Goal: Task Accomplishment & Management: Use online tool/utility

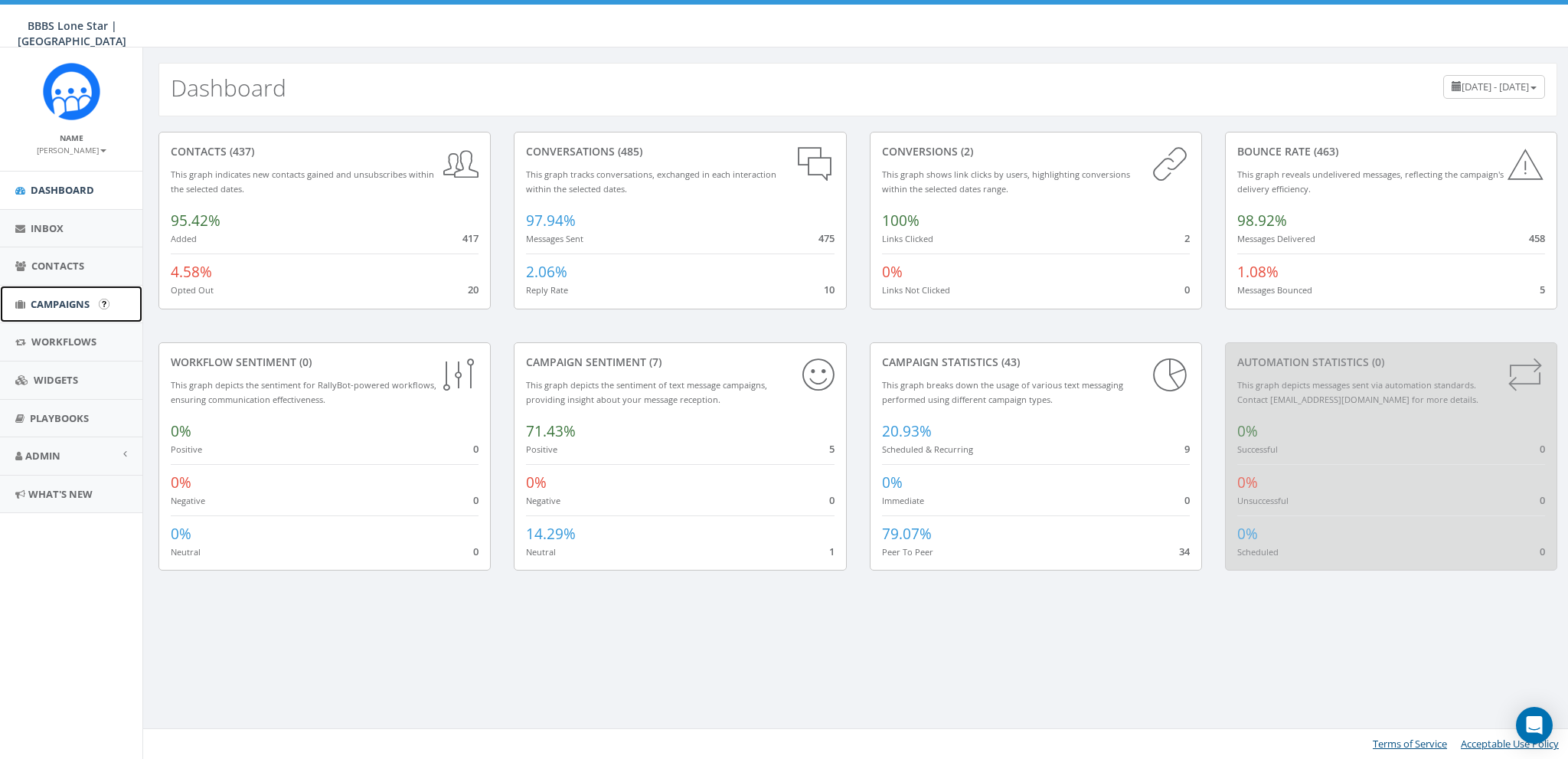
click at [46, 301] on span "Campaigns" at bounding box center [60, 304] width 59 height 14
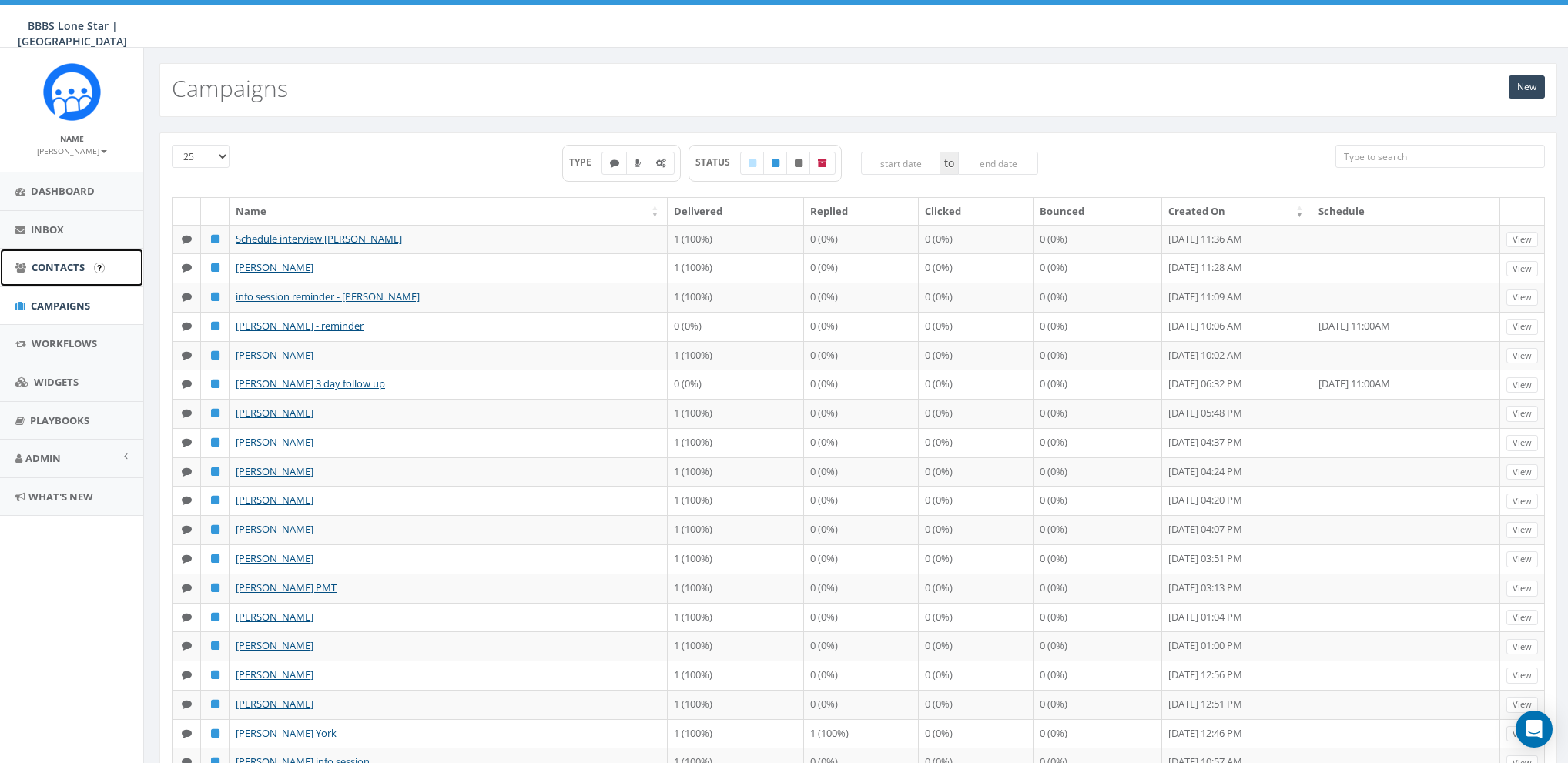
click at [52, 256] on link "Contacts" at bounding box center [71, 267] width 143 height 38
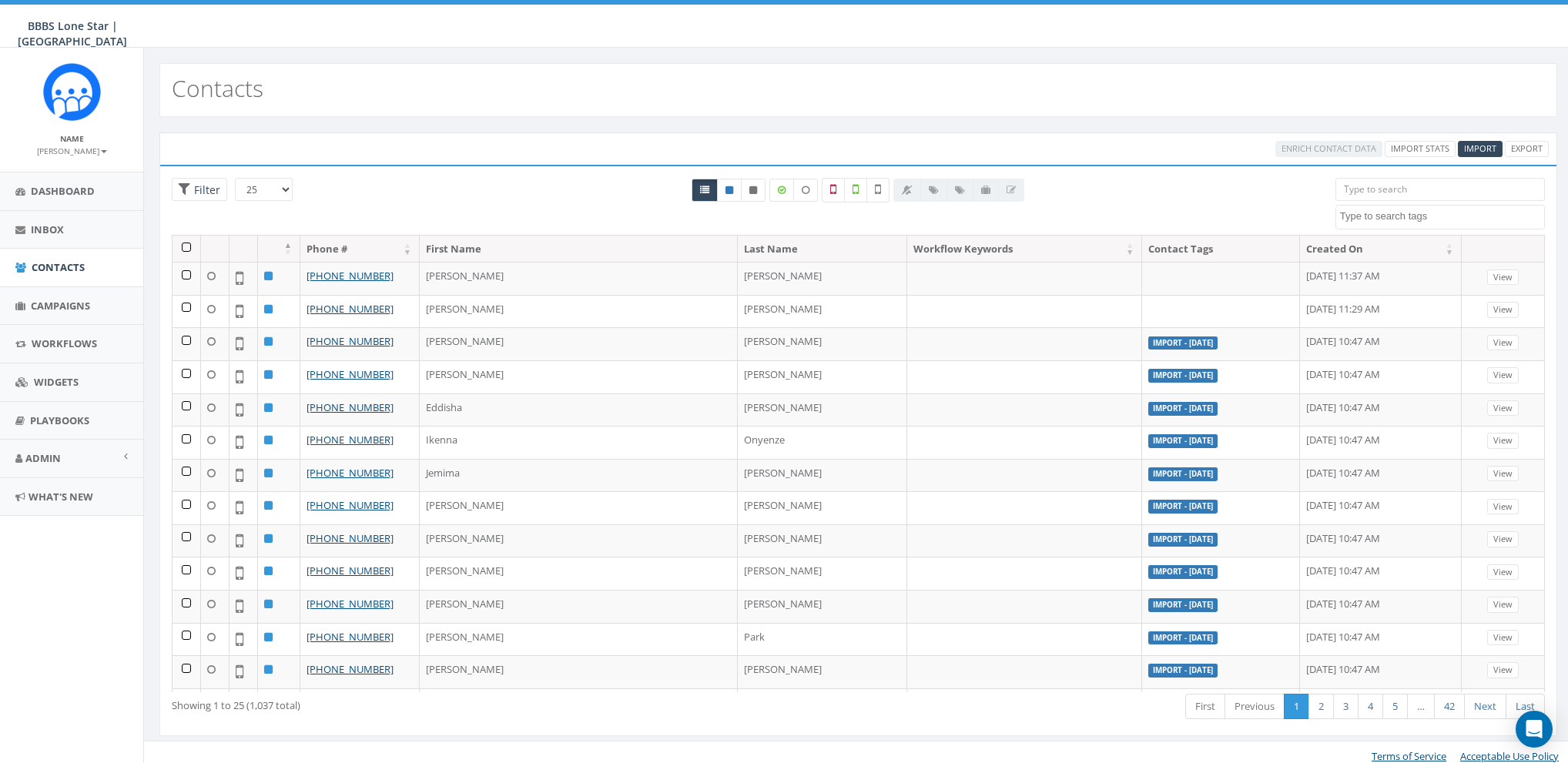
click at [1414, 213] on textarea "Search" at bounding box center [1442, 215] width 204 height 14
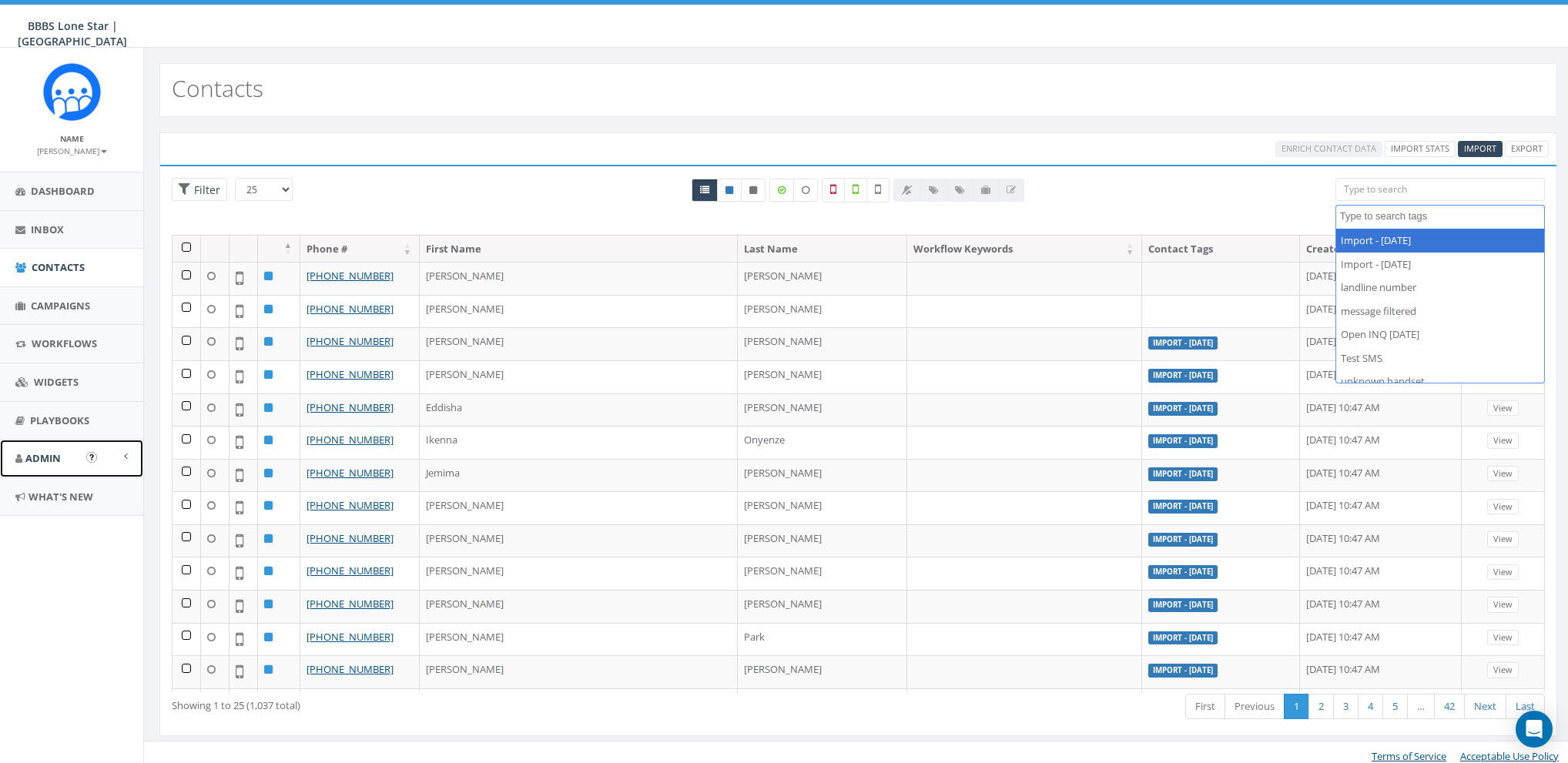
click at [43, 461] on span "Admin" at bounding box center [43, 458] width 36 height 14
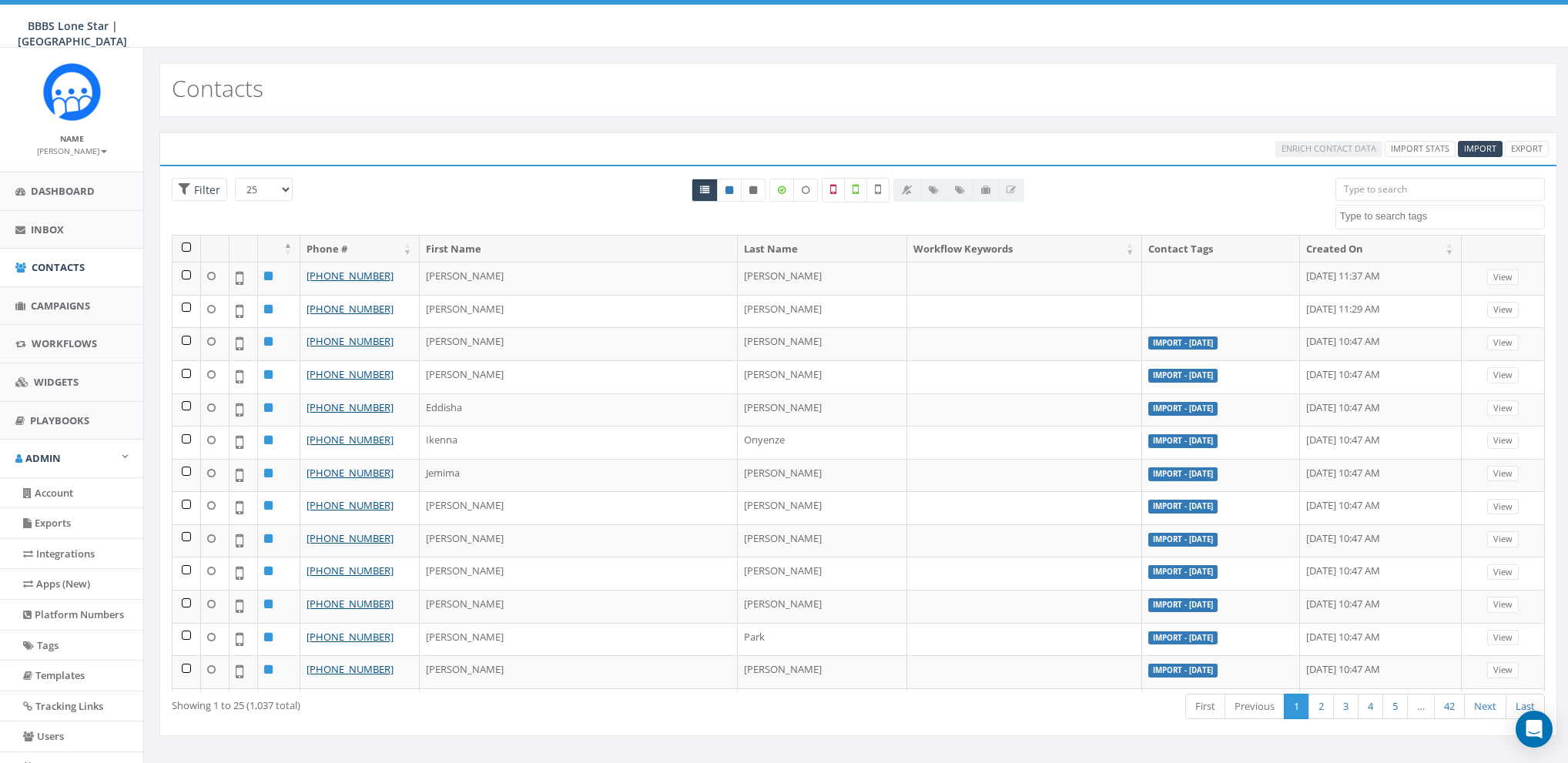
click at [1394, 211] on textarea "Search" at bounding box center [1442, 215] width 204 height 14
select select "Import - [DATE]"
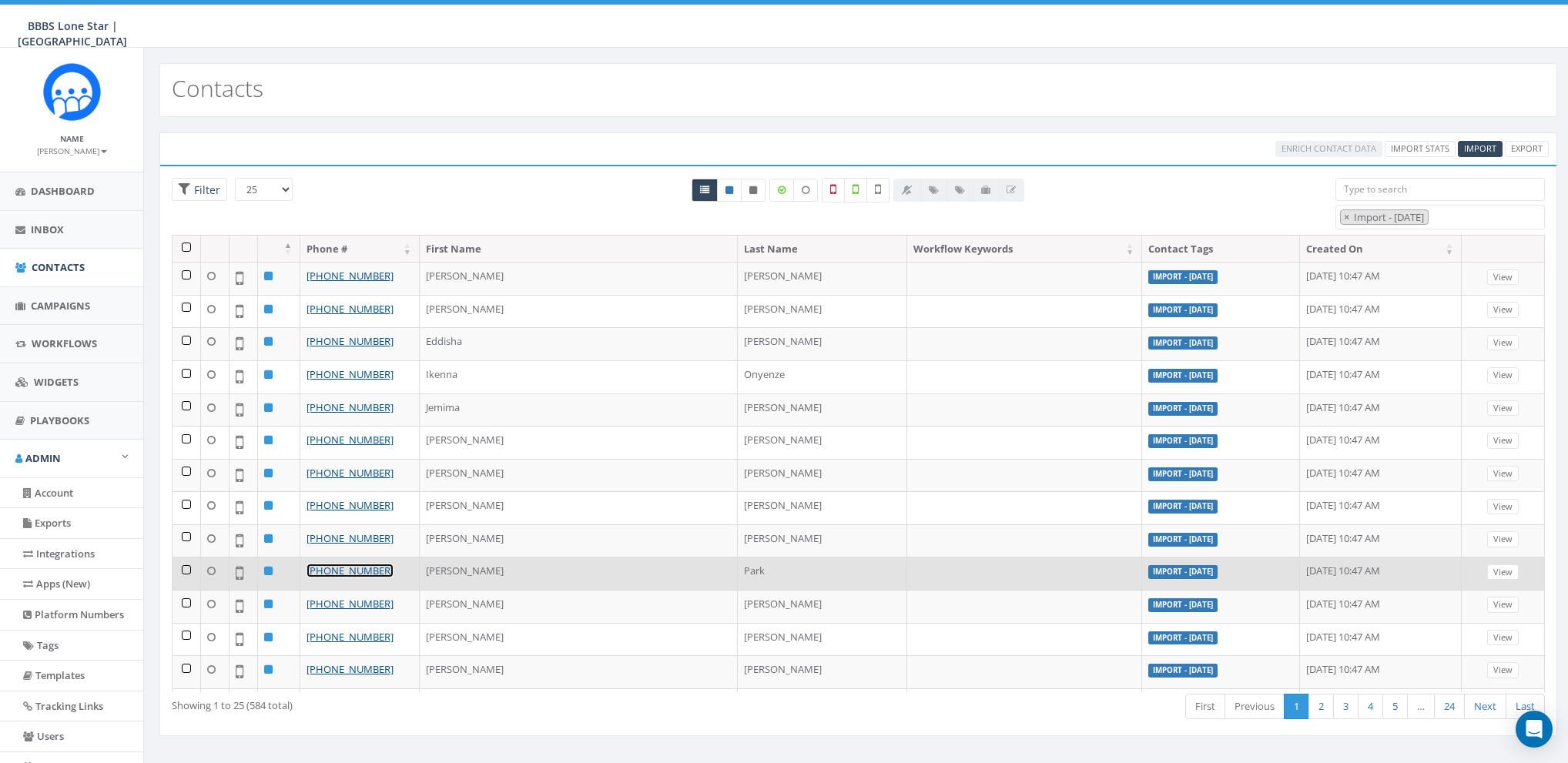
click at [345, 564] on link "+1 732-781-6333" at bounding box center [349, 570] width 87 height 14
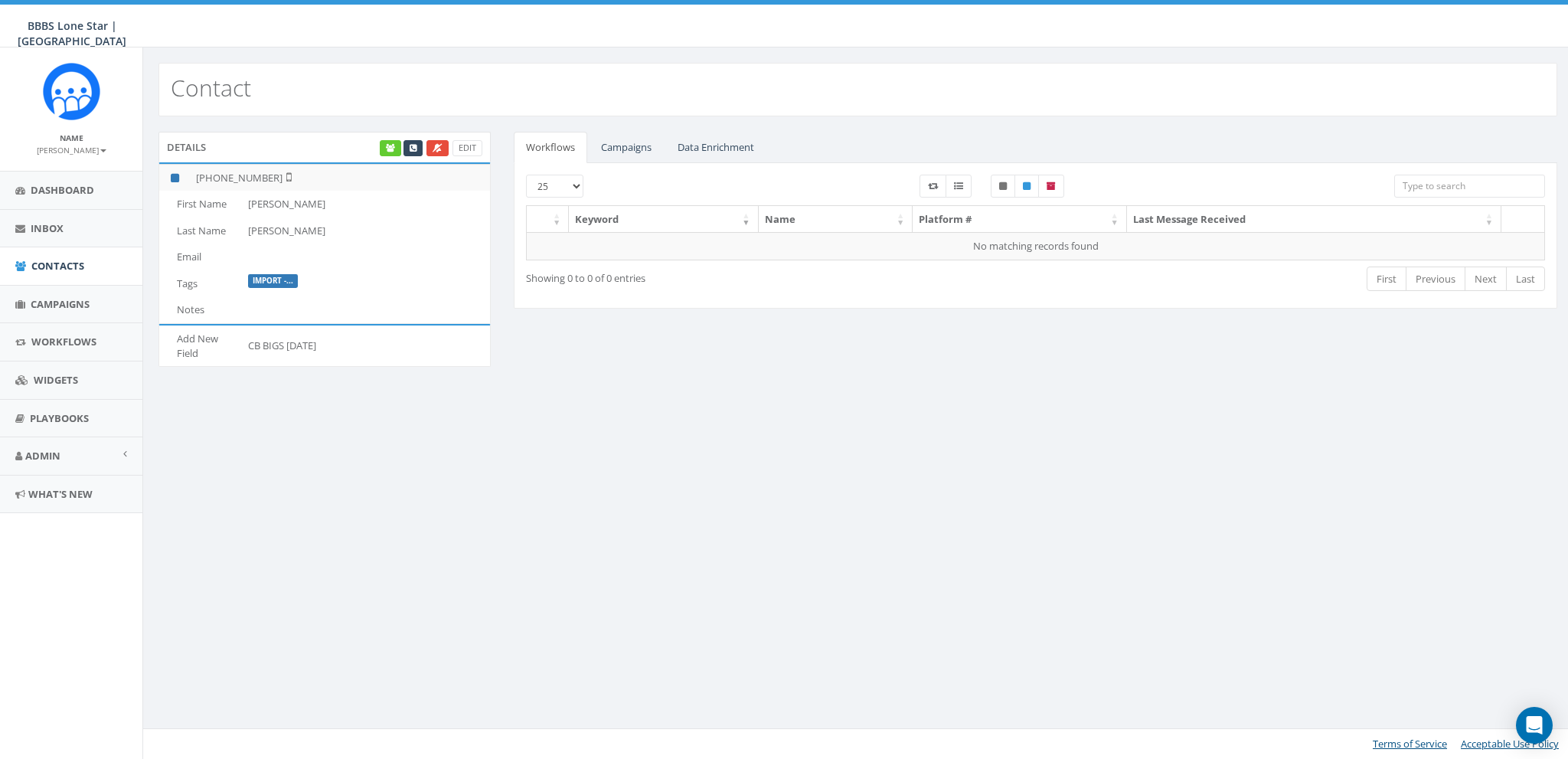
drag, startPoint x: 248, startPoint y: 345, endPoint x: 362, endPoint y: 344, distance: 114.0
click at [362, 344] on td "CB BIGS [DATE]" at bounding box center [366, 346] width 248 height 40
click at [614, 413] on div "Contact Details Edit +1 214-538-8390 First Name Alexandra Last Name Rimler Emai…" at bounding box center [857, 403] width 1430 height 711
click at [266, 345] on td "CB BIGS [DATE]" at bounding box center [366, 346] width 248 height 40
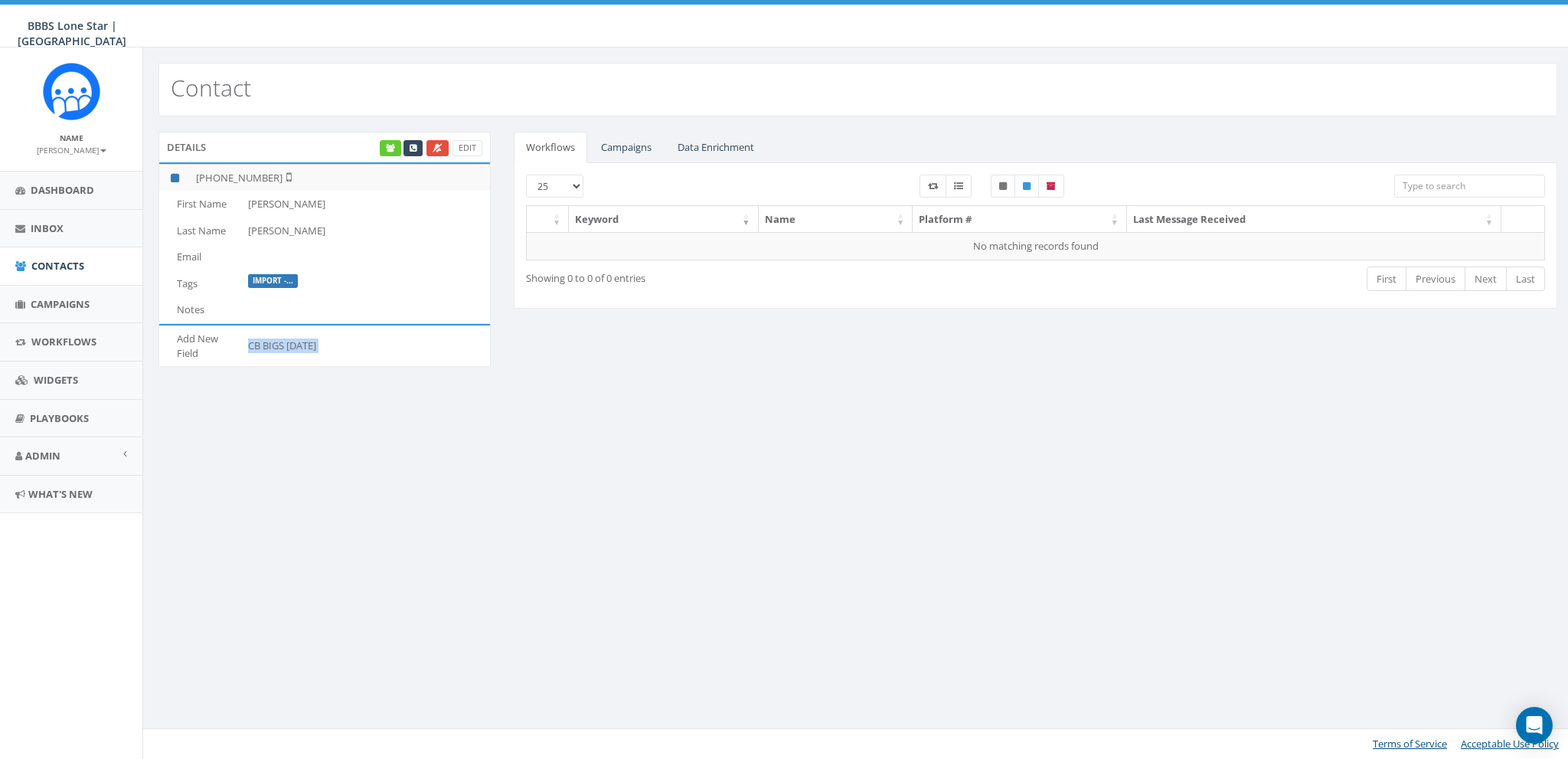
click at [266, 345] on td "CB BIGS [DATE]" at bounding box center [366, 346] width 248 height 40
copy td "CB BIGS [DATE]"
click at [633, 147] on link "Campaigns" at bounding box center [626, 147] width 75 height 31
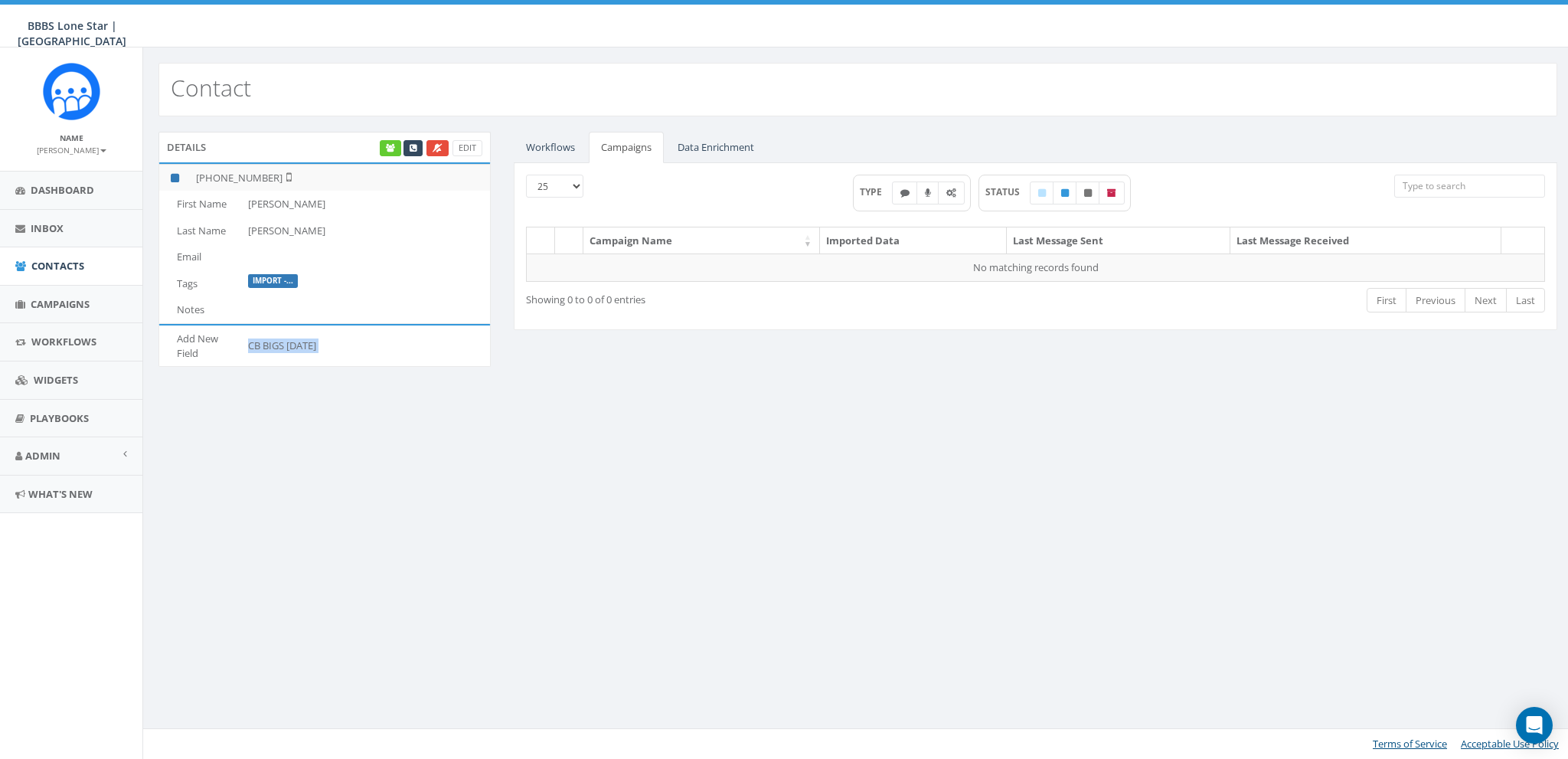
click at [284, 338] on td "CB BIGS August 2025" at bounding box center [366, 346] width 248 height 40
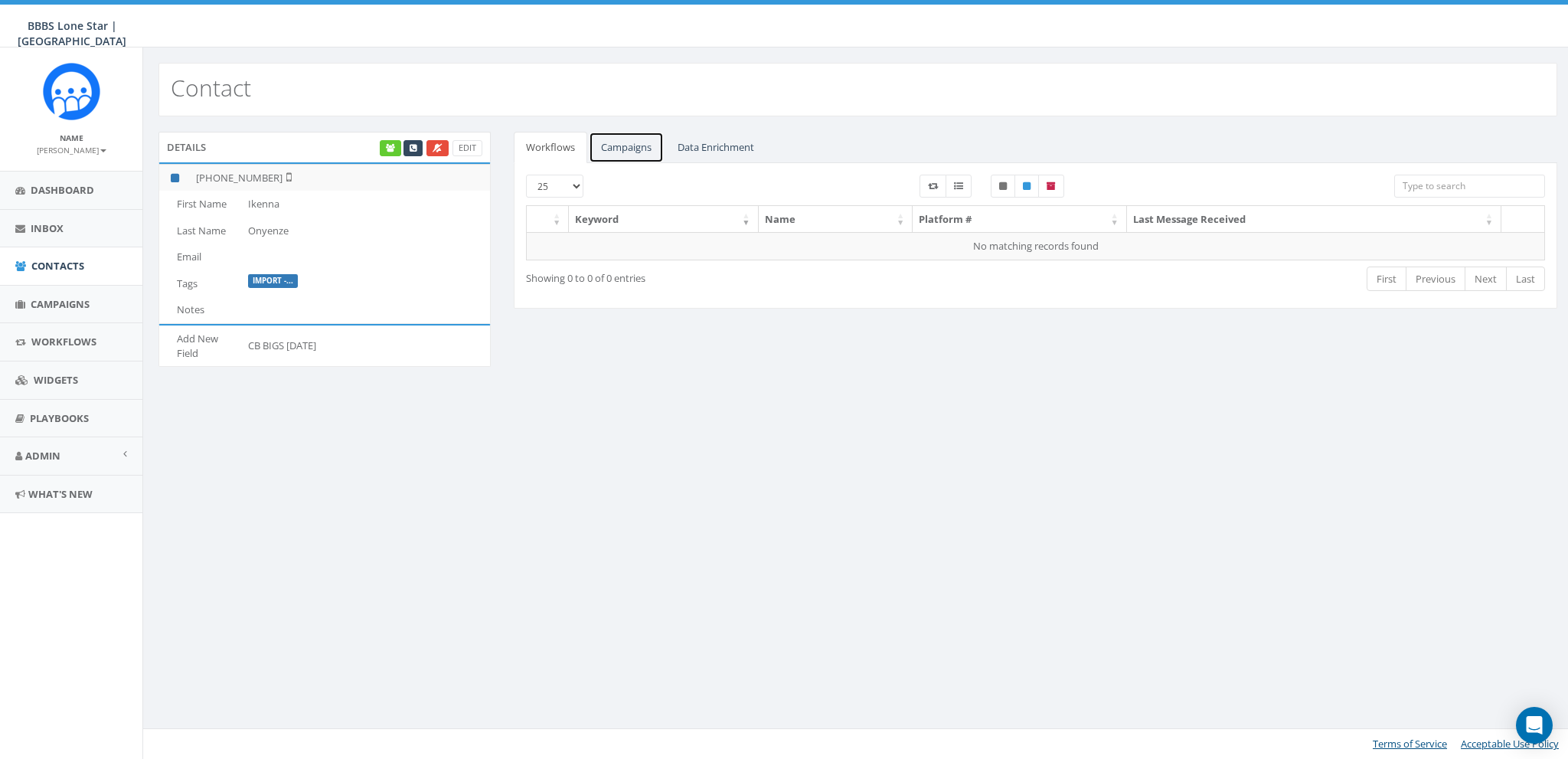
click at [632, 151] on link "Campaigns" at bounding box center [626, 147] width 75 height 31
click at [56, 301] on span "Campaigns" at bounding box center [60, 304] width 59 height 14
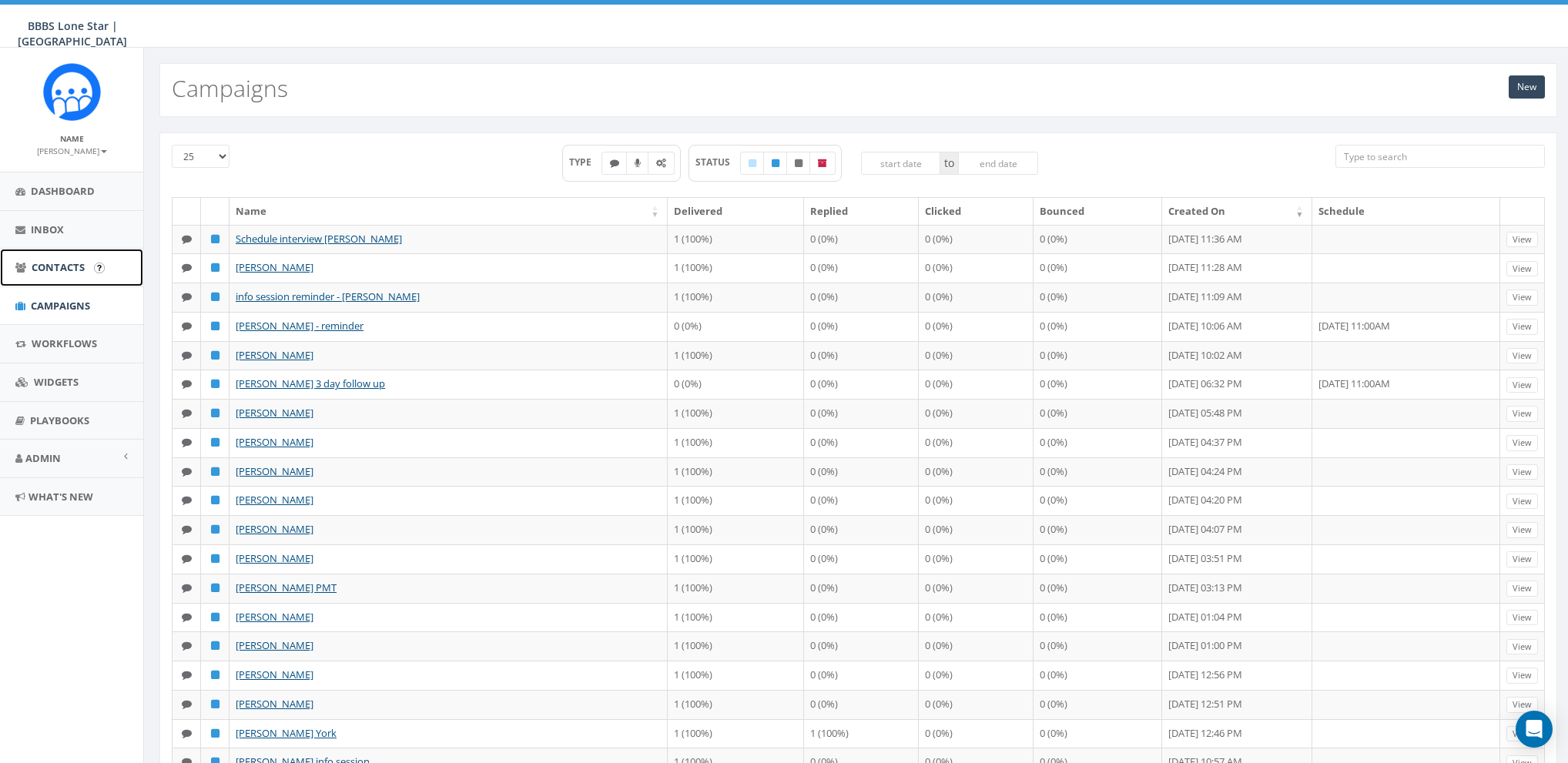
click at [58, 267] on span "Contacts" at bounding box center [58, 266] width 53 height 14
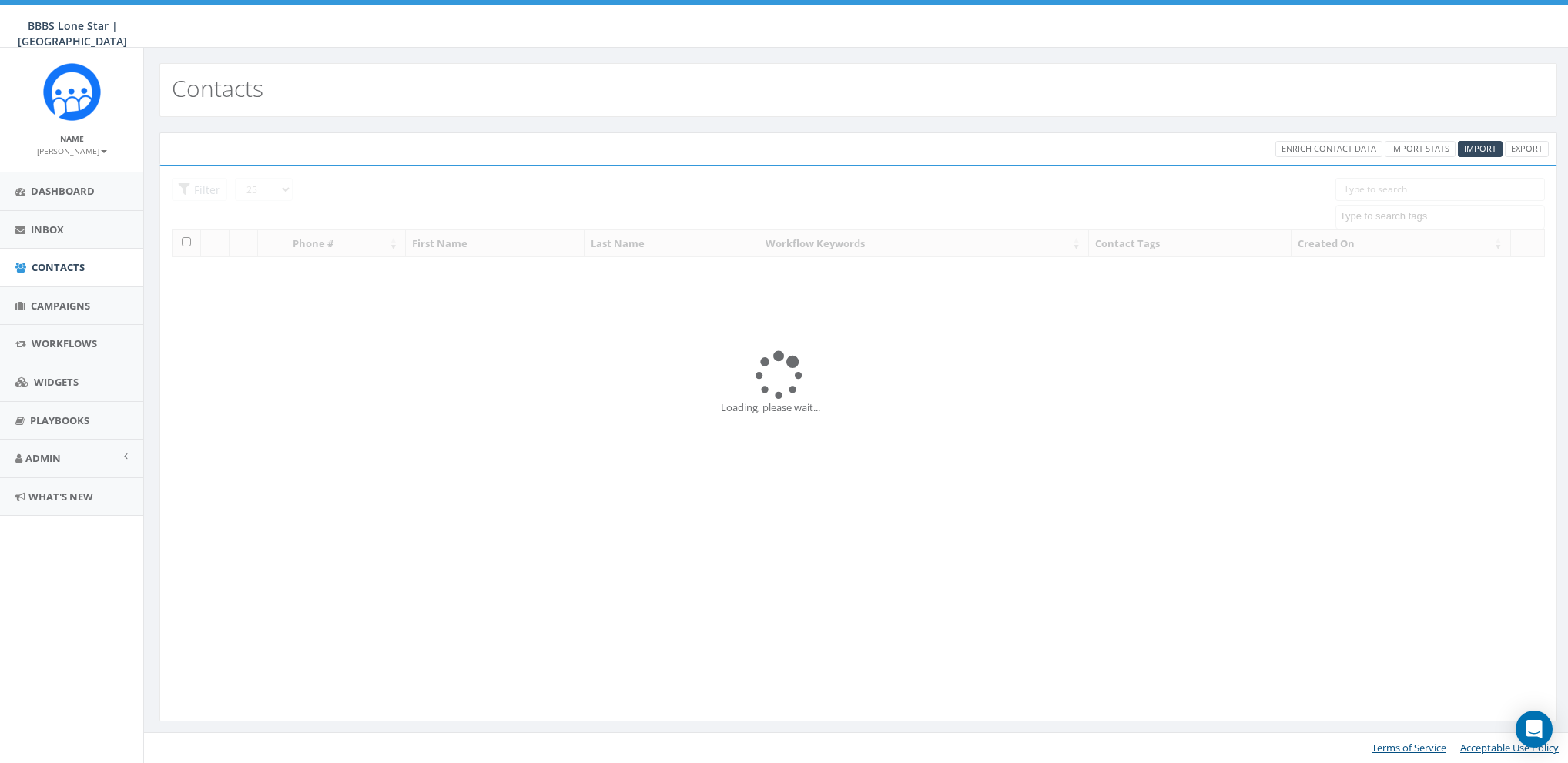
select select
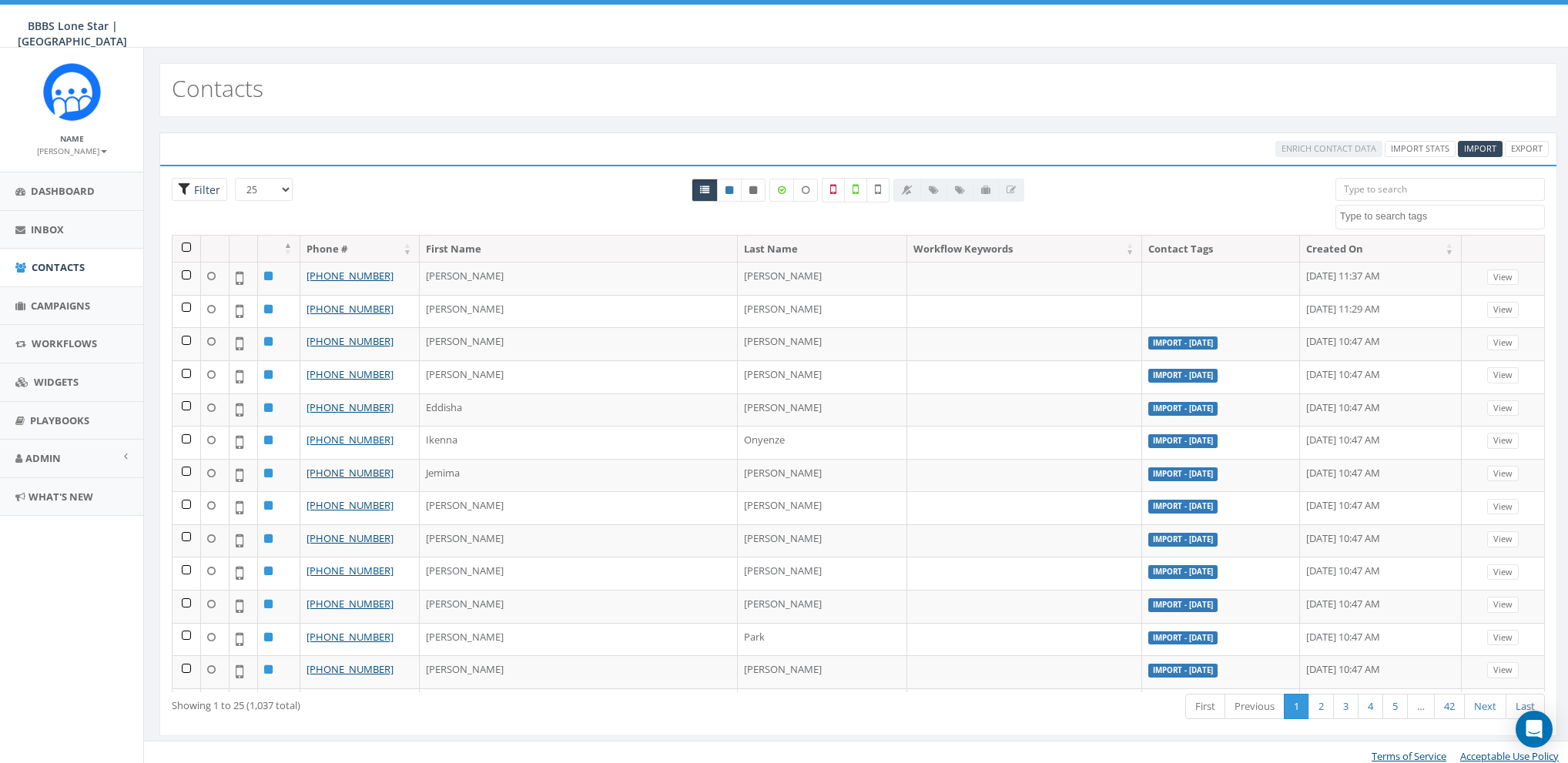
click at [192, 184] on span "Filter" at bounding box center [205, 190] width 30 height 15
radio input "true"
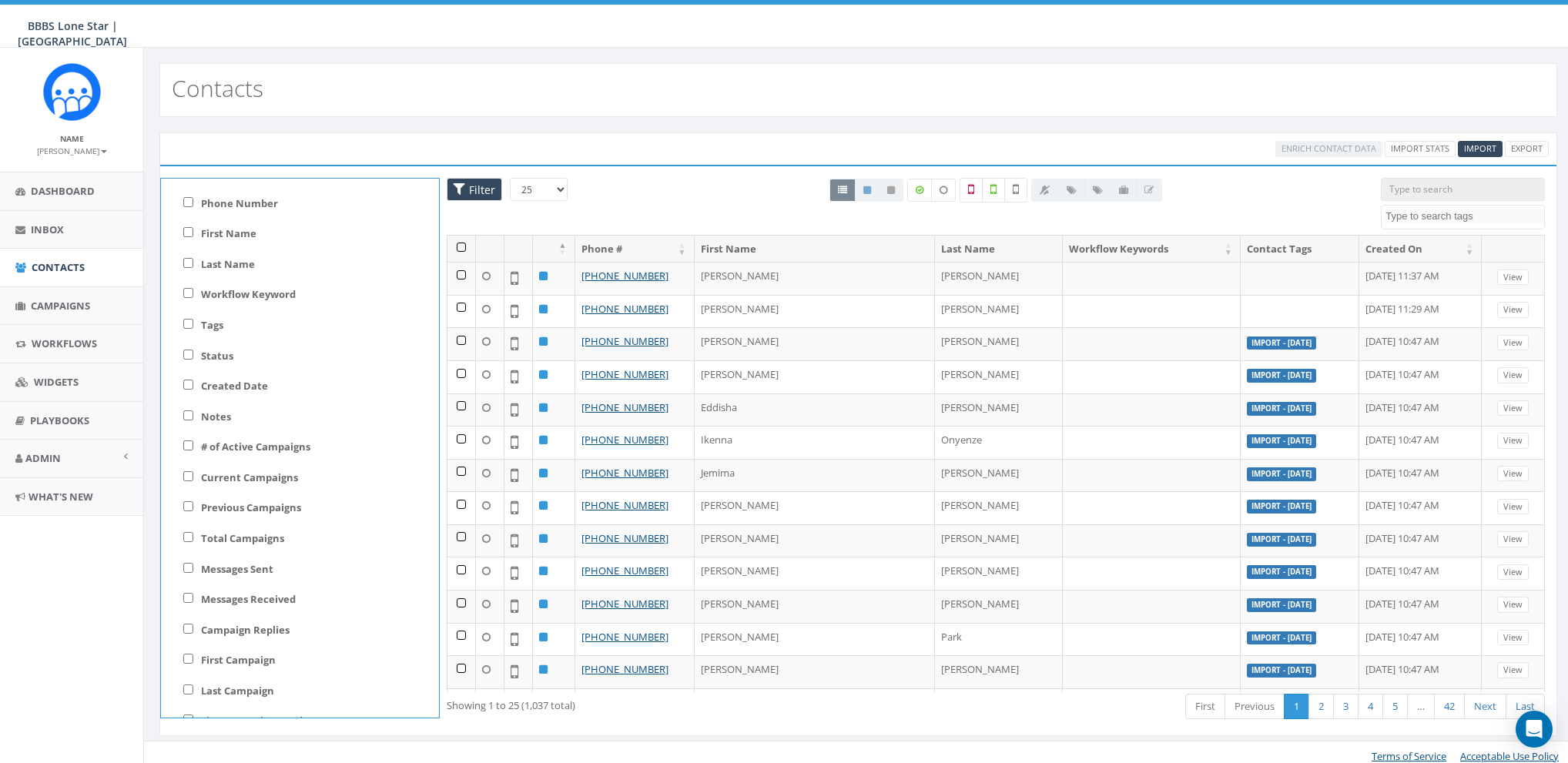
click at [465, 191] on span "Filter" at bounding box center [480, 190] width 30 height 15
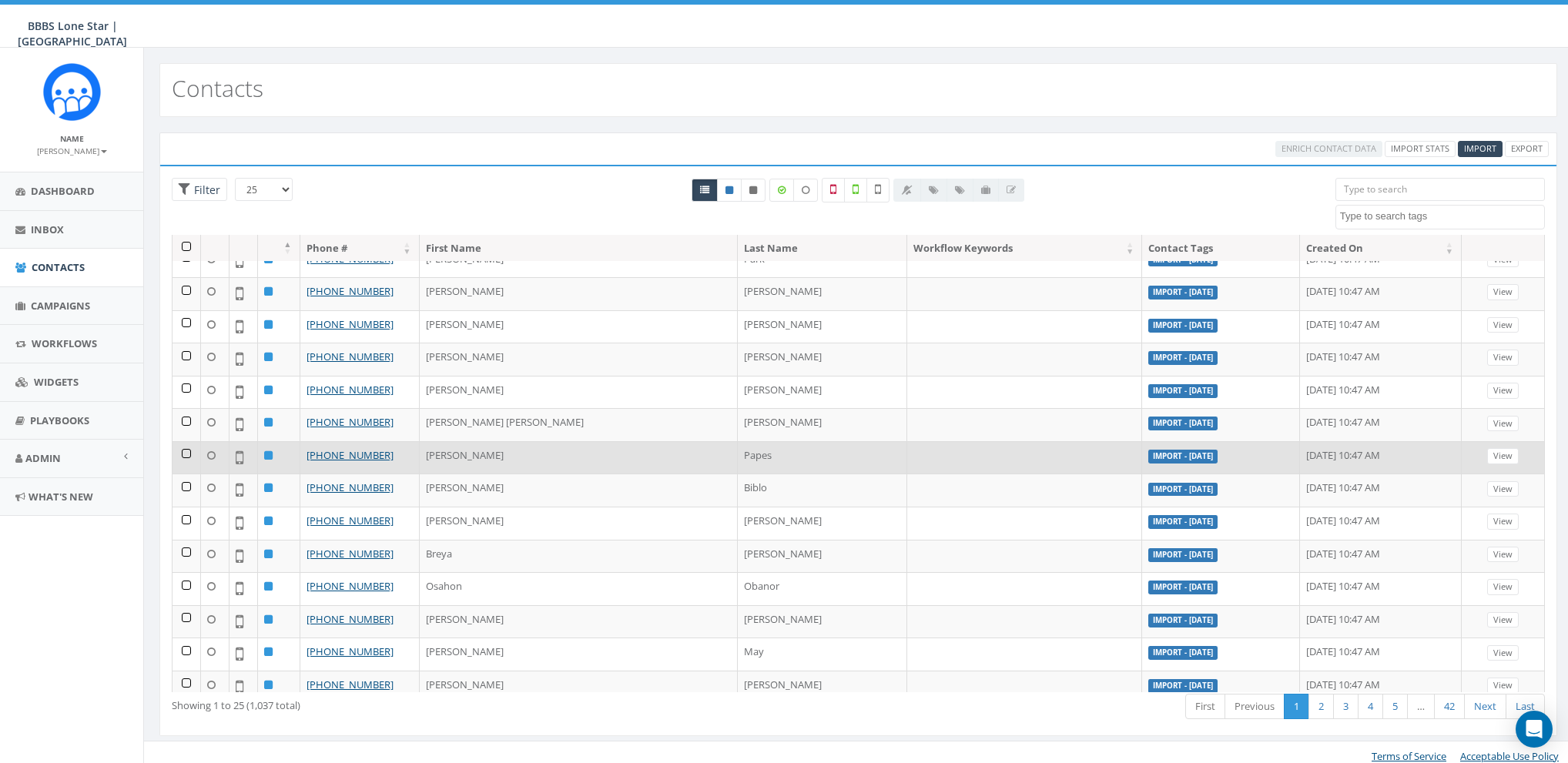
scroll to position [6, 0]
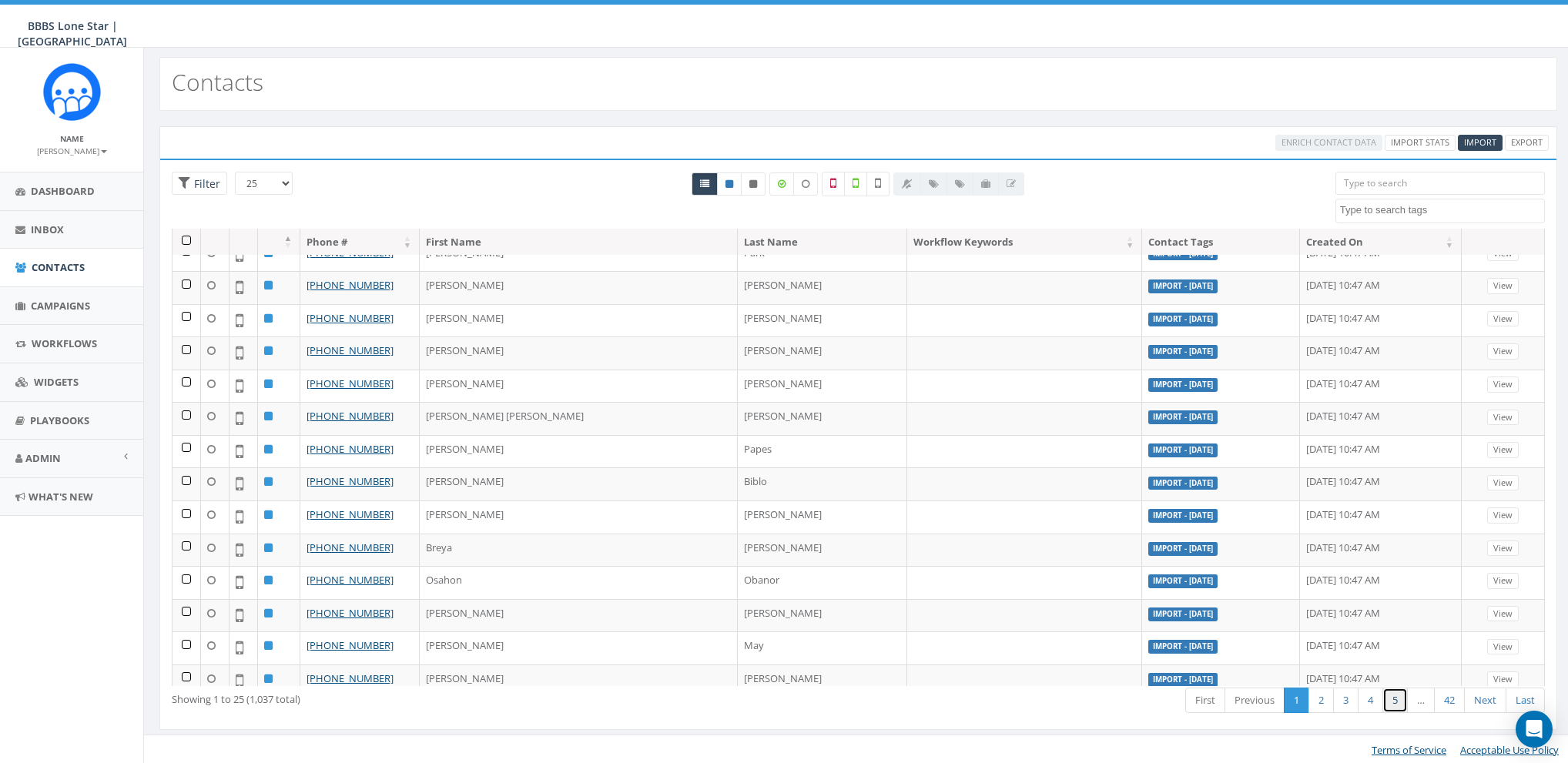
click at [1398, 700] on link "5" at bounding box center [1395, 700] width 25 height 25
click at [1373, 214] on textarea "Search" at bounding box center [1442, 210] width 204 height 14
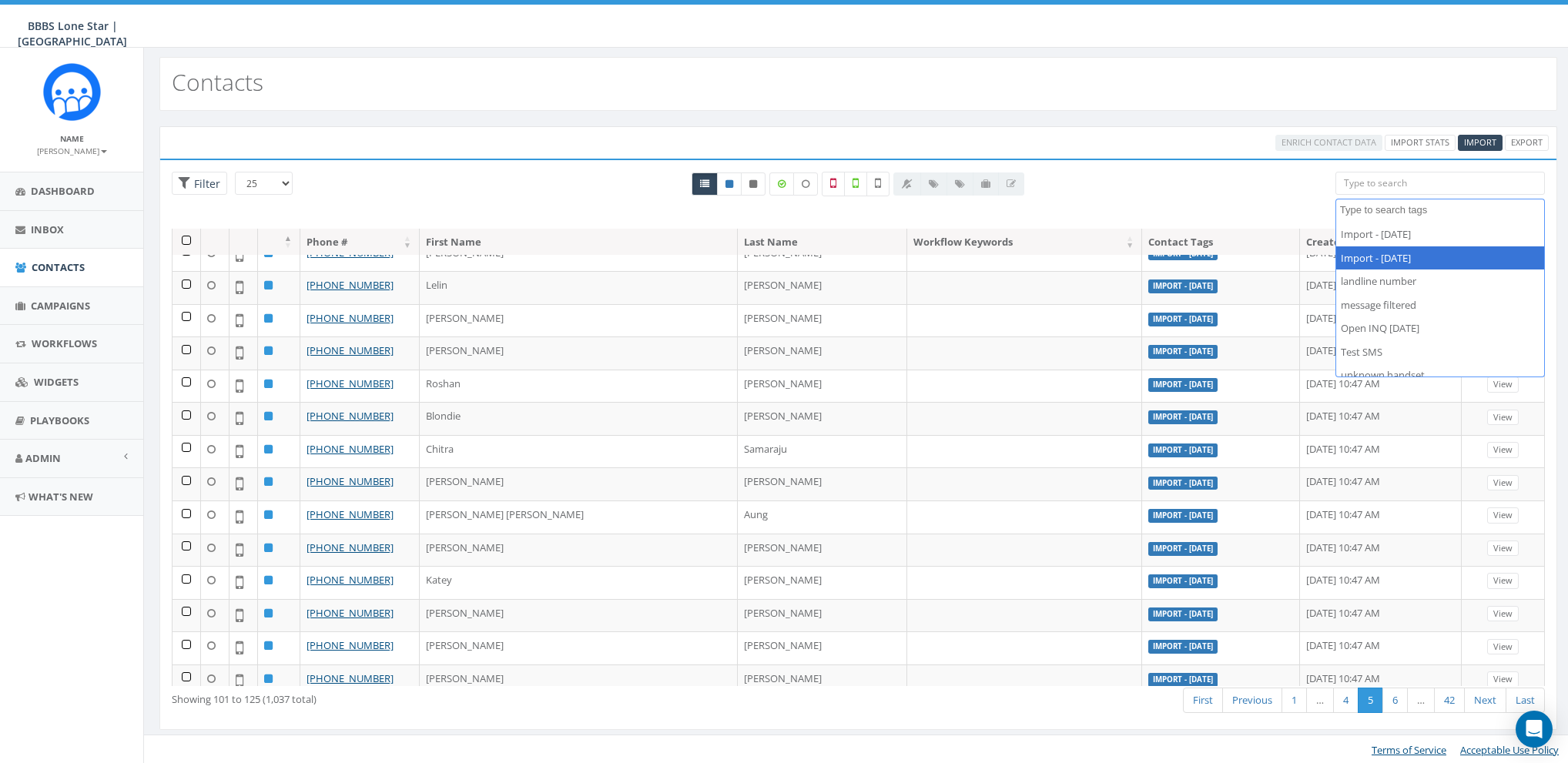
select select "Import - 08/12/2025"
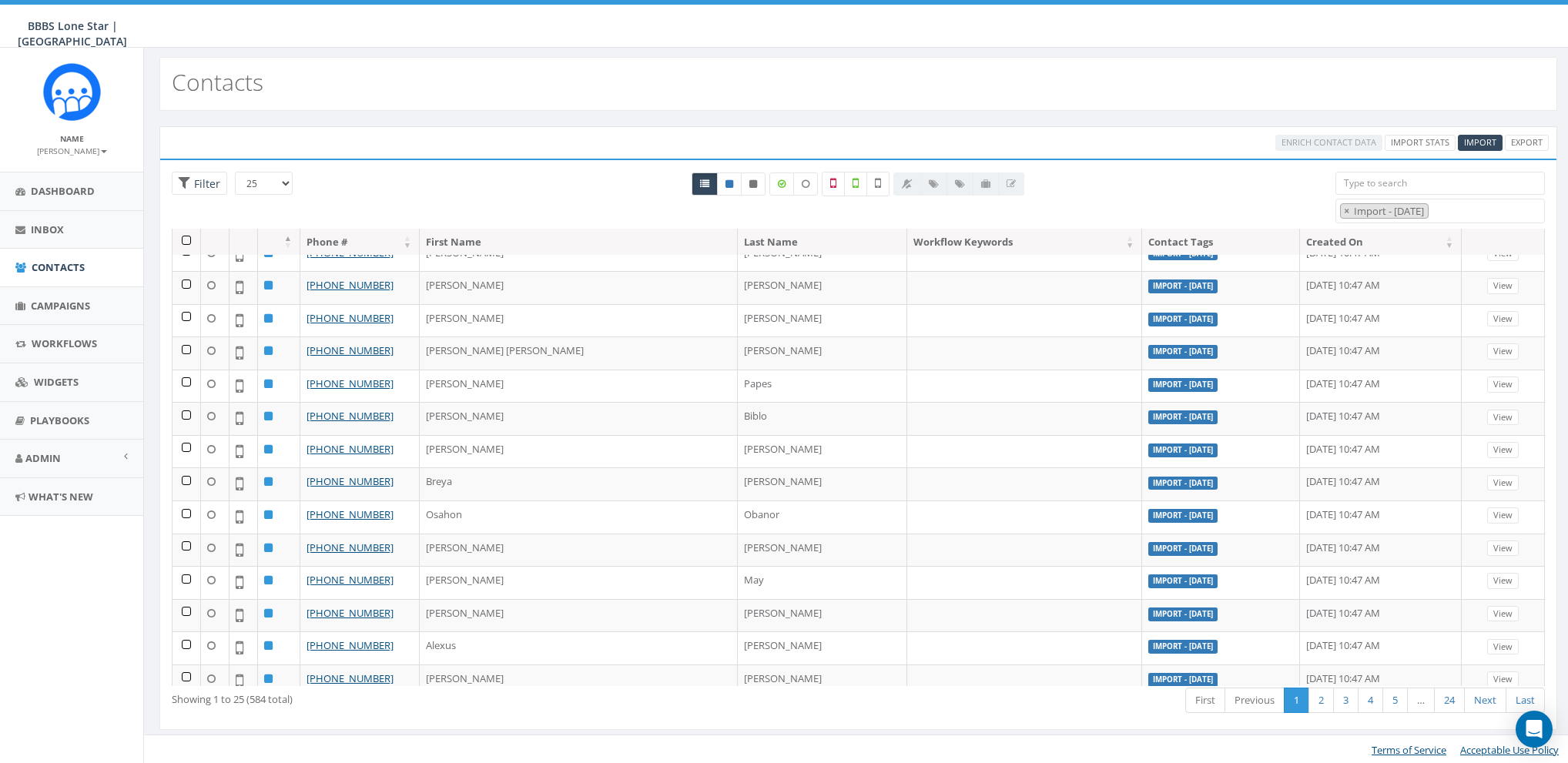
click at [186, 240] on th at bounding box center [186, 241] width 28 height 27
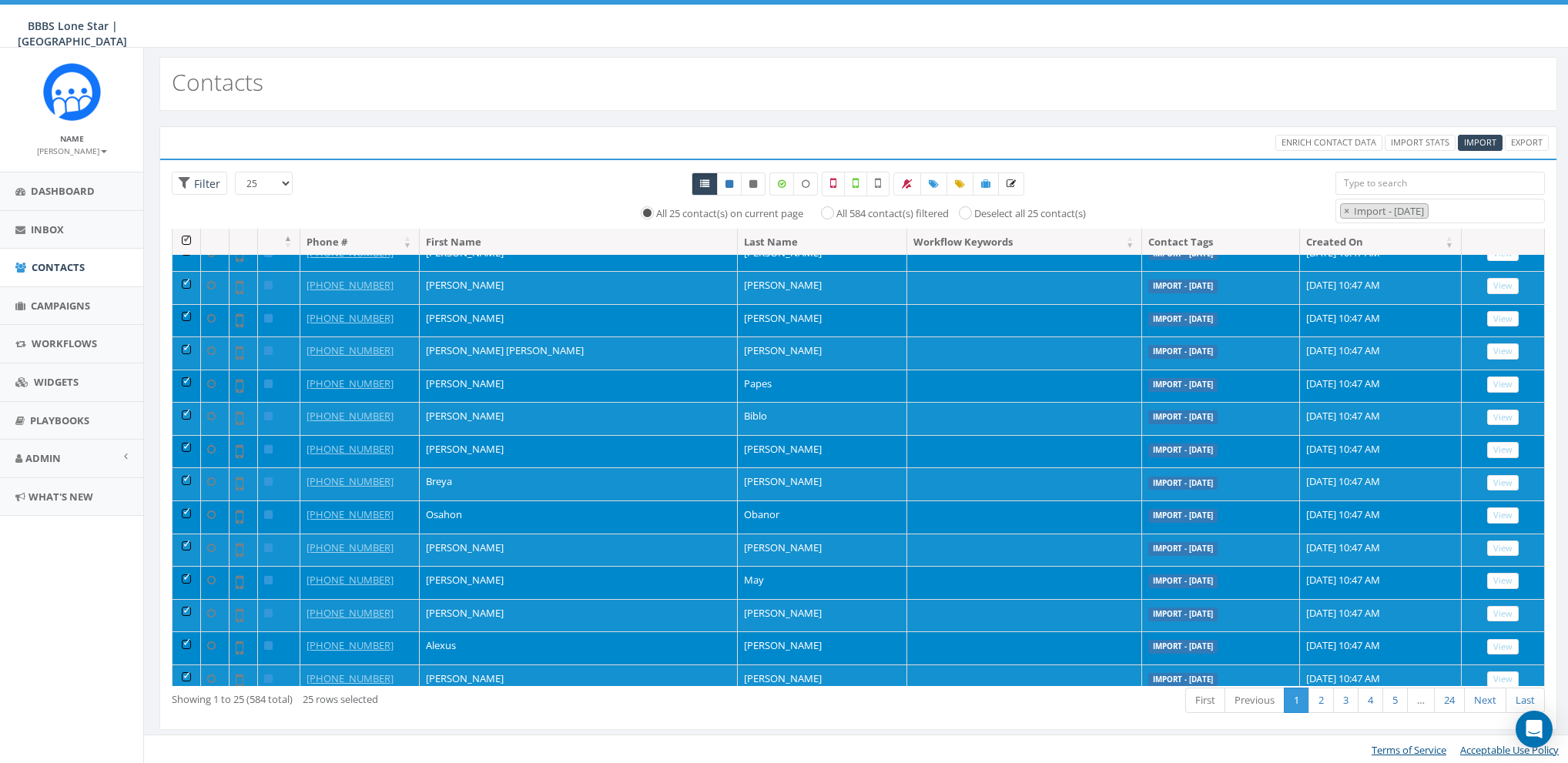
click at [862, 211] on label "All 584 contact(s) filtered" at bounding box center [892, 214] width 113 height 15
click at [836, 211] on input "All 584 contact(s) filtered" at bounding box center [831, 212] width 10 height 10
radio input "true"
click at [938, 184] on icon at bounding box center [934, 183] width 10 height 9
select select
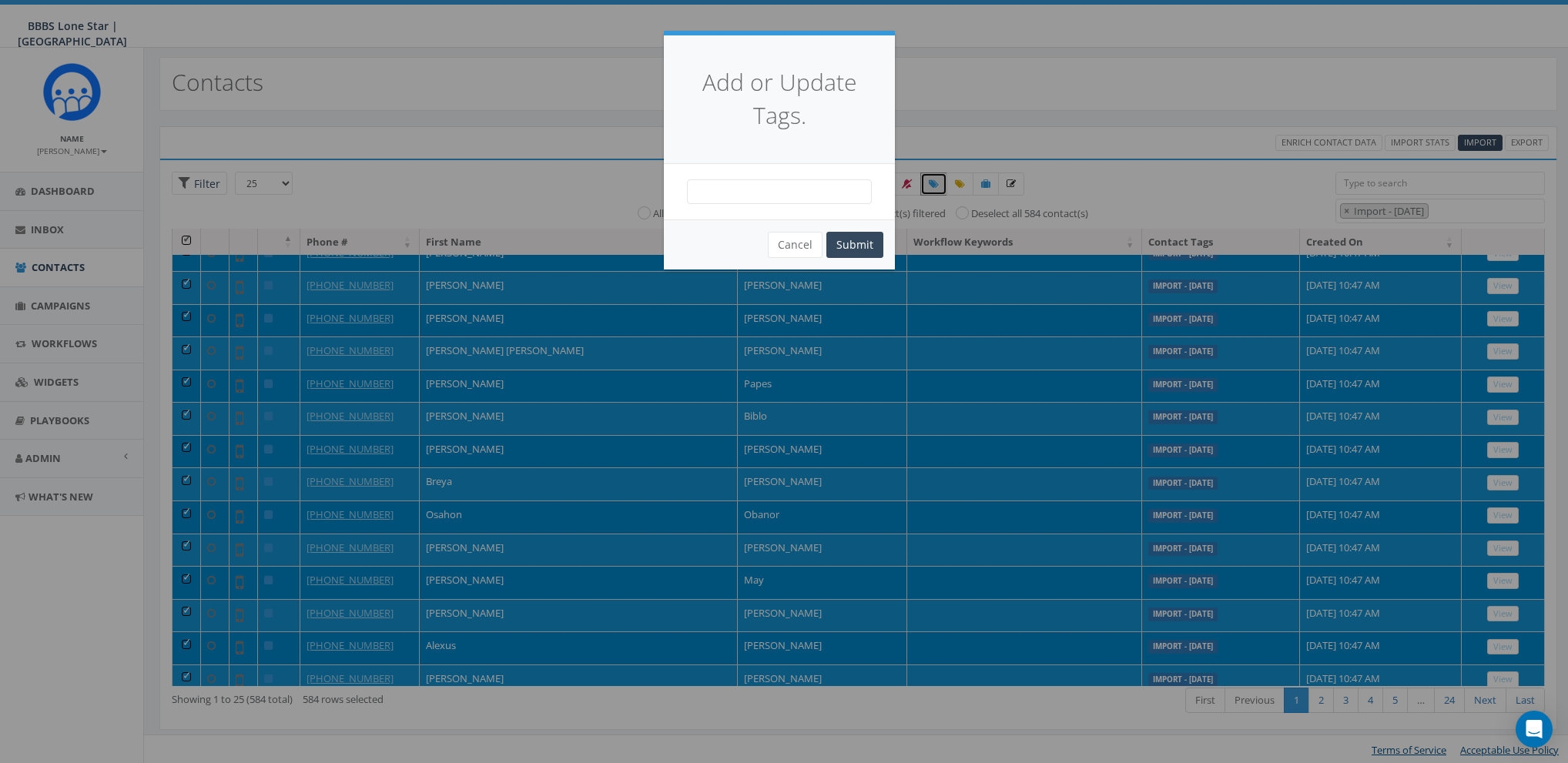
click at [798, 193] on span at bounding box center [780, 191] width 185 height 24
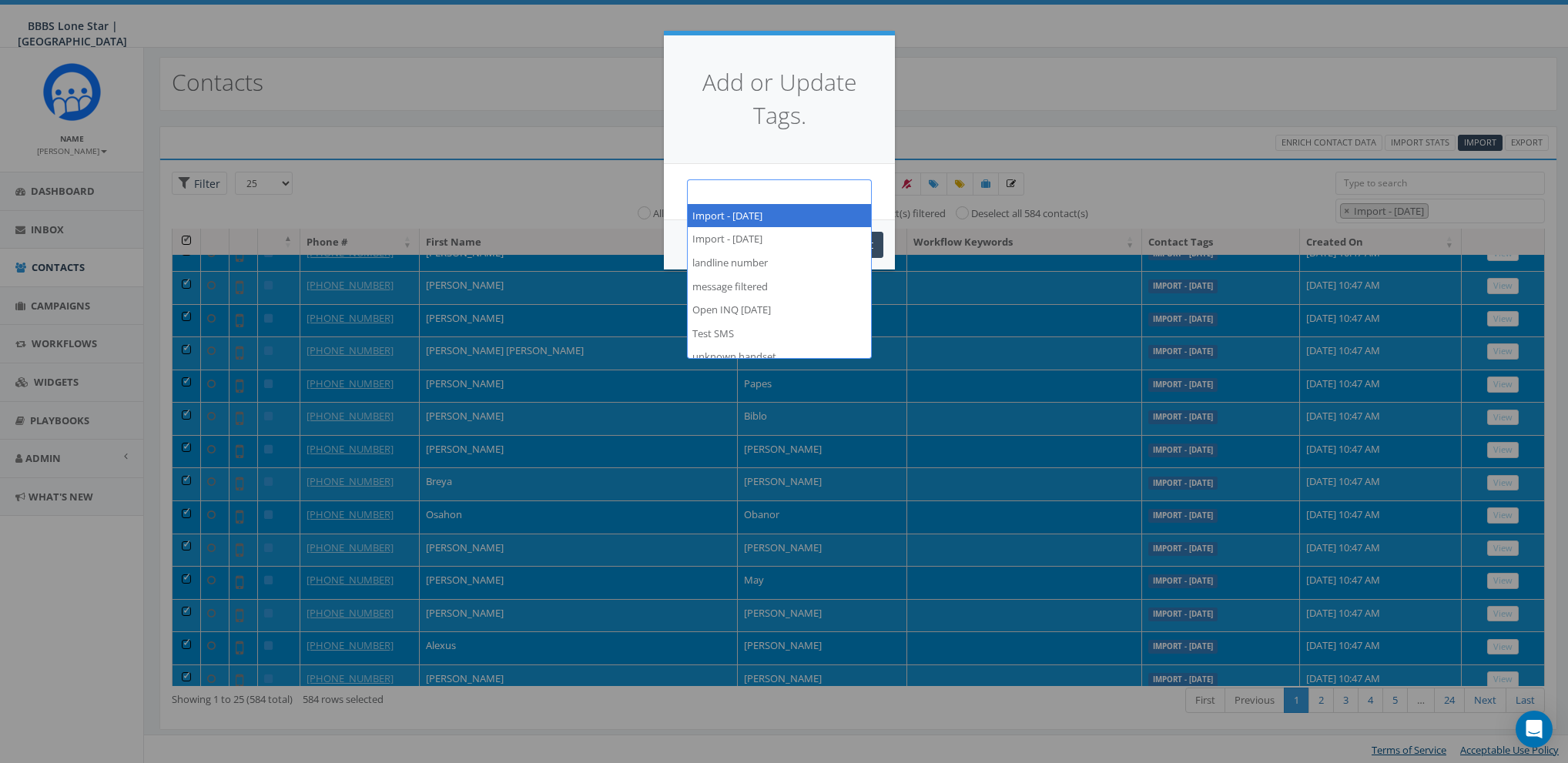
paste textarea "CB BIGS [DATE]"
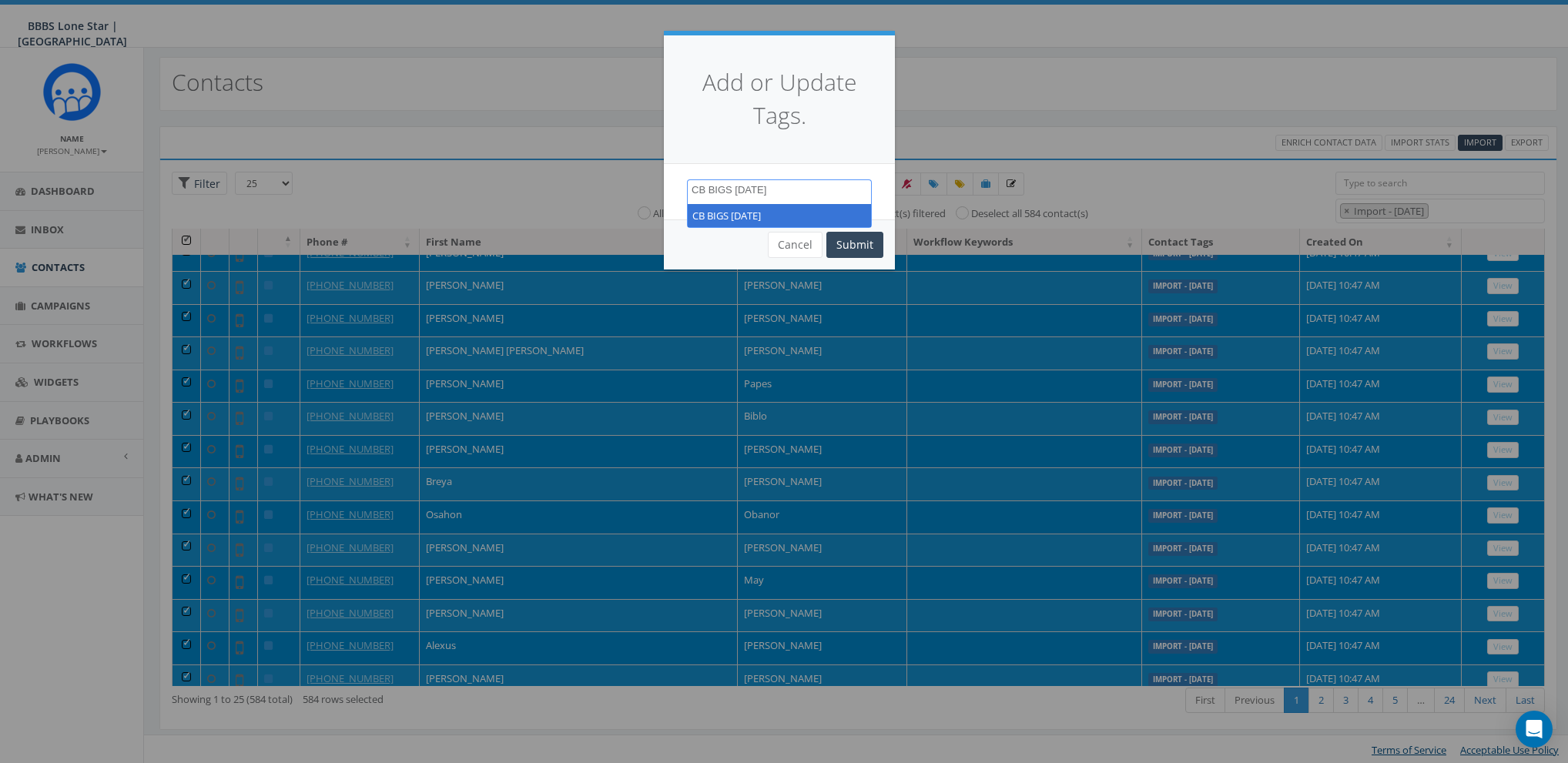
type textarea "CB BIGS [DATE]"
select select "CB BIGS [DATE]"
click at [857, 246] on button "Submit" at bounding box center [855, 245] width 57 height 26
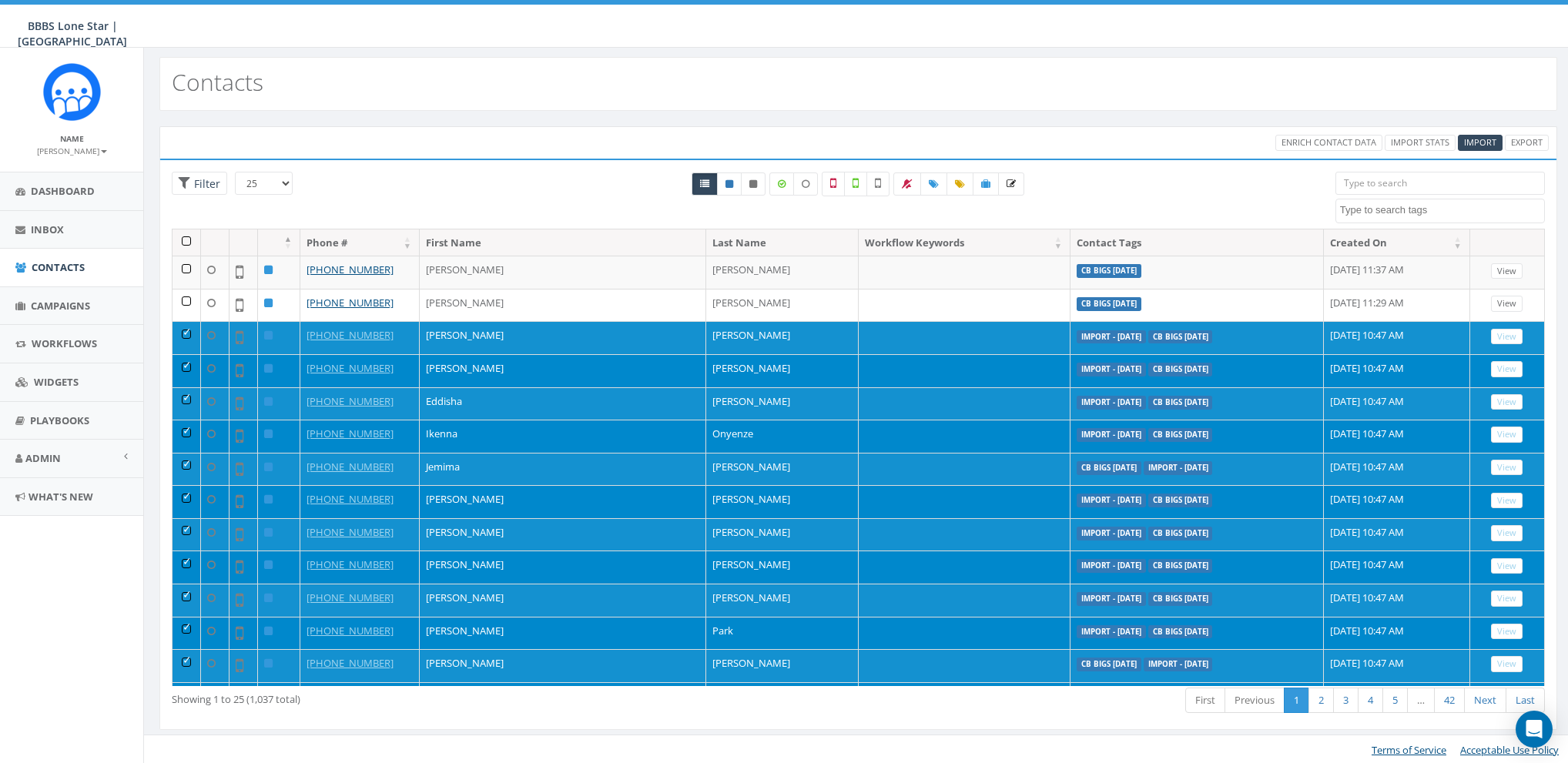
click at [1404, 219] on span at bounding box center [1440, 211] width 209 height 24
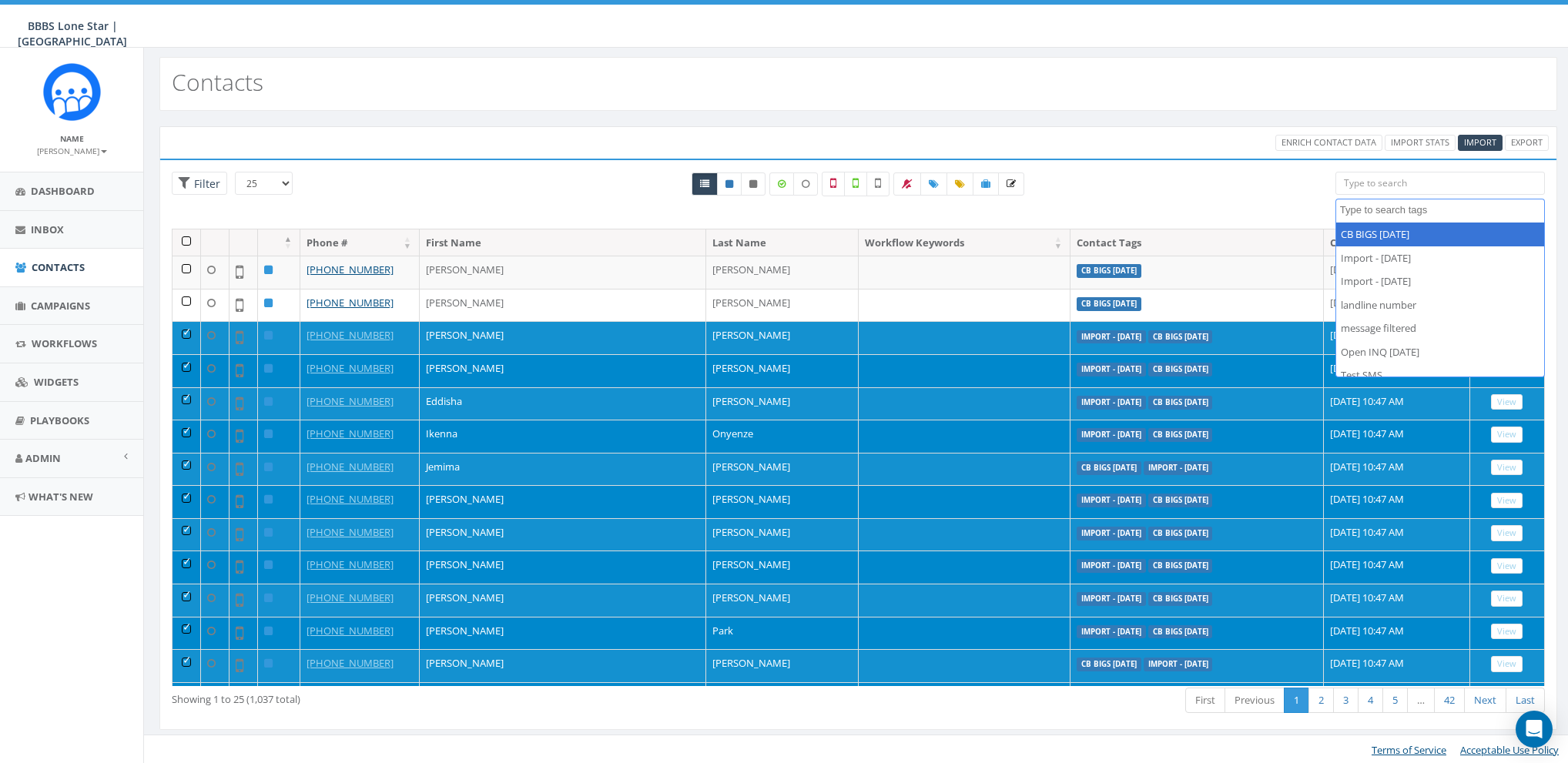
select select "CB BIGS [DATE]"
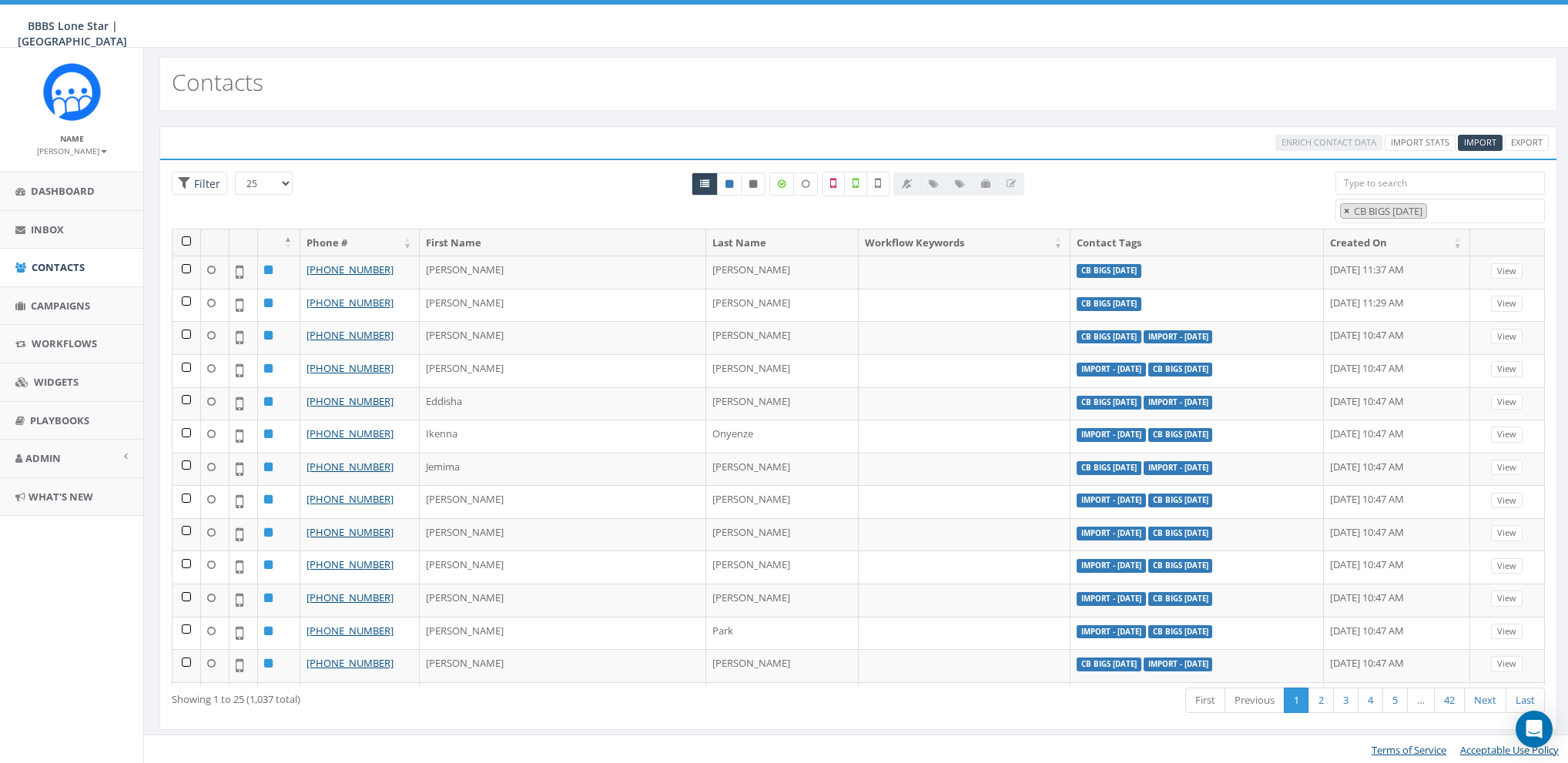
click at [1345, 209] on span "×" at bounding box center [1346, 211] width 6 height 14
select select
click at [1305, 206] on div "All 0 contact(s) on current page All 1037 contact(s) filtered" at bounding box center [858, 200] width 931 height 57
click at [51, 458] on span "Admin" at bounding box center [43, 458] width 36 height 14
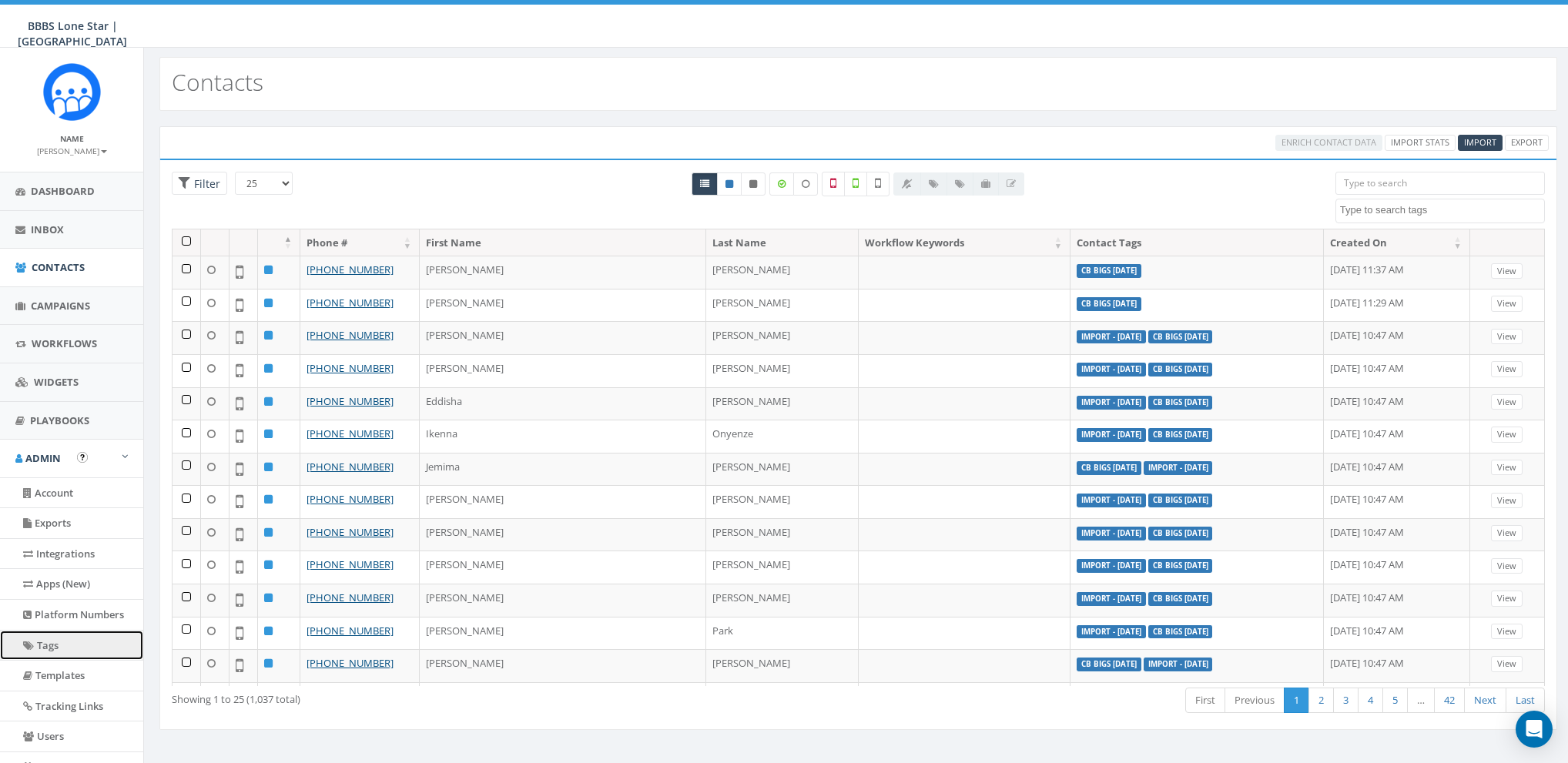
click at [49, 645] on link "Tags" at bounding box center [71, 645] width 143 height 30
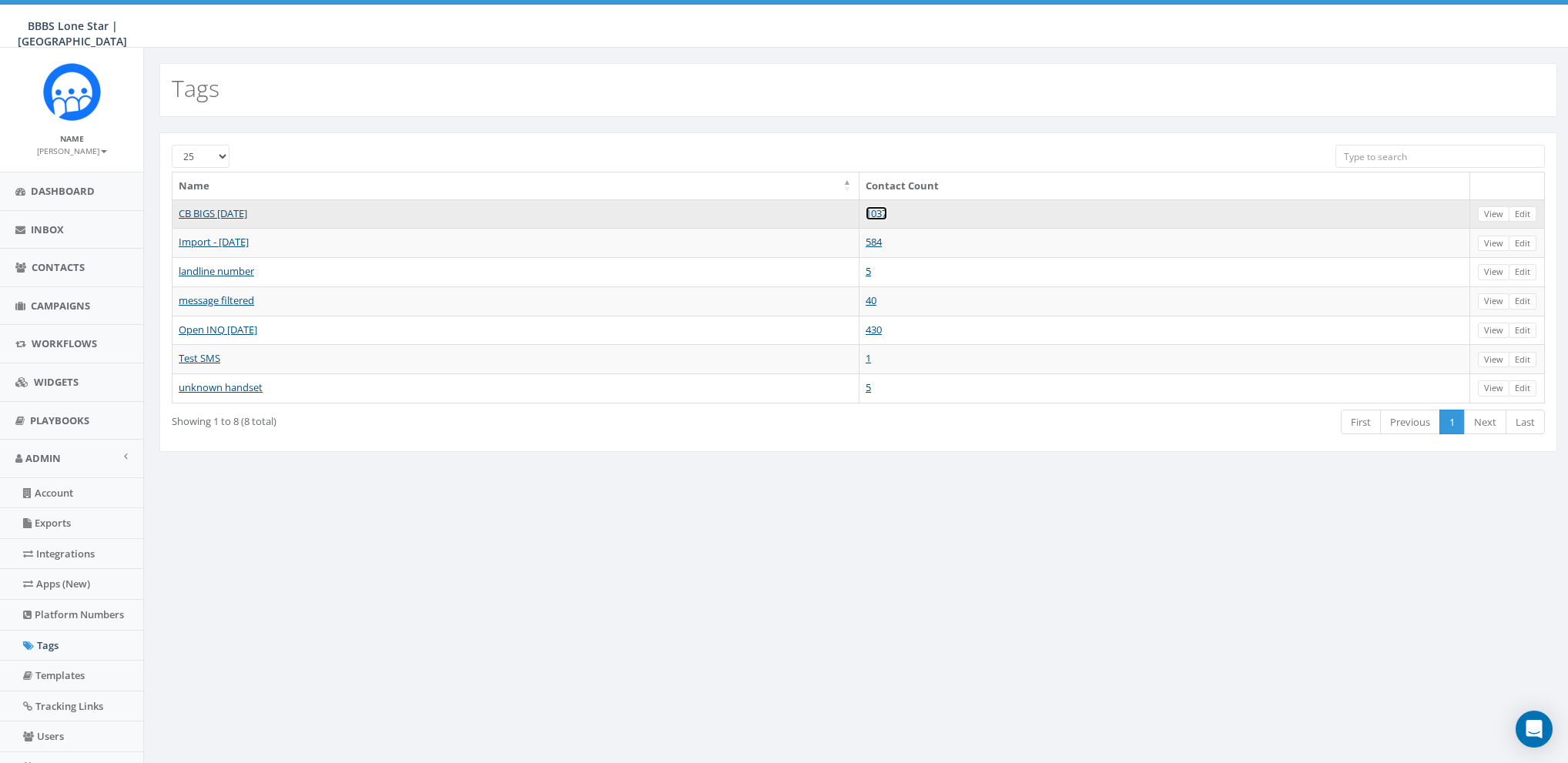
click at [887, 215] on link "1037" at bounding box center [876, 213] width 22 height 14
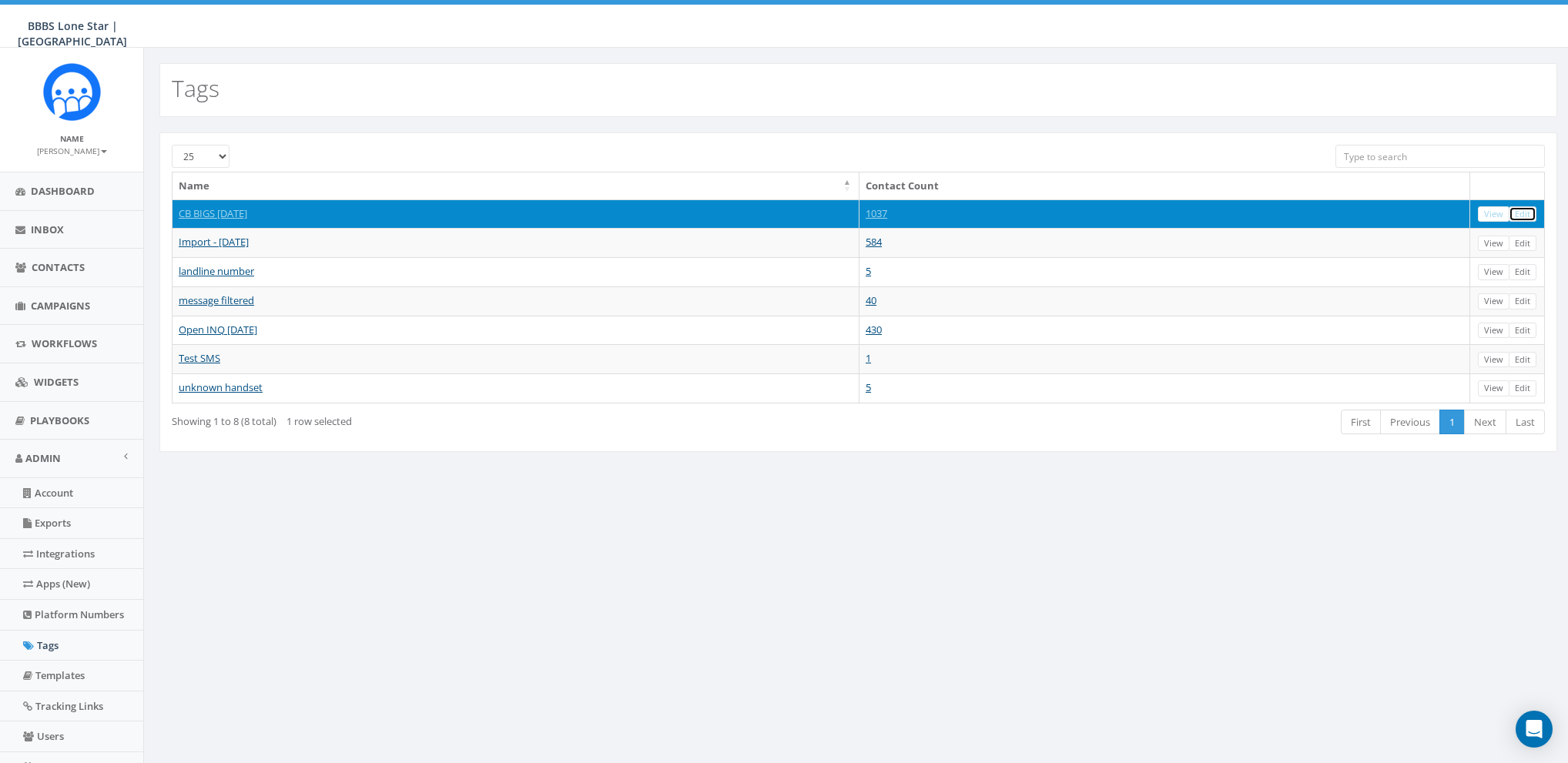
click at [1523, 211] on link "Edit" at bounding box center [1523, 215] width 28 height 16
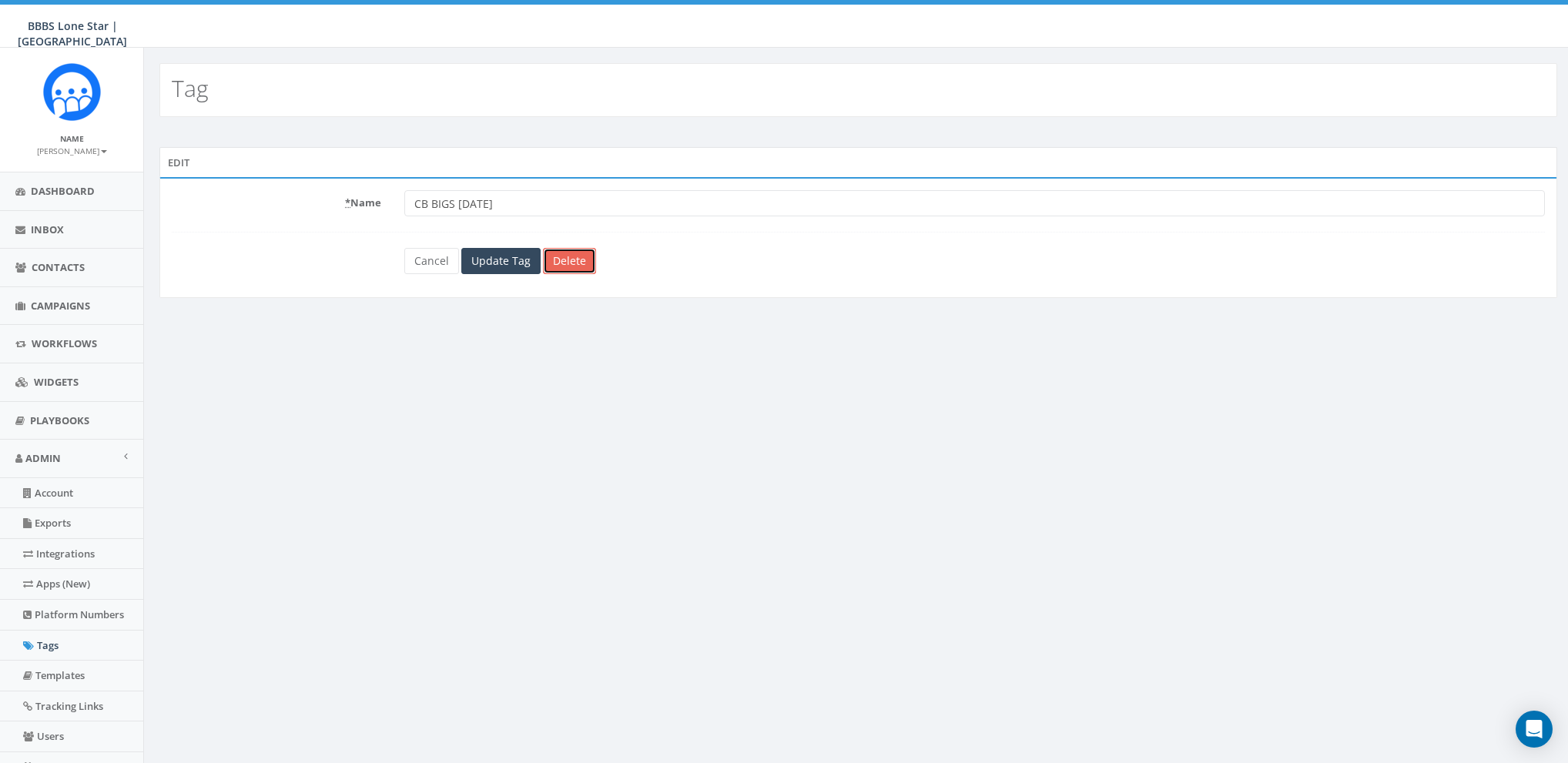
click at [579, 271] on link "Delete" at bounding box center [570, 261] width 53 height 26
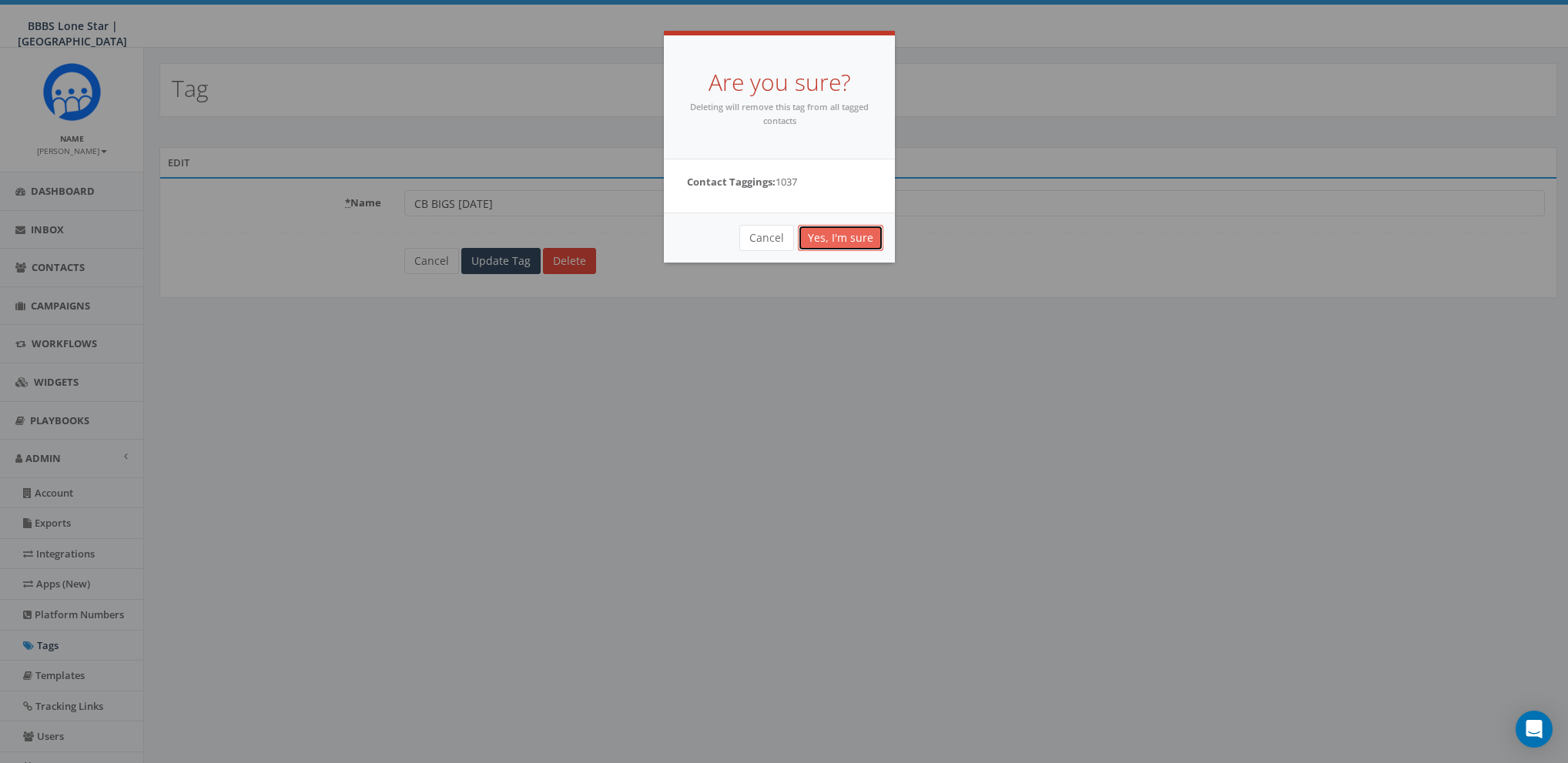
click at [858, 237] on link "Yes, I'm sure" at bounding box center [840, 237] width 85 height 26
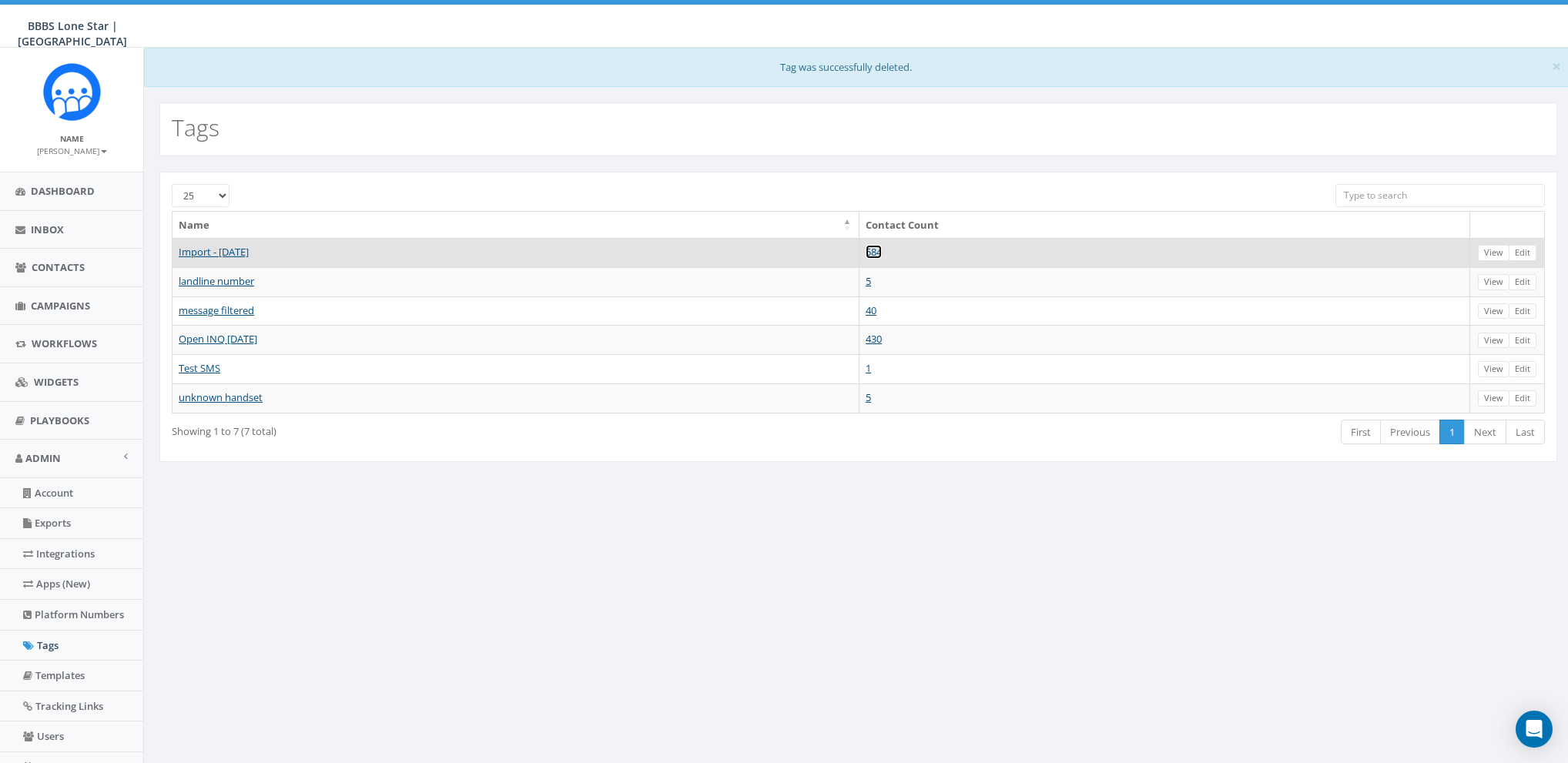
click at [882, 253] on link "584" at bounding box center [874, 251] width 16 height 14
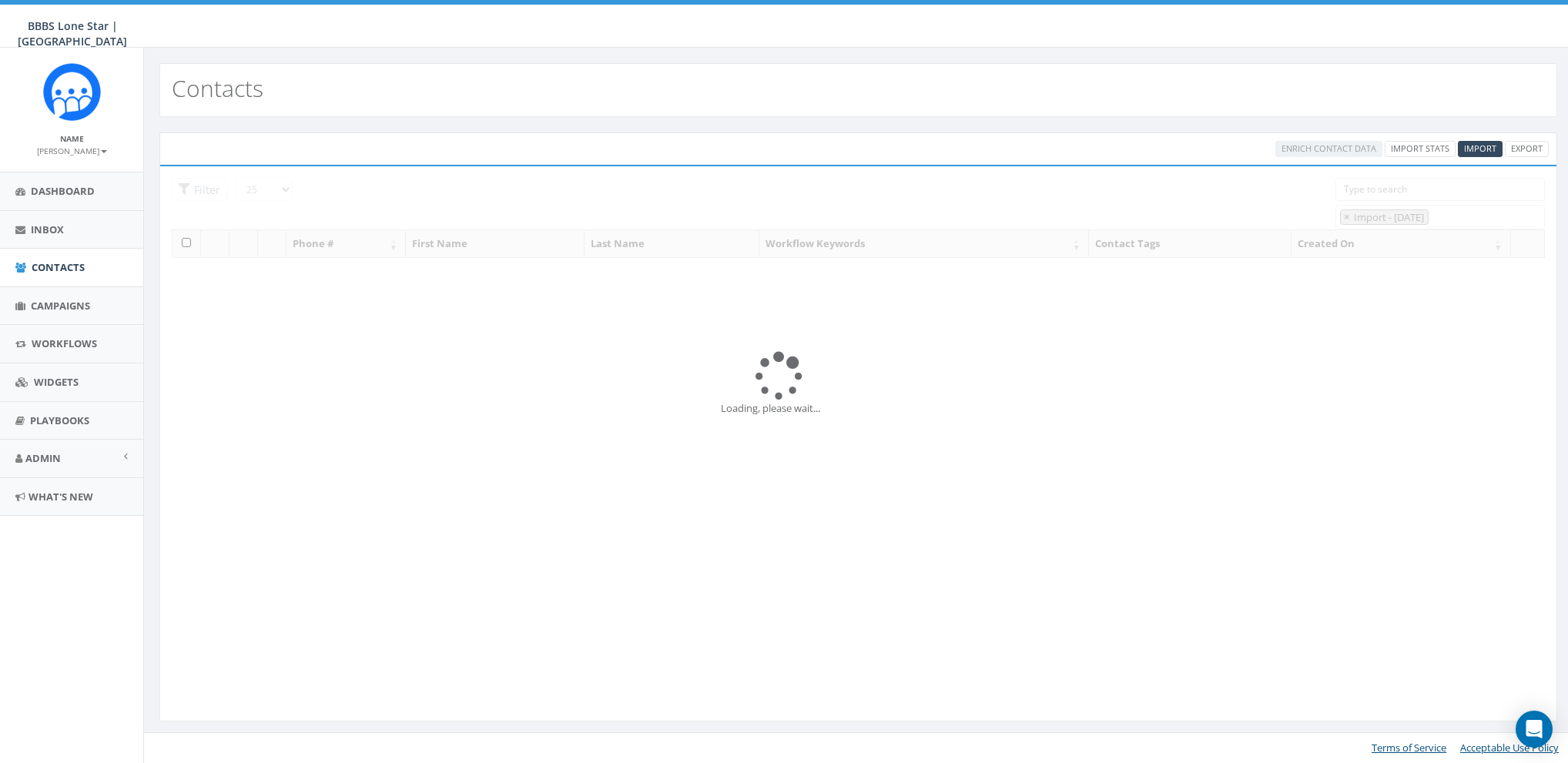
select select "Import - [DATE]"
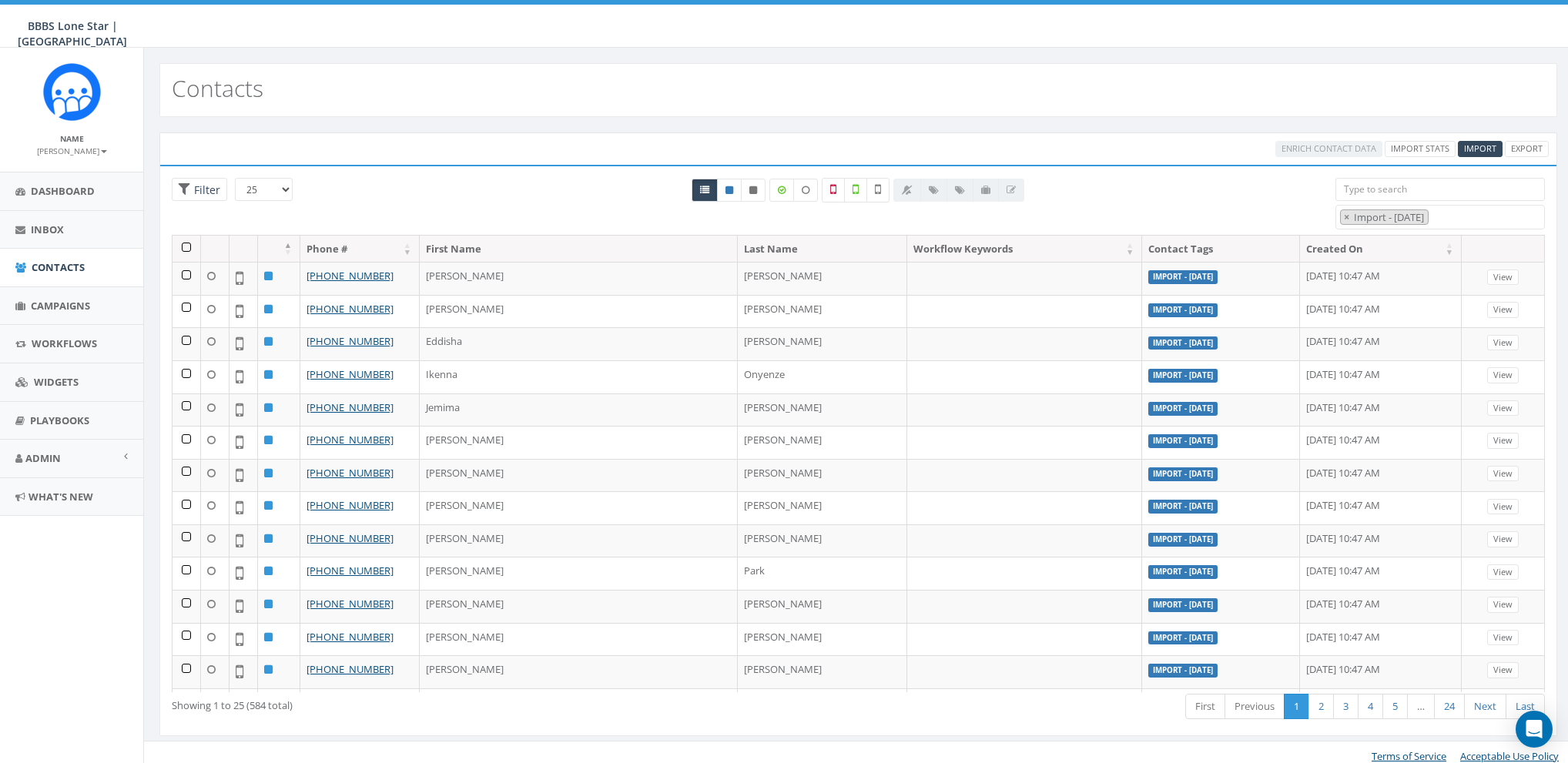
click at [185, 244] on th at bounding box center [186, 249] width 28 height 27
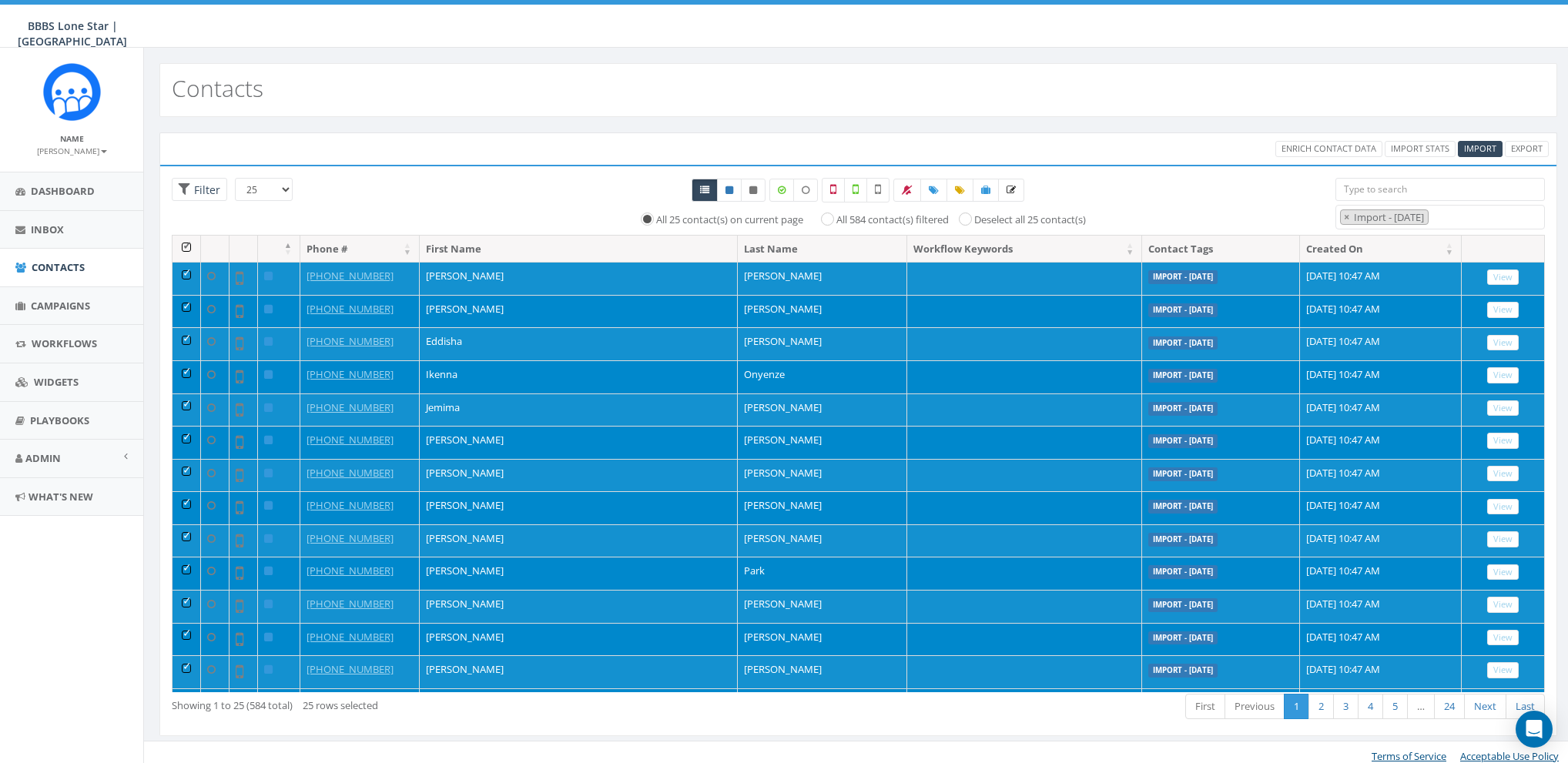
click at [836, 220] on label "All 584 contact(s) filtered" at bounding box center [892, 220] width 113 height 15
click at [827, 220] on input "All 584 contact(s) filtered" at bounding box center [831, 218] width 10 height 10
radio input "true"
click at [930, 190] on icon at bounding box center [934, 190] width 10 height 9
select select
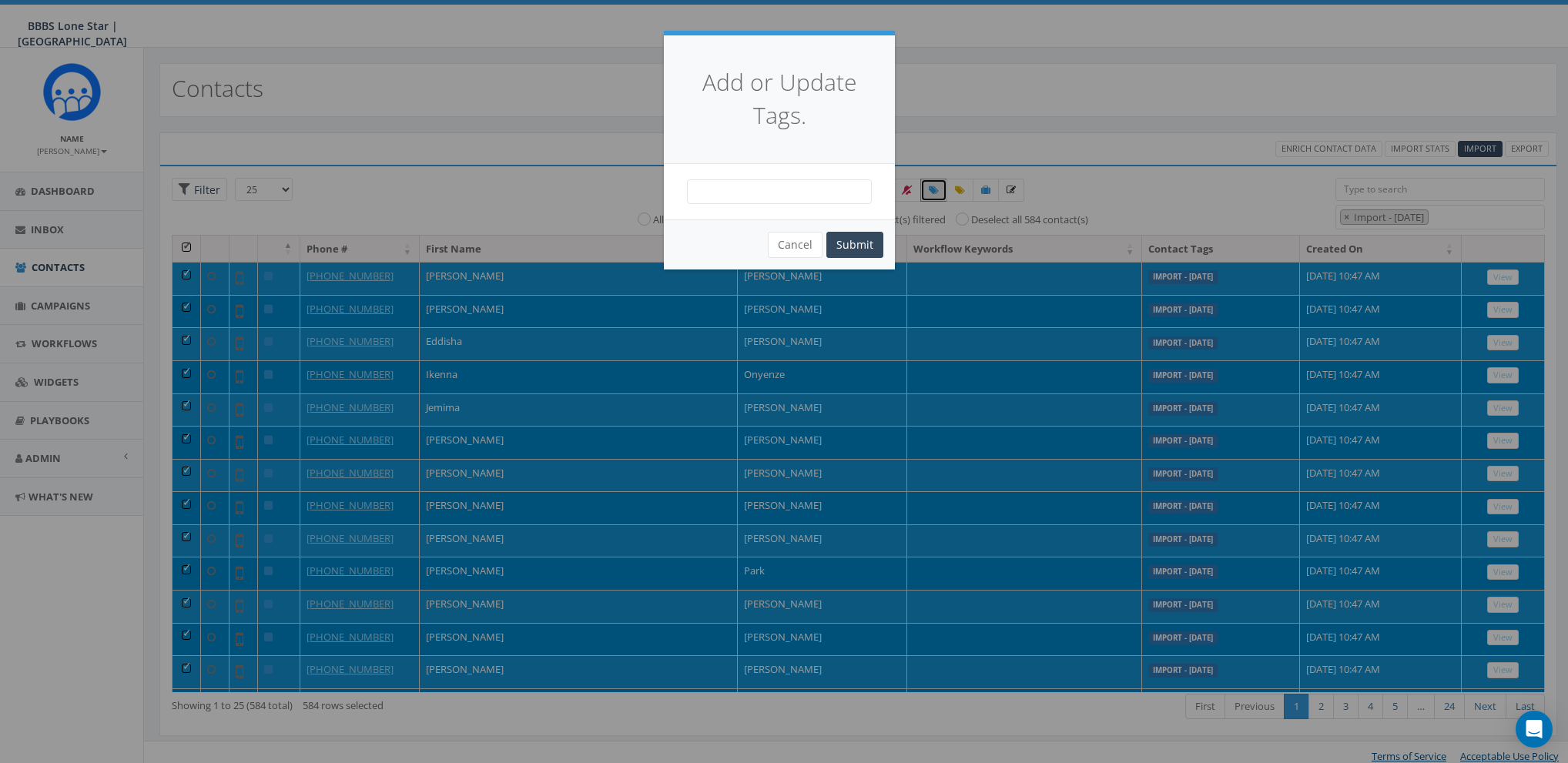
click at [793, 197] on span at bounding box center [780, 191] width 185 height 24
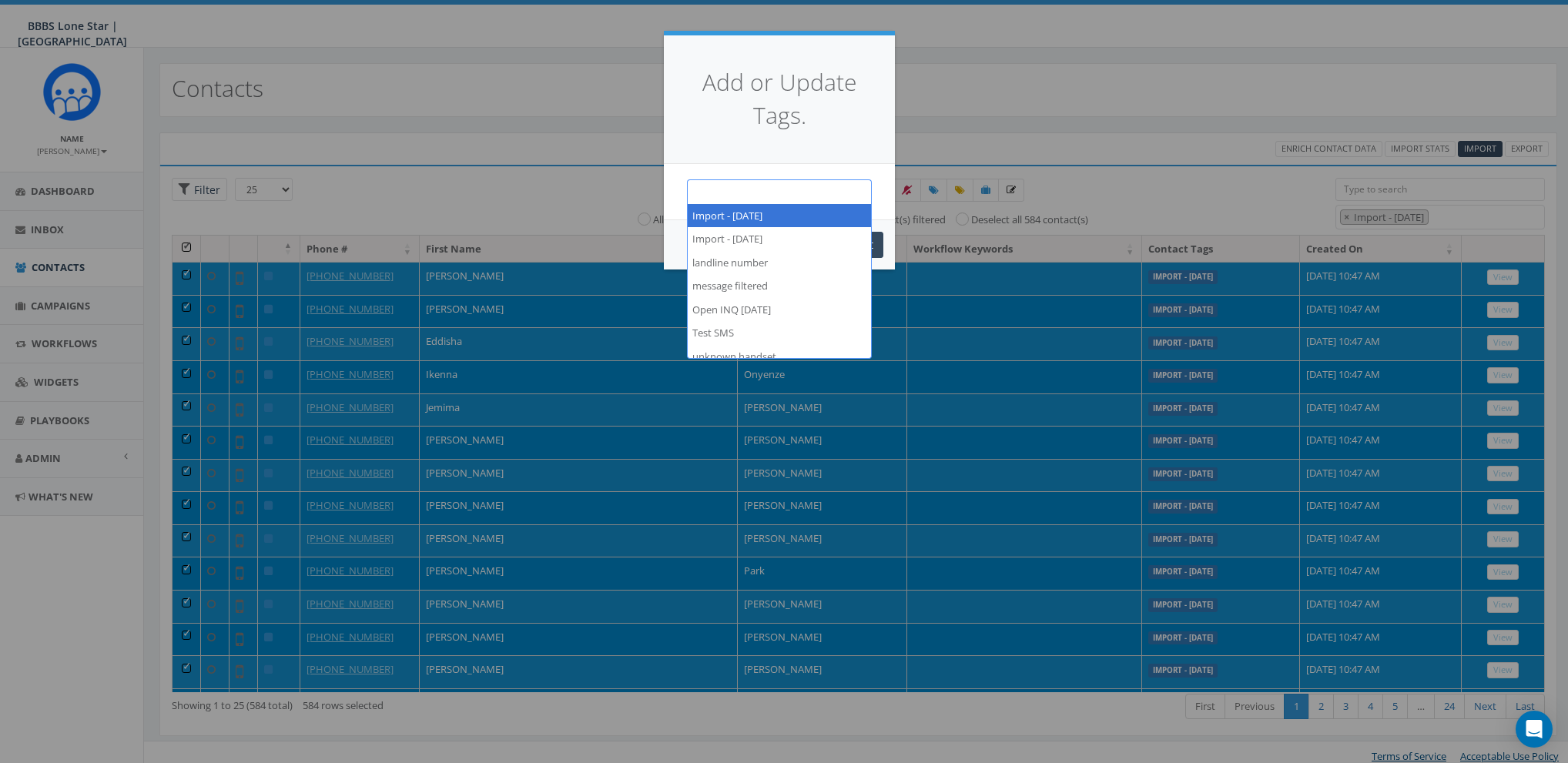
paste textarea "CB BIGS August 2025"
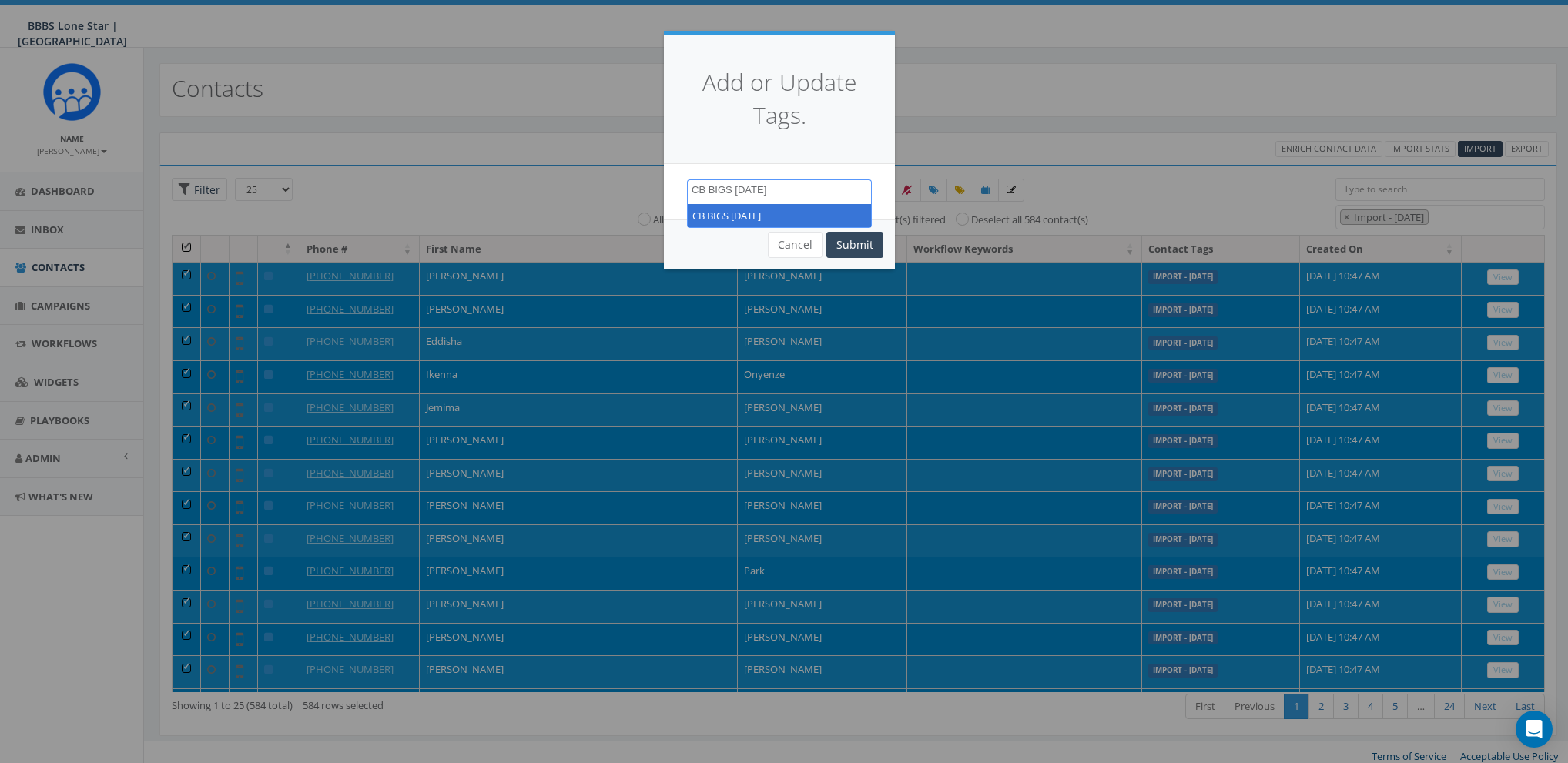
type textarea "CB BIGS August 2025"
select select "CB BIGS August 2025"
click at [848, 238] on button "Submit" at bounding box center [855, 245] width 57 height 26
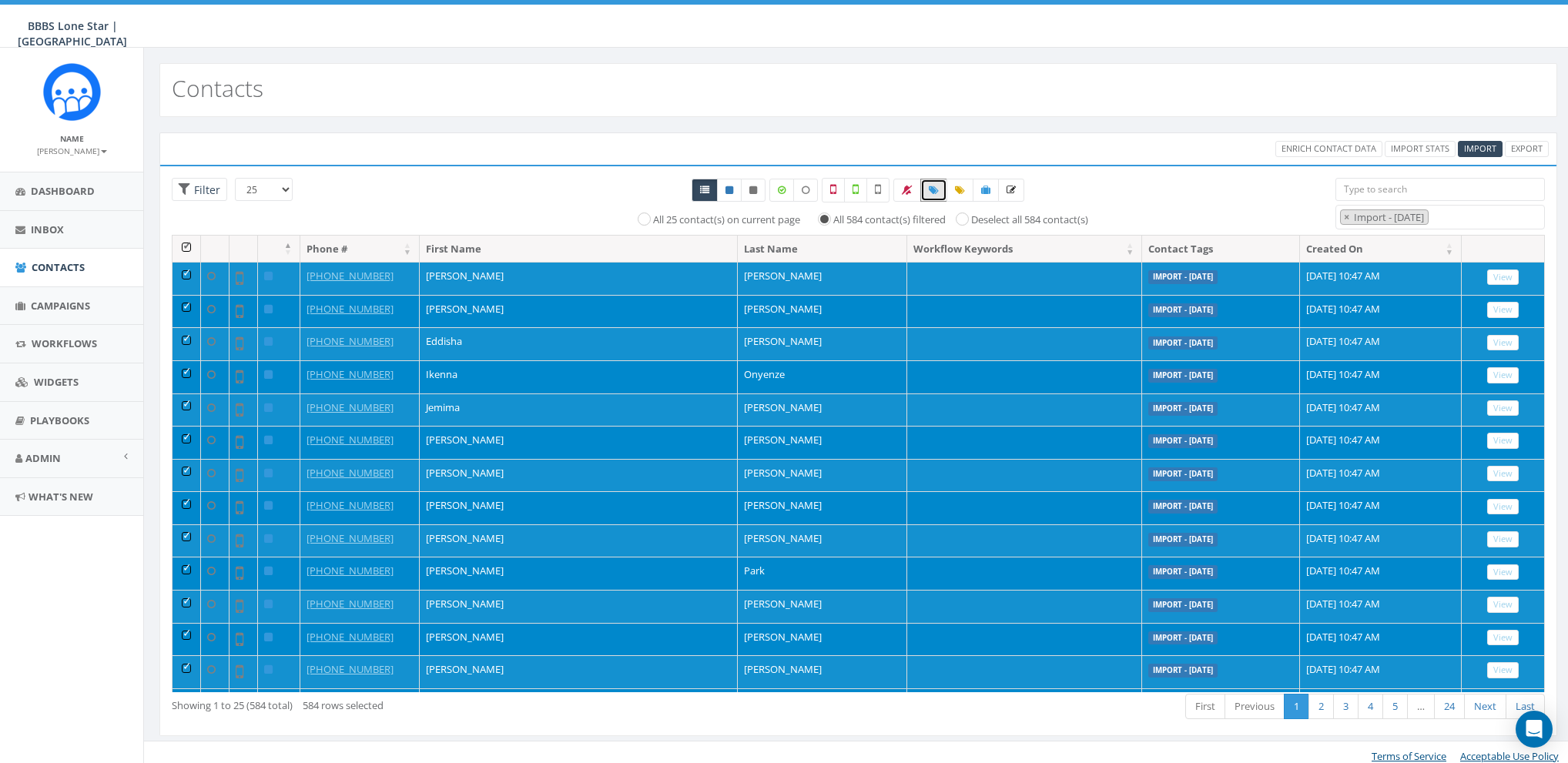
click at [187, 242] on th at bounding box center [186, 249] width 28 height 27
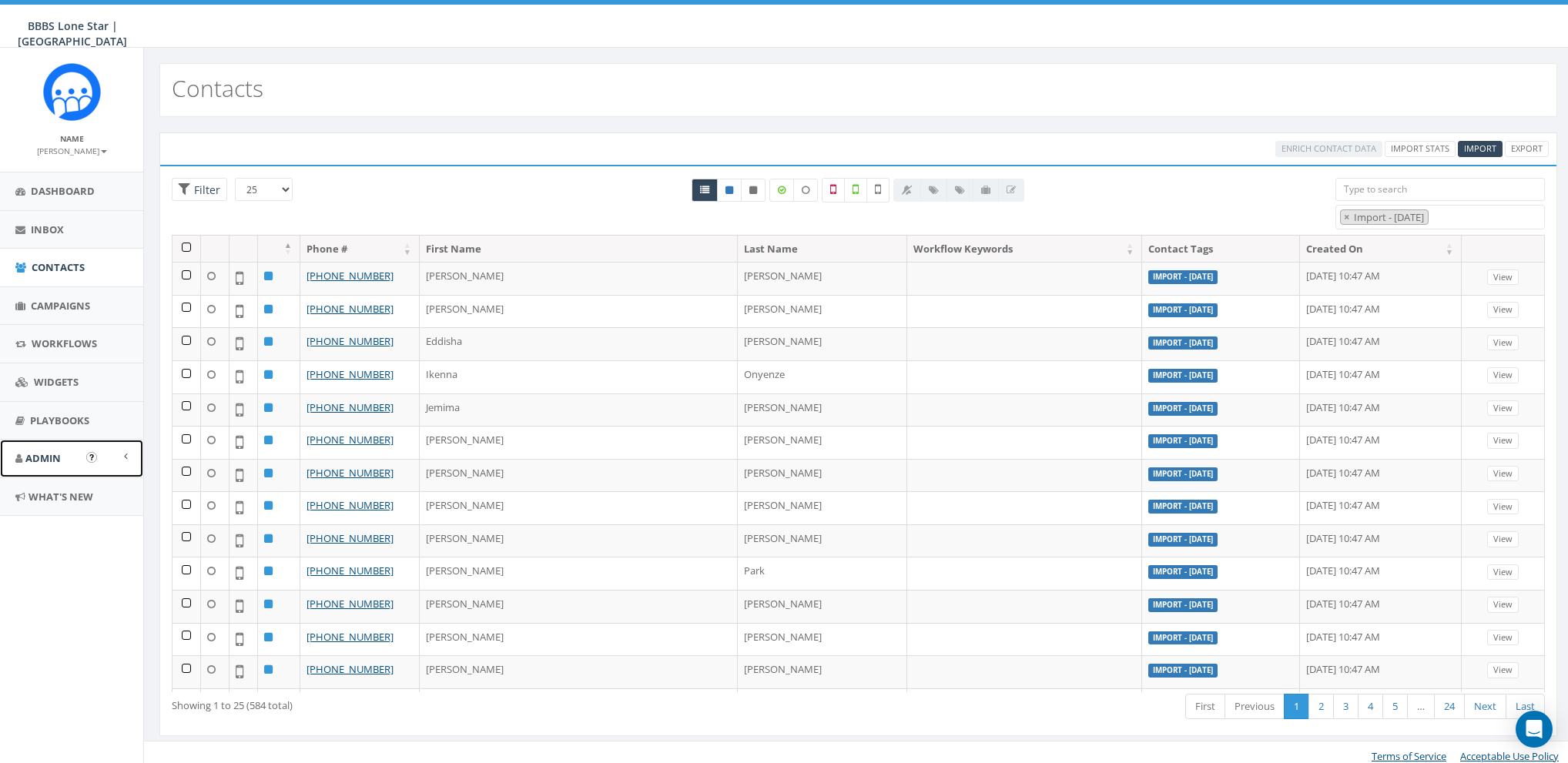
click at [38, 458] on span "Admin" at bounding box center [43, 458] width 36 height 14
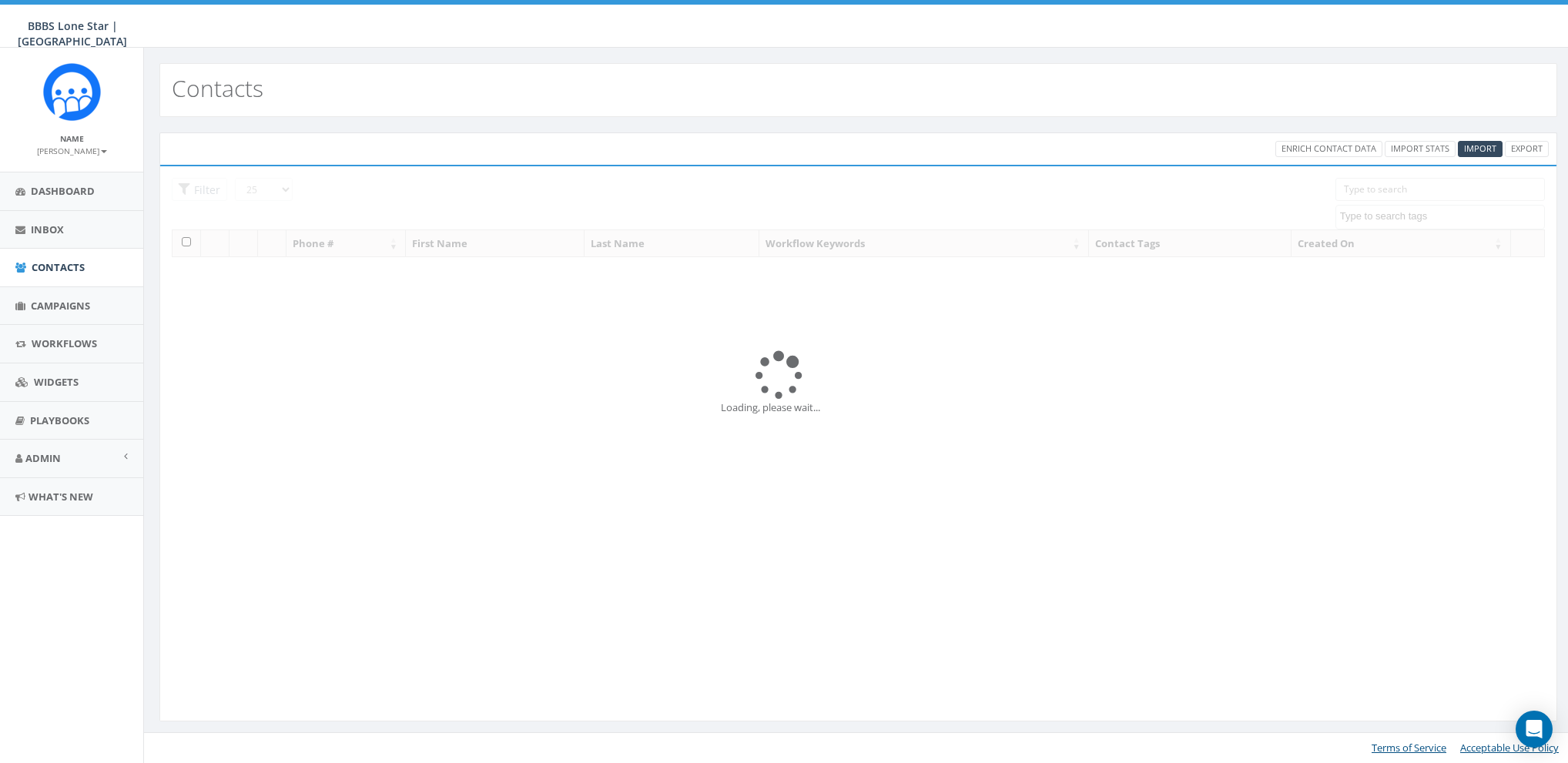
select select
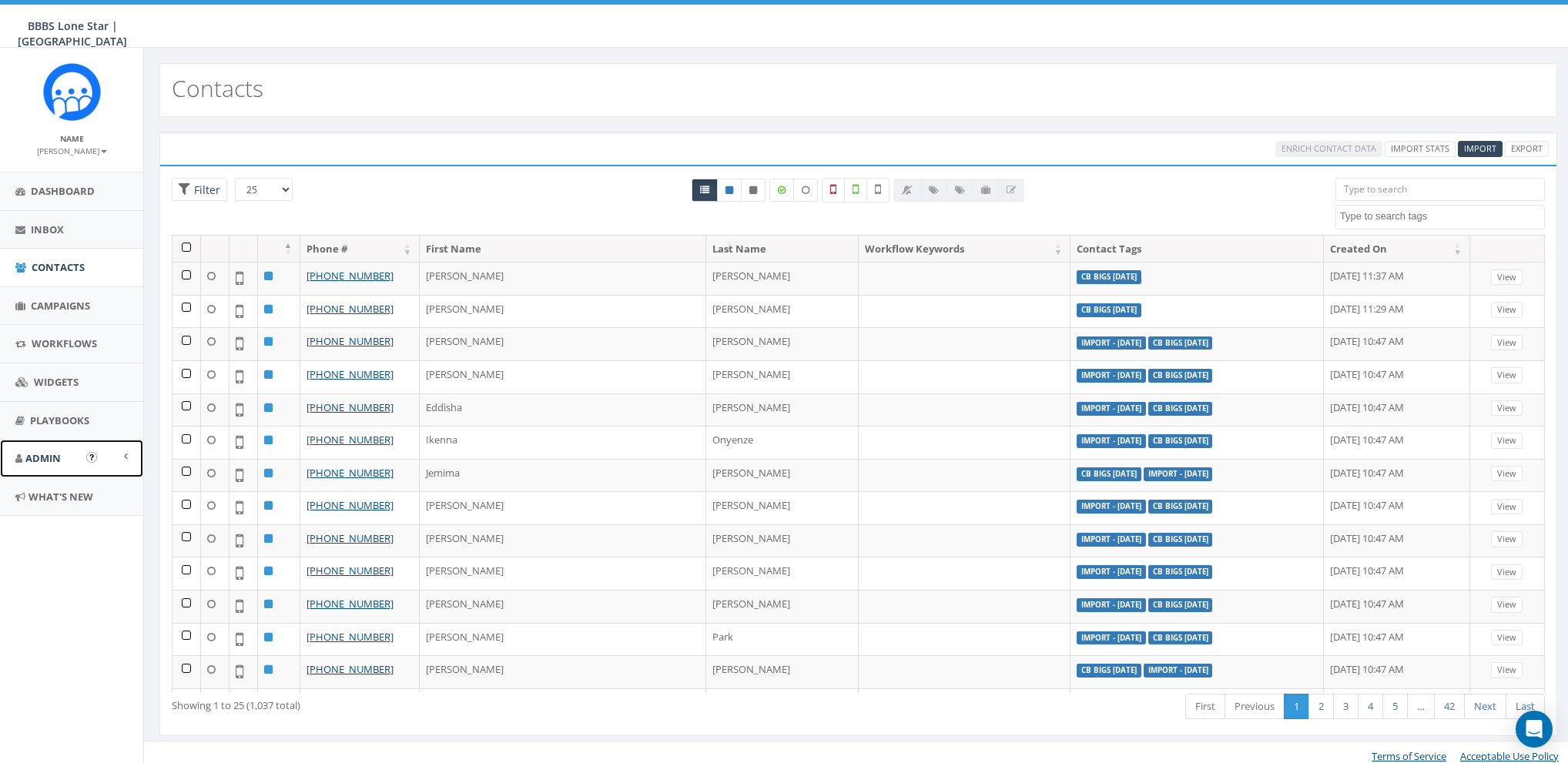
click at [50, 461] on span "Admin" at bounding box center [43, 458] width 36 height 14
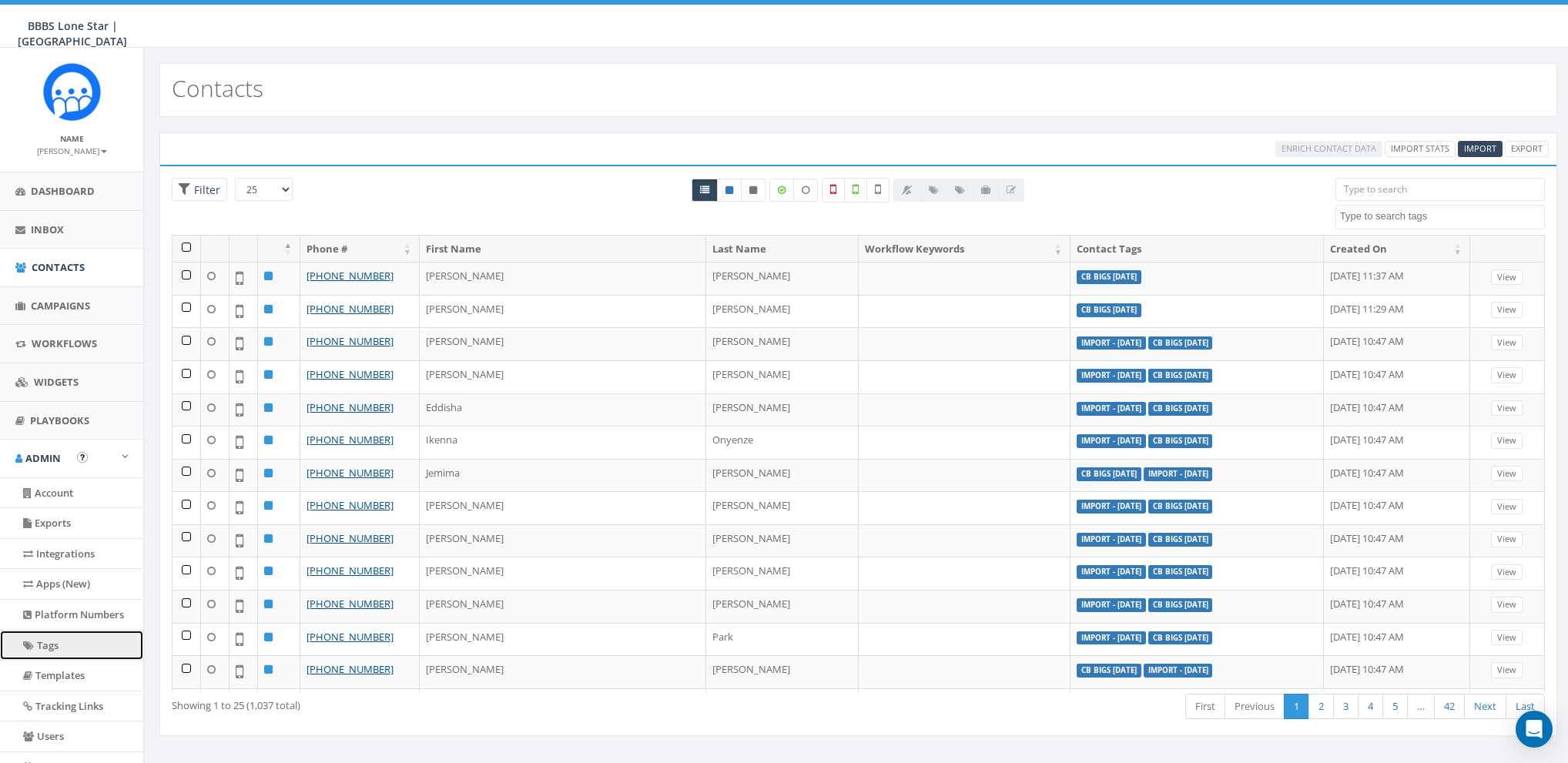
click at [32, 642] on icon at bounding box center [28, 646] width 11 height 10
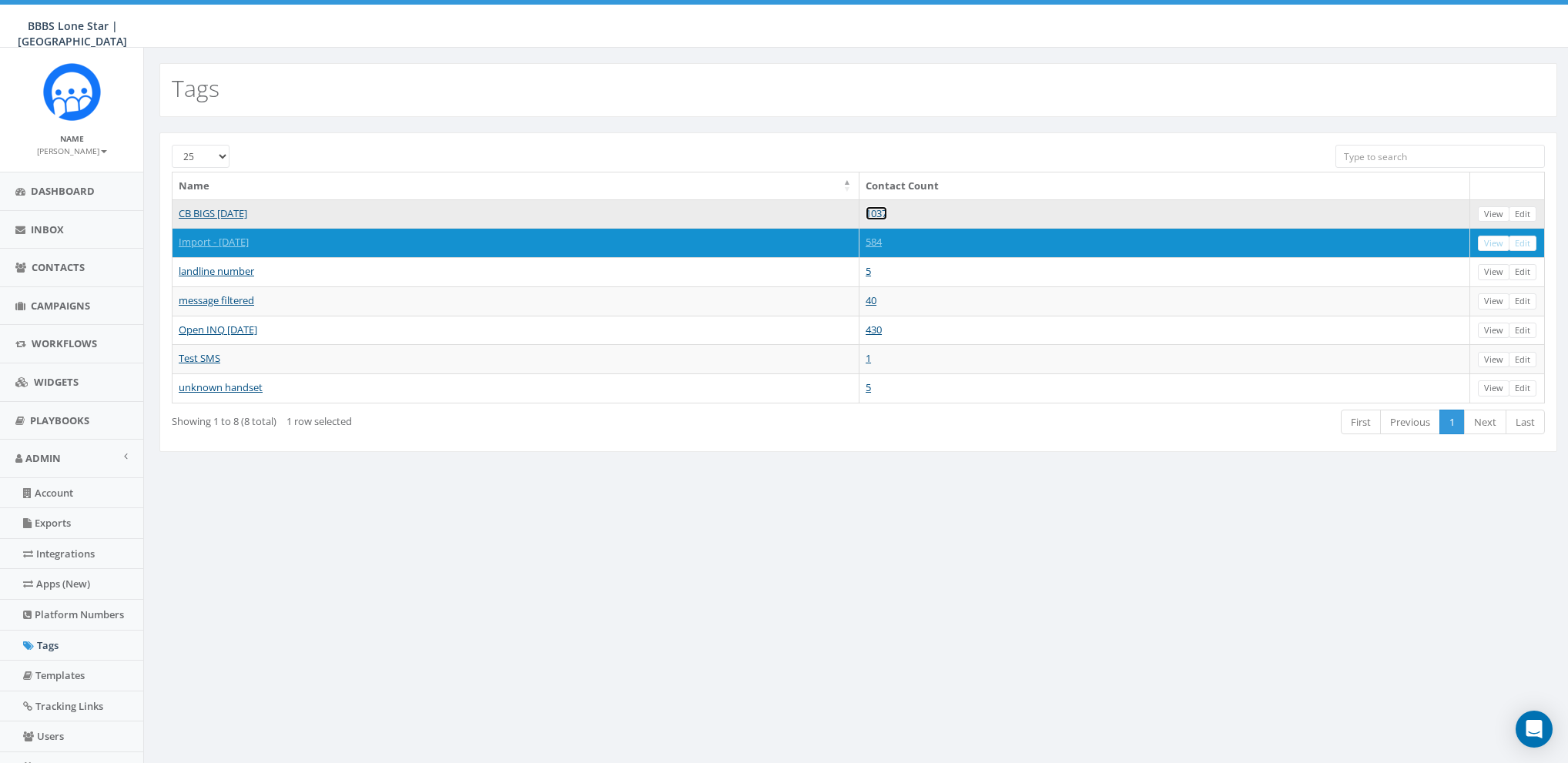
click at [887, 209] on link "1037" at bounding box center [876, 213] width 22 height 14
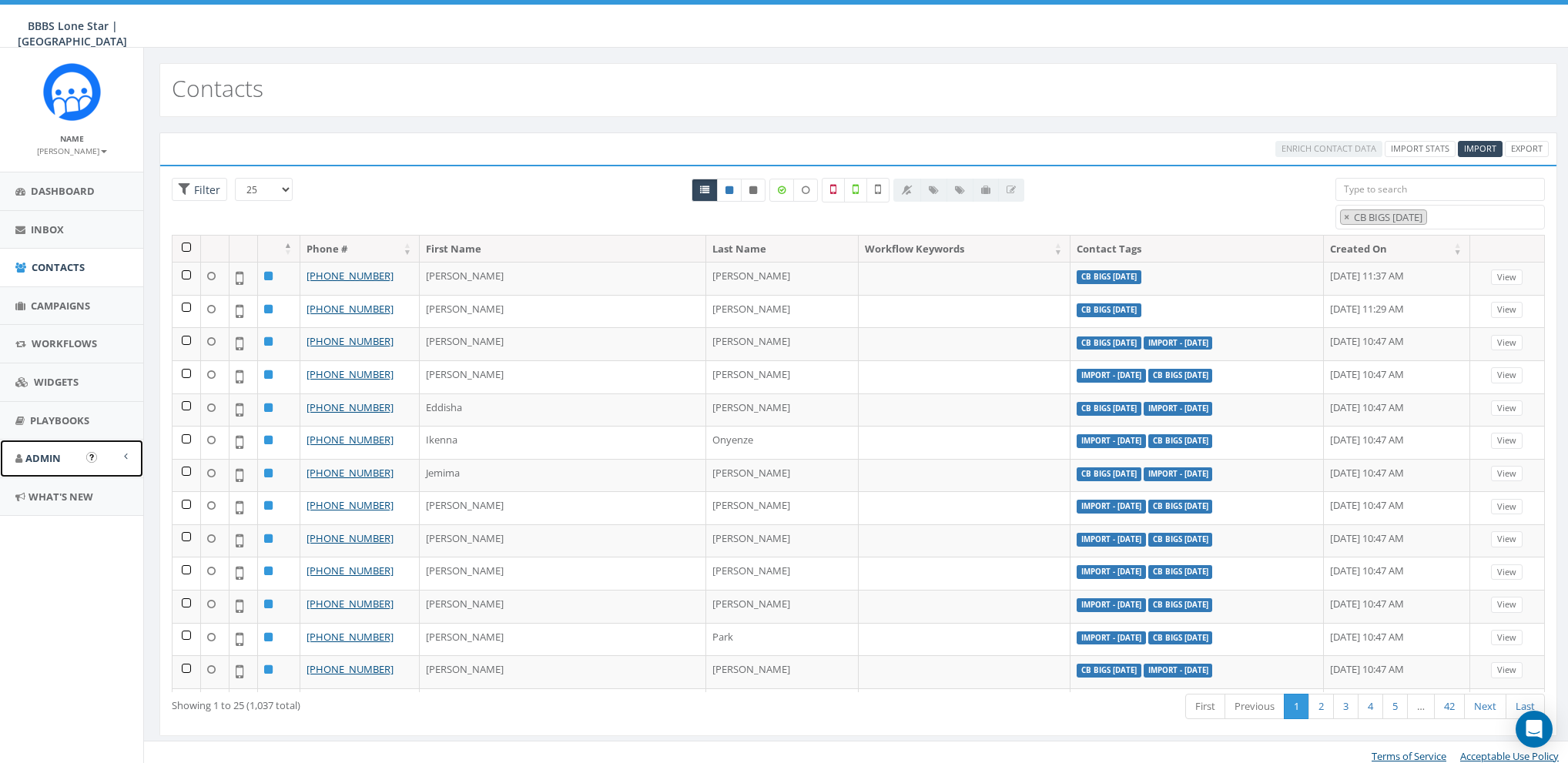
click at [41, 469] on link "Admin" at bounding box center [71, 458] width 143 height 38
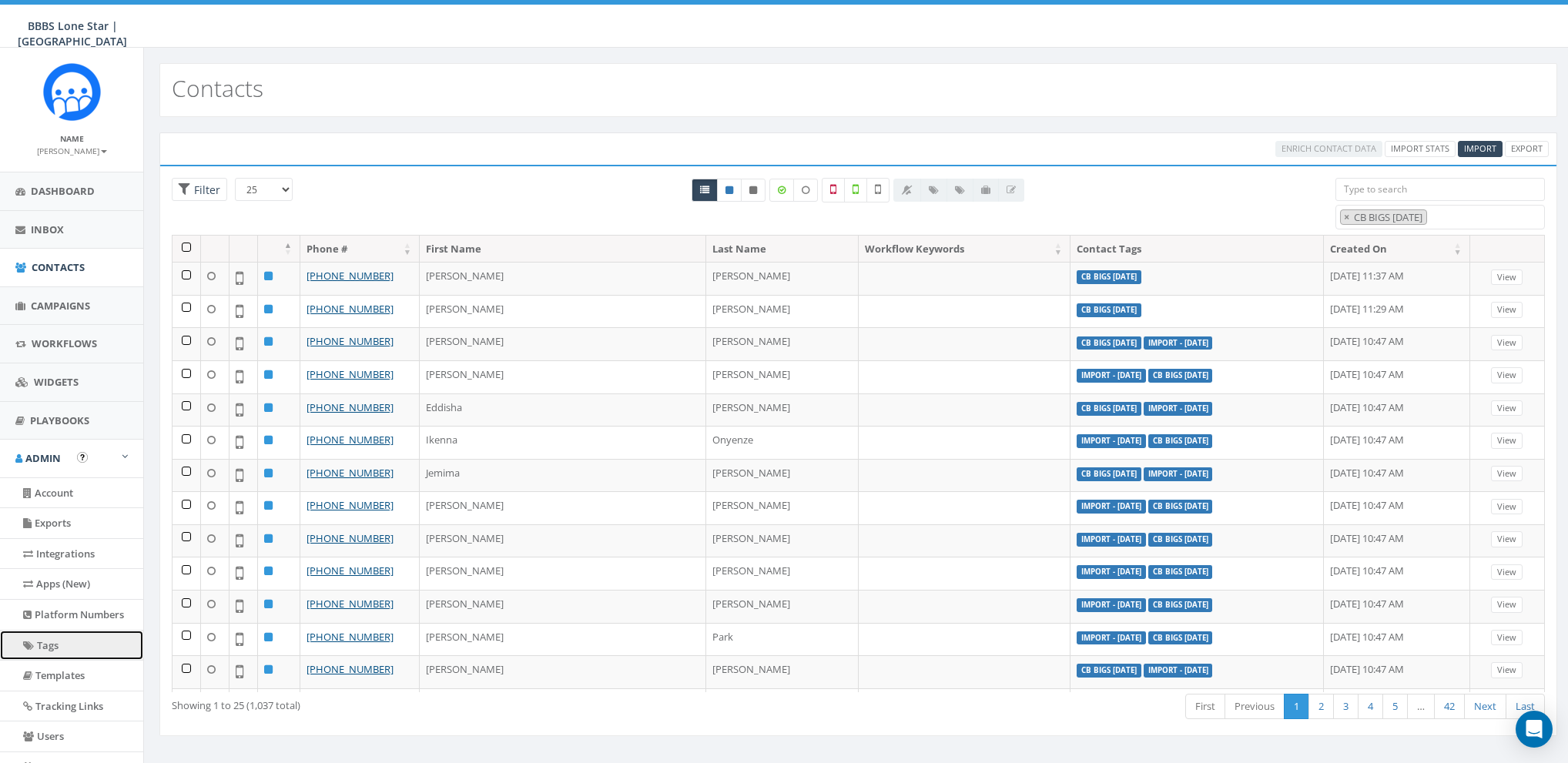
click at [39, 650] on link "Tags" at bounding box center [71, 645] width 143 height 30
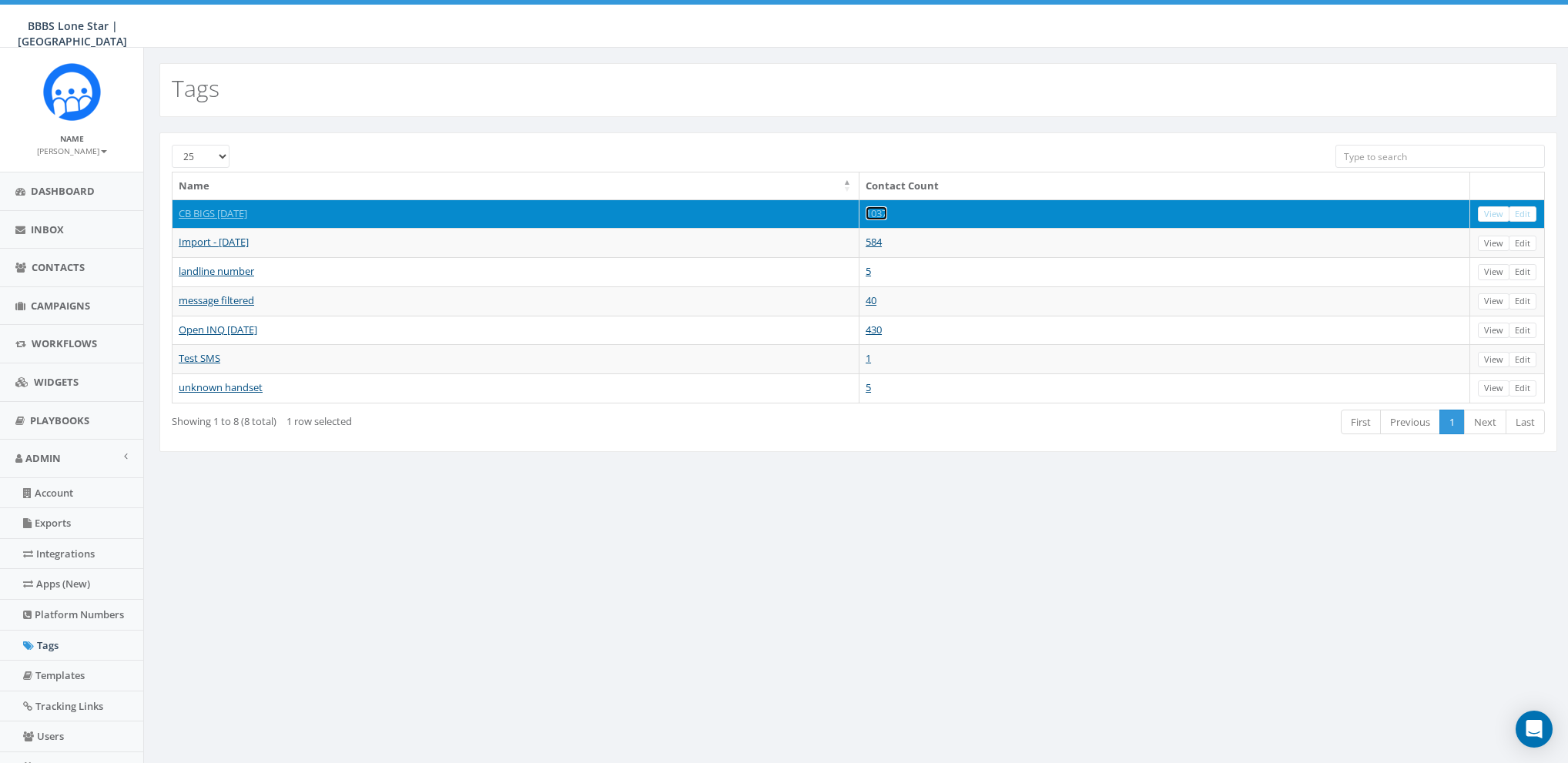
click at [887, 211] on link "1037" at bounding box center [876, 213] width 22 height 14
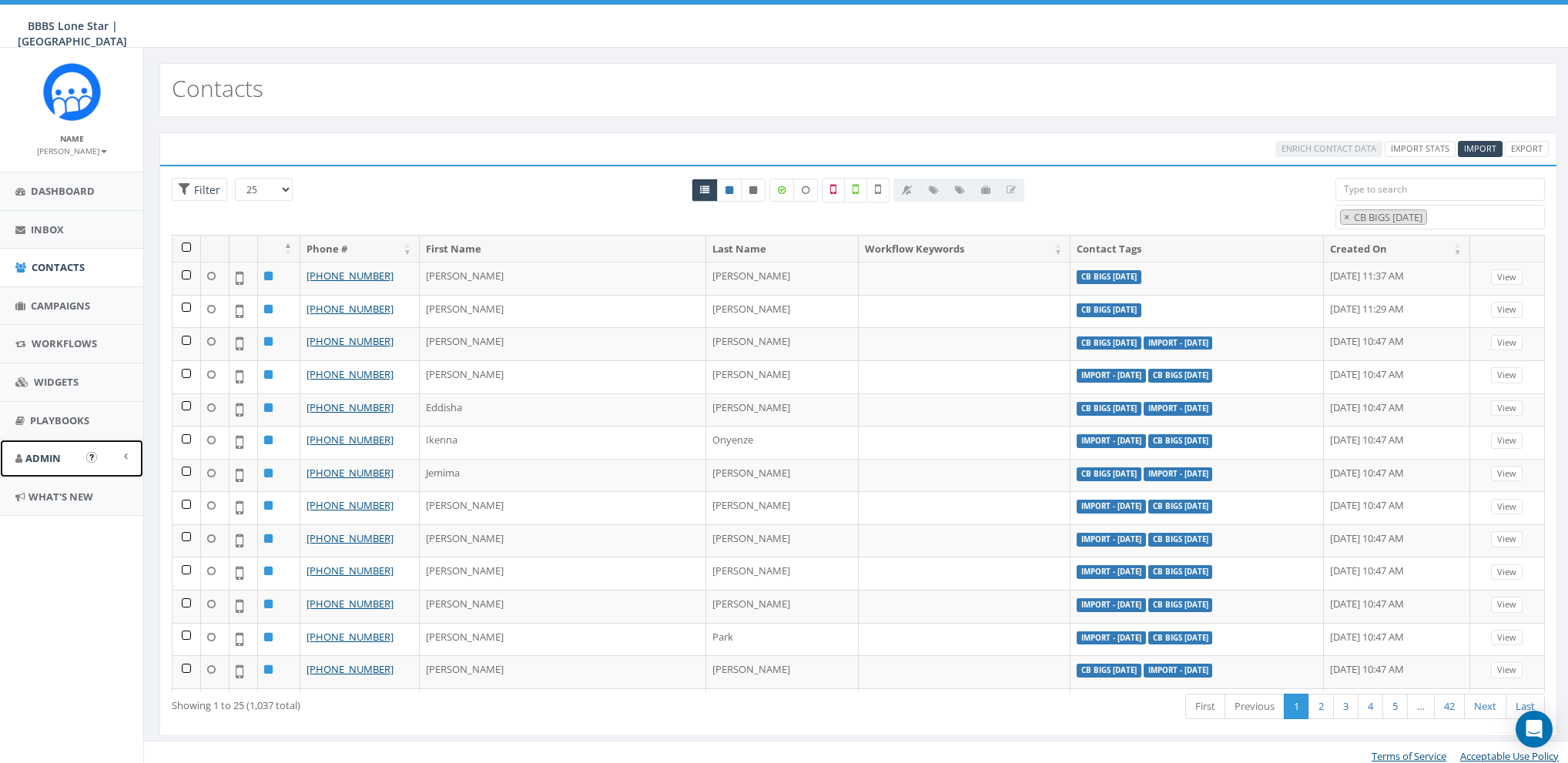
click at [59, 465] on link "Admin" at bounding box center [71, 458] width 143 height 38
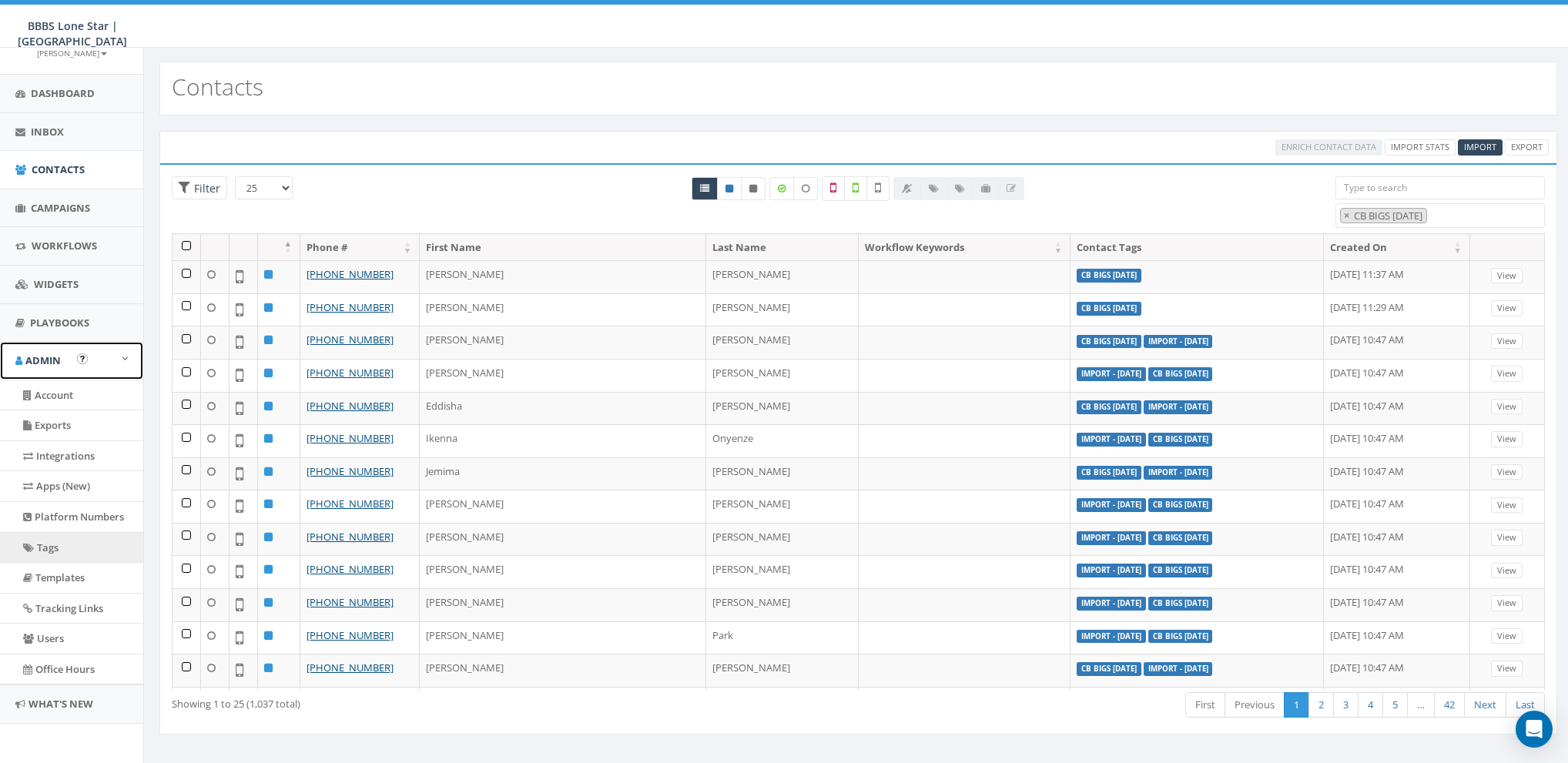
scroll to position [2, 0]
click at [54, 535] on link "Tags" at bounding box center [71, 548] width 143 height 30
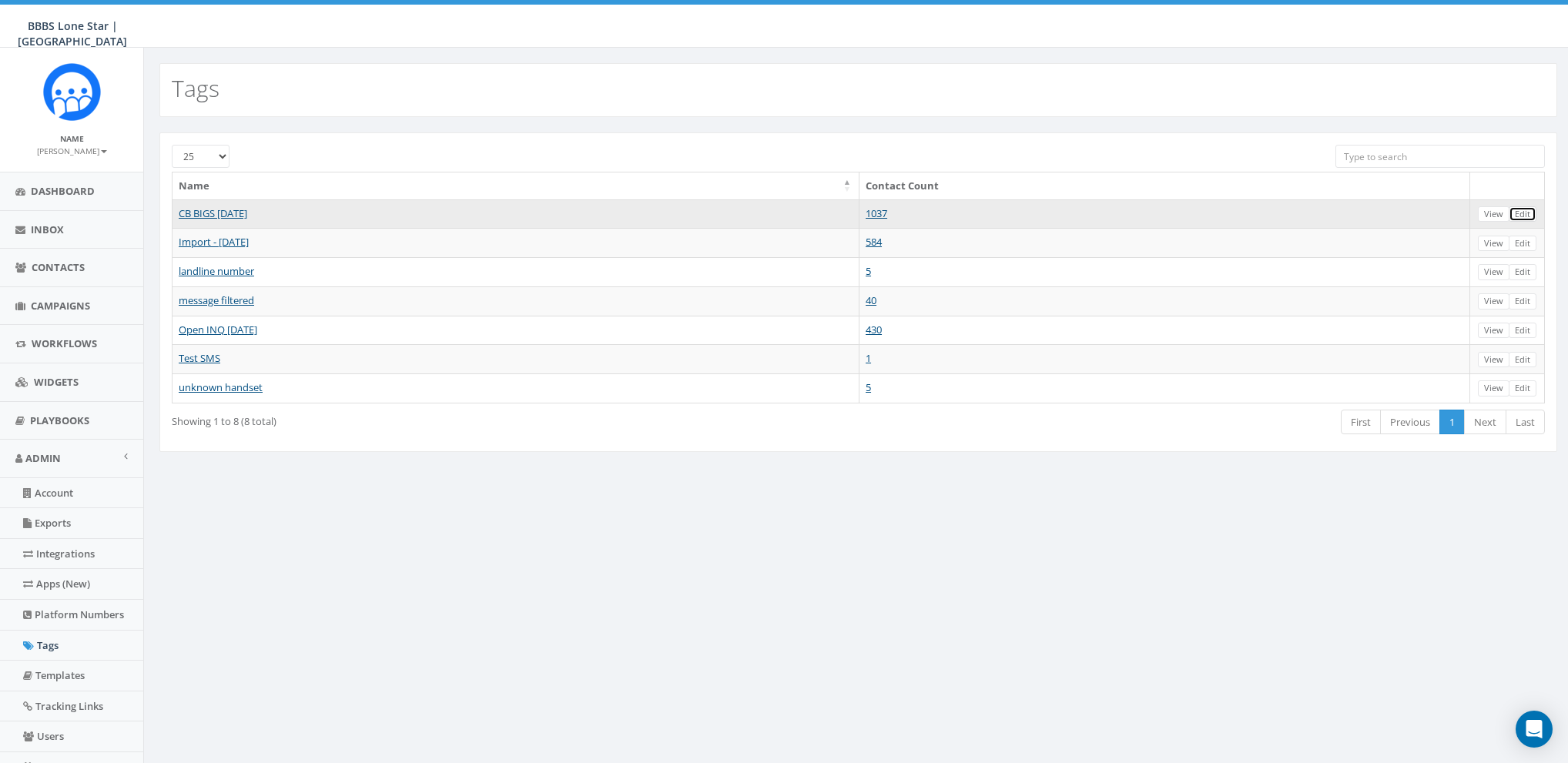
click at [1532, 212] on link "Edit" at bounding box center [1523, 215] width 28 height 16
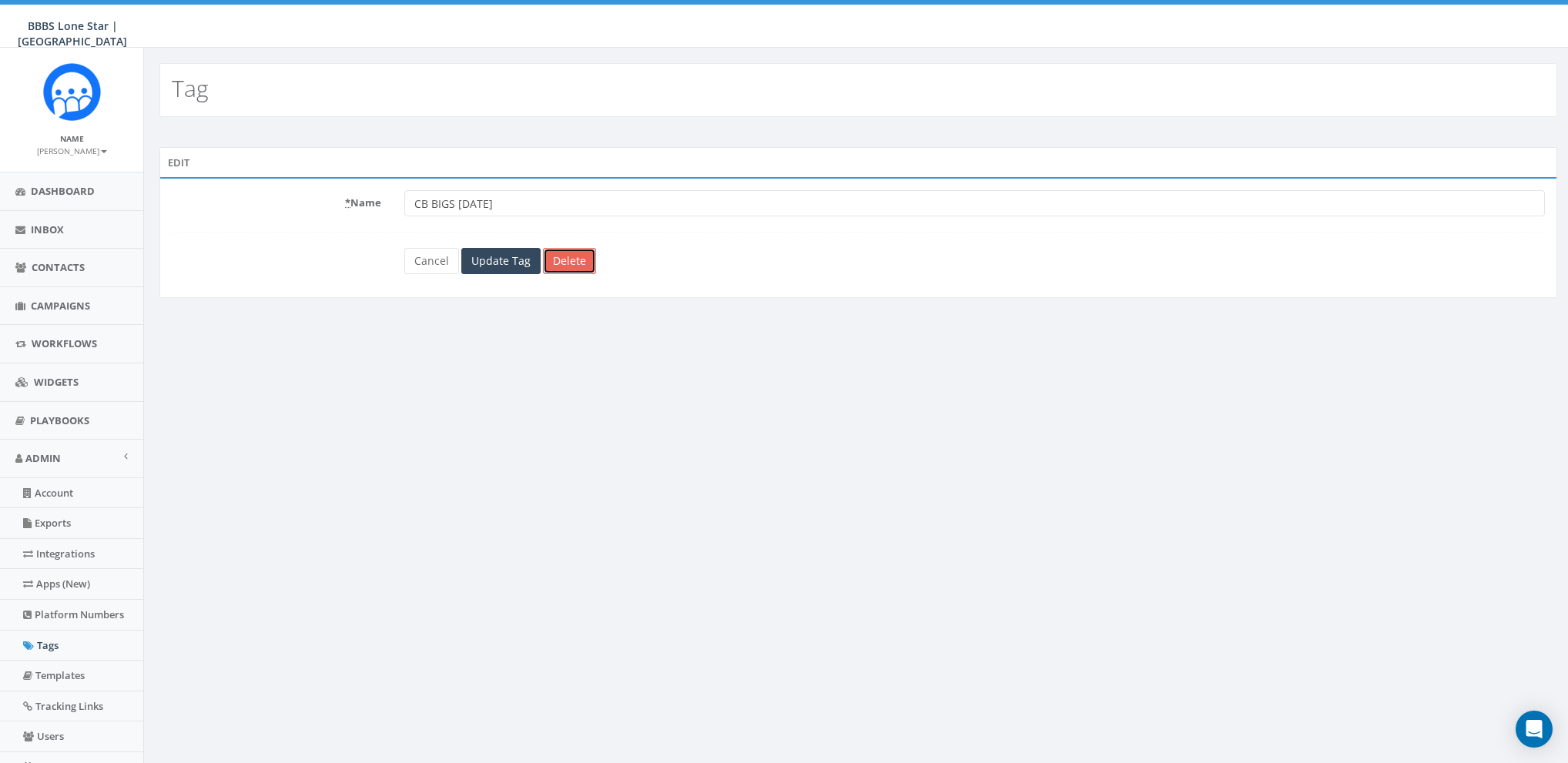
click at [591, 267] on link "Delete" at bounding box center [570, 261] width 53 height 26
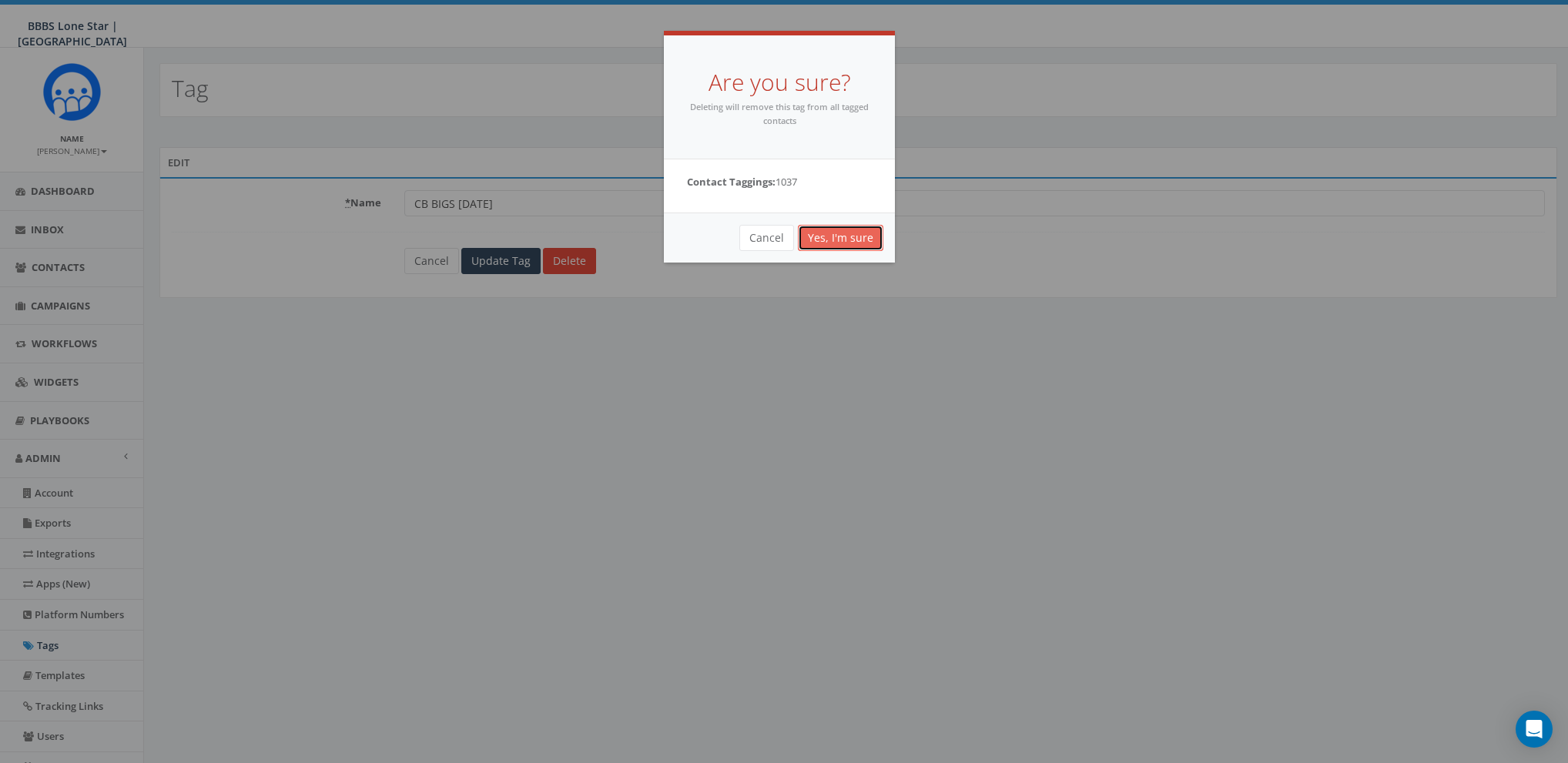
click at [852, 238] on link "Yes, I'm sure" at bounding box center [840, 237] width 85 height 26
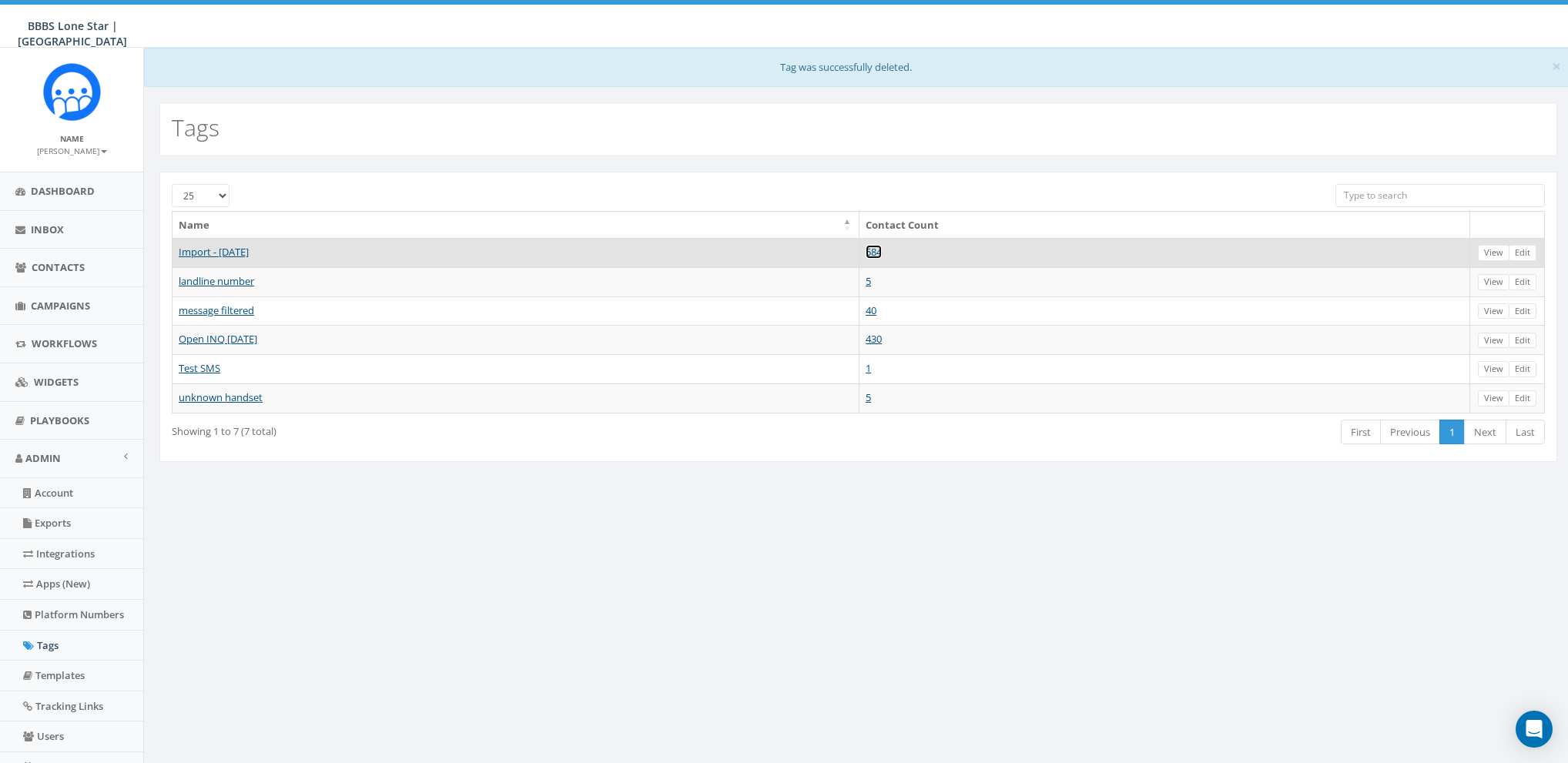
click at [882, 247] on link "584" at bounding box center [874, 251] width 16 height 14
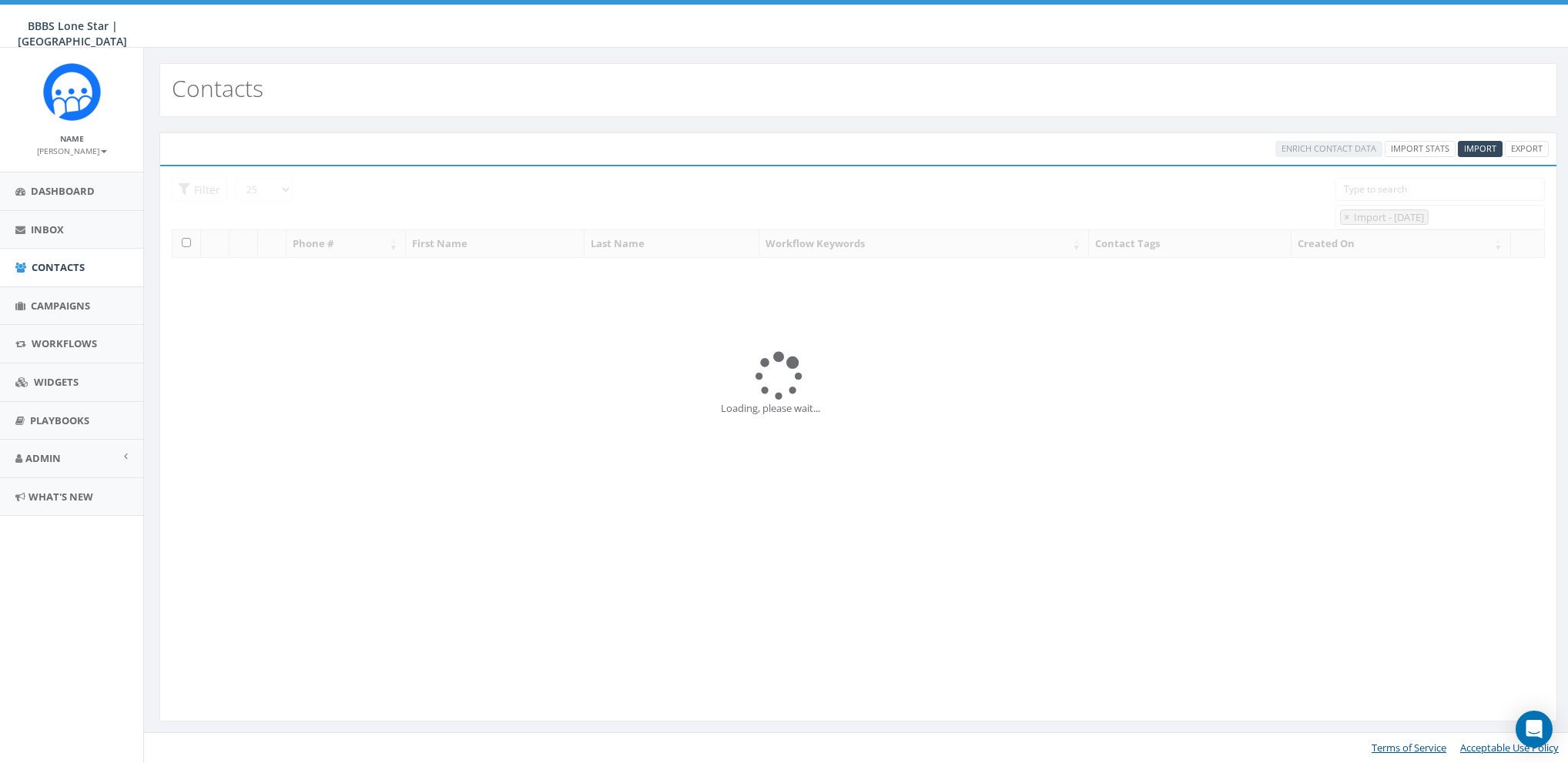
select select "Import - [DATE]"
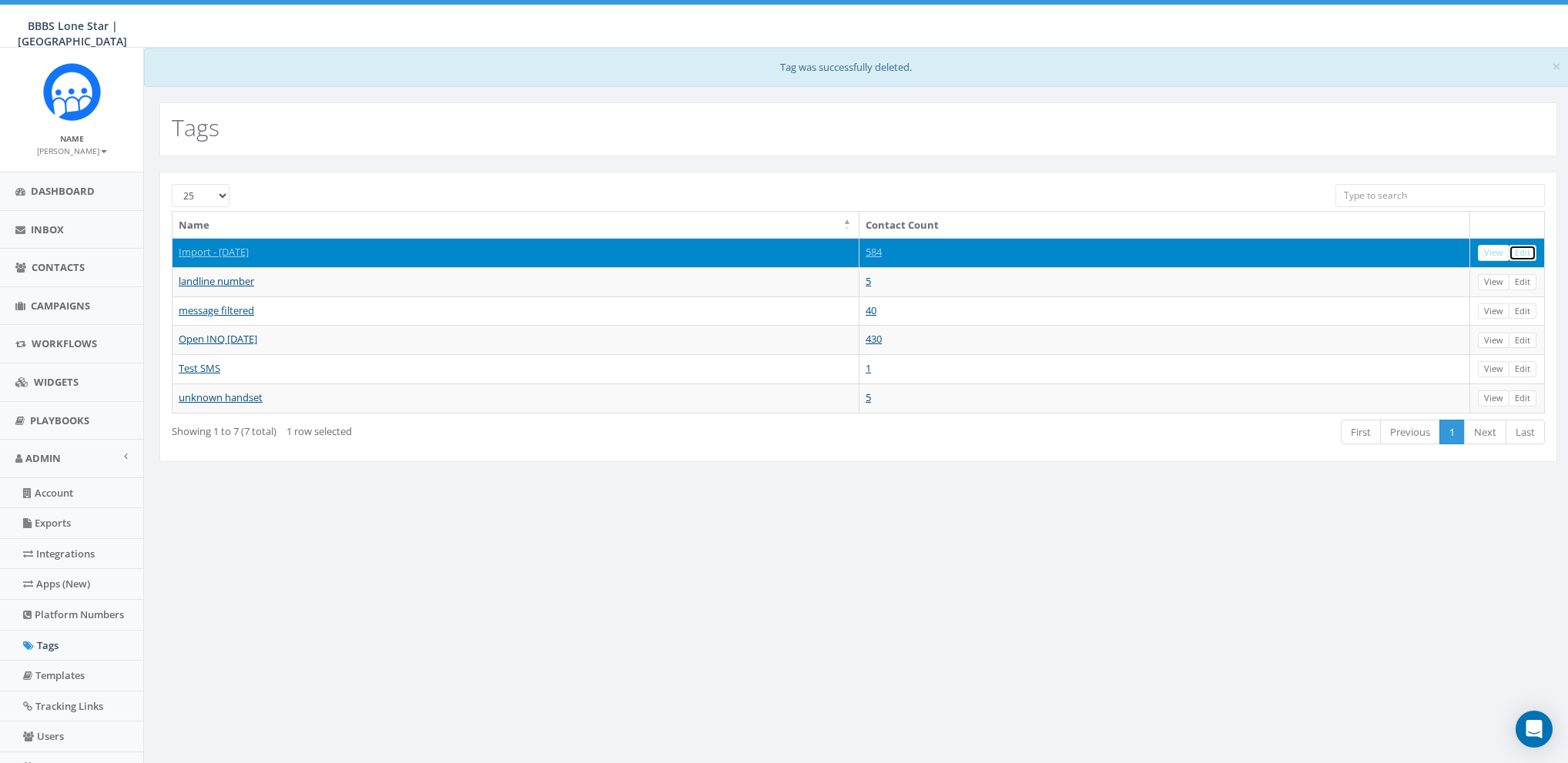
click at [1519, 253] on link "Edit" at bounding box center [1523, 253] width 28 height 16
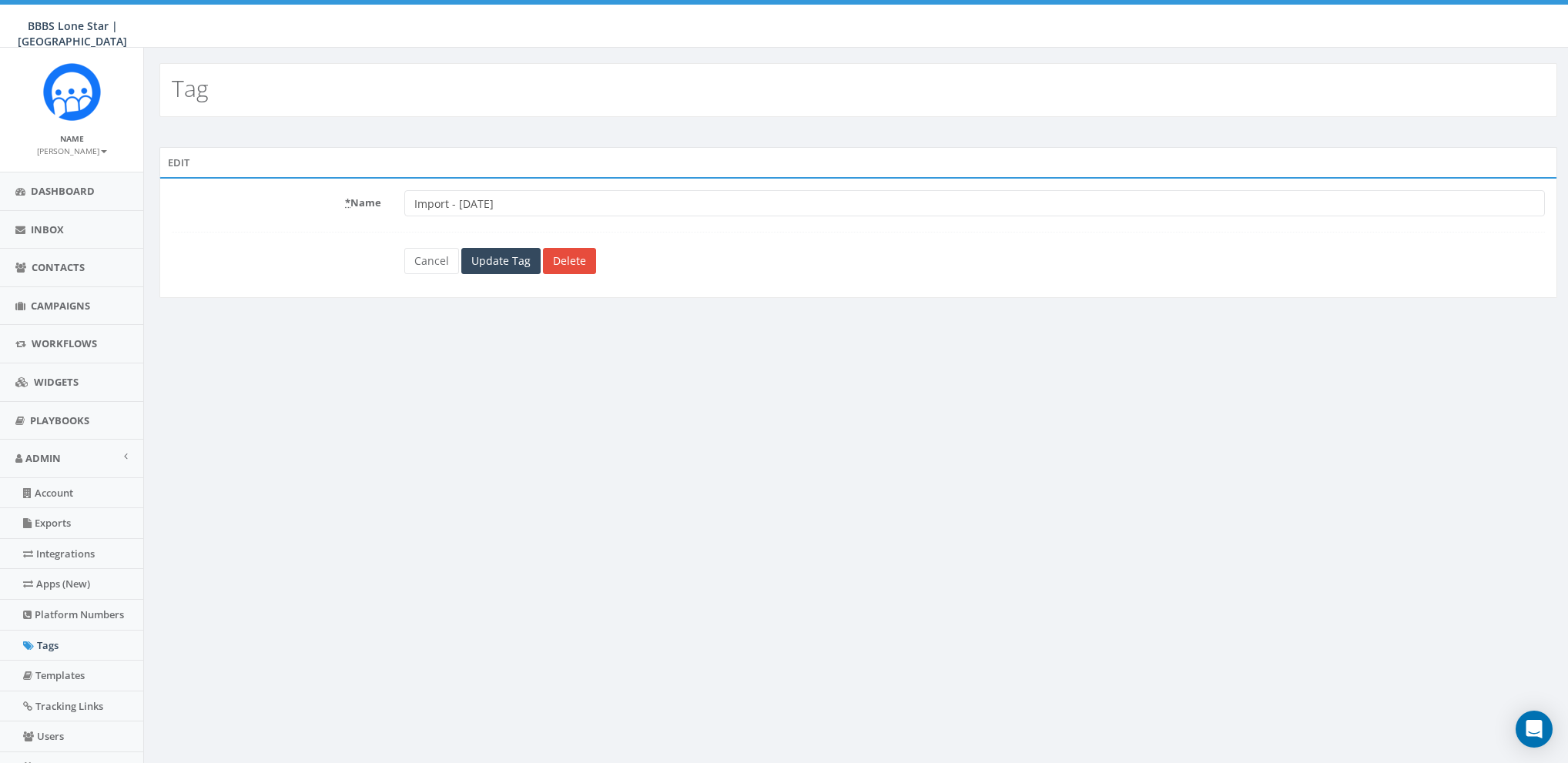
click at [516, 191] on input "Import - 08/12/2025" at bounding box center [974, 203] width 1140 height 26
type input "CB BIGS [DATE]"
click at [814, 407] on div "Tag Edit * Name CB BIGS August 2025 Cancel Update Tag Delete Terms of Service A…" at bounding box center [858, 454] width 1429 height 813
click at [503, 265] on input "Update Tag" at bounding box center [501, 261] width 79 height 26
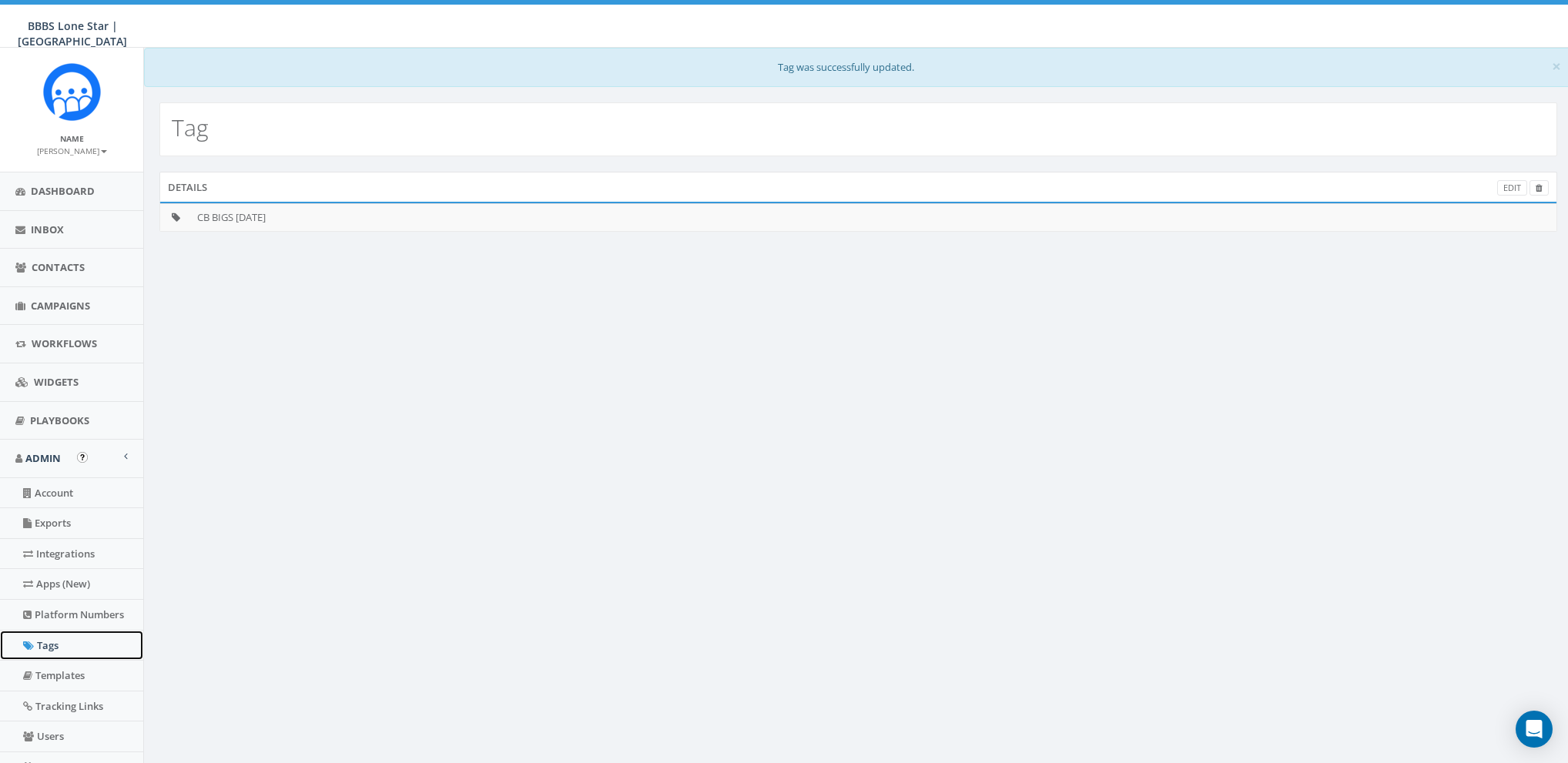
click at [49, 640] on link "Tags" at bounding box center [71, 645] width 143 height 30
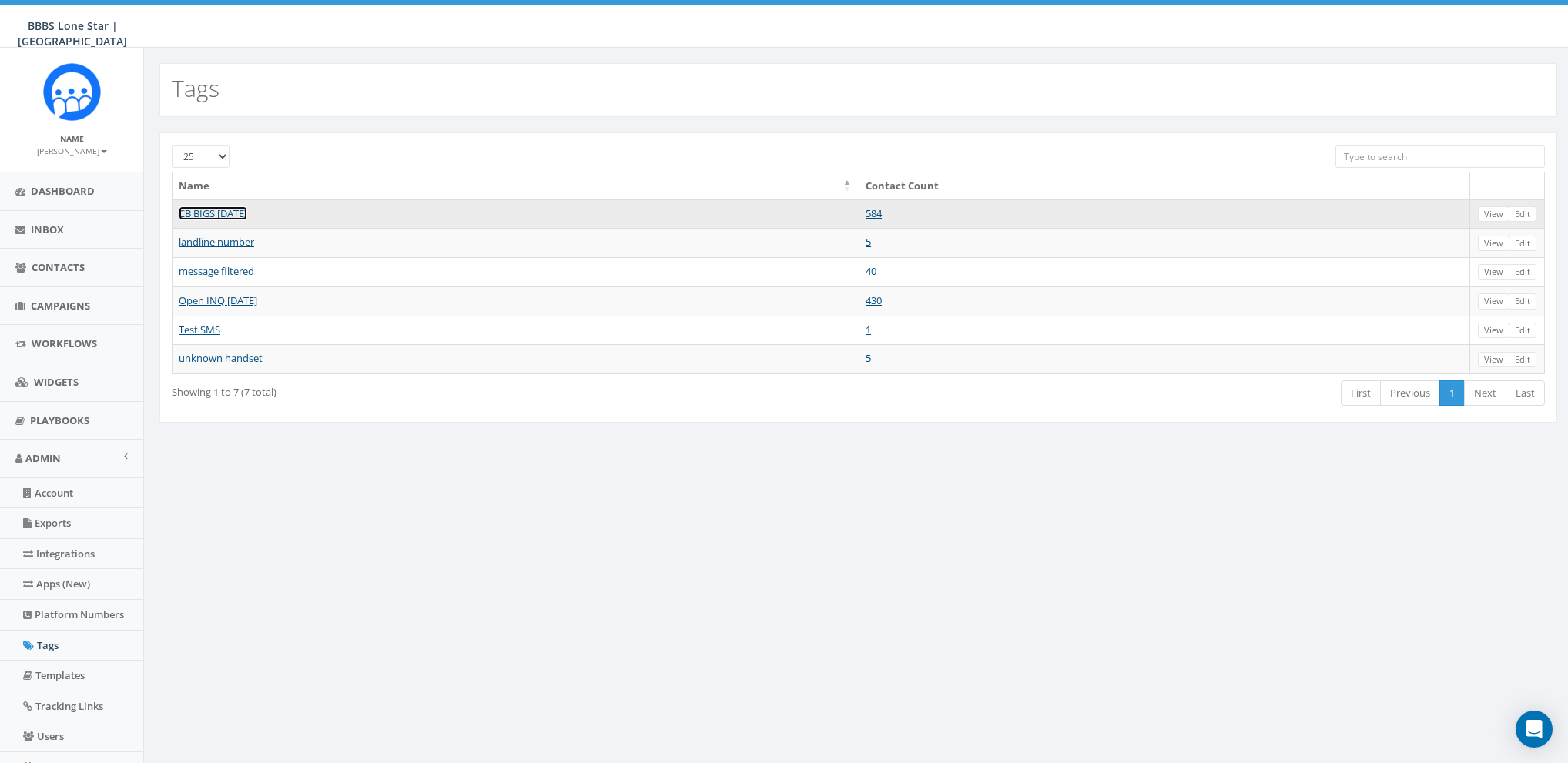
click at [203, 209] on link "CB BIGS [DATE]" at bounding box center [212, 213] width 69 height 14
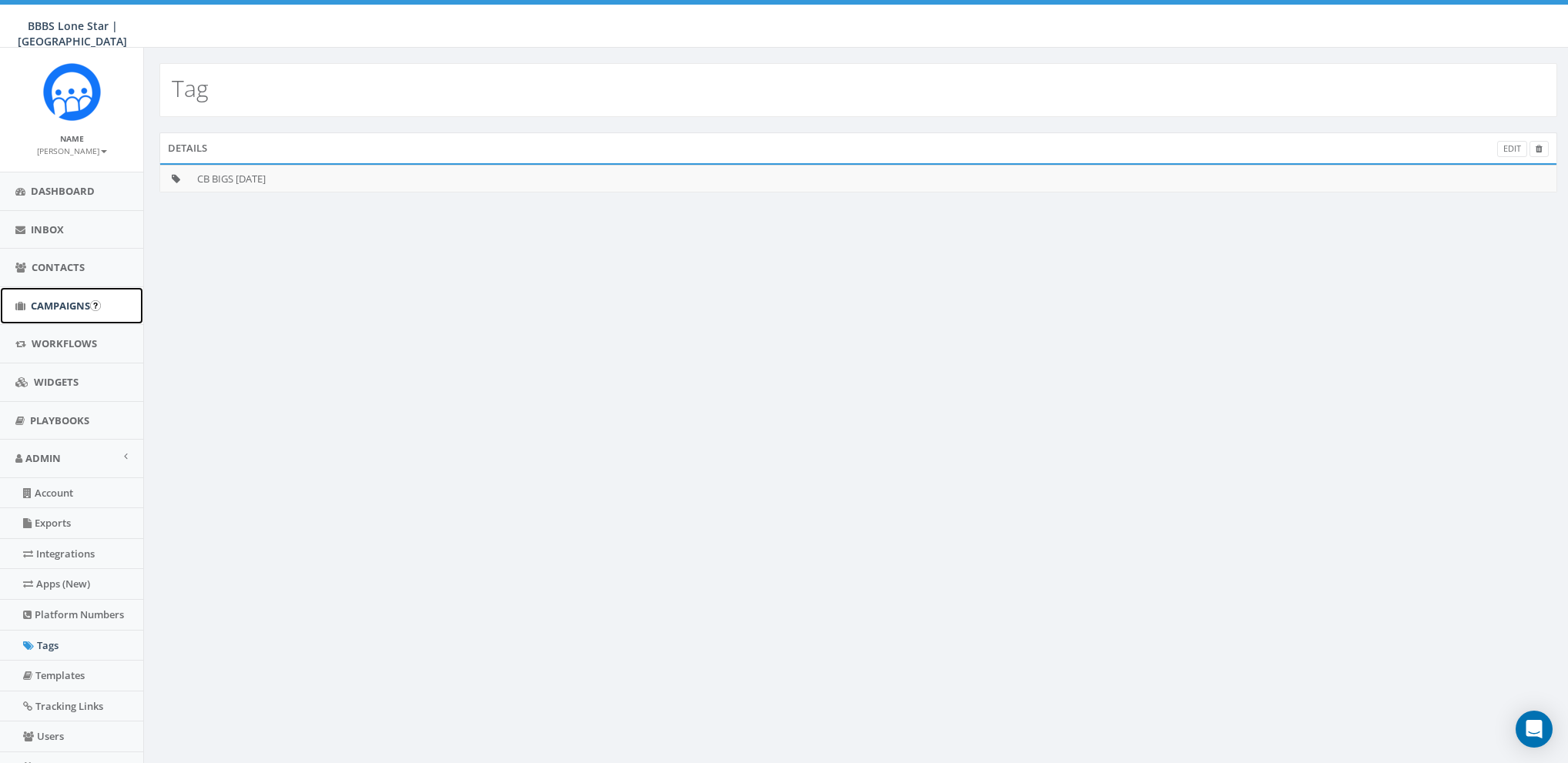
click at [45, 304] on span "Campaigns" at bounding box center [60, 305] width 59 height 14
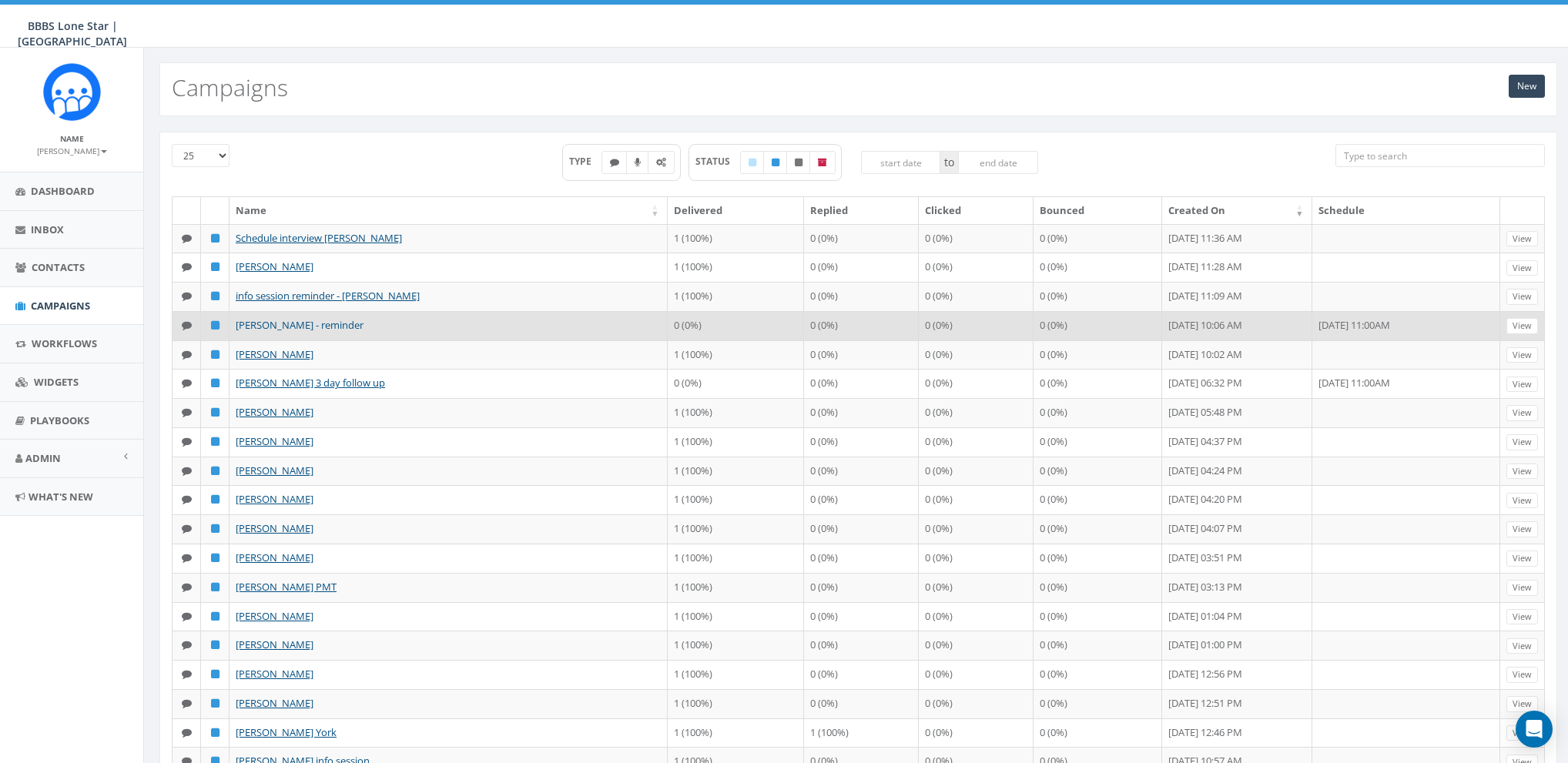
scroll to position [2, 0]
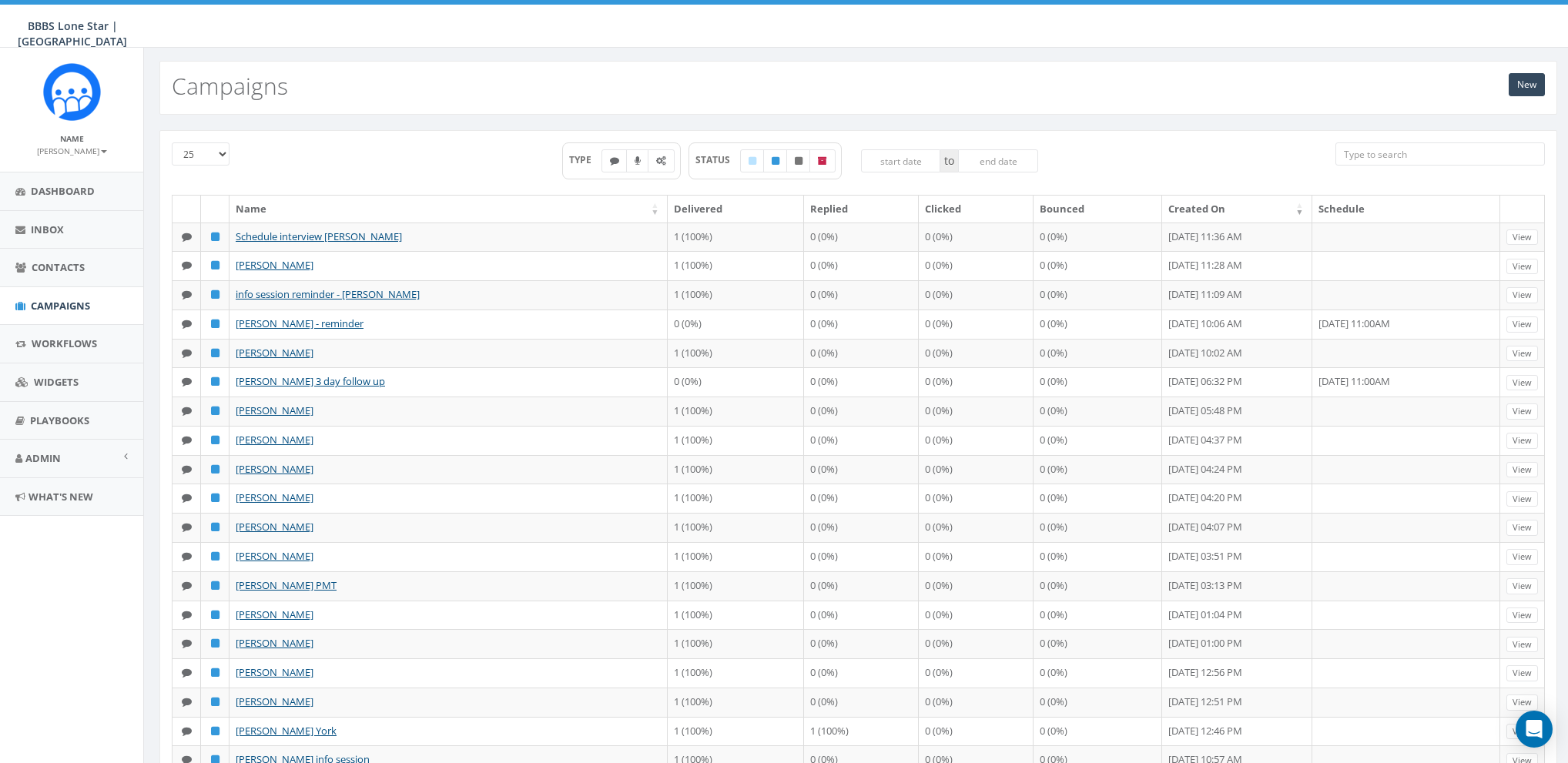
click at [1167, 207] on th "Created On" at bounding box center [1237, 208] width 150 height 27
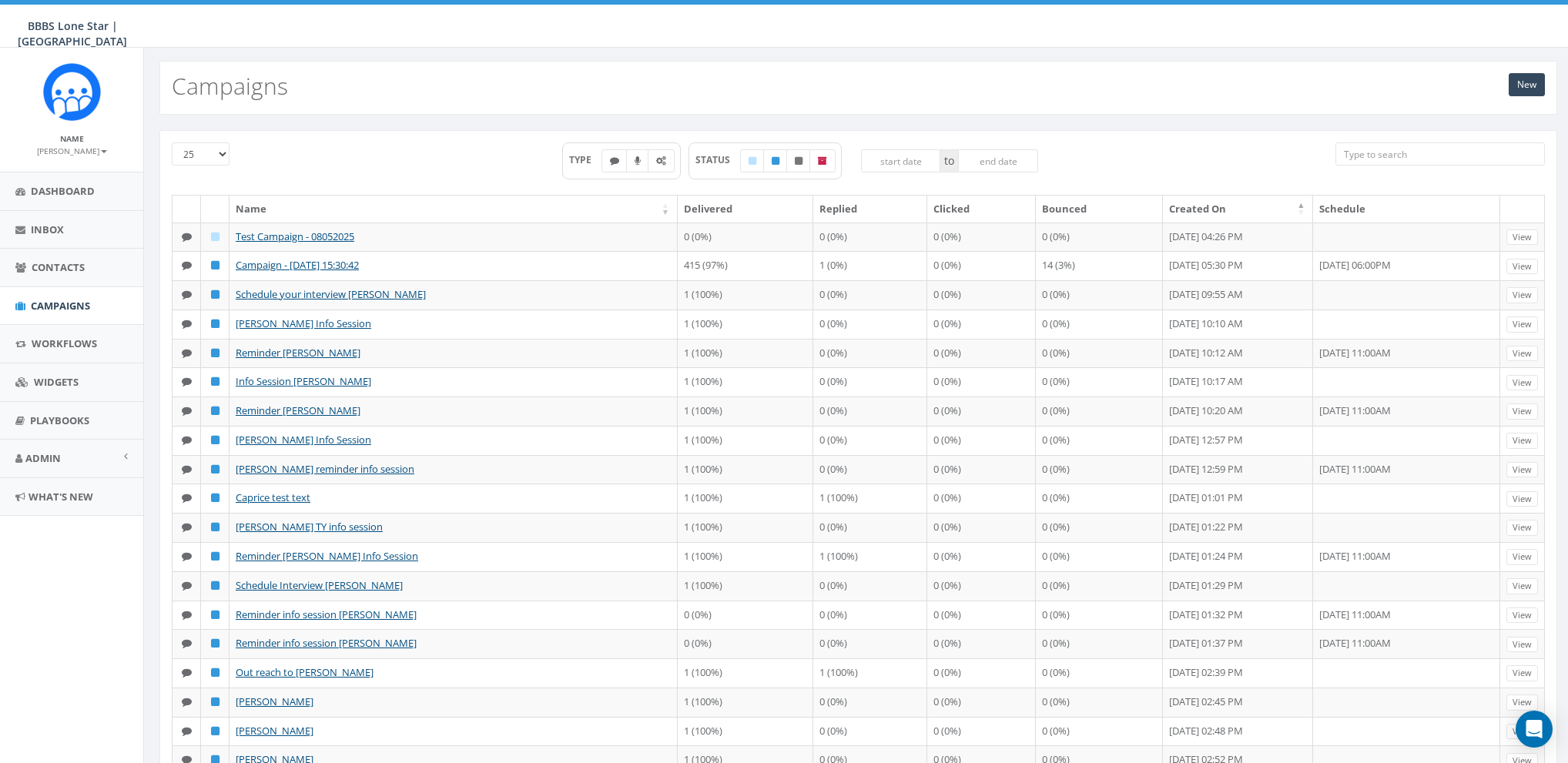
click at [1163, 199] on th "Created On" at bounding box center [1237, 208] width 150 height 27
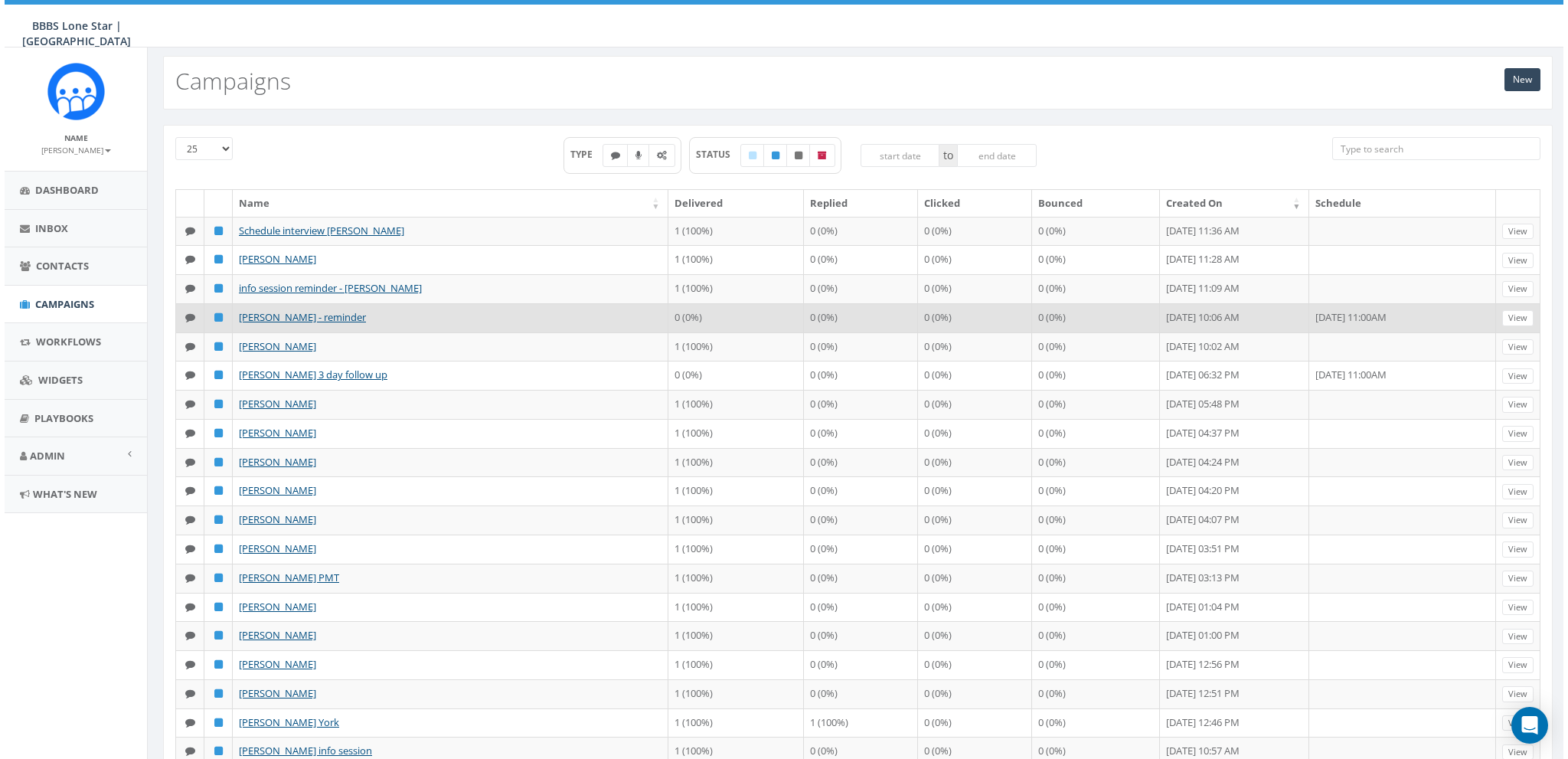
scroll to position [0, 0]
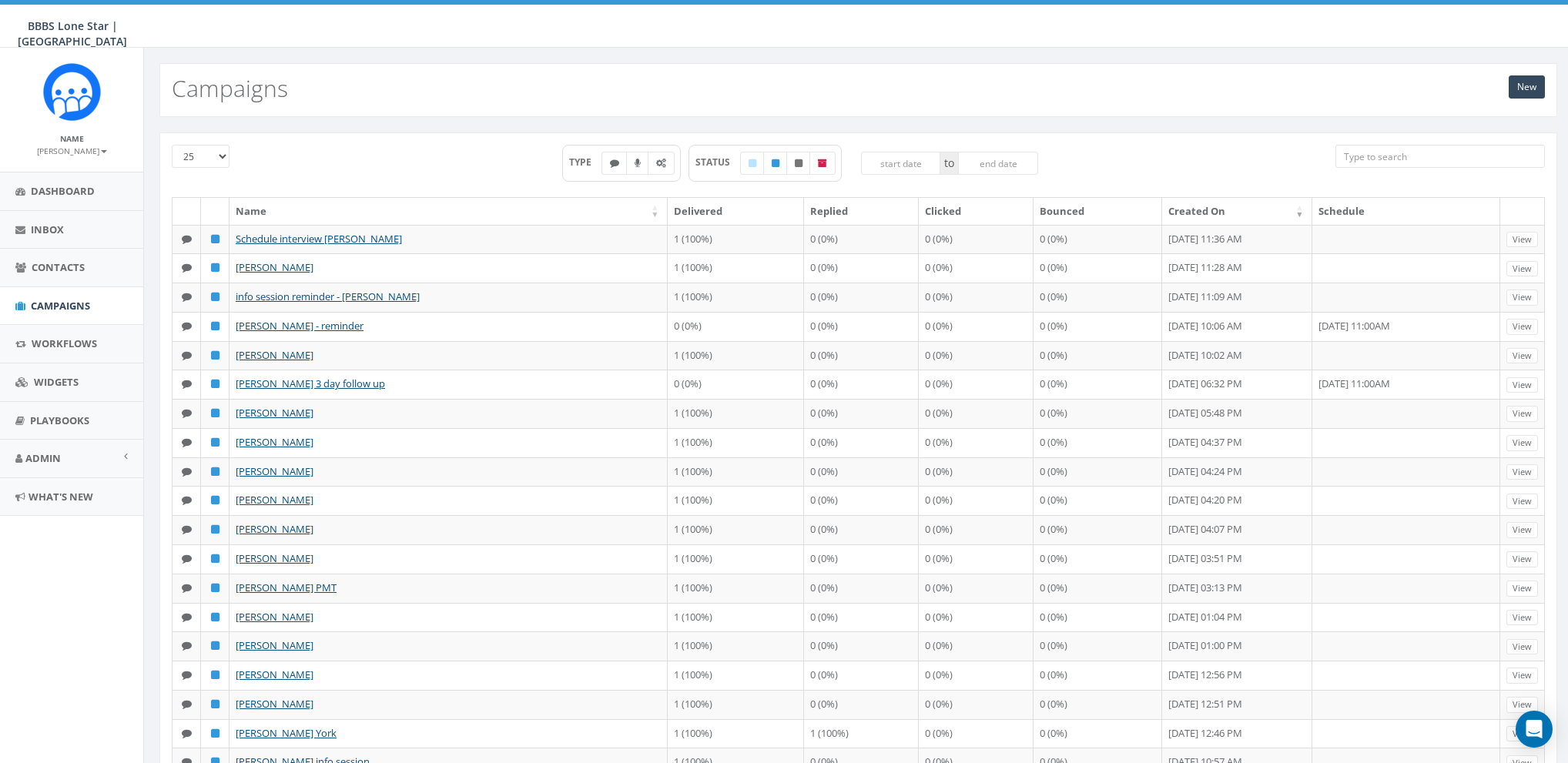
click at [1397, 153] on input "search" at bounding box center [1440, 156] width 209 height 23
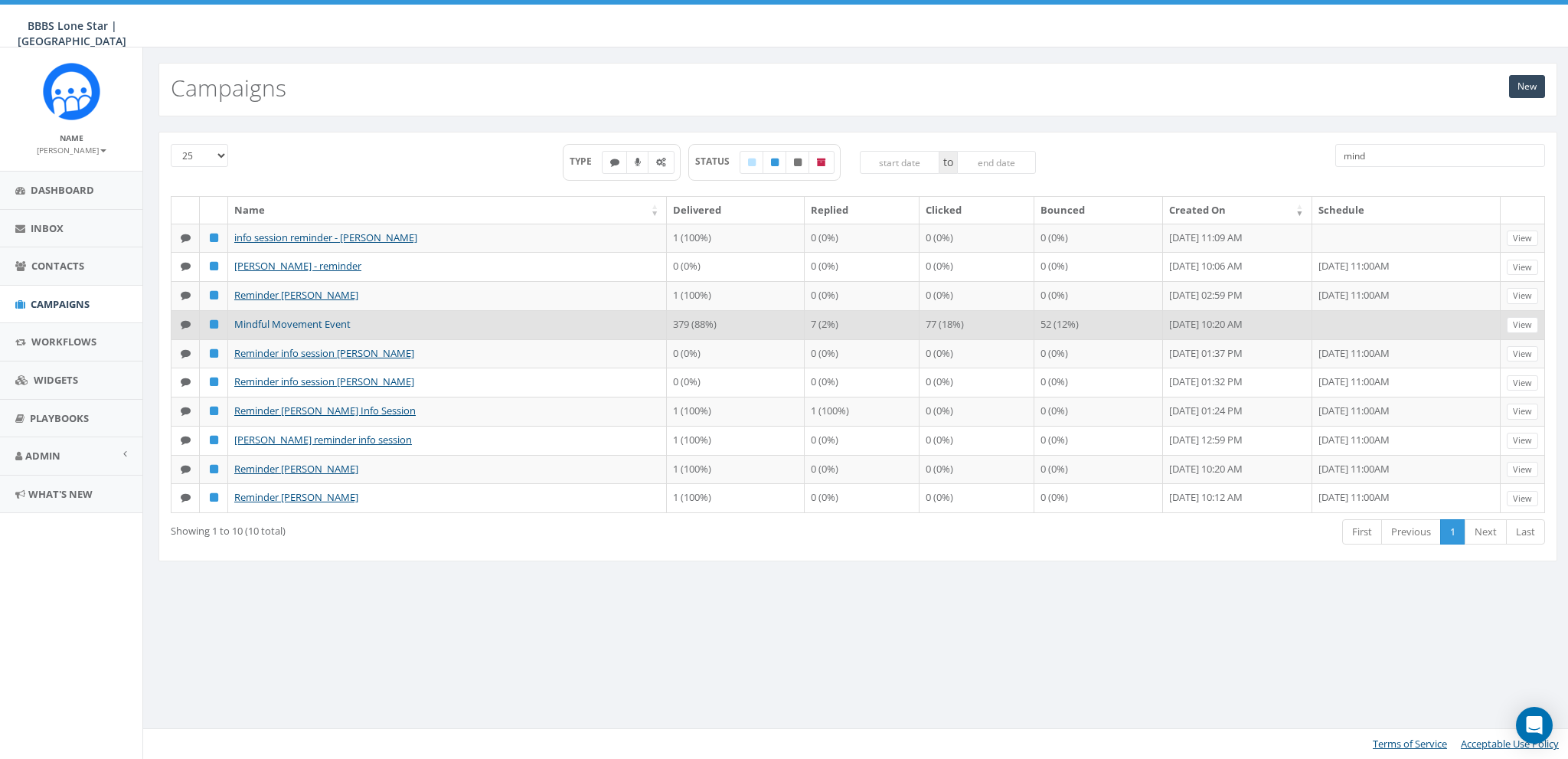
type input "mind"
click at [288, 325] on link "Mindful Movement Event" at bounding box center [292, 323] width 116 height 14
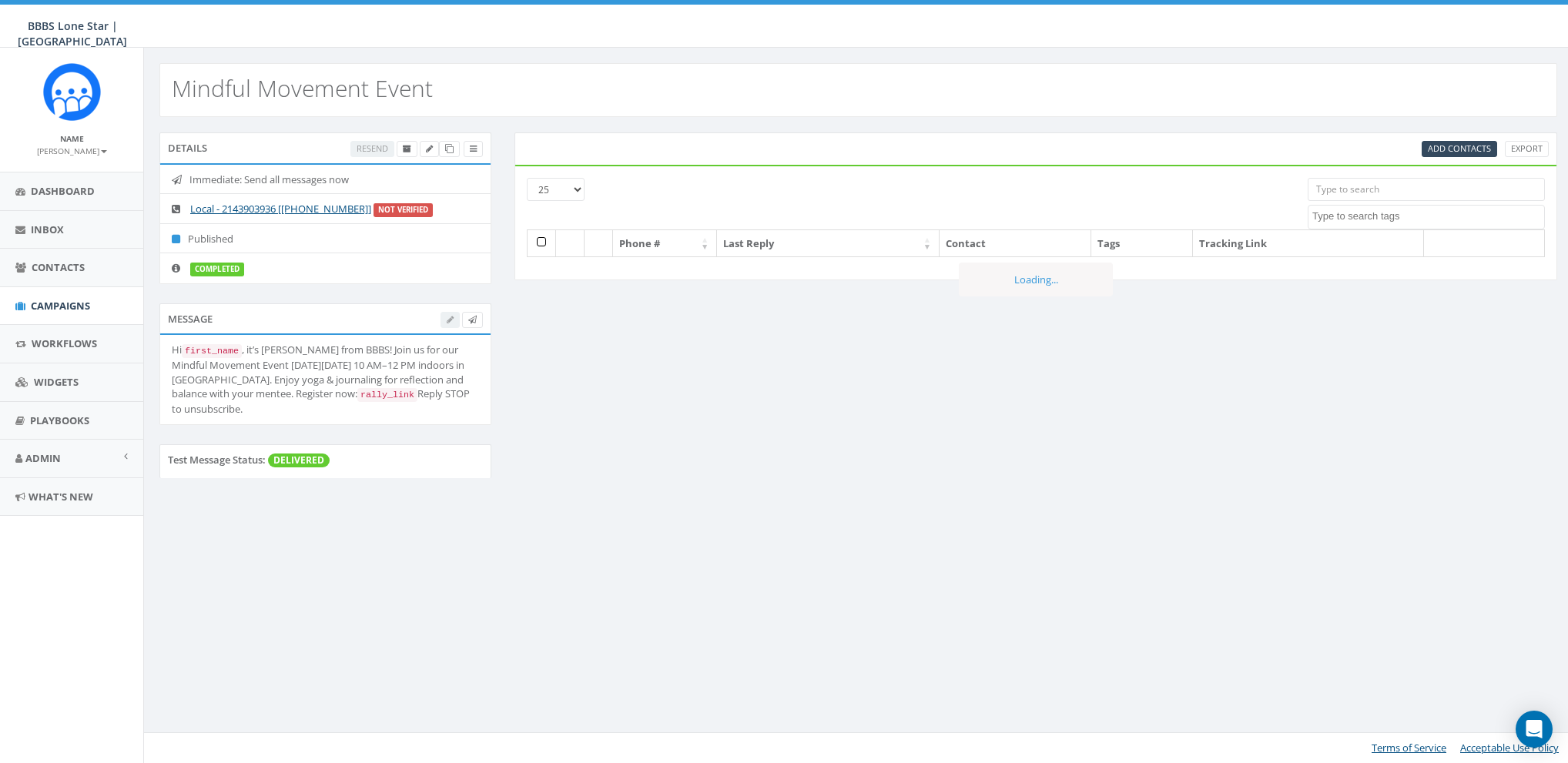
select select
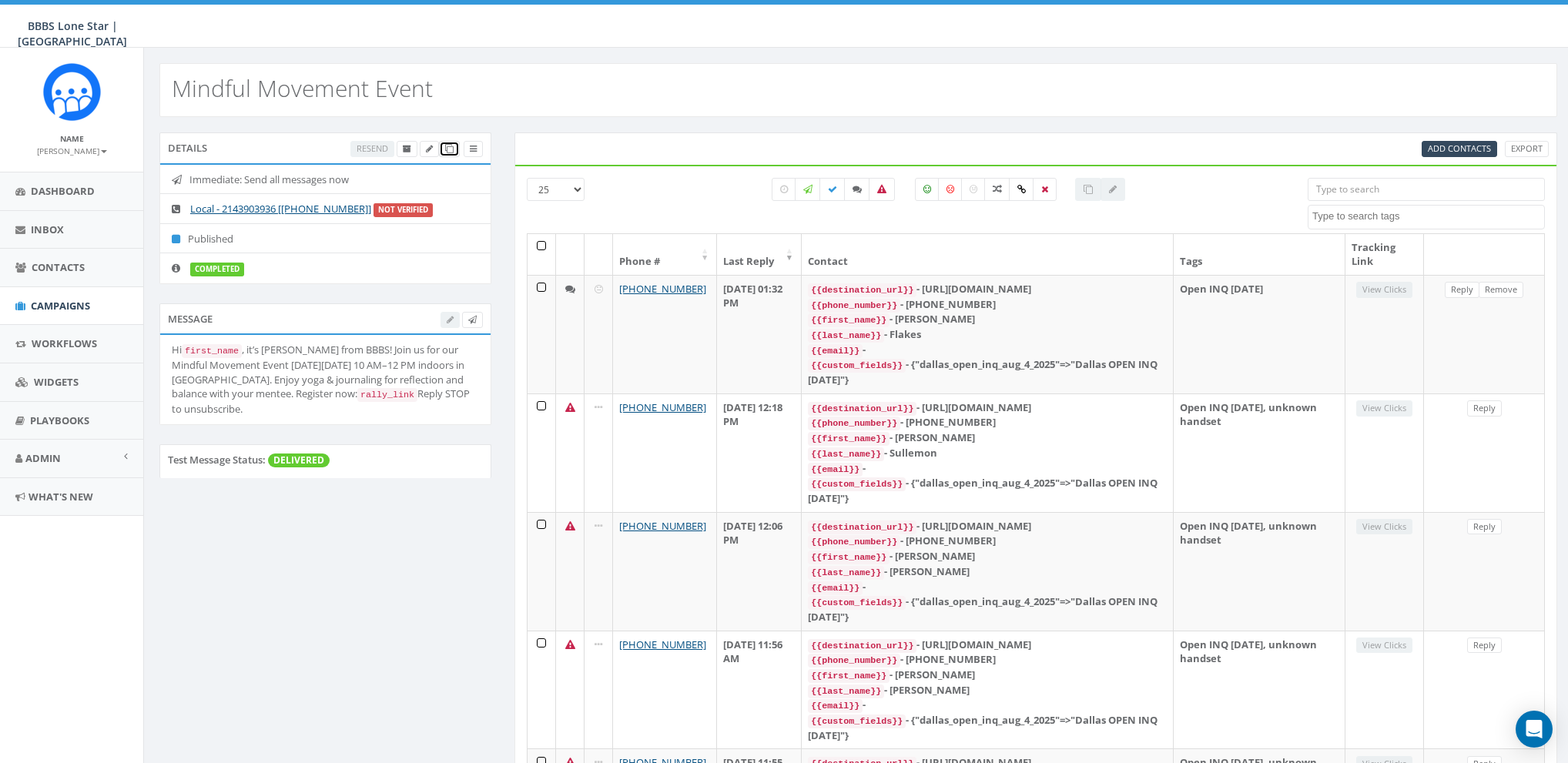
click at [450, 147] on icon at bounding box center [449, 149] width 8 height 8
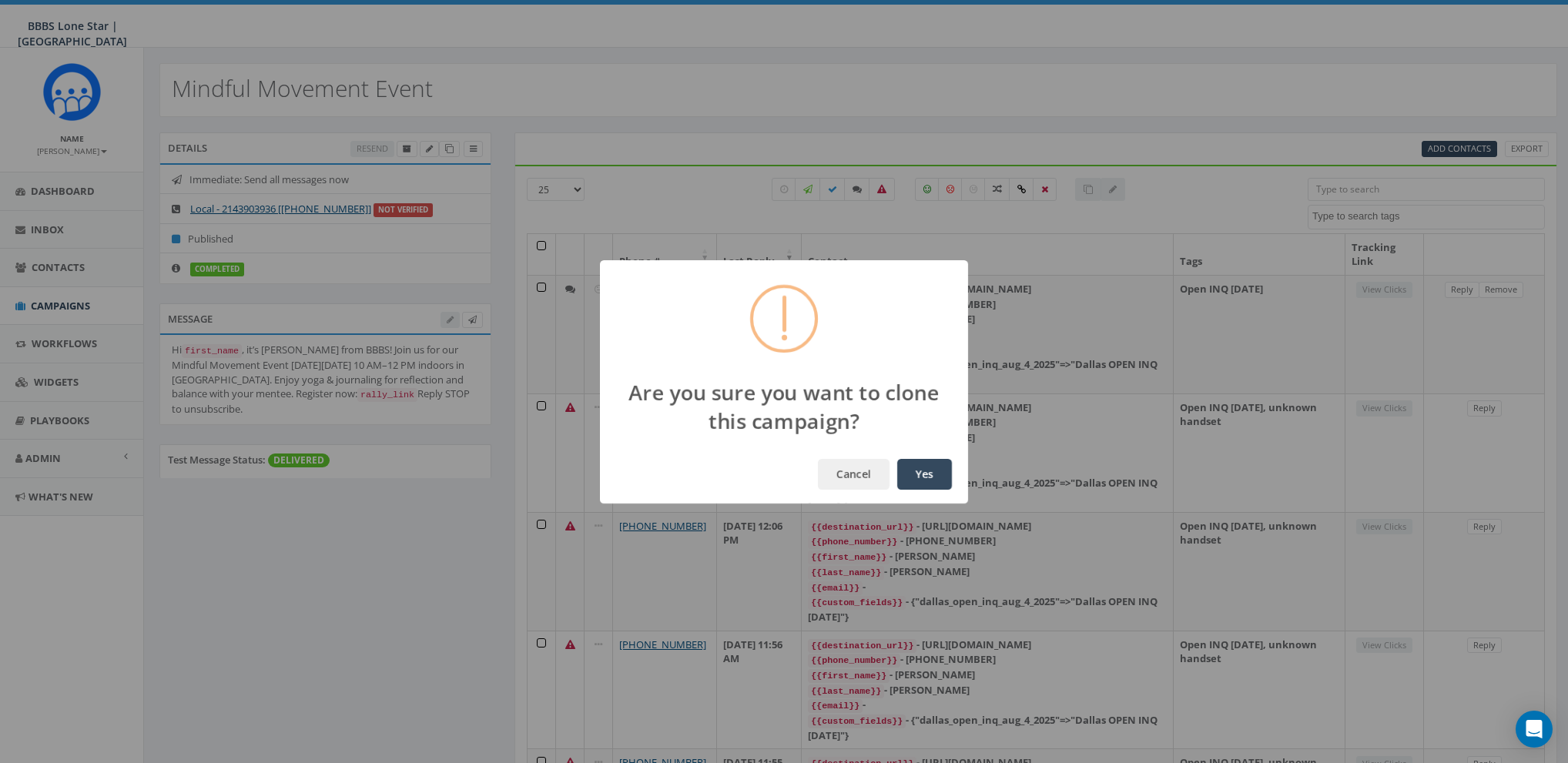
click at [924, 472] on button "Yes" at bounding box center [924, 474] width 54 height 31
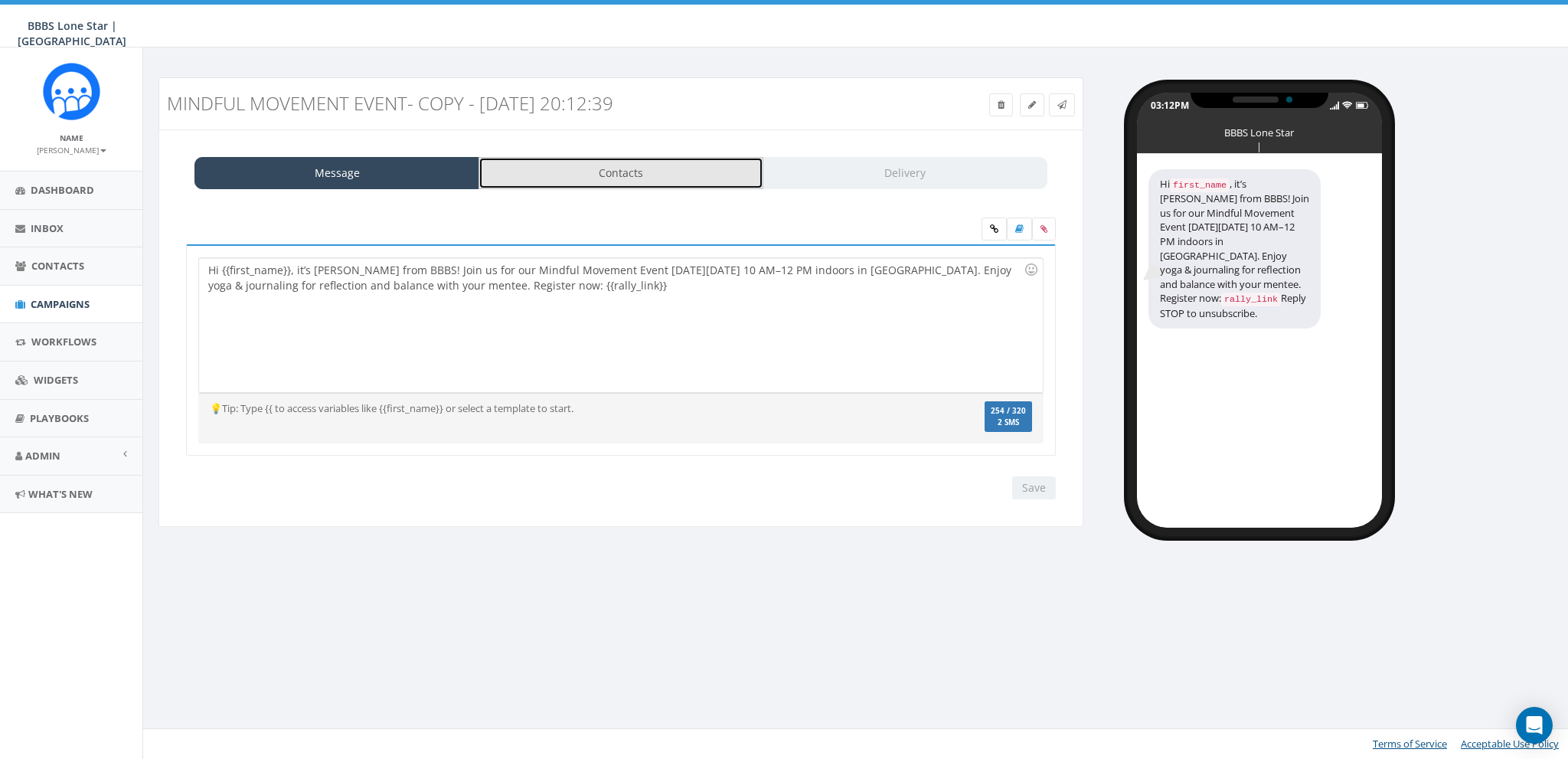
click at [634, 172] on link "Contacts" at bounding box center [621, 173] width 285 height 32
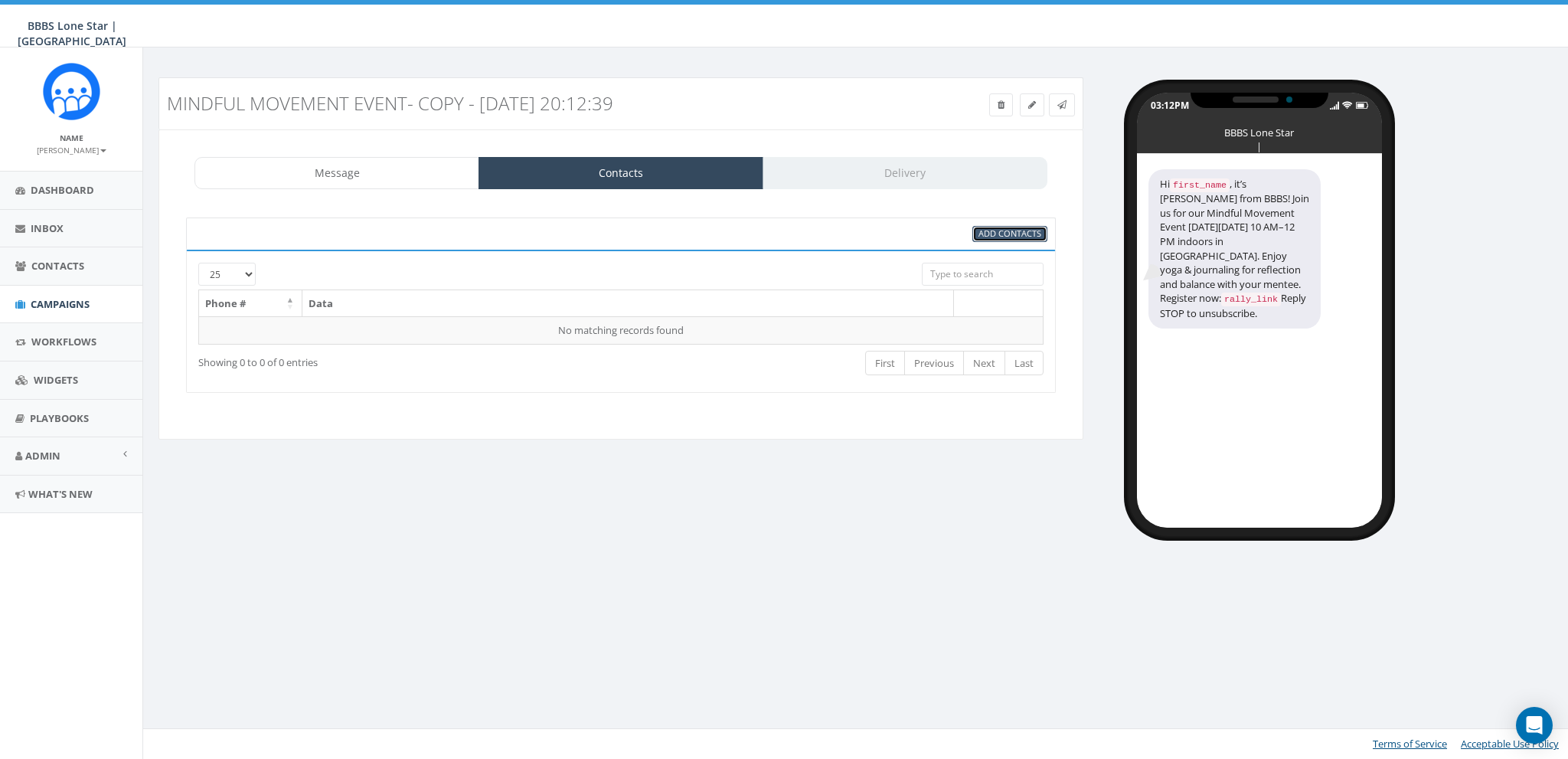
click at [1003, 232] on span "Add Contacts" at bounding box center [1010, 233] width 63 height 11
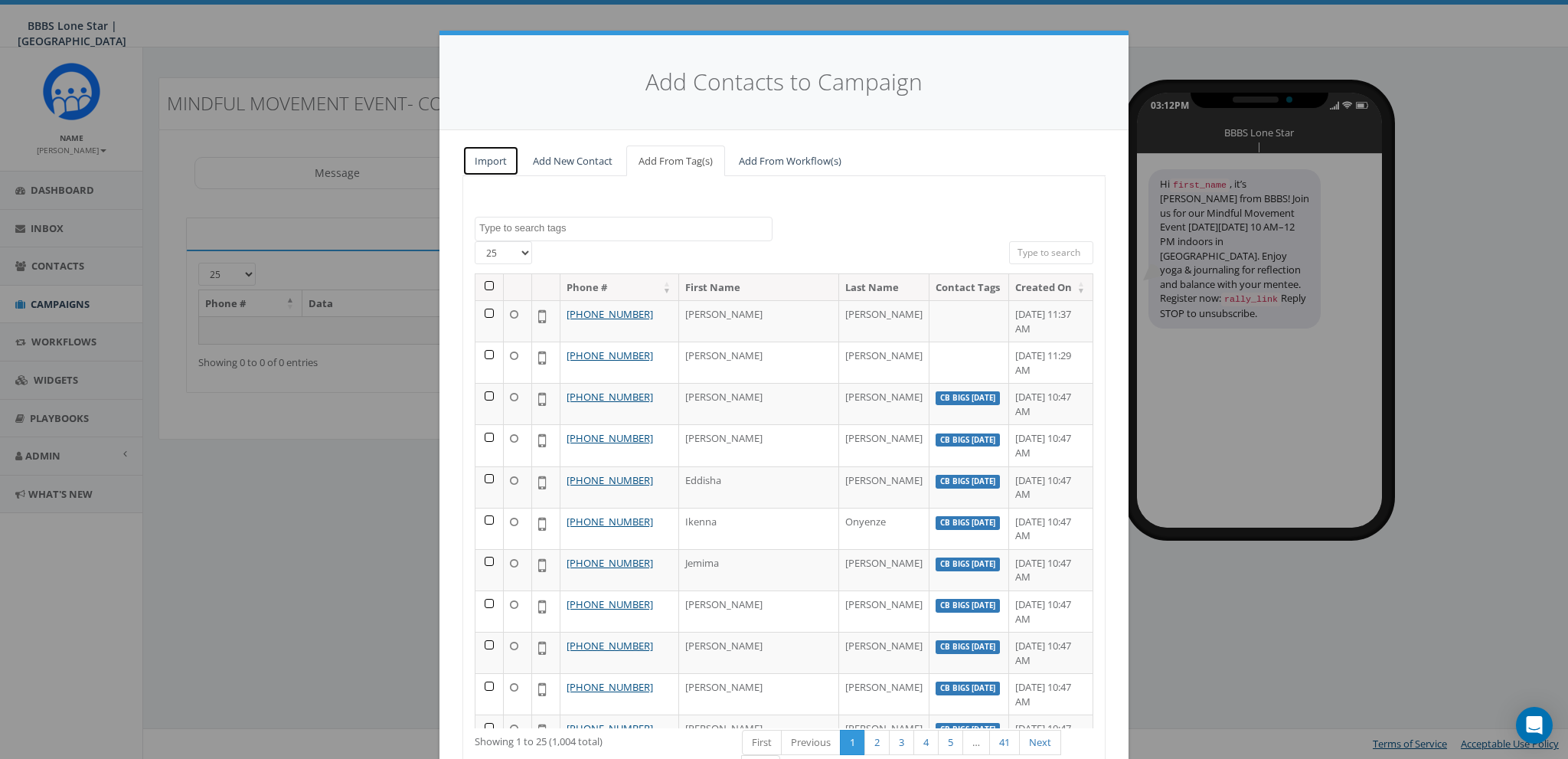
click at [493, 164] on link "Import" at bounding box center [491, 161] width 56 height 31
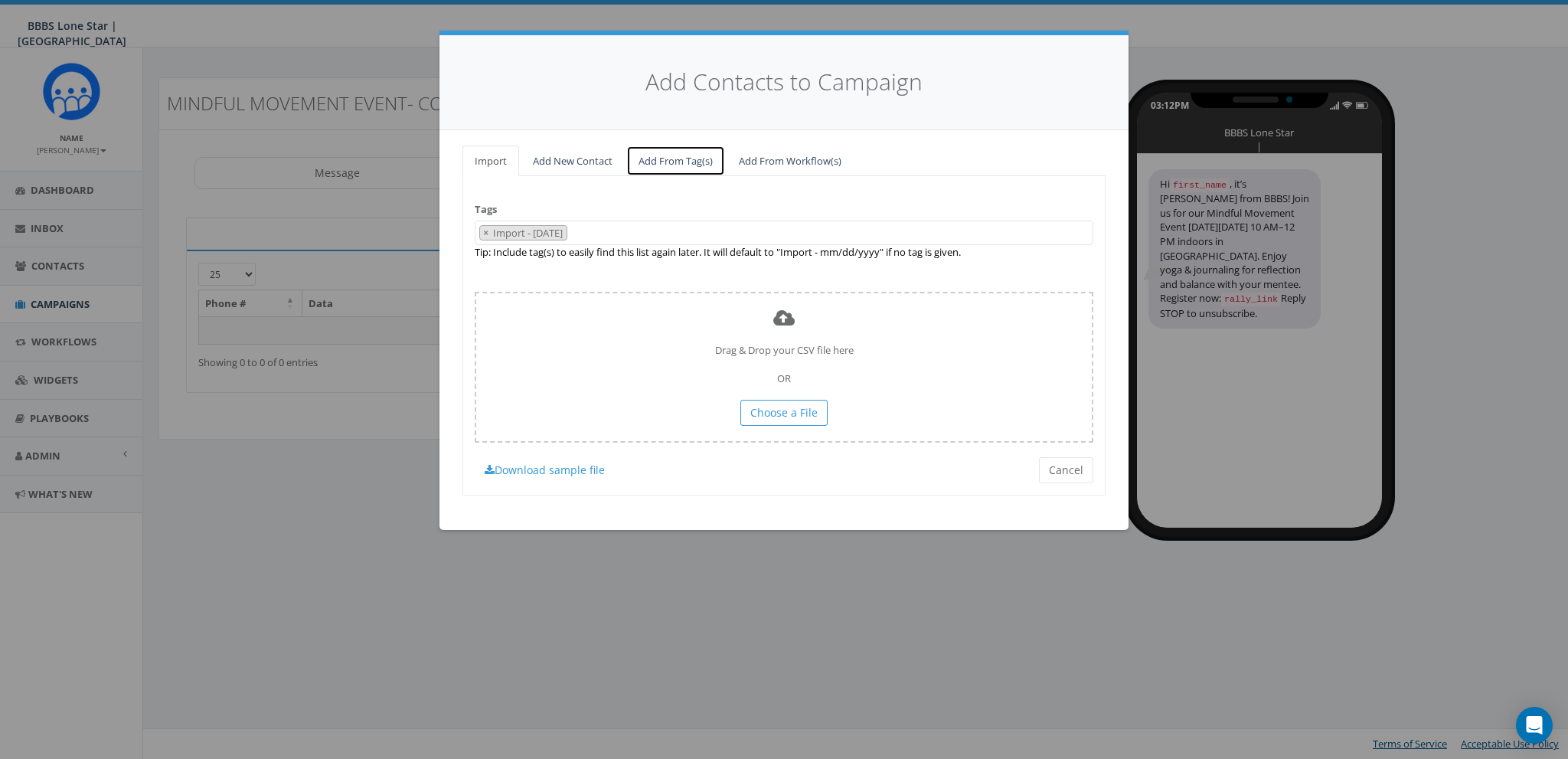
click at [682, 161] on link "Add From Tag(s)" at bounding box center [675, 161] width 99 height 31
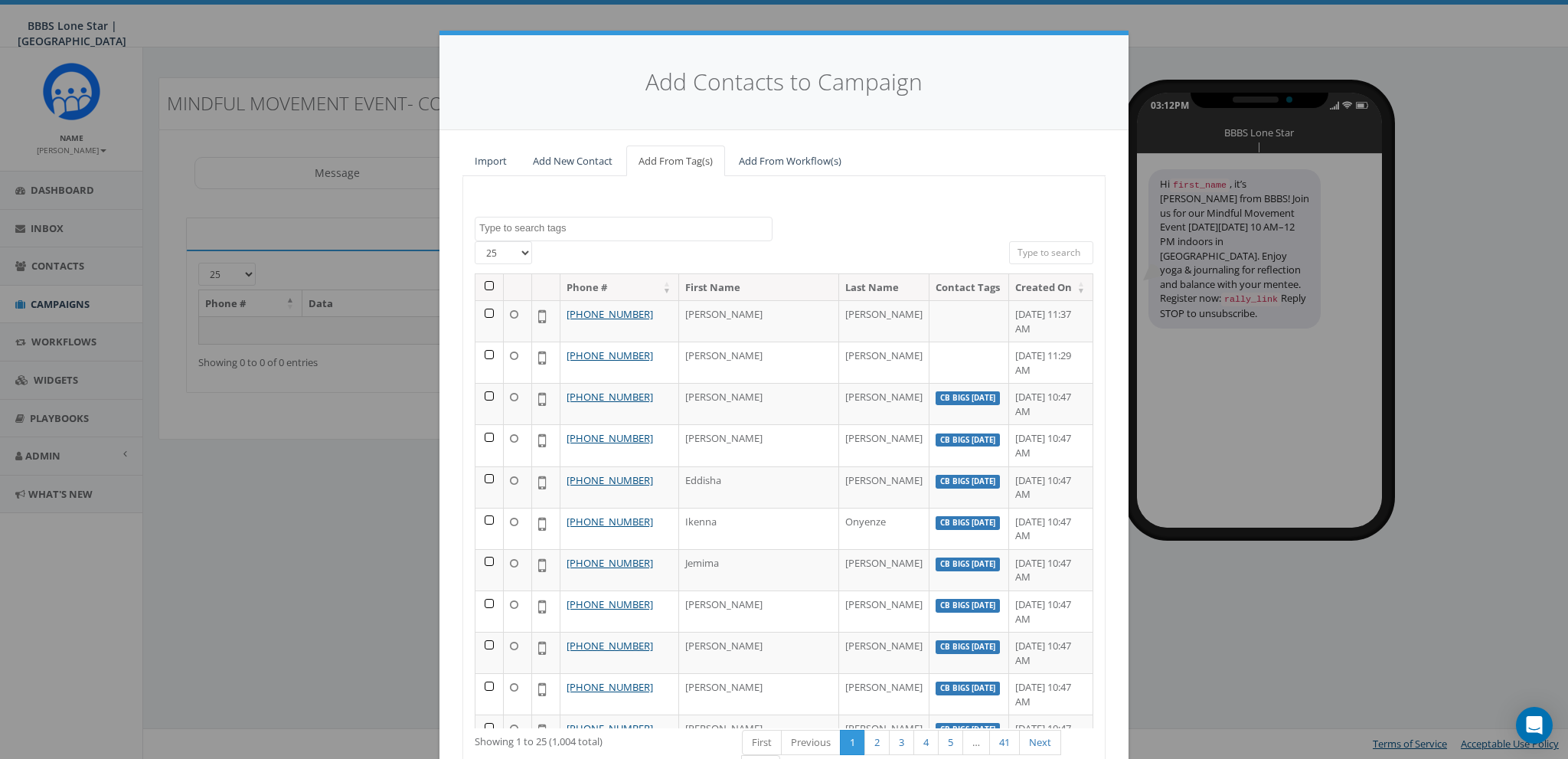
click at [535, 231] on textarea "Search" at bounding box center [625, 228] width 292 height 14
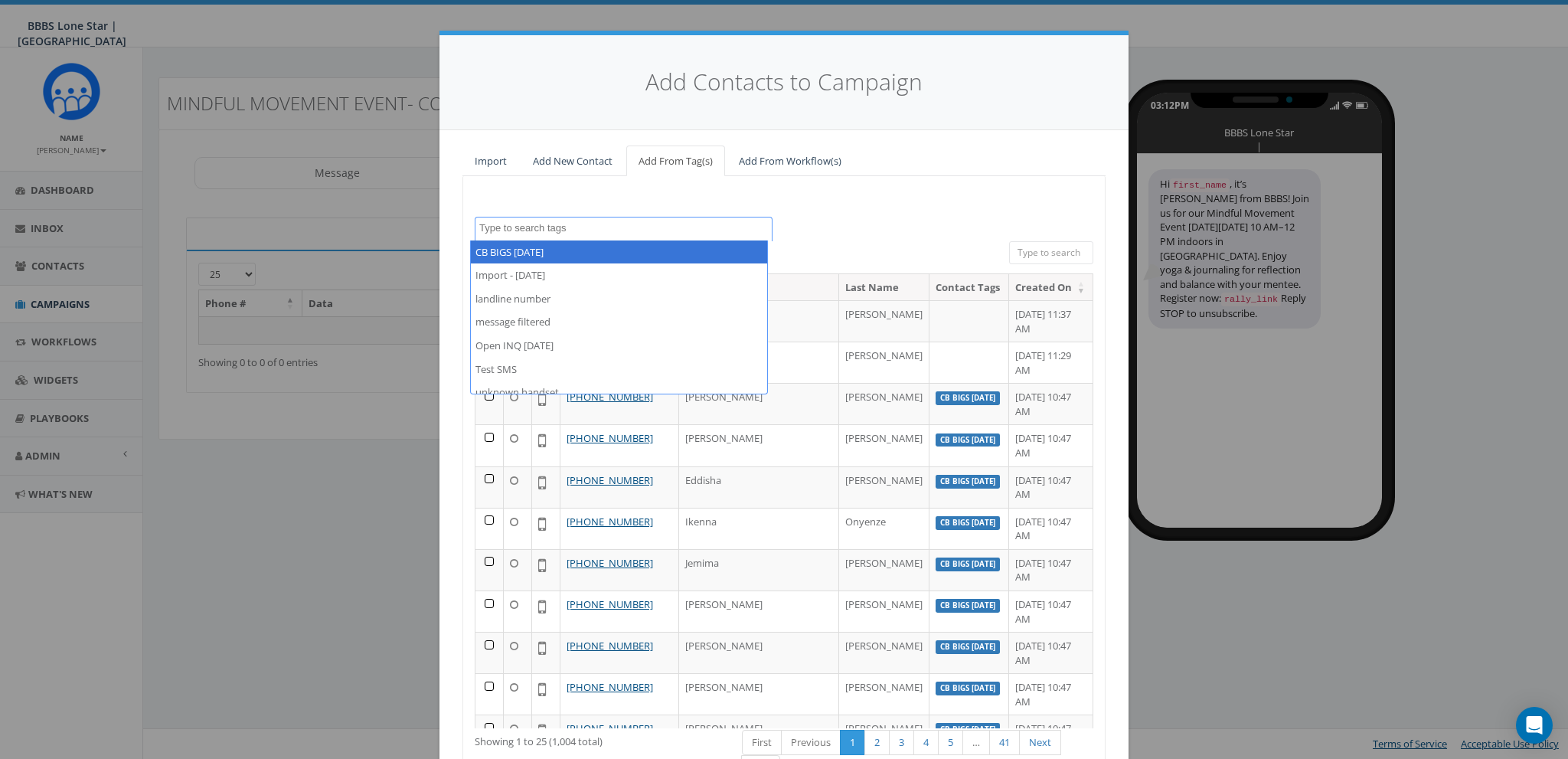
select select "CB BIGS August 2025"
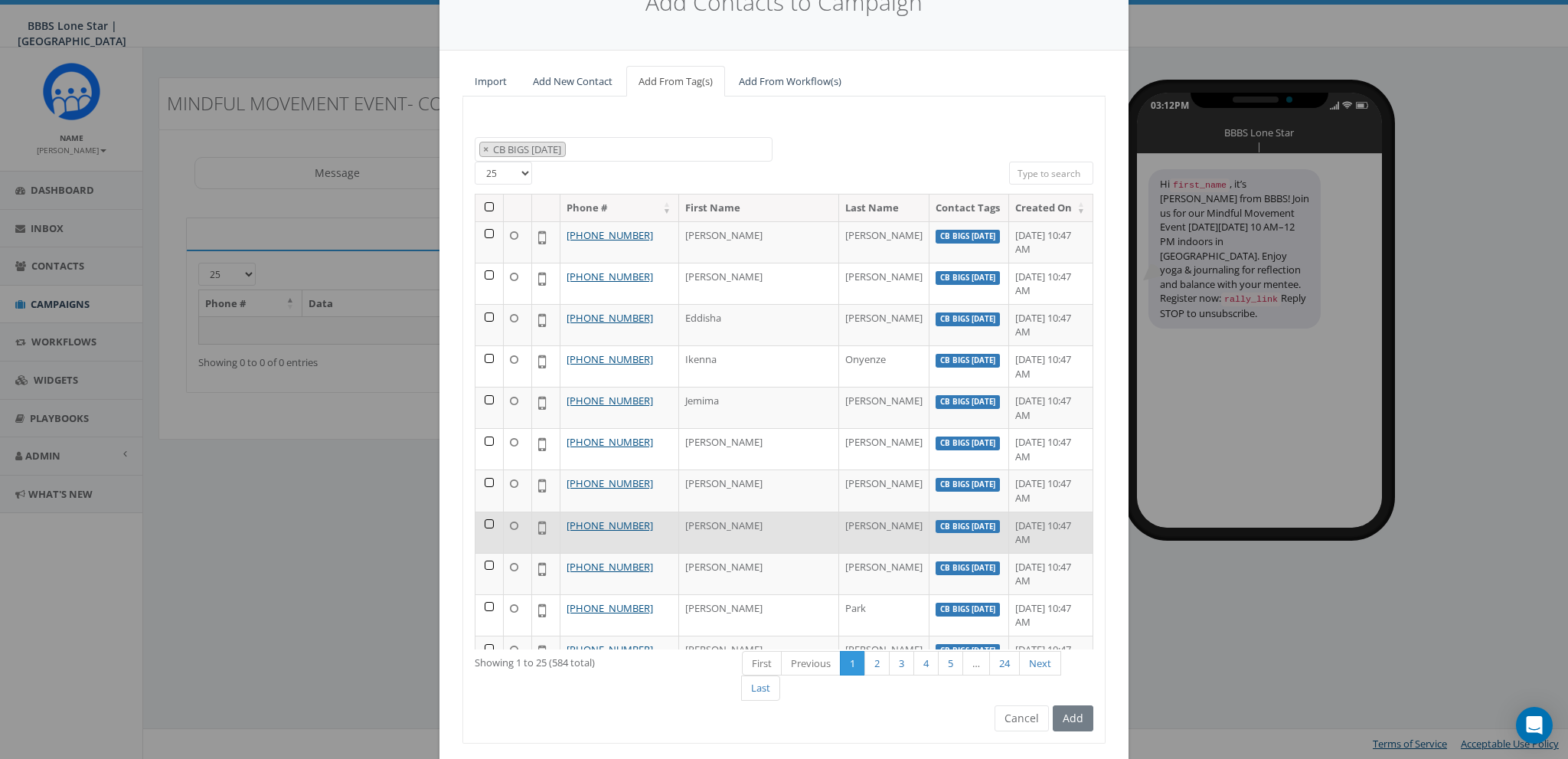
scroll to position [80, 0]
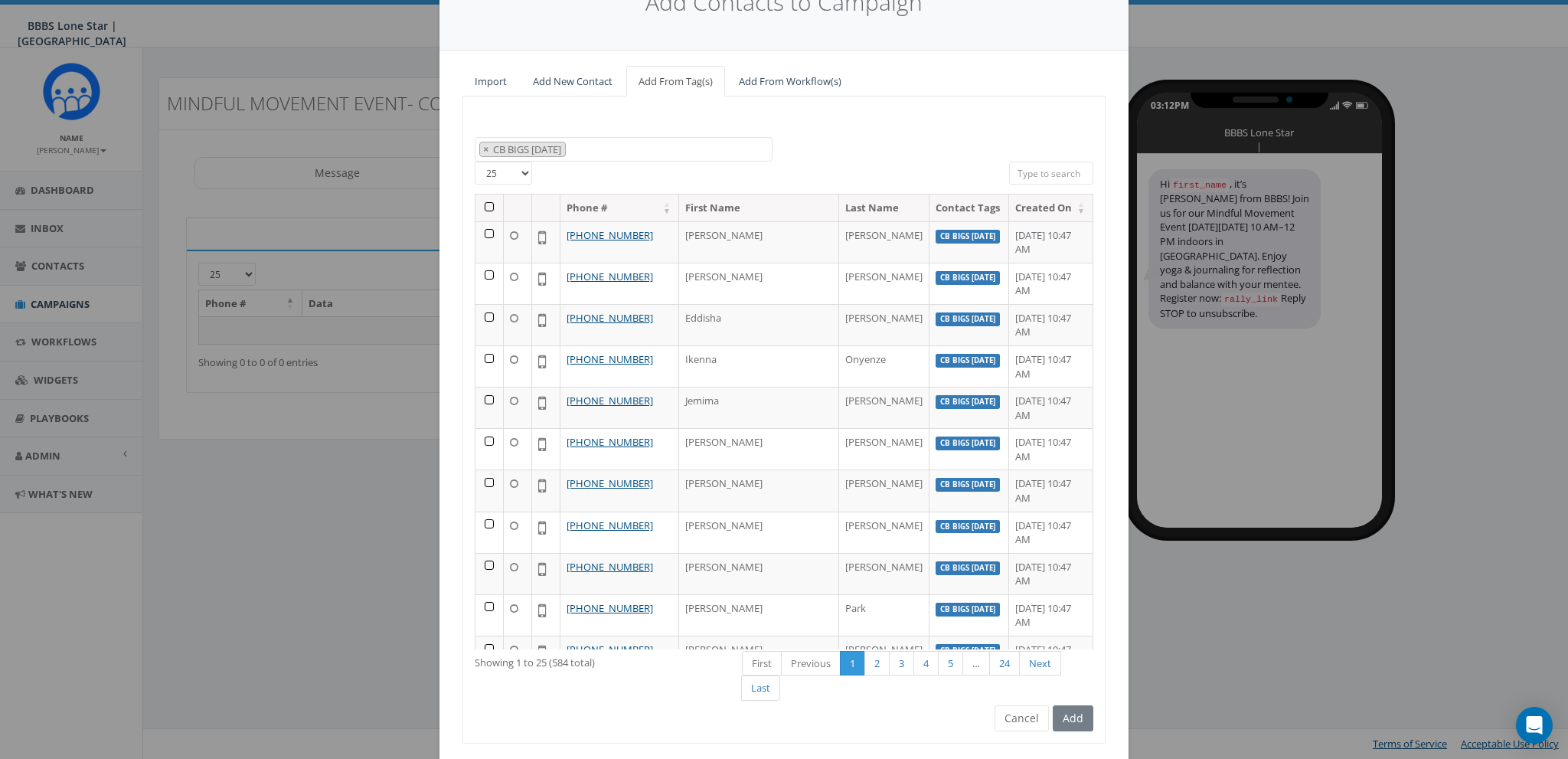
click at [484, 205] on th at bounding box center [489, 207] width 28 height 27
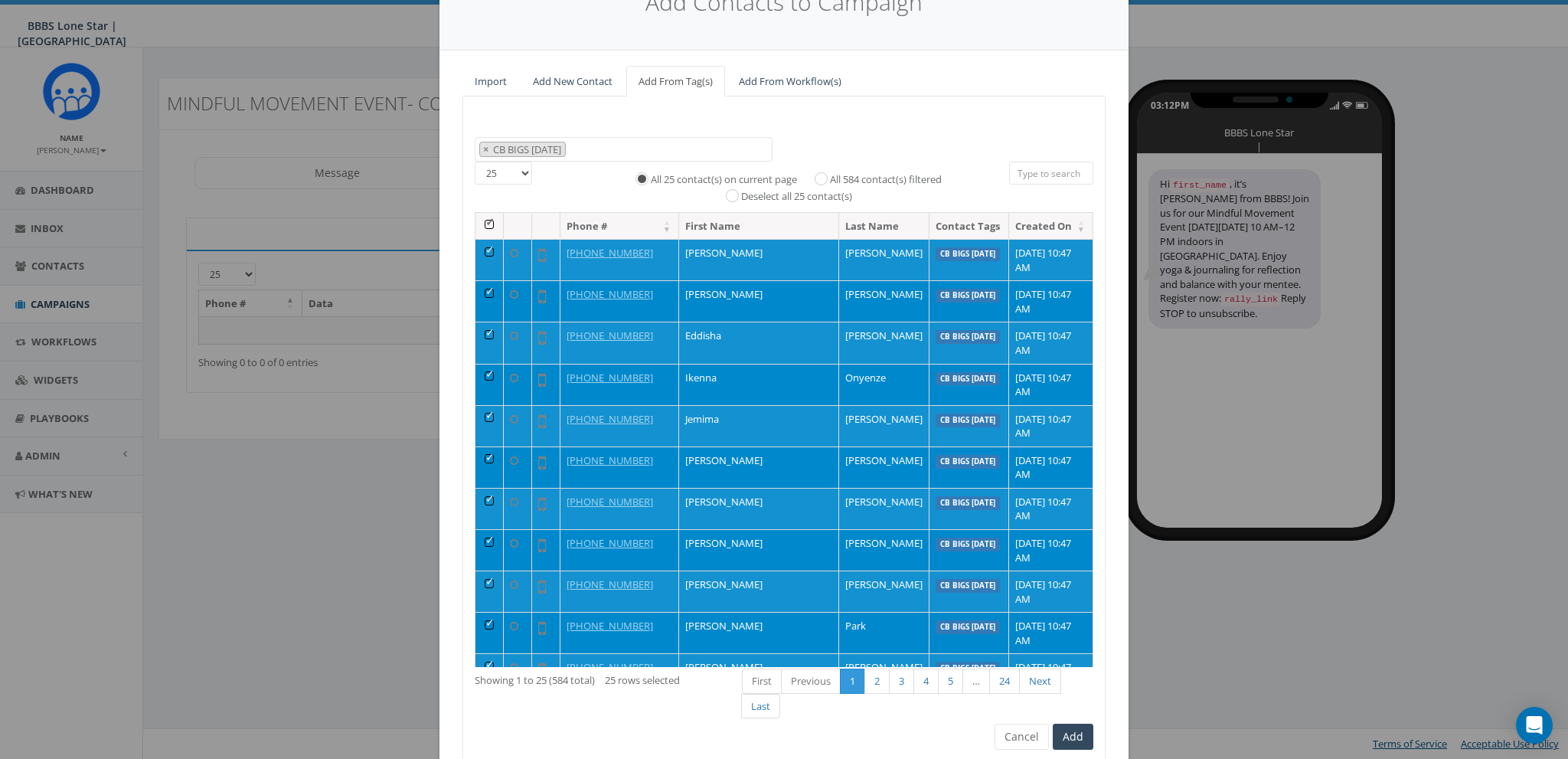
click at [830, 176] on label "All 584 contact(s) filtered" at bounding box center [886, 180] width 112 height 15
click at [828, 176] on input "All 584 contact(s) filtered" at bounding box center [825, 177] width 10 height 10
radio input "true"
click at [1082, 734] on button "Add" at bounding box center [1073, 736] width 40 height 26
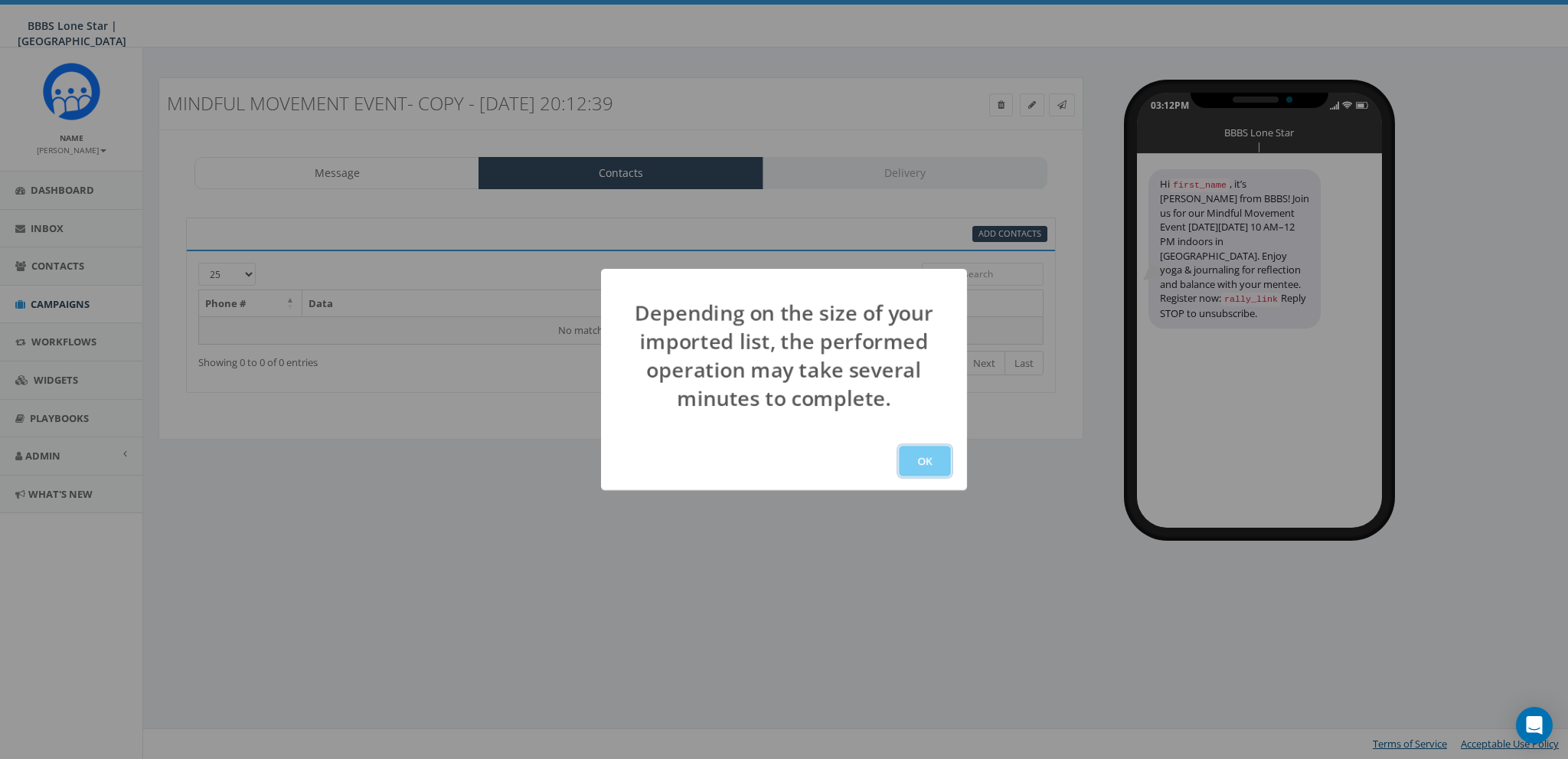
click at [934, 462] on button "OK" at bounding box center [925, 461] width 52 height 31
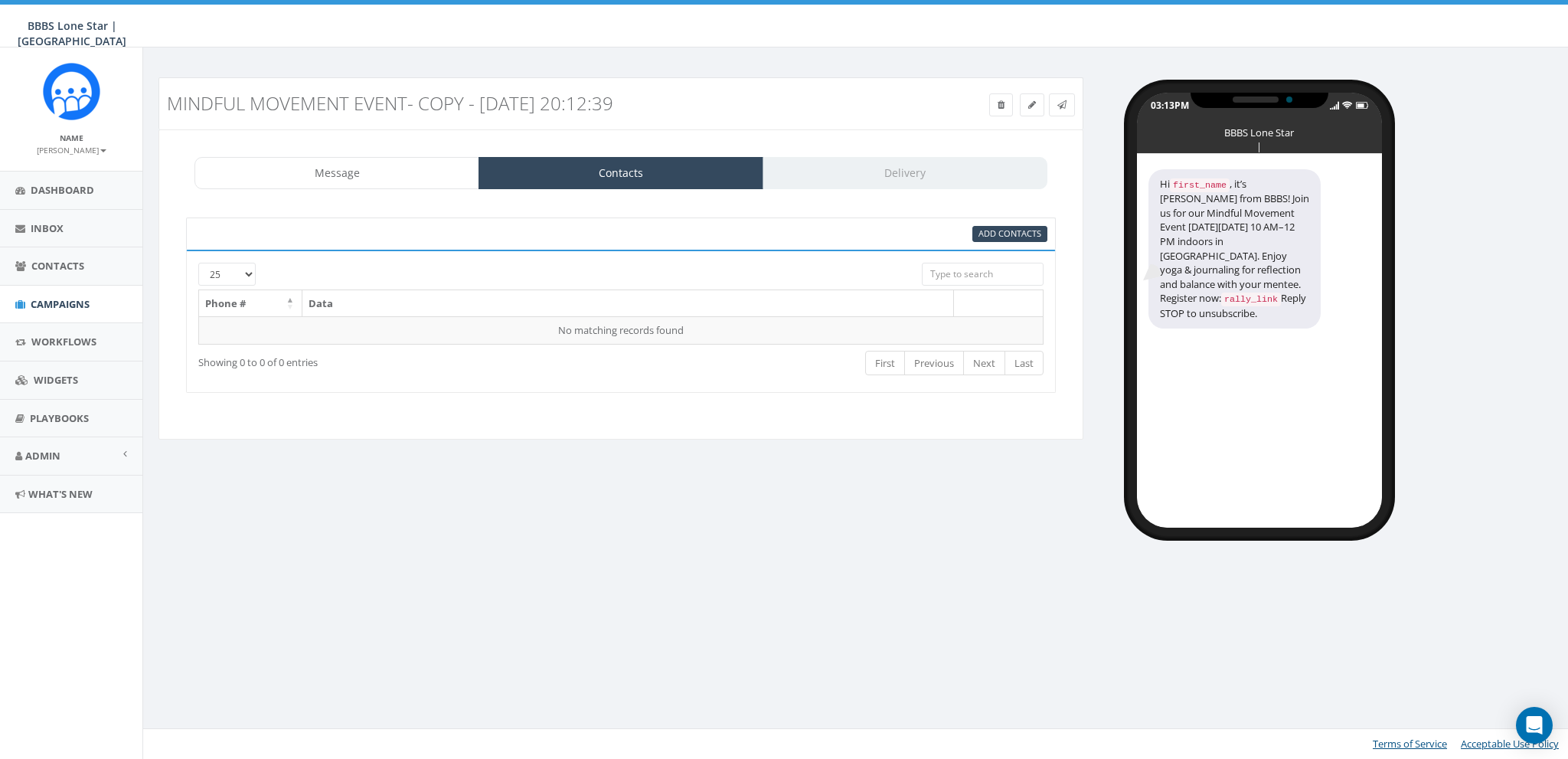
click at [901, 541] on div "Mindful Movement Event- Copy - [DATE] 20:12:39 Test Message Status: Message Con…" at bounding box center [858, 295] width 1429 height 496
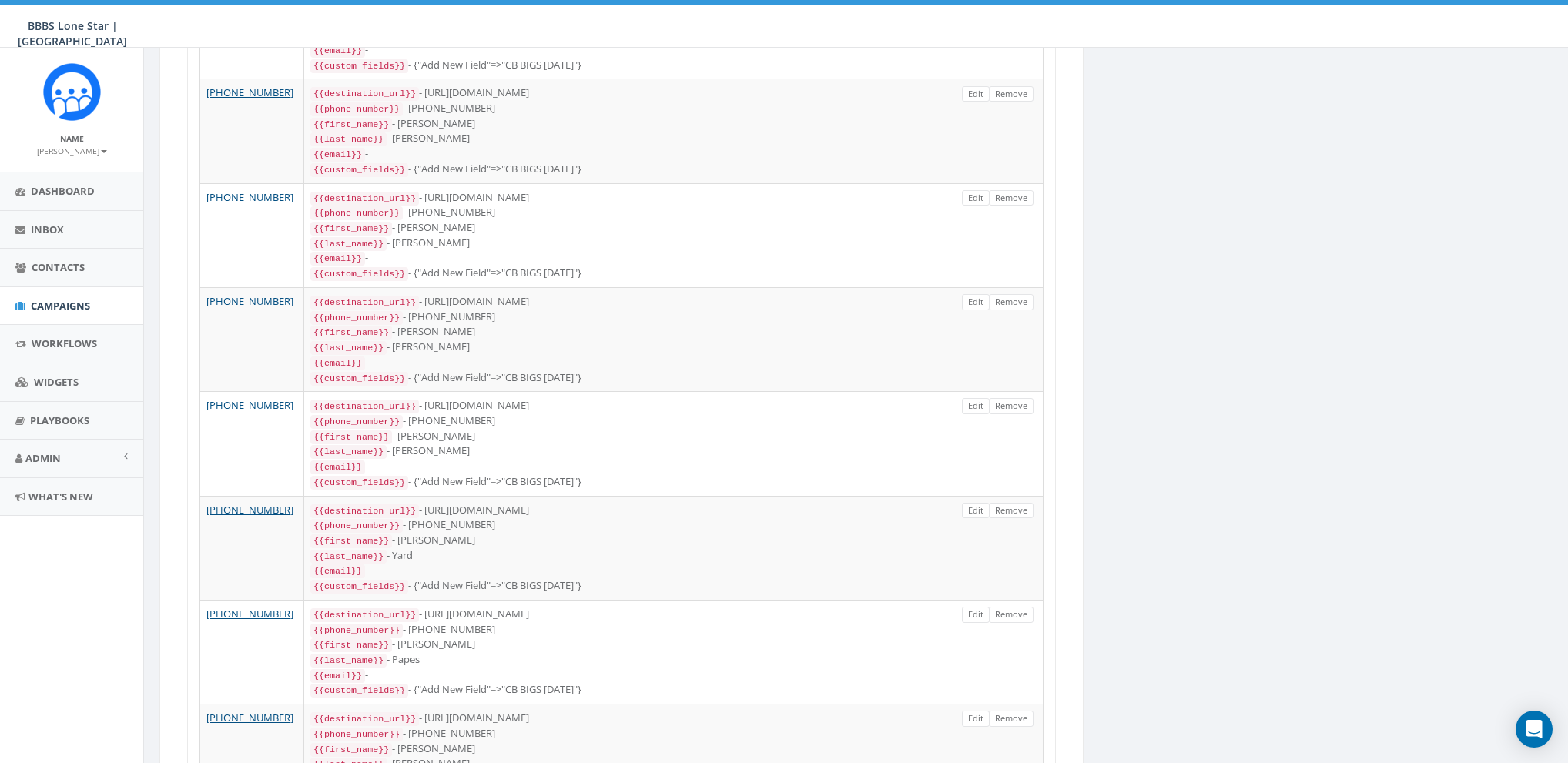
scroll to position [2168, 0]
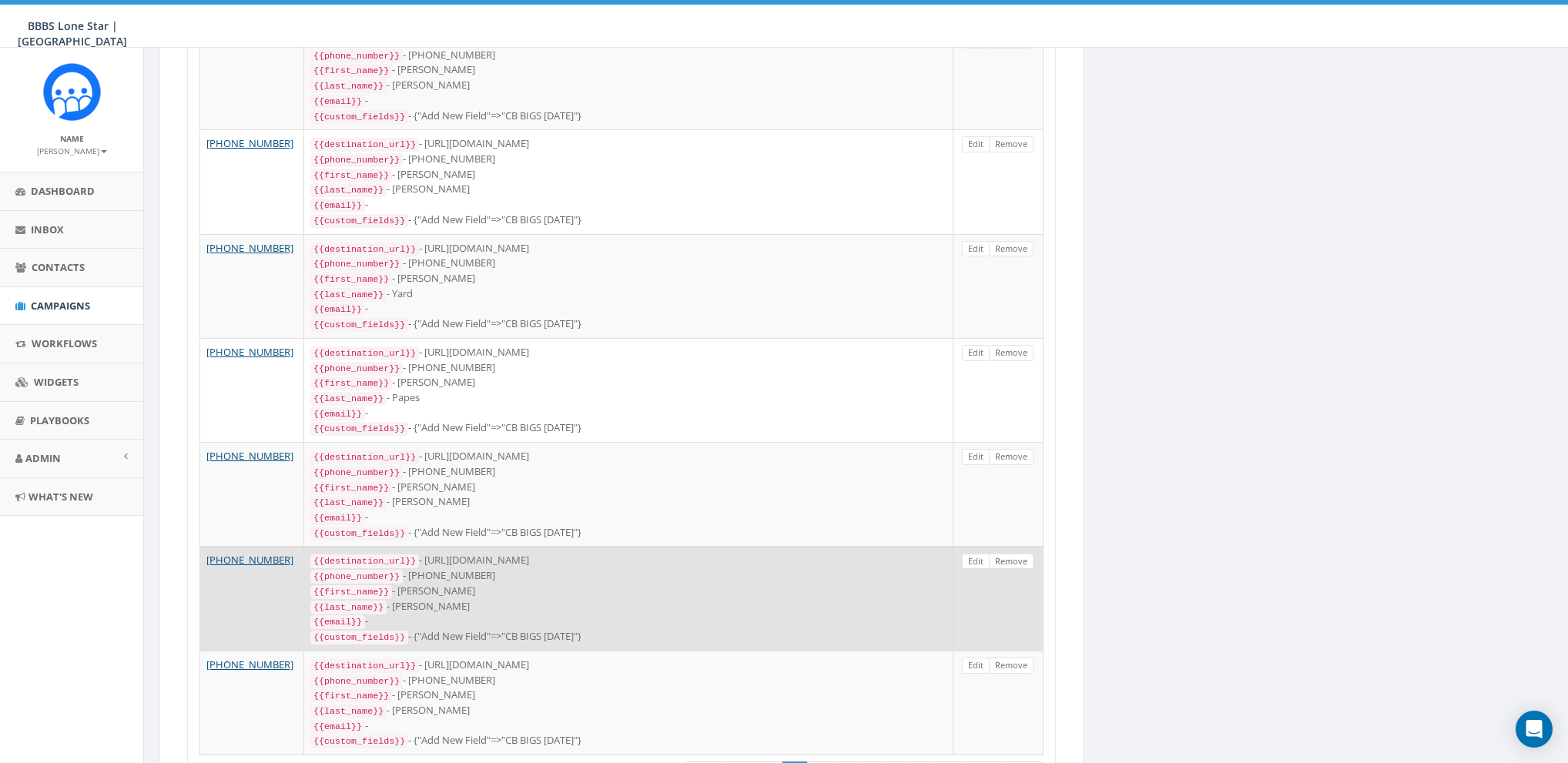
drag, startPoint x: 414, startPoint y: 420, endPoint x: 657, endPoint y: 442, distance: 244.0
click at [592, 441] on td "{{destination_url}} - https://rally.link/link/4PuBJQ {{phone_number}} - +121428…" at bounding box center [628, 493] width 649 height 104
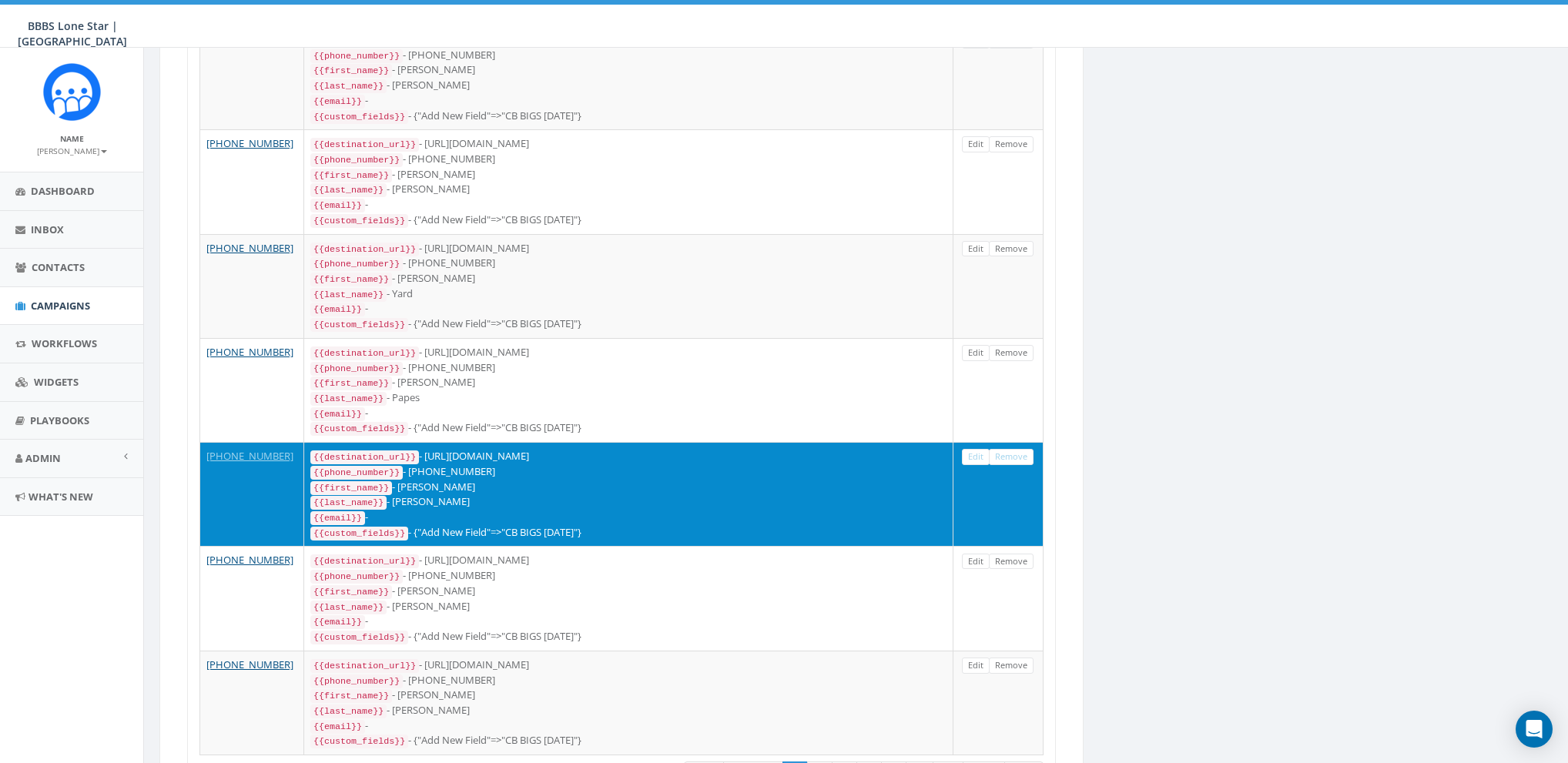
drag, startPoint x: 681, startPoint y: 415, endPoint x: 673, endPoint y: 418, distance: 8.5
click at [681, 525] on div "{{custom_fields}} - {"Add New Field"=>"CB BIGS August 2025"}" at bounding box center [628, 532] width 636 height 15
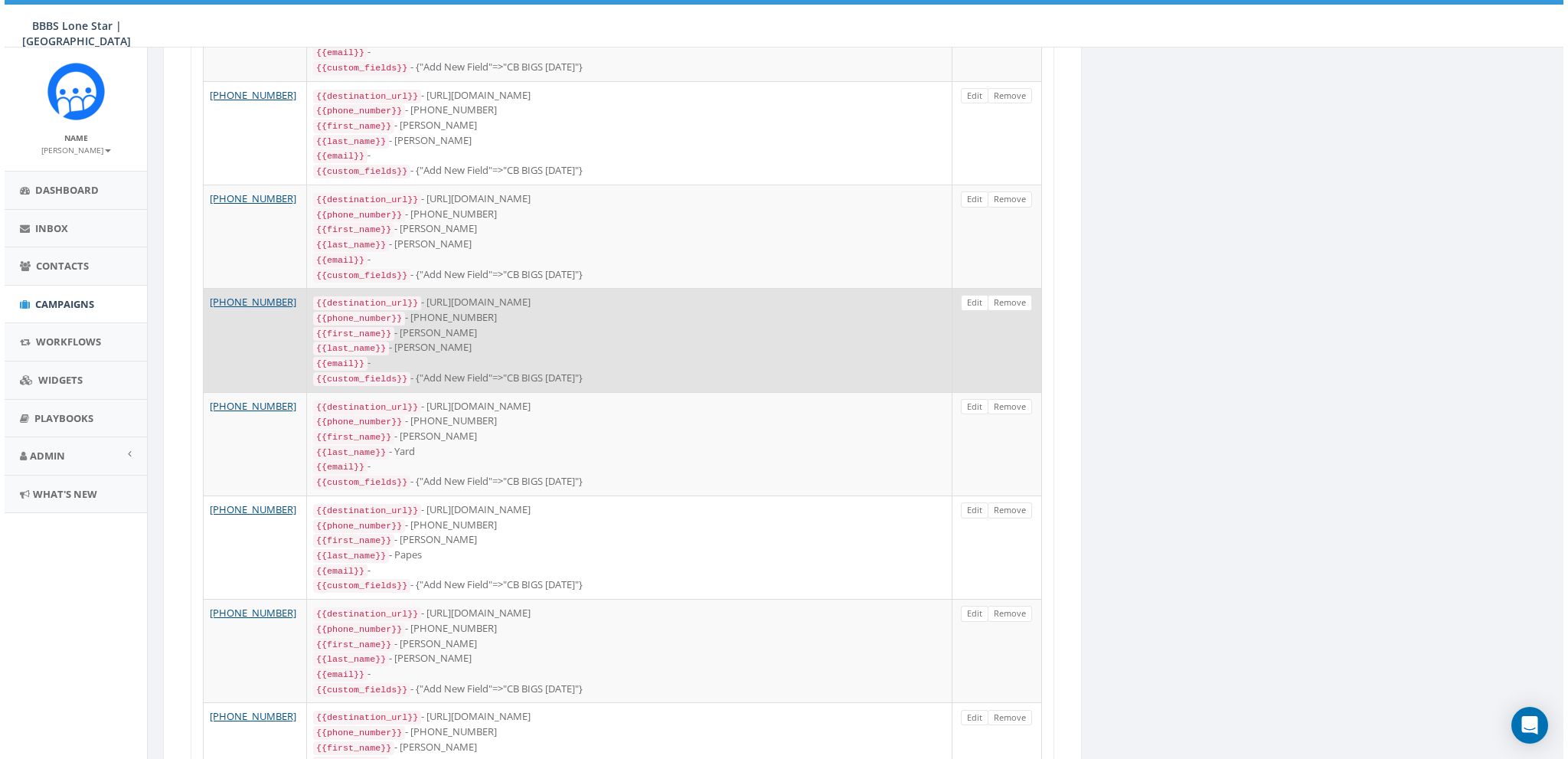
scroll to position [0, 0]
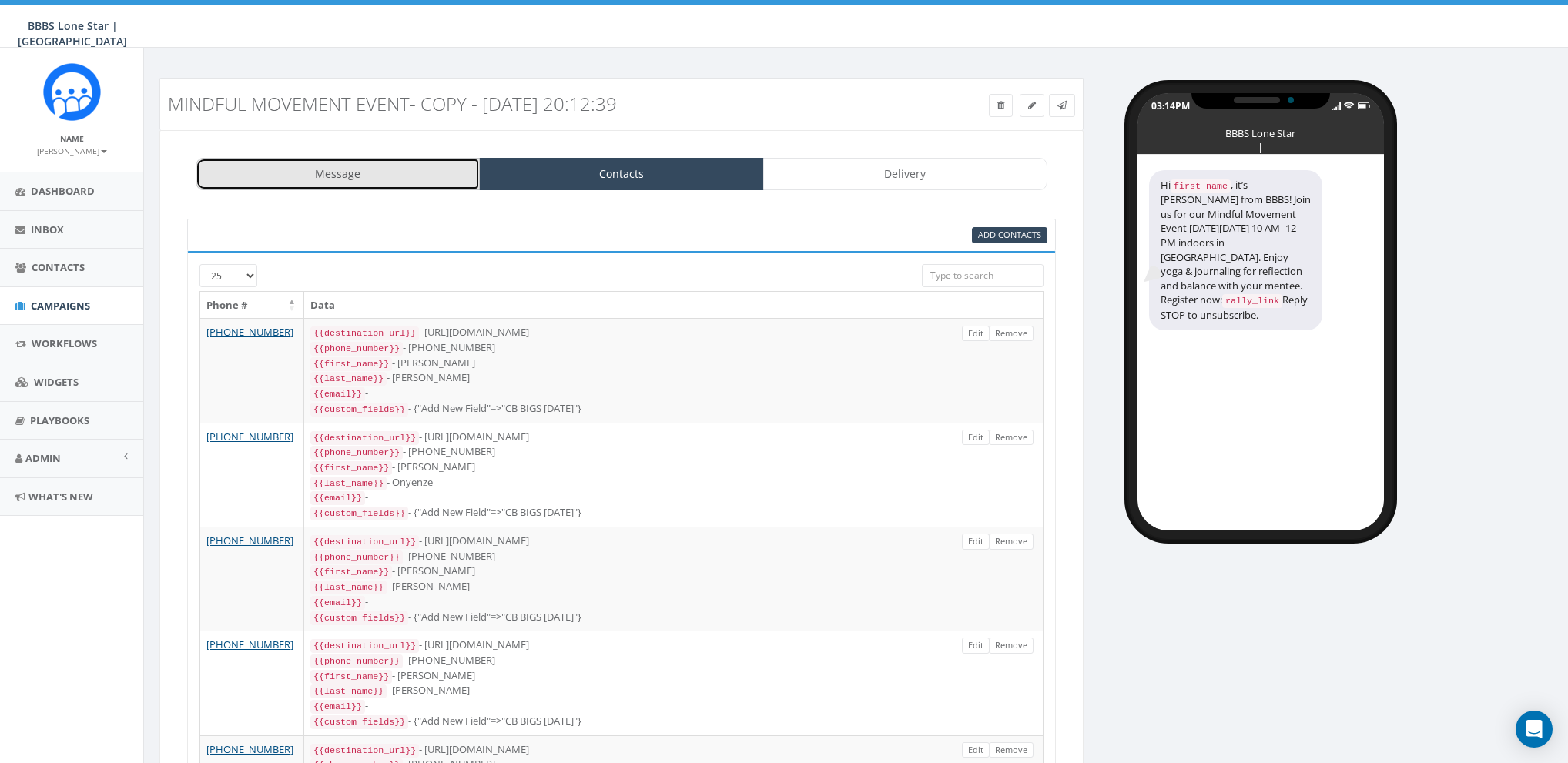
click at [355, 178] on link "Message" at bounding box center [337, 174] width 284 height 32
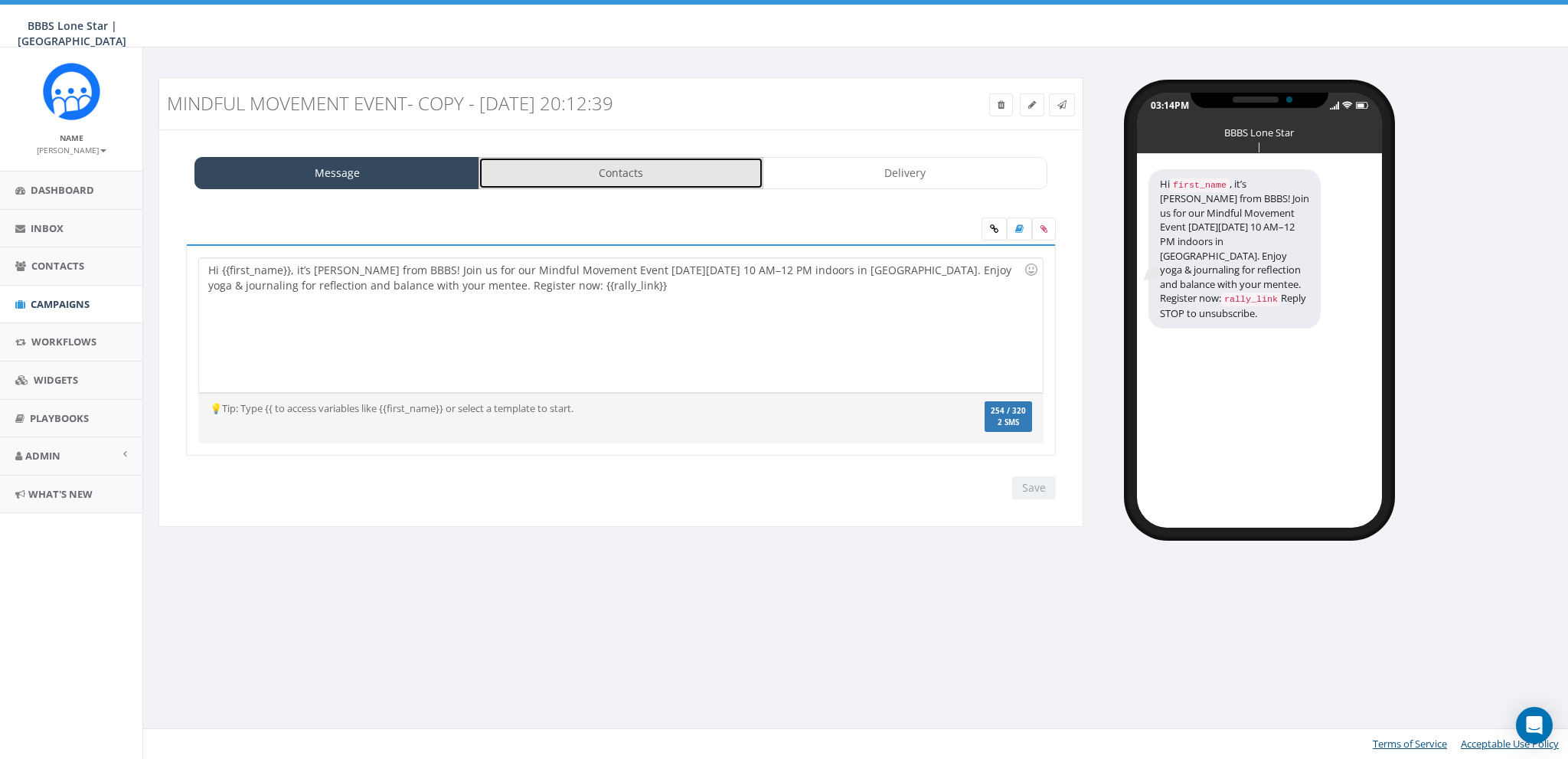
click at [602, 168] on link "Contacts" at bounding box center [621, 173] width 285 height 32
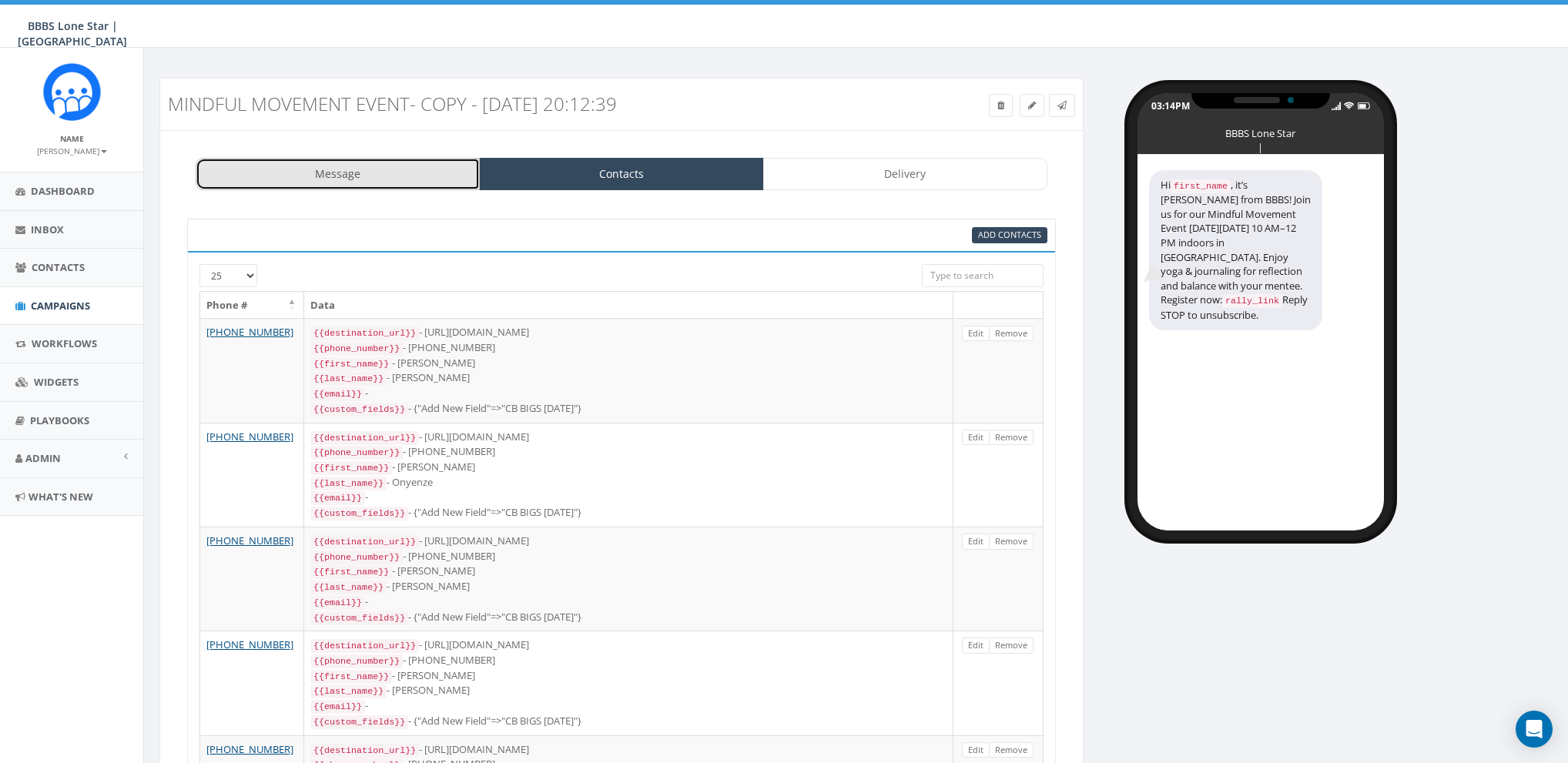
click at [381, 167] on link "Message" at bounding box center [337, 174] width 284 height 32
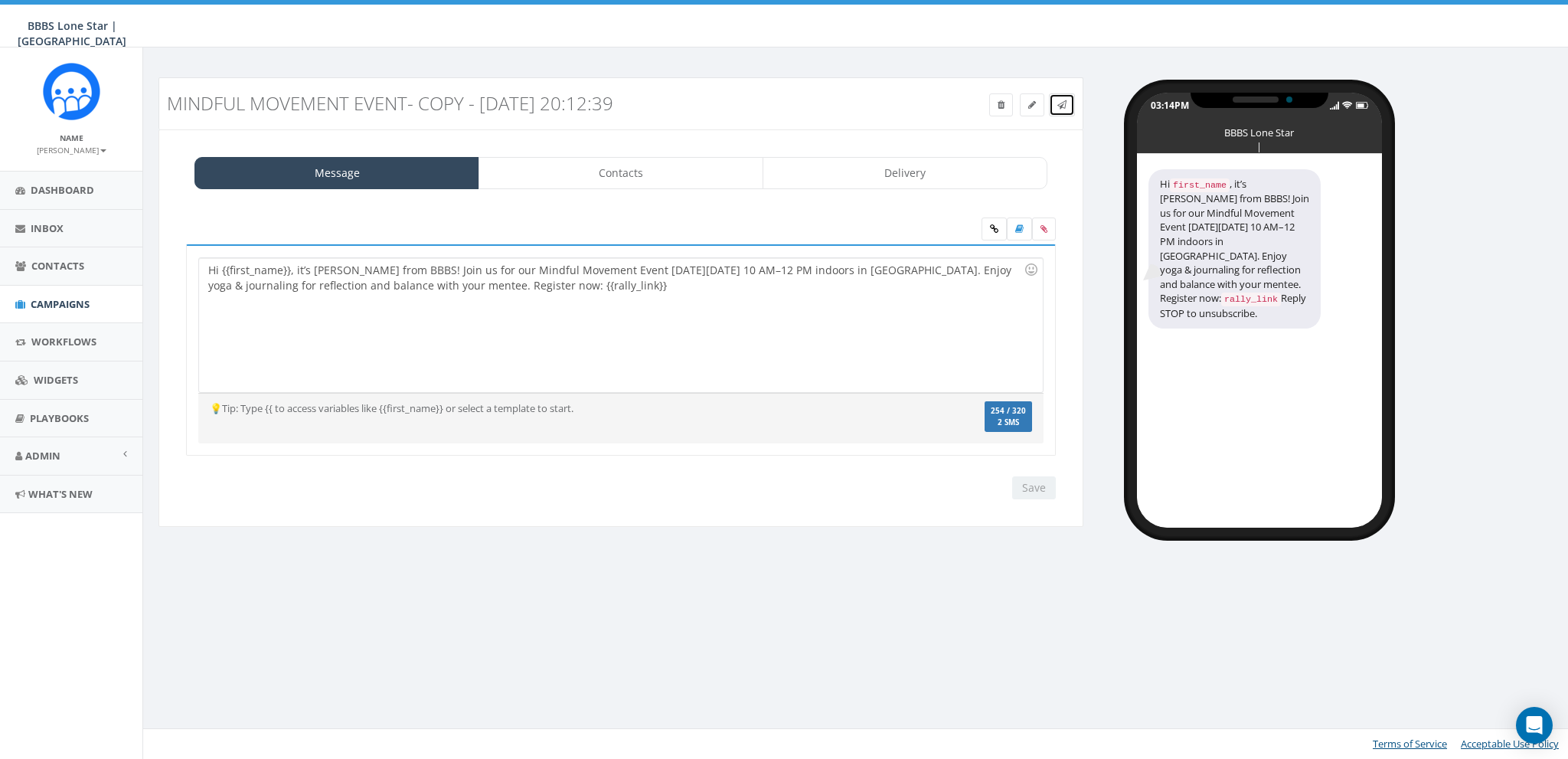
click at [1069, 101] on link at bounding box center [1062, 105] width 26 height 23
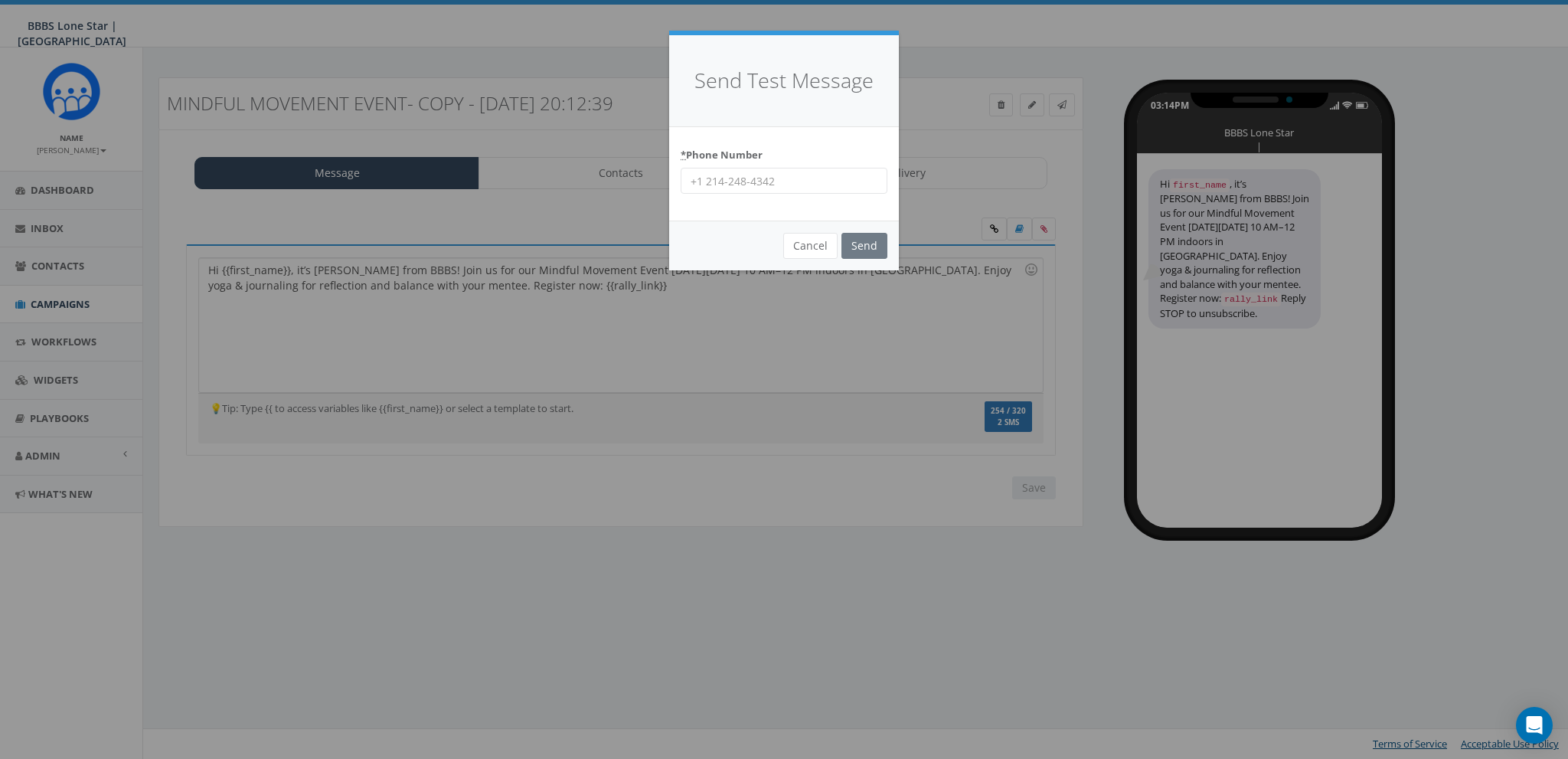
click at [753, 185] on input "* Phone Number" at bounding box center [784, 180] width 207 height 26
type input "8587365358"
click at [873, 239] on input "Send" at bounding box center [864, 246] width 46 height 26
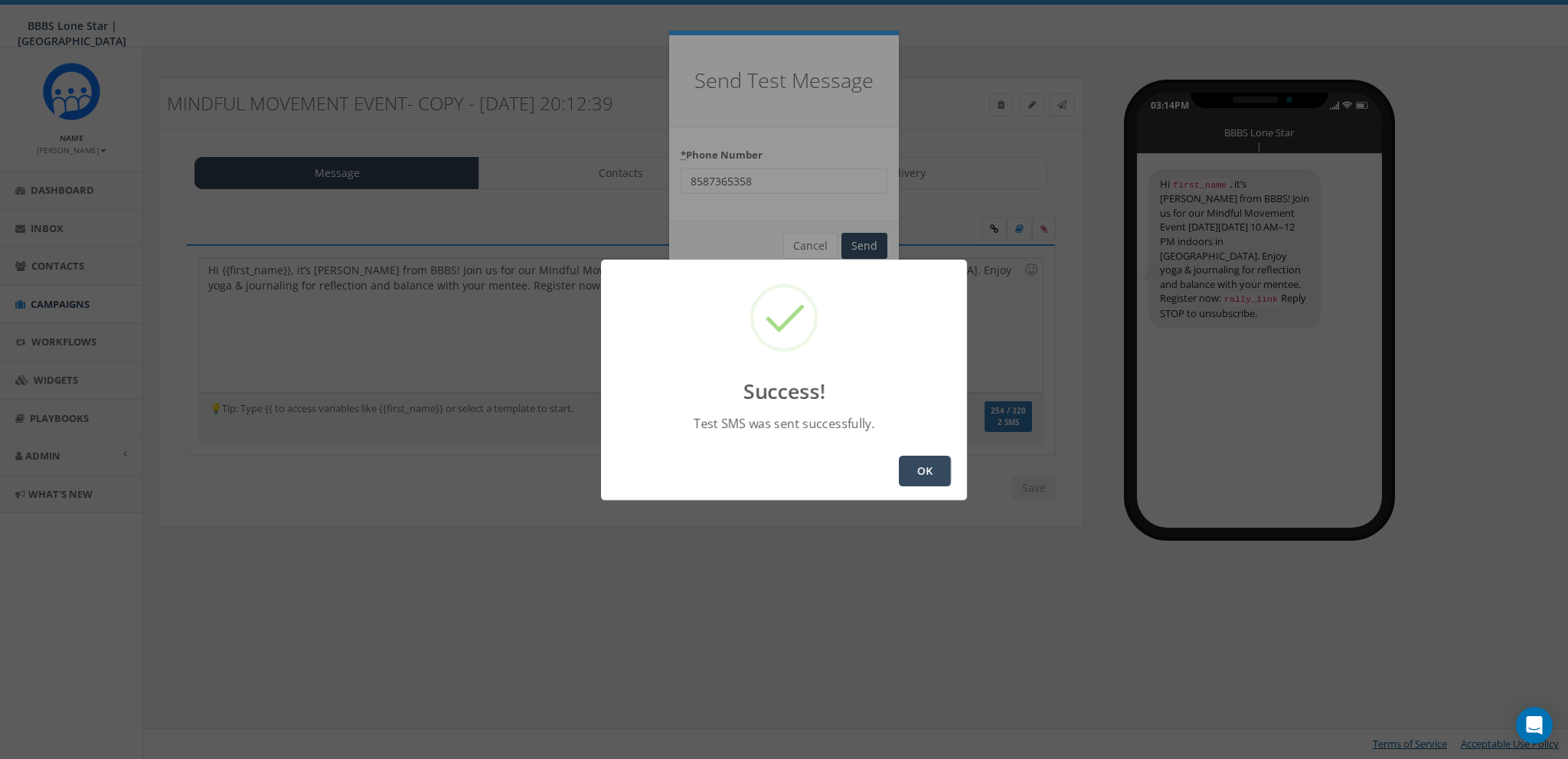
click at [931, 480] on button "OK" at bounding box center [925, 471] width 52 height 31
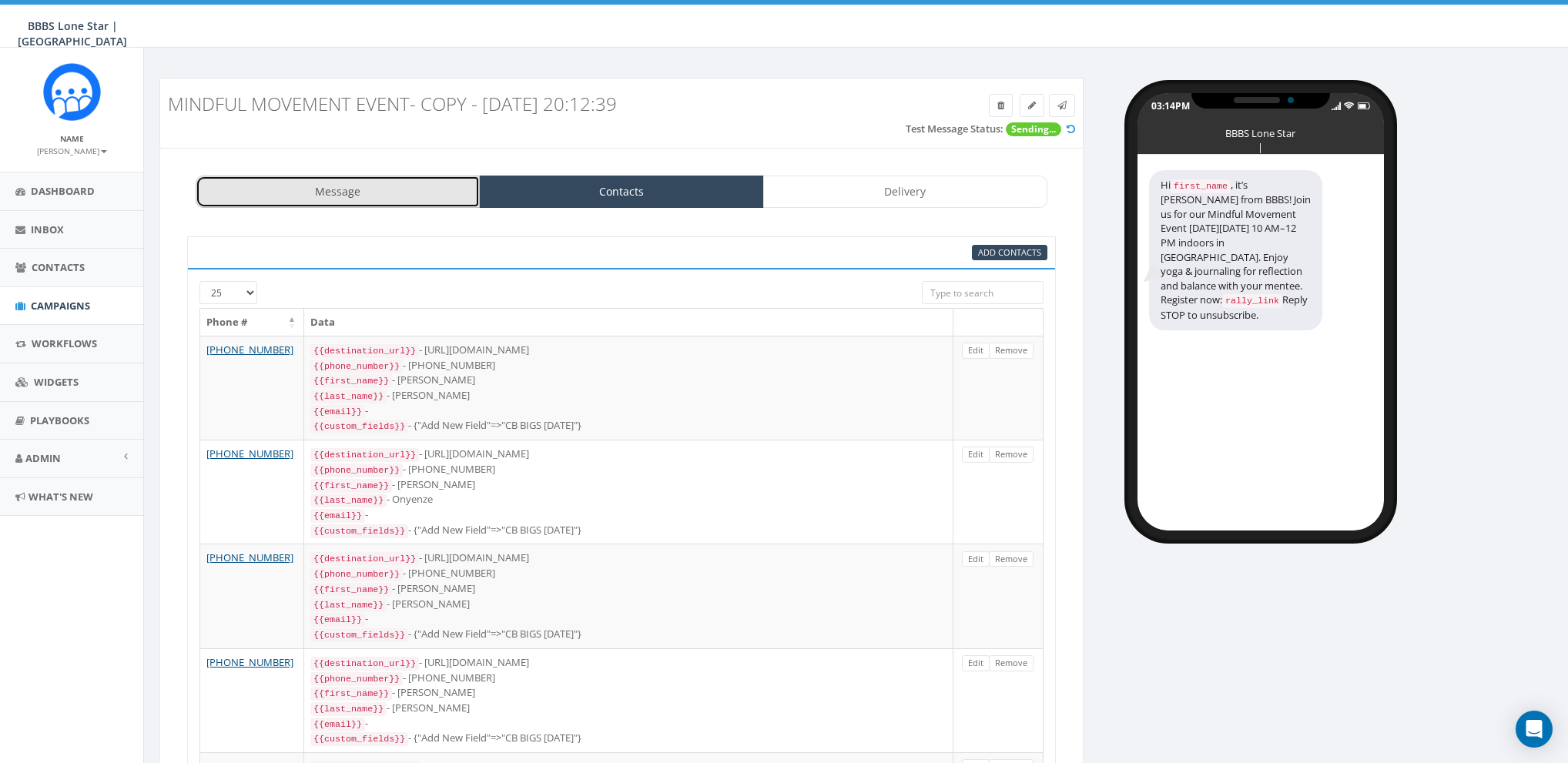
click at [333, 207] on link "Message" at bounding box center [337, 192] width 284 height 32
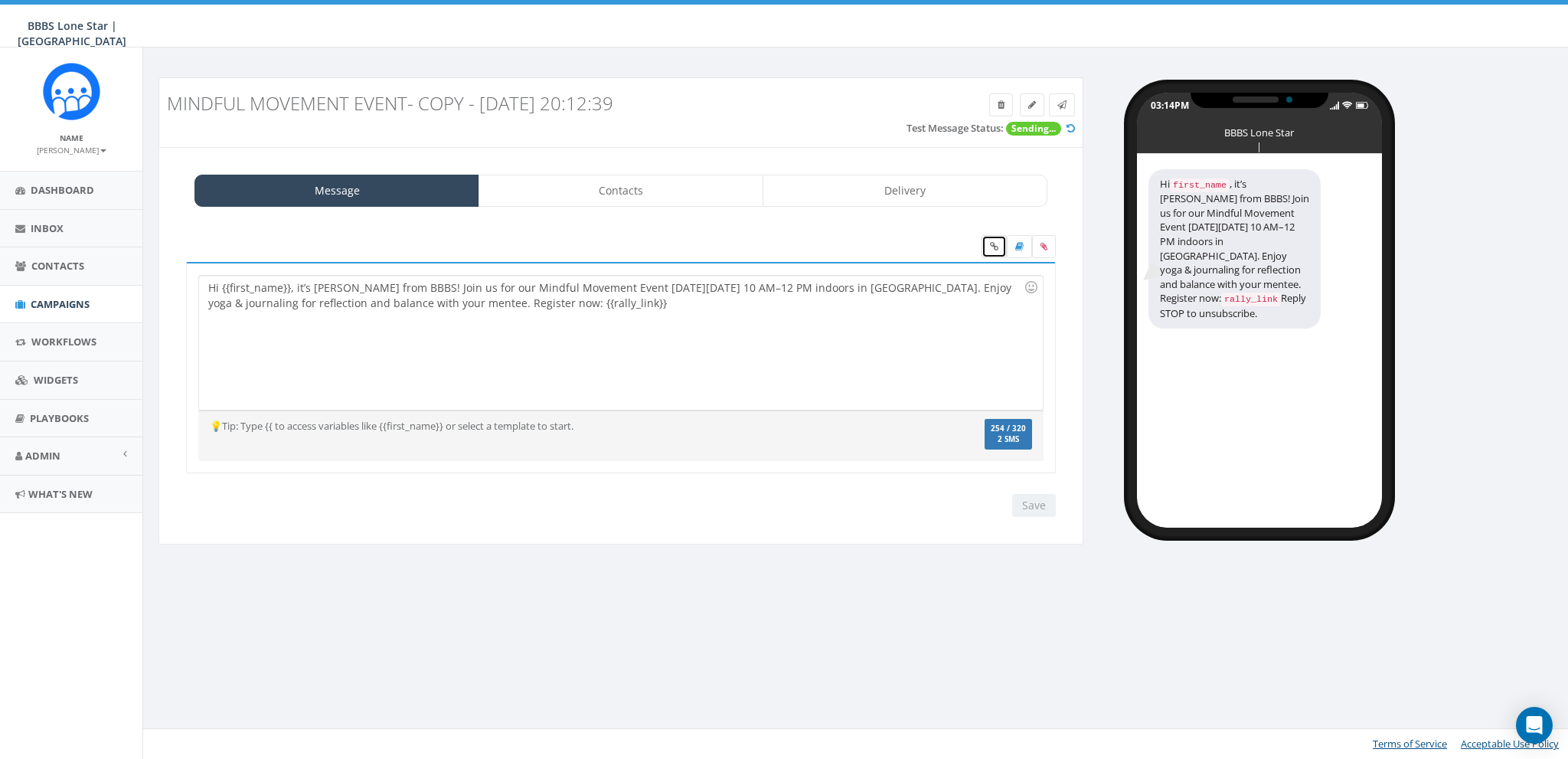
click at [996, 245] on icon at bounding box center [994, 246] width 8 height 9
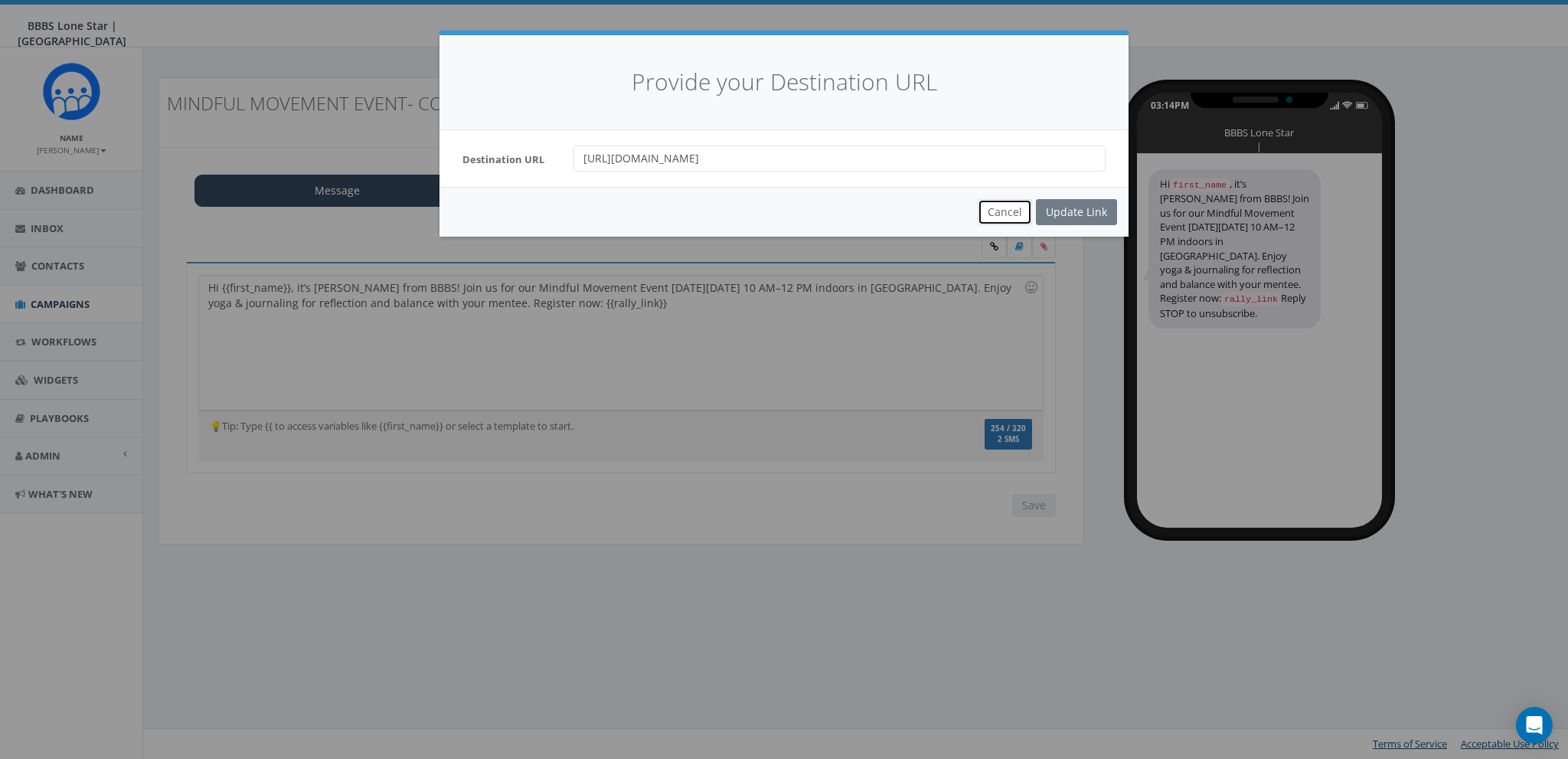
click at [1010, 205] on button "Cancel" at bounding box center [1005, 212] width 54 height 26
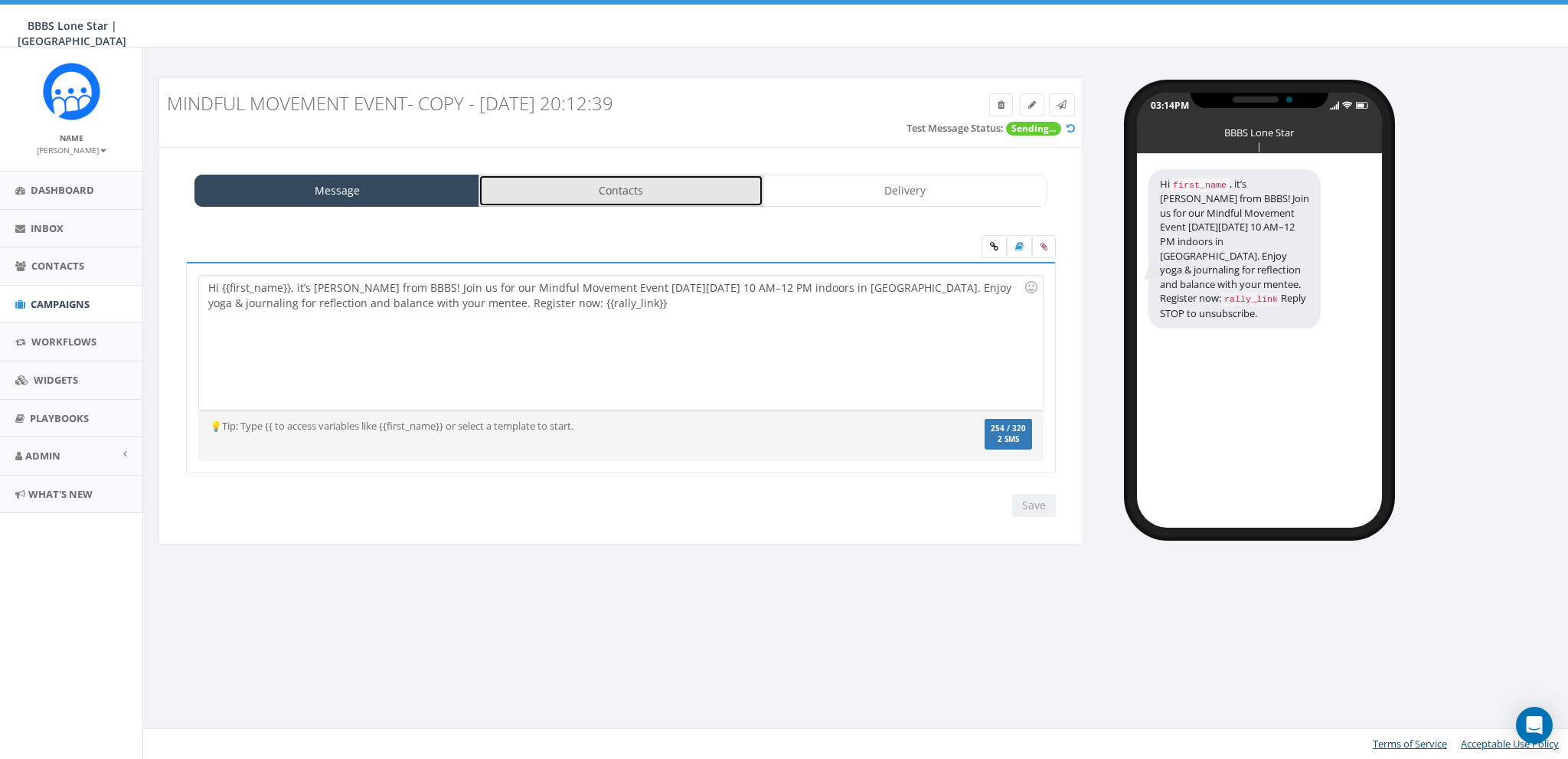
click at [628, 187] on link "Contacts" at bounding box center [621, 191] width 285 height 32
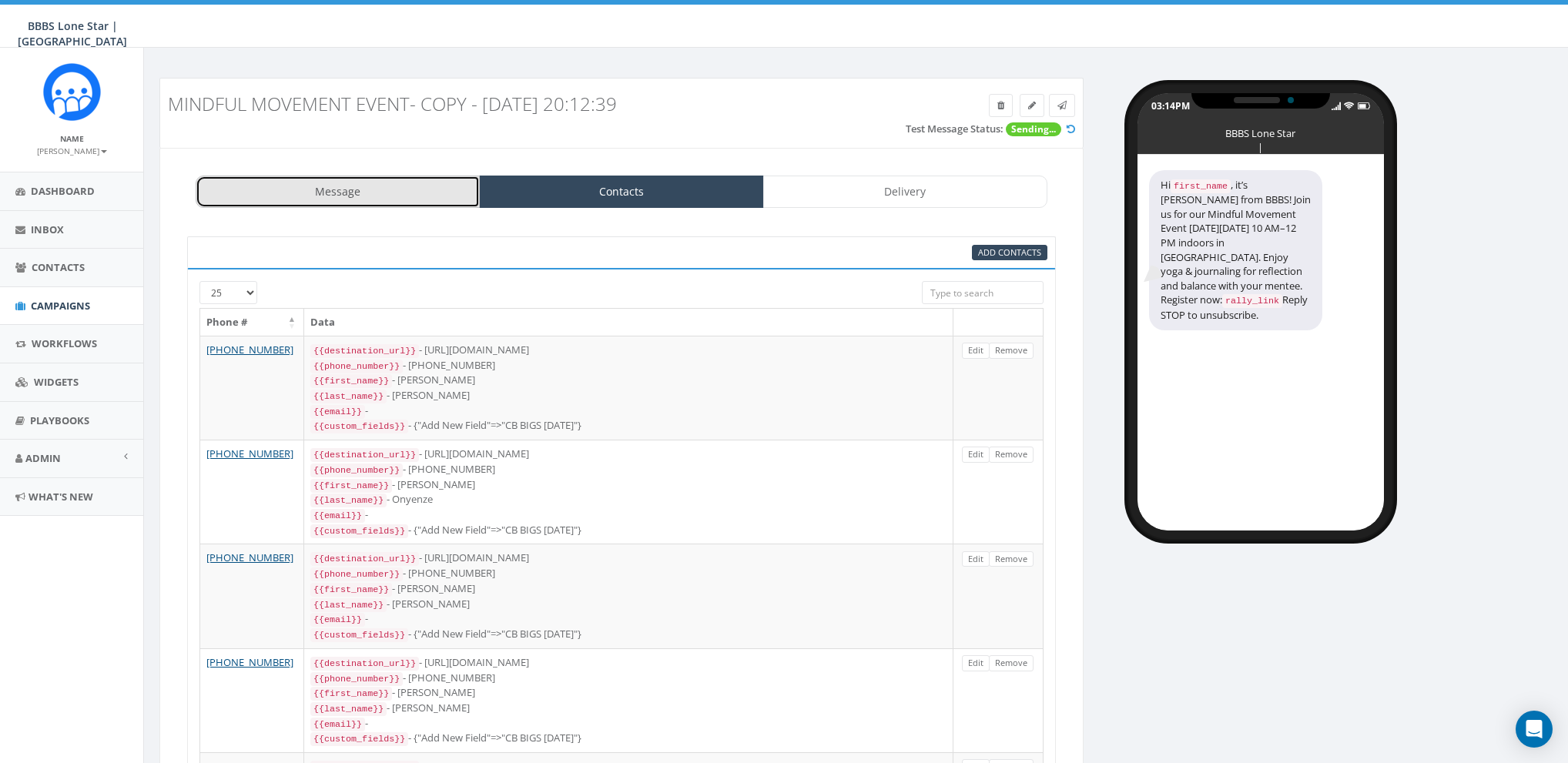
click at [370, 198] on link "Message" at bounding box center [337, 192] width 284 height 32
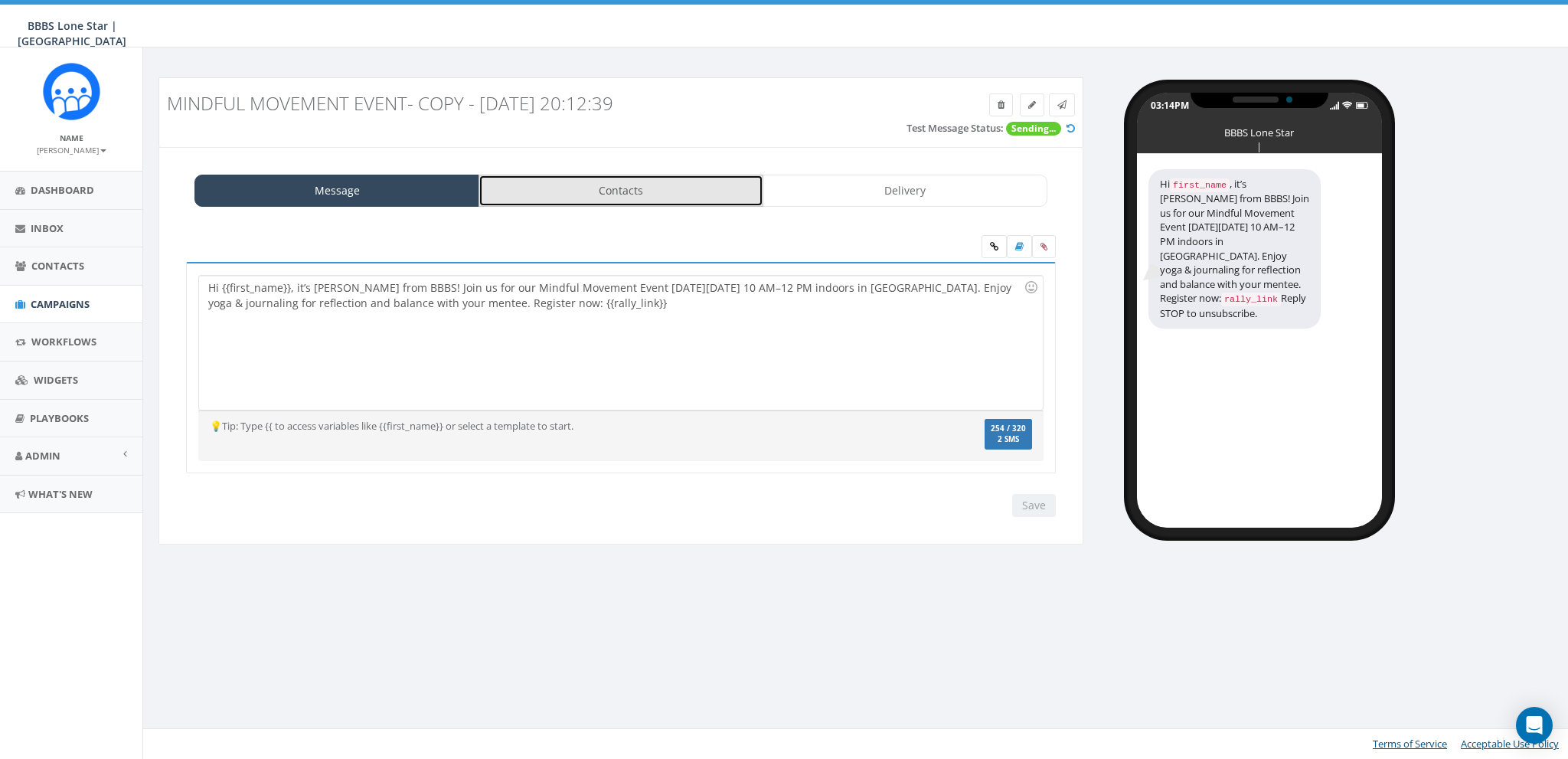
click at [614, 193] on link "Contacts" at bounding box center [621, 191] width 285 height 32
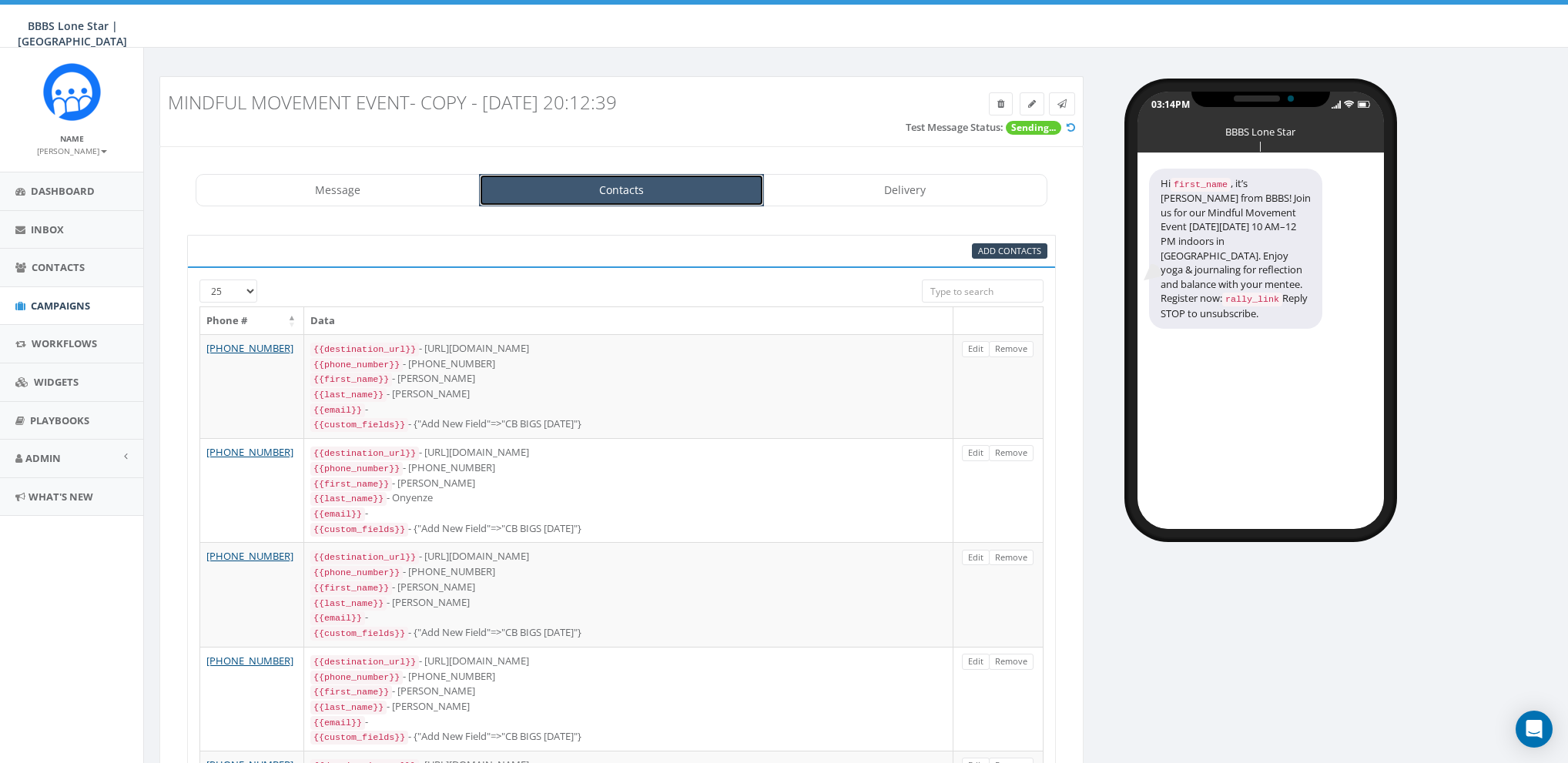
scroll to position [2, 0]
click at [1062, 94] on link at bounding box center [1062, 103] width 26 height 23
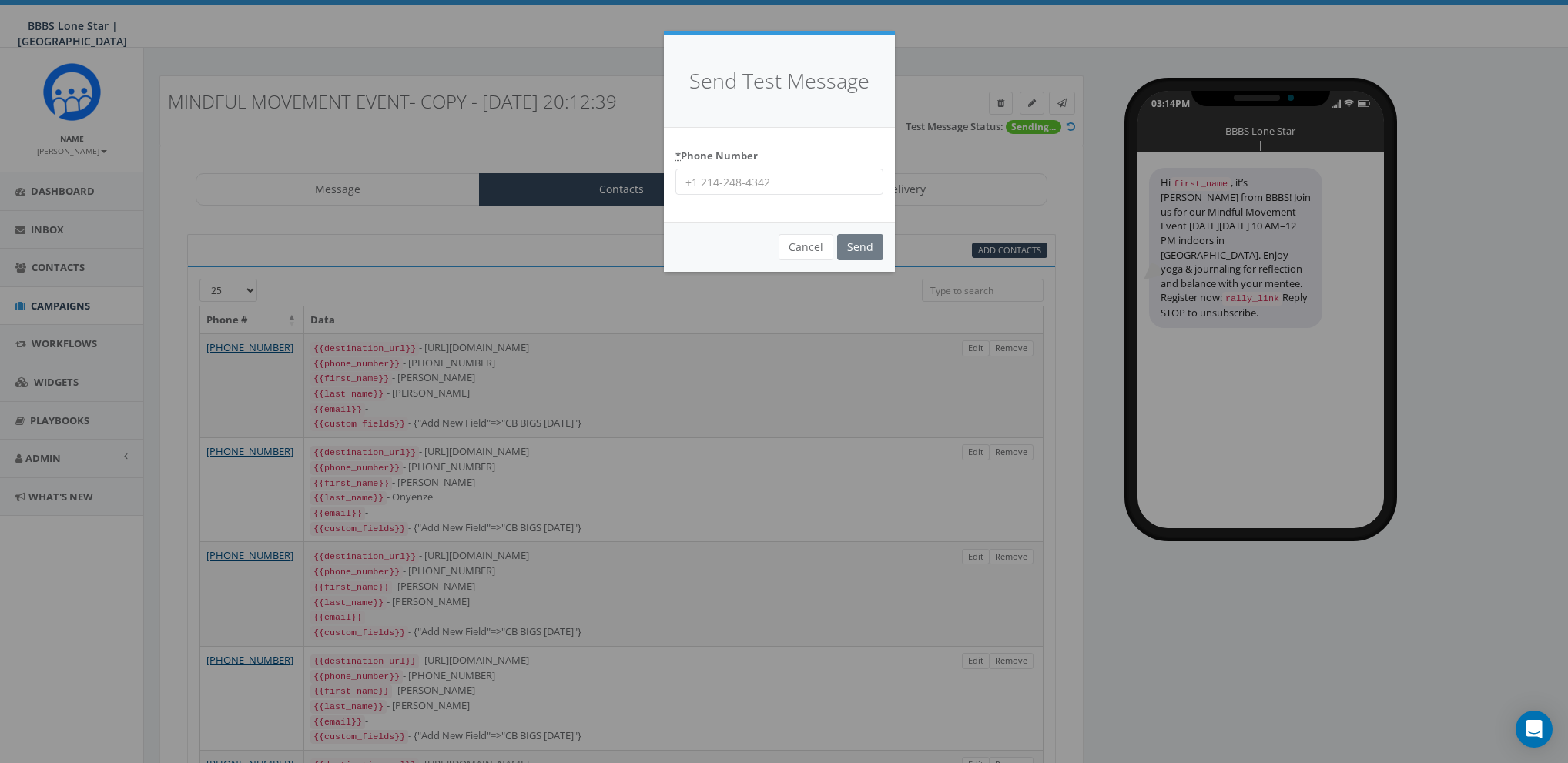
click at [752, 179] on input "* Phone Number" at bounding box center [779, 181] width 208 height 26
type input "2146494778"
click at [877, 250] on input "Send" at bounding box center [860, 247] width 46 height 26
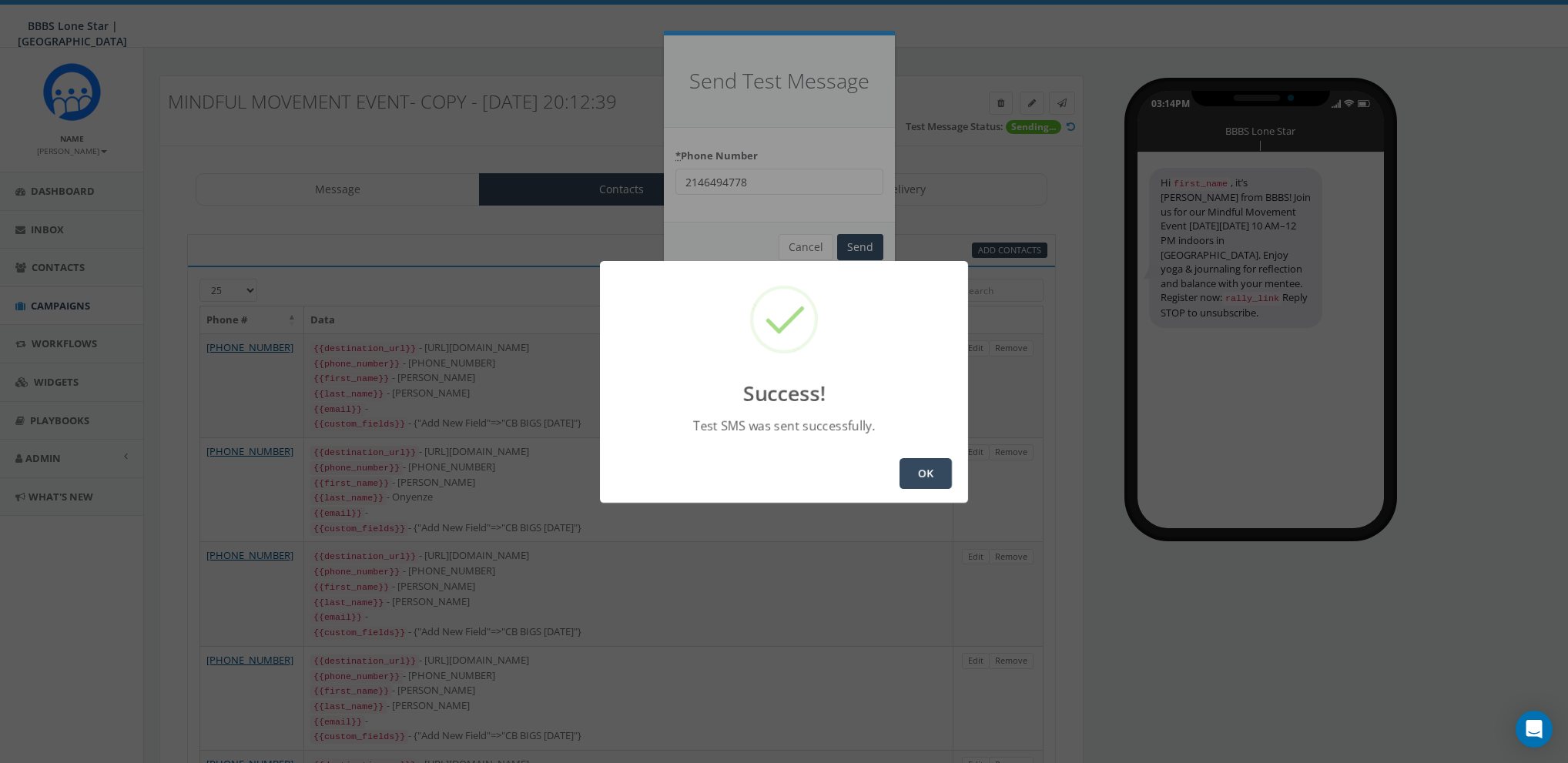
click at [919, 471] on button "OK" at bounding box center [925, 473] width 53 height 31
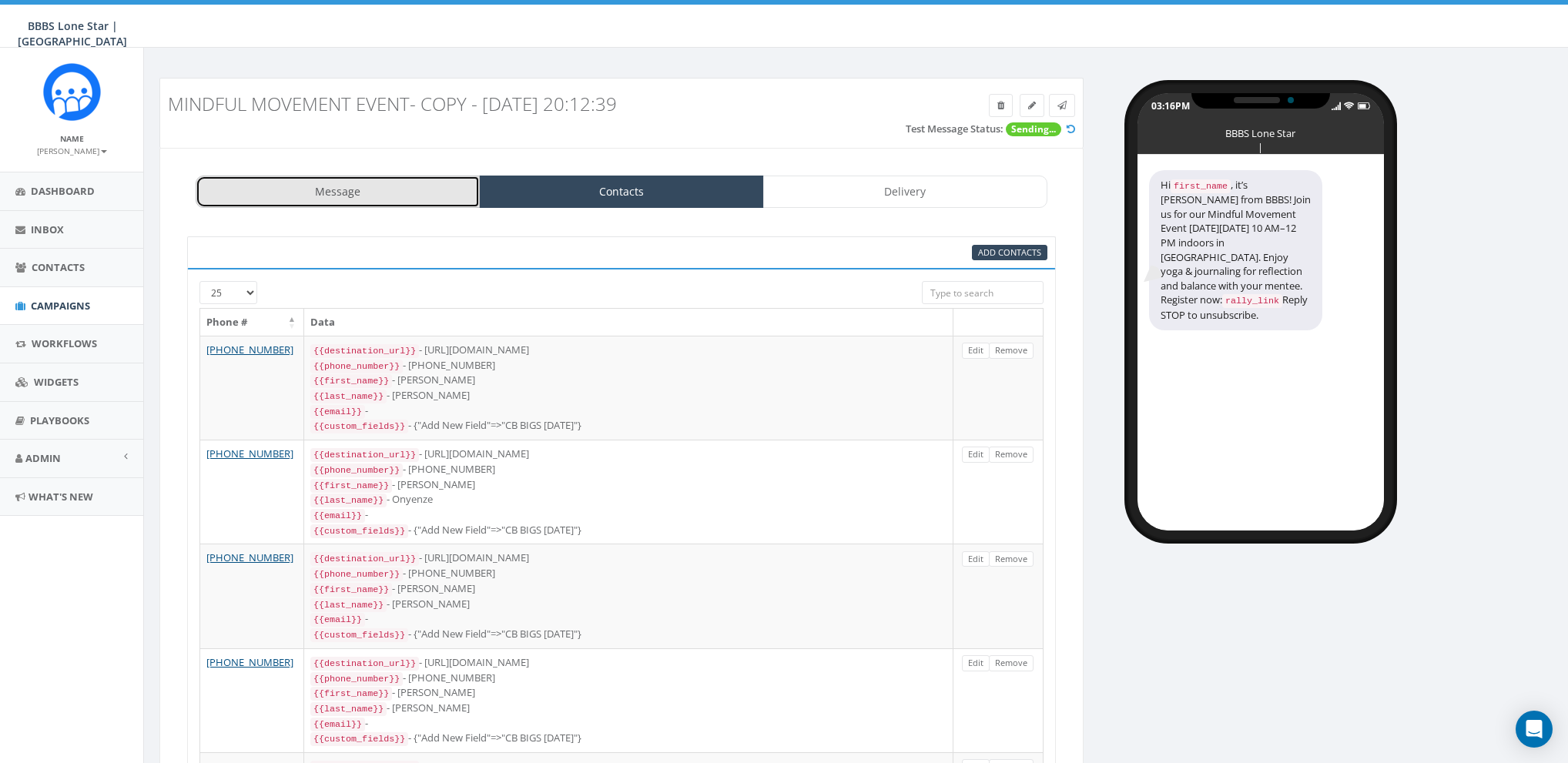
click at [451, 193] on link "Message" at bounding box center [337, 192] width 284 height 32
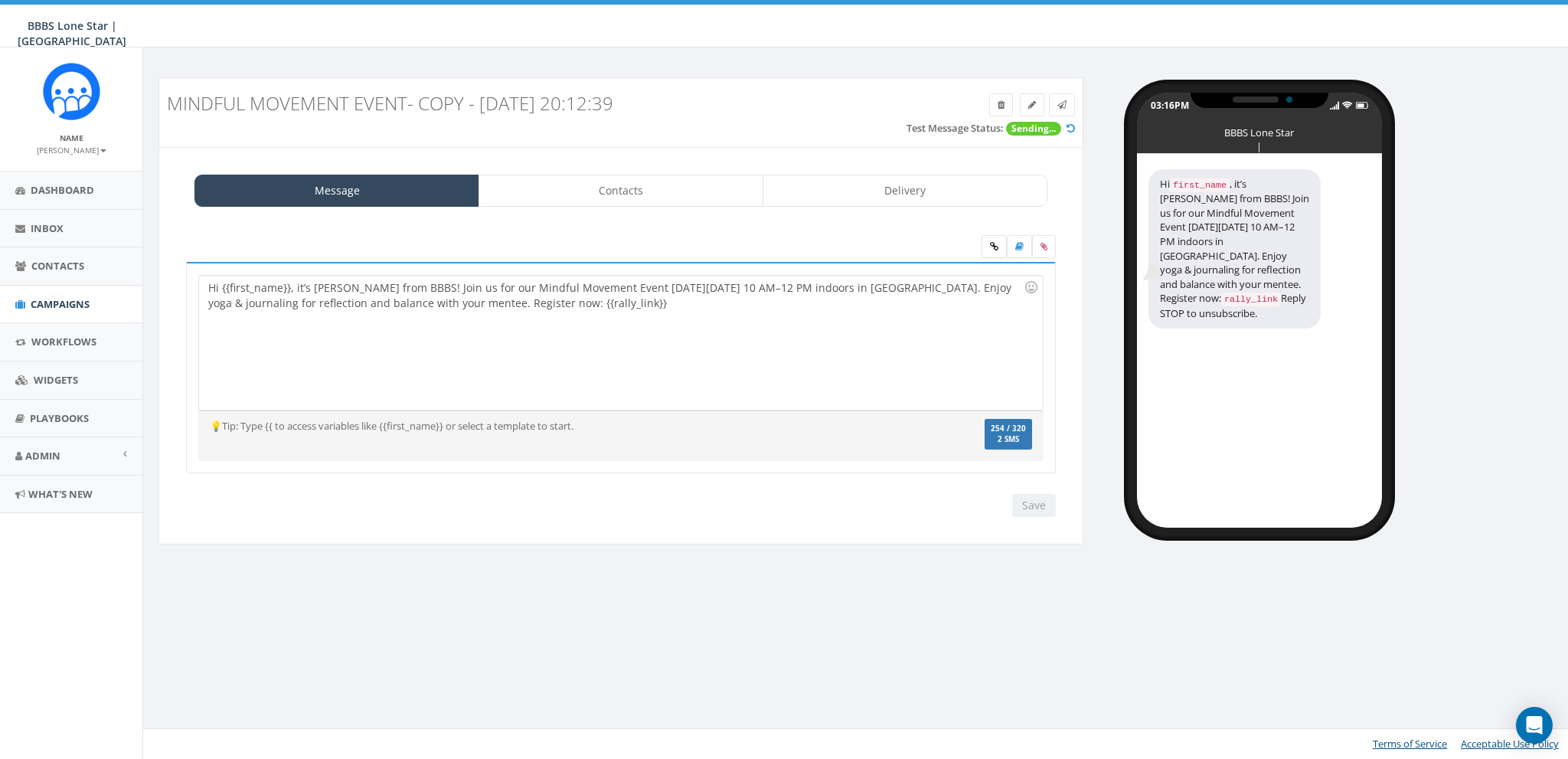
click at [1071, 127] on icon at bounding box center [1071, 128] width 8 height 10
click at [1071, 128] on icon at bounding box center [1071, 128] width 8 height 10
click at [1069, 128] on icon at bounding box center [1071, 128] width 8 height 10
click at [489, 350] on div "Hi {{first_name}}, it’s Nicole from BBBS! Join us for our Mindful Movement Even…" at bounding box center [620, 342] width 843 height 134
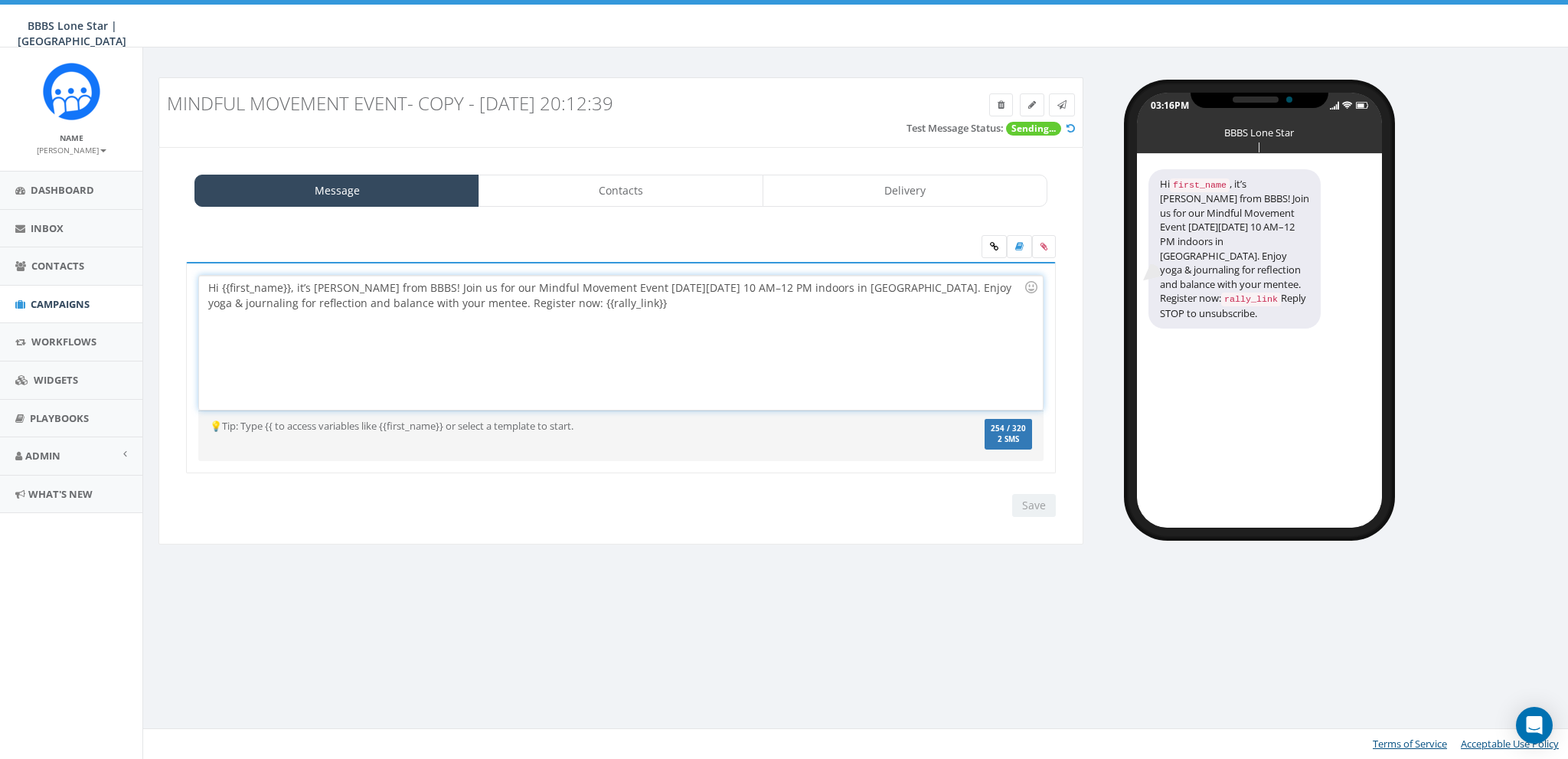
click at [1070, 129] on icon at bounding box center [1071, 128] width 8 height 10
click at [582, 180] on link "Contacts" at bounding box center [621, 191] width 285 height 32
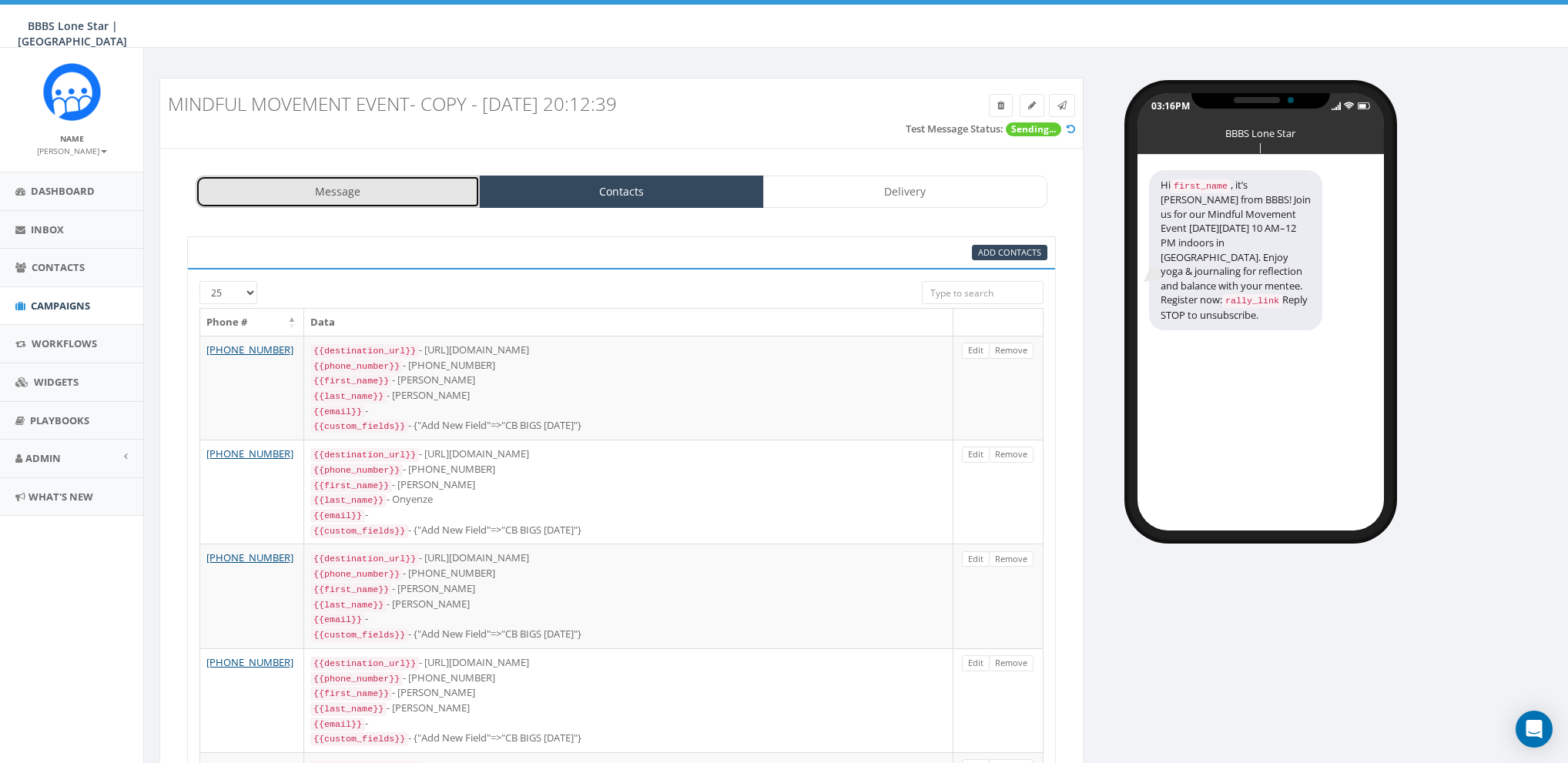
click at [442, 183] on link "Message" at bounding box center [337, 192] width 284 height 32
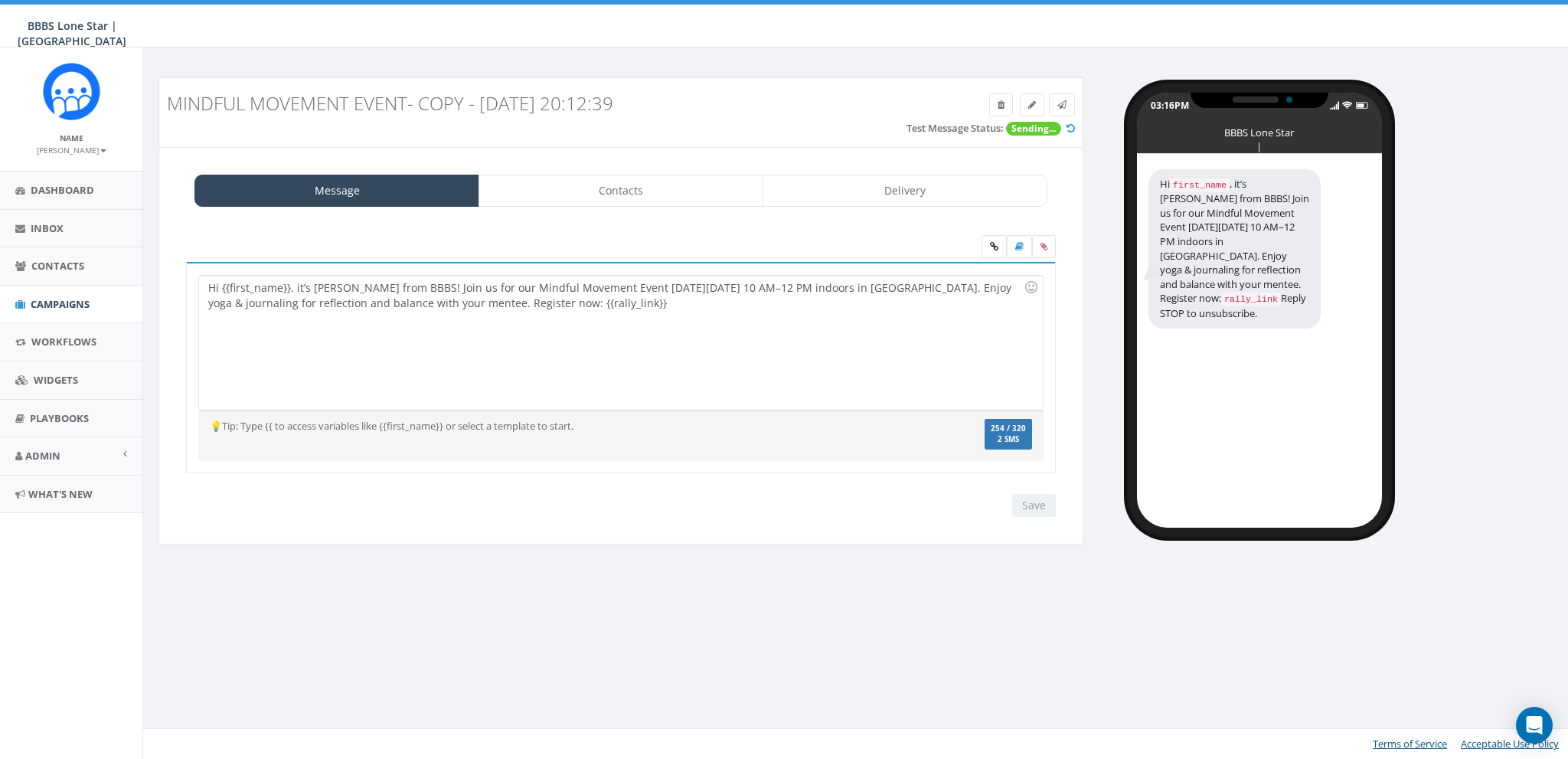
click at [1068, 126] on icon at bounding box center [1071, 128] width 8 height 10
click at [1018, 127] on span "Sending..." at bounding box center [1034, 128] width 55 height 14
click at [1073, 130] on icon at bounding box center [1071, 128] width 8 height 10
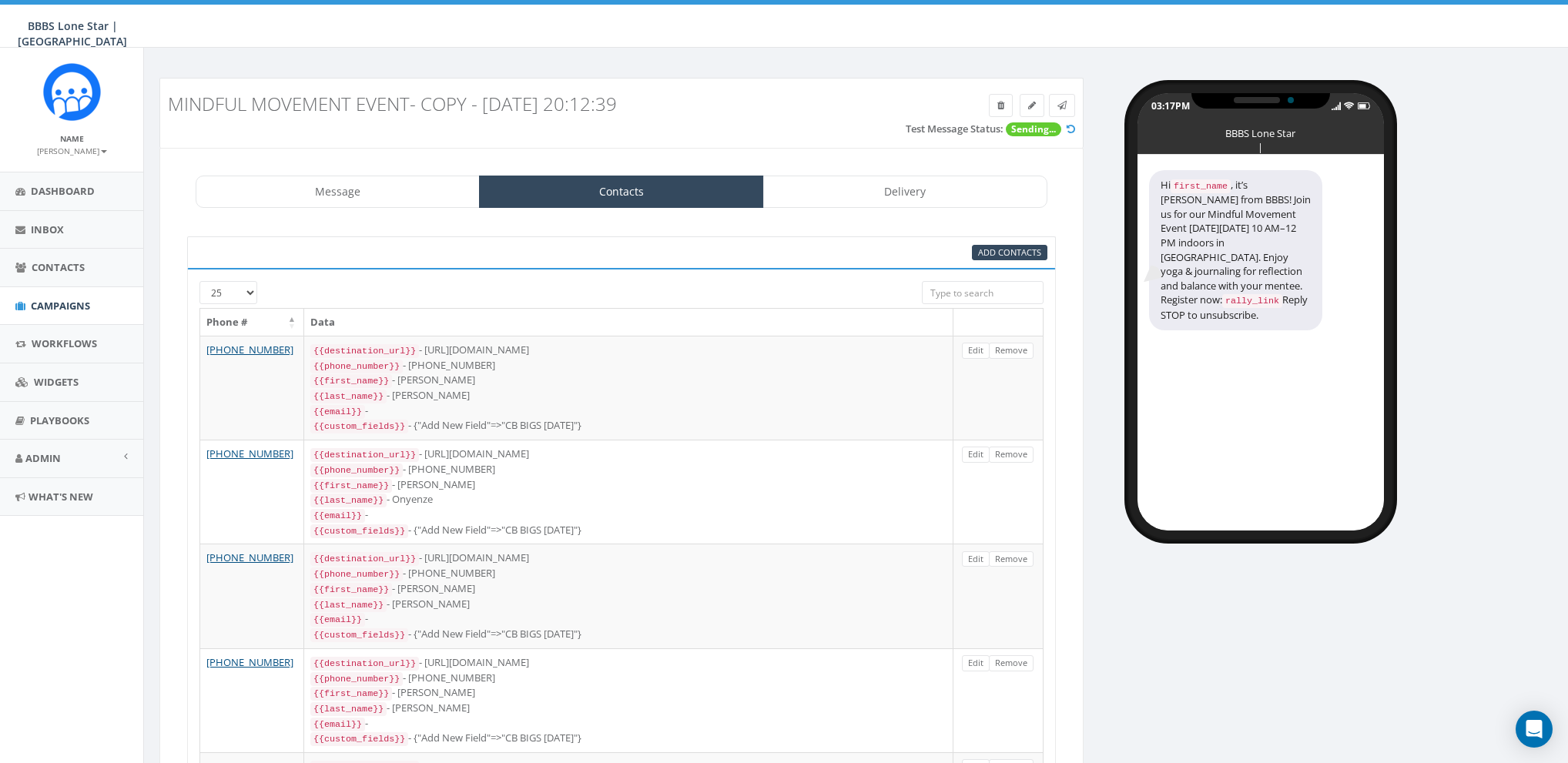
click at [1070, 131] on icon at bounding box center [1070, 129] width 8 height 10
click at [370, 189] on link "Message" at bounding box center [337, 192] width 284 height 32
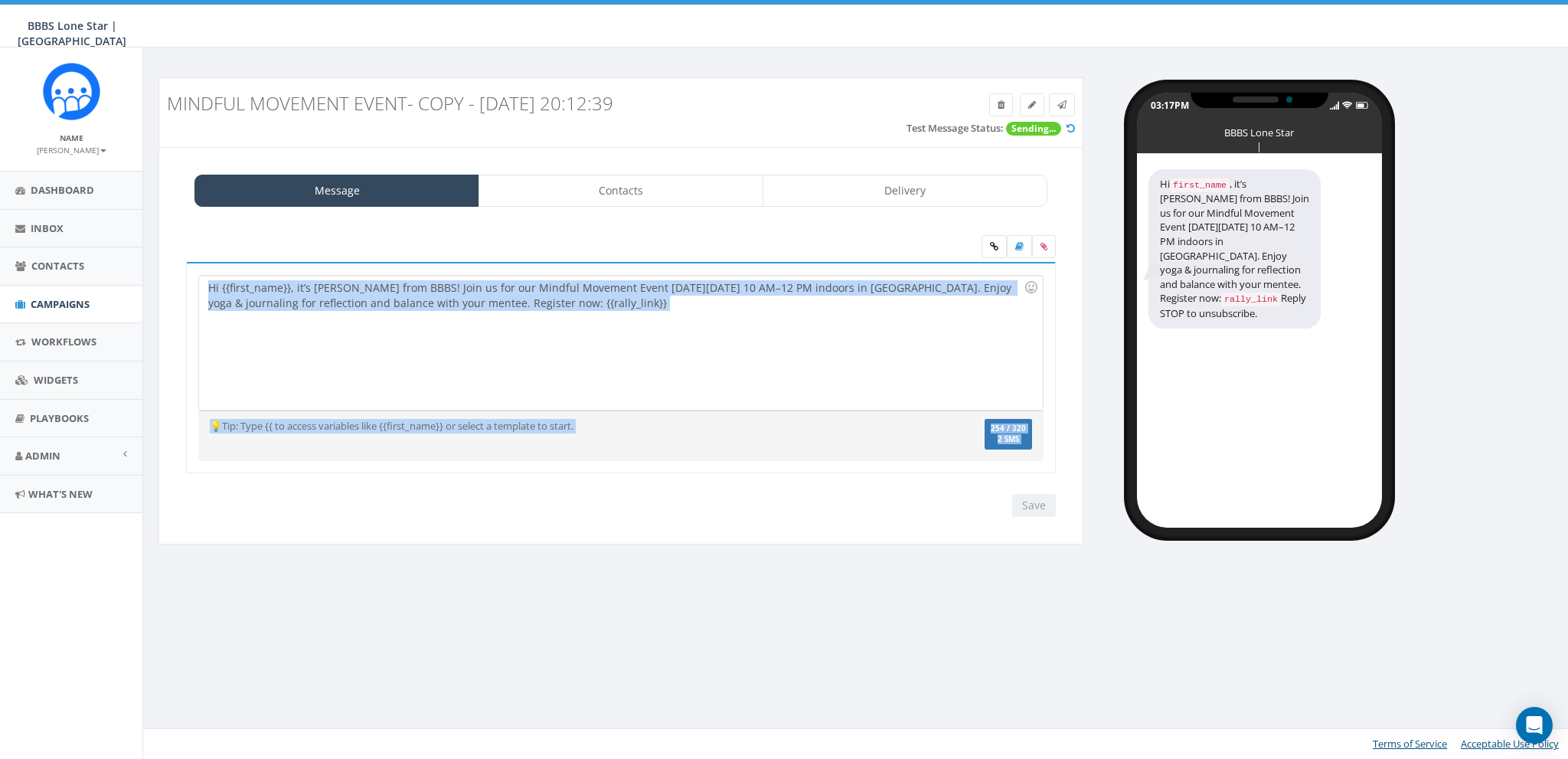
click at [595, 303] on div "Hi {{first_name}}, it’s [PERSON_NAME] from BBBS! Join us for our Mindful Moveme…" at bounding box center [620, 342] width 843 height 134
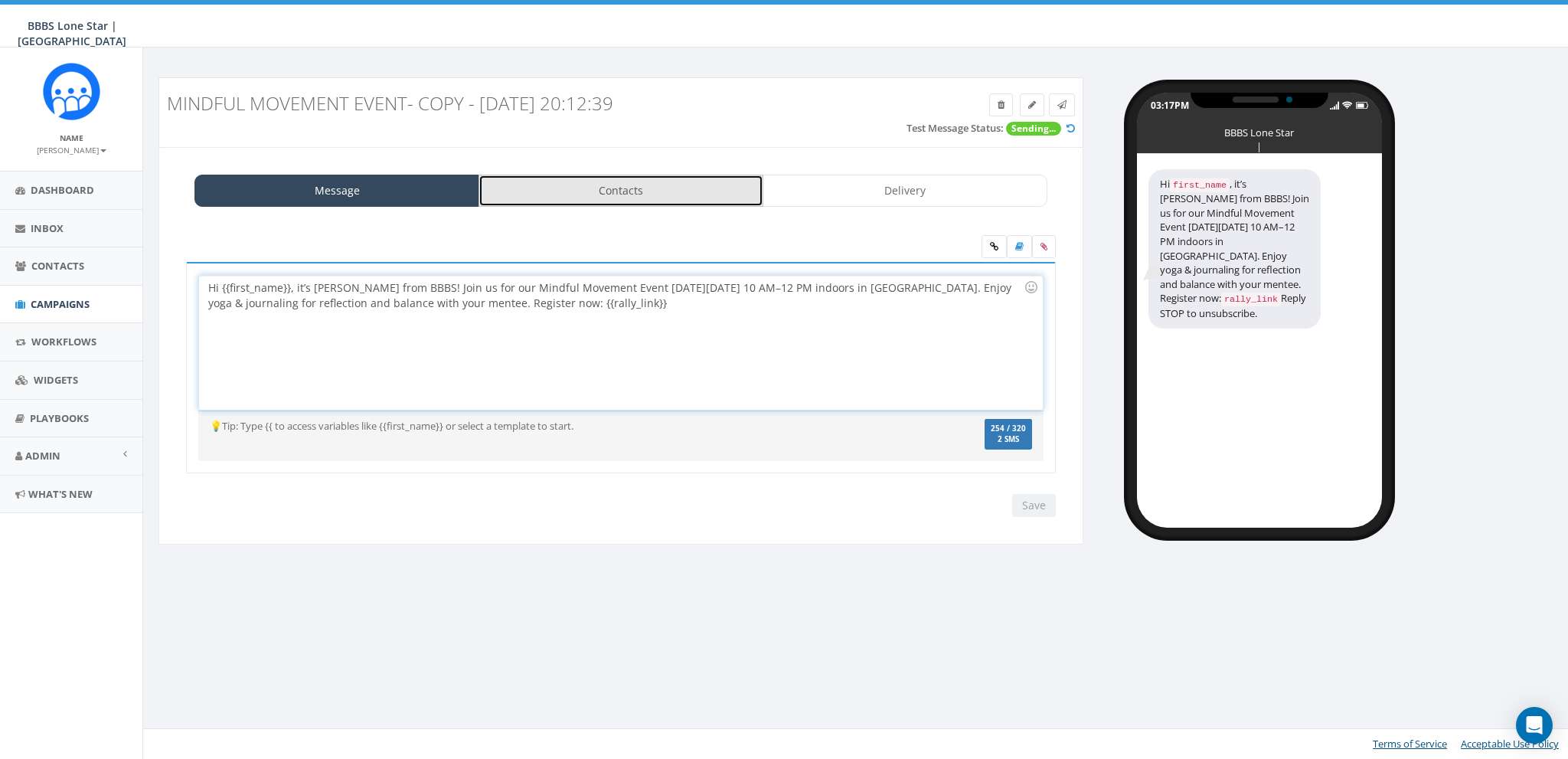
click at [603, 198] on link "Contacts" at bounding box center [621, 191] width 285 height 32
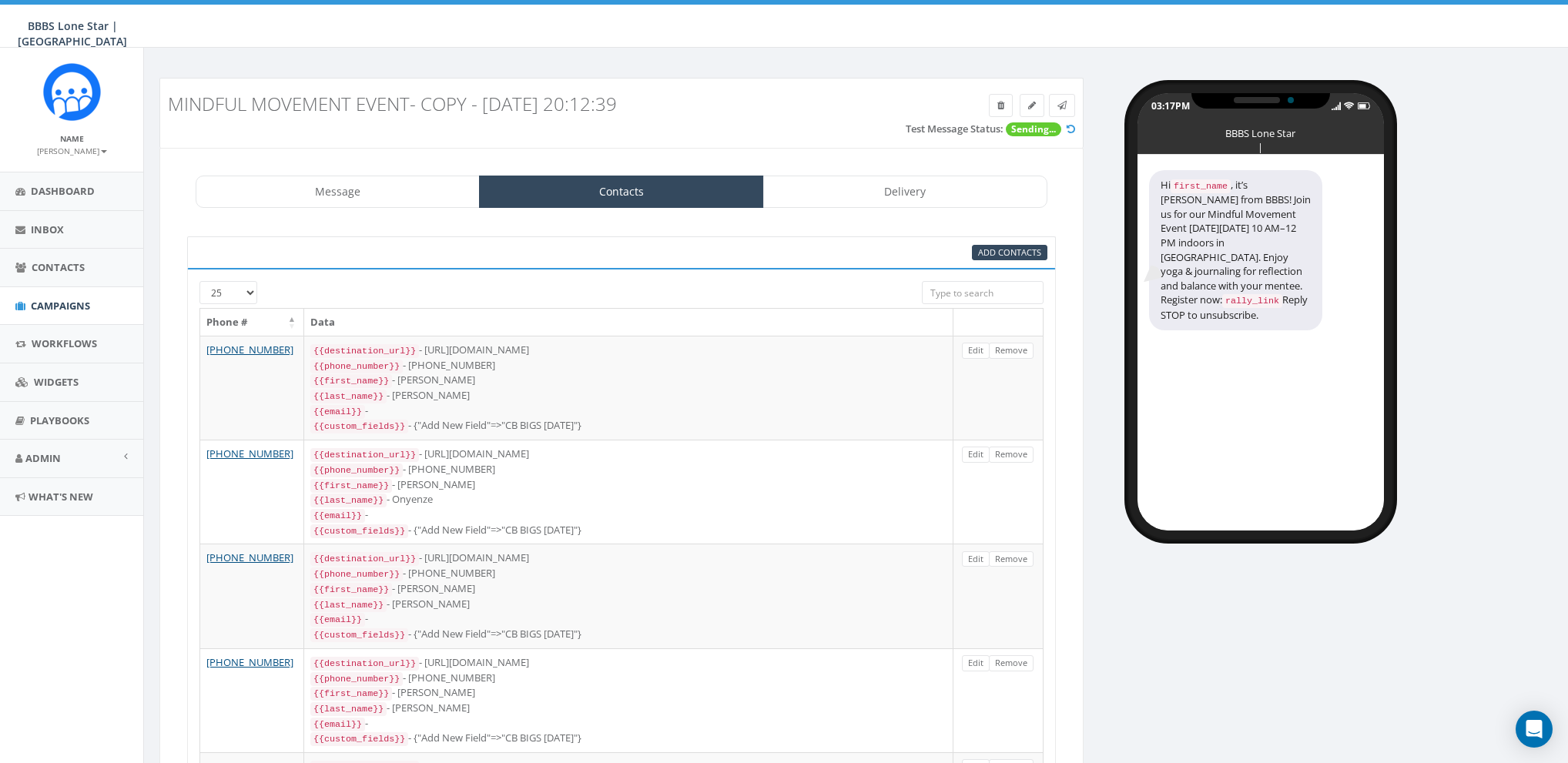
click at [1071, 130] on icon at bounding box center [1070, 129] width 8 height 10
click at [1072, 128] on icon at bounding box center [1070, 129] width 8 height 10
click at [58, 192] on span "Dashboard" at bounding box center [62, 190] width 64 height 14
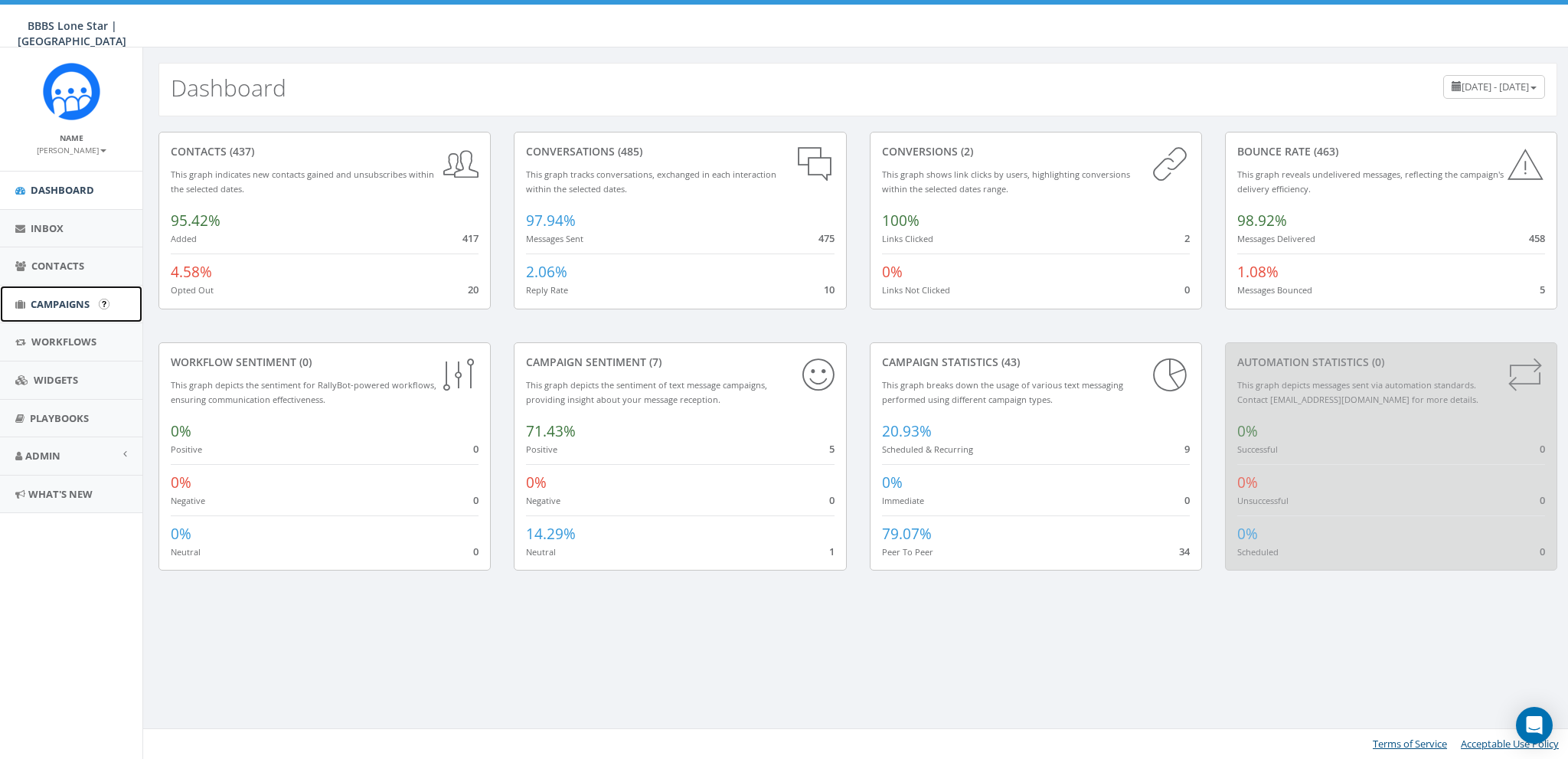
click at [37, 297] on span "Campaigns" at bounding box center [60, 304] width 59 height 14
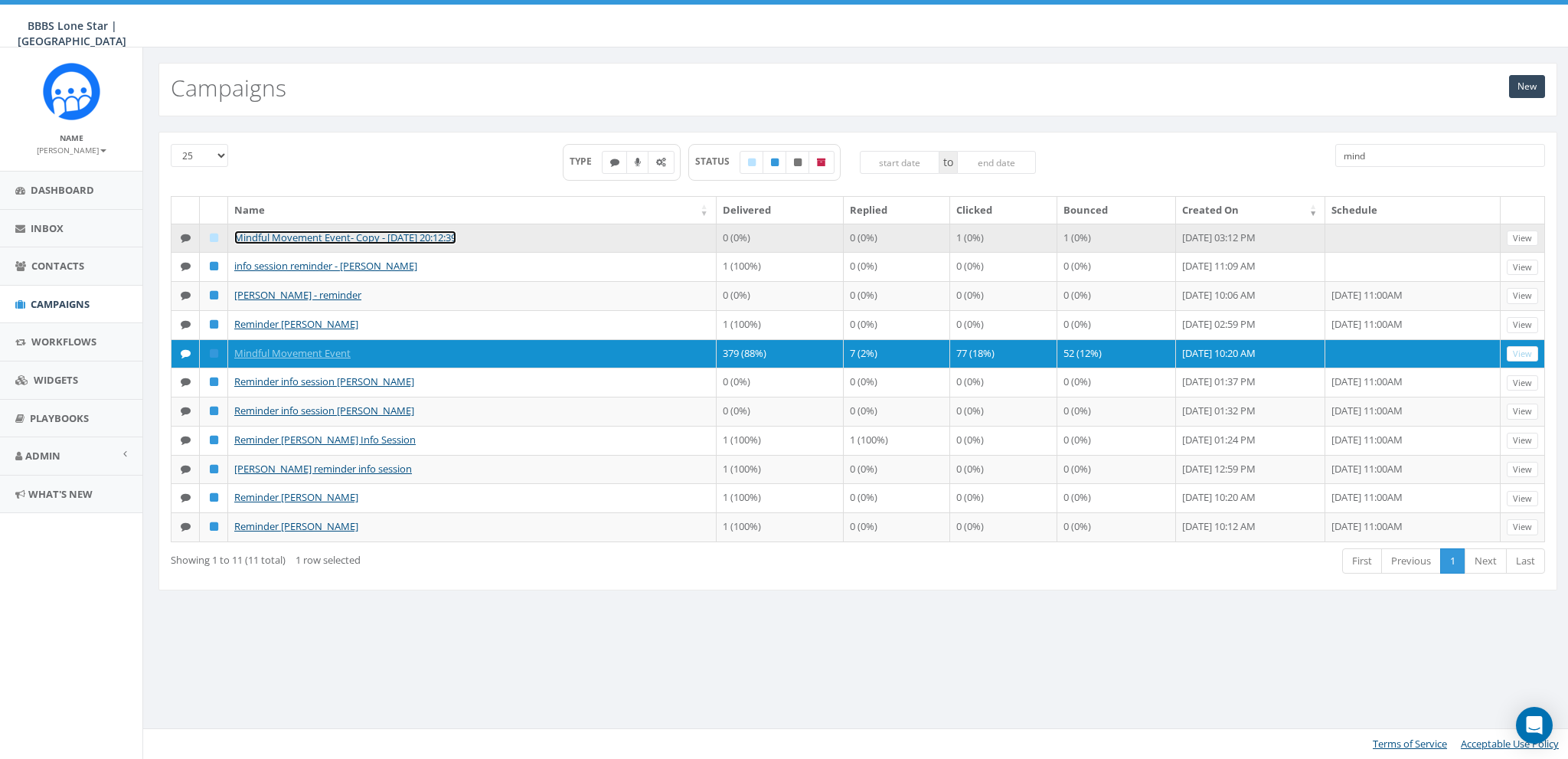
click at [392, 238] on link "Mindful Movement Event- Copy - [DATE] 20:12:39" at bounding box center [346, 237] width 222 height 14
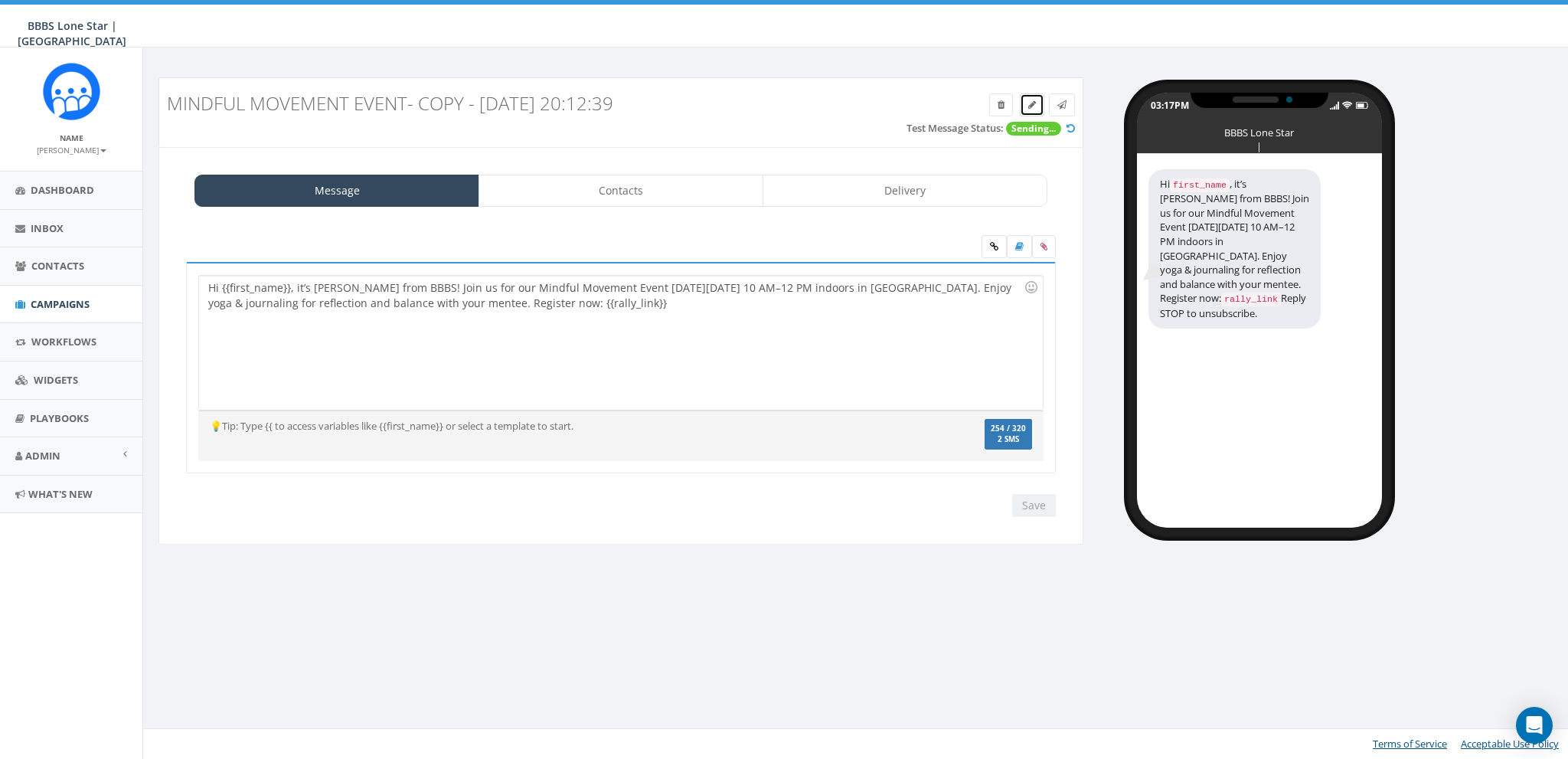
click at [1035, 100] on icon at bounding box center [1032, 104] width 8 height 9
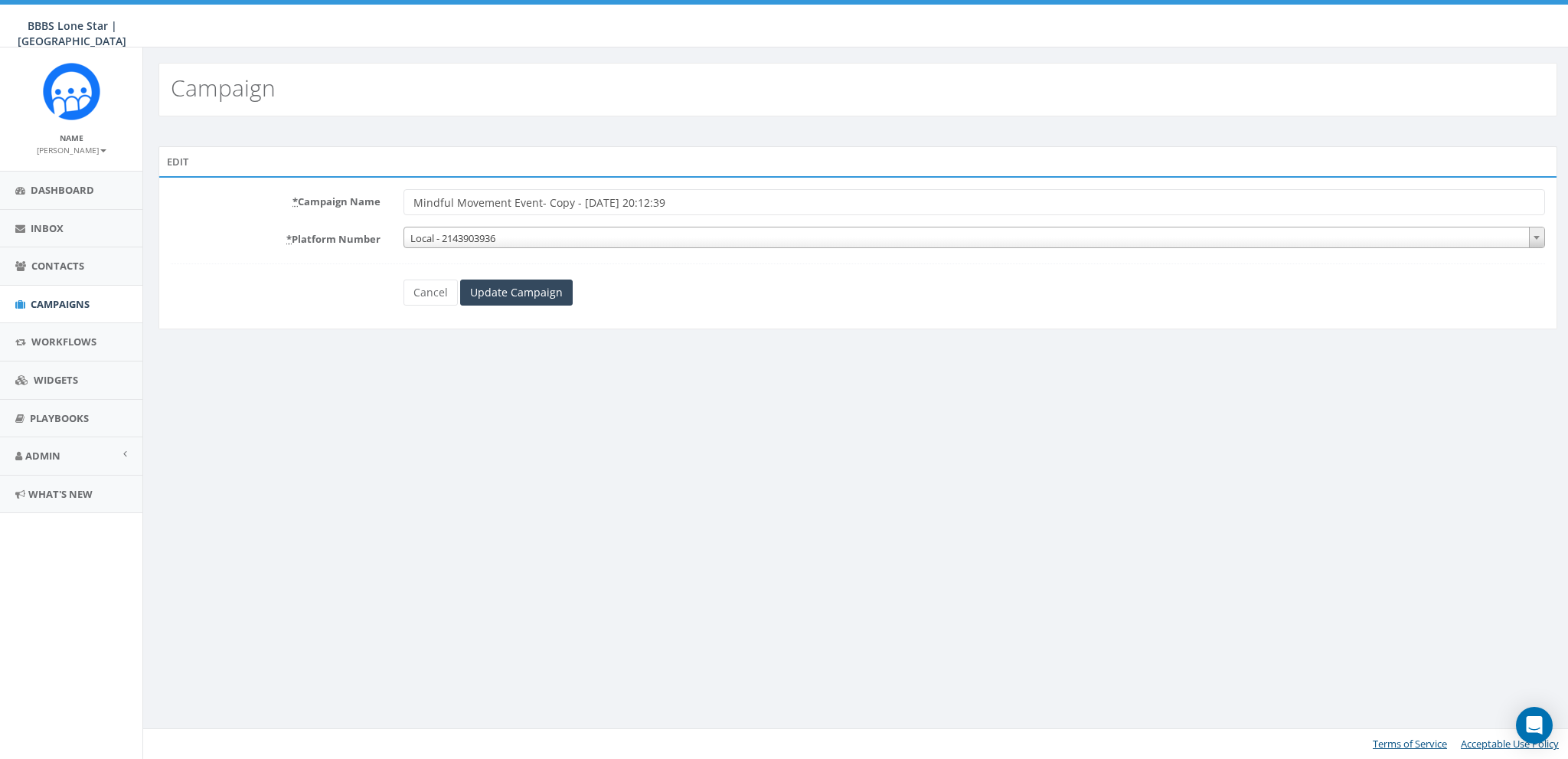
click at [550, 201] on input "Mindful Movement Event- Copy - 2025-08-12 20:12:39" at bounding box center [974, 202] width 1142 height 26
drag, startPoint x: 545, startPoint y: 199, endPoint x: 690, endPoint y: 198, distance: 145.0
click at [546, 199] on input "Mindful Movement Event- Copy - 2025-08-12 20:12:39" at bounding box center [974, 202] width 1142 height 26
click at [731, 199] on input "Mindful Movement Event- Copy - 2025-08-12 20:12:39" at bounding box center [974, 202] width 1142 height 26
type input "Mindful Movement Event - Attempt 2"
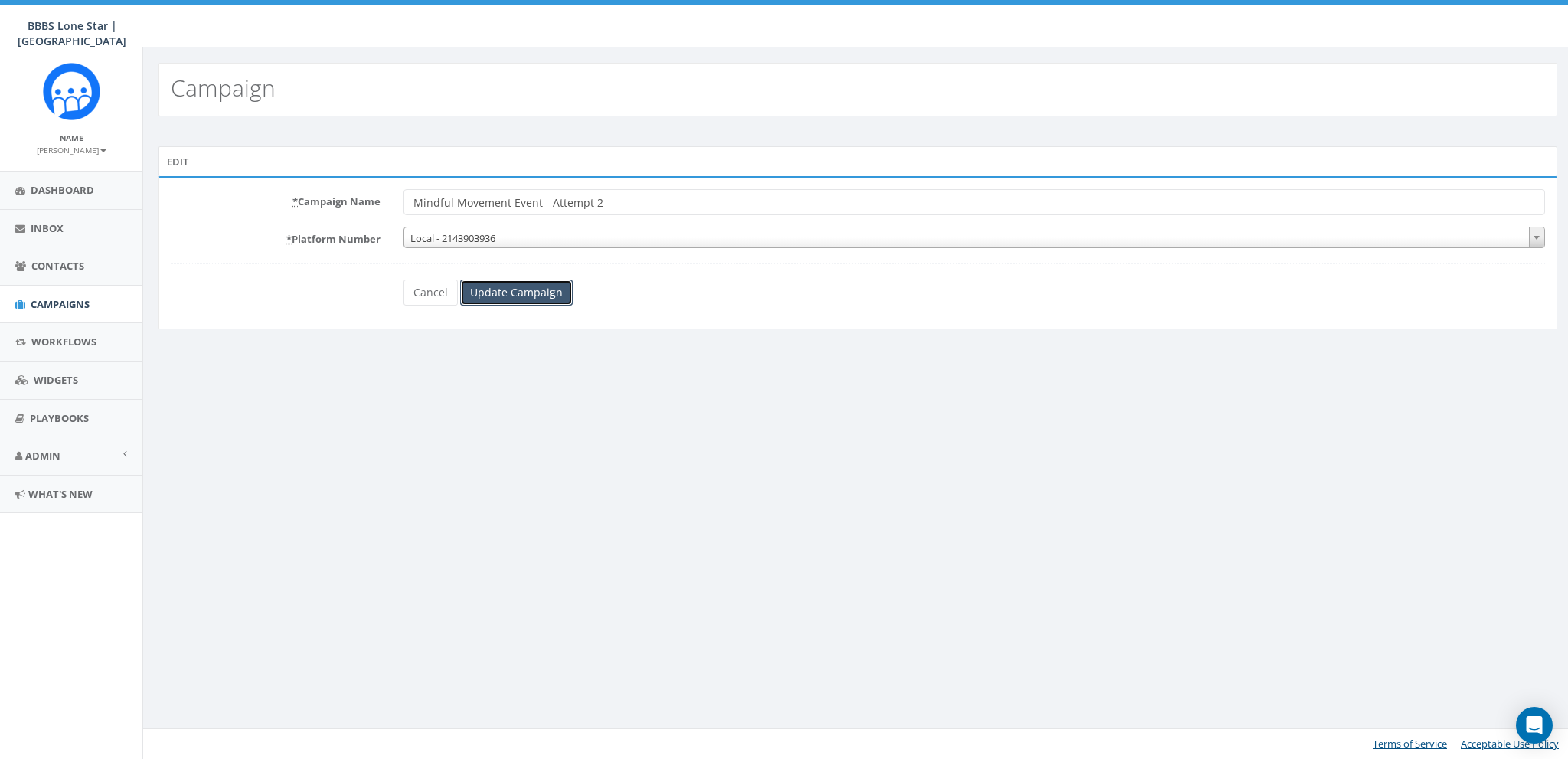
click at [510, 286] on input "Update Campaign" at bounding box center [516, 292] width 113 height 26
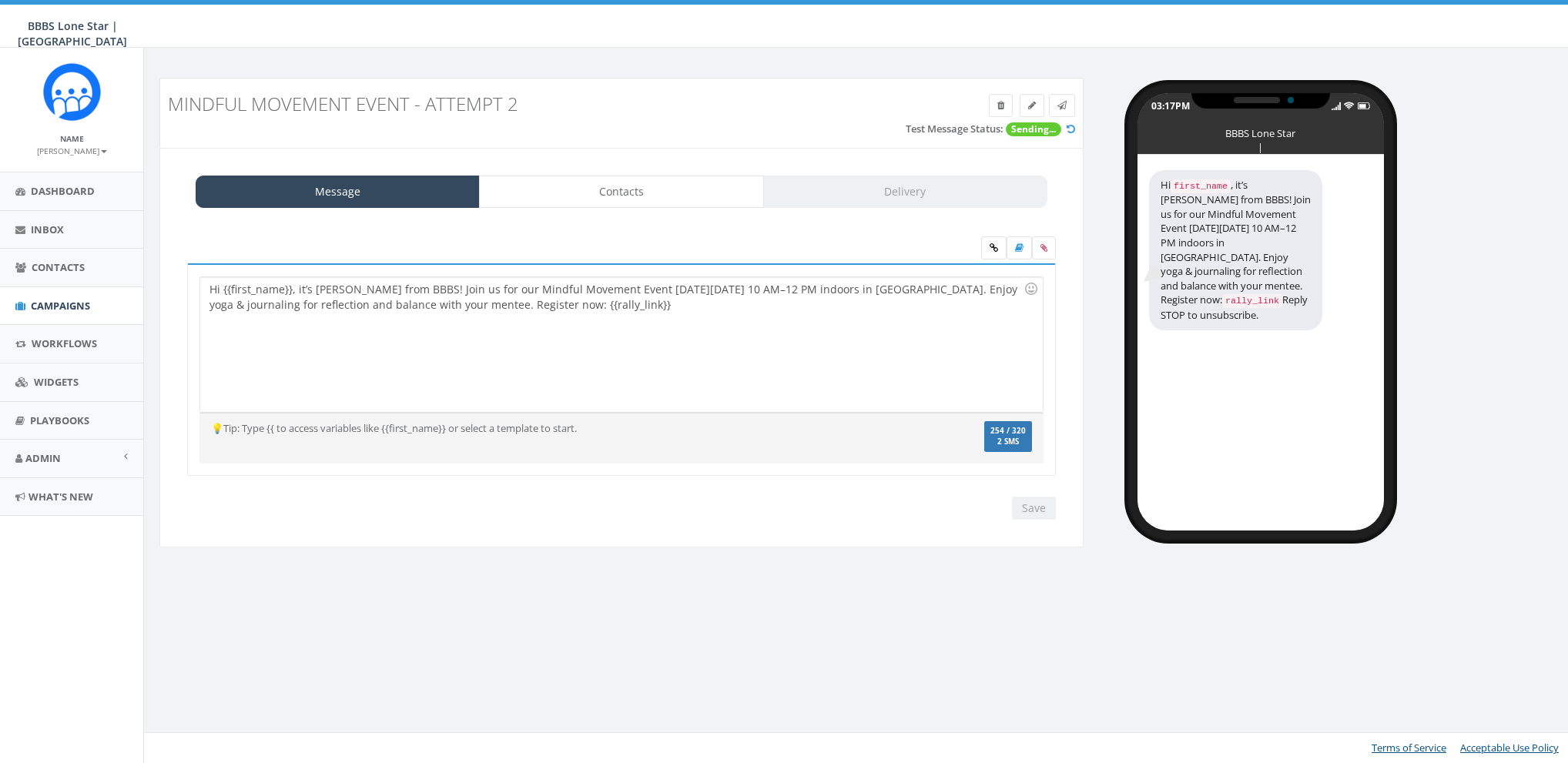
select select "1757"
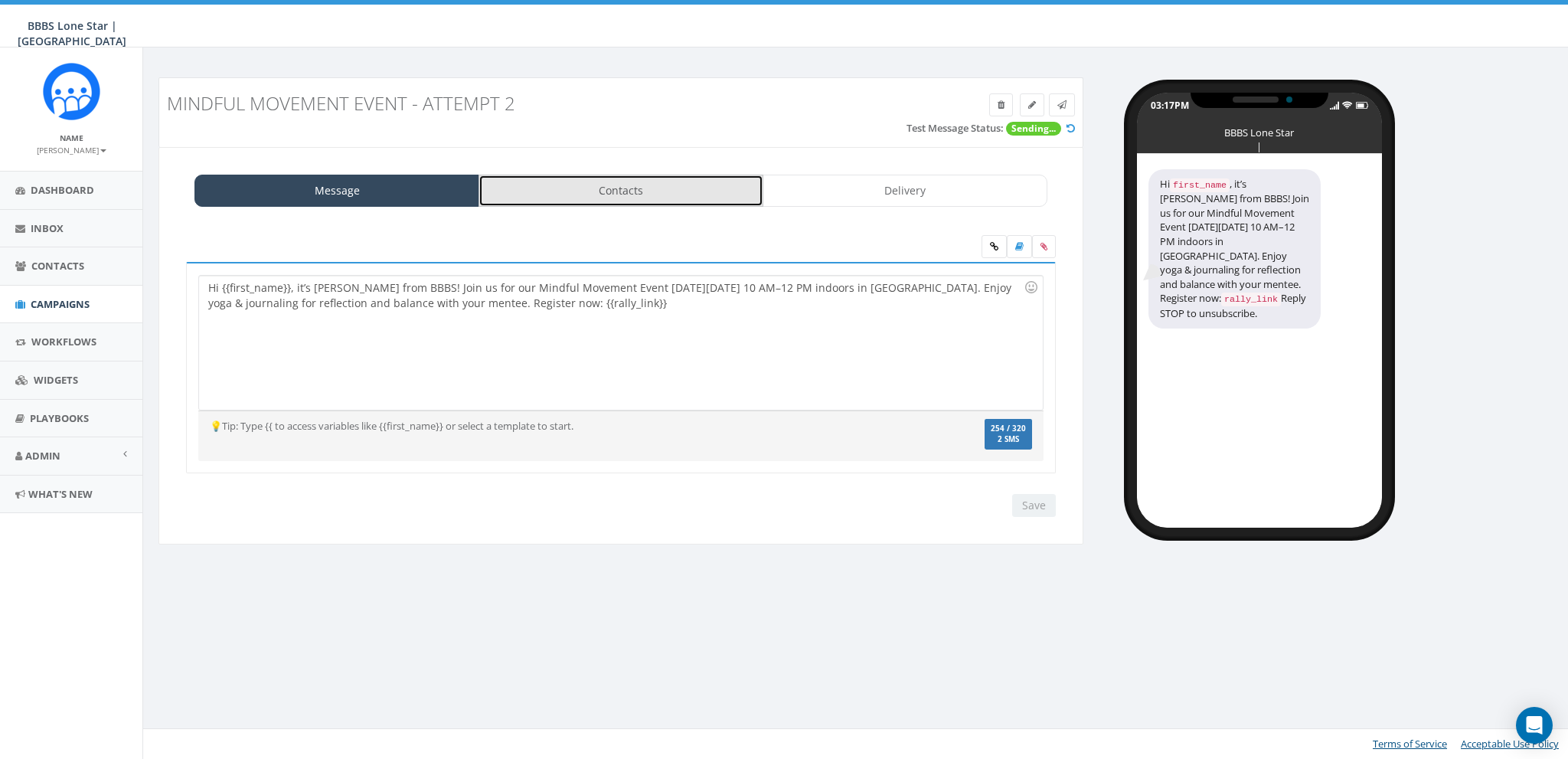
click at [596, 183] on link "Contacts" at bounding box center [621, 191] width 285 height 32
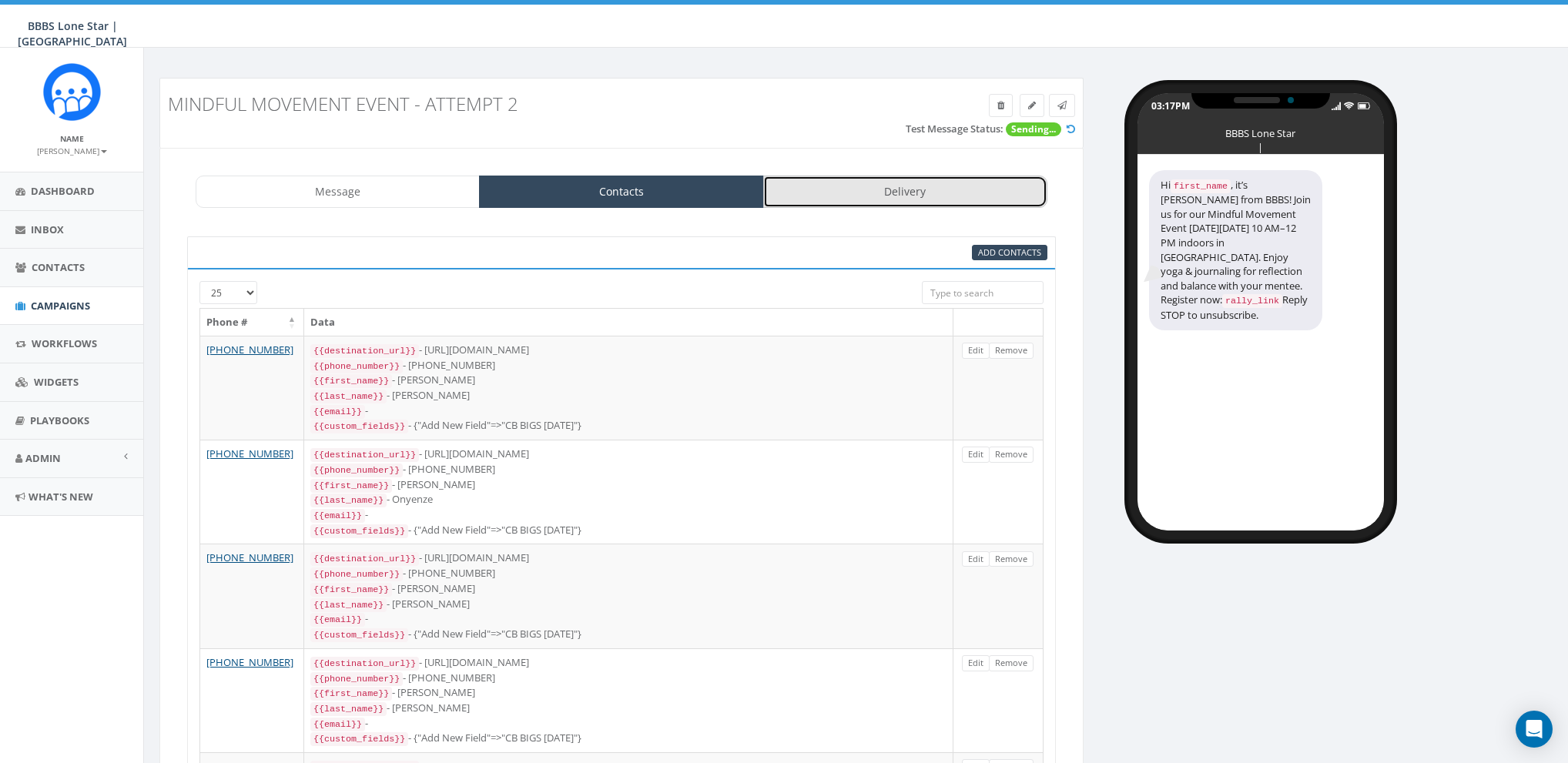
click at [858, 185] on link "Delivery" at bounding box center [905, 192] width 284 height 32
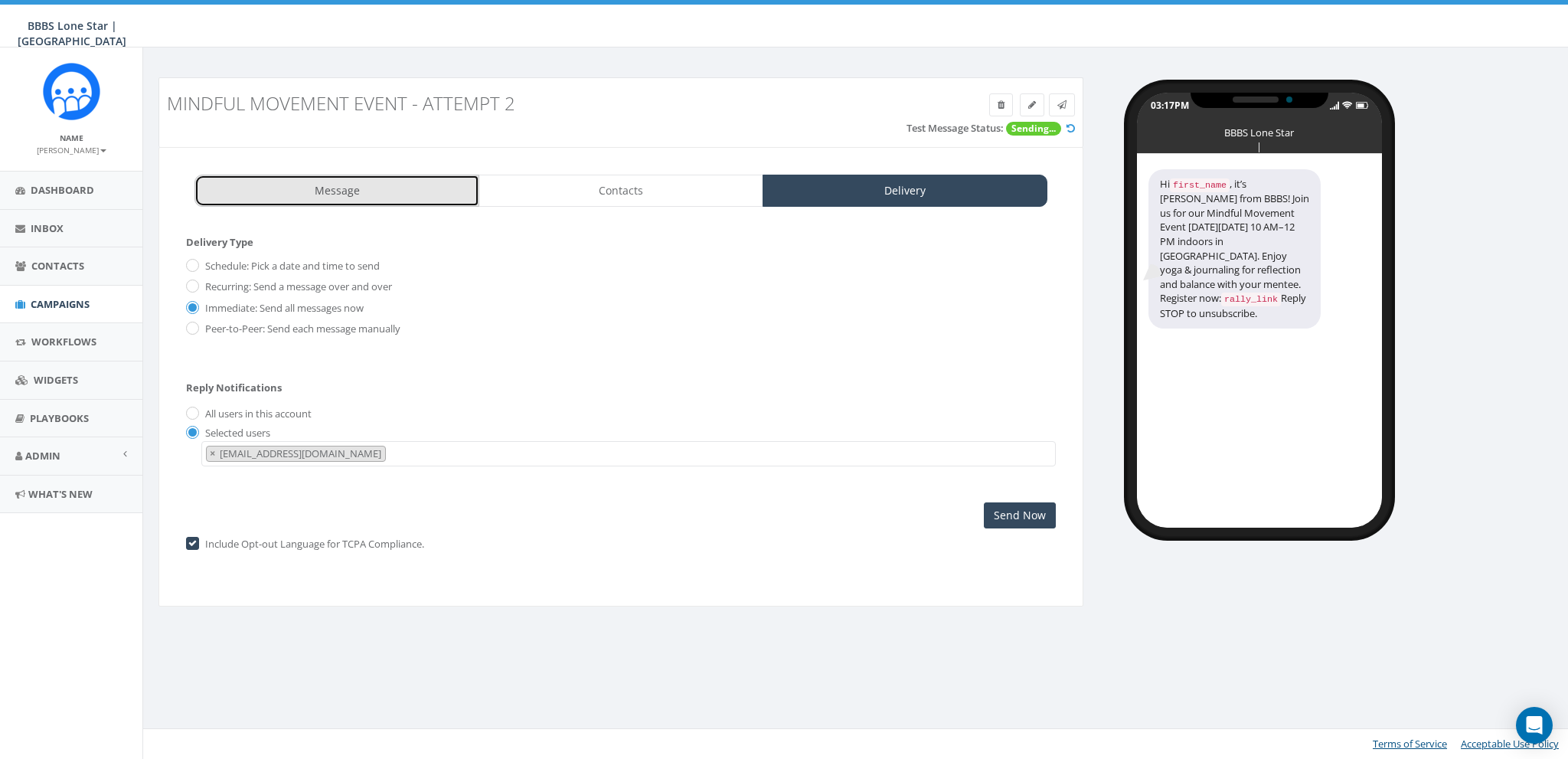
click at [355, 194] on link "Message" at bounding box center [337, 191] width 285 height 32
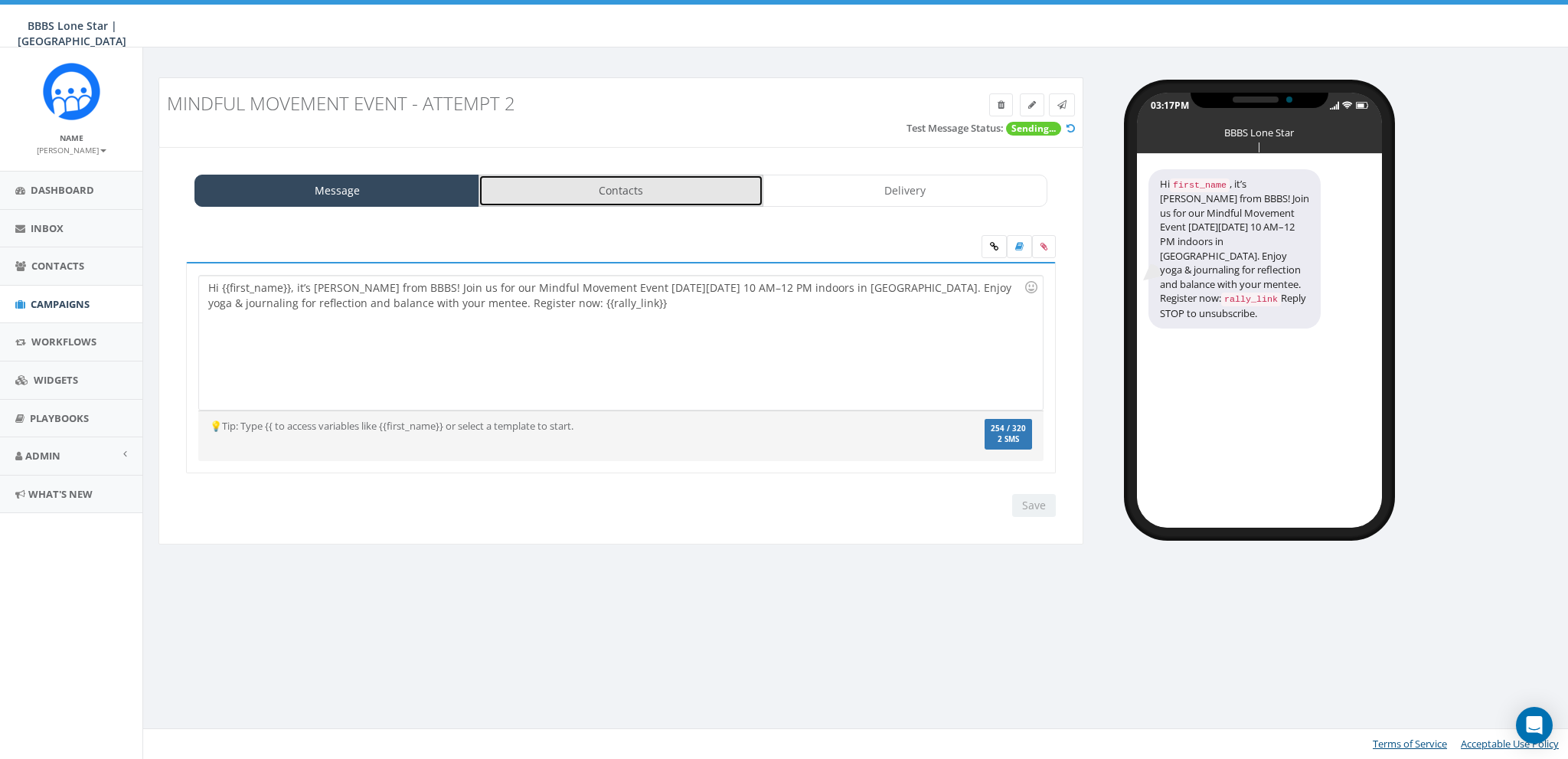
click at [633, 193] on link "Contacts" at bounding box center [621, 191] width 285 height 32
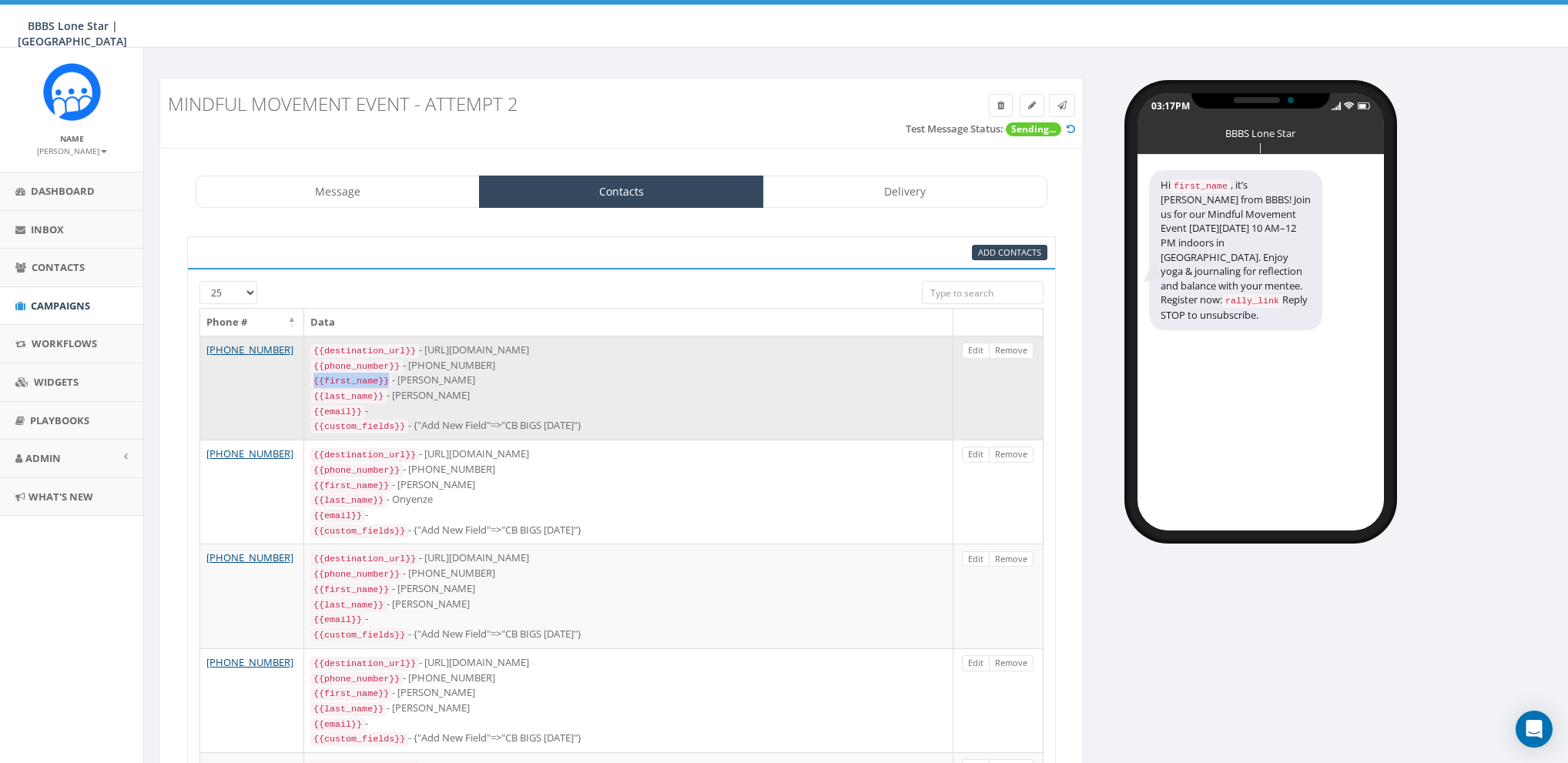
drag, startPoint x: 314, startPoint y: 377, endPoint x: 387, endPoint y: 373, distance: 73.1
click at [387, 374] on code "{{first_name}}" at bounding box center [351, 381] width 82 height 14
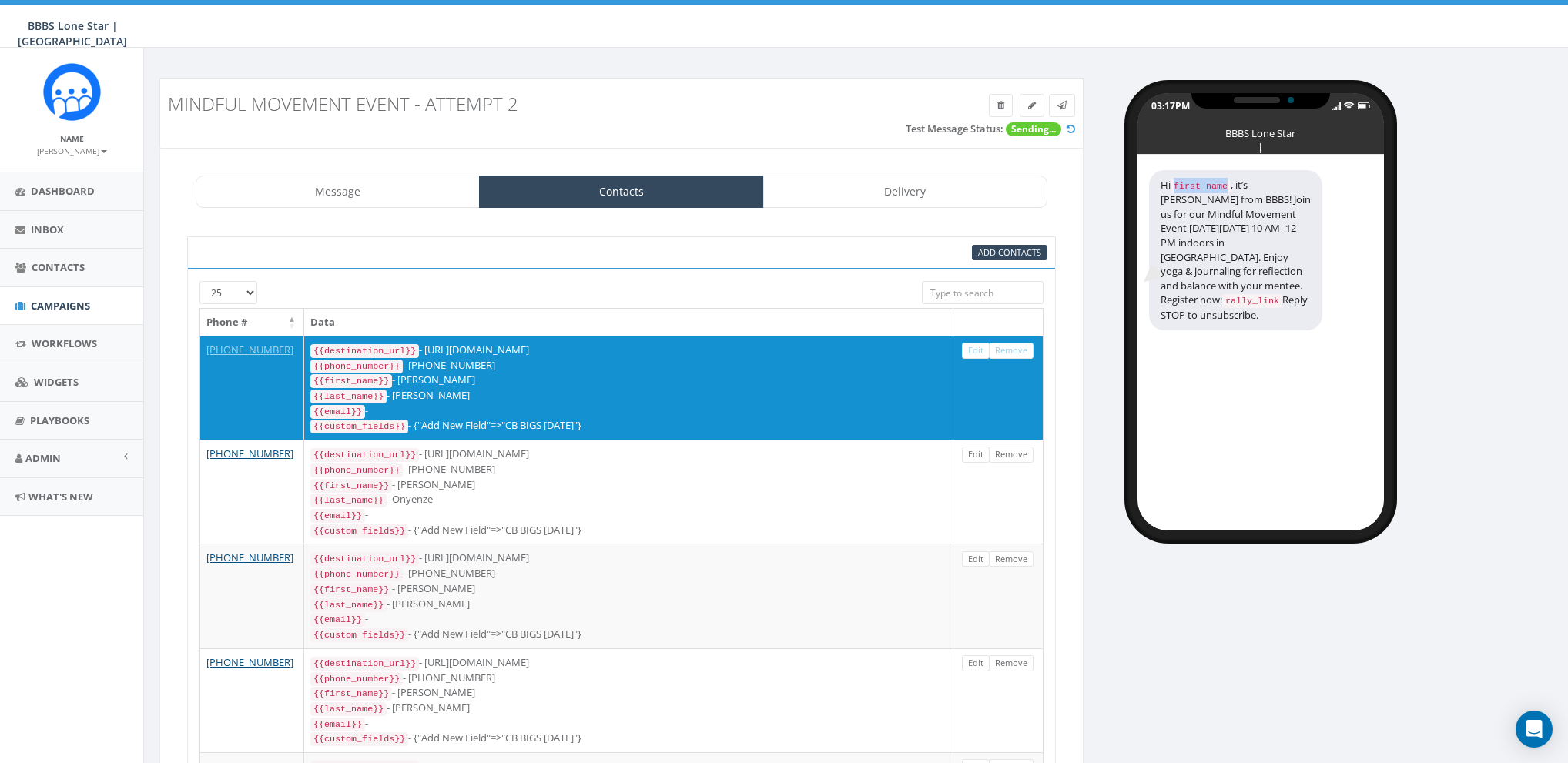
drag, startPoint x: 1230, startPoint y: 184, endPoint x: 1177, endPoint y: 185, distance: 53.0
click at [1177, 185] on code "first_name" at bounding box center [1200, 185] width 60 height 14
click at [895, 194] on link "Delivery" at bounding box center [905, 192] width 284 height 32
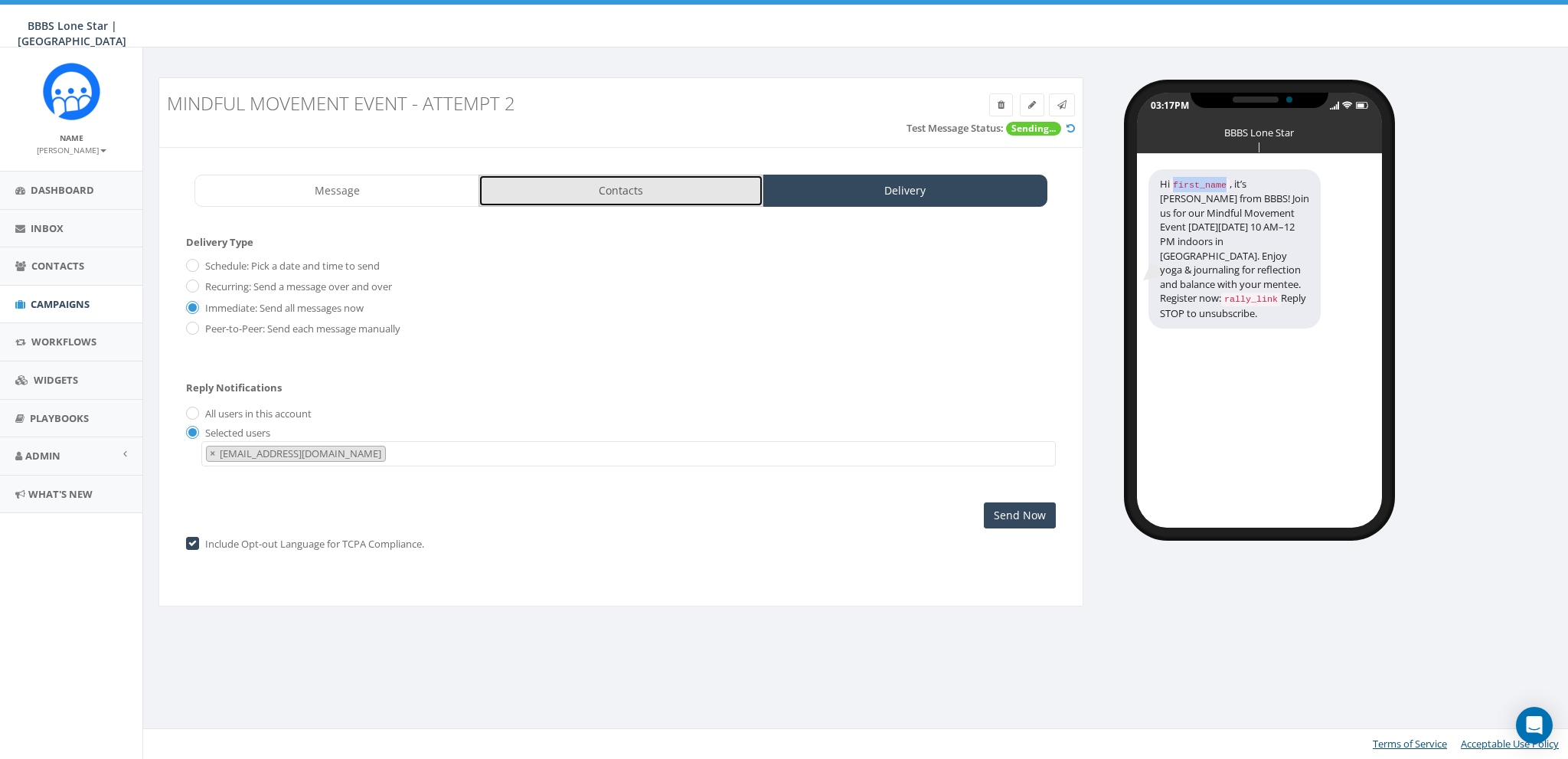
click at [667, 193] on link "Contacts" at bounding box center [621, 191] width 285 height 32
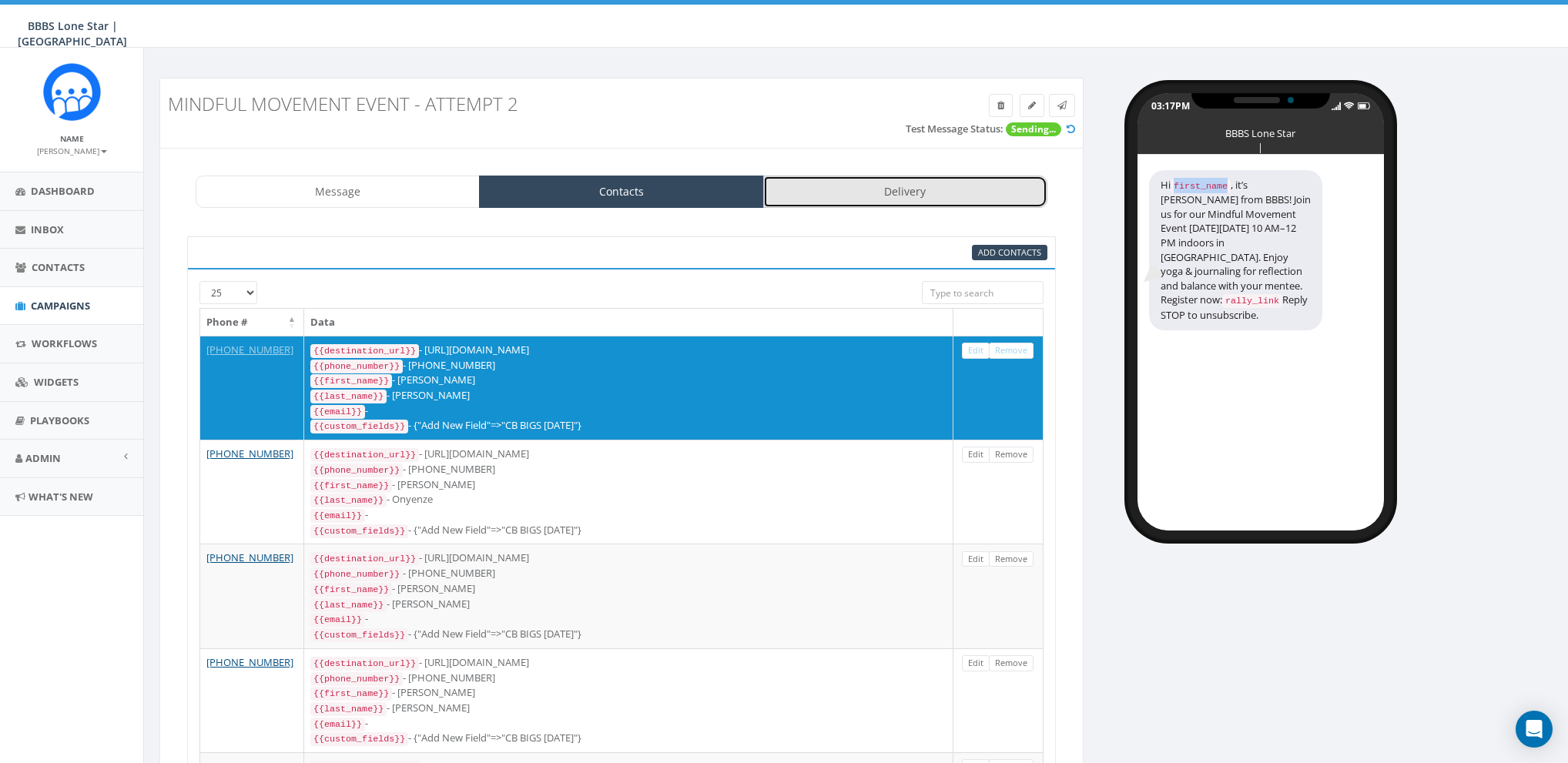
click at [891, 182] on link "Delivery" at bounding box center [905, 192] width 284 height 32
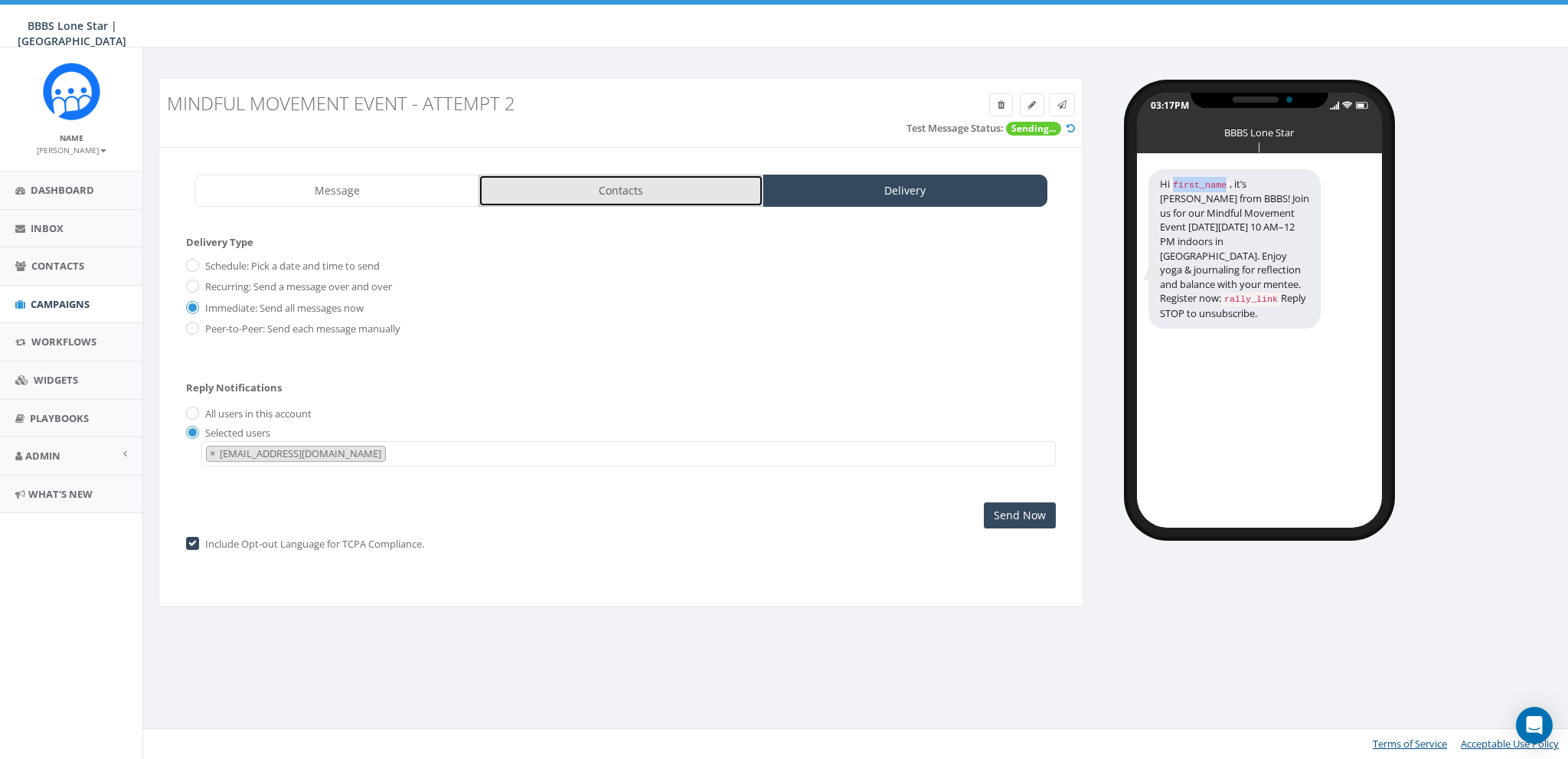
click at [702, 186] on link "Contacts" at bounding box center [621, 191] width 285 height 32
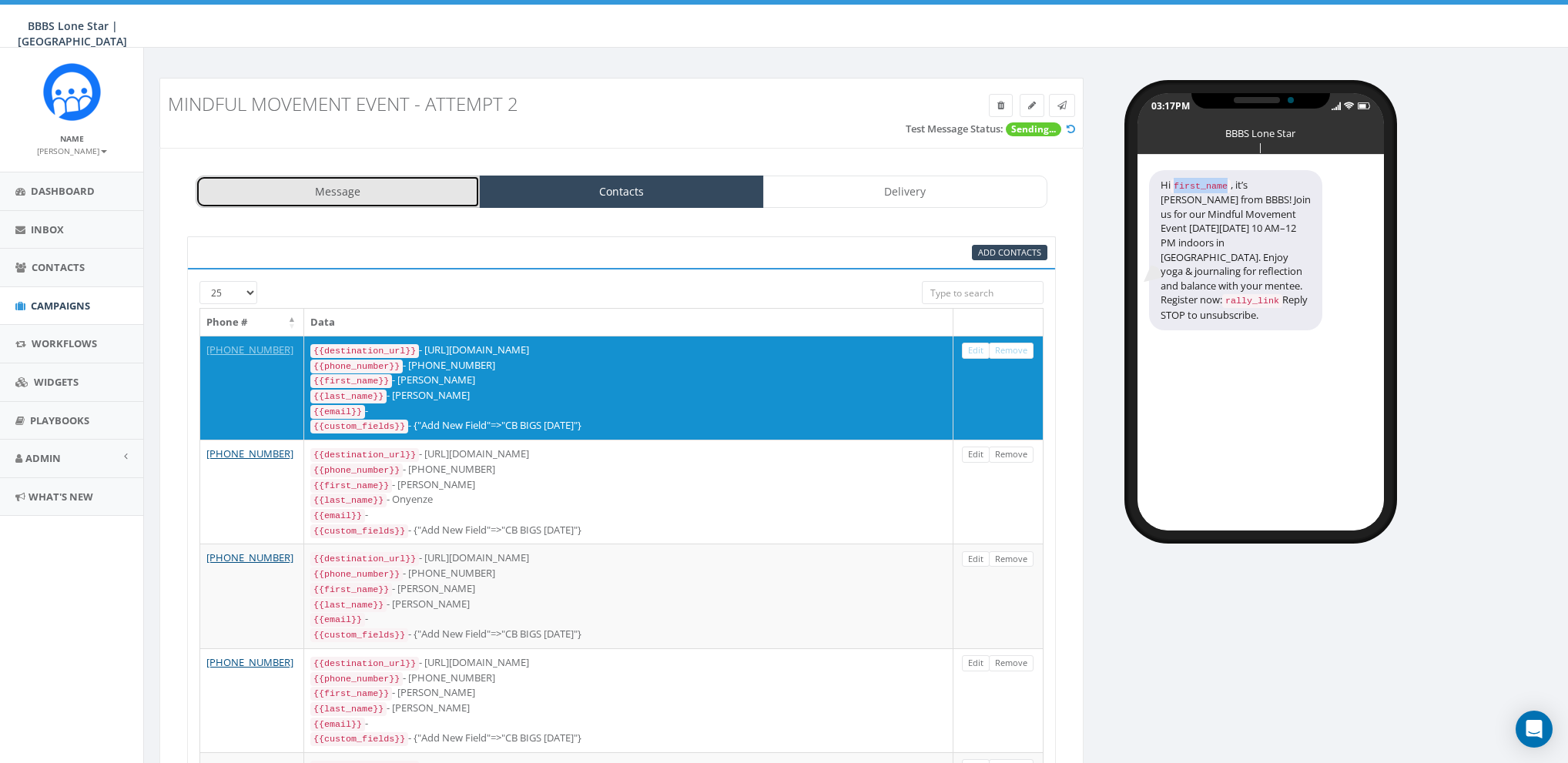
click at [438, 196] on link "Message" at bounding box center [337, 192] width 284 height 32
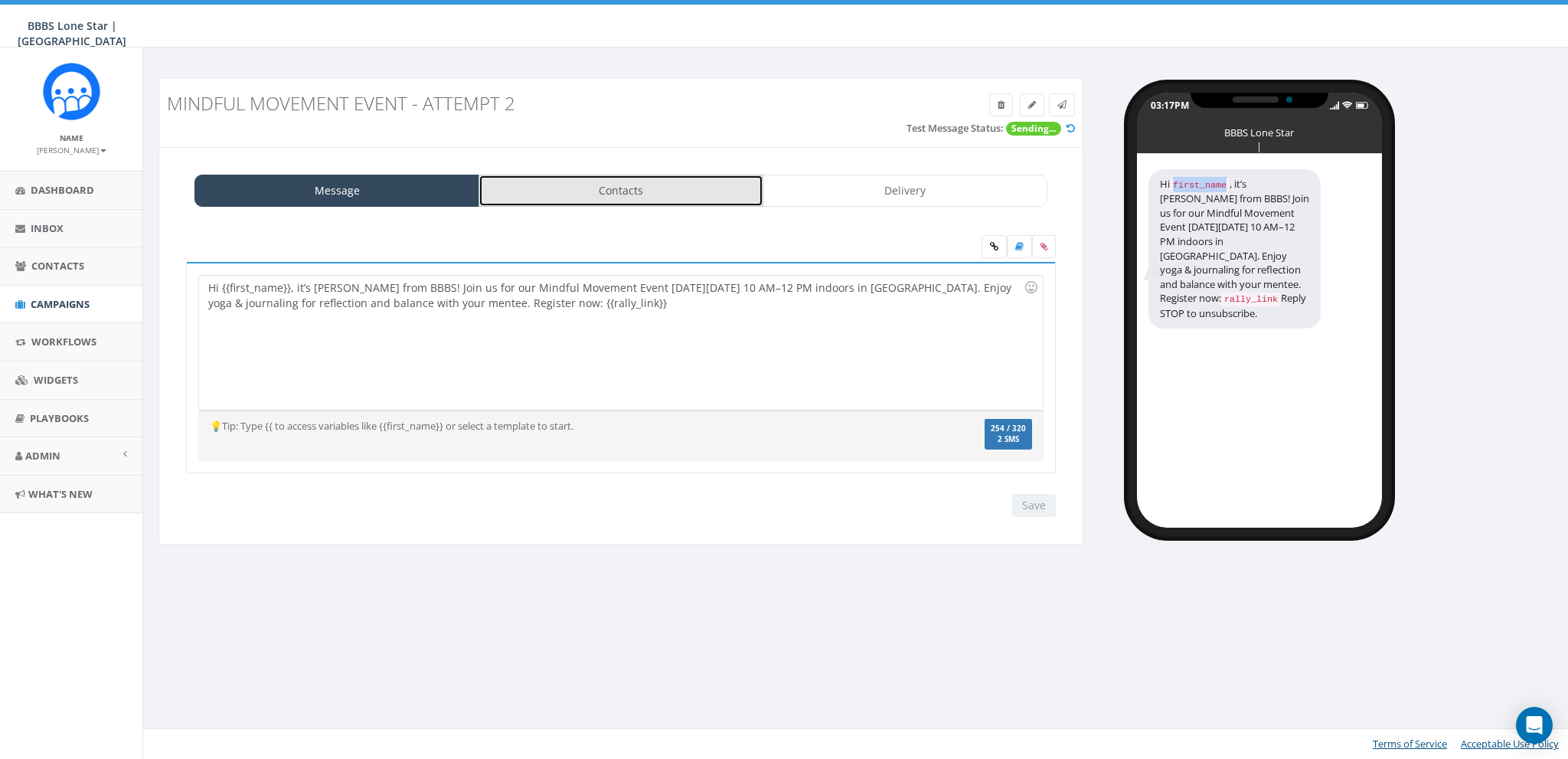
click at [578, 192] on link "Contacts" at bounding box center [621, 191] width 285 height 32
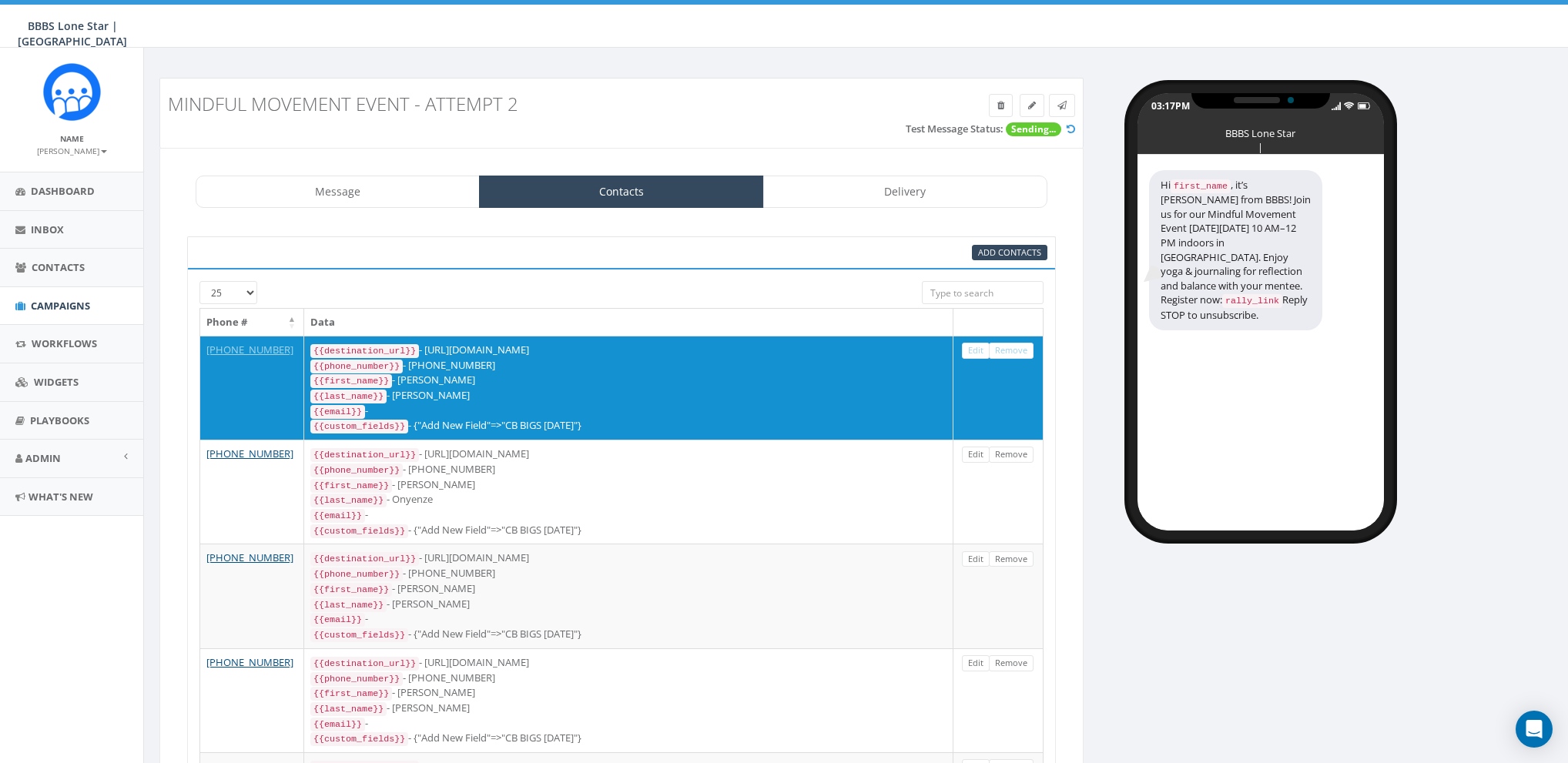
click at [1241, 225] on div "Hi first_name , it’s [PERSON_NAME] from BBBS! Join us for our Mindful Movement …" at bounding box center [1236, 250] width 173 height 160
click at [345, 198] on link "Message" at bounding box center [337, 192] width 284 height 32
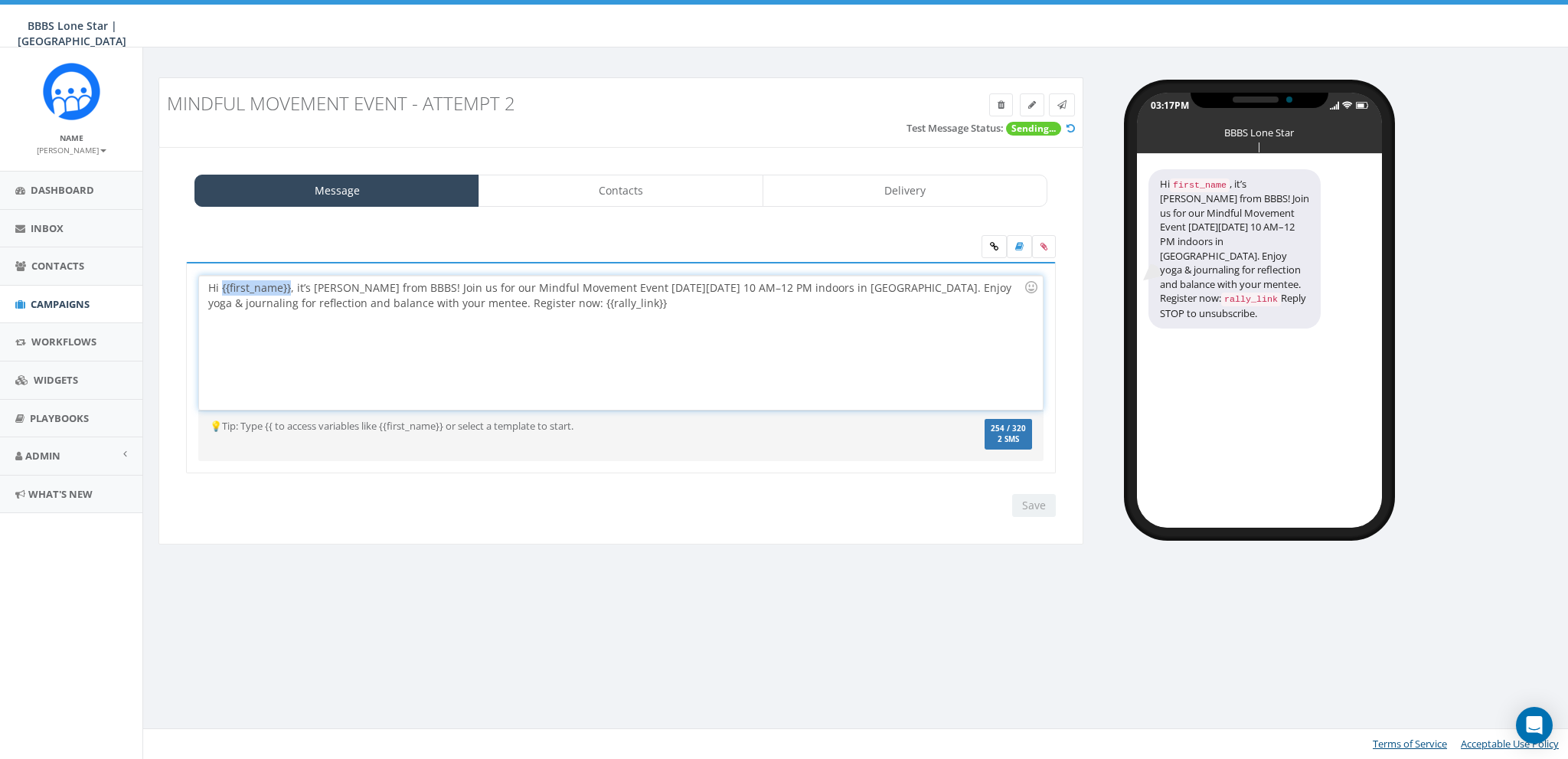
drag, startPoint x: 222, startPoint y: 285, endPoint x: 289, endPoint y: 283, distance: 67.0
click at [289, 283] on div "Hi {{first_name}}, it’s [PERSON_NAME] from BBBS! Join us for our Mindful Moveme…" at bounding box center [620, 342] width 843 height 134
click at [595, 197] on link "Contacts" at bounding box center [621, 191] width 285 height 32
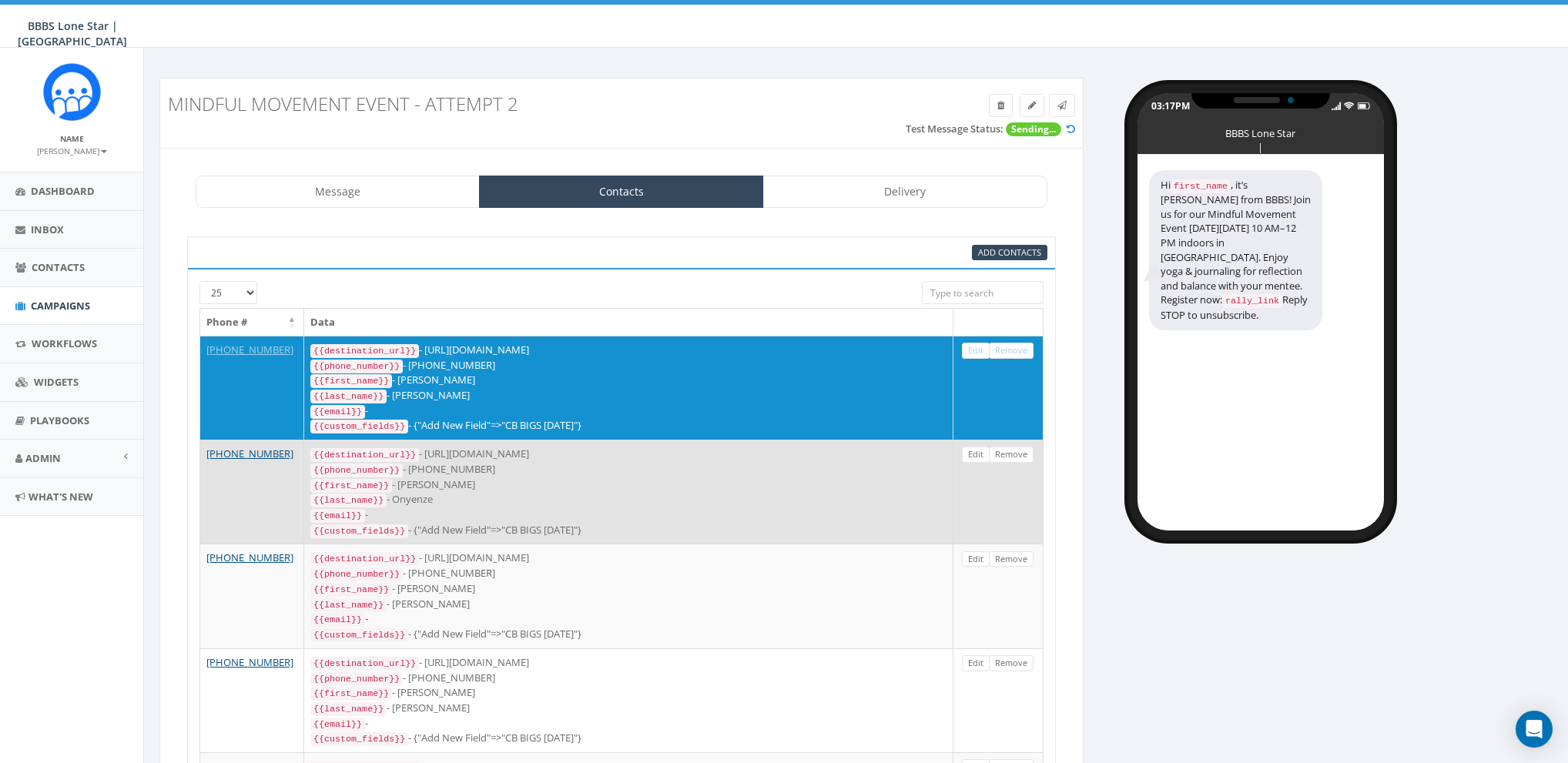
click at [751, 462] on div "{{phone_number}} - +12028024426" at bounding box center [628, 469] width 636 height 15
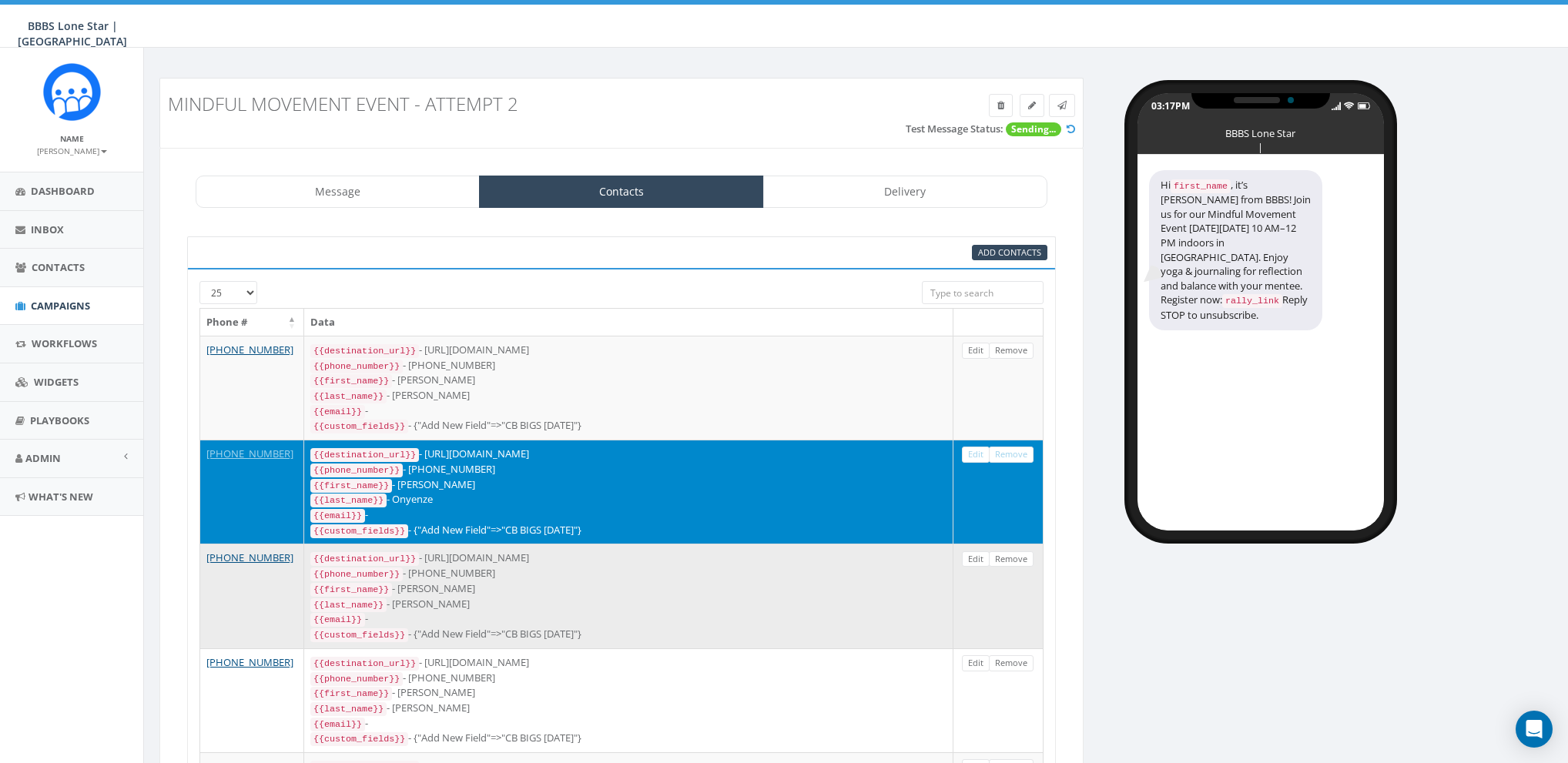
click at [800, 565] on div "{{phone_number}} - +12052397118" at bounding box center [628, 573] width 636 height 15
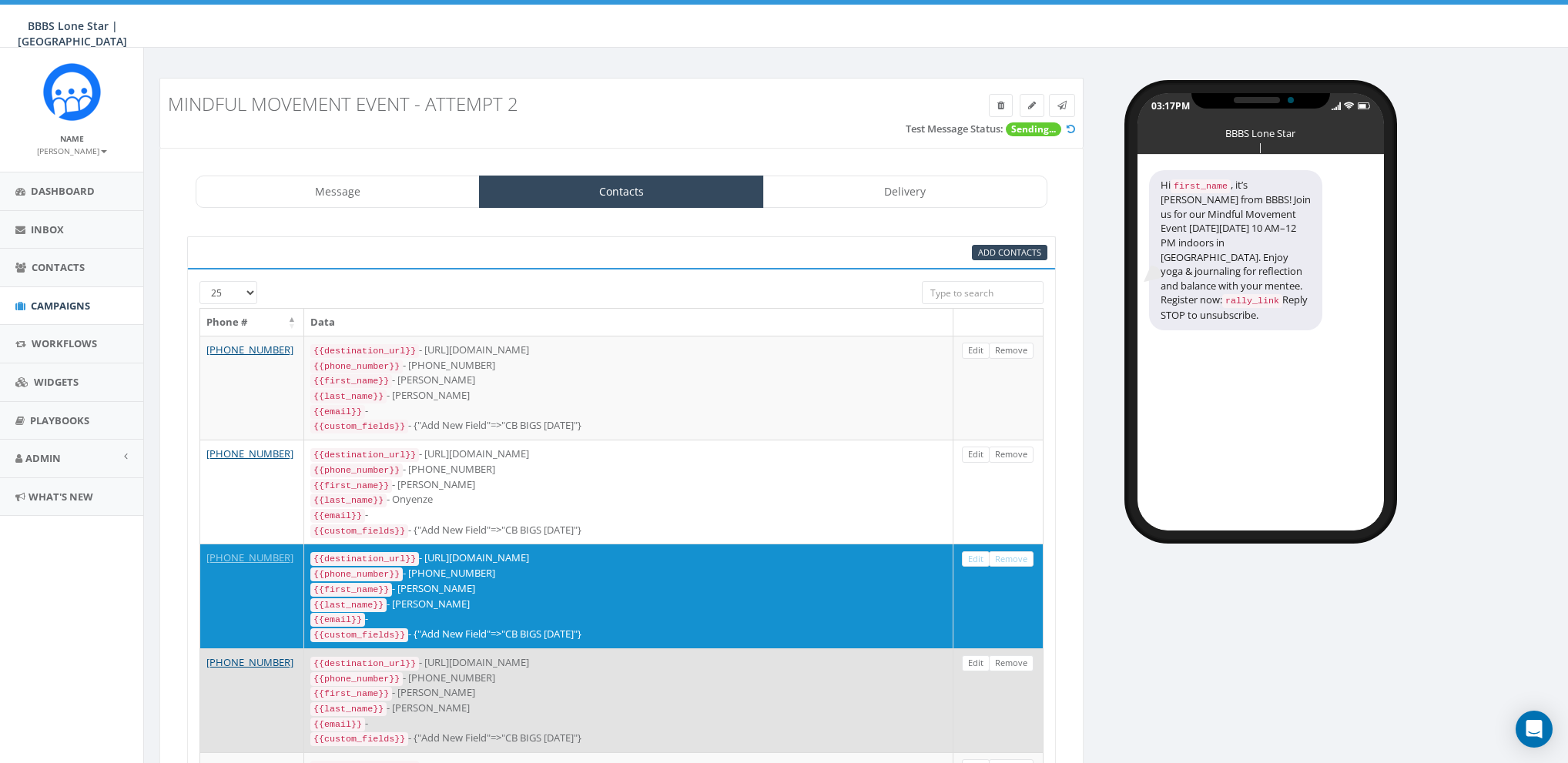
click at [877, 685] on div "{{first_name}} - Jewel" at bounding box center [628, 693] width 636 height 15
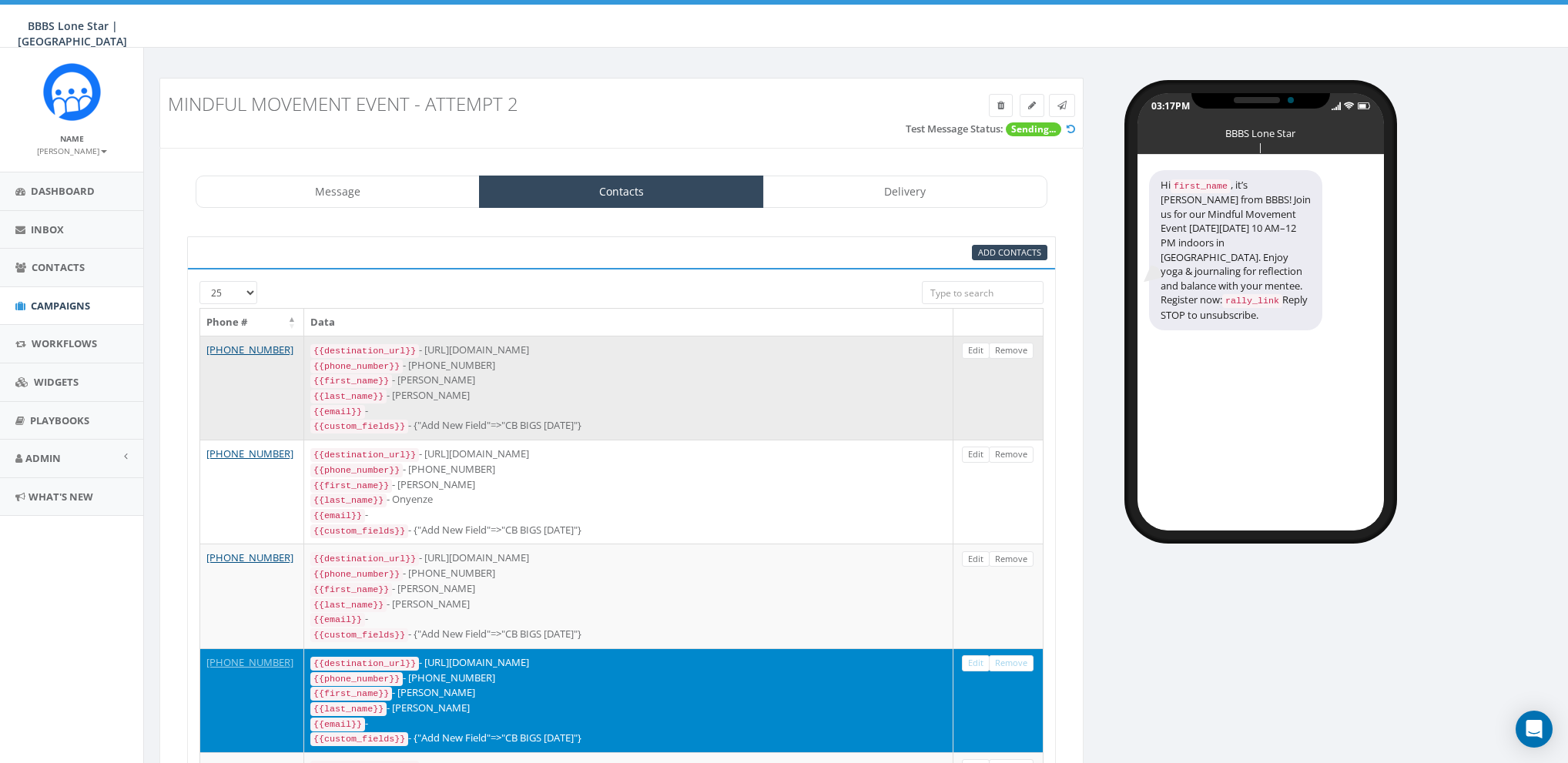
click at [838, 354] on div "{{destination_url}} - https://rally.link/link/O3hWAg" at bounding box center [628, 350] width 636 height 15
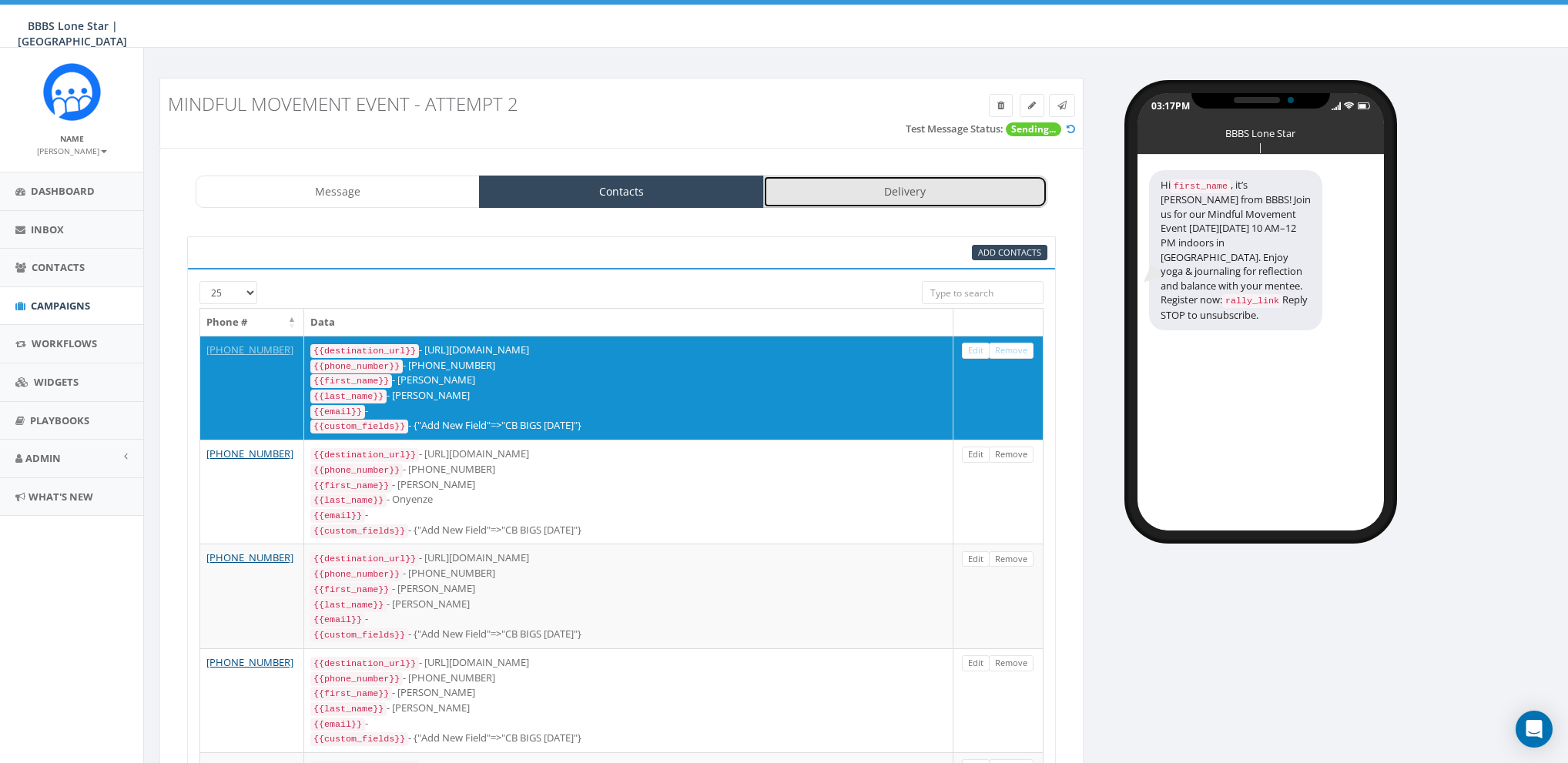
click at [894, 192] on link "Delivery" at bounding box center [905, 192] width 284 height 32
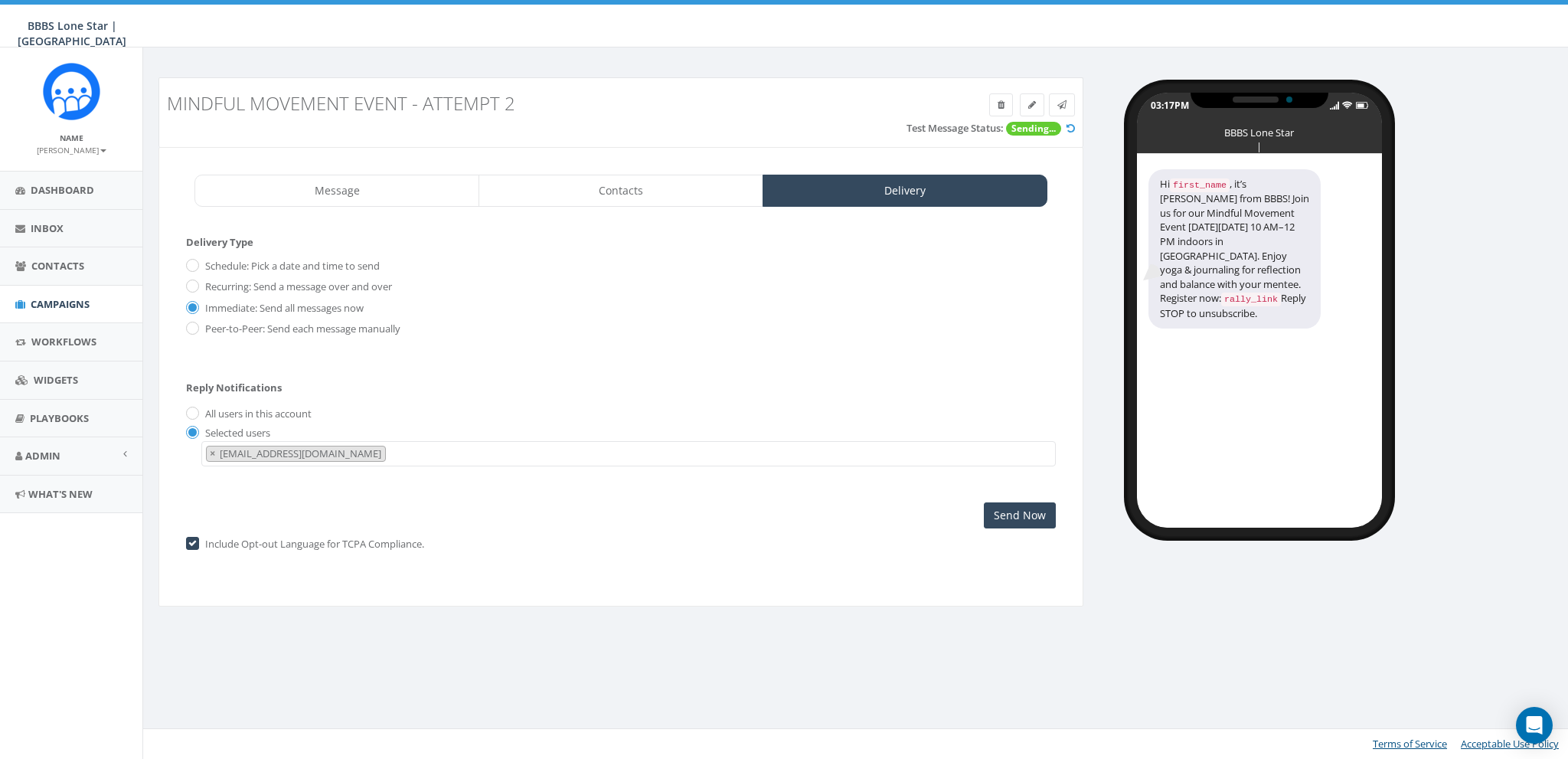
click at [1071, 128] on icon at bounding box center [1071, 128] width 8 height 10
click at [1071, 129] on icon at bounding box center [1071, 128] width 8 height 10
click at [314, 186] on link "Message" at bounding box center [337, 191] width 285 height 32
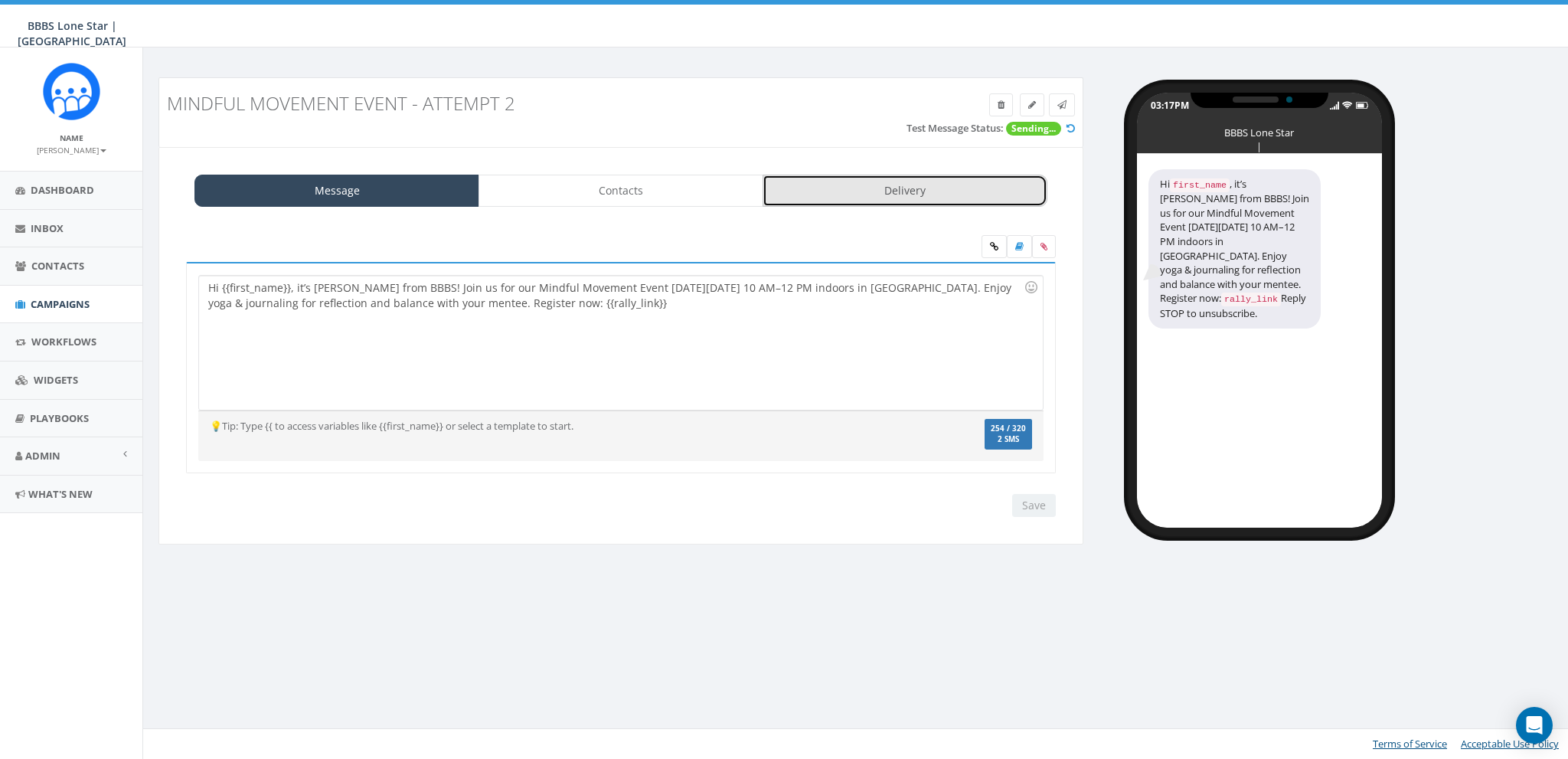
click at [961, 190] on link "Delivery" at bounding box center [905, 191] width 285 height 32
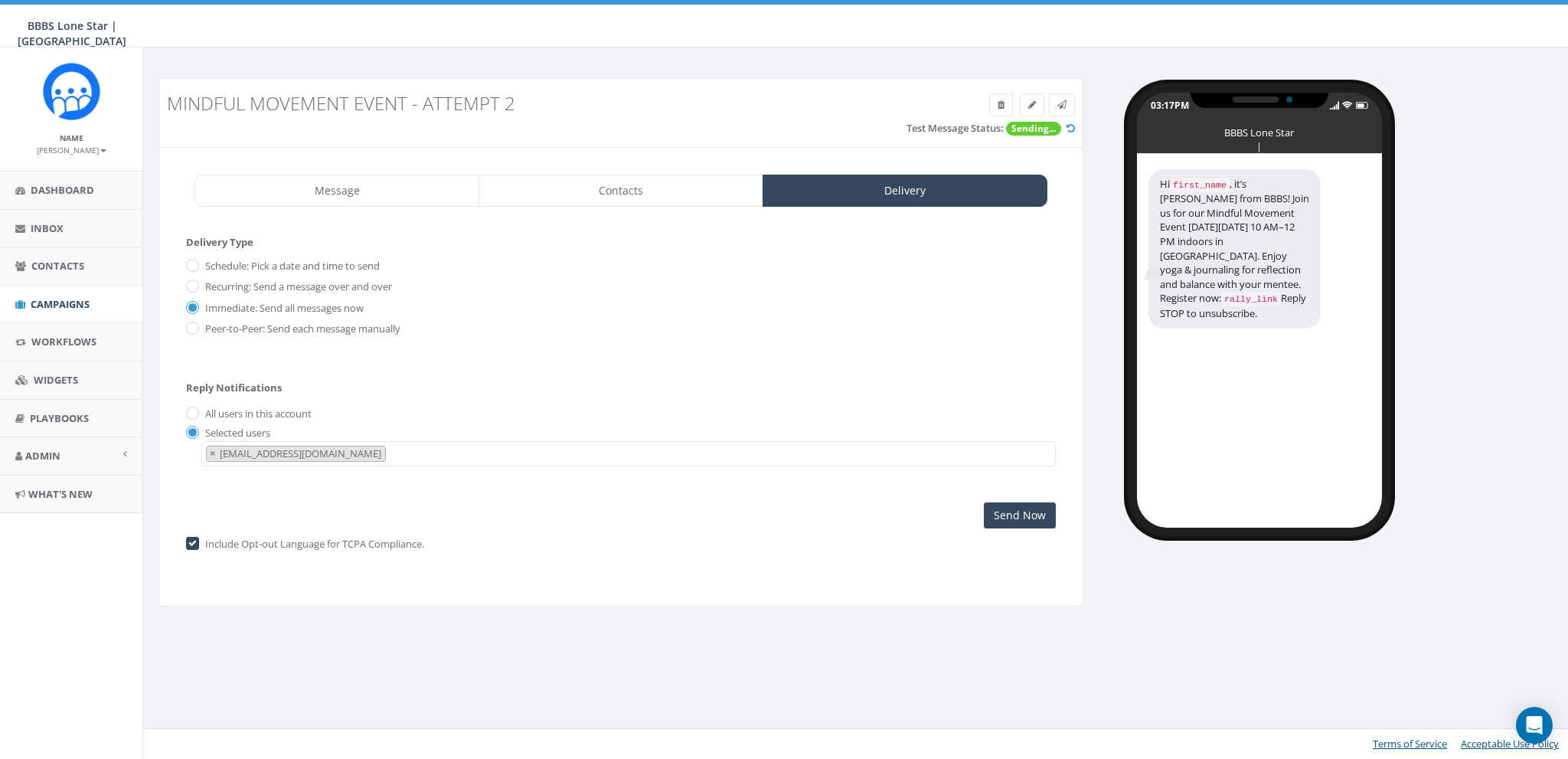
click at [1070, 126] on icon at bounding box center [1071, 128] width 8 height 10
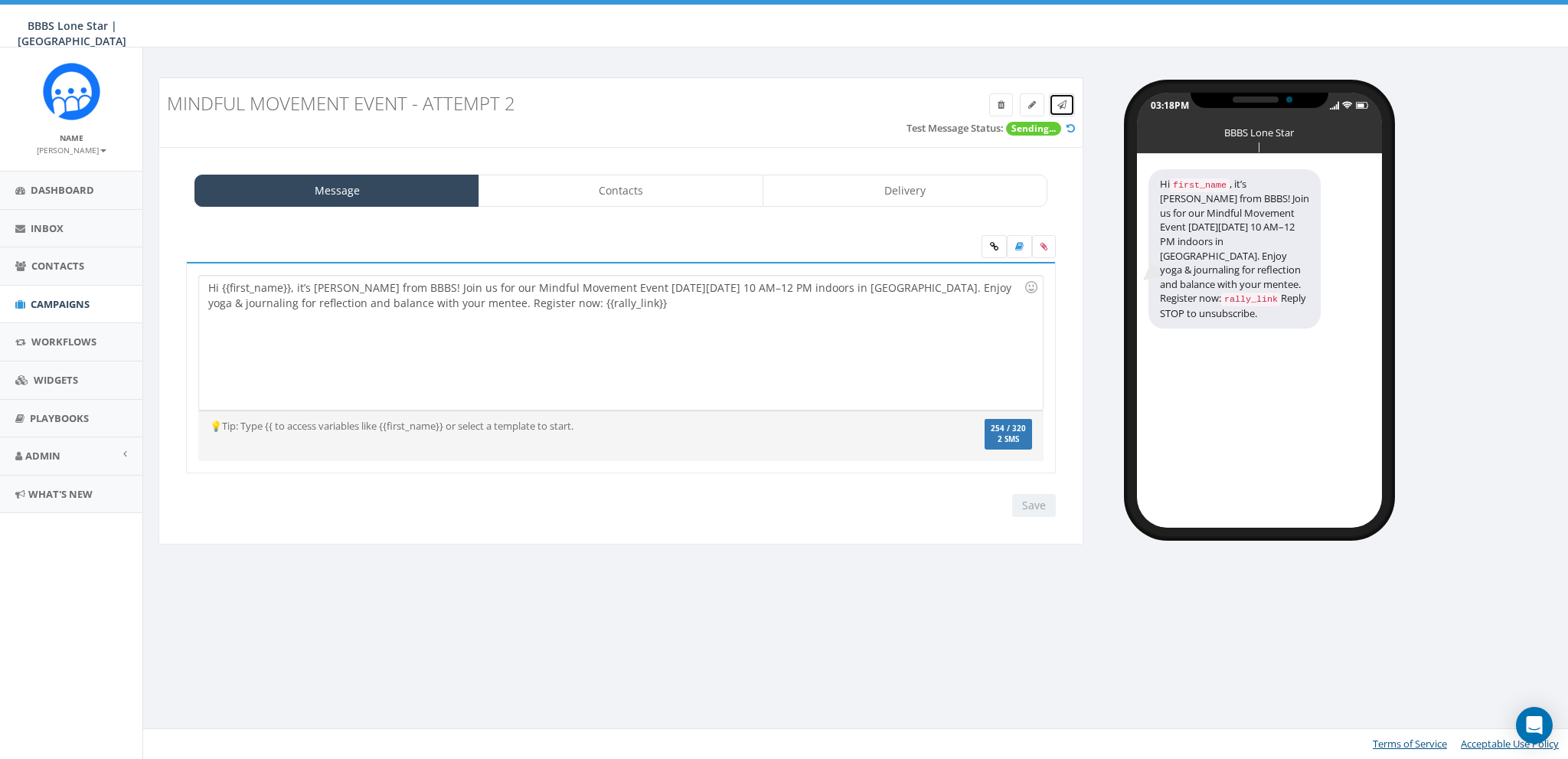
click at [1062, 99] on span at bounding box center [1061, 105] width 9 height 13
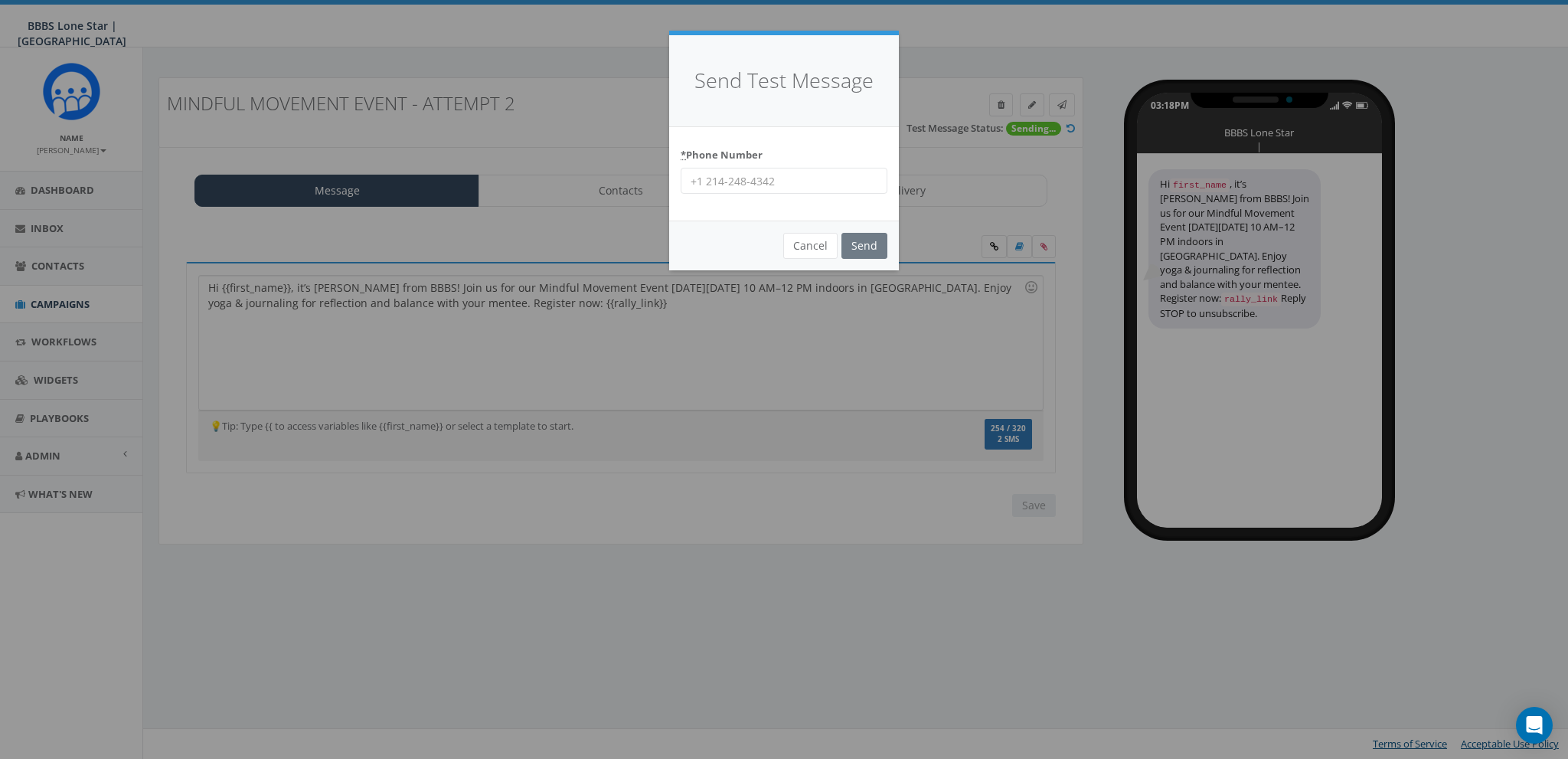
click at [781, 179] on input "* Phone Number" at bounding box center [784, 180] width 207 height 26
type input "8587365358"
click at [855, 251] on input "Send" at bounding box center [864, 246] width 46 height 26
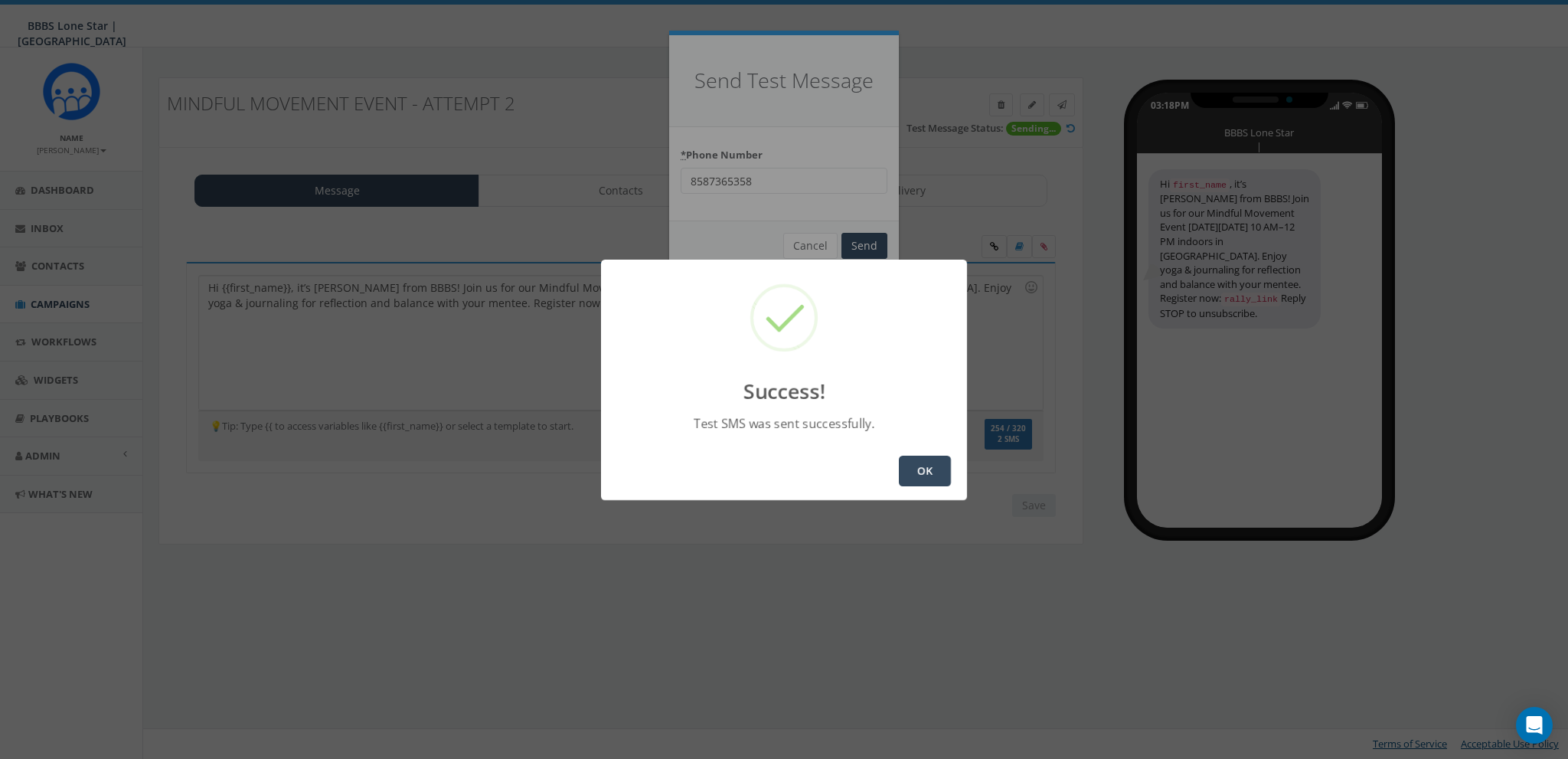
click at [919, 475] on button "OK" at bounding box center [925, 471] width 52 height 31
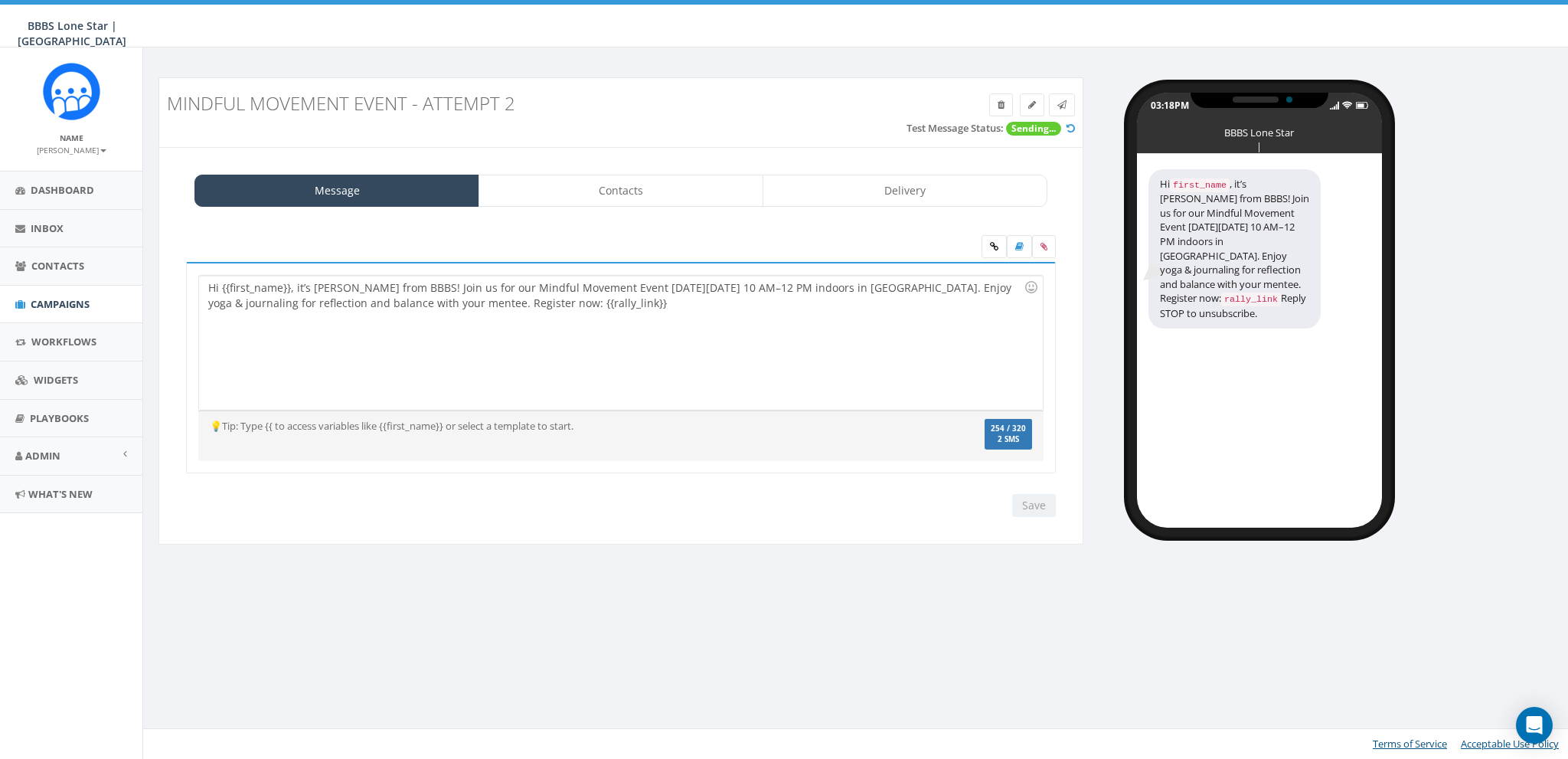
click at [1067, 126] on icon at bounding box center [1071, 128] width 8 height 10
click at [1064, 100] on icon at bounding box center [1061, 104] width 9 height 9
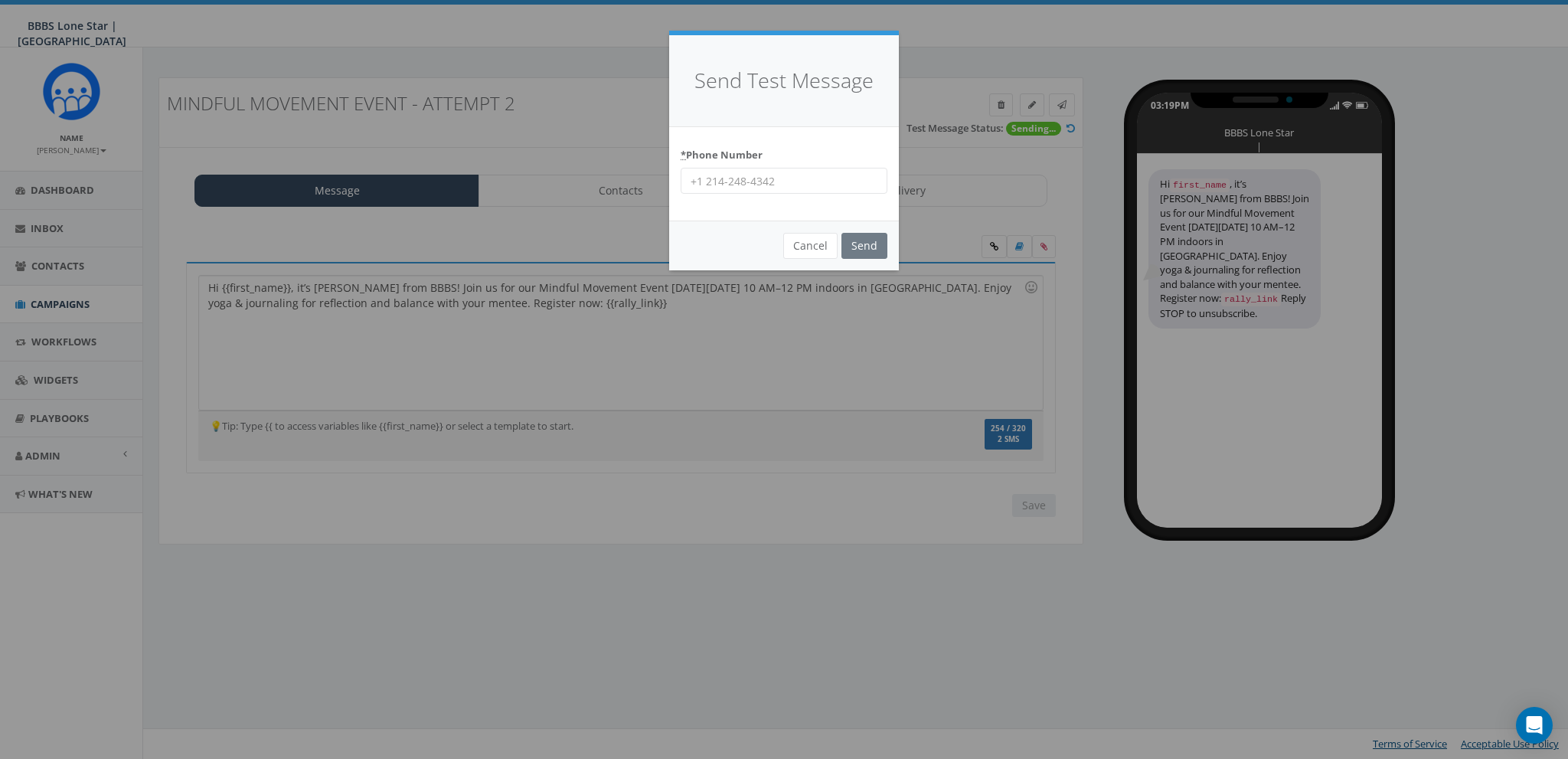
click at [798, 173] on input "* Phone Number" at bounding box center [784, 180] width 207 height 26
type input "2146494778"
click at [877, 243] on input "Send" at bounding box center [864, 246] width 46 height 26
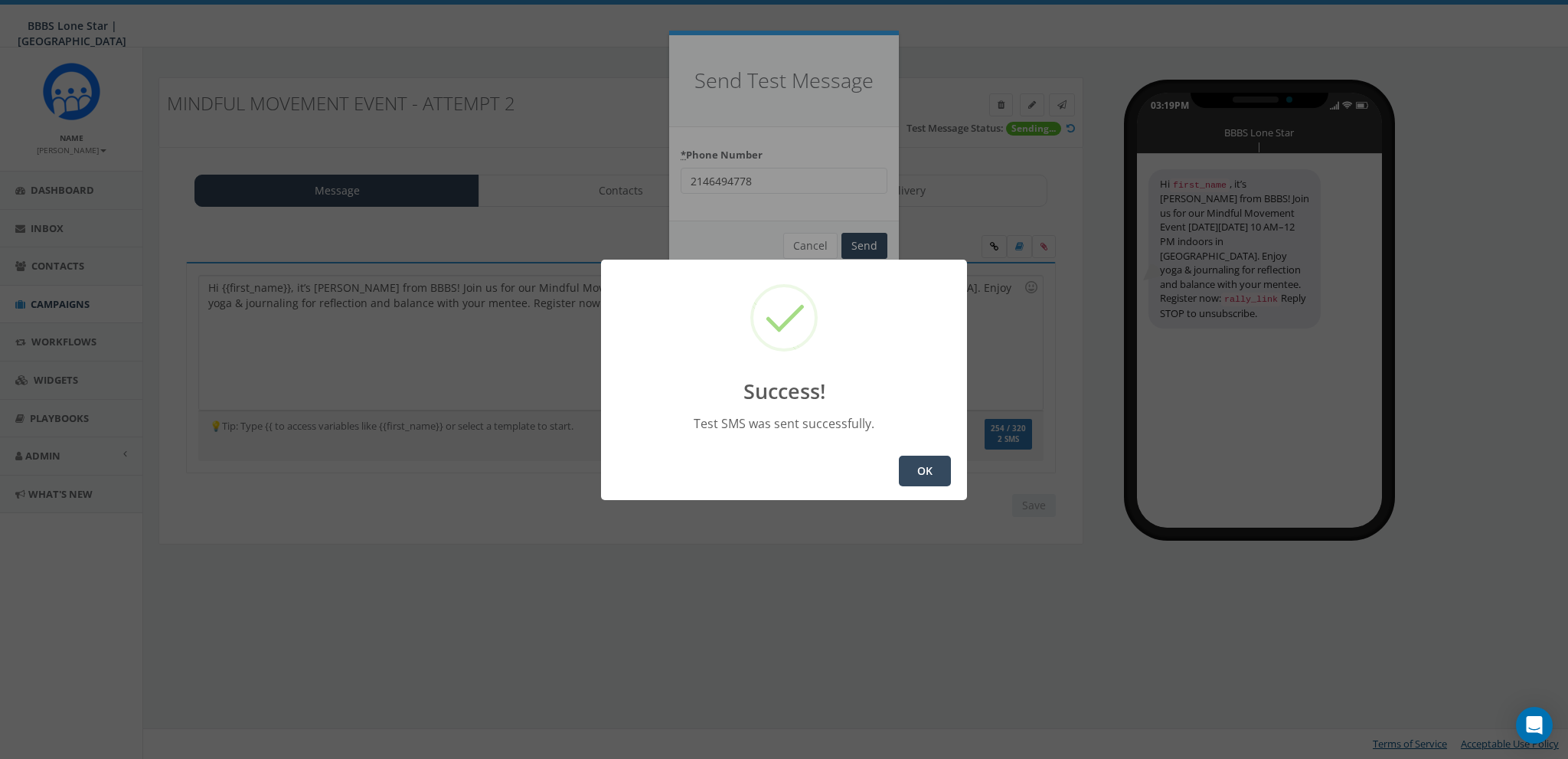
click at [914, 469] on button "OK" at bounding box center [925, 471] width 52 height 31
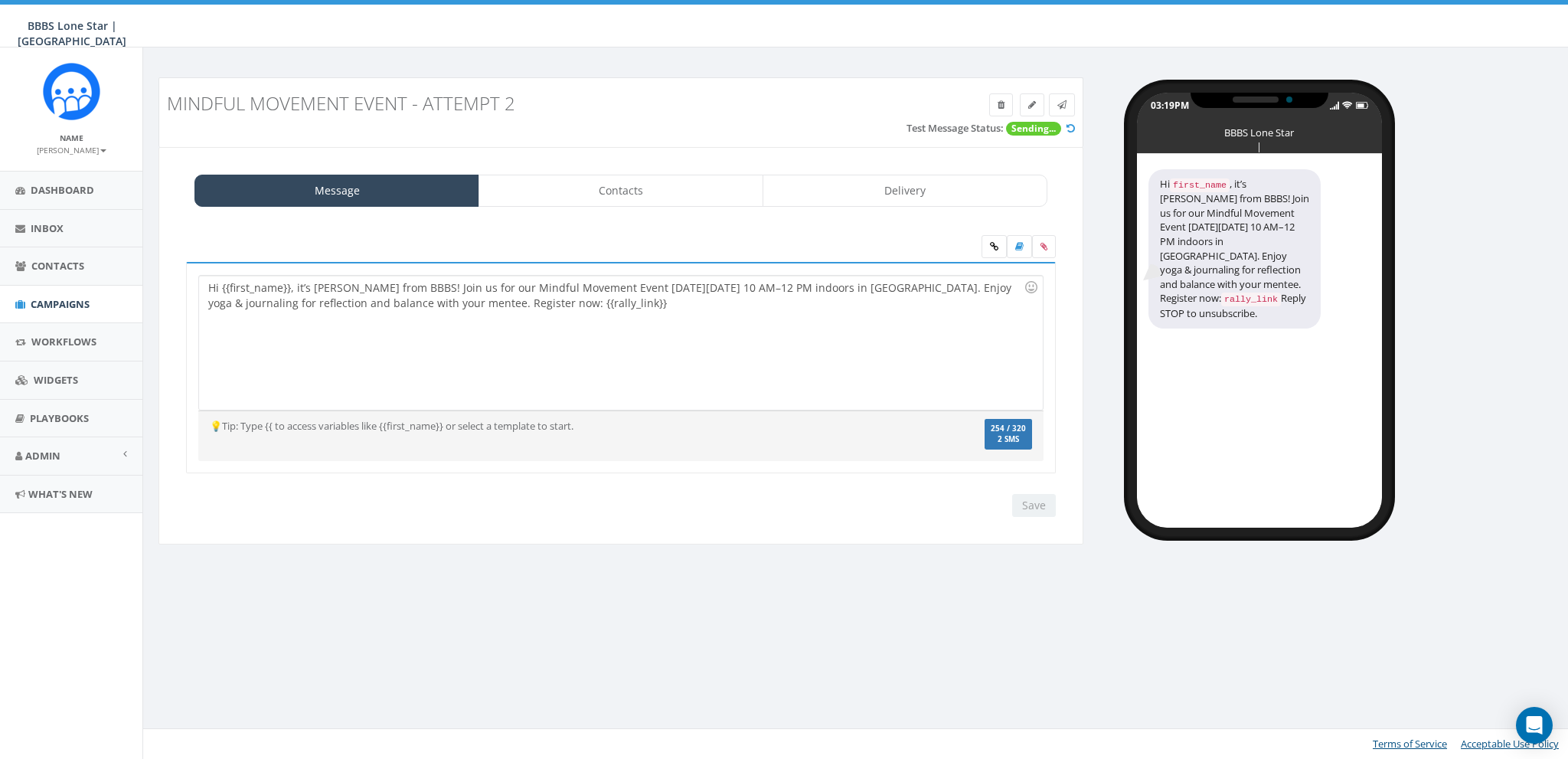
click at [1072, 130] on icon at bounding box center [1071, 128] width 8 height 10
click at [637, 194] on link "Contacts" at bounding box center [621, 191] width 285 height 32
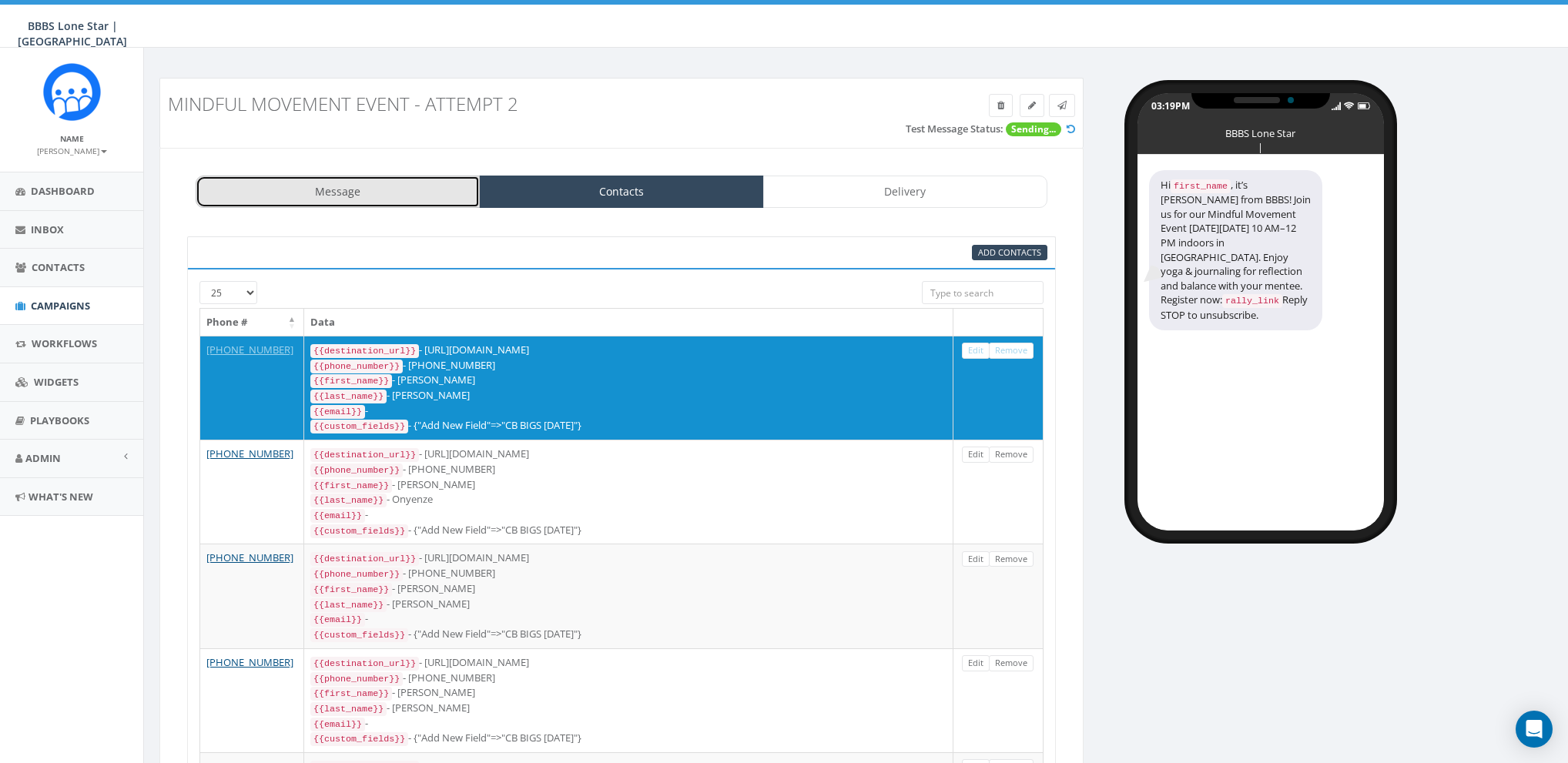
click at [411, 202] on link "Message" at bounding box center [337, 192] width 284 height 32
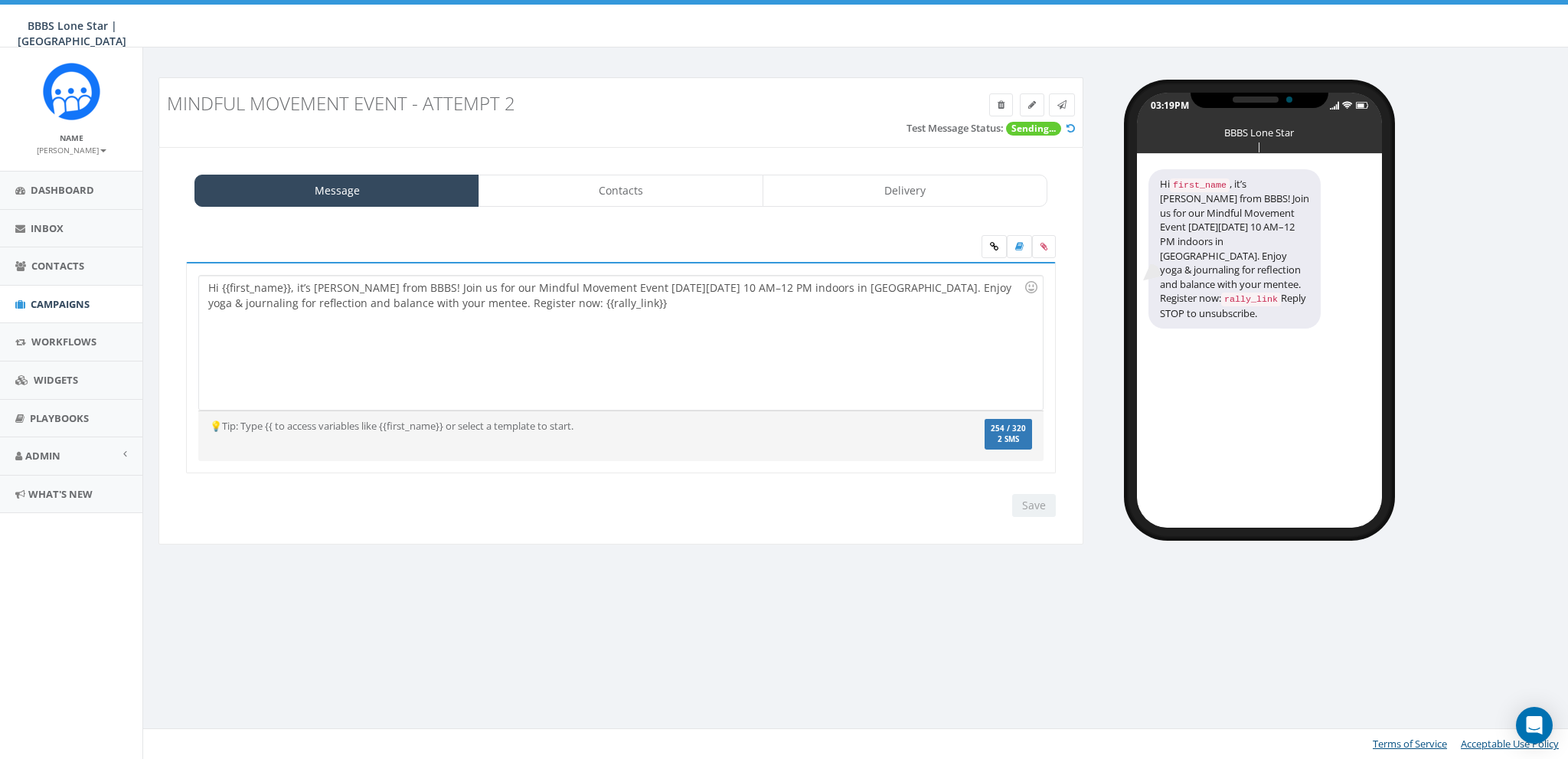
click at [1069, 127] on icon at bounding box center [1071, 128] width 8 height 10
click at [649, 183] on link "Contacts" at bounding box center [621, 191] width 285 height 32
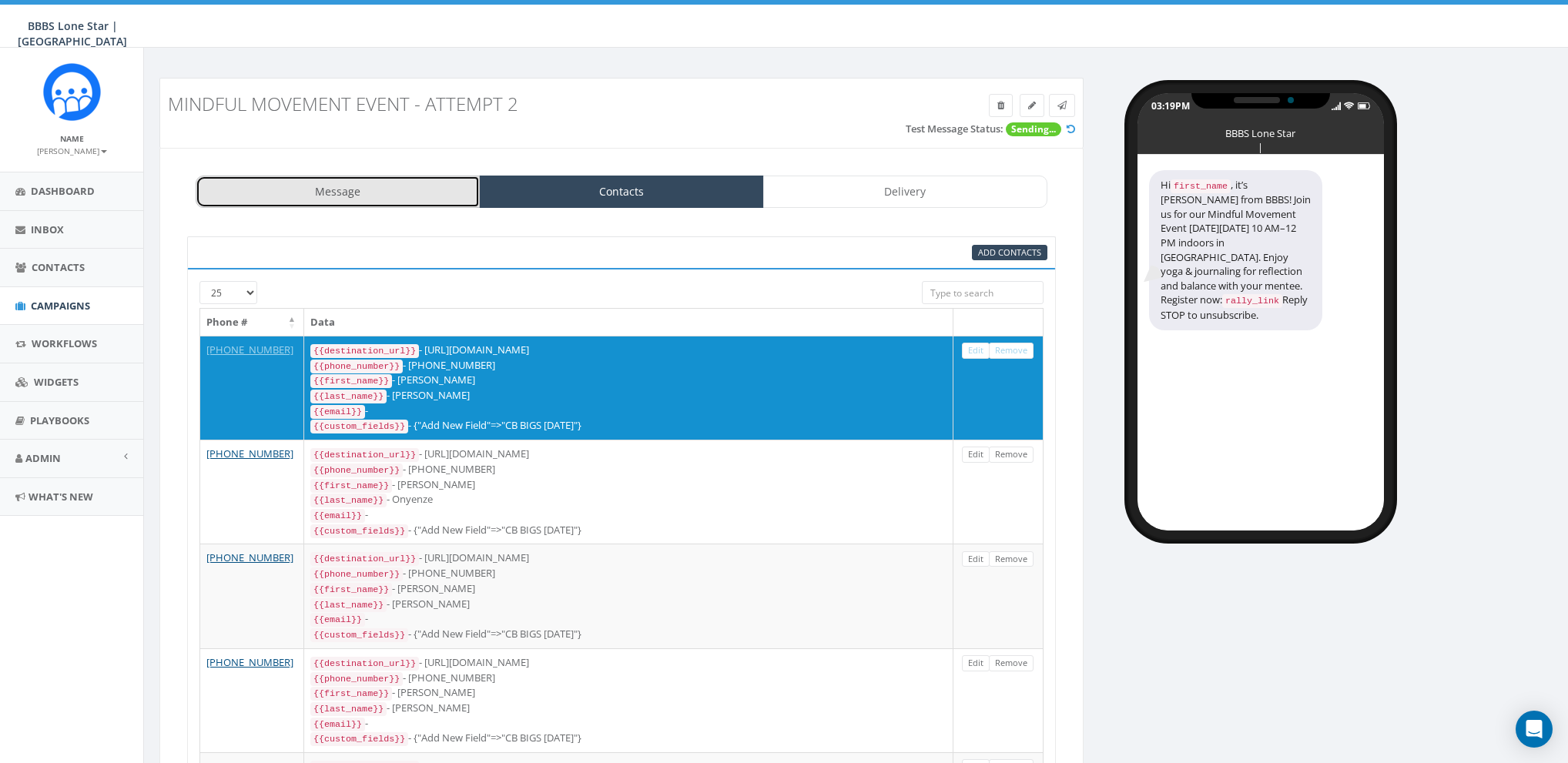
click at [442, 188] on link "Message" at bounding box center [337, 192] width 284 height 32
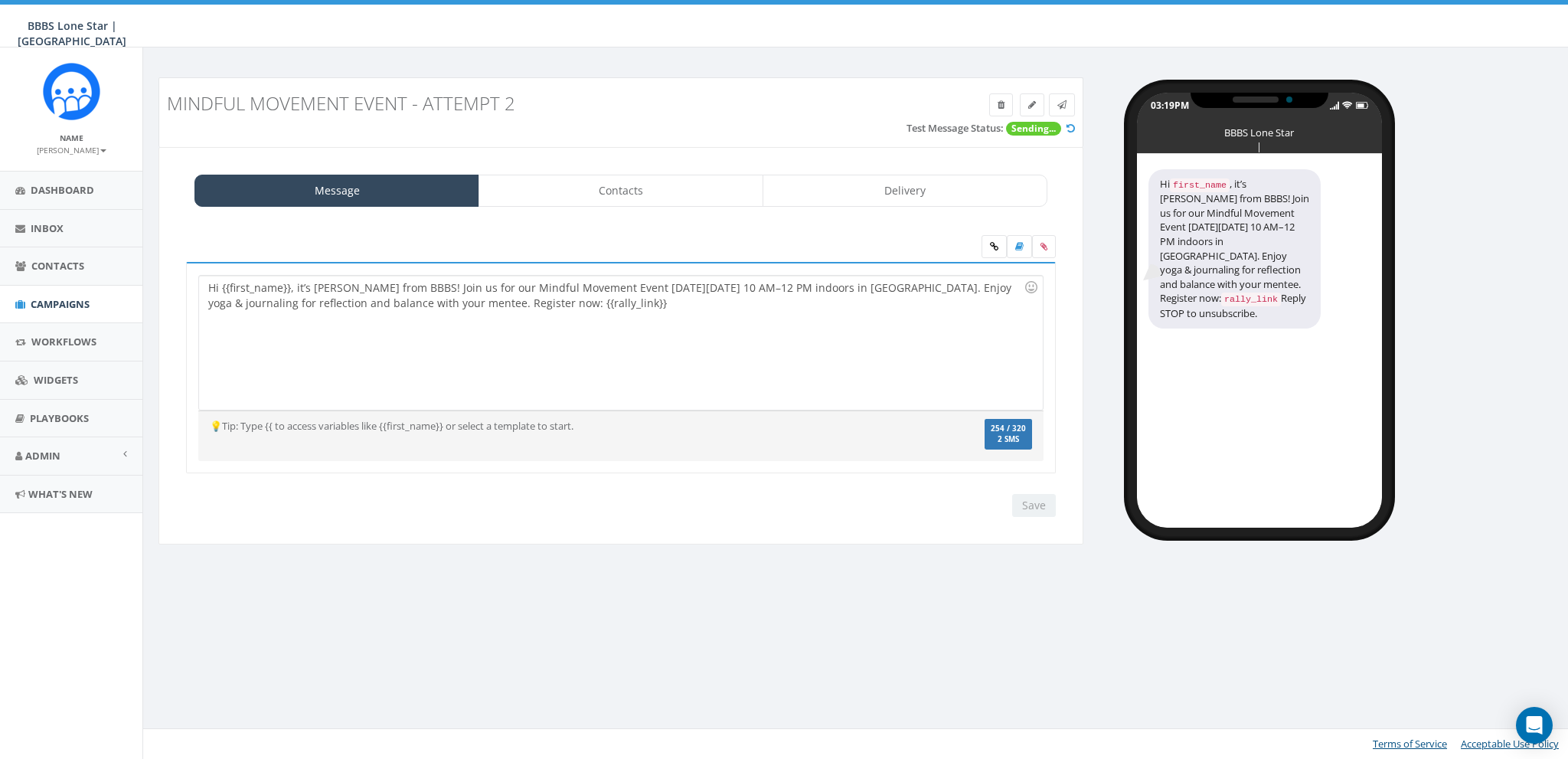
click at [1072, 125] on icon at bounding box center [1071, 128] width 8 height 10
click at [56, 268] on span "Contacts" at bounding box center [58, 265] width 53 height 14
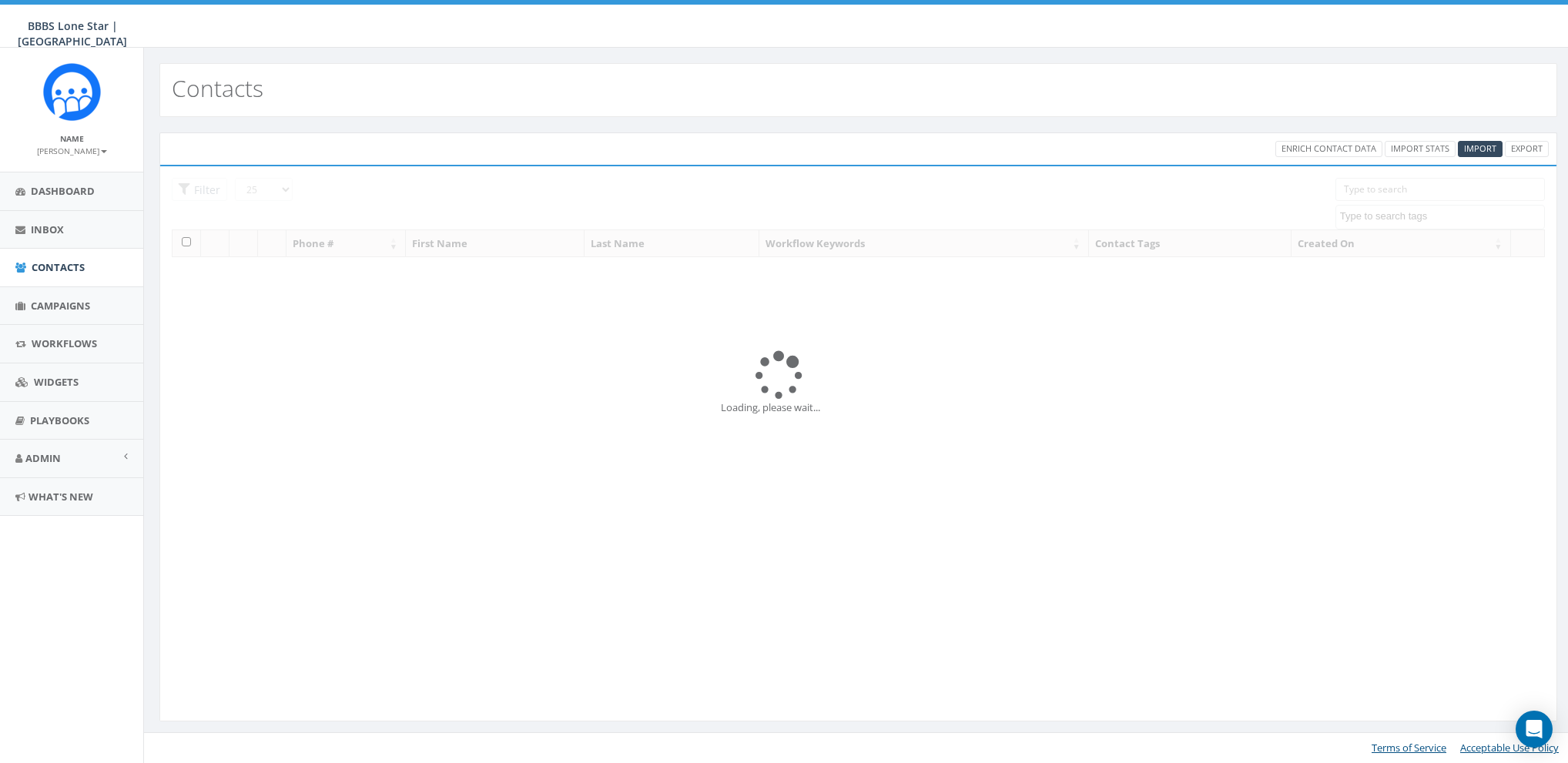
select select
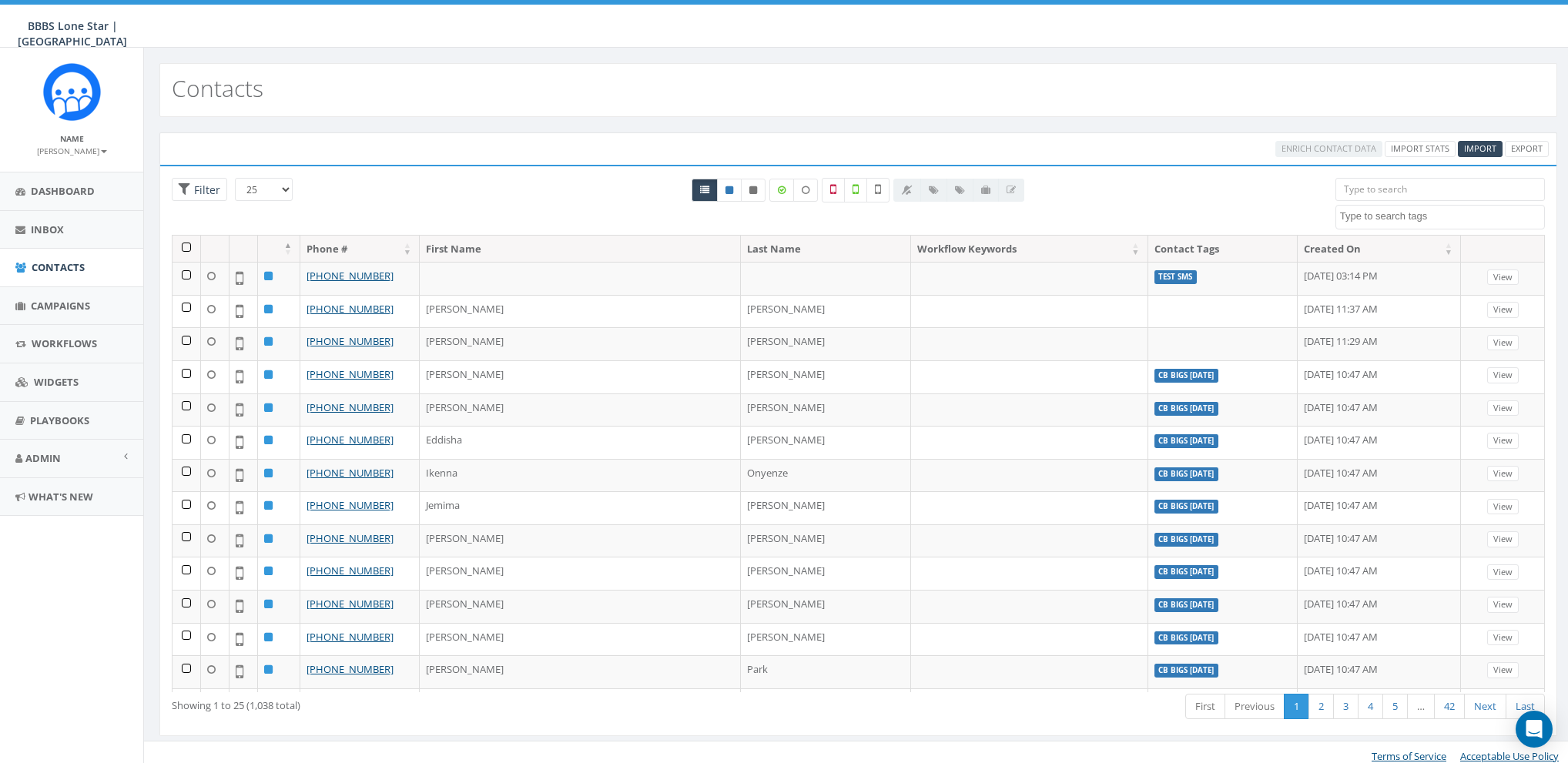
click at [1433, 194] on input "search" at bounding box center [1440, 190] width 209 height 23
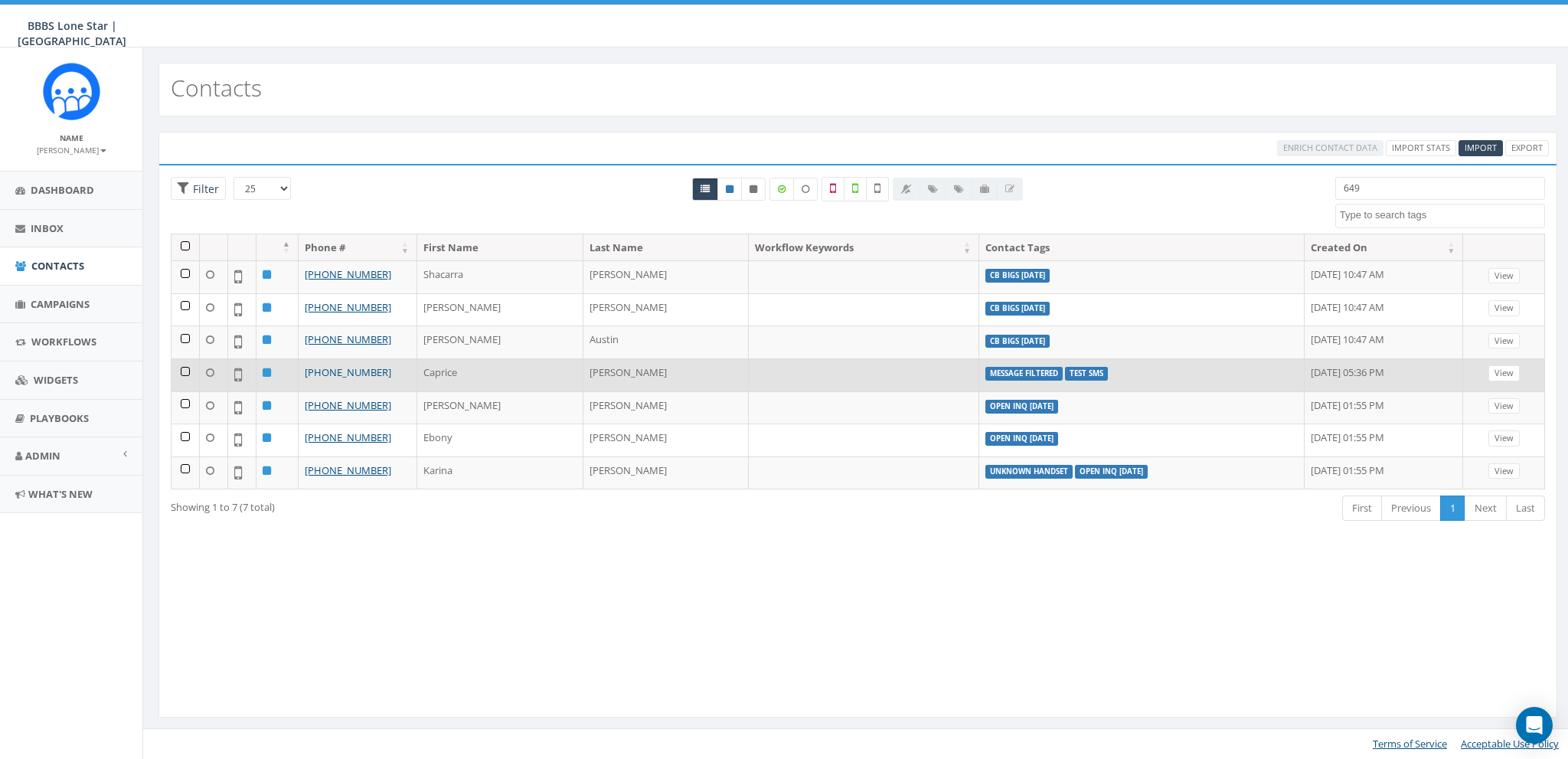
type input "649"
click at [350, 366] on link "+1 214-649-4778" at bounding box center [347, 371] width 86 height 14
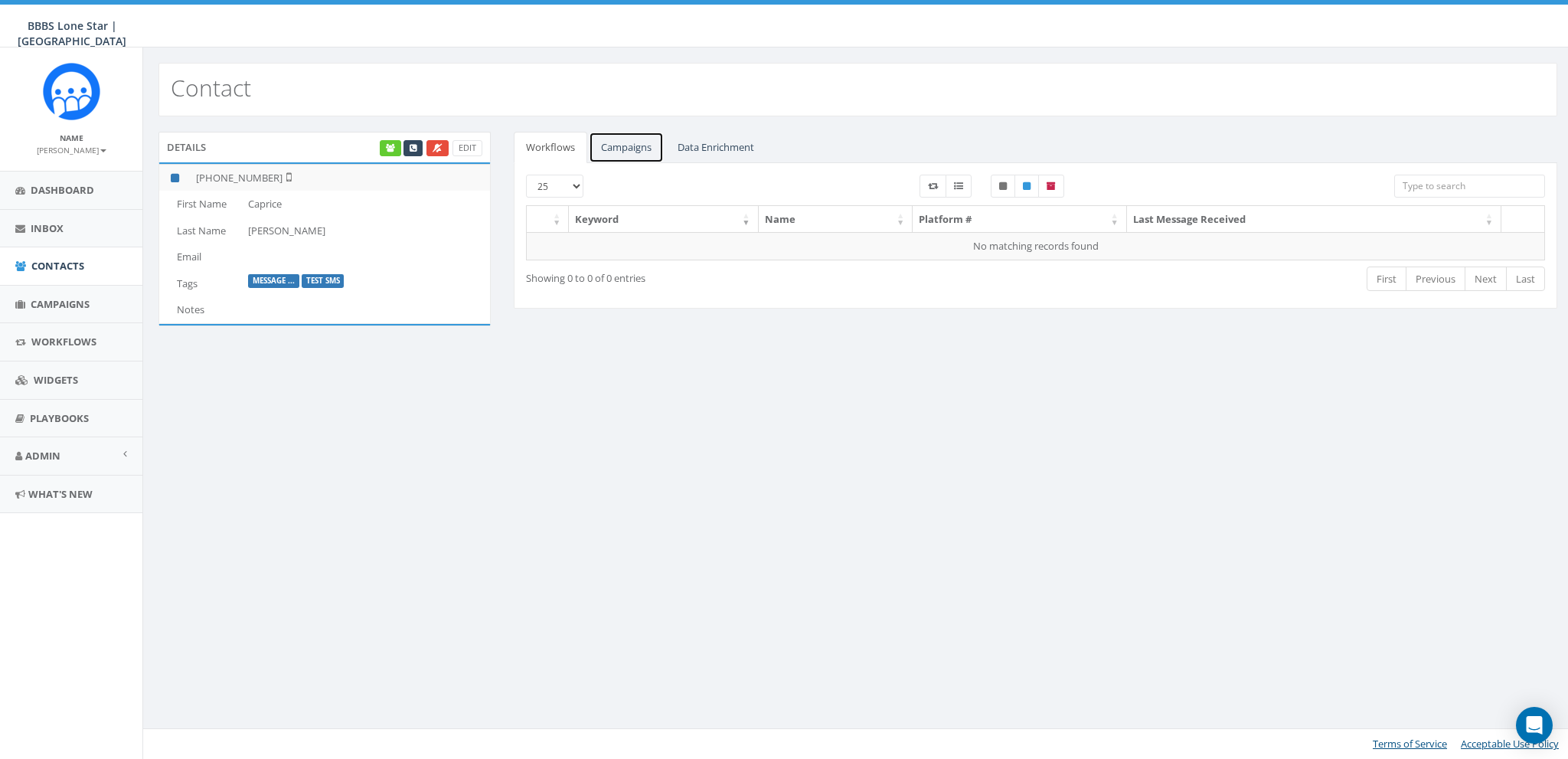
click at [640, 145] on link "Campaigns" at bounding box center [626, 147] width 75 height 31
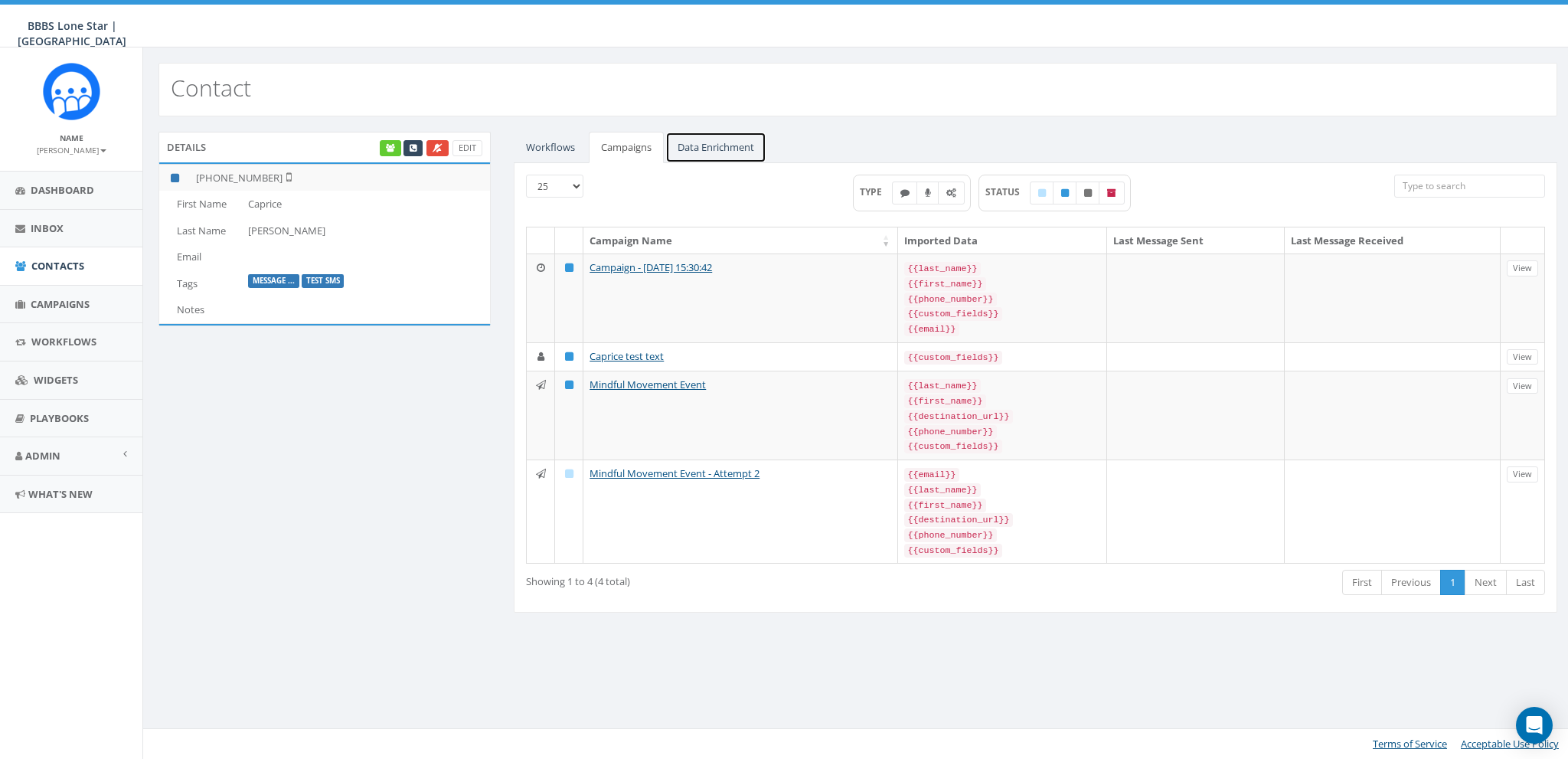
click at [724, 149] on link "Data Enrichment" at bounding box center [716, 147] width 101 height 31
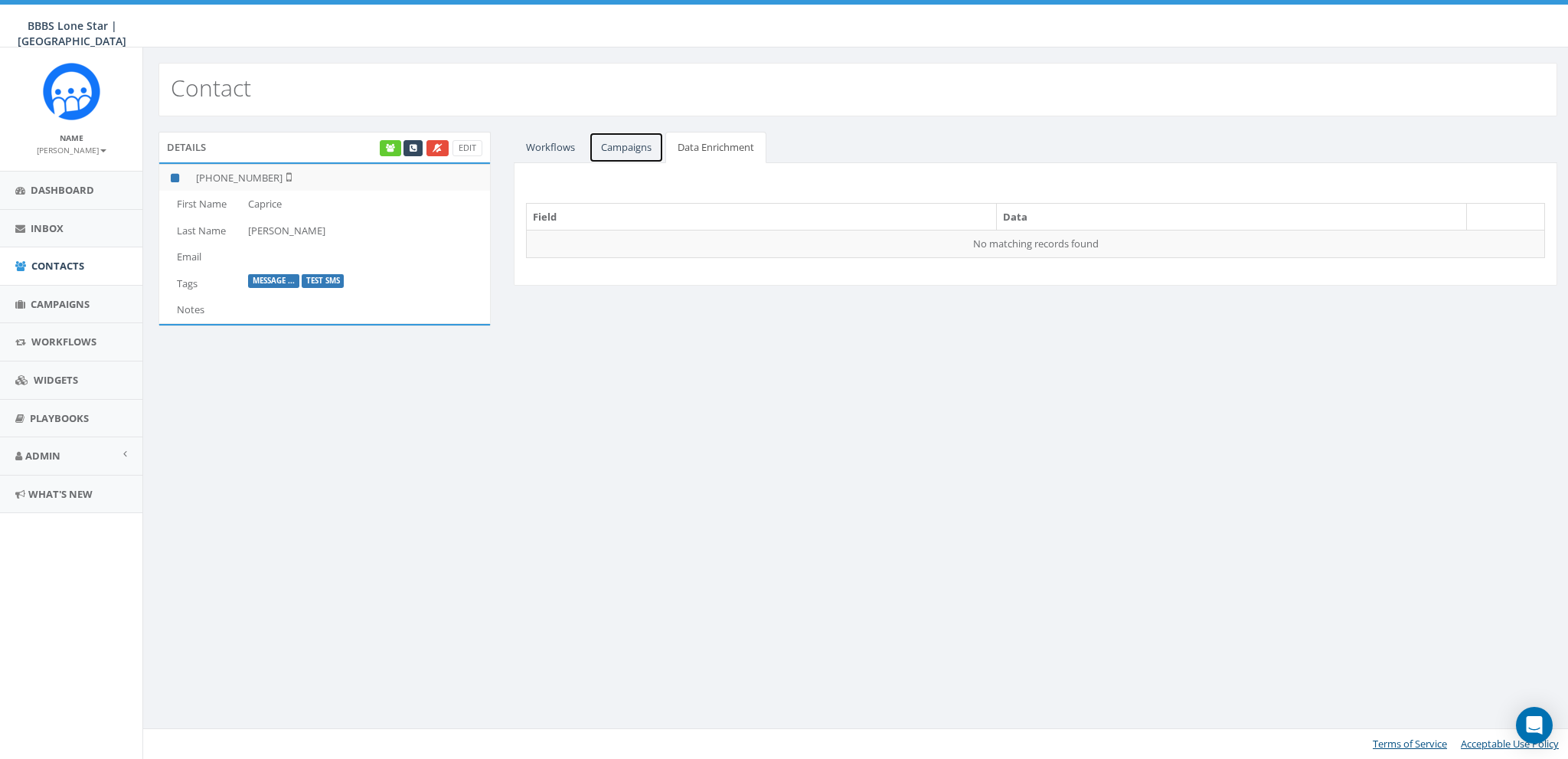
drag, startPoint x: 633, startPoint y: 147, endPoint x: 616, endPoint y: 148, distance: 17.0
click at [633, 147] on link "Campaigns" at bounding box center [626, 147] width 75 height 31
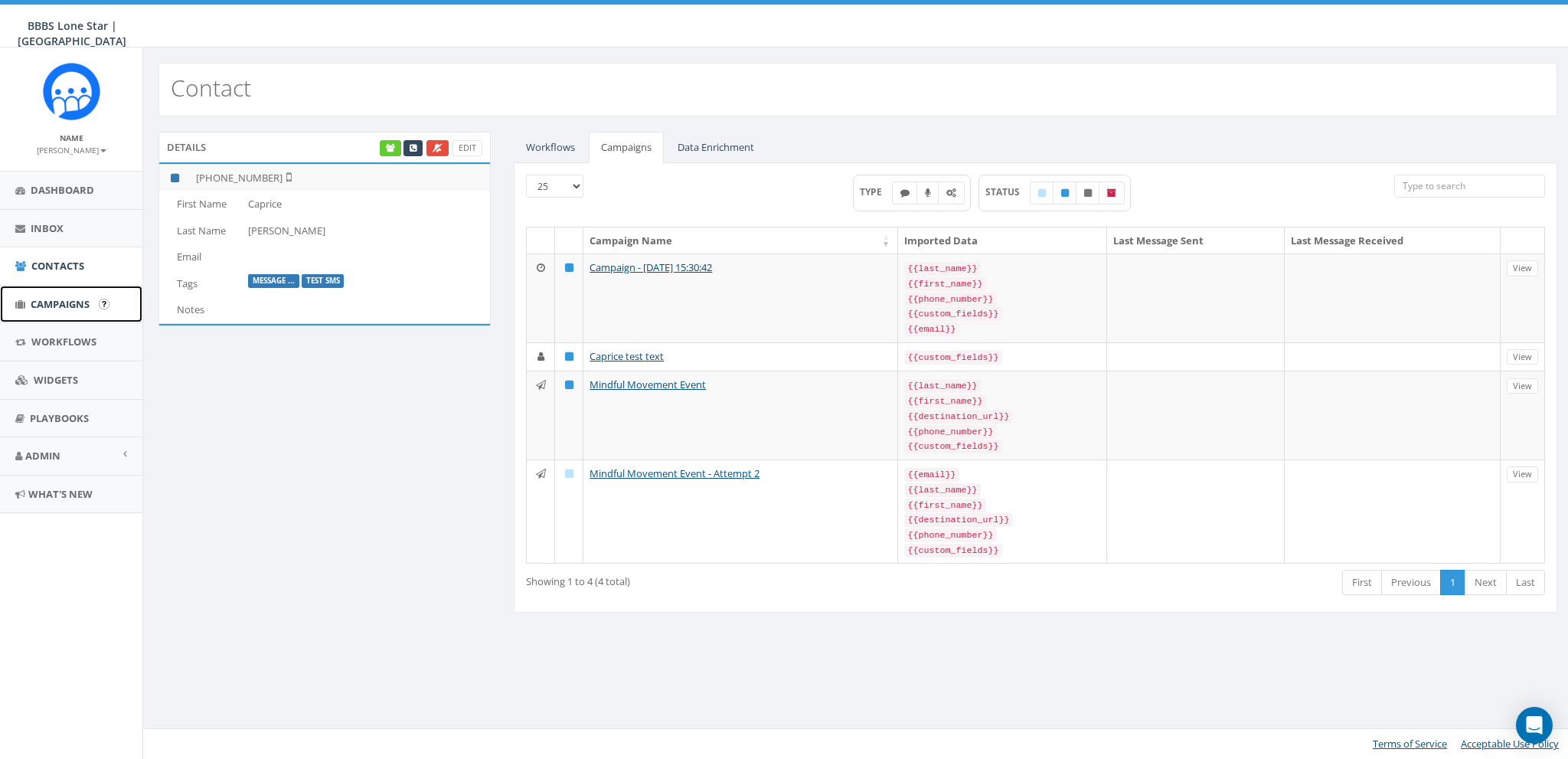
click at [54, 305] on span "Campaigns" at bounding box center [60, 304] width 59 height 14
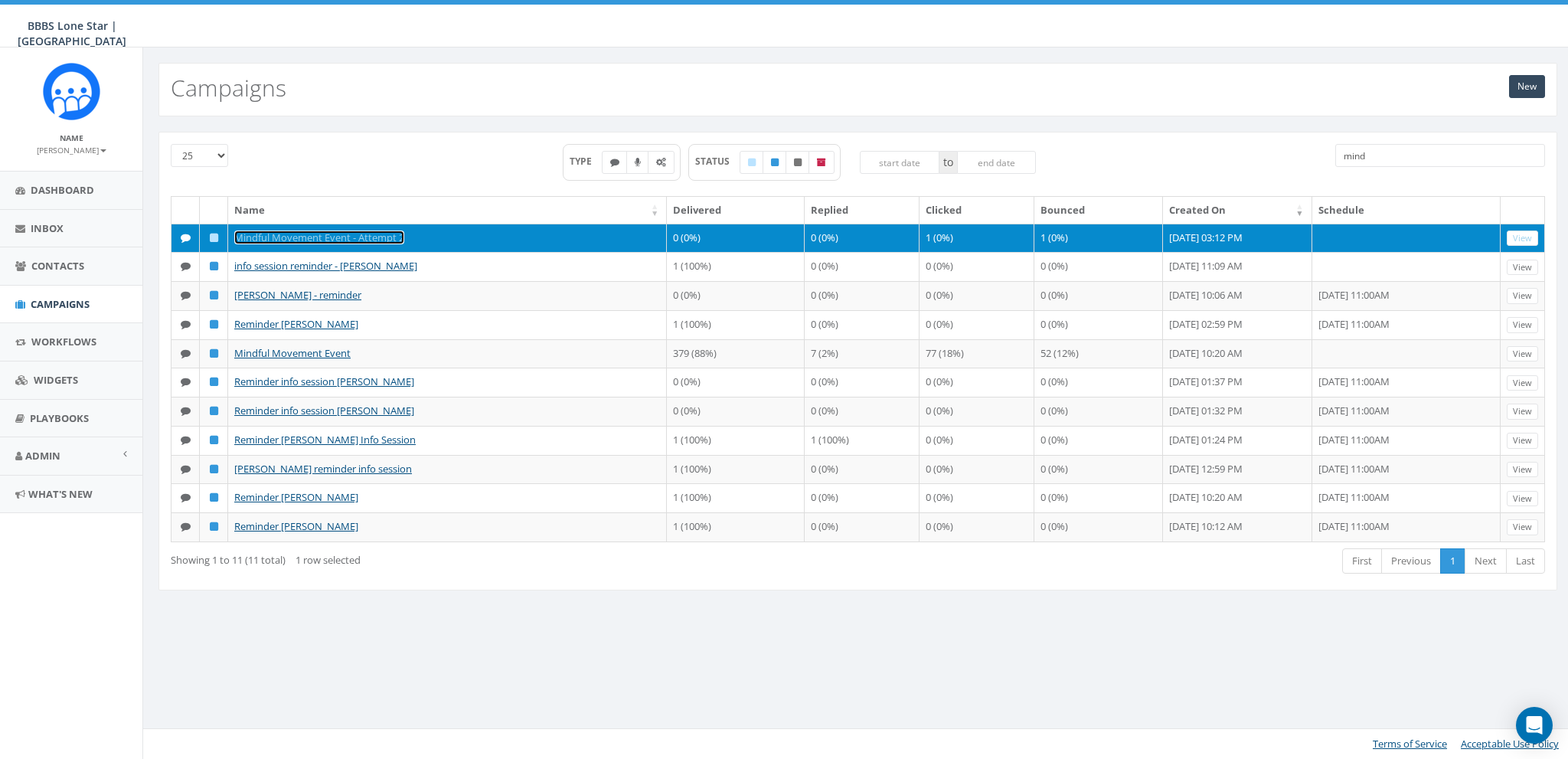
click at [371, 236] on link "Mindful Movement Event - Attempt 2" at bounding box center [319, 237] width 170 height 14
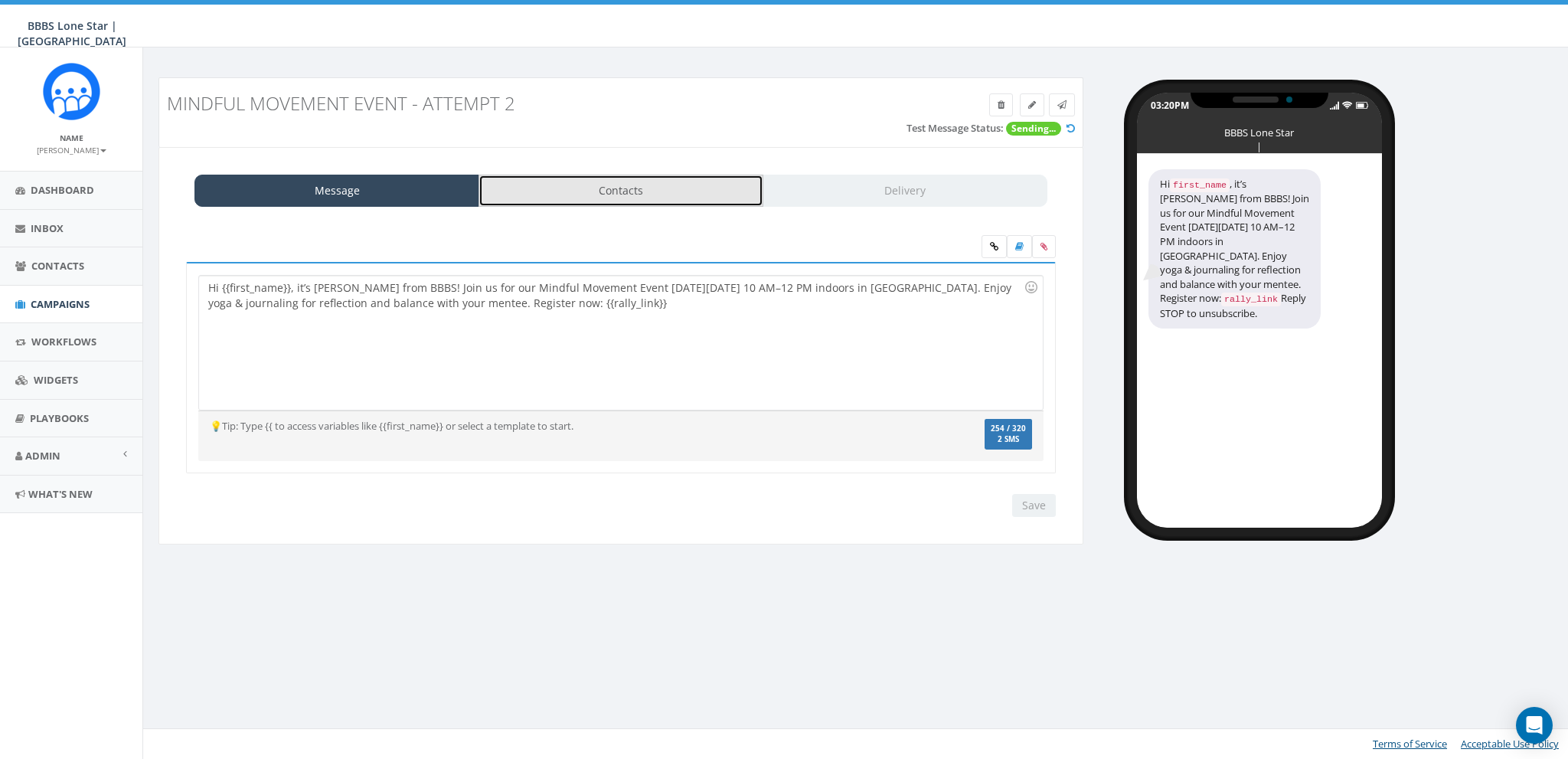
click at [632, 203] on link "Contacts" at bounding box center [621, 191] width 285 height 32
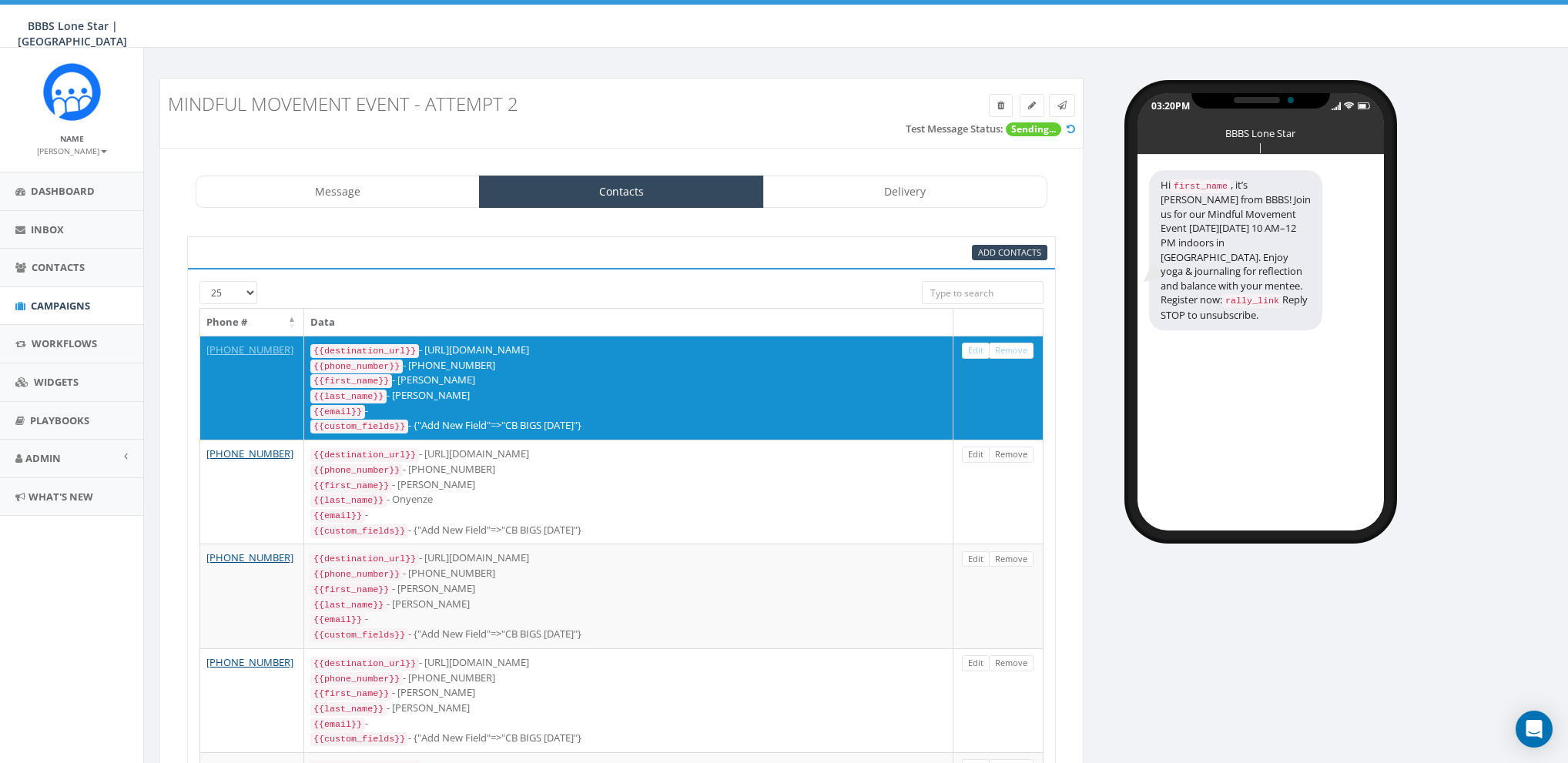
click at [1067, 131] on icon at bounding box center [1070, 129] width 8 height 10
click at [1069, 128] on icon at bounding box center [1070, 129] width 8 height 10
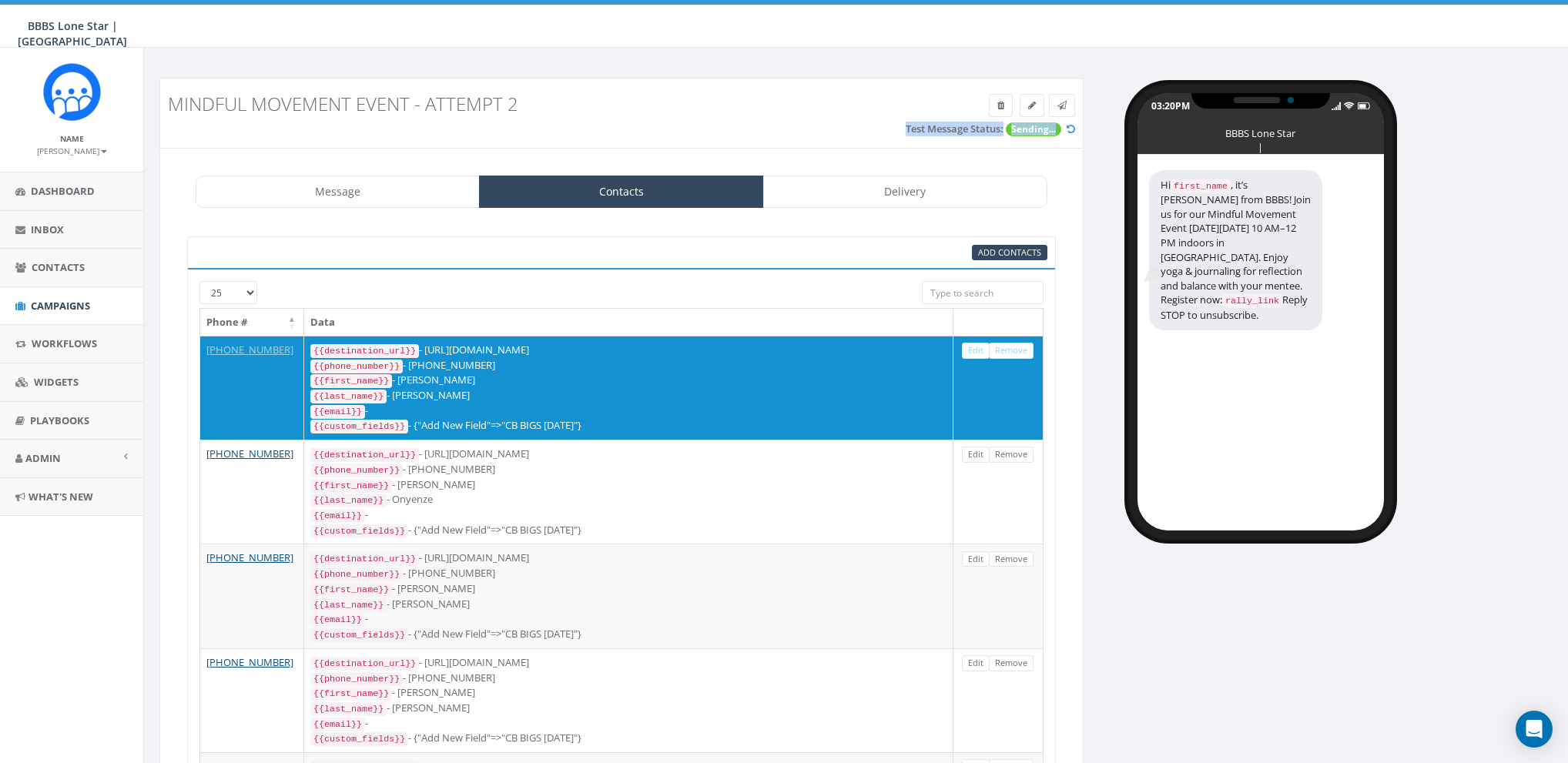
click at [1066, 137] on div "Test Message Status: Sending..." at bounding box center [990, 130] width 169 height 19
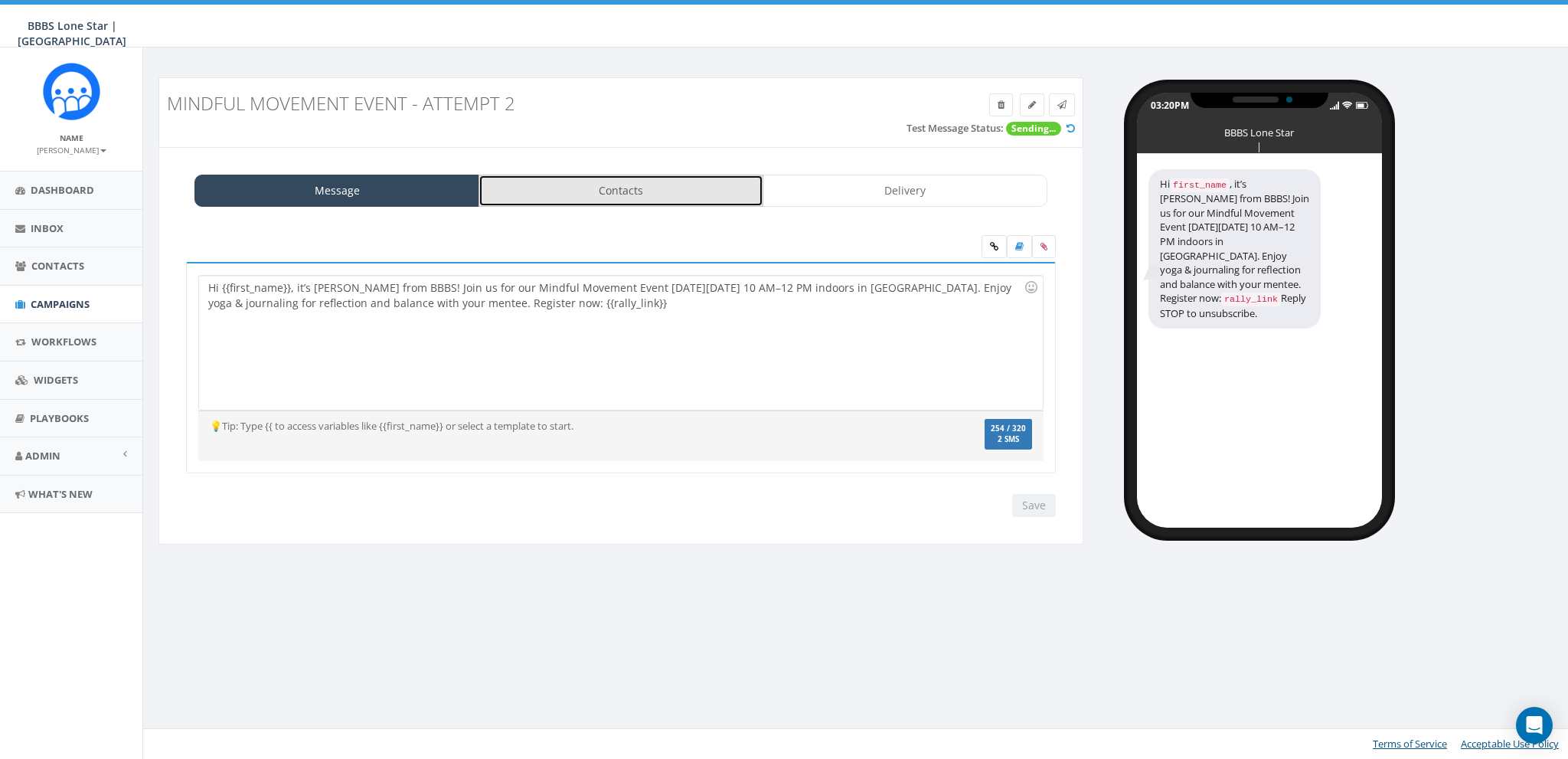
click at [580, 200] on link "Contacts" at bounding box center [621, 191] width 285 height 32
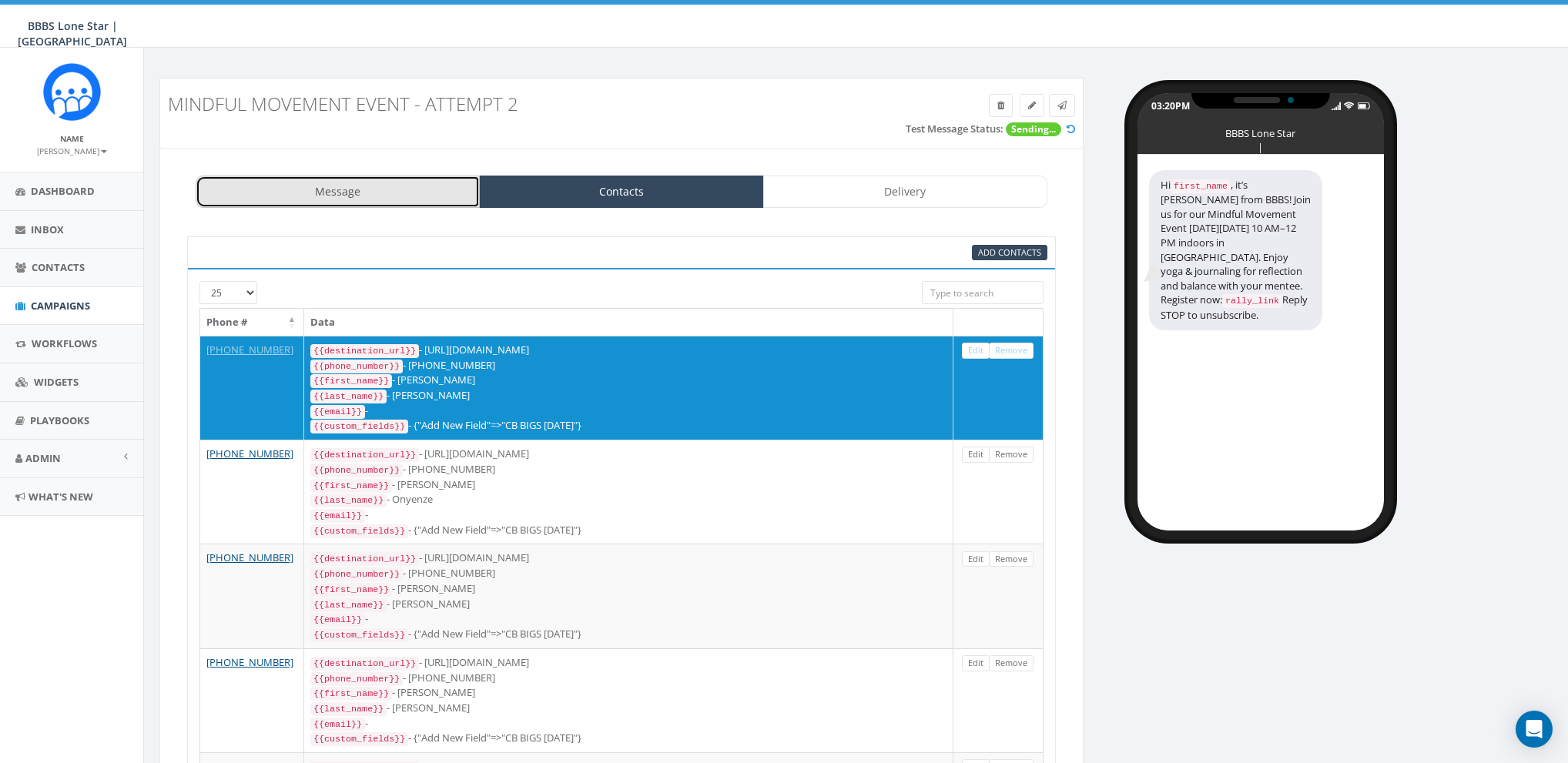
click at [399, 196] on link "Message" at bounding box center [337, 192] width 284 height 32
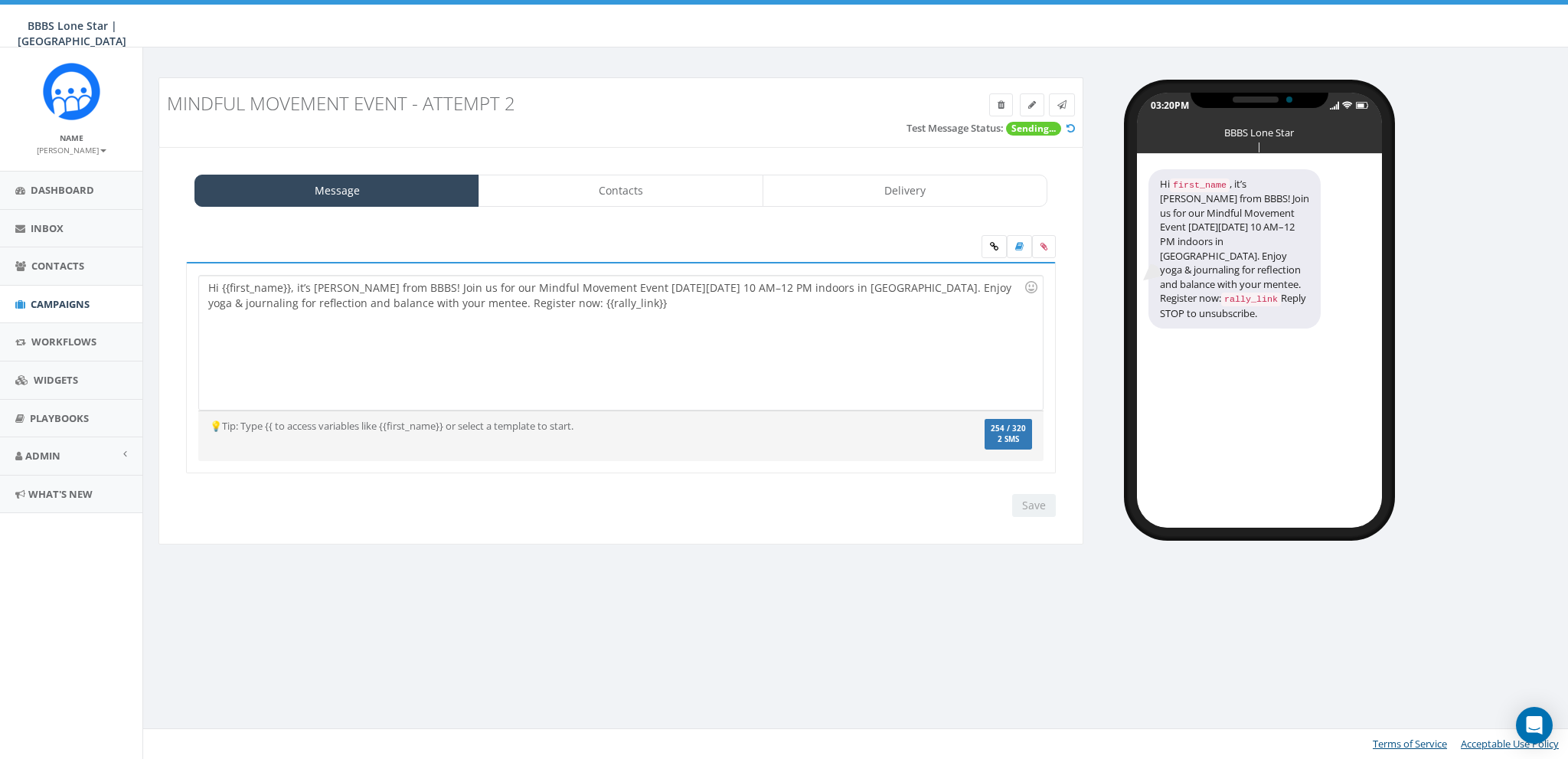
click at [1068, 128] on icon at bounding box center [1071, 128] width 8 height 10
click at [582, 183] on link "Contacts" at bounding box center [621, 191] width 285 height 32
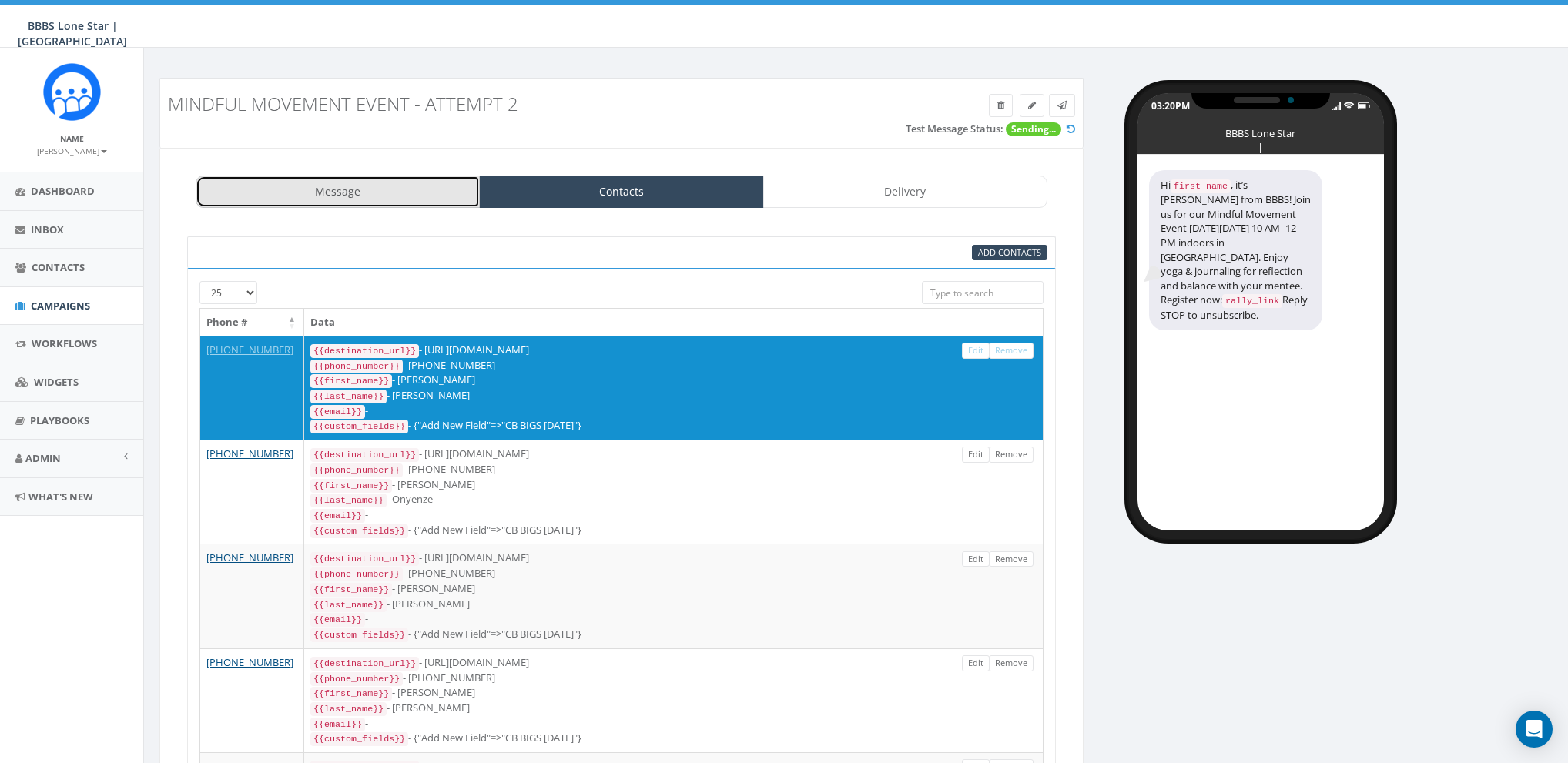
click at [436, 188] on link "Message" at bounding box center [337, 192] width 284 height 32
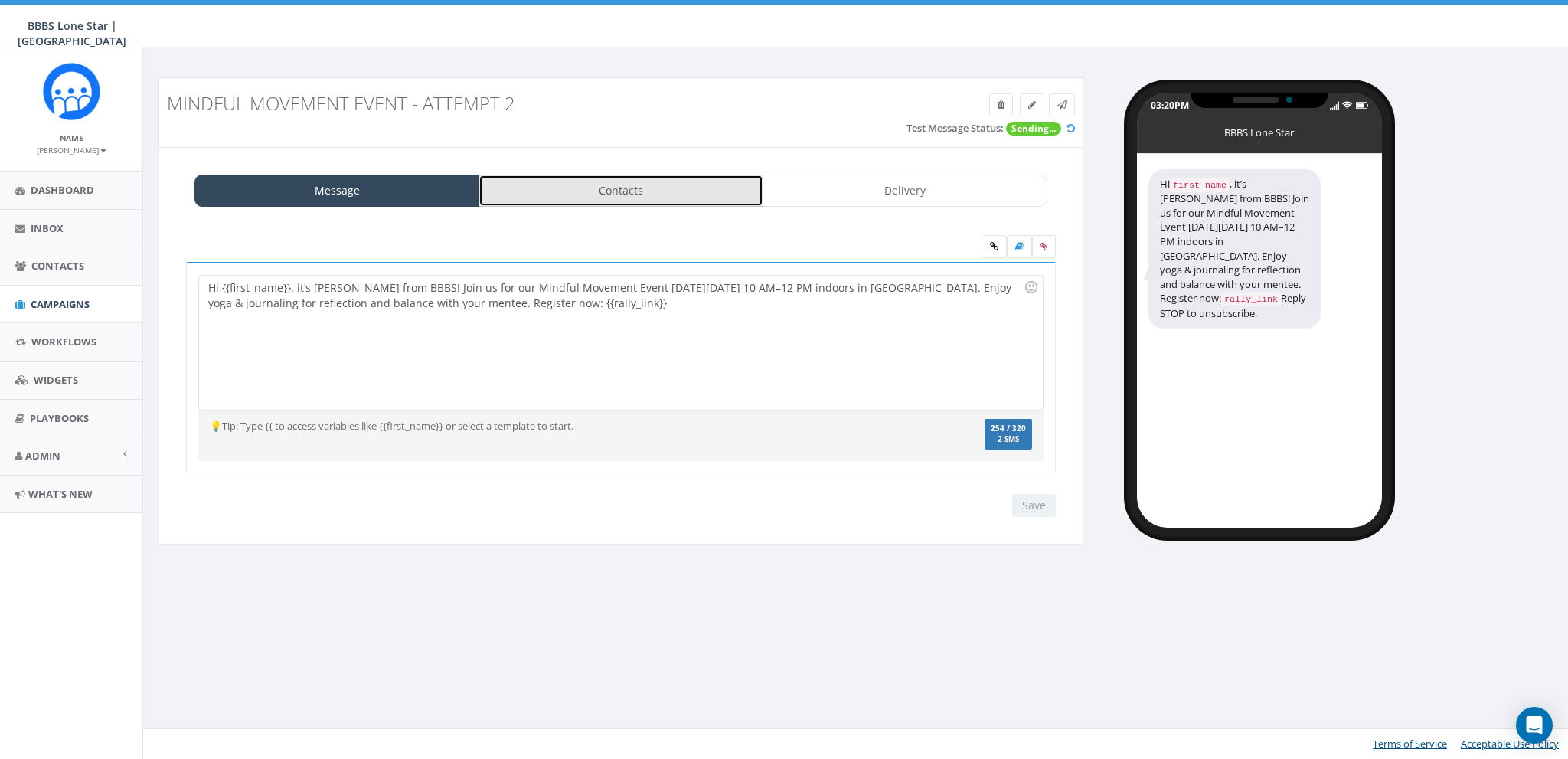
click at [615, 205] on link "Contacts" at bounding box center [621, 191] width 285 height 32
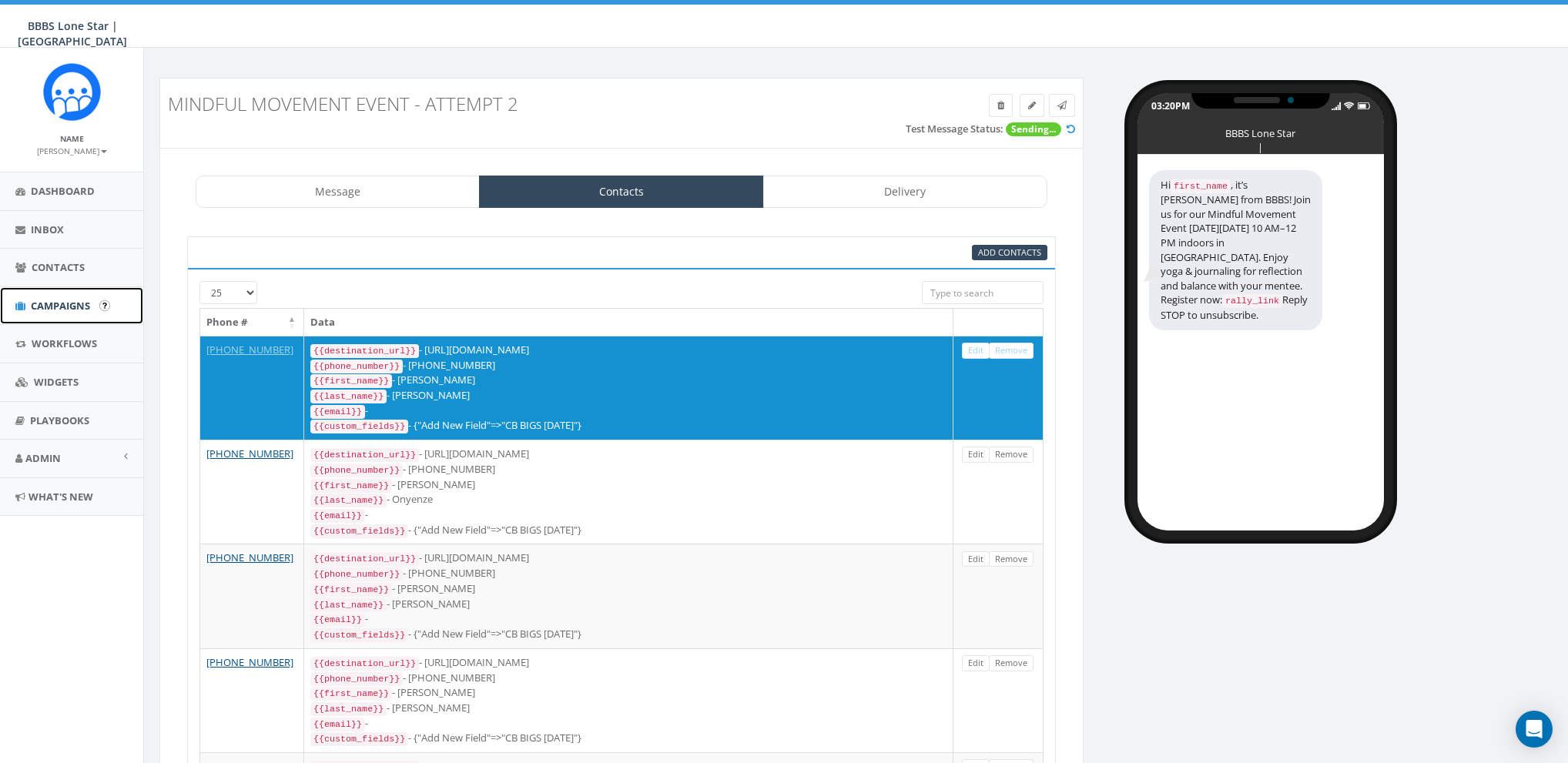
click at [52, 292] on link "Campaigns" at bounding box center [71, 305] width 143 height 38
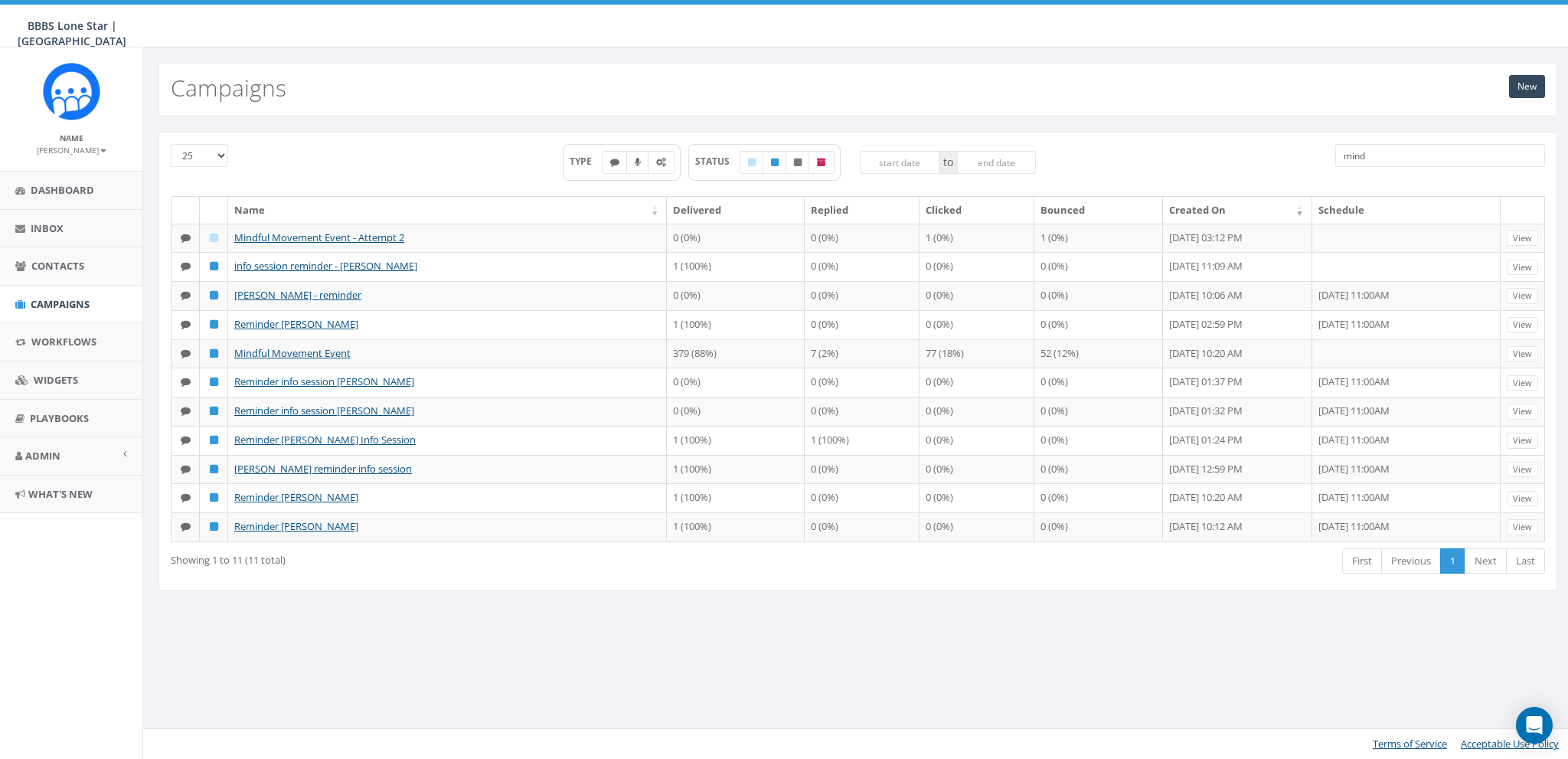
click at [1425, 151] on input "mind" at bounding box center [1440, 156] width 209 height 23
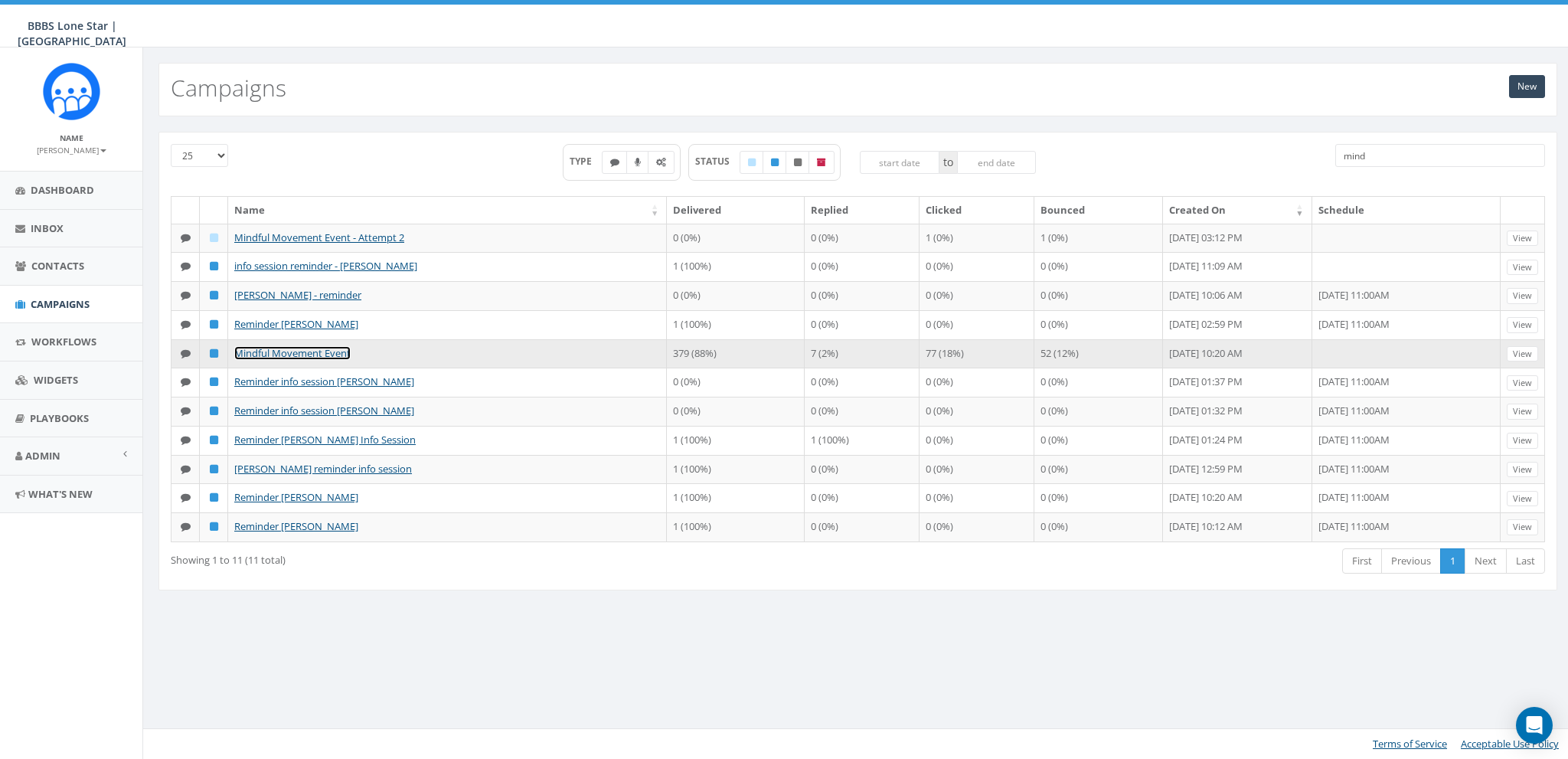
click at [274, 350] on link "Mindful Movement Event" at bounding box center [292, 353] width 116 height 14
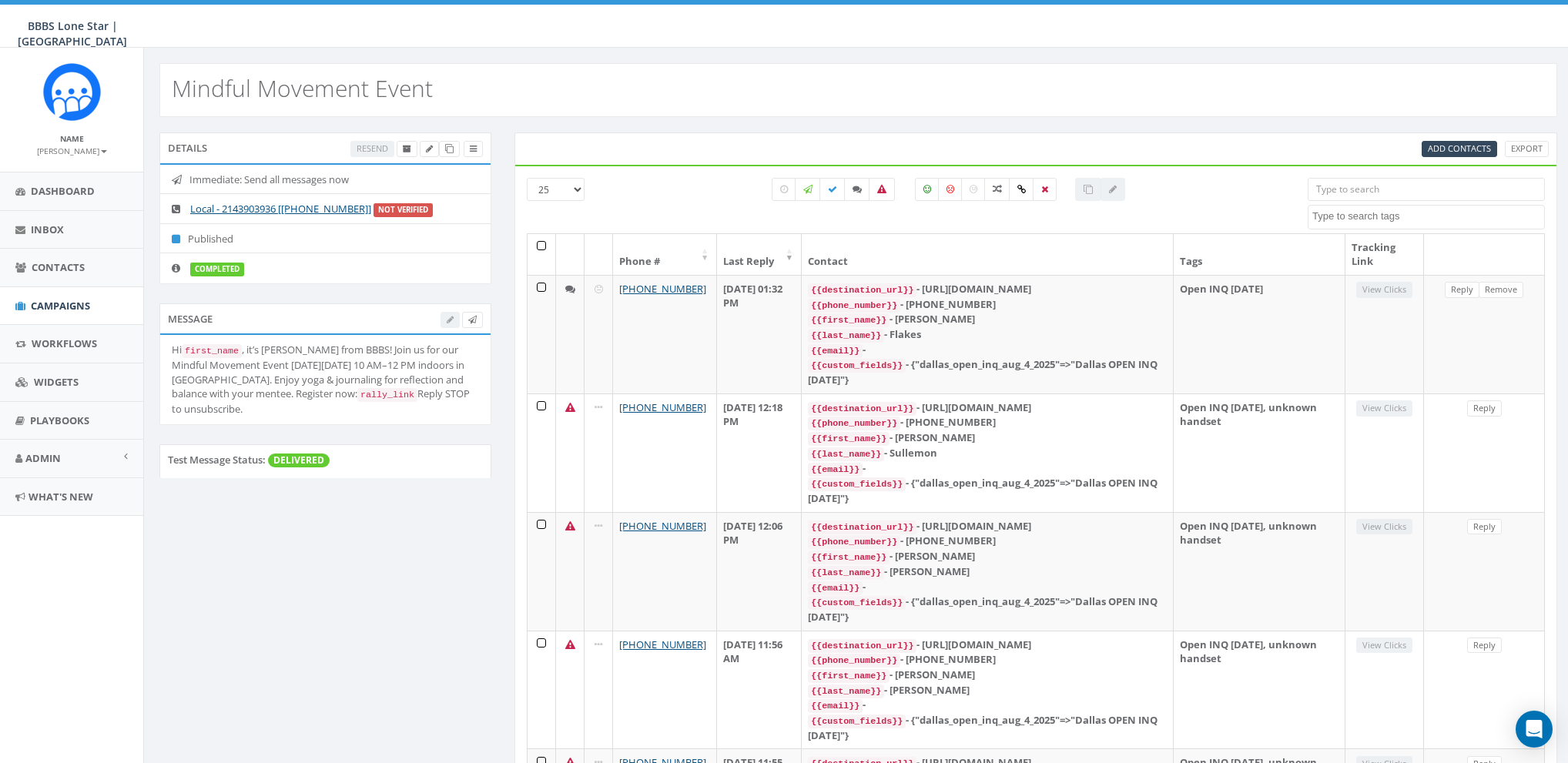
click at [1378, 219] on textarea "Search" at bounding box center [1428, 215] width 232 height 14
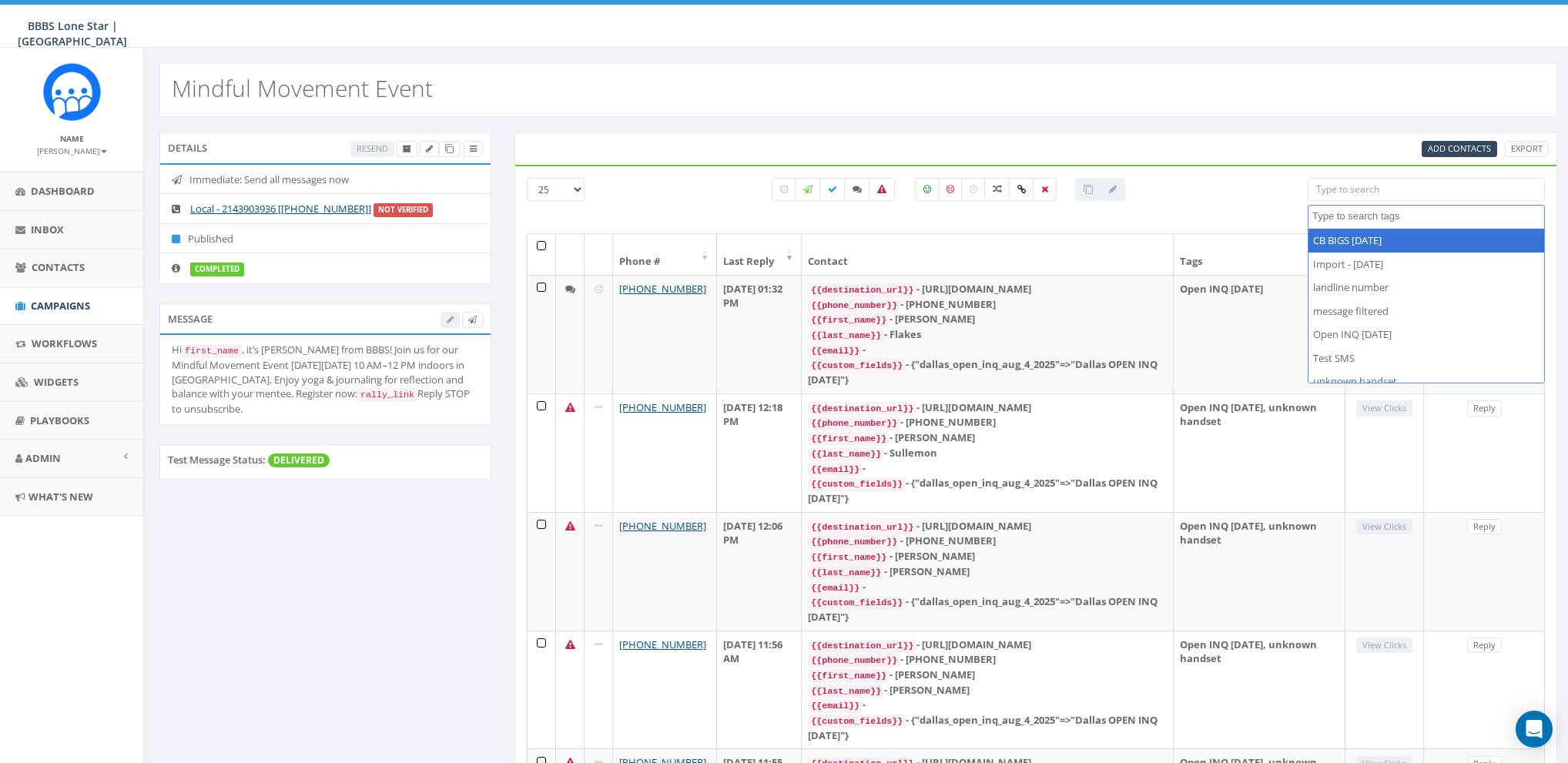
select select "CB BIGS [DATE]"
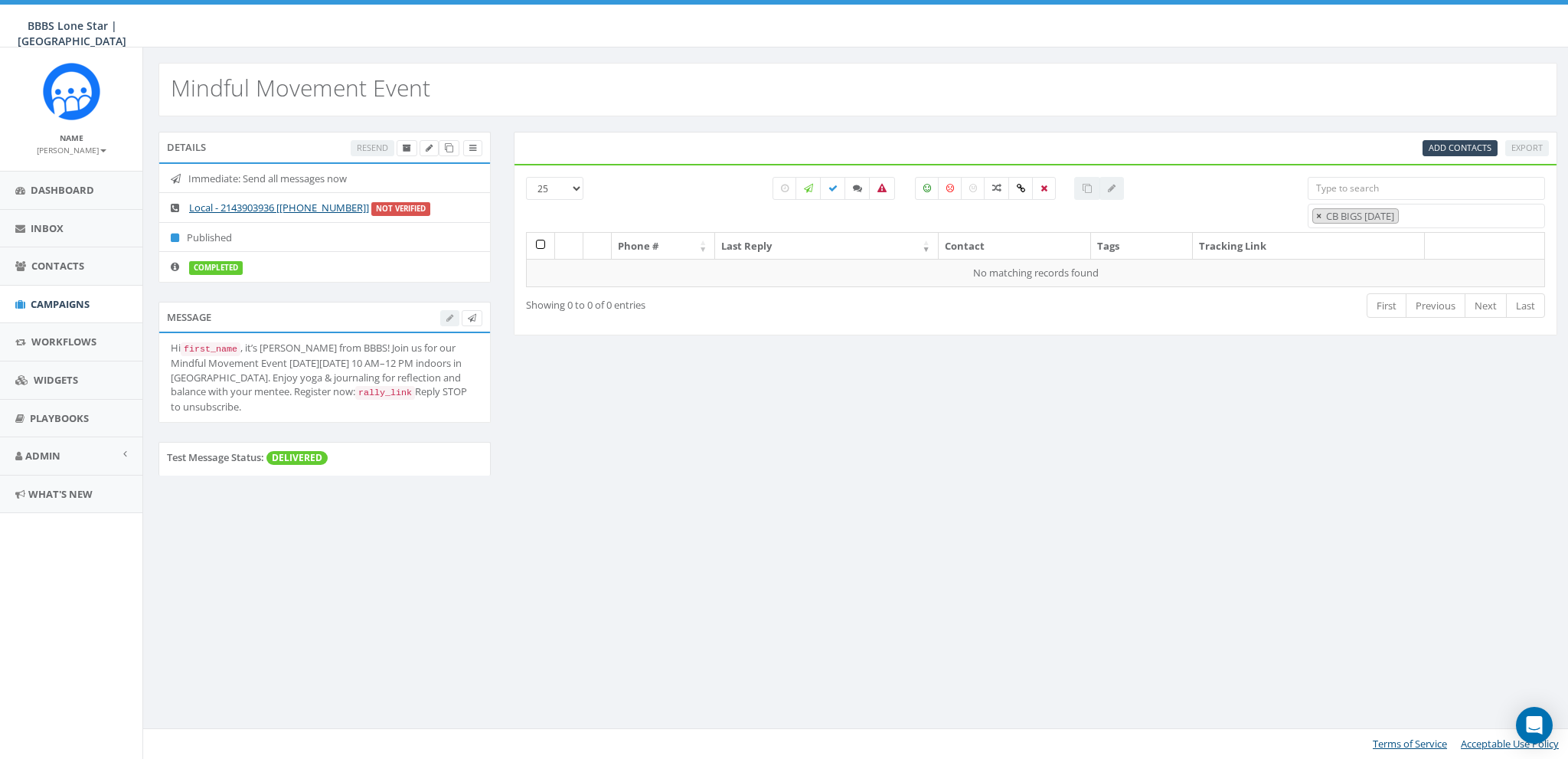
click at [1317, 214] on span "×" at bounding box center [1319, 215] width 6 height 14
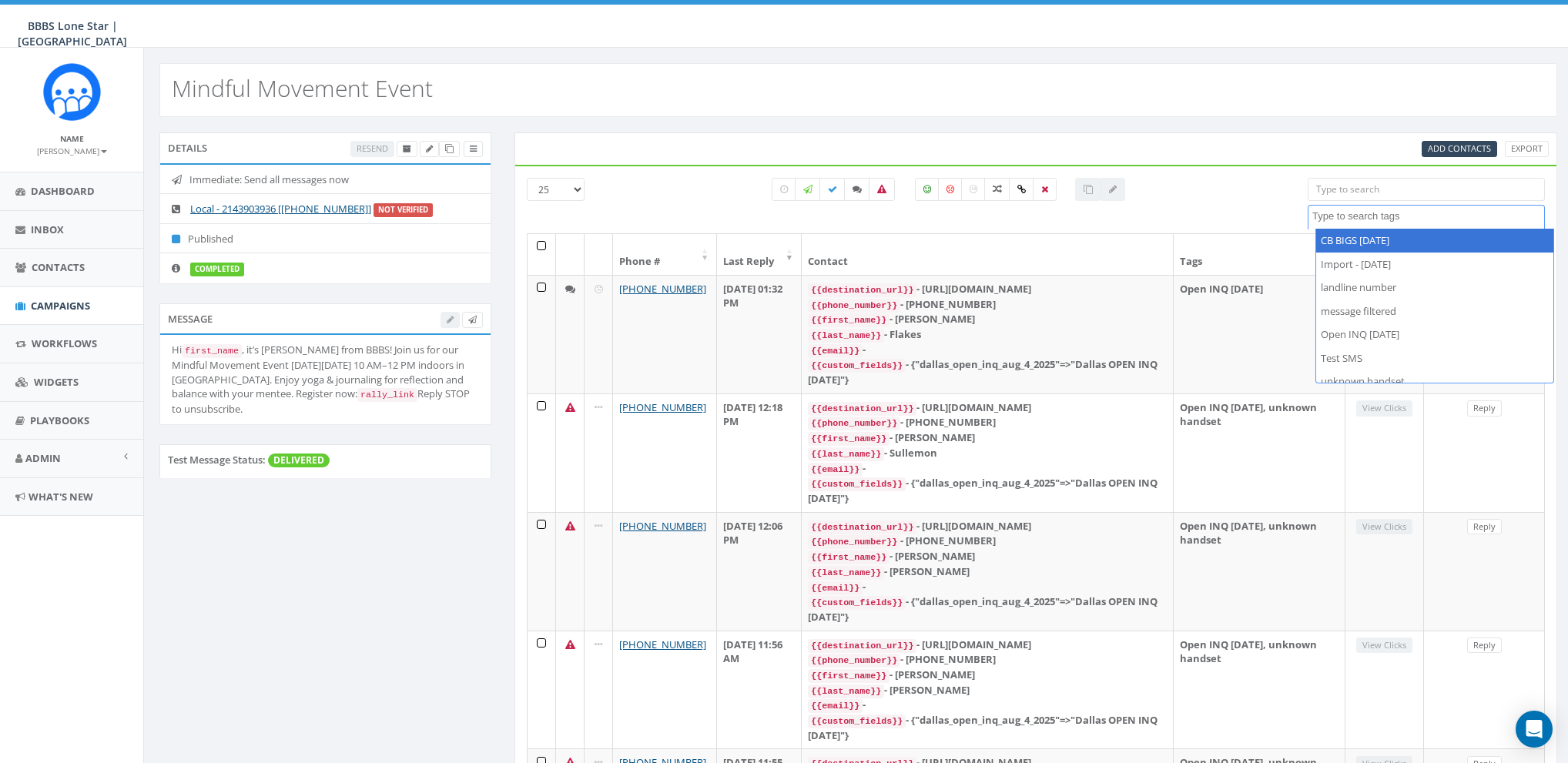
select select "CB BIGS [DATE]"
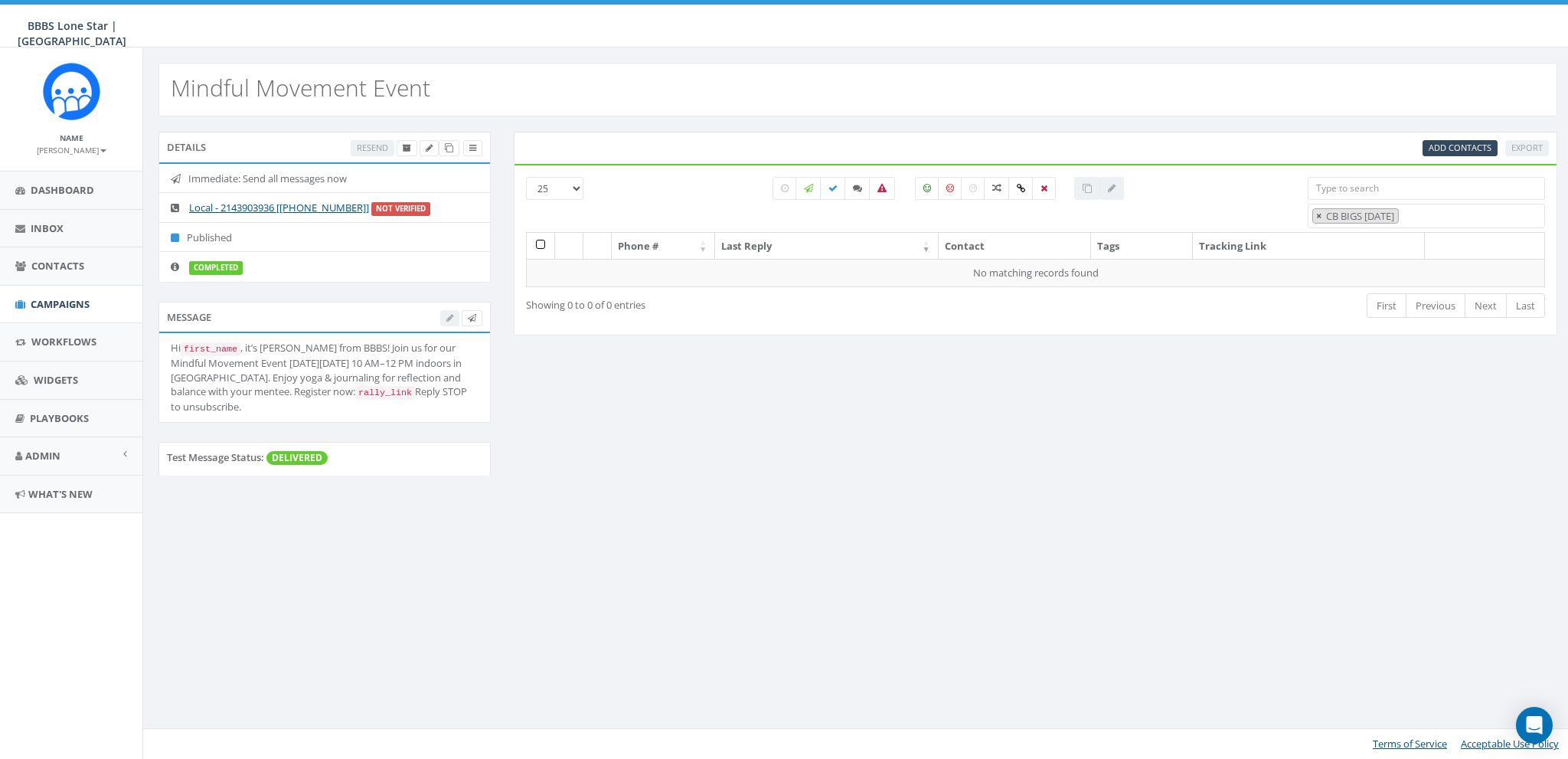
click at [1320, 218] on span "×" at bounding box center [1319, 215] width 6 height 14
select select
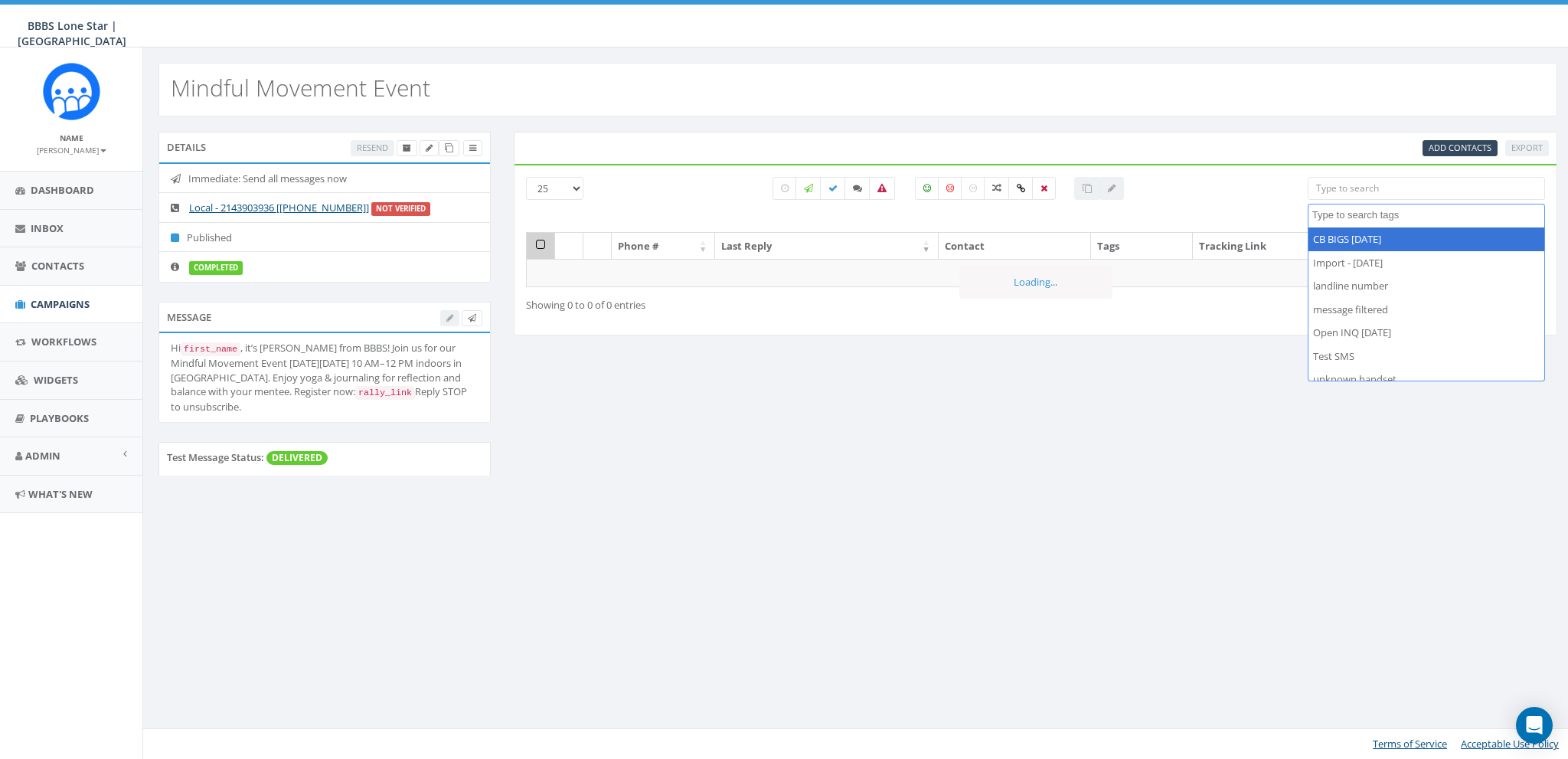
click at [1188, 450] on div "Details Resend Immediate: Send all messages now Local - 2143903936 [+1 214-390-…" at bounding box center [857, 313] width 1422 height 363
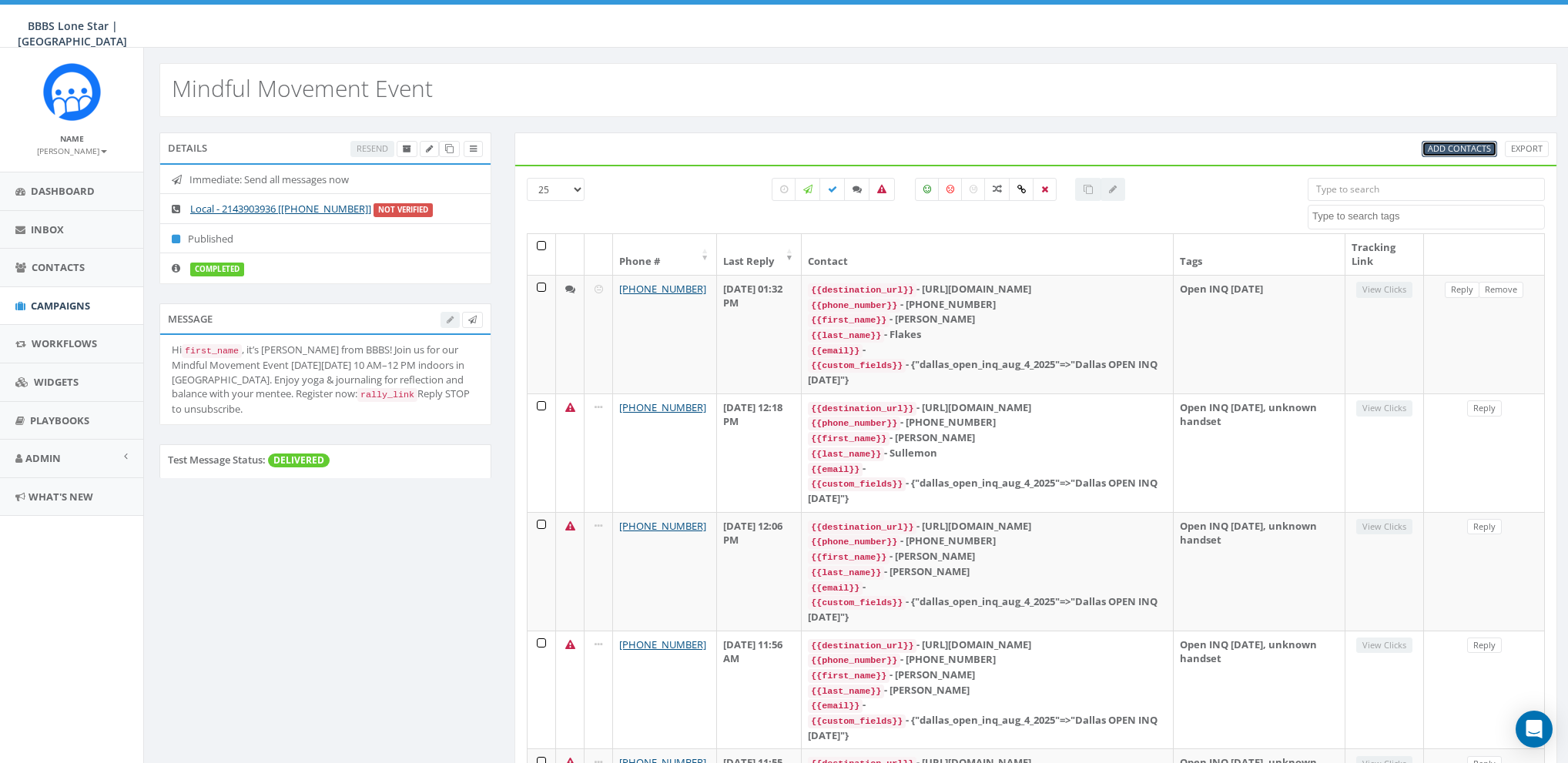
click at [1451, 150] on span "Add Contacts" at bounding box center [1459, 148] width 63 height 11
select select
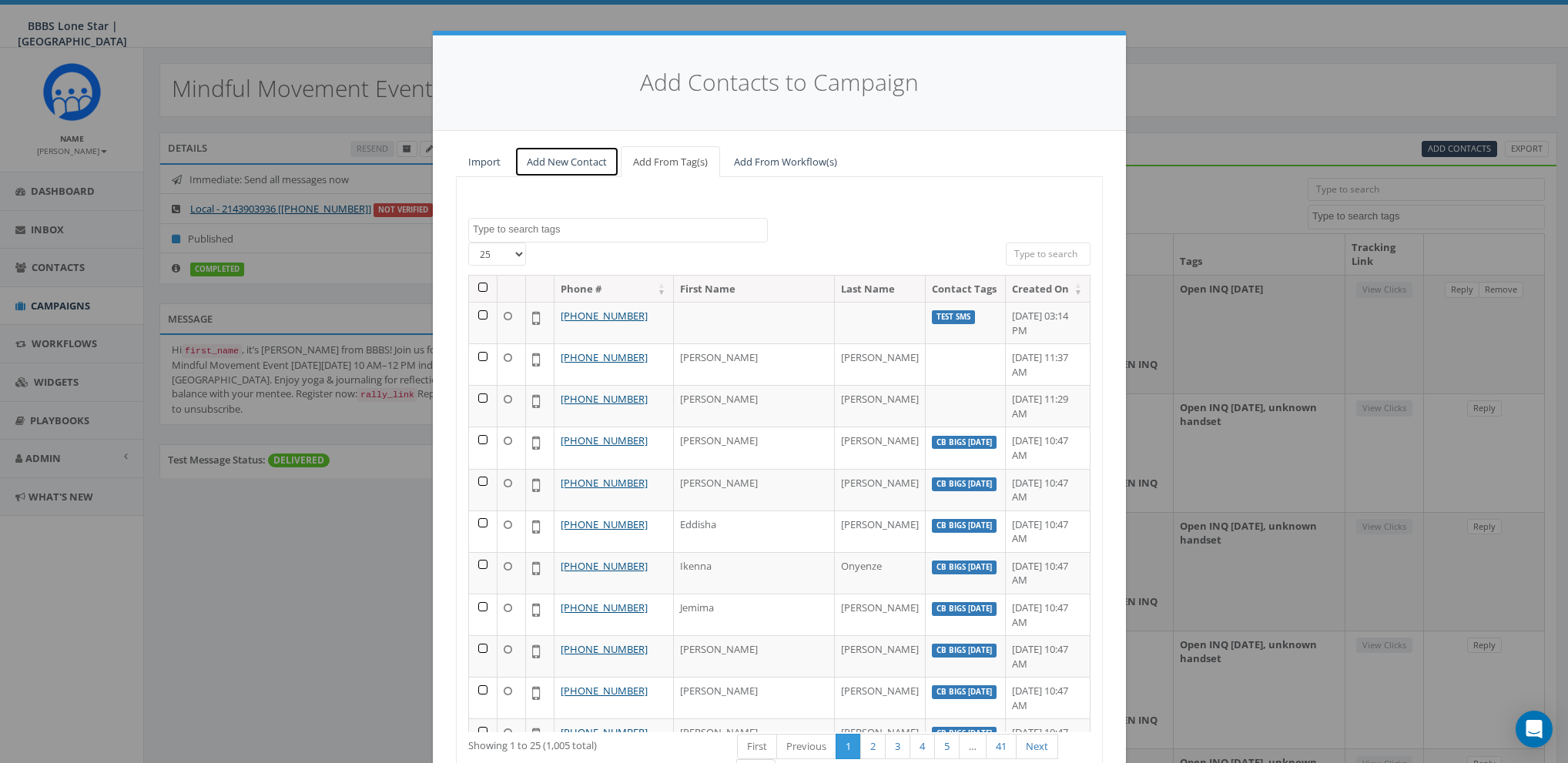
click at [582, 167] on link "Add New Contact" at bounding box center [566, 162] width 105 height 32
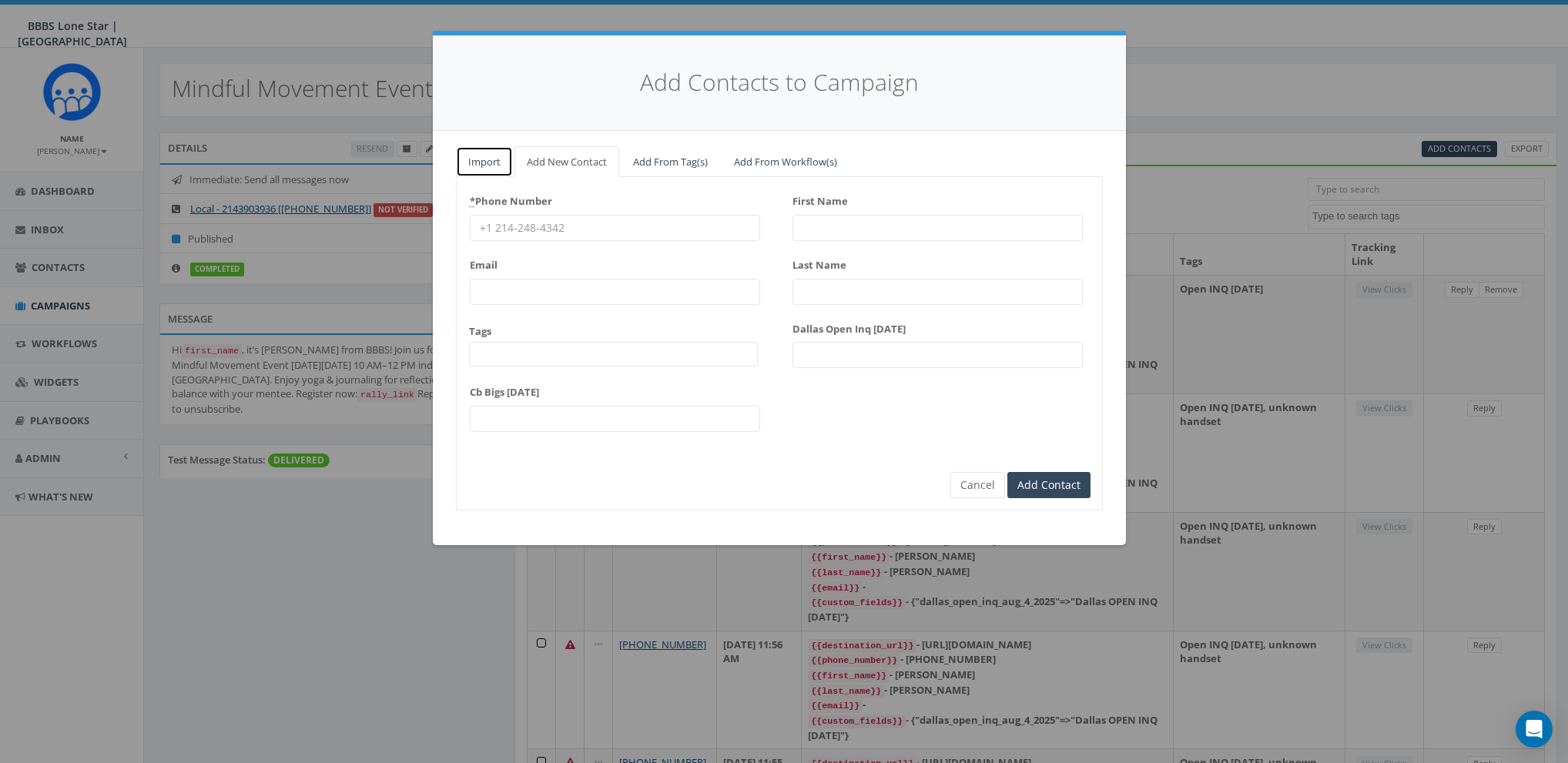
click at [496, 159] on link "Import" at bounding box center [485, 162] width 57 height 32
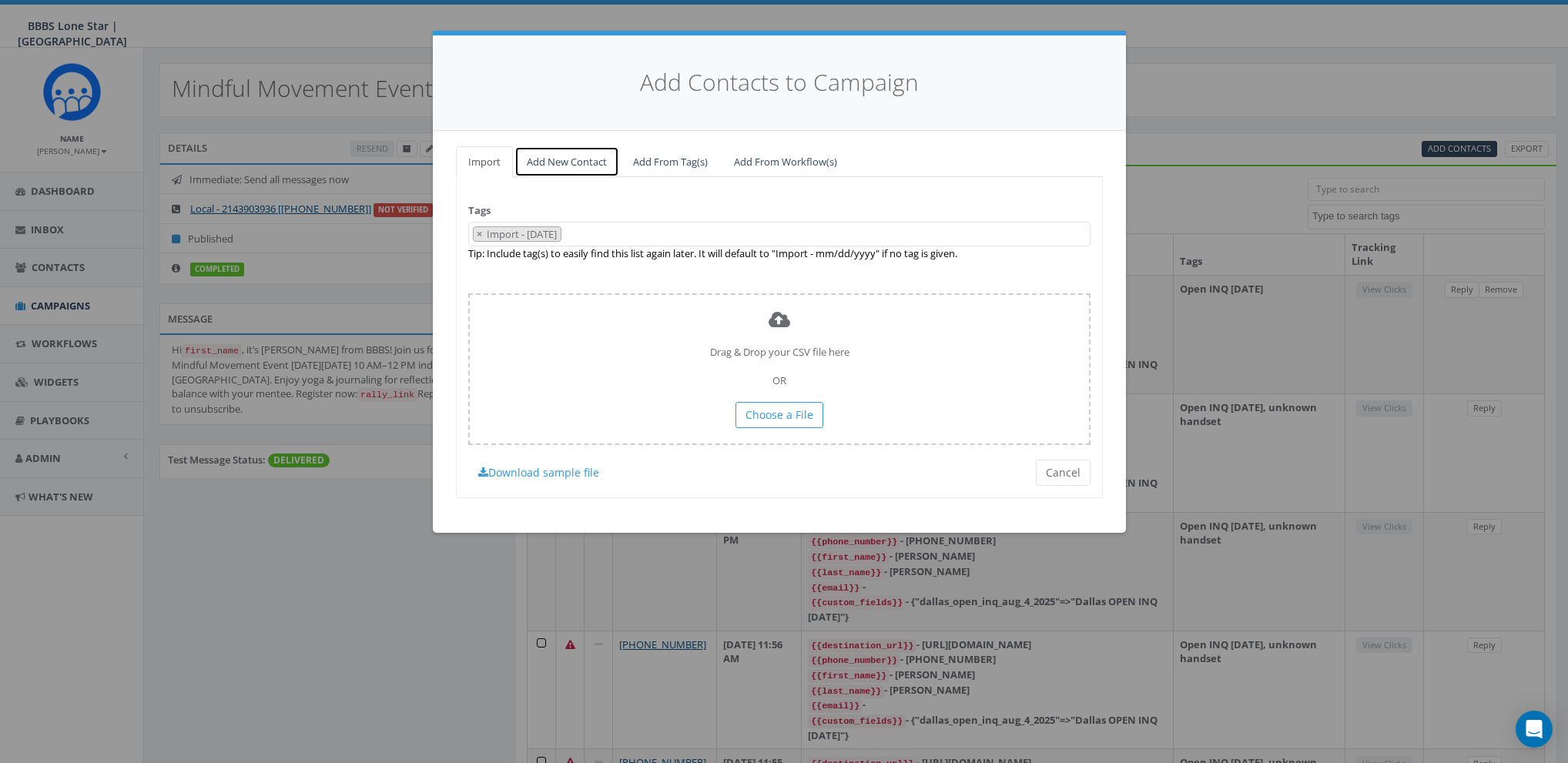
click at [549, 159] on link "Add New Contact" at bounding box center [566, 162] width 105 height 32
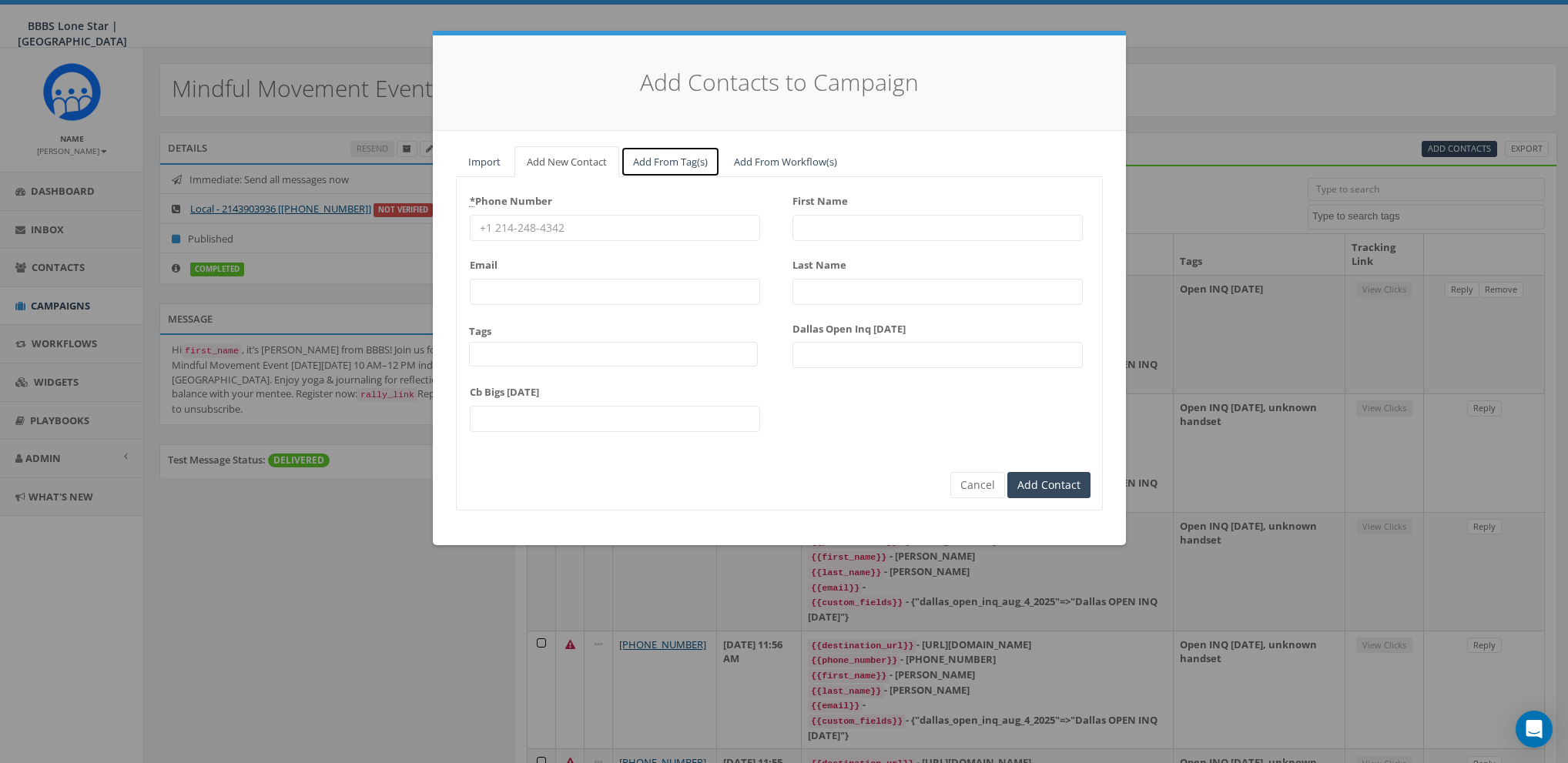
click at [651, 161] on link "Add From Tag(s)" at bounding box center [670, 162] width 100 height 32
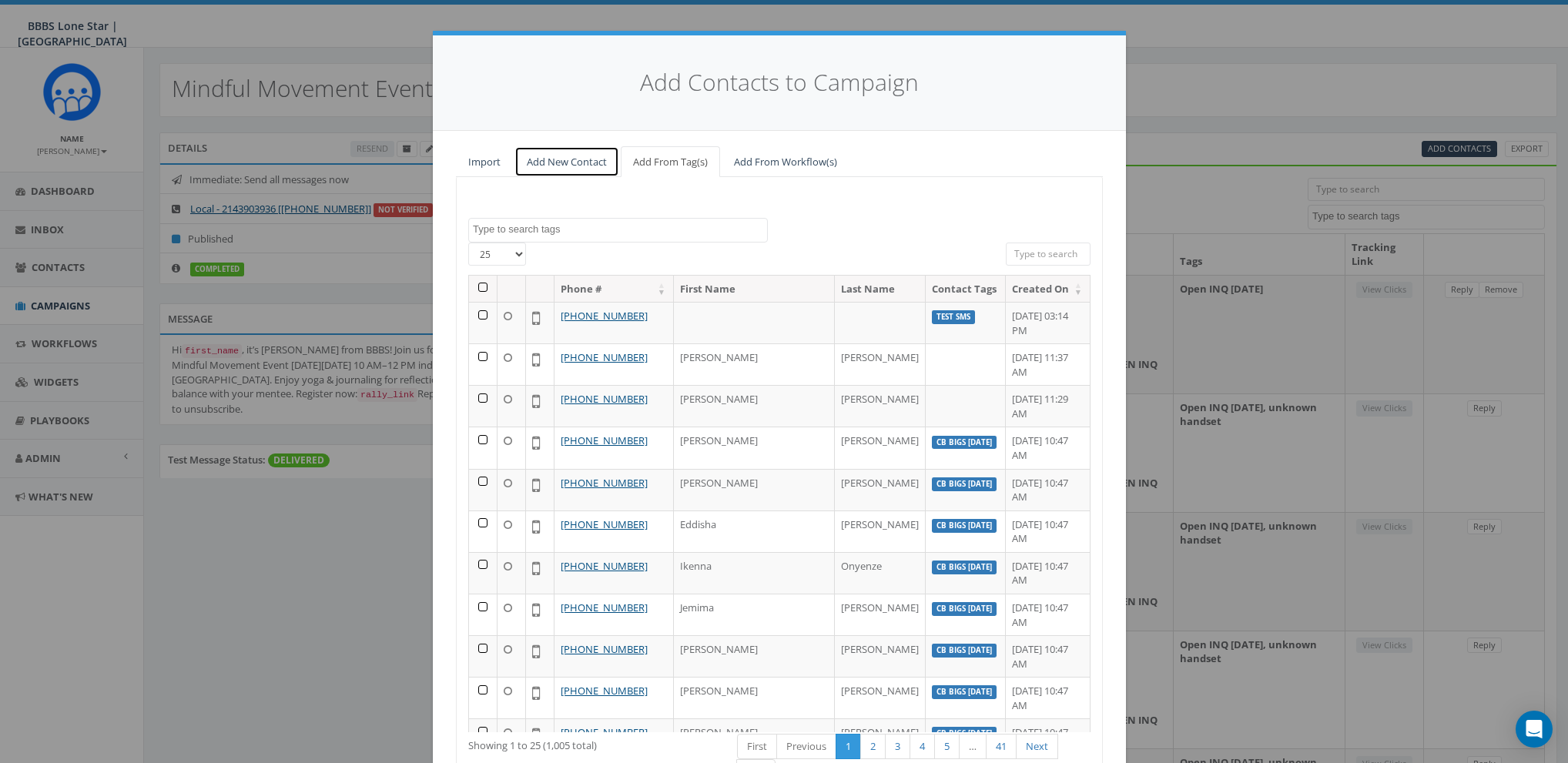
click at [577, 152] on link "Add New Contact" at bounding box center [566, 162] width 105 height 32
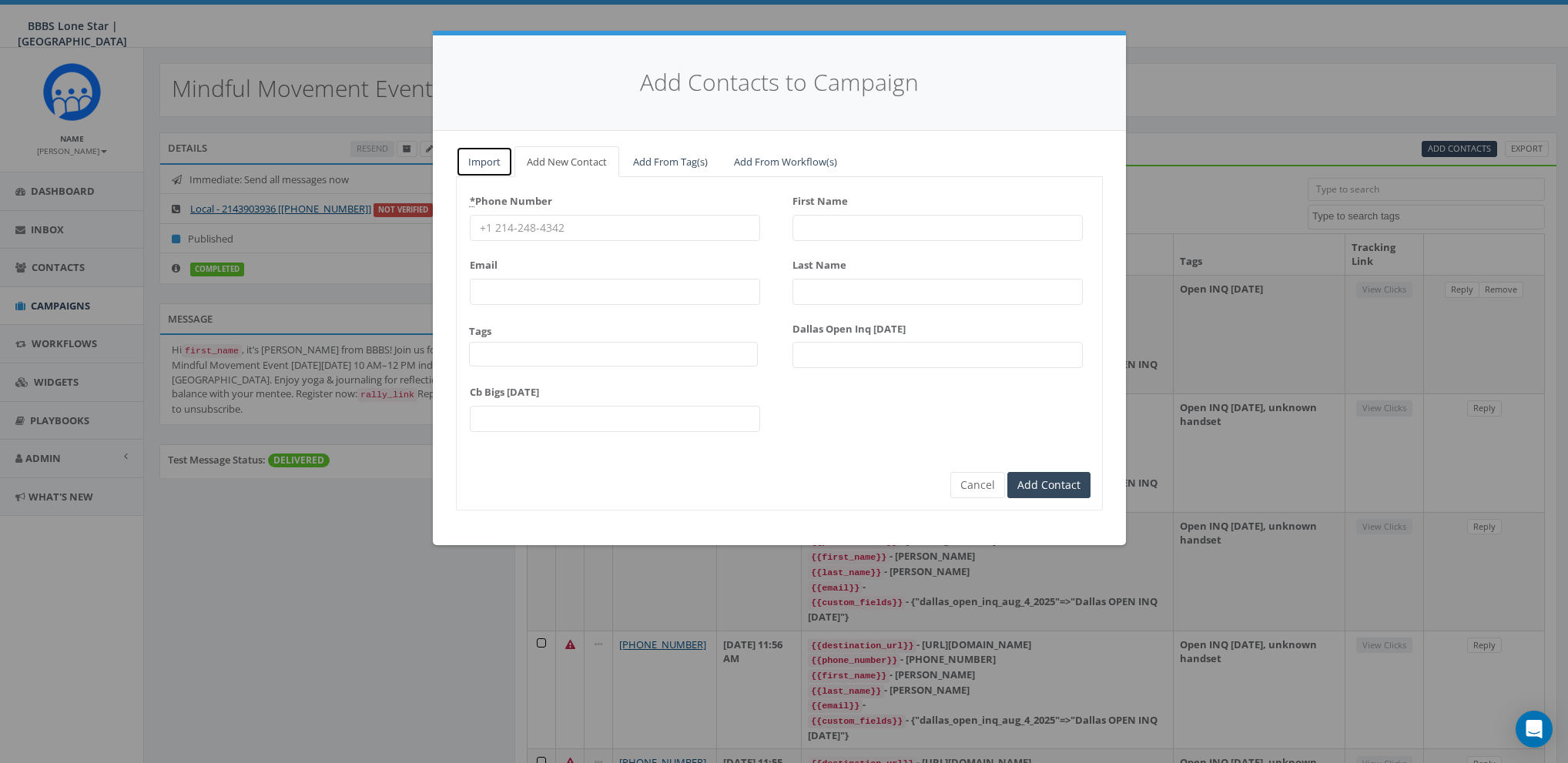
click at [495, 157] on link "Import" at bounding box center [485, 162] width 57 height 32
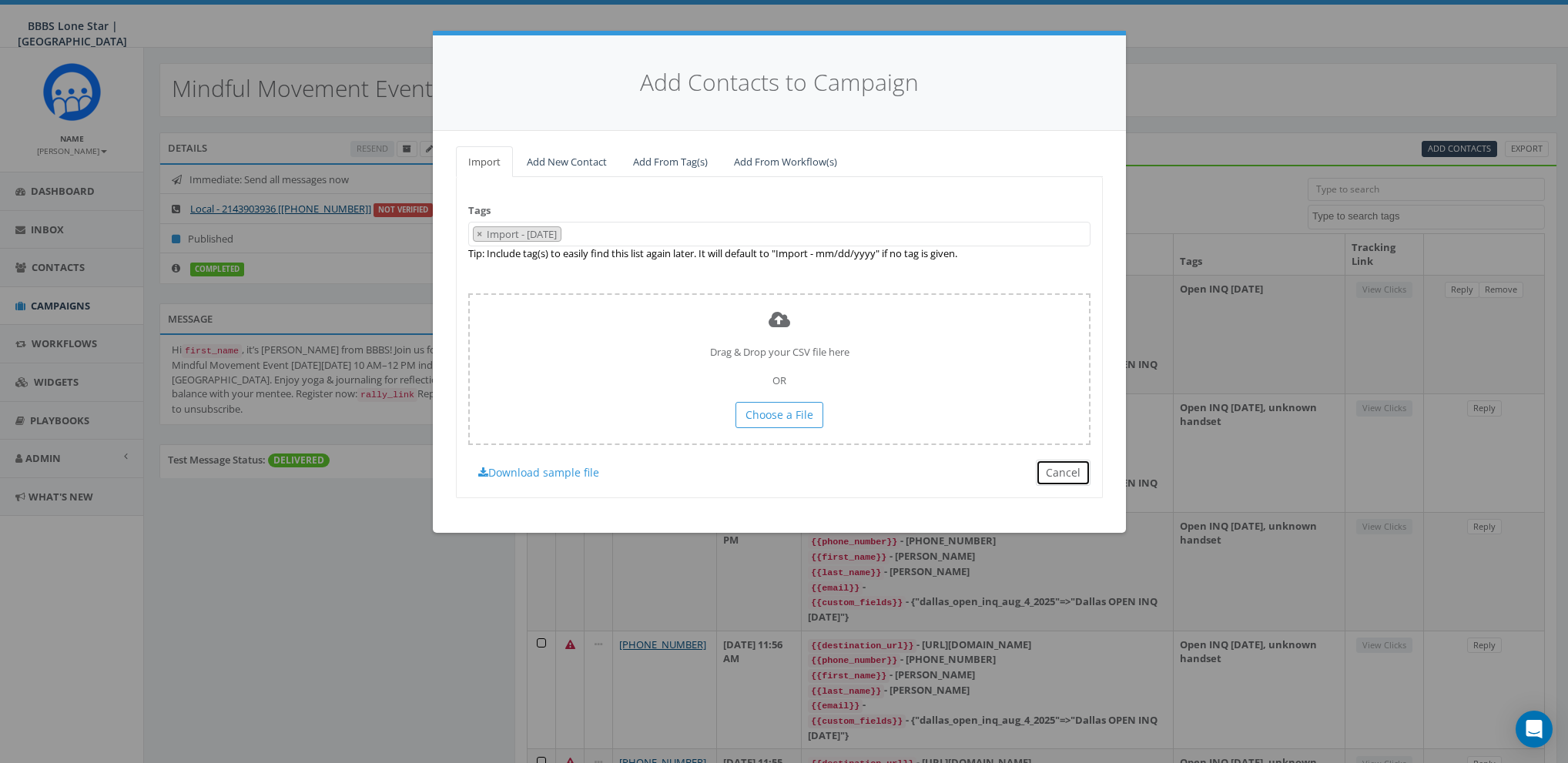
click at [1078, 465] on button "Cancel" at bounding box center [1062, 472] width 54 height 26
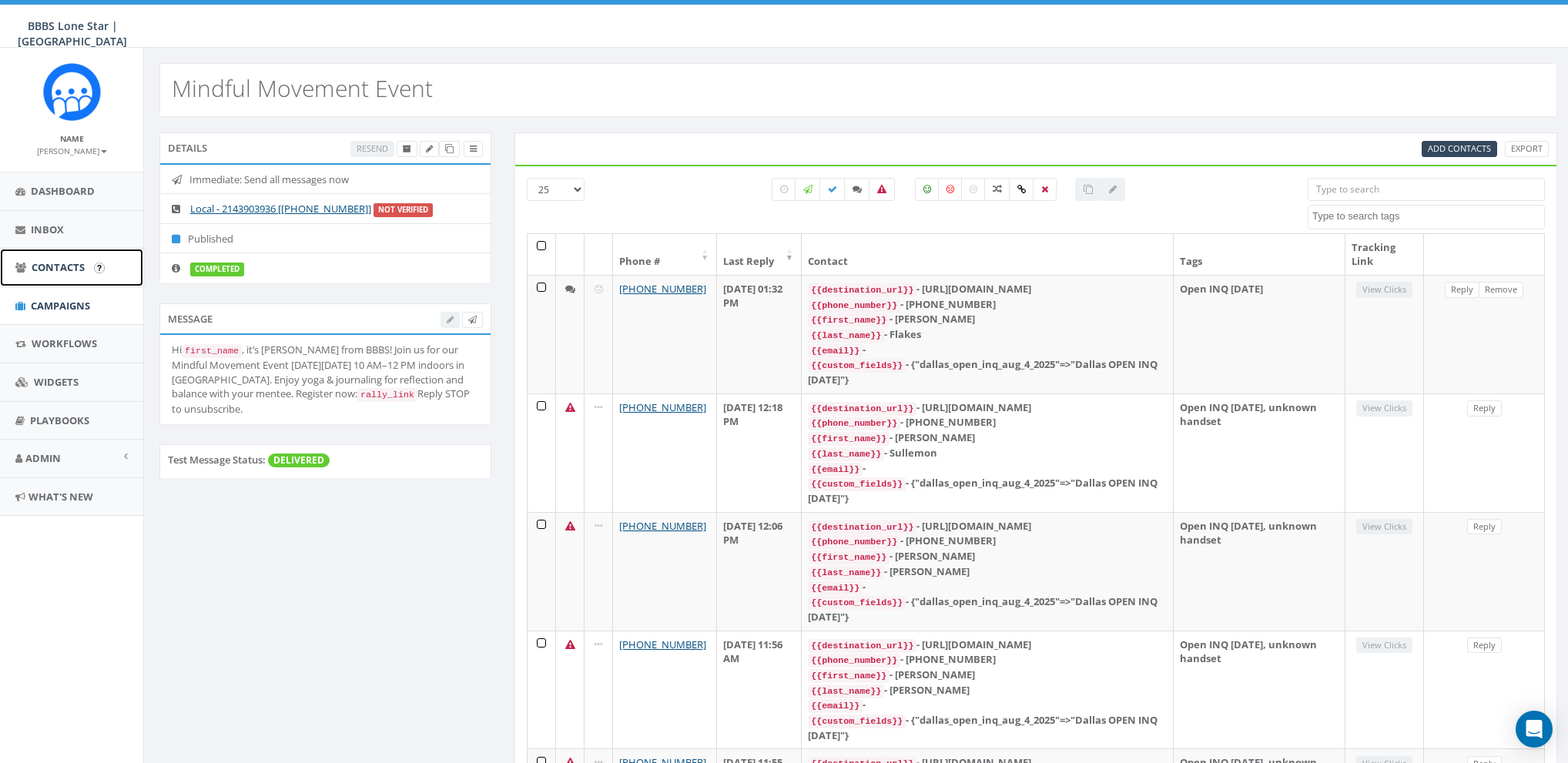
click at [47, 278] on link "Contacts" at bounding box center [71, 267] width 143 height 38
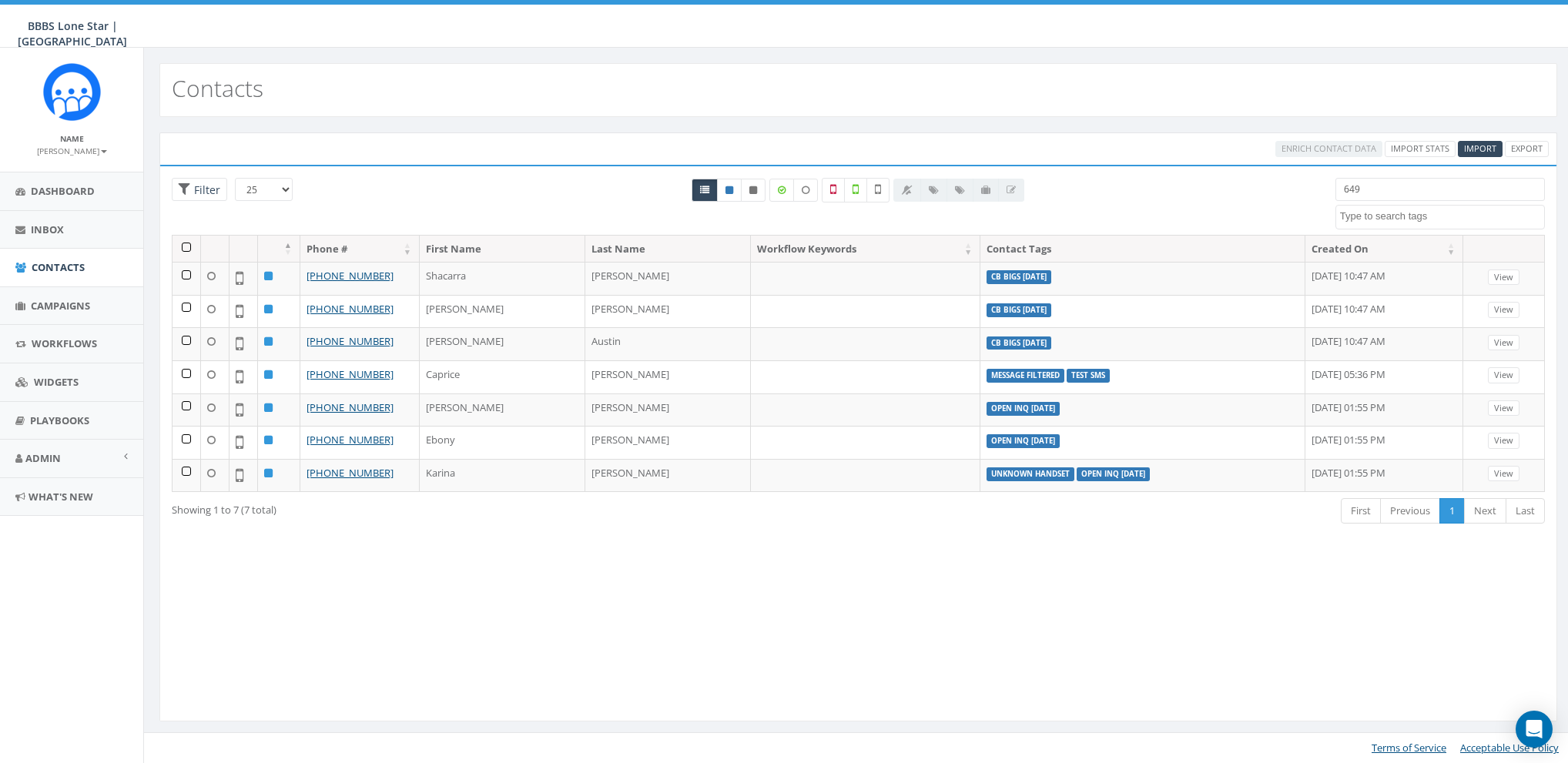
select select
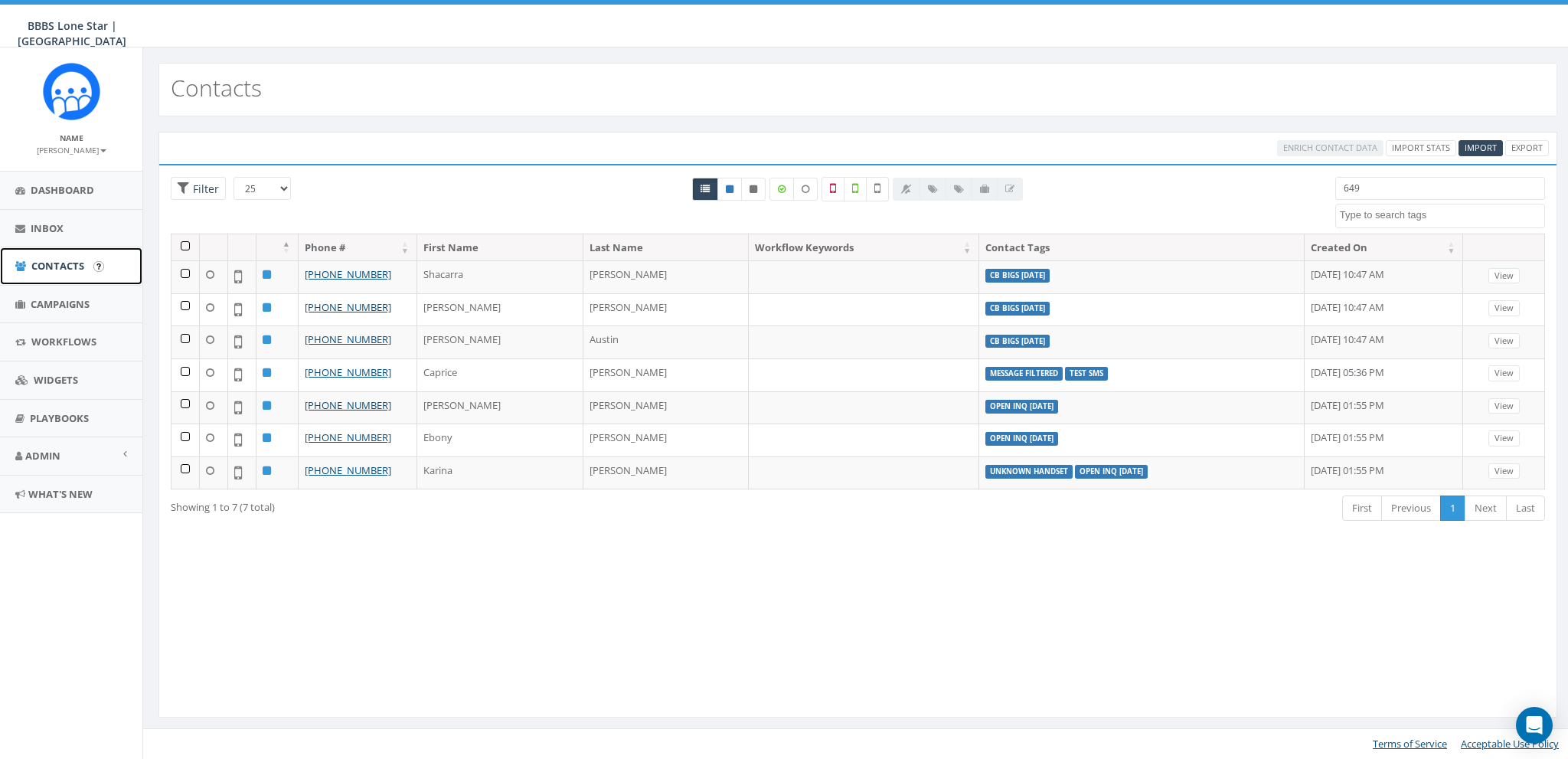
click at [62, 263] on span "Contacts" at bounding box center [58, 265] width 53 height 14
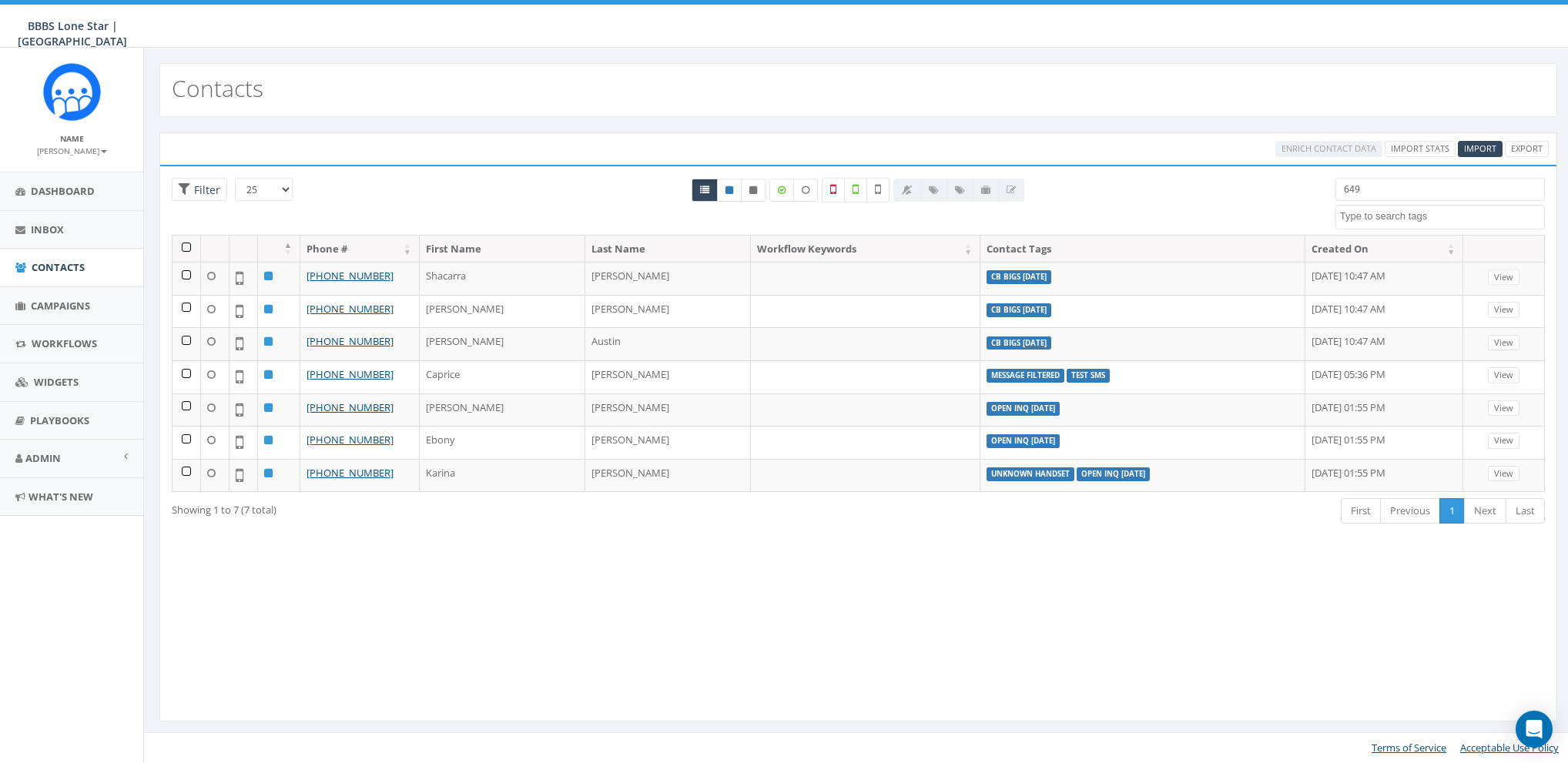
select select
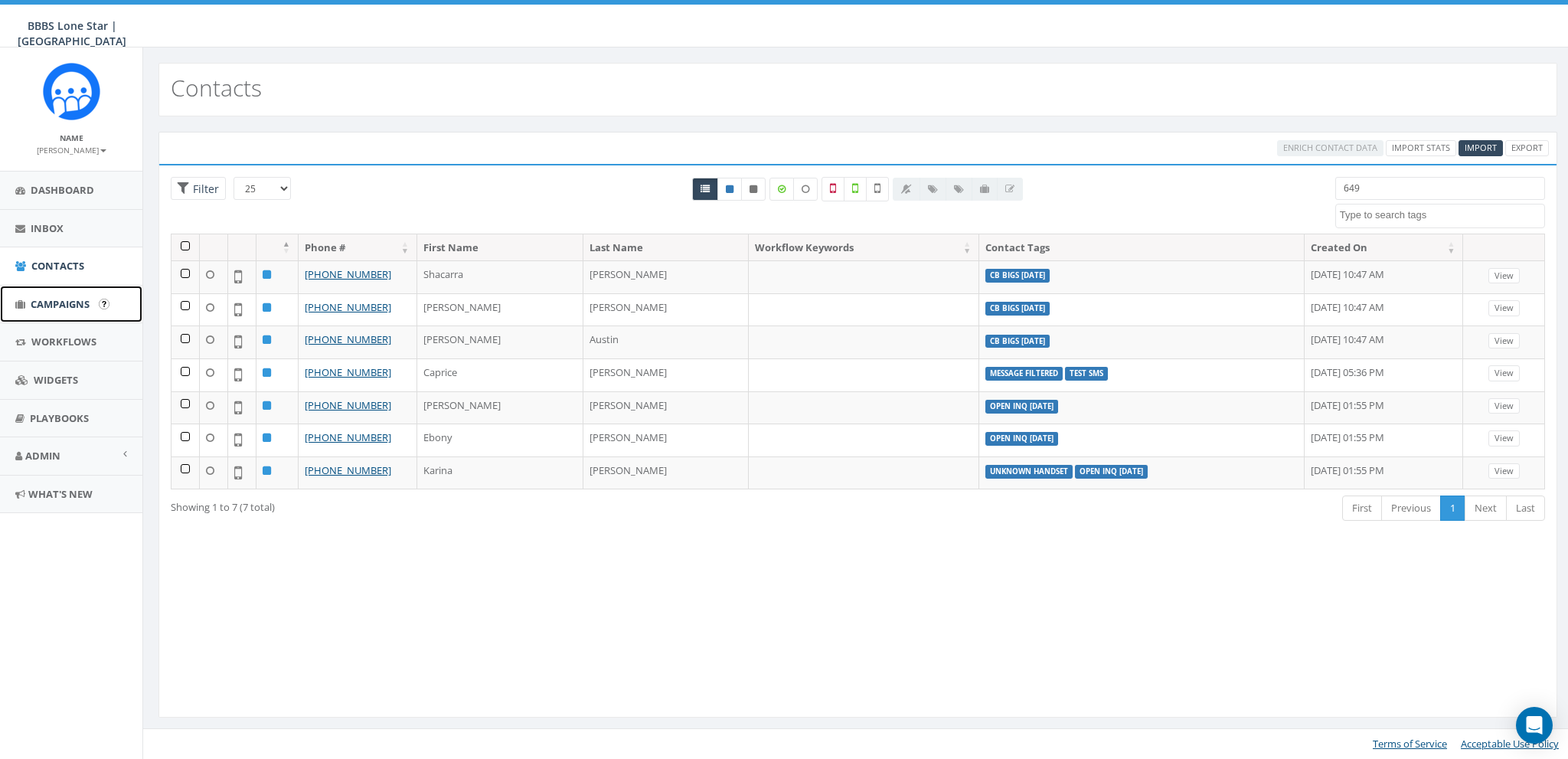
click at [54, 311] on link "Campaigns" at bounding box center [71, 304] width 143 height 38
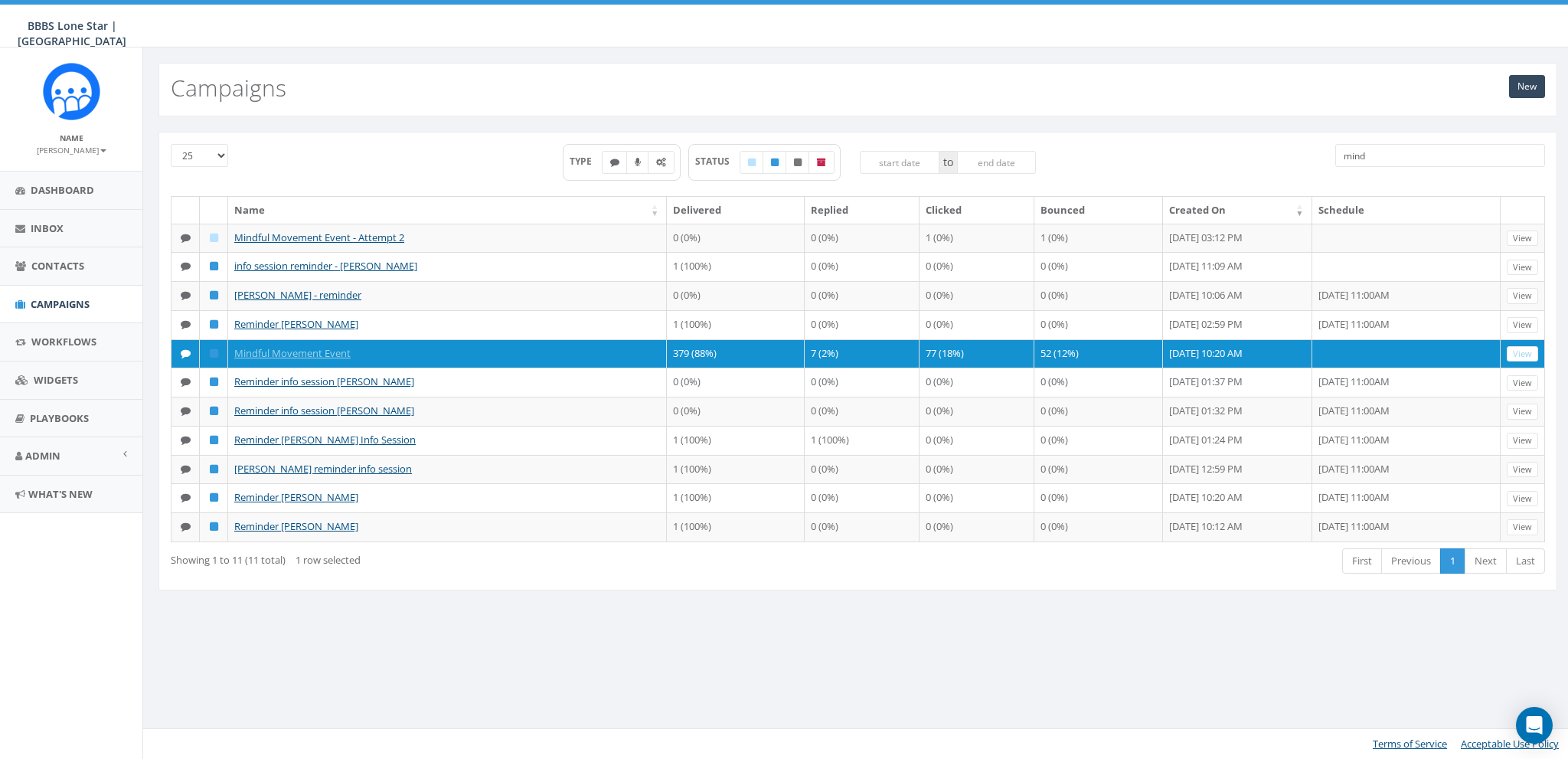
click at [1389, 164] on input "mind" at bounding box center [1440, 156] width 209 height 23
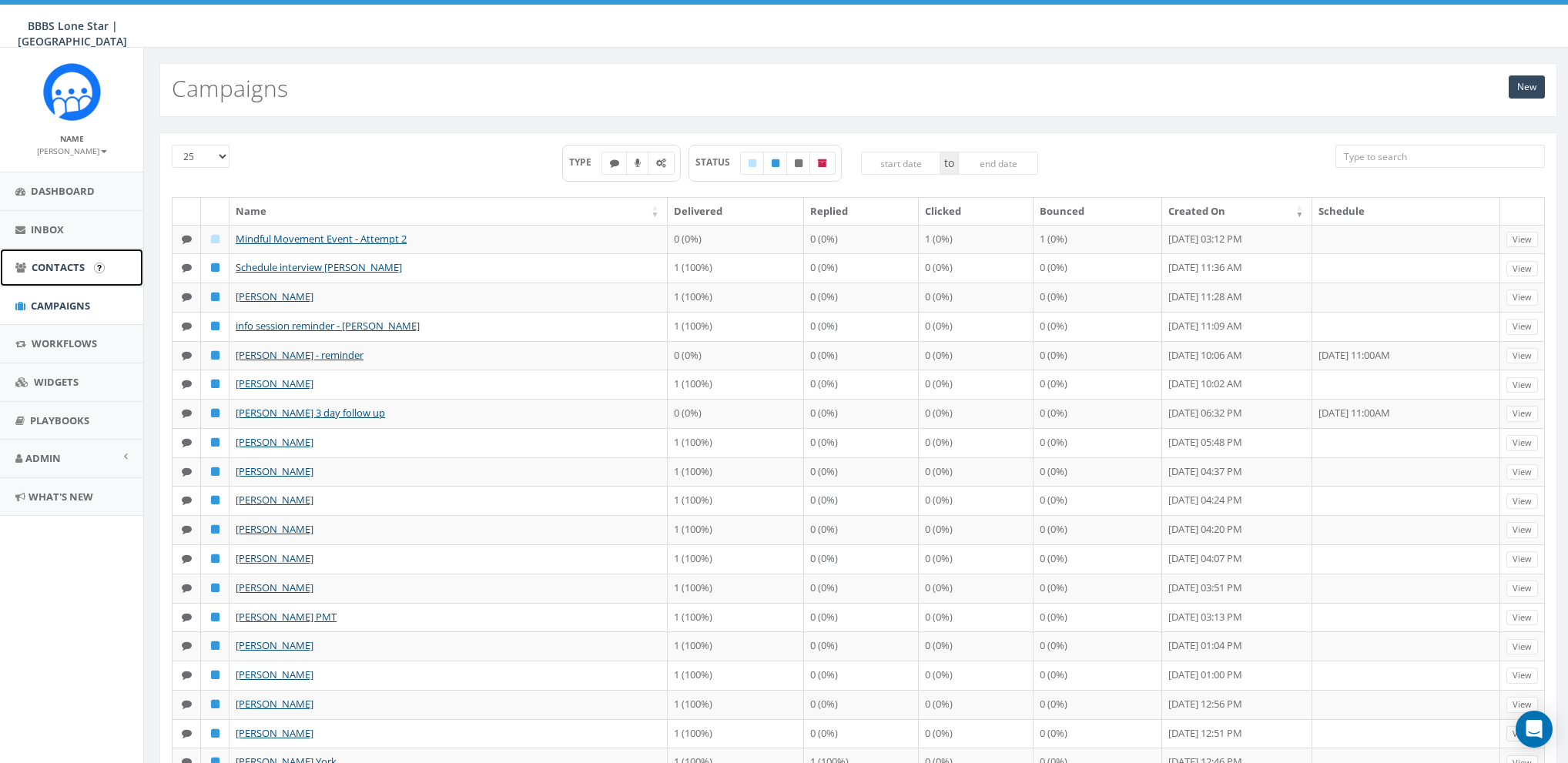
click at [49, 268] on span "Contacts" at bounding box center [58, 266] width 53 height 14
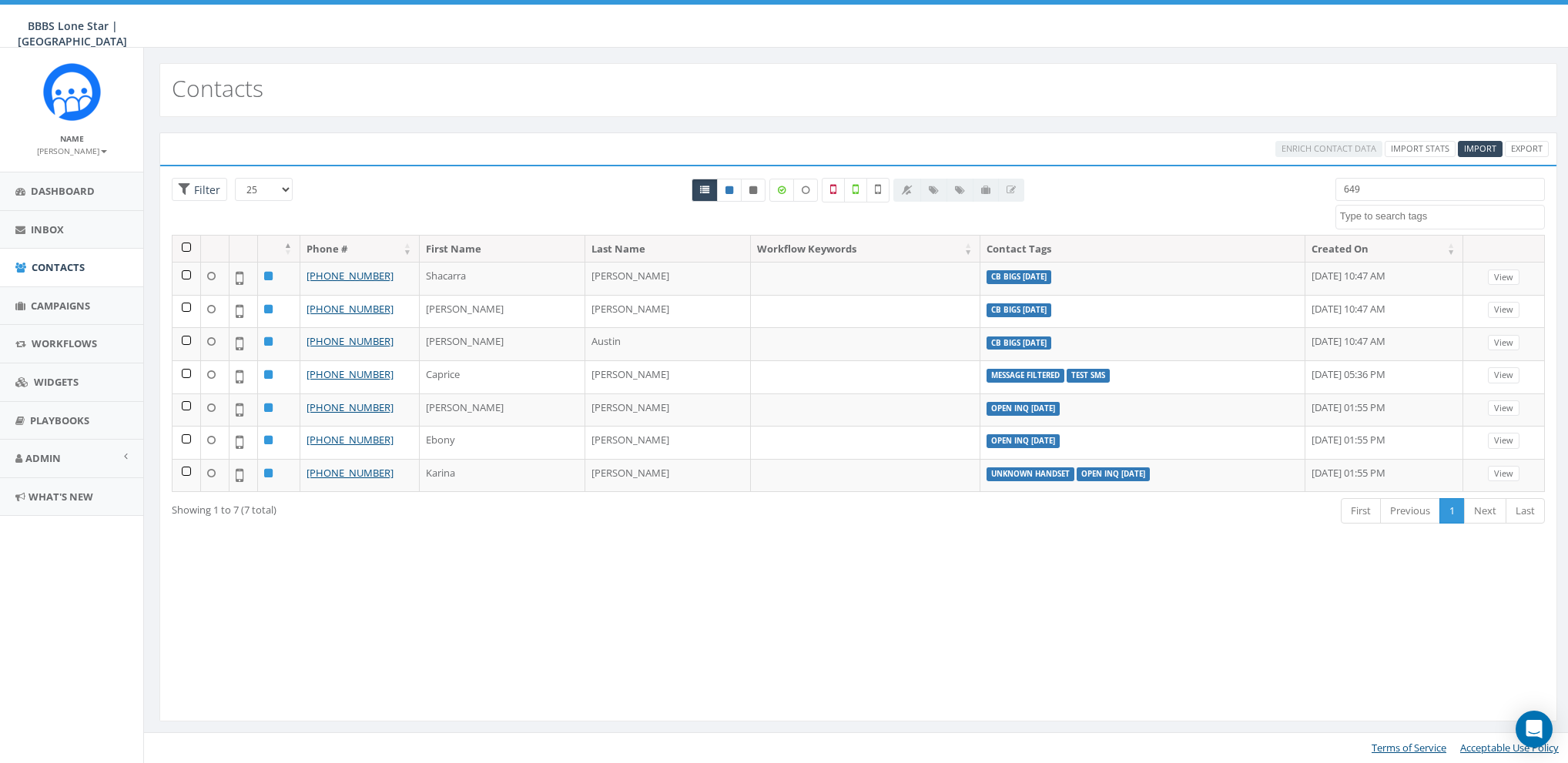
select select
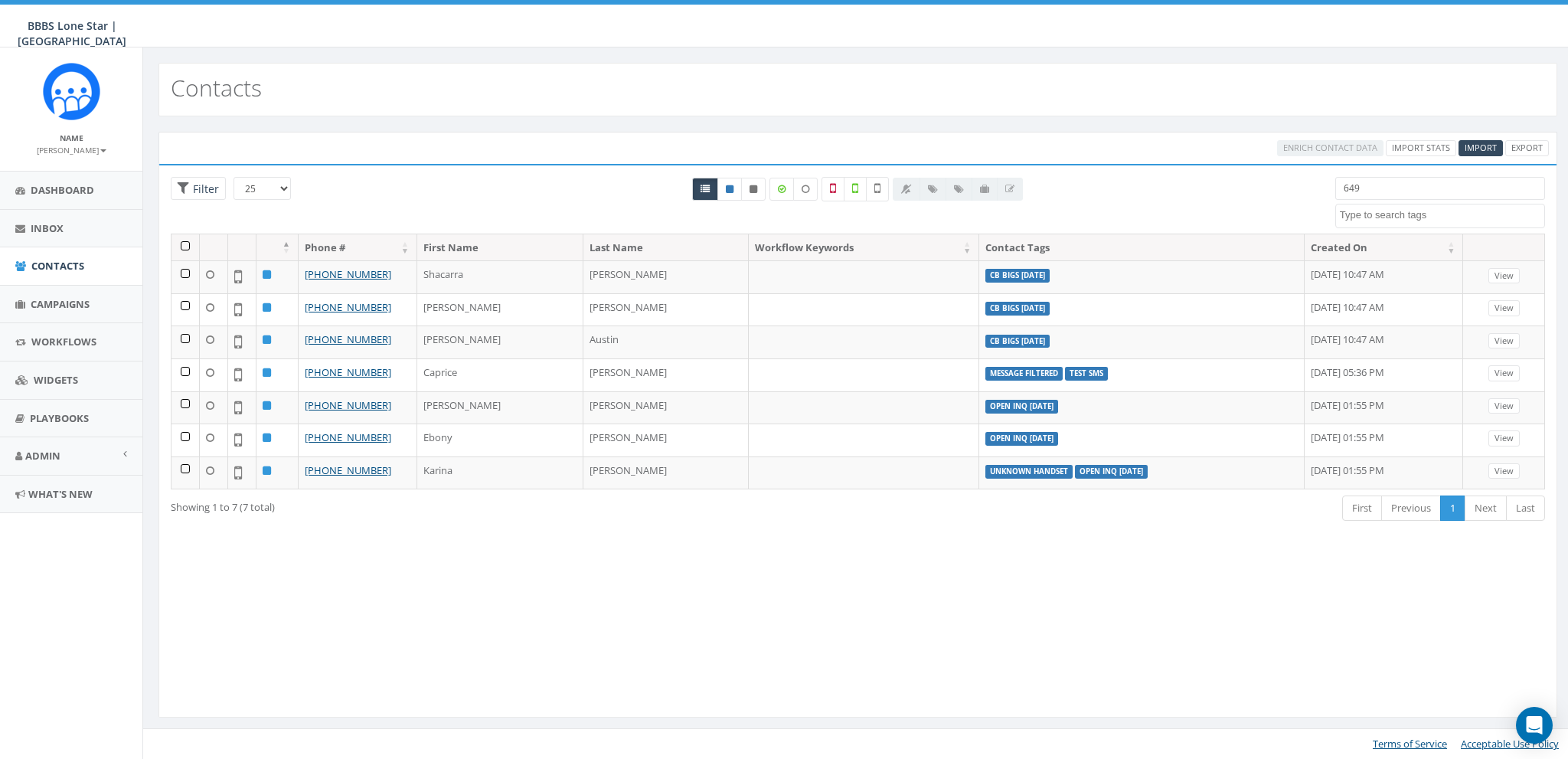
click at [1379, 184] on input "649" at bounding box center [1440, 189] width 209 height 23
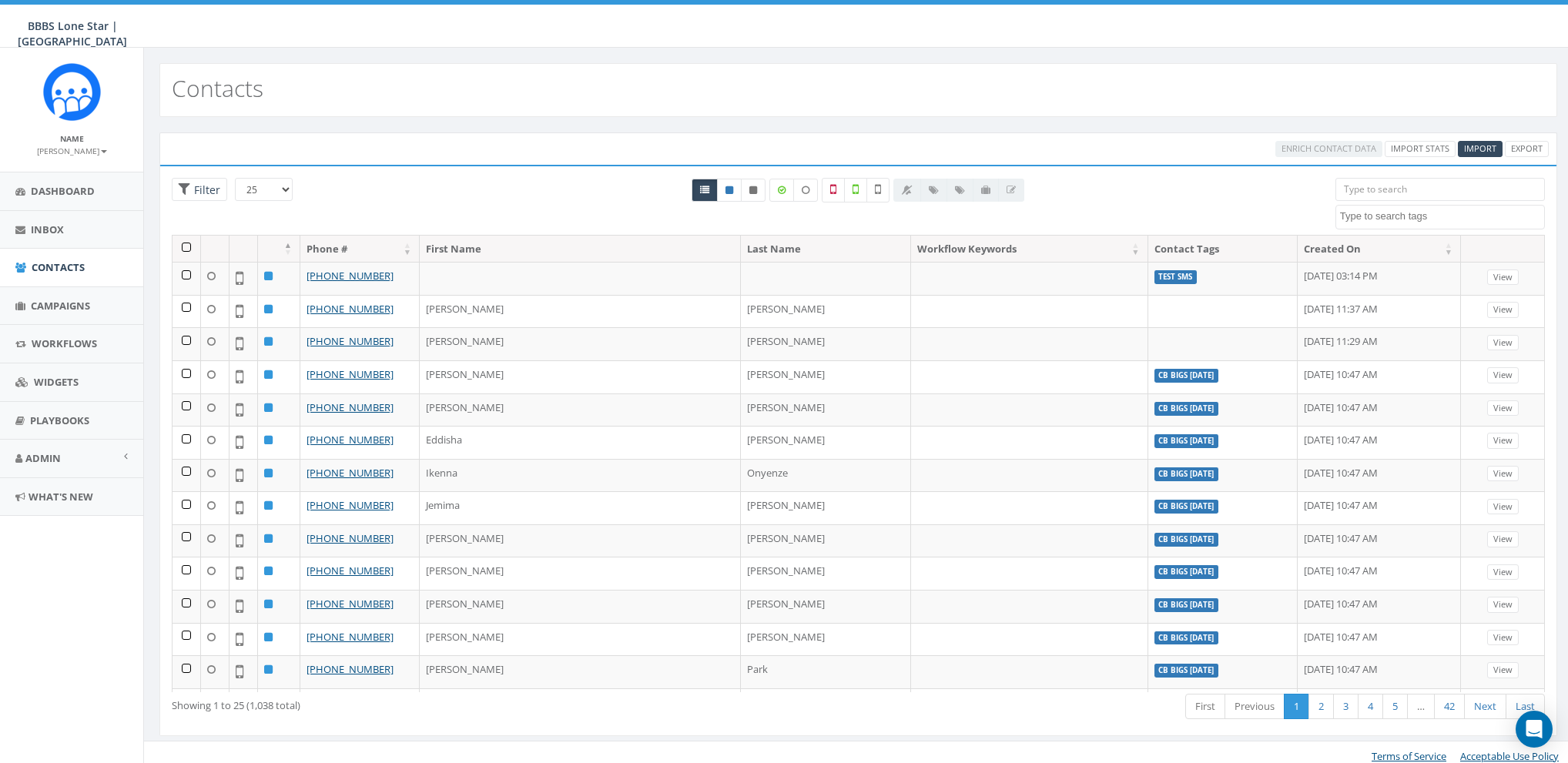
click at [1386, 220] on textarea "Search" at bounding box center [1442, 215] width 204 height 14
select select "Open INQ [DATE]"
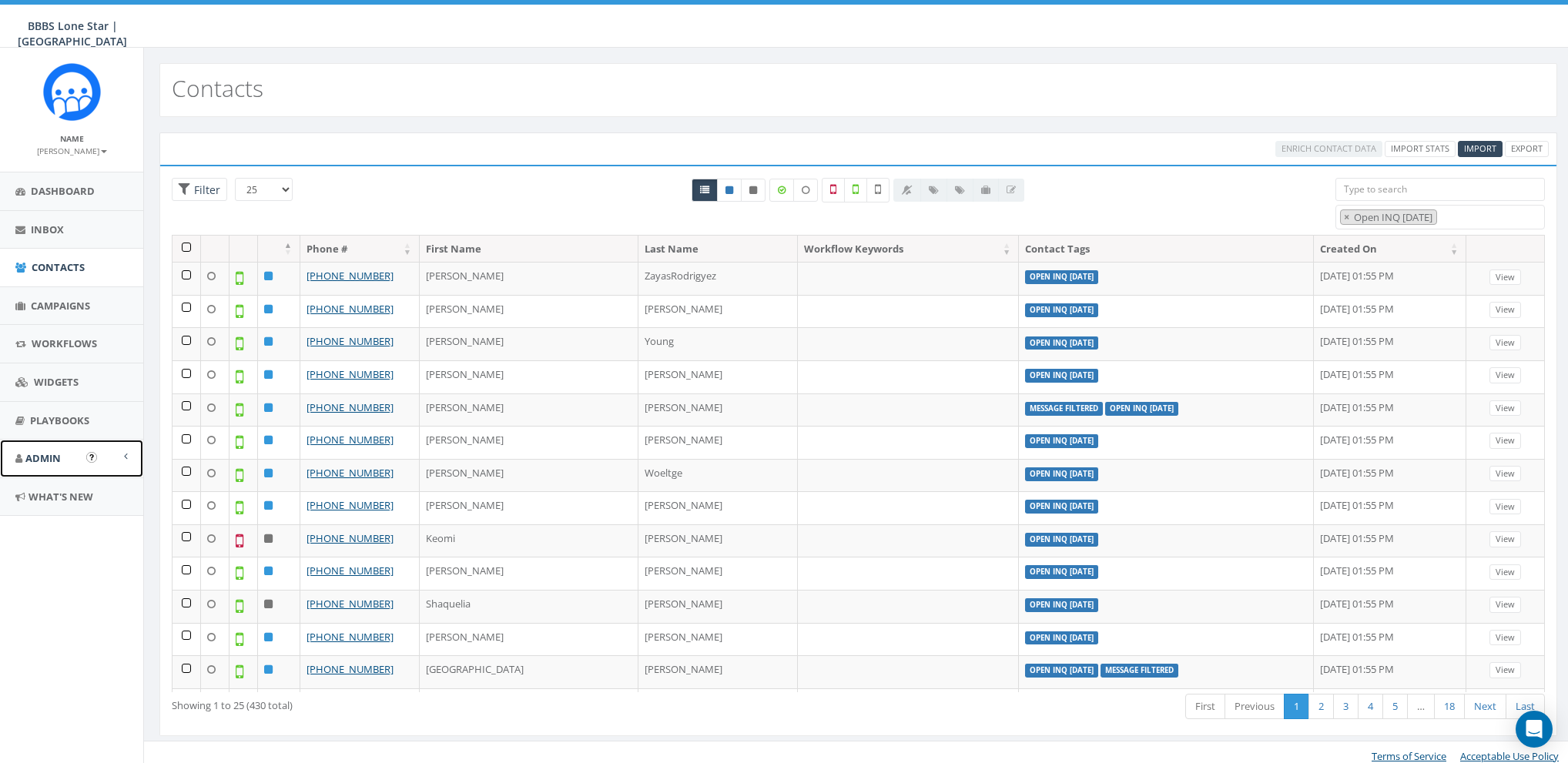
click at [40, 462] on span "Admin" at bounding box center [43, 458] width 36 height 14
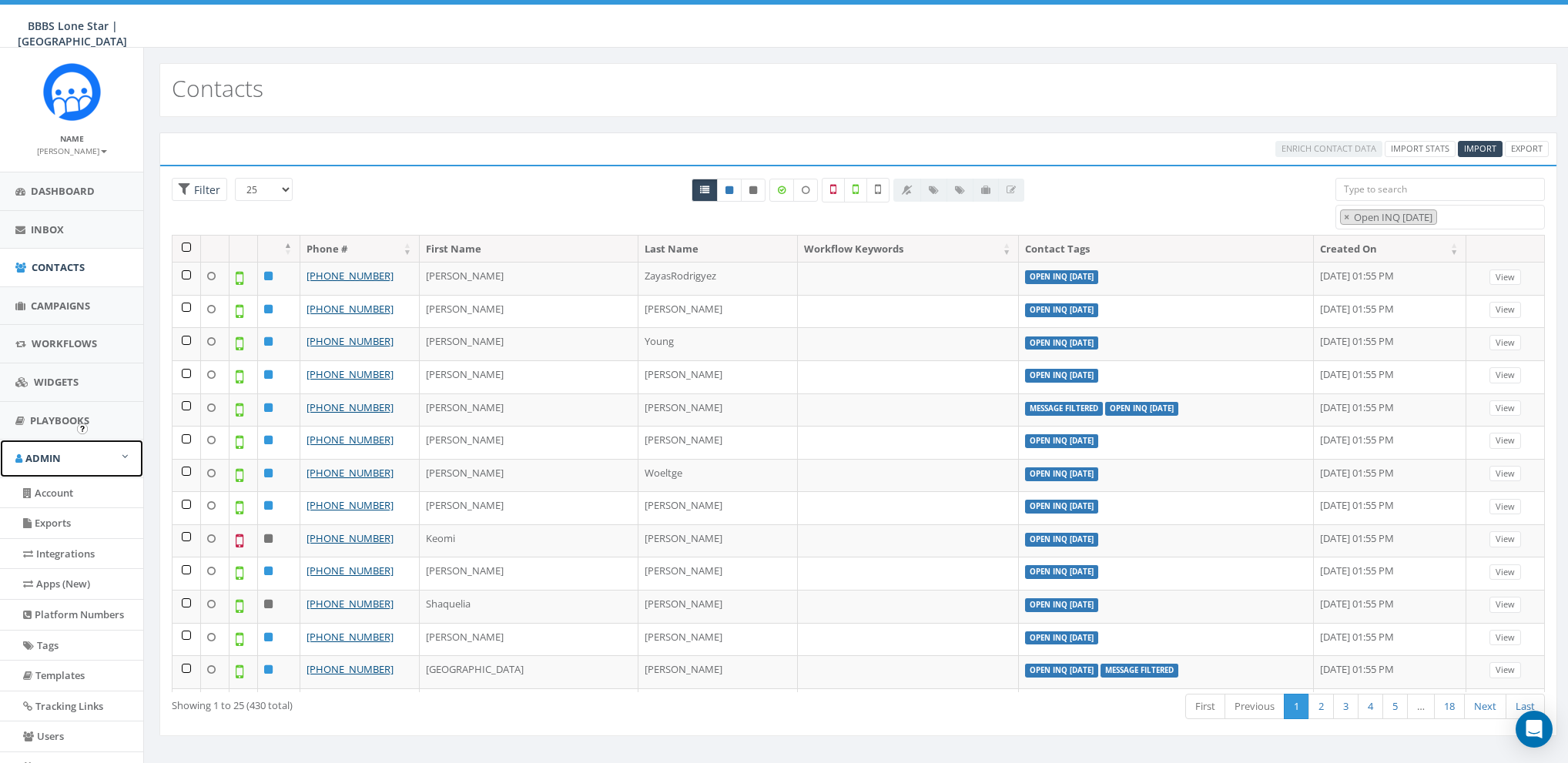
scroll to position [98, 0]
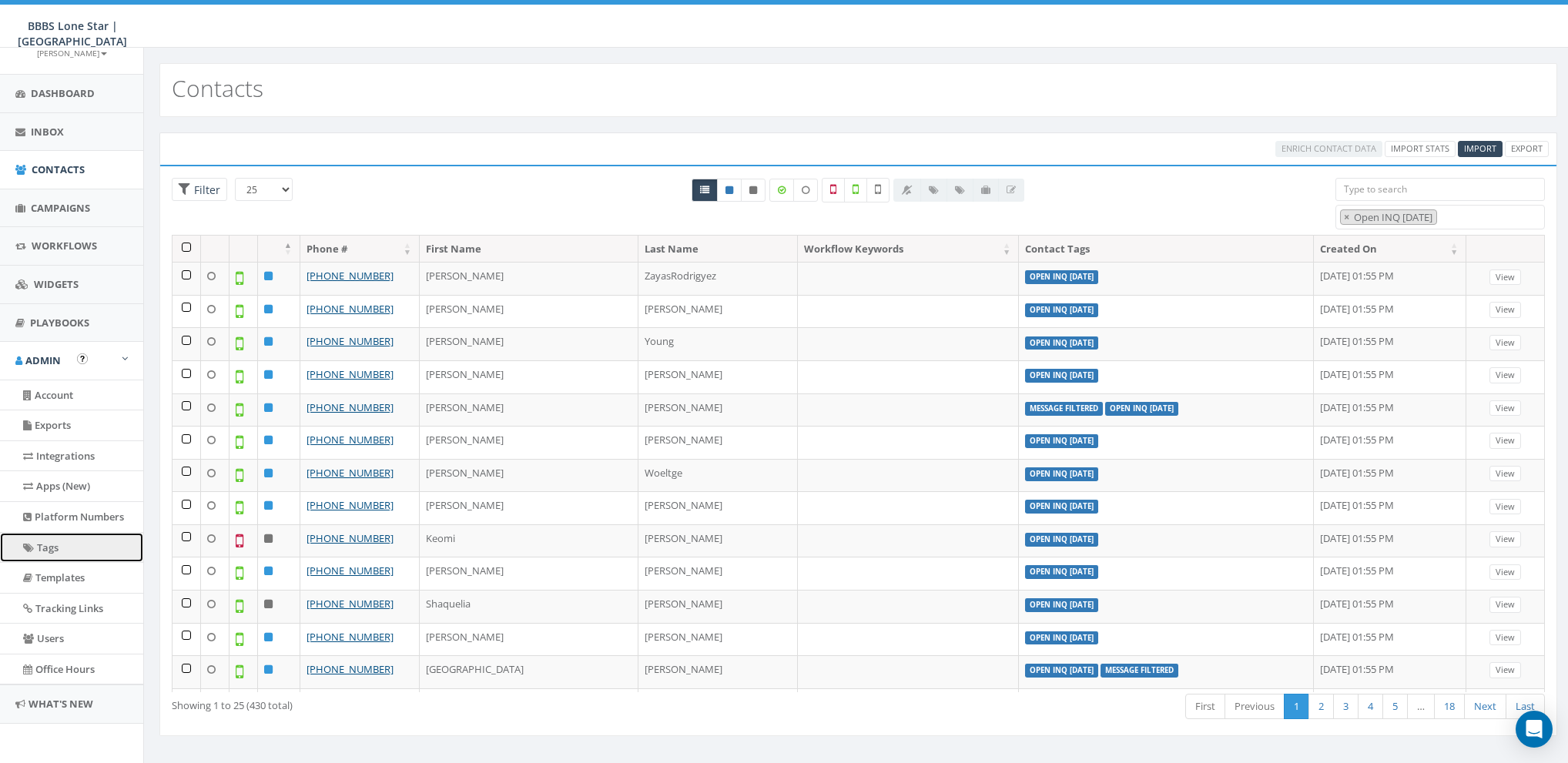
click at [60, 543] on link "Tags" at bounding box center [71, 548] width 143 height 30
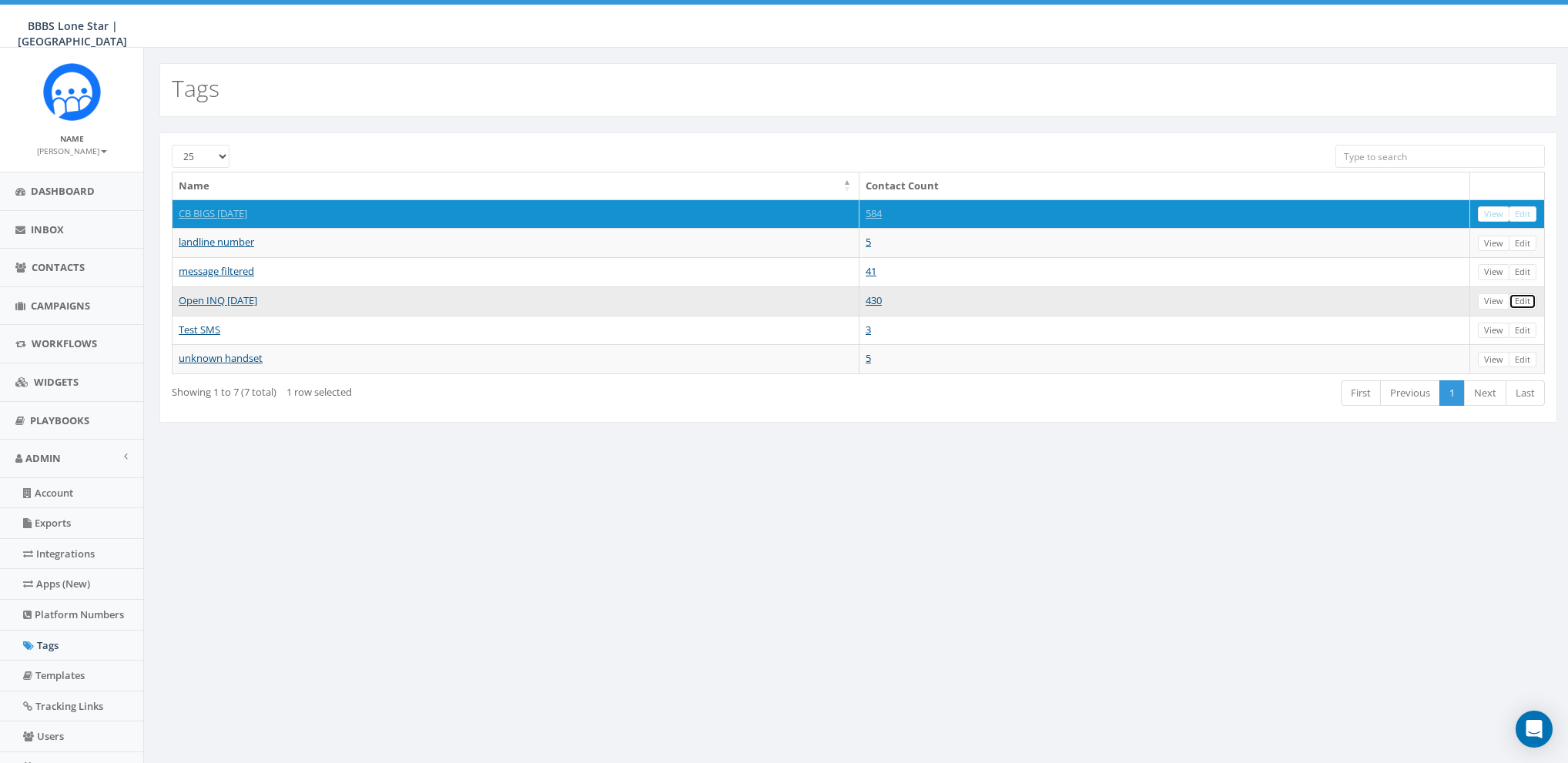
click at [1525, 299] on link "Edit" at bounding box center [1523, 301] width 28 height 16
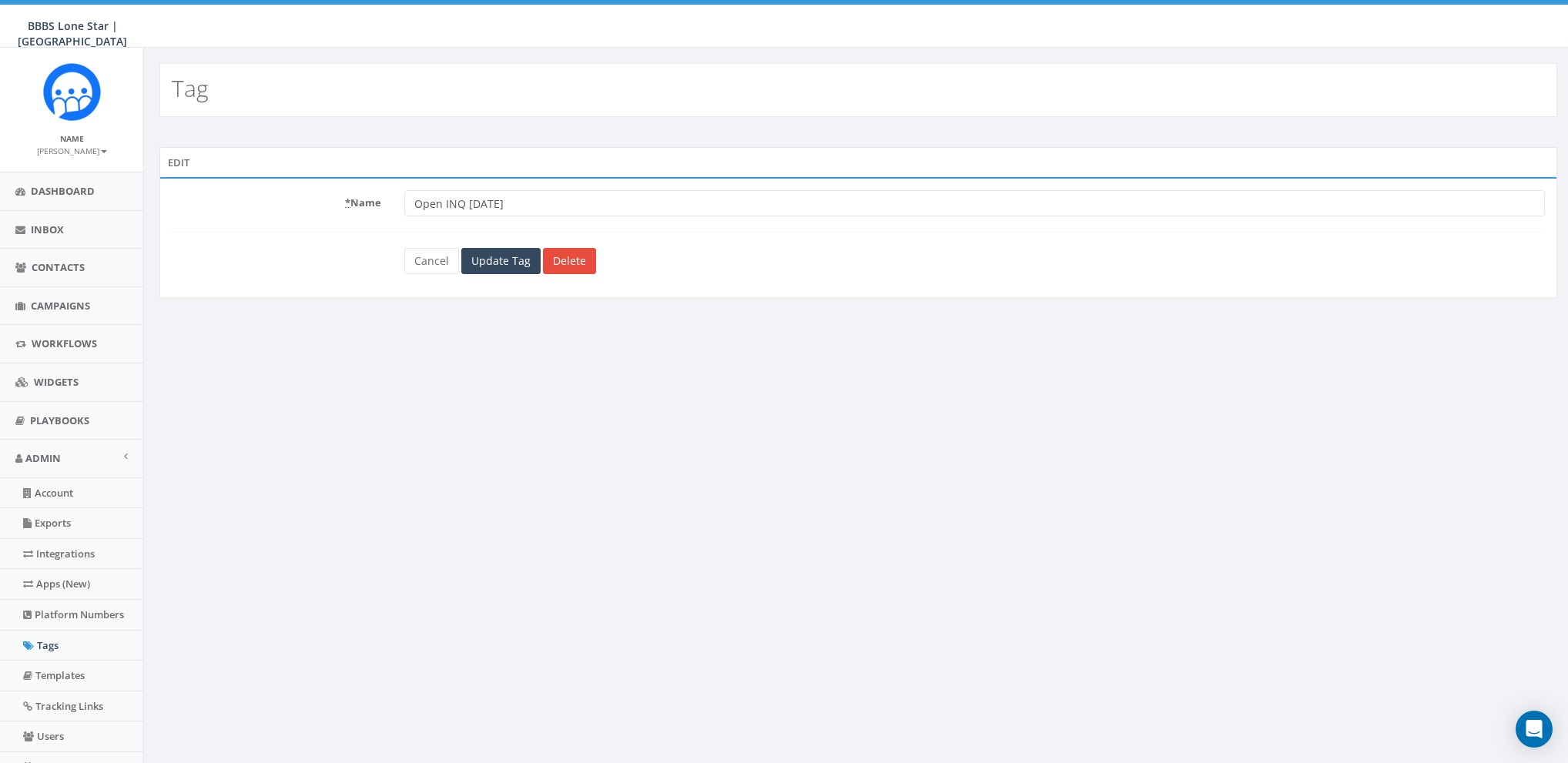
click at [768, 420] on div "Tag Edit * Name Open INQ [DATE] Cancel Update Tag Delete Terms of Service Accep…" at bounding box center [858, 454] width 1429 height 813
click at [427, 265] on link "Cancel" at bounding box center [431, 261] width 54 height 26
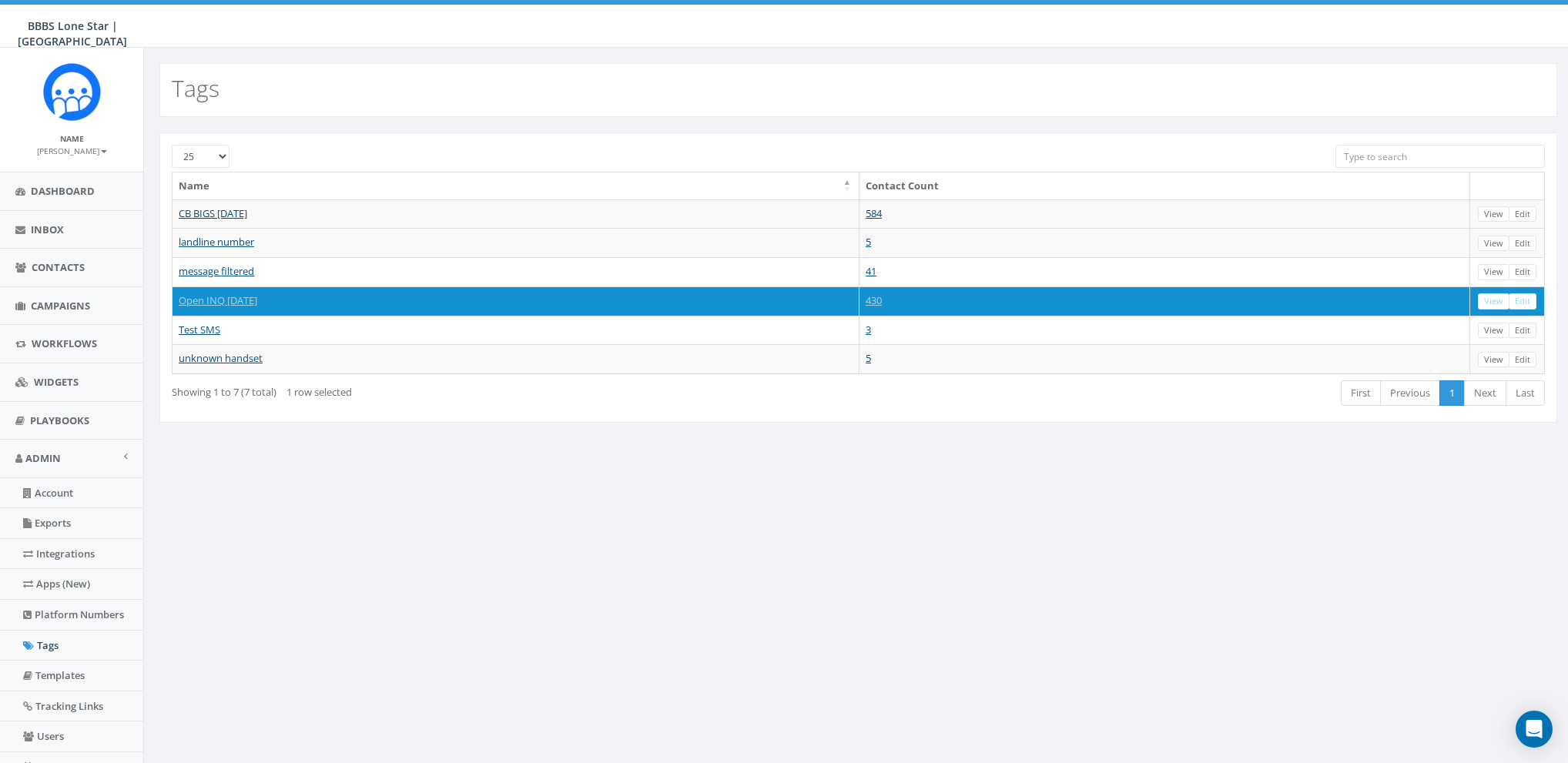
click at [745, 526] on div "Tags [PHONE_NUMBER] Name Contact Count CB BIGS [DATE] 584 View Edit Import - [D…" at bounding box center [858, 454] width 1429 height 813
click at [42, 264] on span "Contacts" at bounding box center [58, 264] width 53 height 14
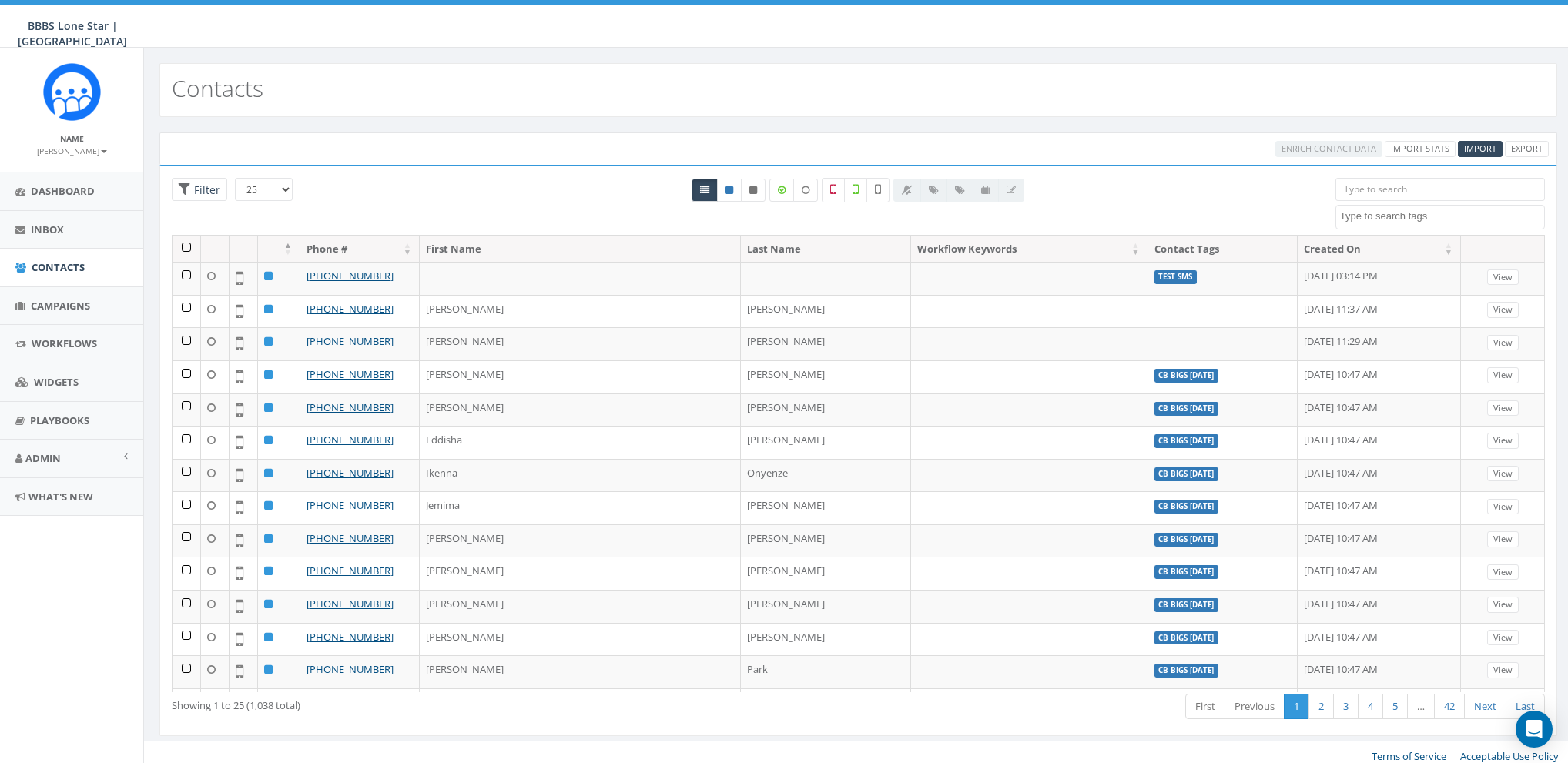
click at [1416, 213] on textarea "Search" at bounding box center [1442, 215] width 204 height 14
select select "CB BIGS August 2025"
click at [1344, 214] on span "×" at bounding box center [1346, 216] width 6 height 14
click at [1280, 209] on div "All 0 contact(s) on current page All 584 contact(s) filtered" at bounding box center [858, 207] width 931 height 57
click at [1382, 224] on span at bounding box center [1440, 217] width 209 height 24
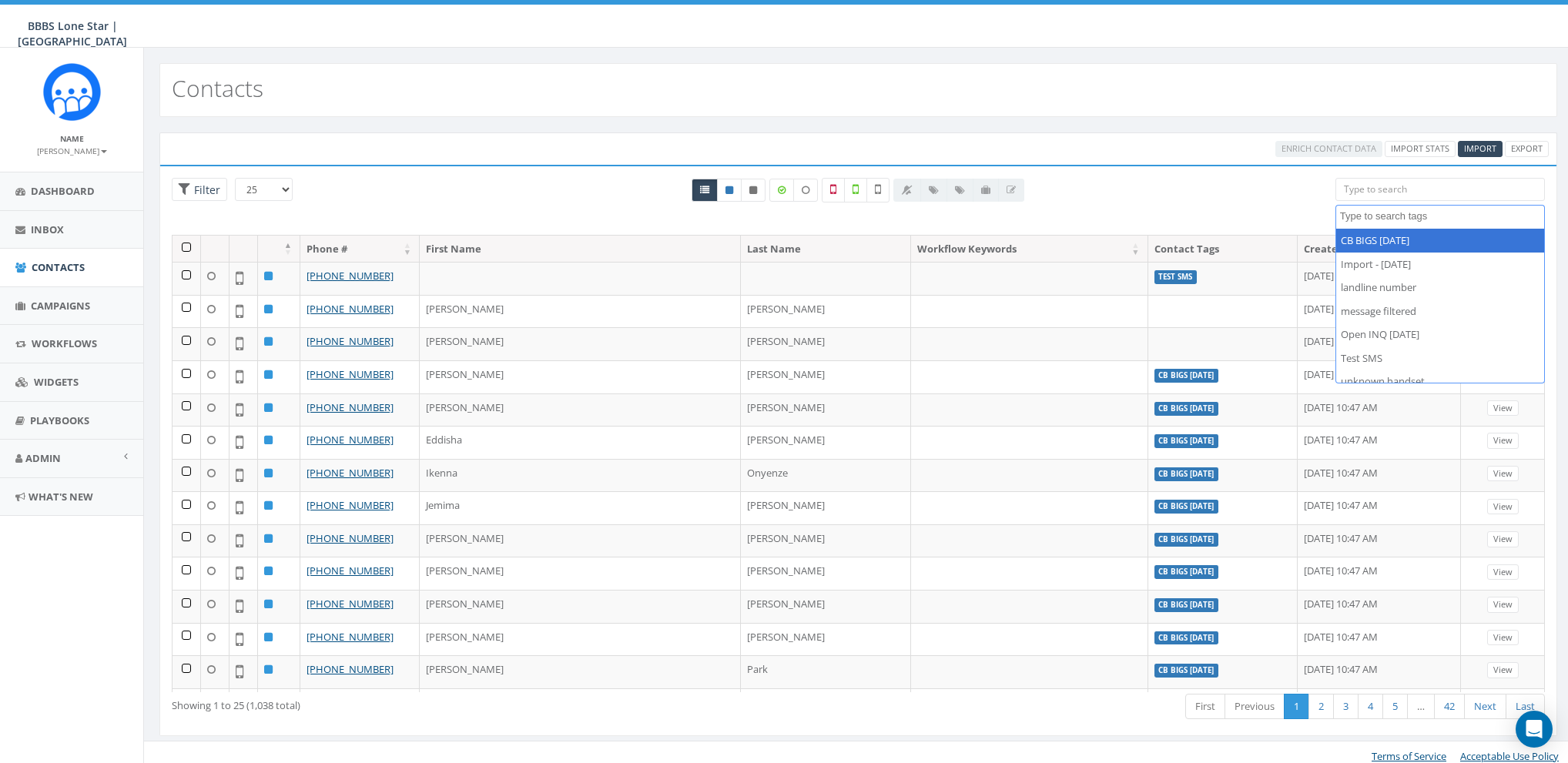
select select "CB BIGS [DATE]"
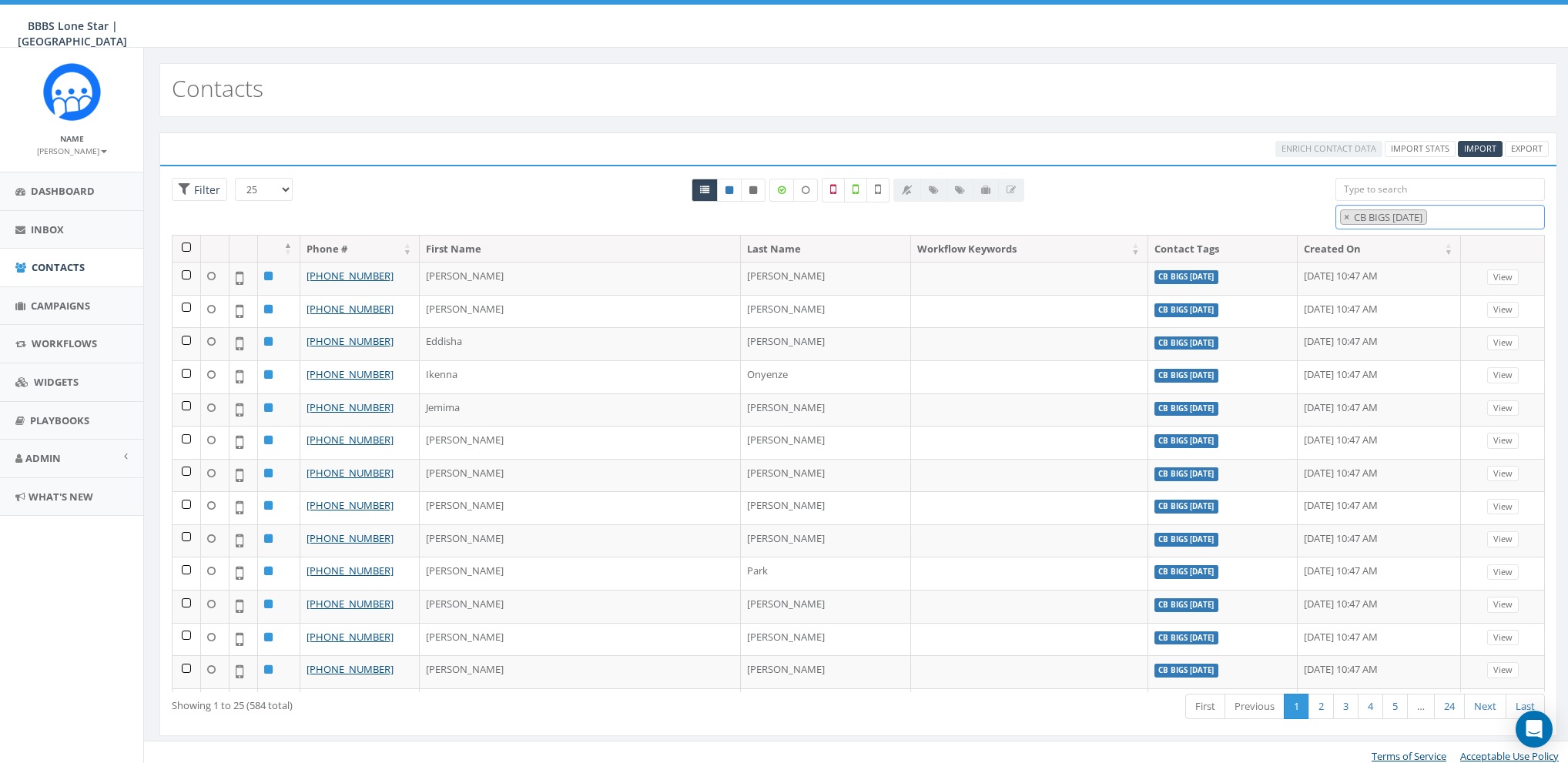
click at [1480, 214] on span "× CB BIGS August 2025" at bounding box center [1440, 217] width 209 height 25
click at [1434, 224] on span "×" at bounding box center [1437, 216] width 6 height 14
click at [1344, 215] on span "×" at bounding box center [1346, 216] width 6 height 14
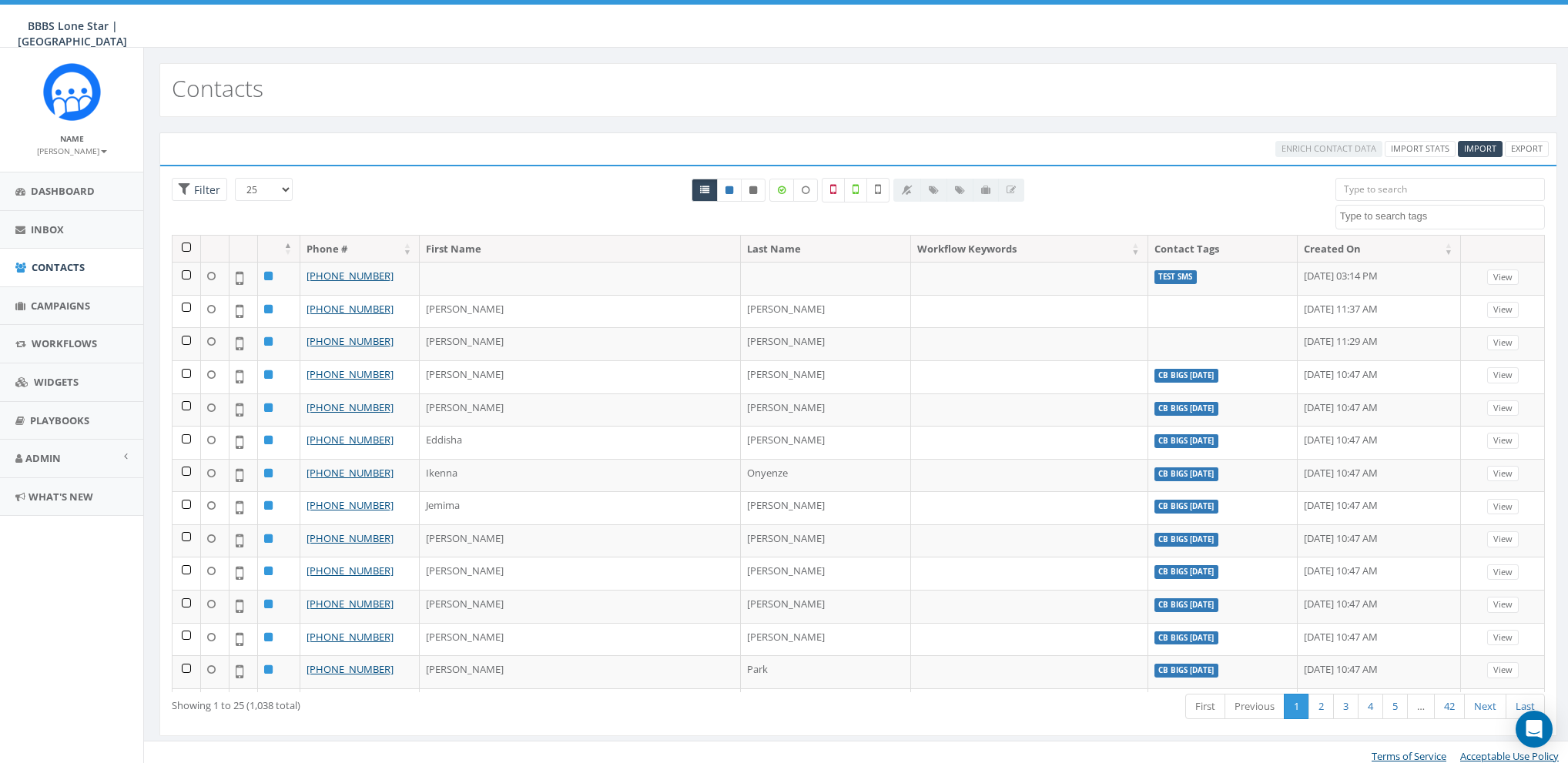
click at [1272, 198] on div "All 0 contact(s) on current page All 584 contact(s) filtered" at bounding box center [858, 207] width 931 height 57
click at [1402, 205] on span at bounding box center [1440, 217] width 209 height 24
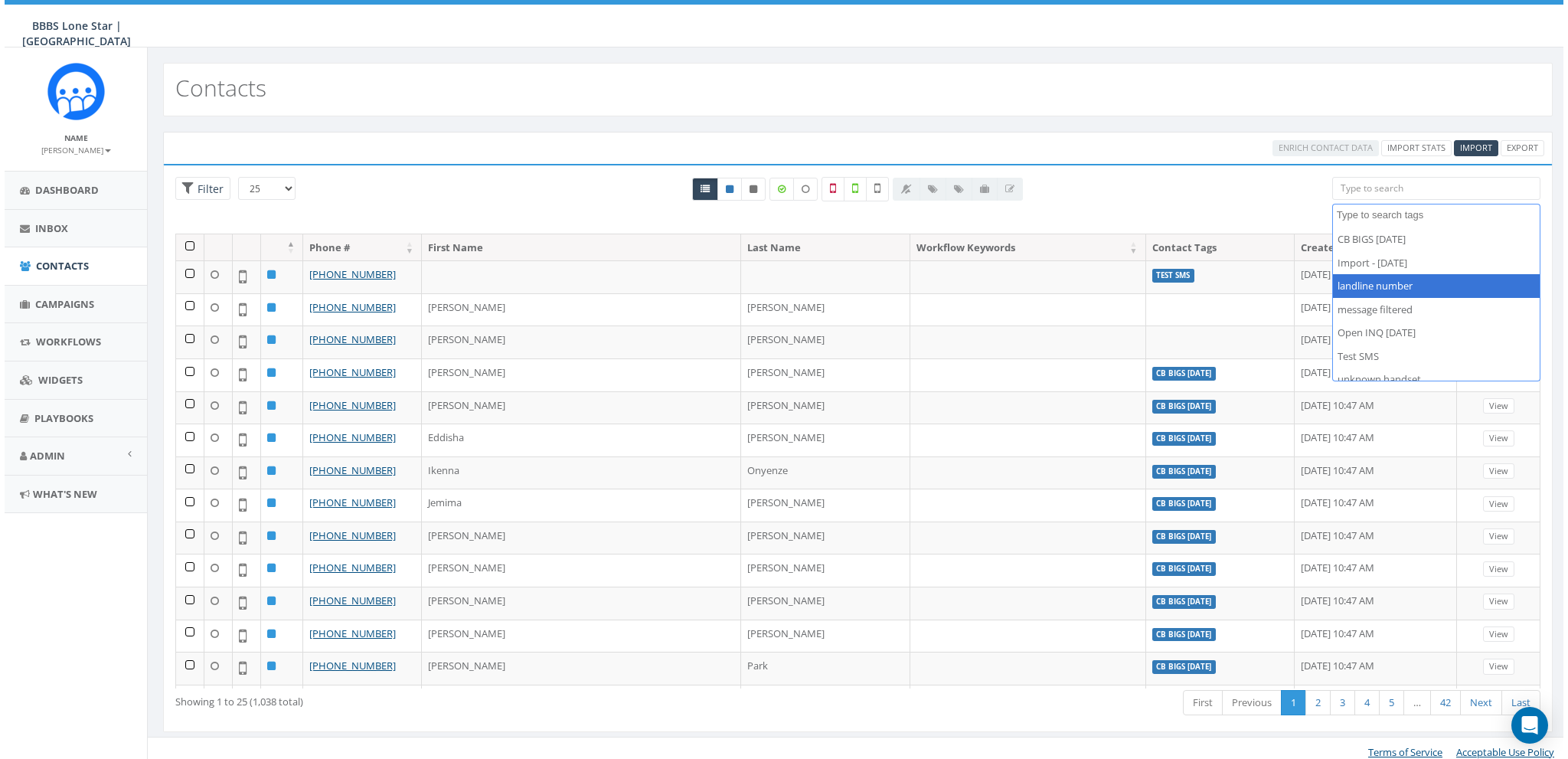
scroll to position [10, 0]
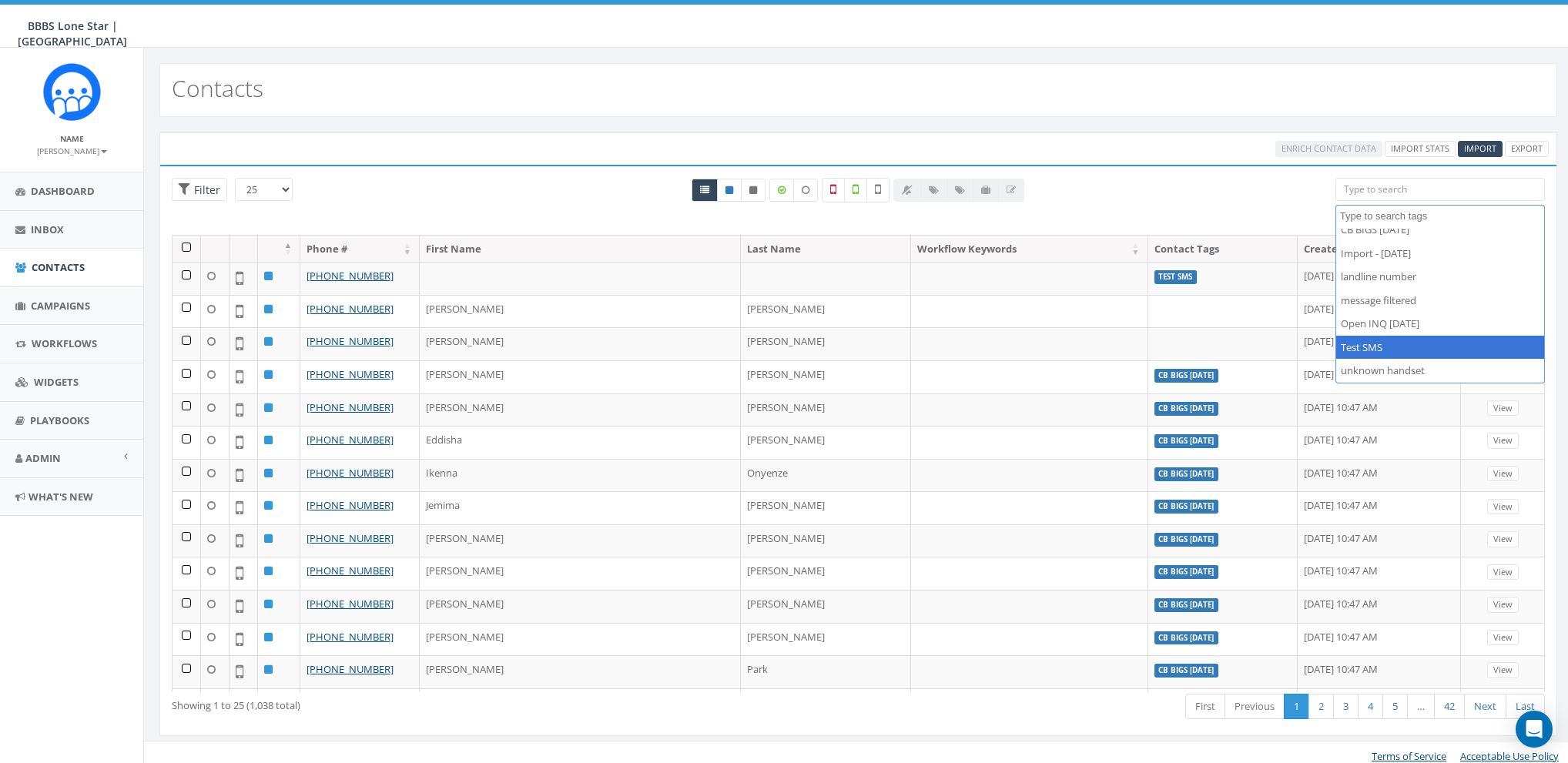
select select "Test SMS"
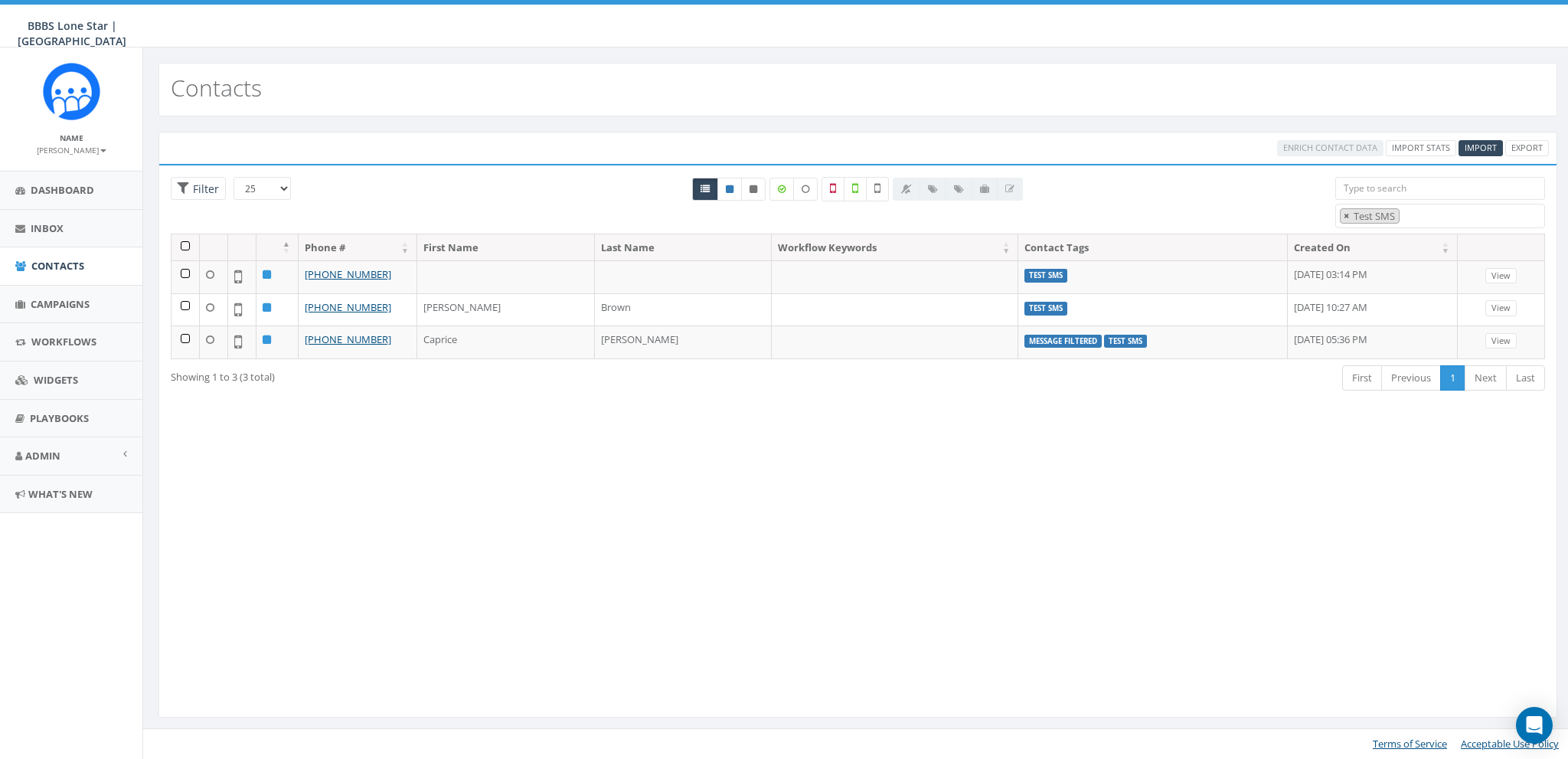
click at [1347, 214] on span "×" at bounding box center [1346, 215] width 6 height 14
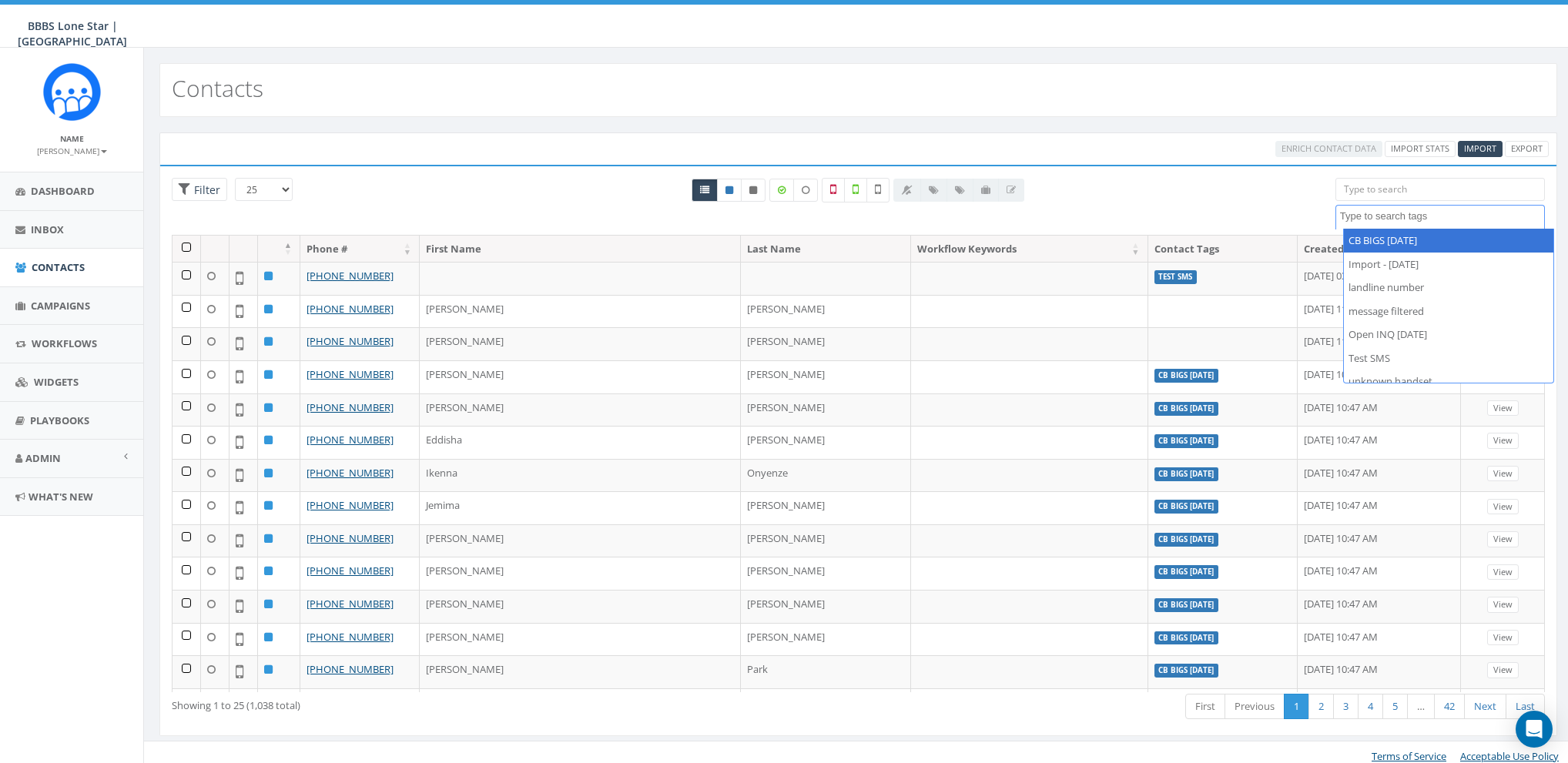
select select "CB BIGS [DATE]"
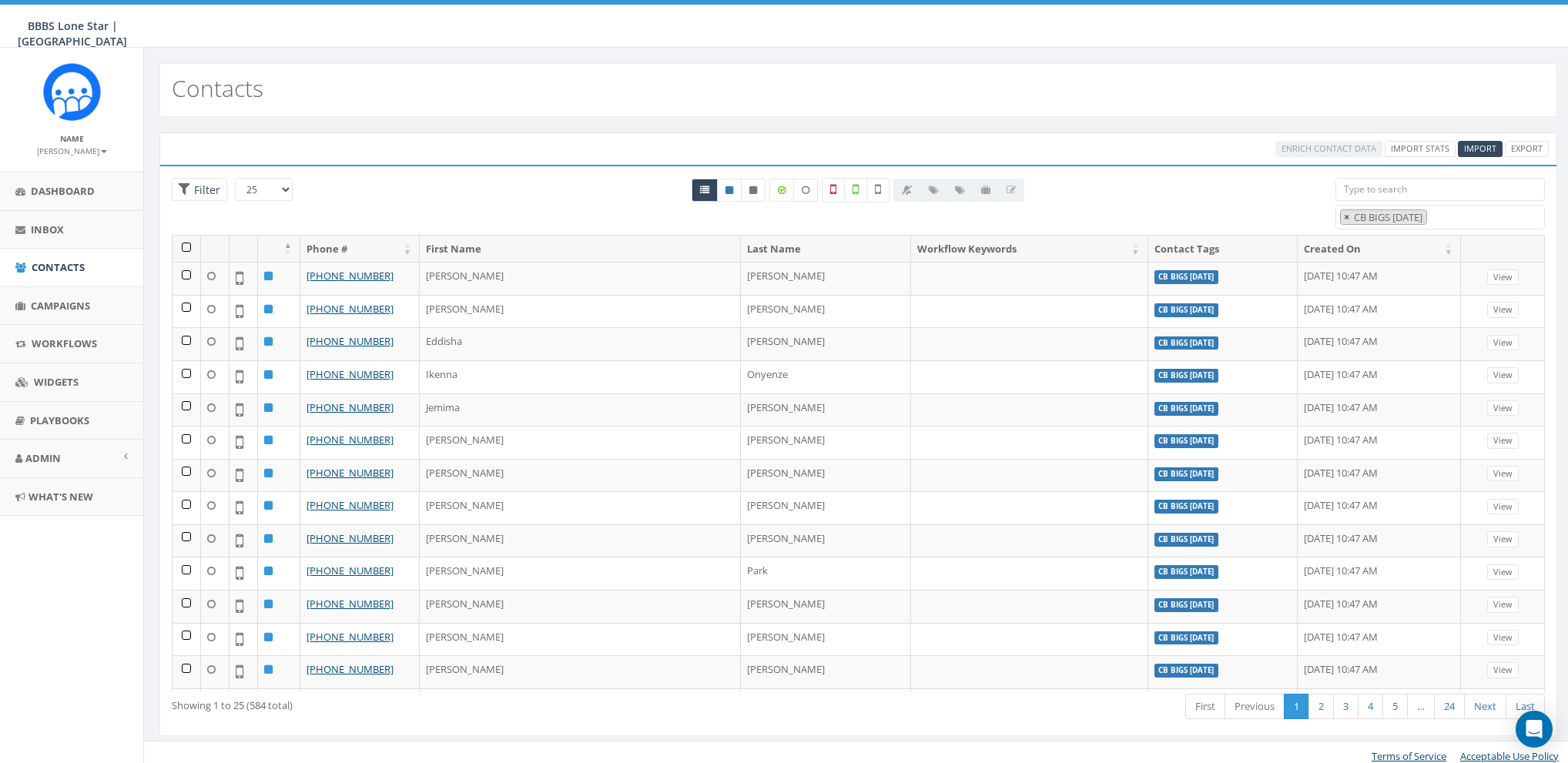
click at [1344, 216] on span "×" at bounding box center [1346, 216] width 6 height 14
select select
click at [1362, 193] on input "search" at bounding box center [1440, 190] width 209 height 23
click at [1382, 197] on input "search" at bounding box center [1440, 190] width 209 height 23
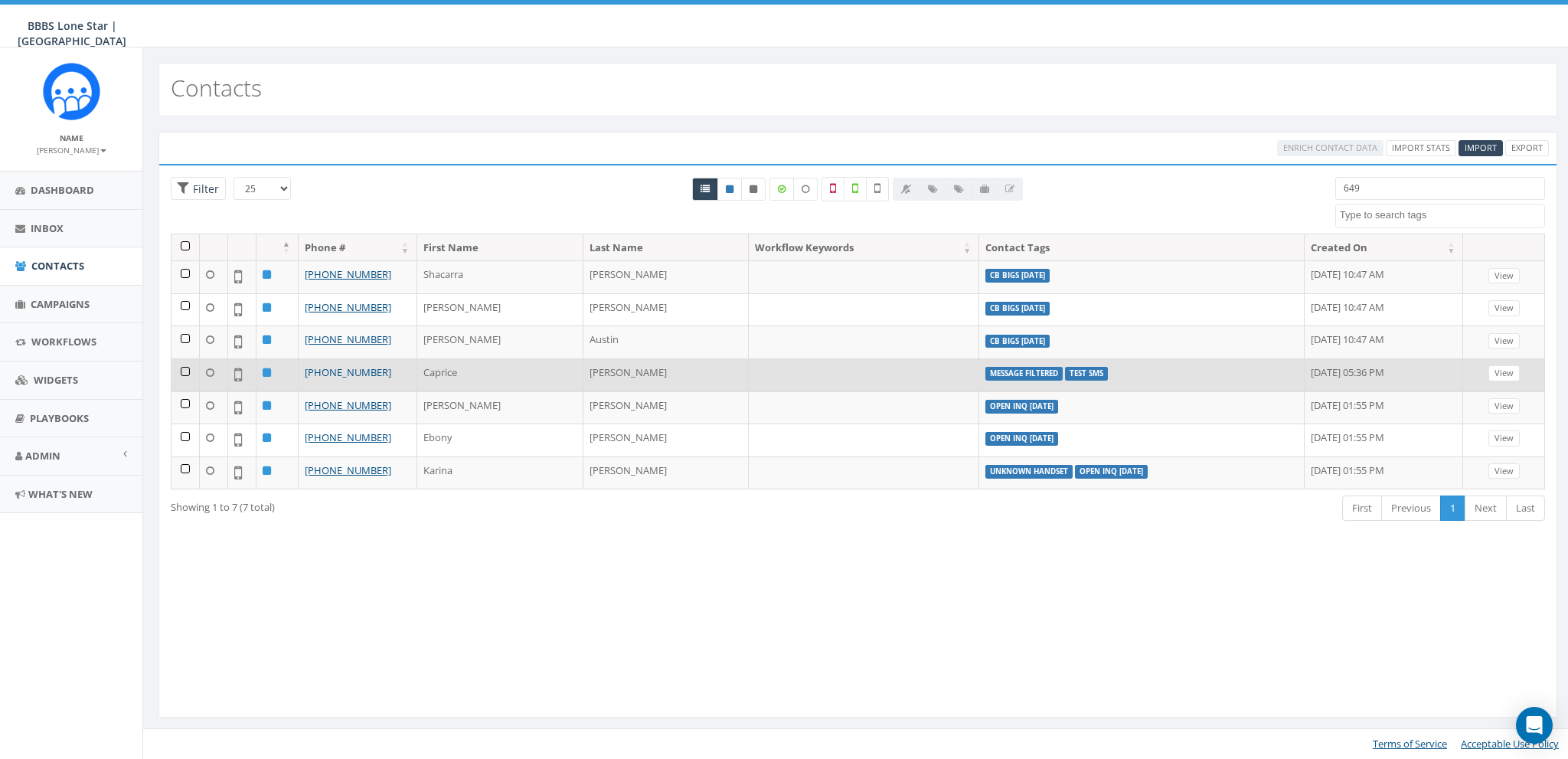
type input "649"
click at [344, 368] on link "[PHONE_NUMBER]" at bounding box center [347, 371] width 86 height 14
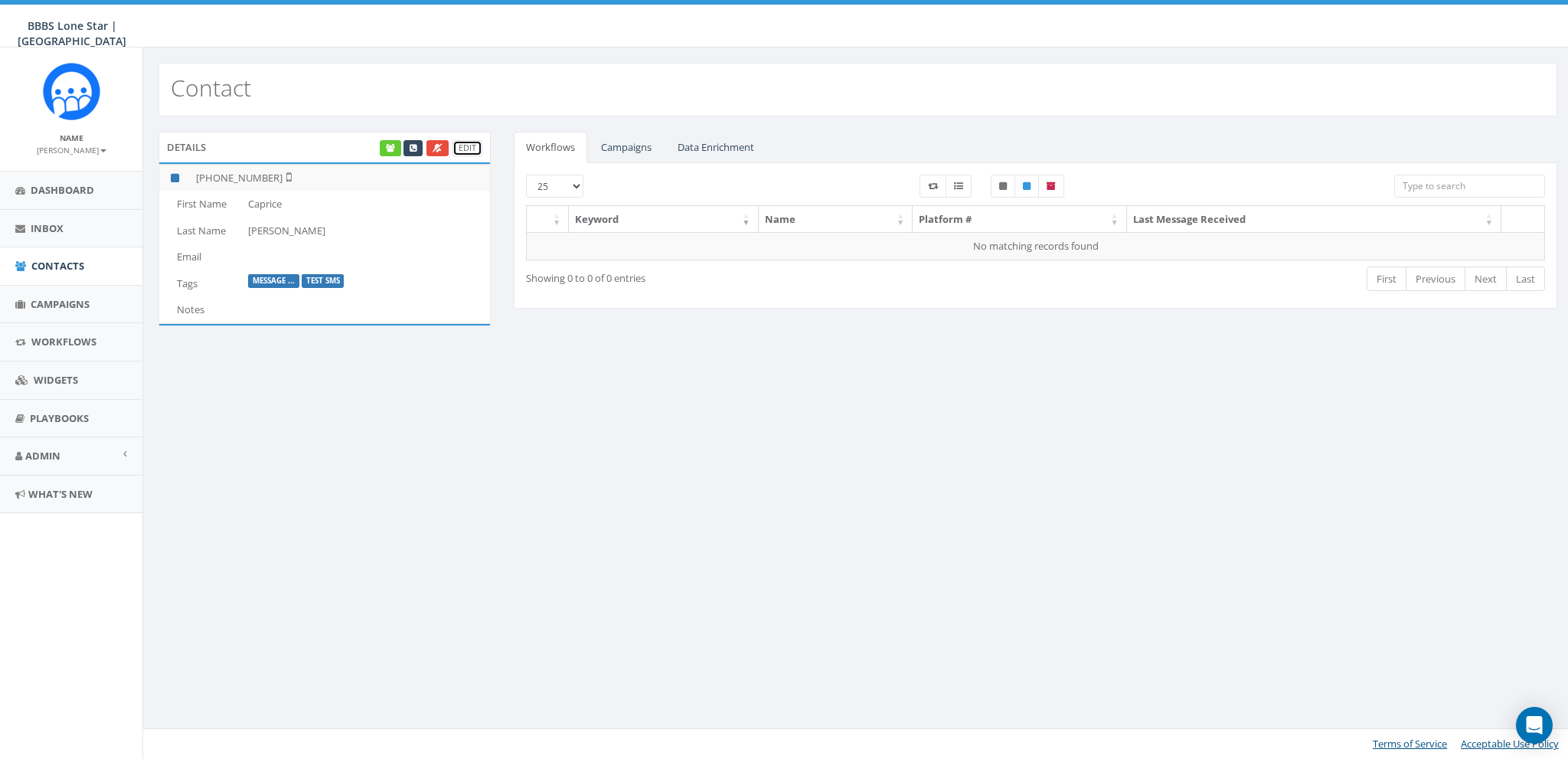
click at [466, 145] on link "Edit" at bounding box center [467, 148] width 30 height 16
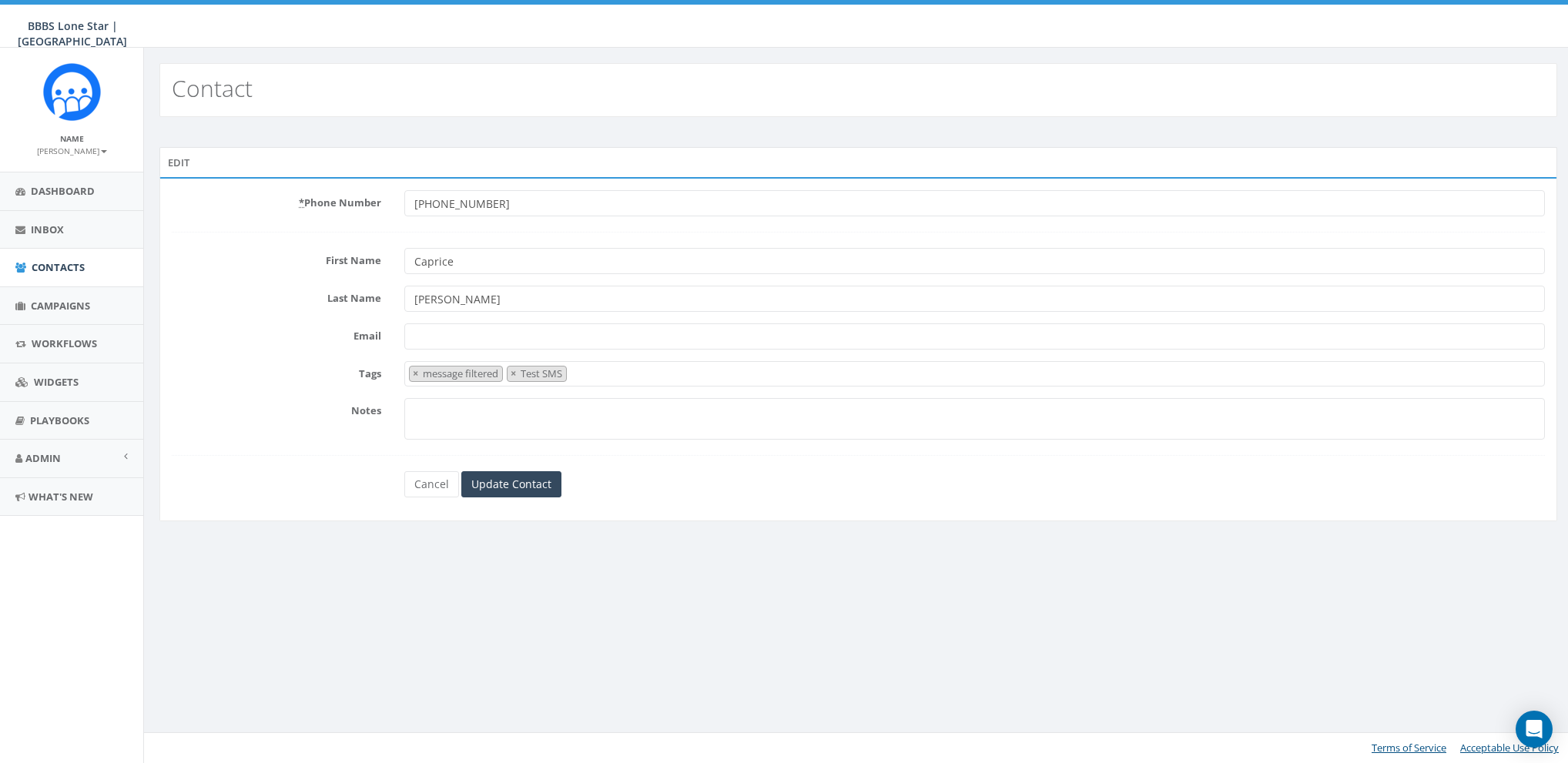
select select "message filtered"
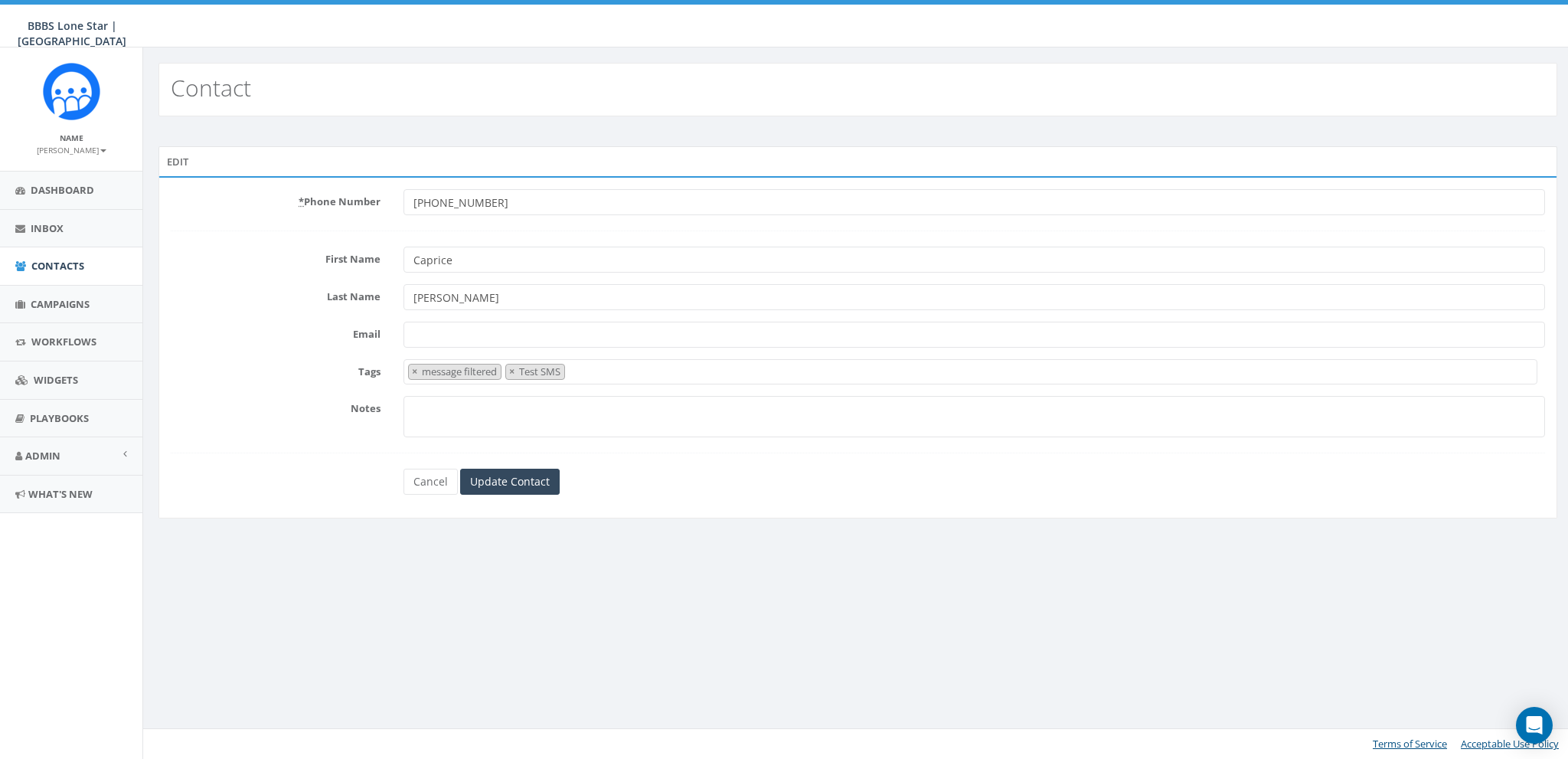
click at [622, 365] on span "× message filtered × Test SMS" at bounding box center [970, 371] width 1134 height 25
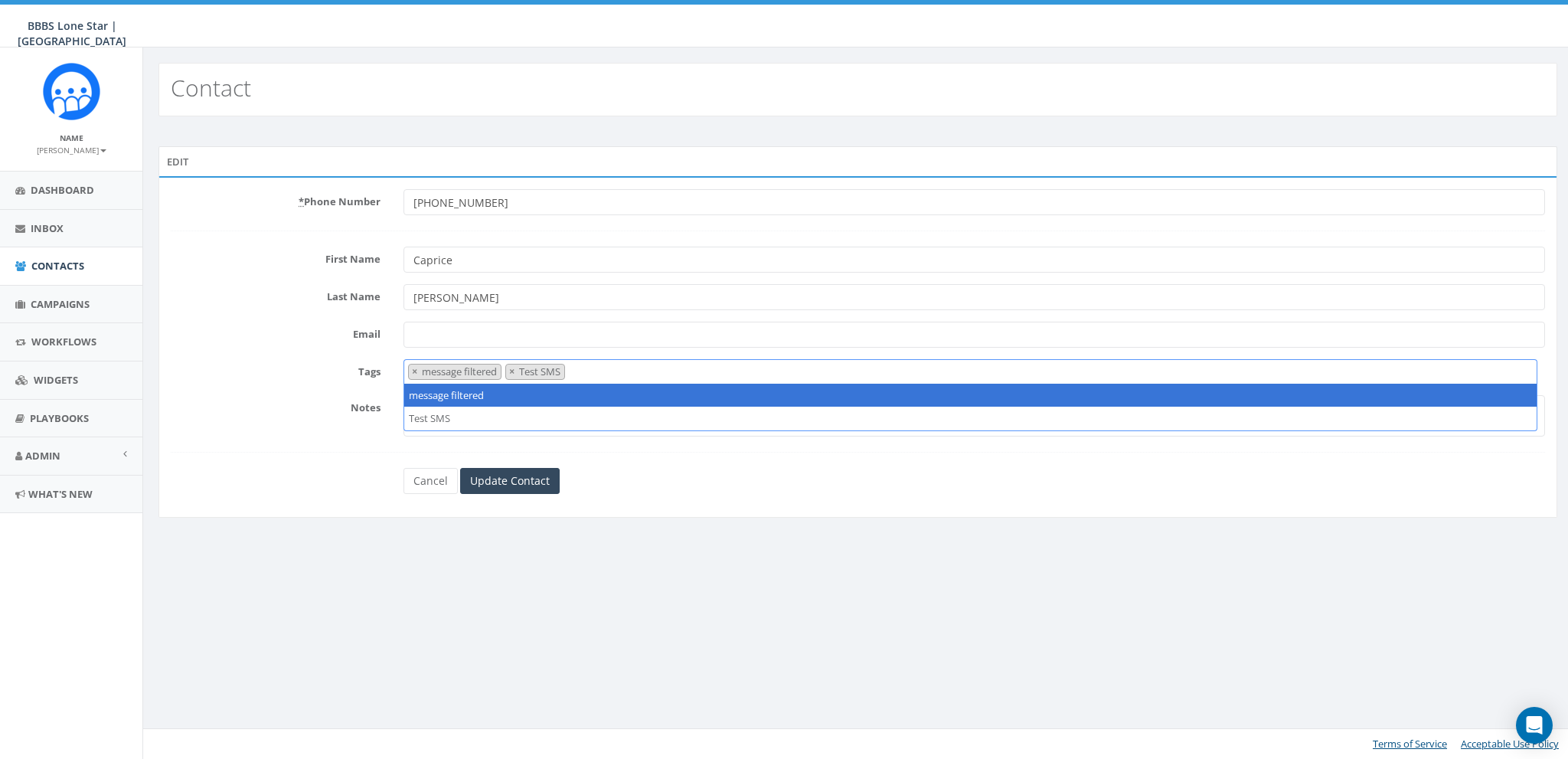
paste textarea "CB BIGS [DATE]"
type textarea "CB BIGS [DATE]"
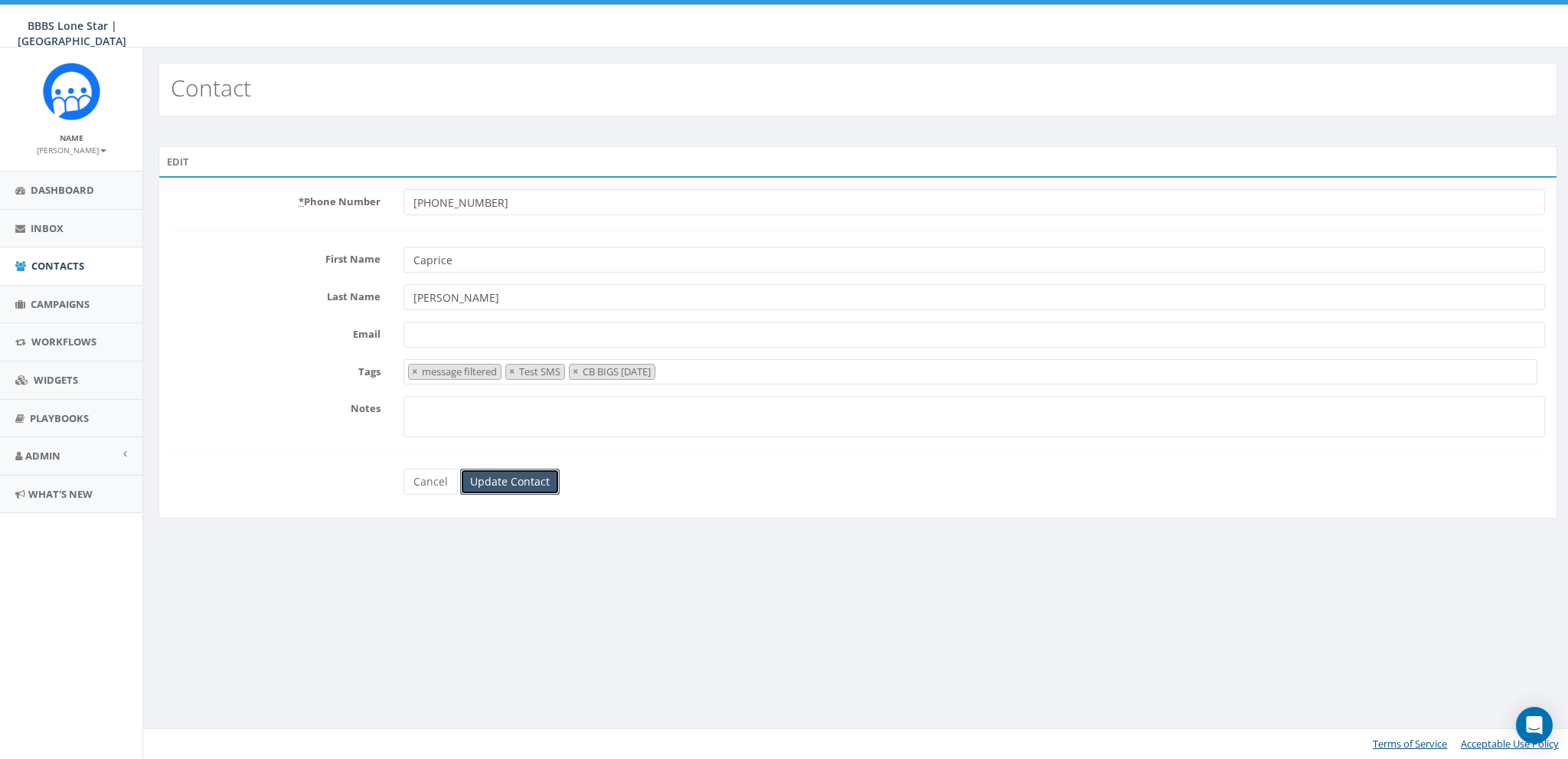
click at [489, 471] on input "Update Contact" at bounding box center [510, 482] width 100 height 26
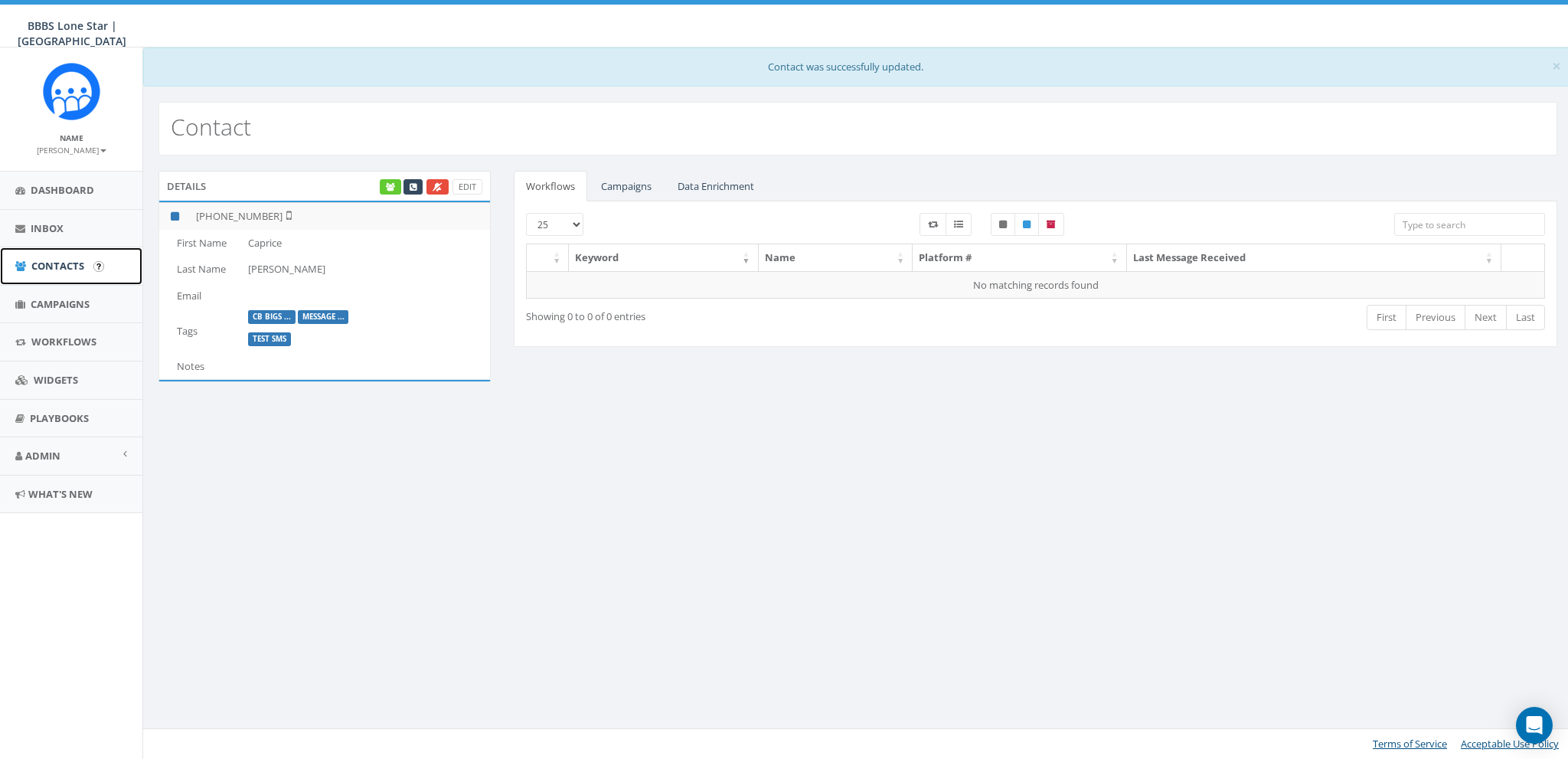
click at [47, 267] on span "Contacts" at bounding box center [58, 265] width 53 height 14
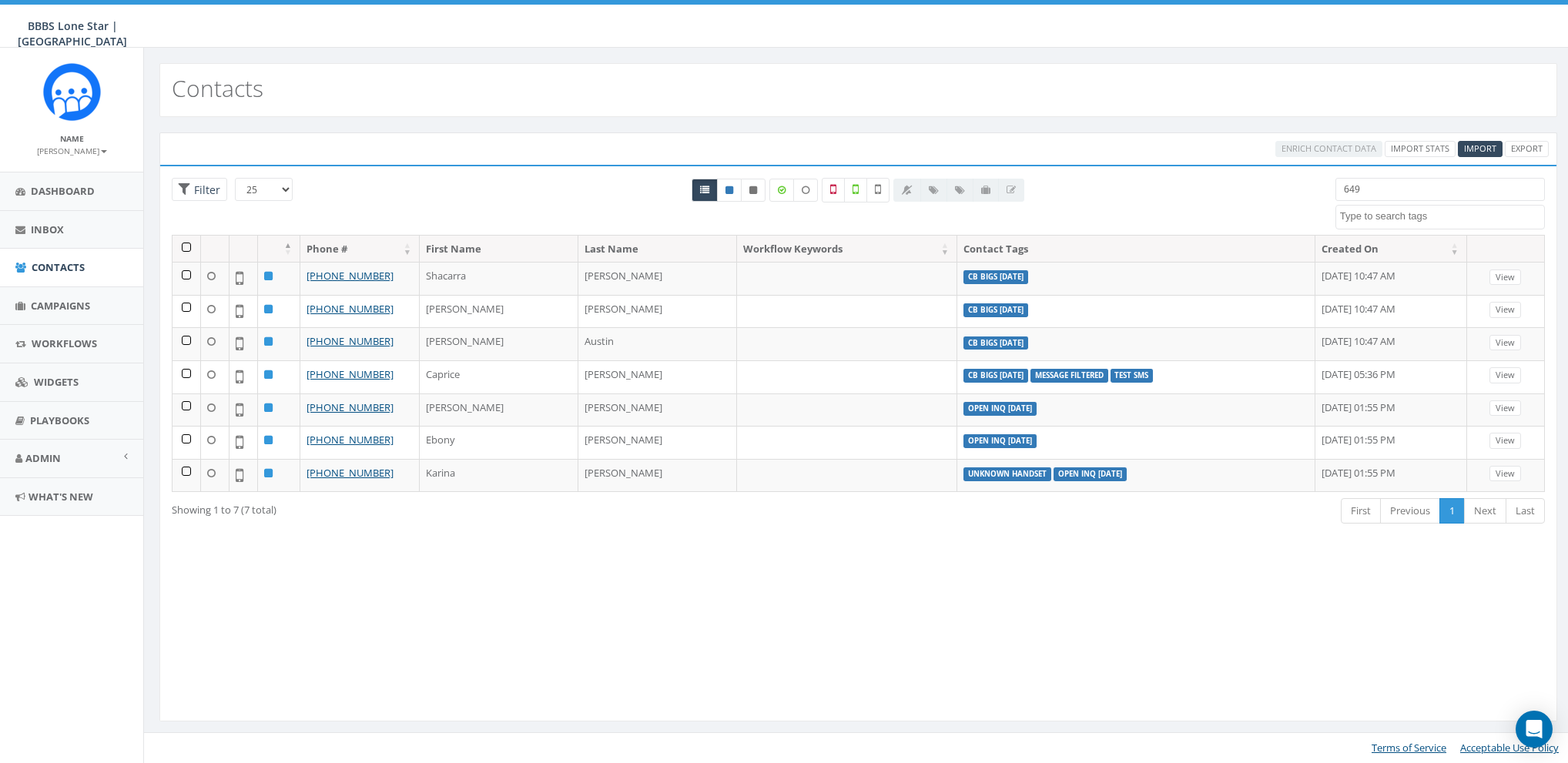
select select
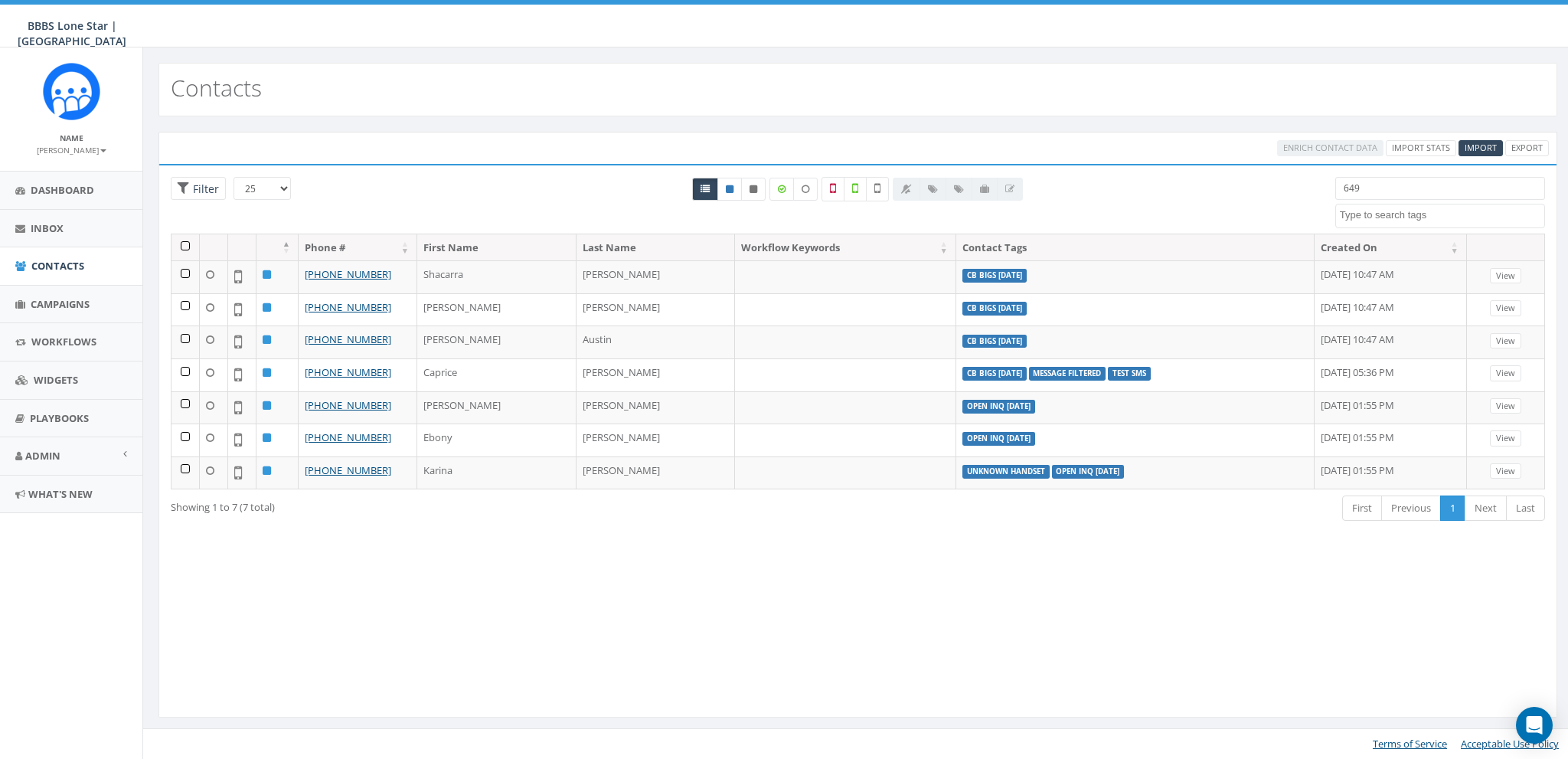
click at [1407, 194] on input "649" at bounding box center [1440, 189] width 209 height 23
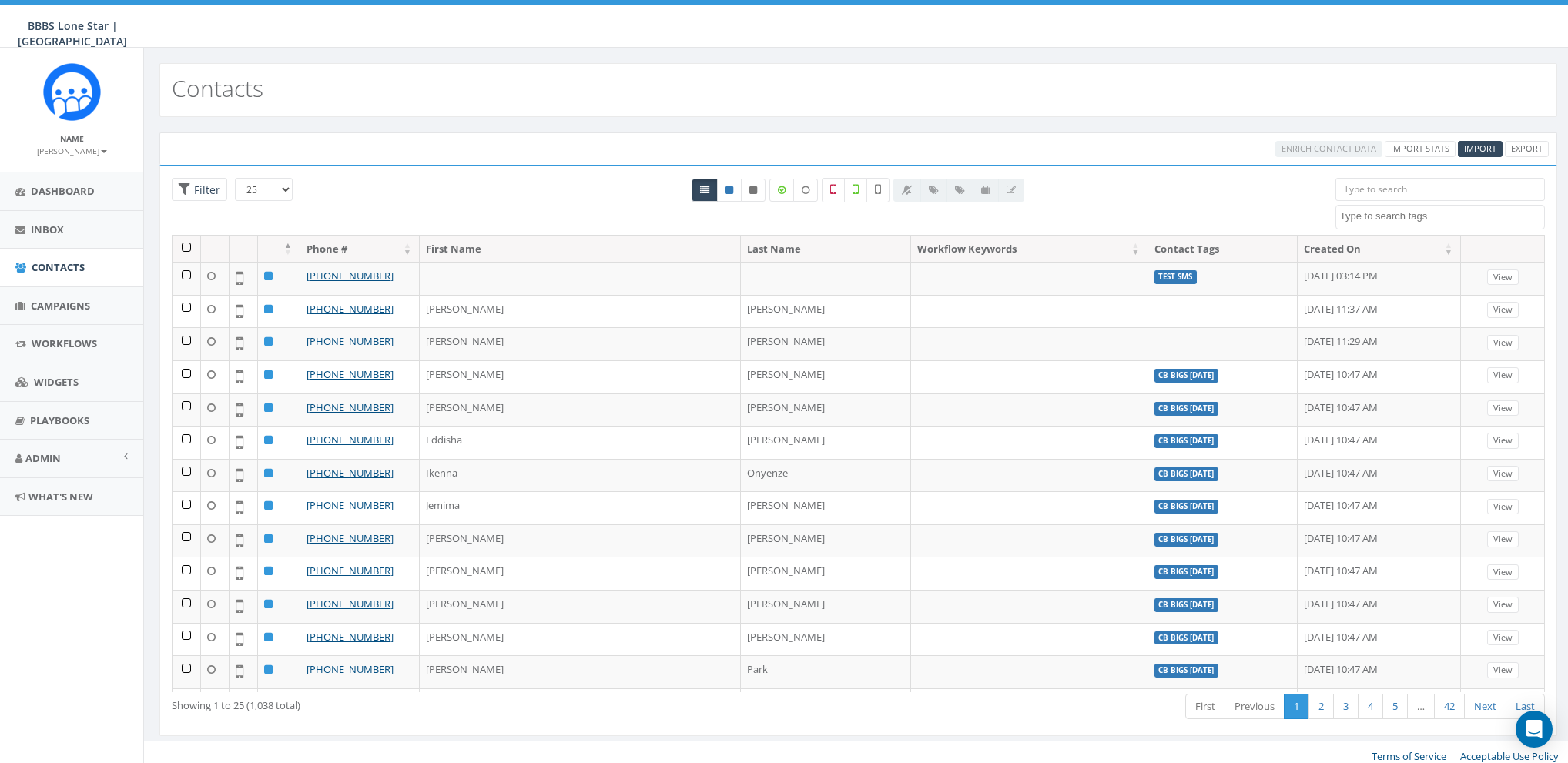
click at [1418, 228] on span at bounding box center [1440, 217] width 209 height 24
paste textarea "CB BIGS [DATE]"
type textarea "CB BIGS [DATE]"
select select "CB BIGS [DATE]"
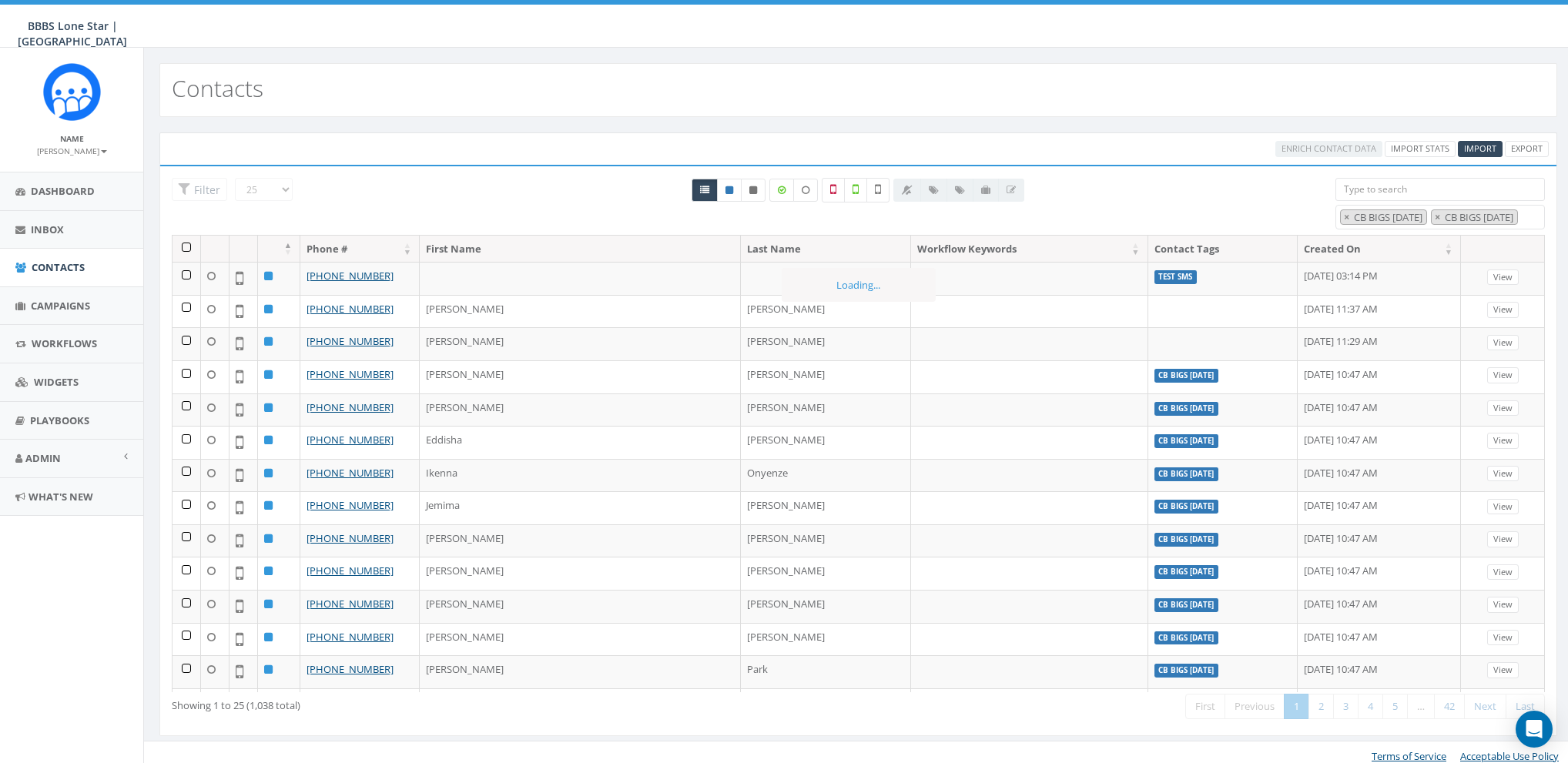
scroll to position [94, 0]
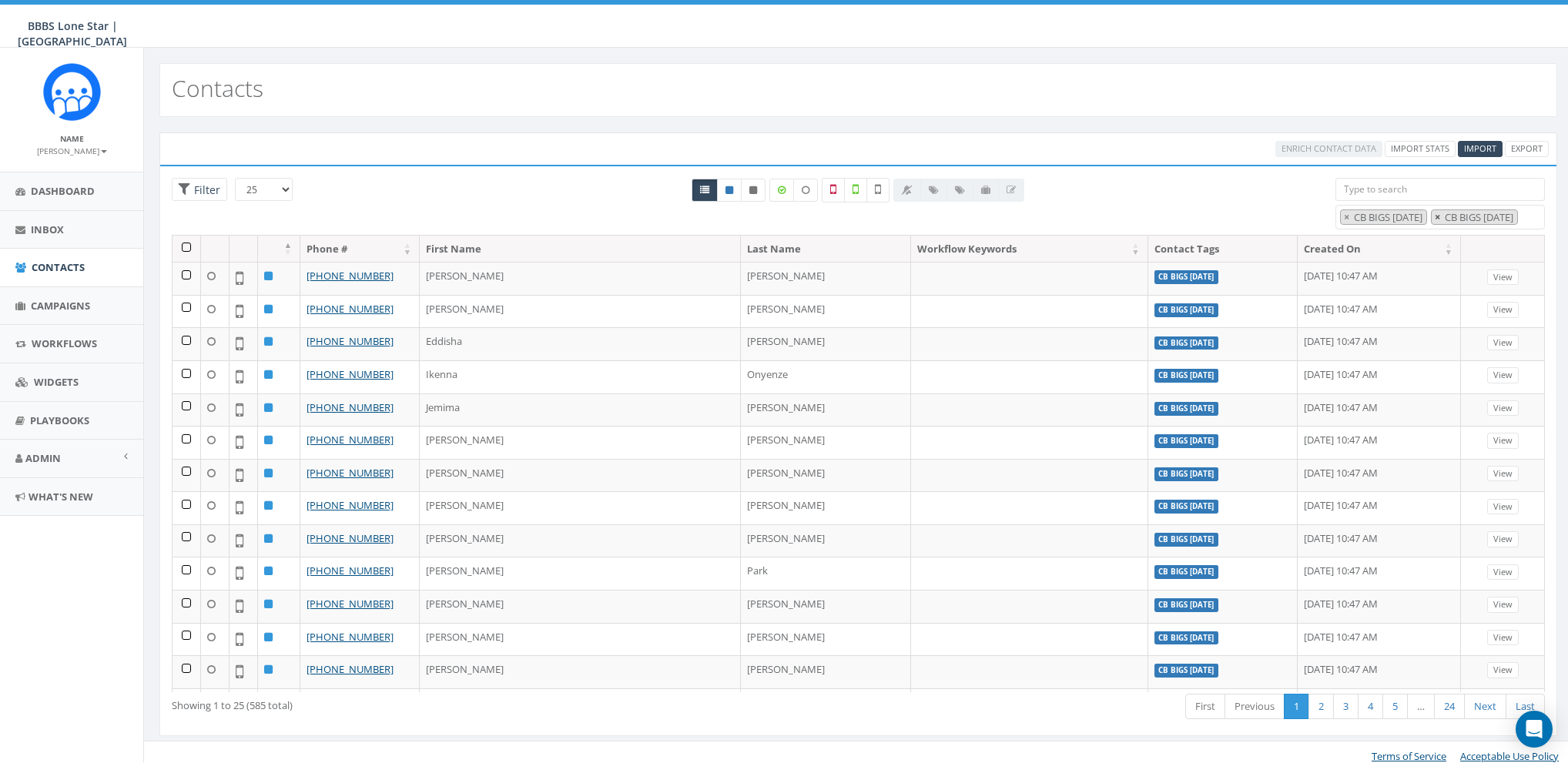
click at [1434, 224] on span "×" at bounding box center [1437, 216] width 6 height 14
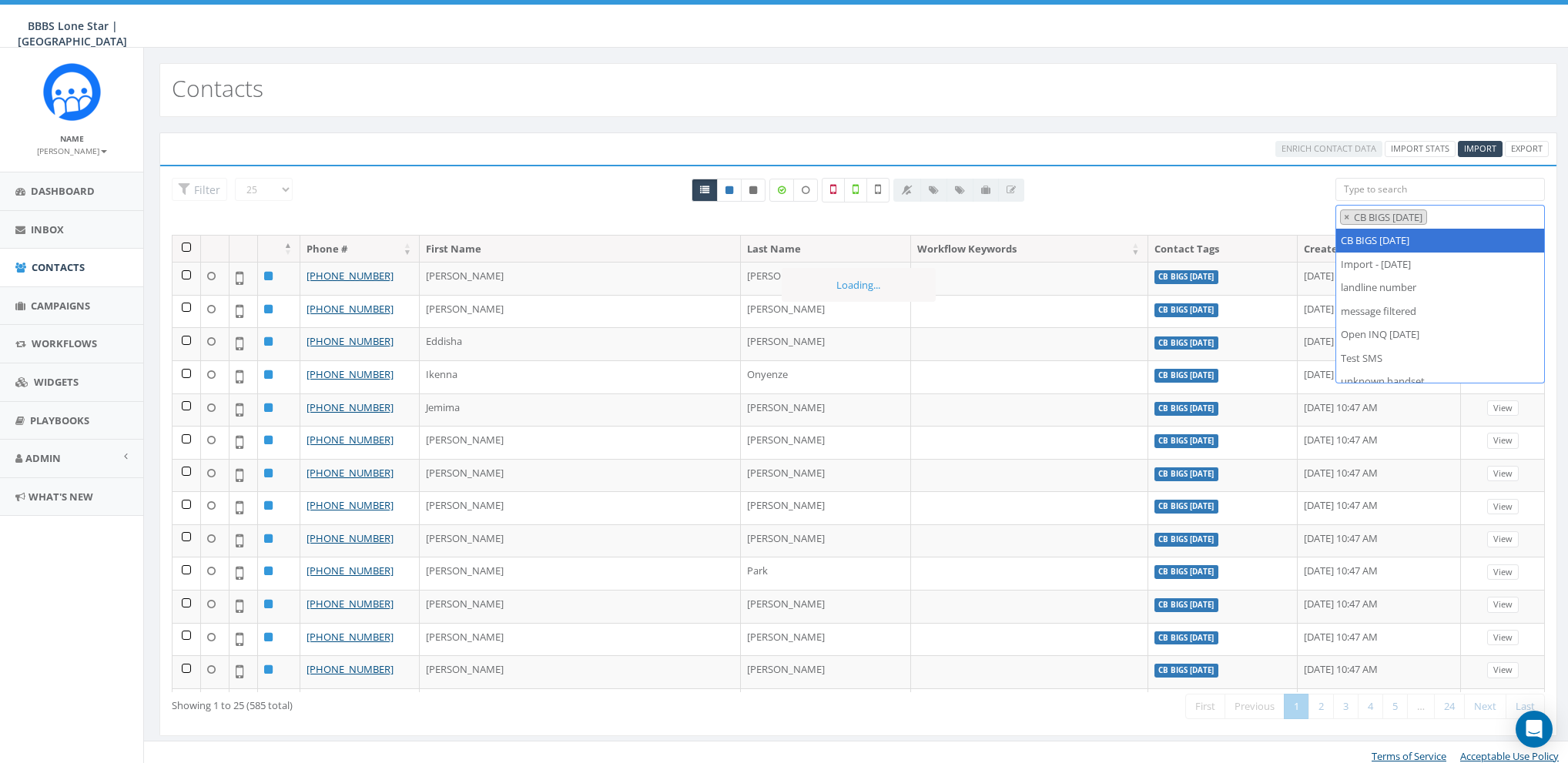
scroll to position [92, 0]
click at [1513, 218] on span "× CB BIGS [DATE]" at bounding box center [1440, 217] width 209 height 24
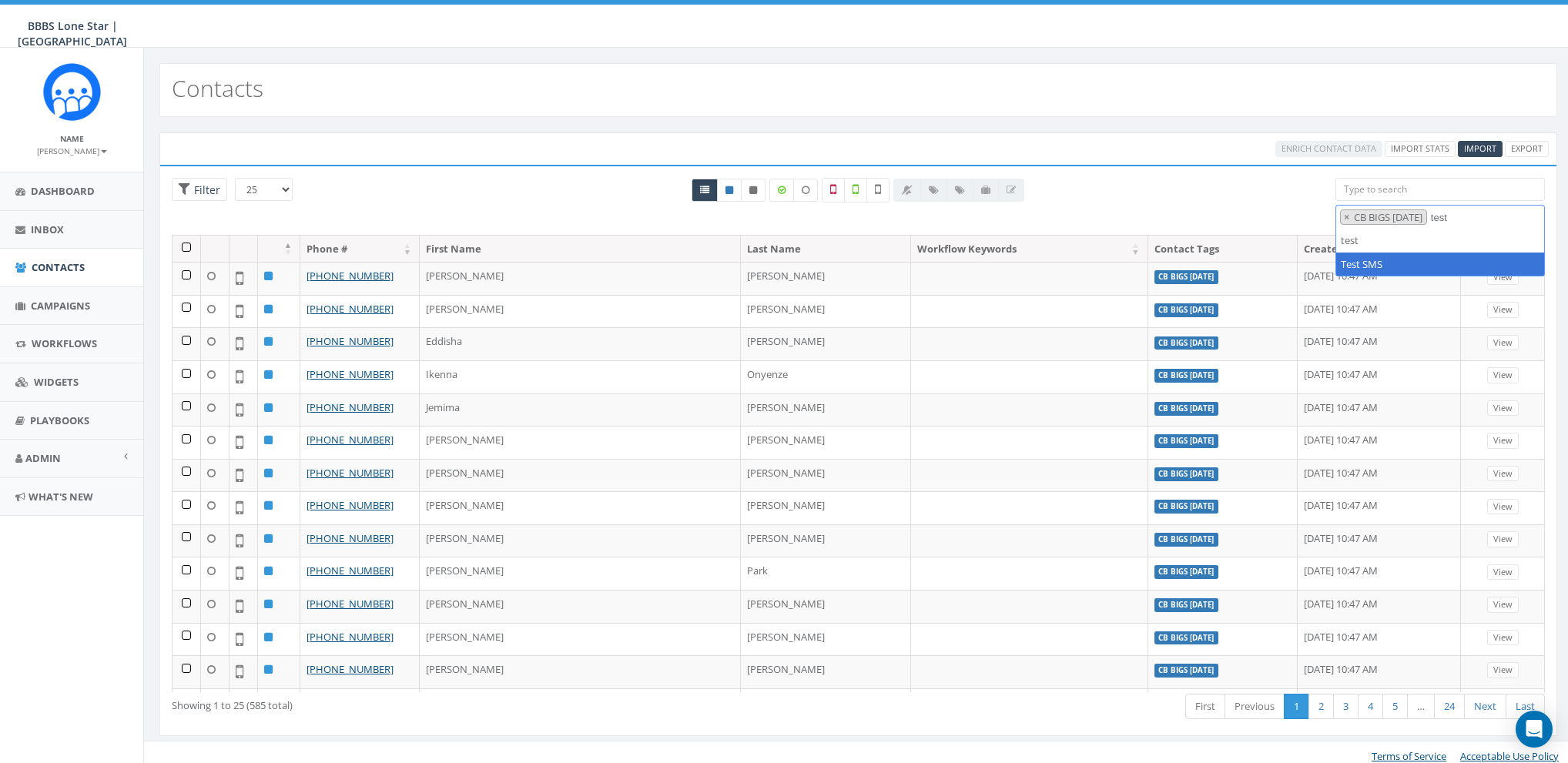
type textarea "test"
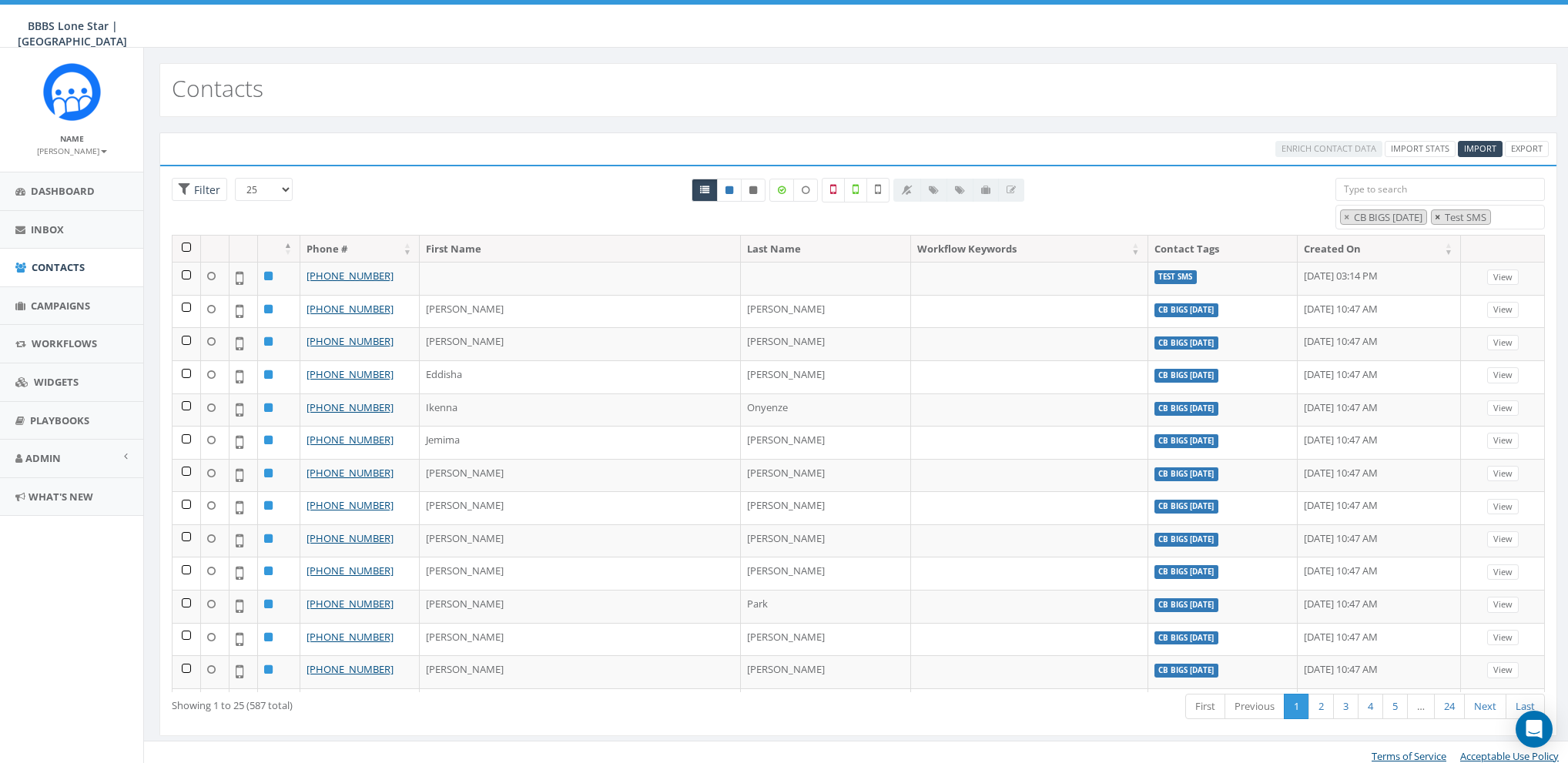
click at [1440, 216] on span "×" at bounding box center [1437, 216] width 6 height 14
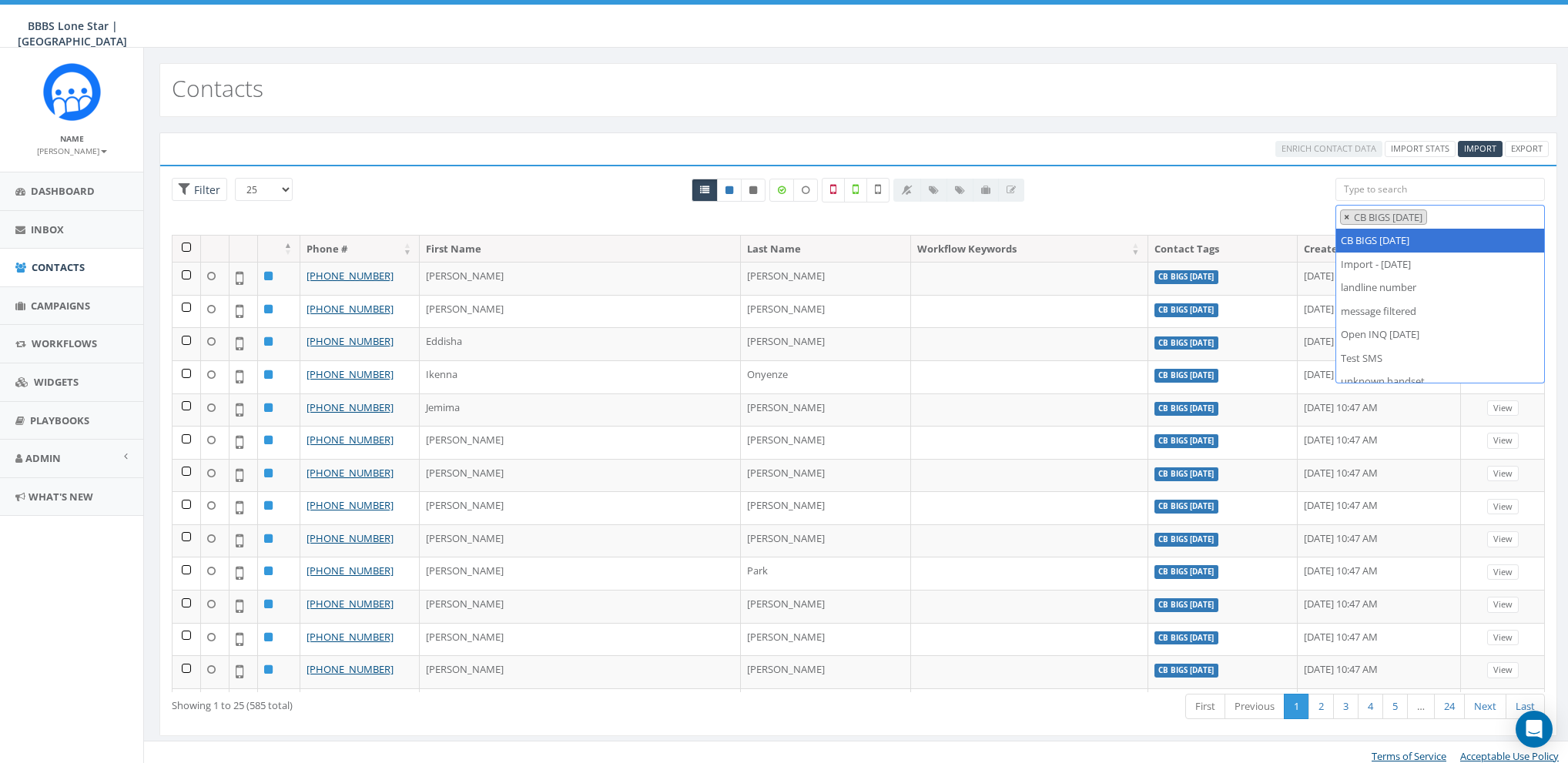
click at [1346, 215] on span "×" at bounding box center [1346, 216] width 6 height 14
select select
click at [1200, 215] on div "All 0 contact(s) on current page All 585 contact(s) filtered" at bounding box center [858, 207] width 931 height 57
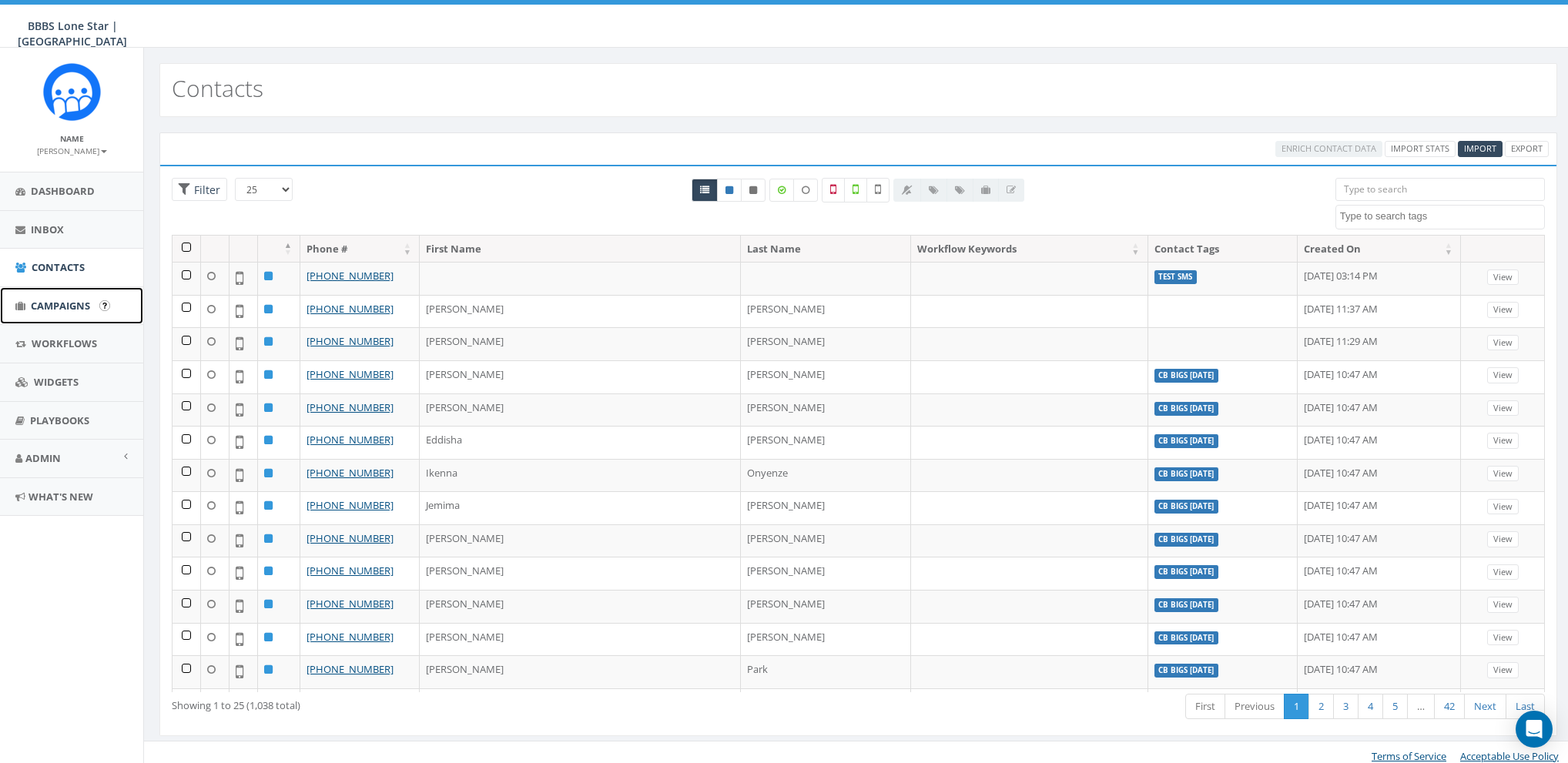
click at [58, 309] on span "Campaigns" at bounding box center [60, 305] width 59 height 14
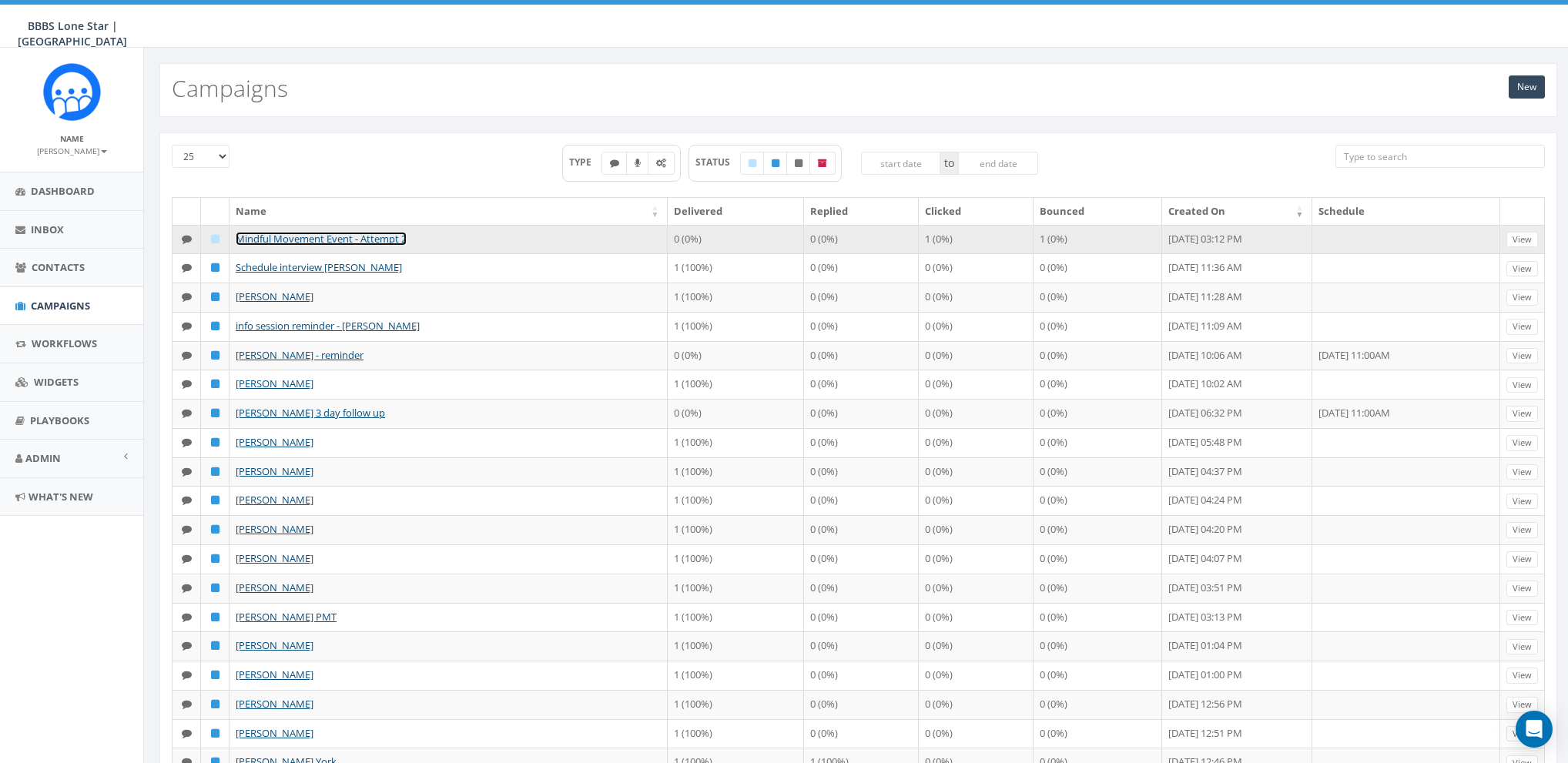
click at [382, 232] on link "Mindful Movement Event - Attempt 2" at bounding box center [321, 238] width 171 height 14
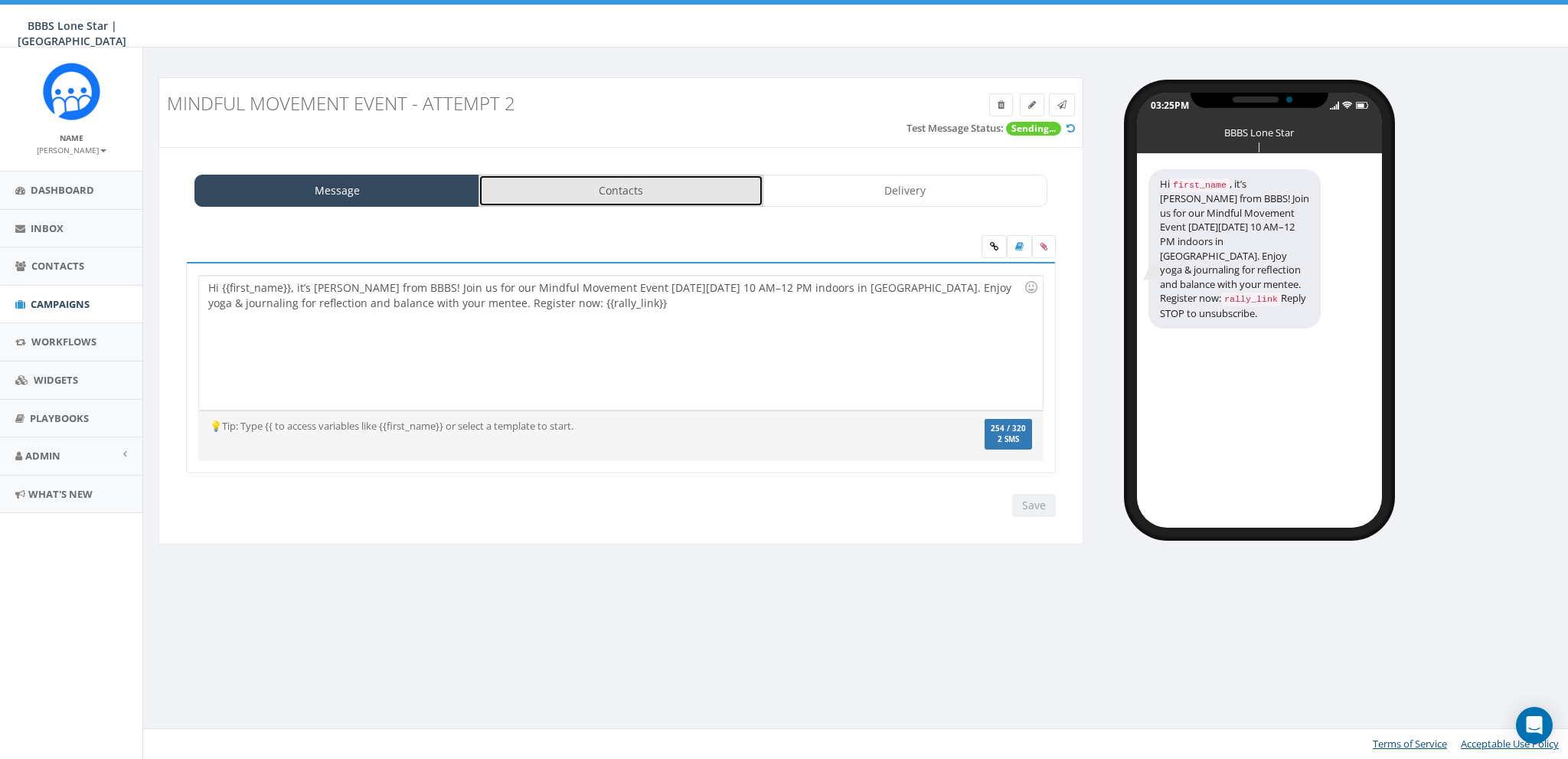
click link "Contacts"
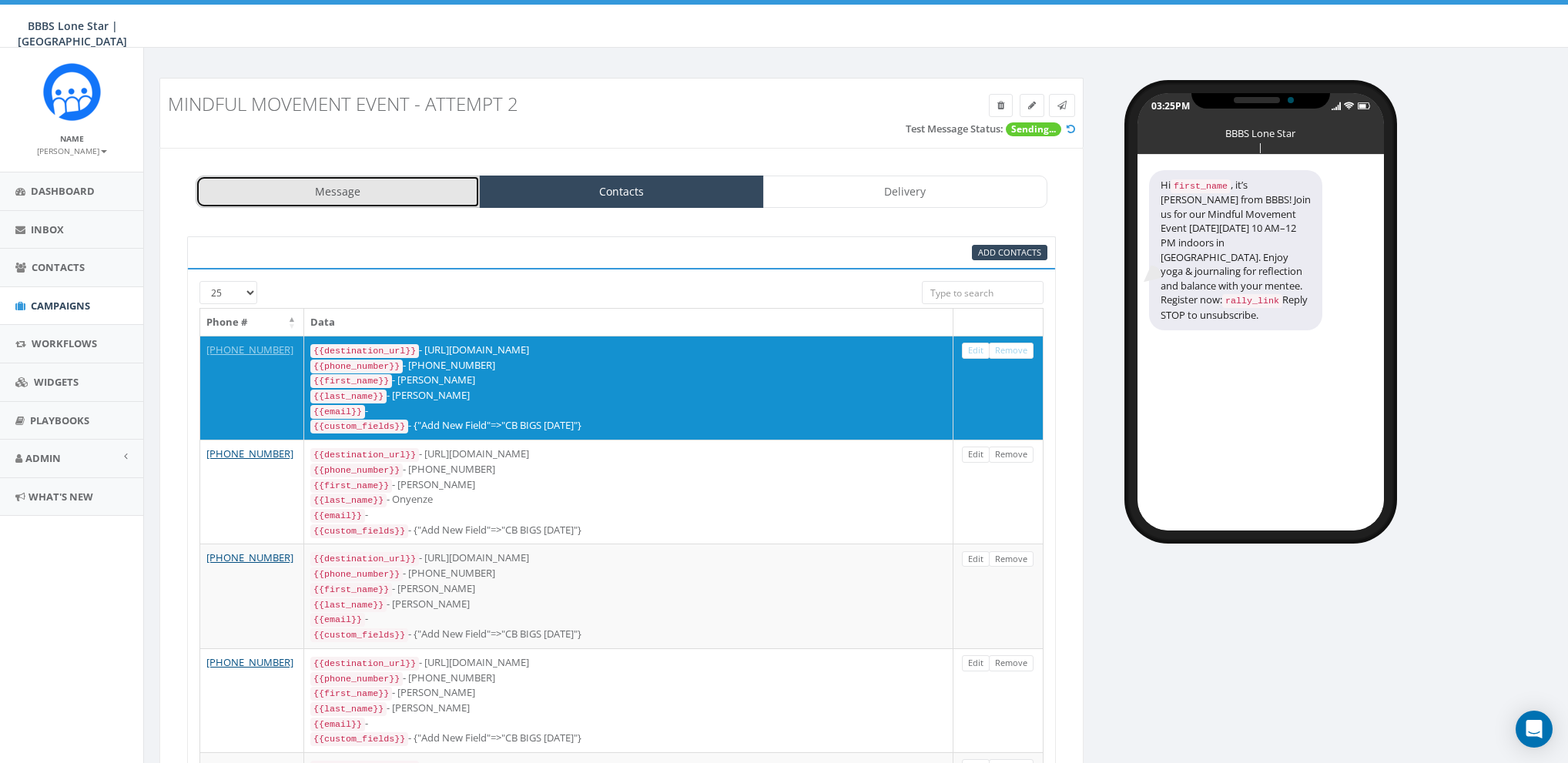
click link "Message"
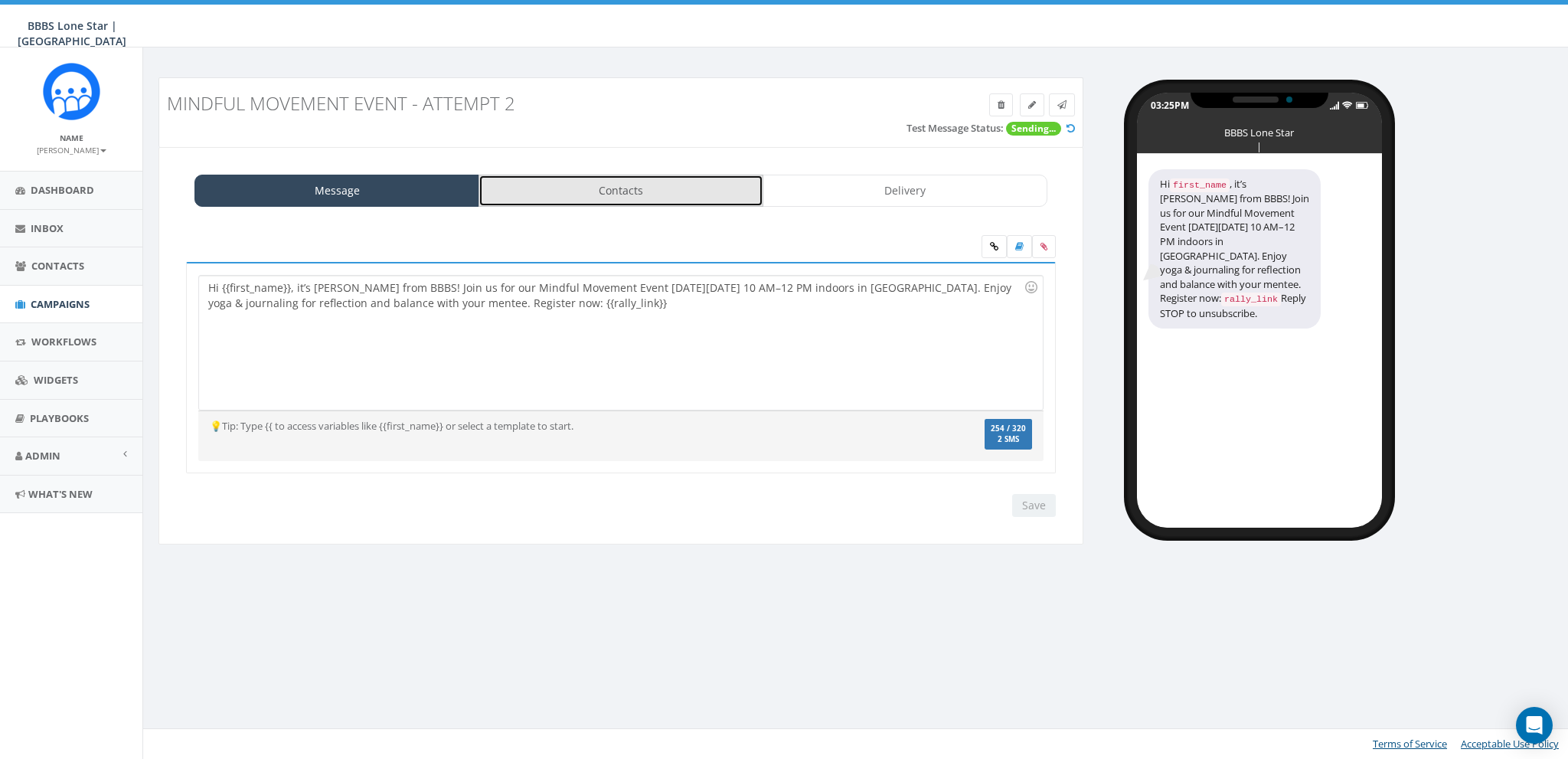
click link "Contacts"
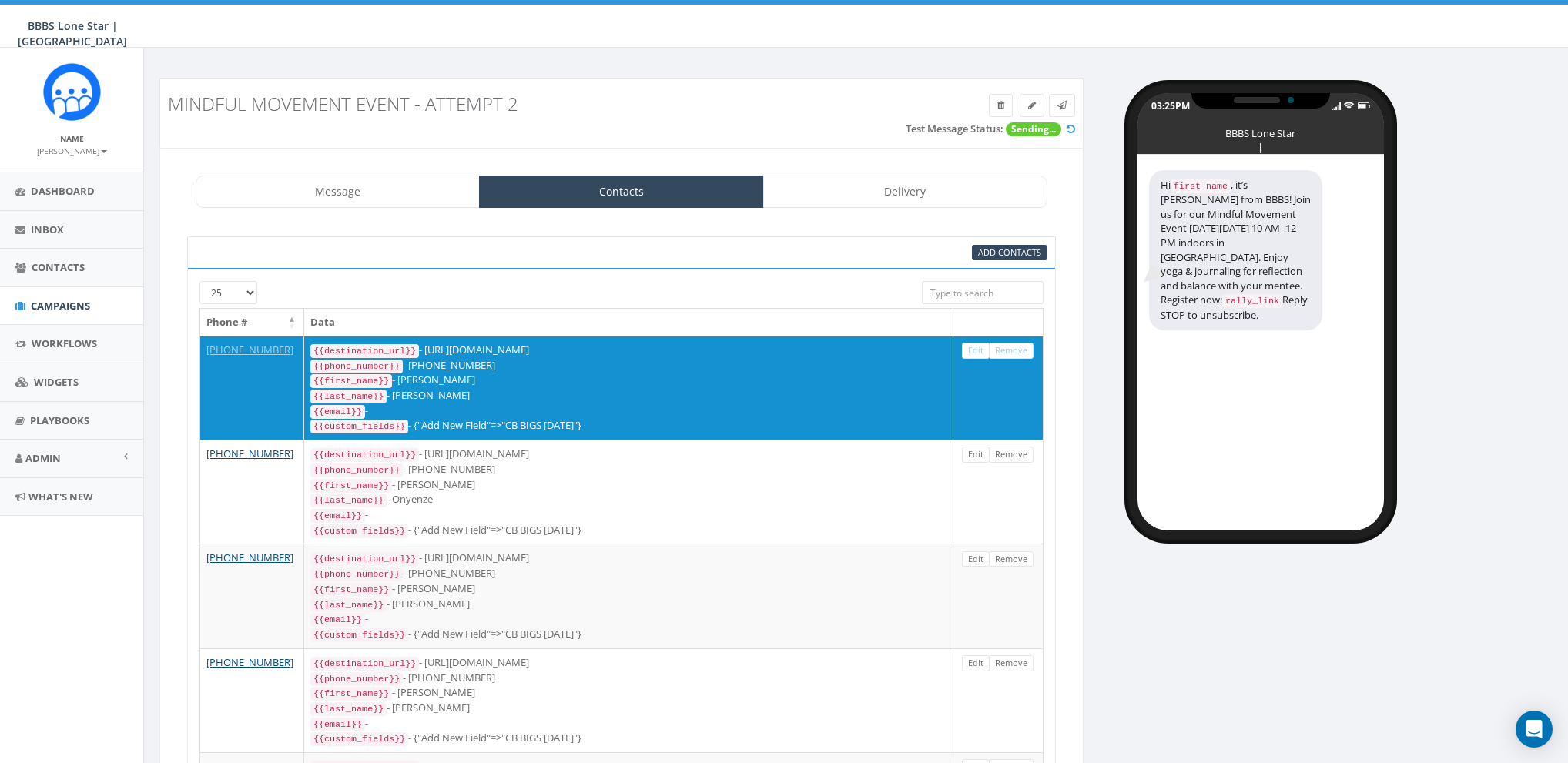
click icon
click link "Delivery"
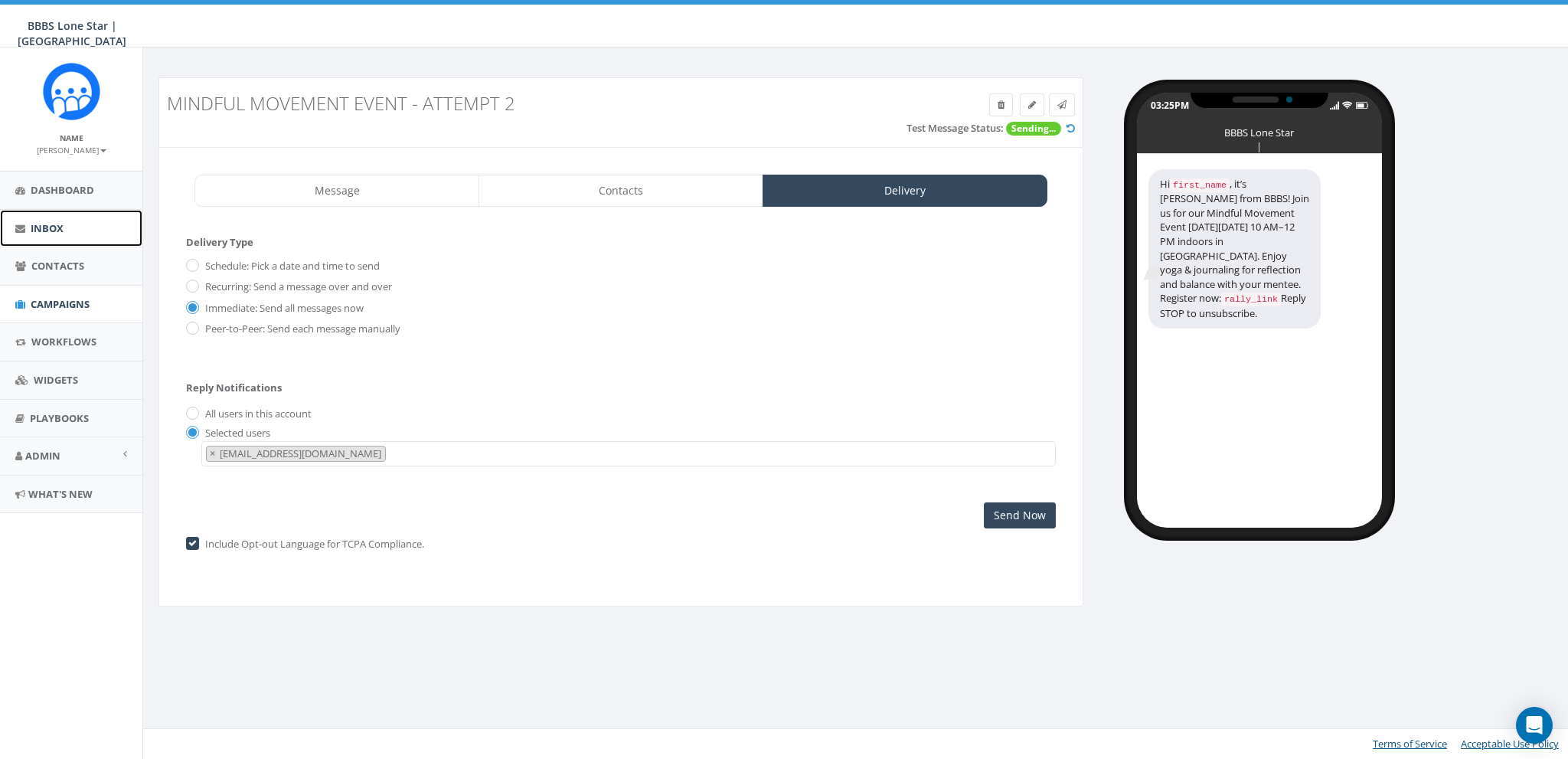
click span "Inbox"
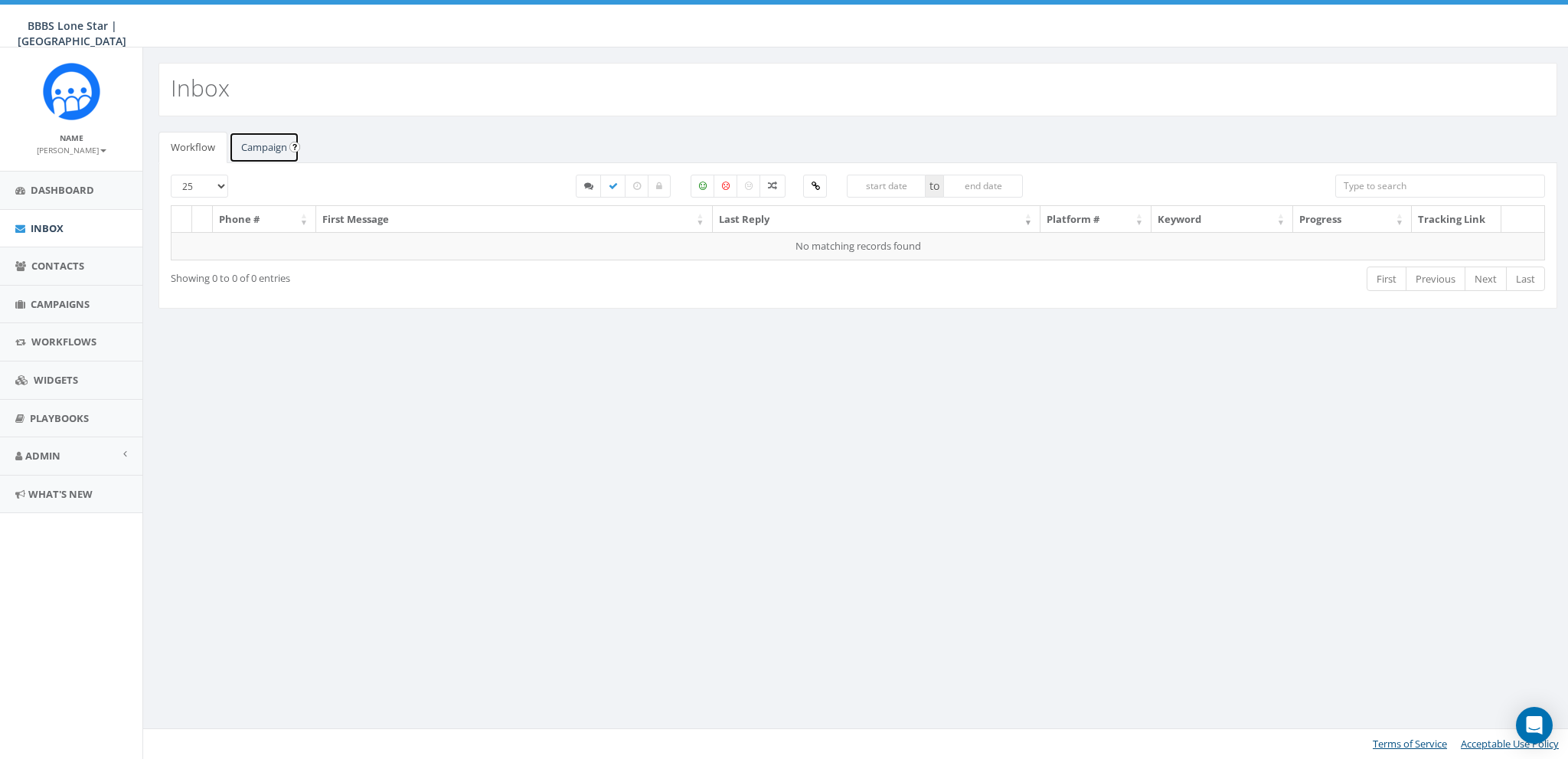
click at [276, 150] on link "Campaign" at bounding box center [263, 147] width 70 height 31
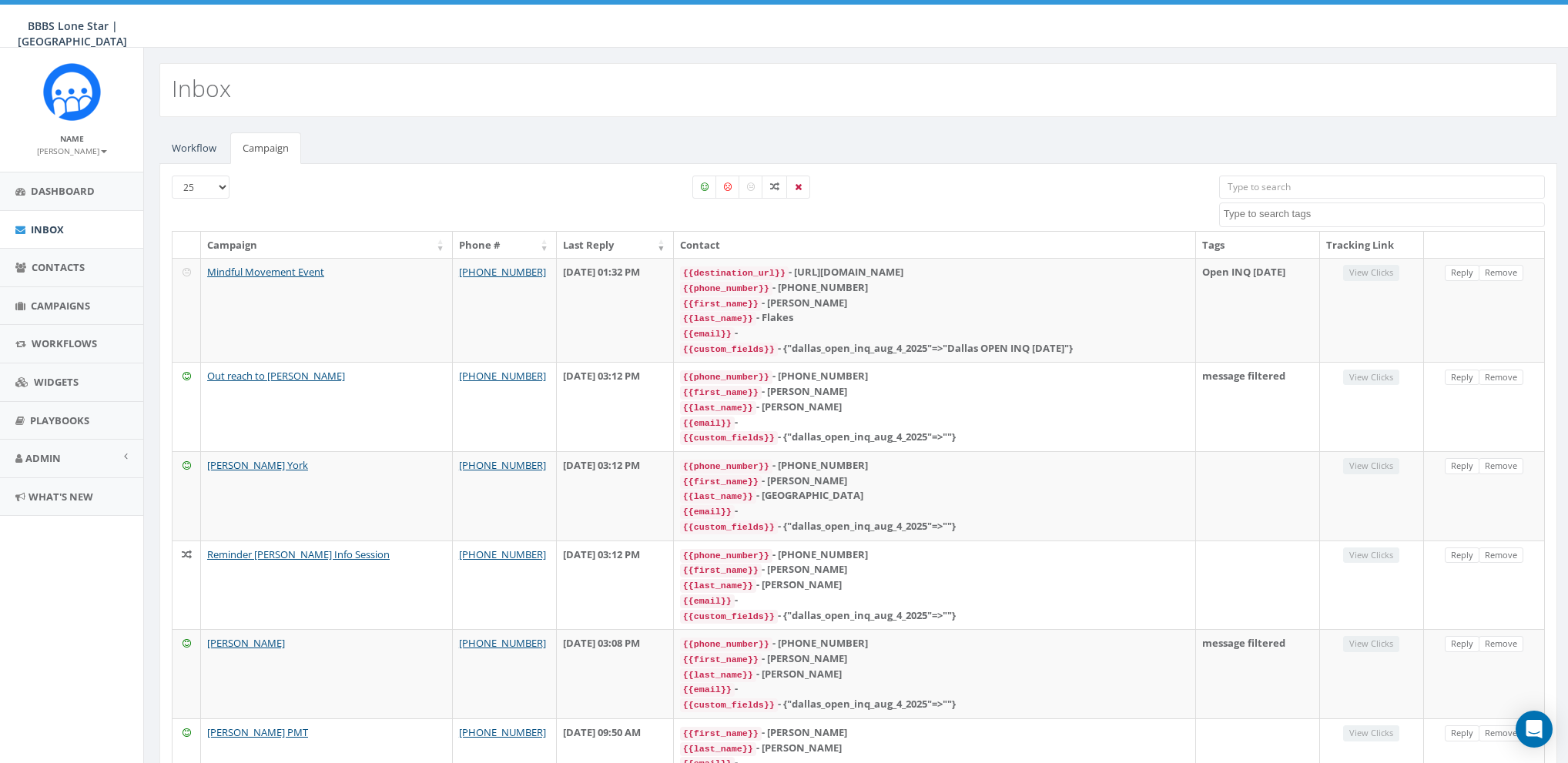
click at [1255, 209] on textarea "Search" at bounding box center [1383, 214] width 320 height 14
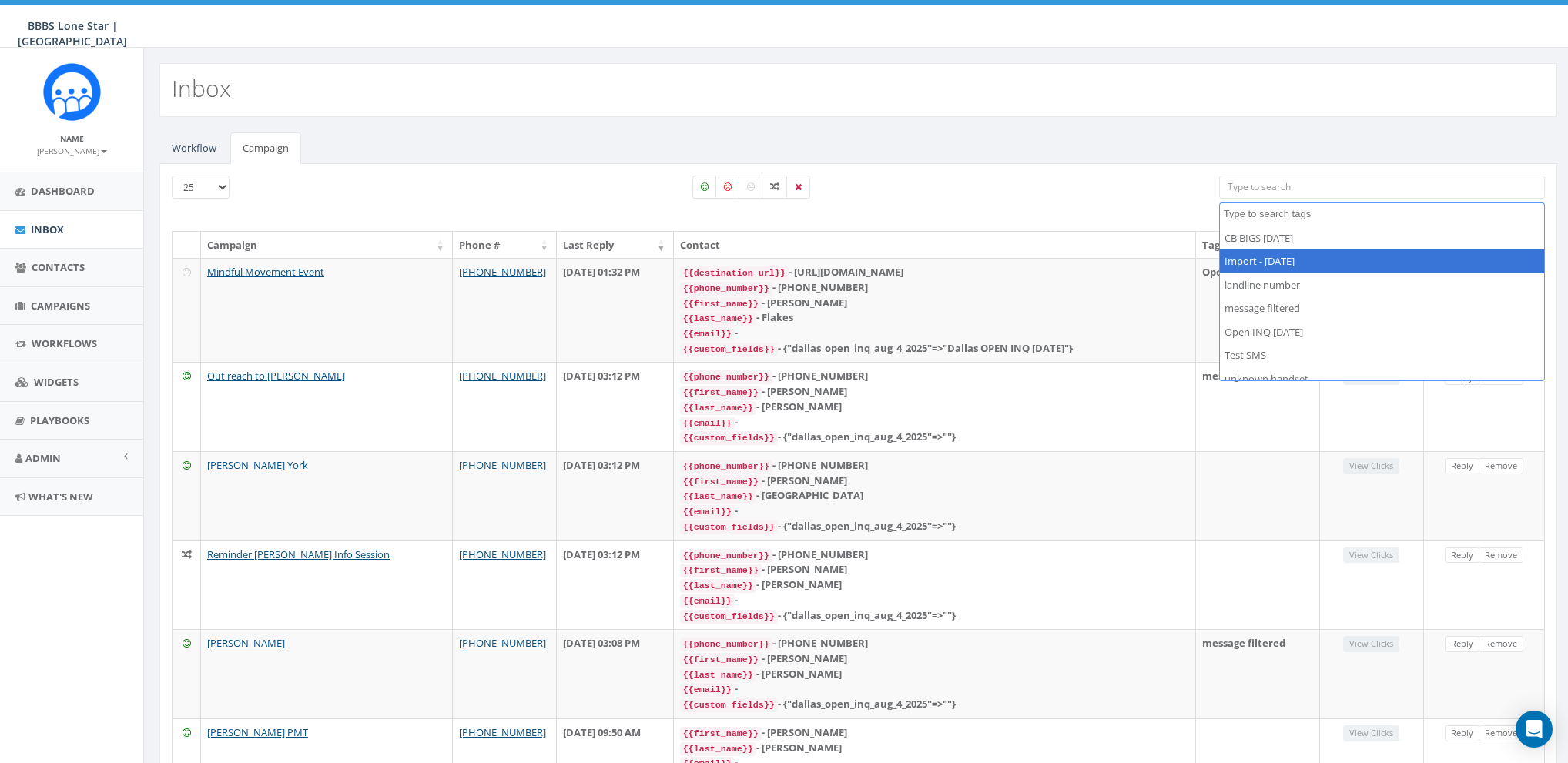
scroll to position [11, 0]
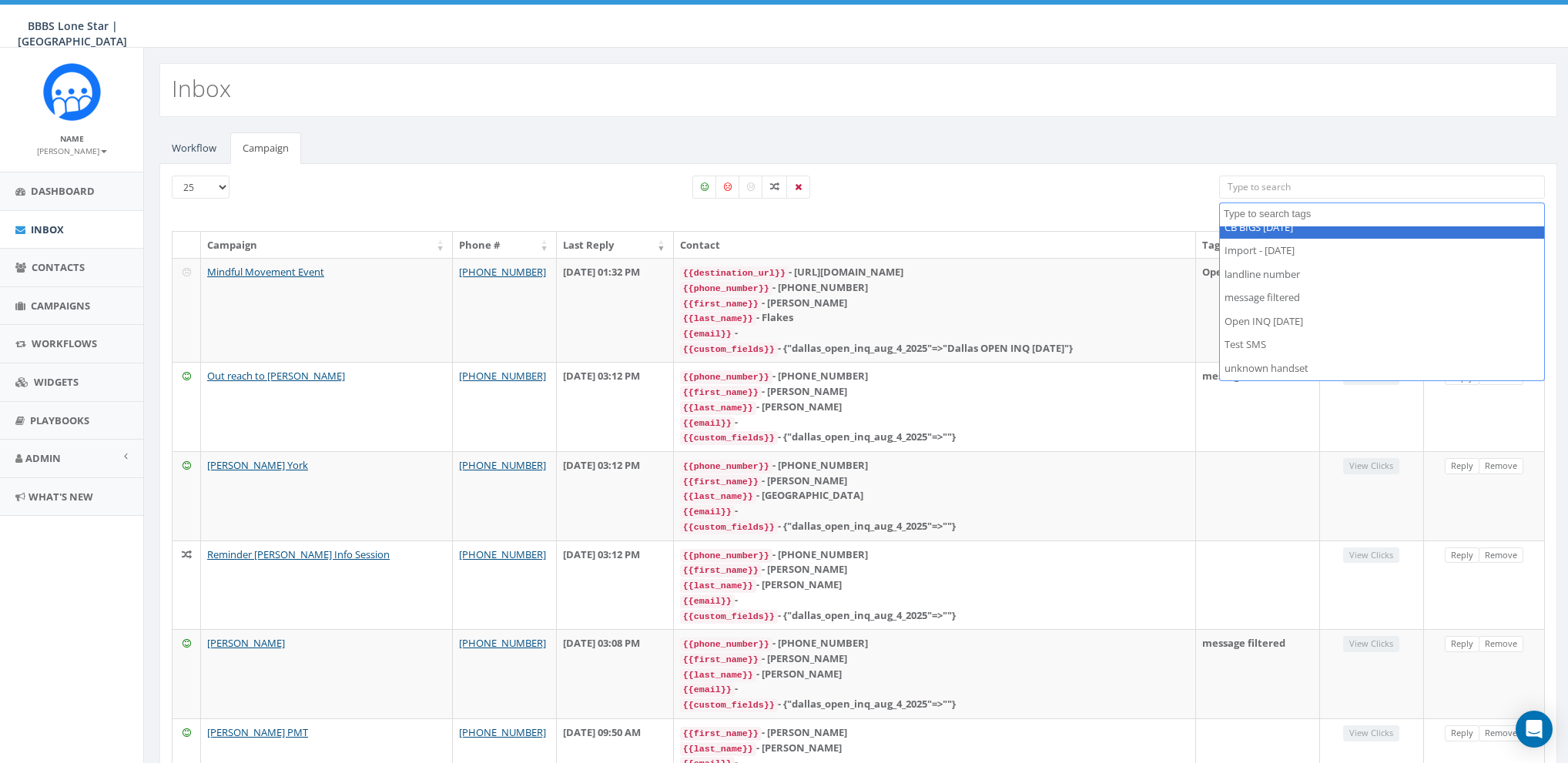
click at [1130, 196] on div at bounding box center [741, 203] width 931 height 55
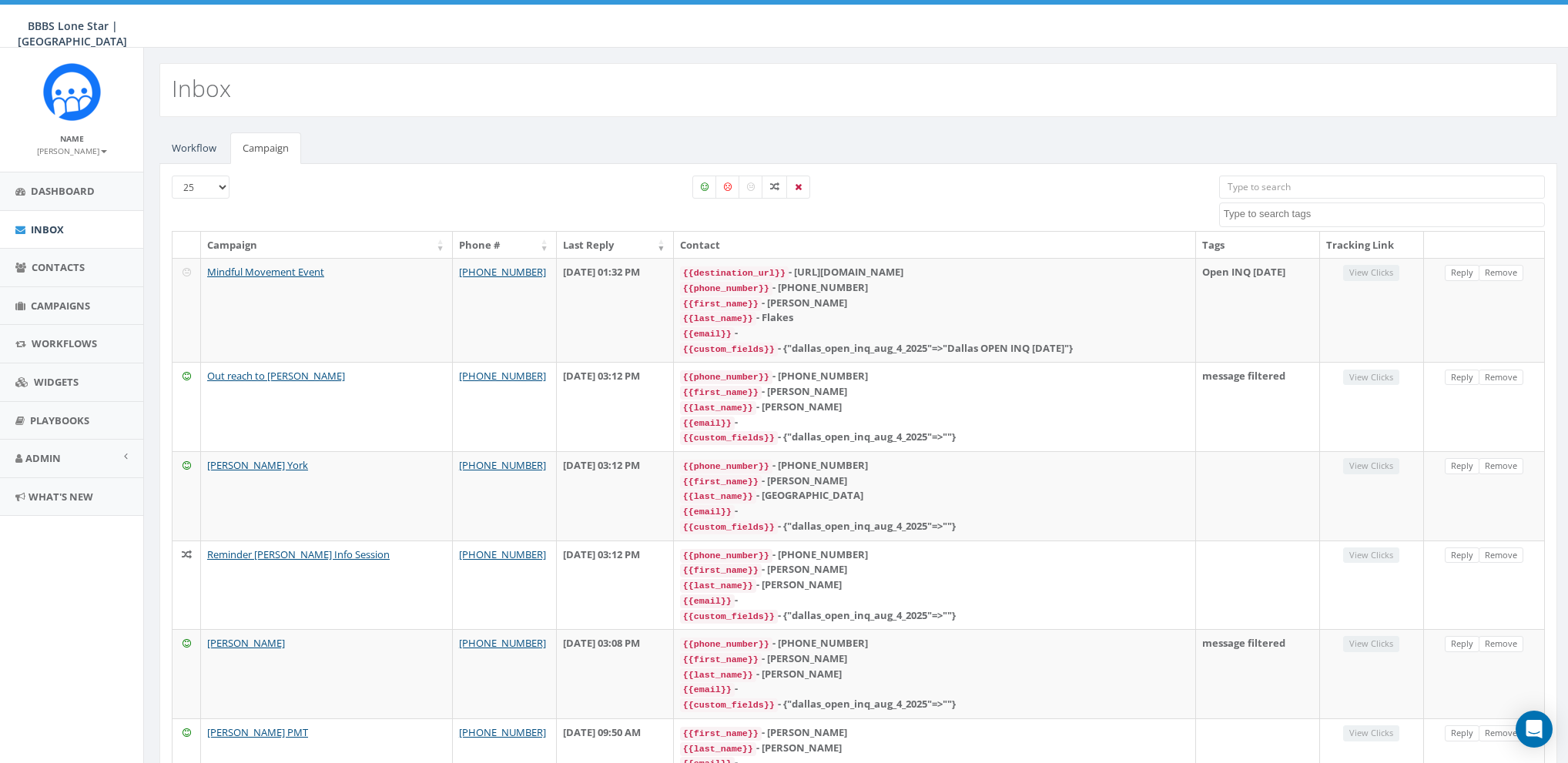
click at [1275, 211] on textarea "Search" at bounding box center [1383, 214] width 320 height 14
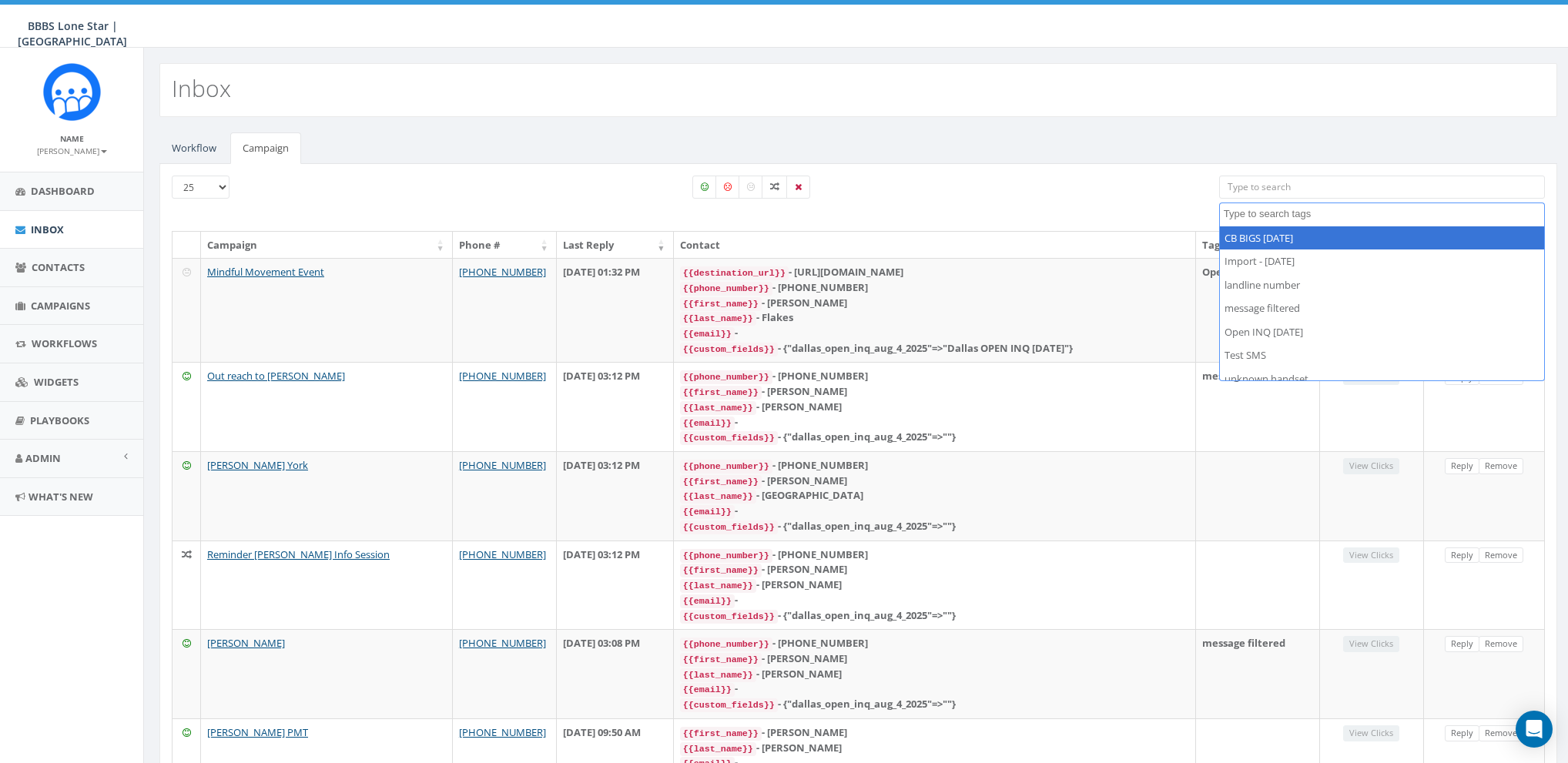
select select "CB BIGS August 2025"
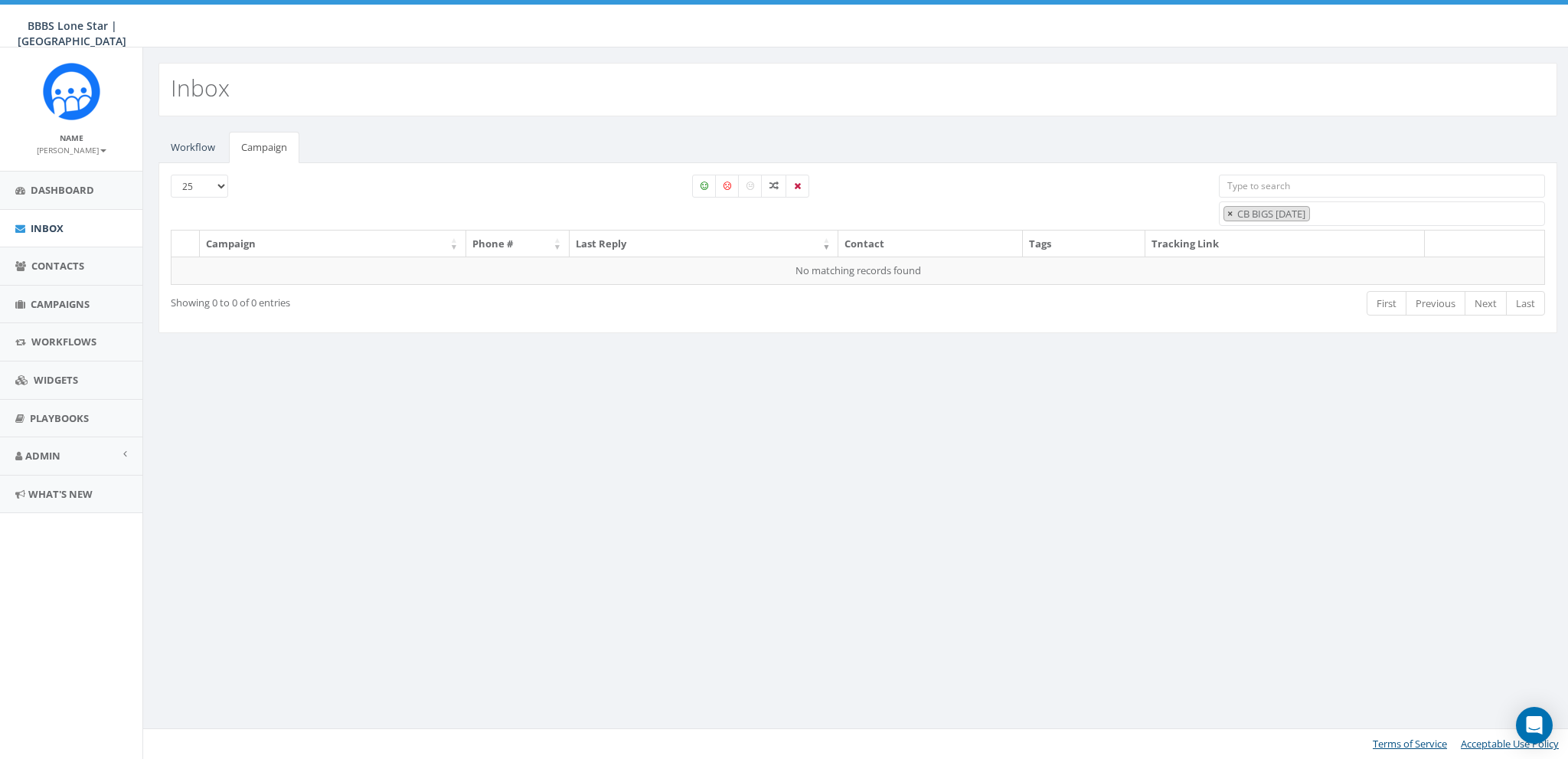
click at [1227, 210] on span "×" at bounding box center [1230, 214] width 6 height 14
select select
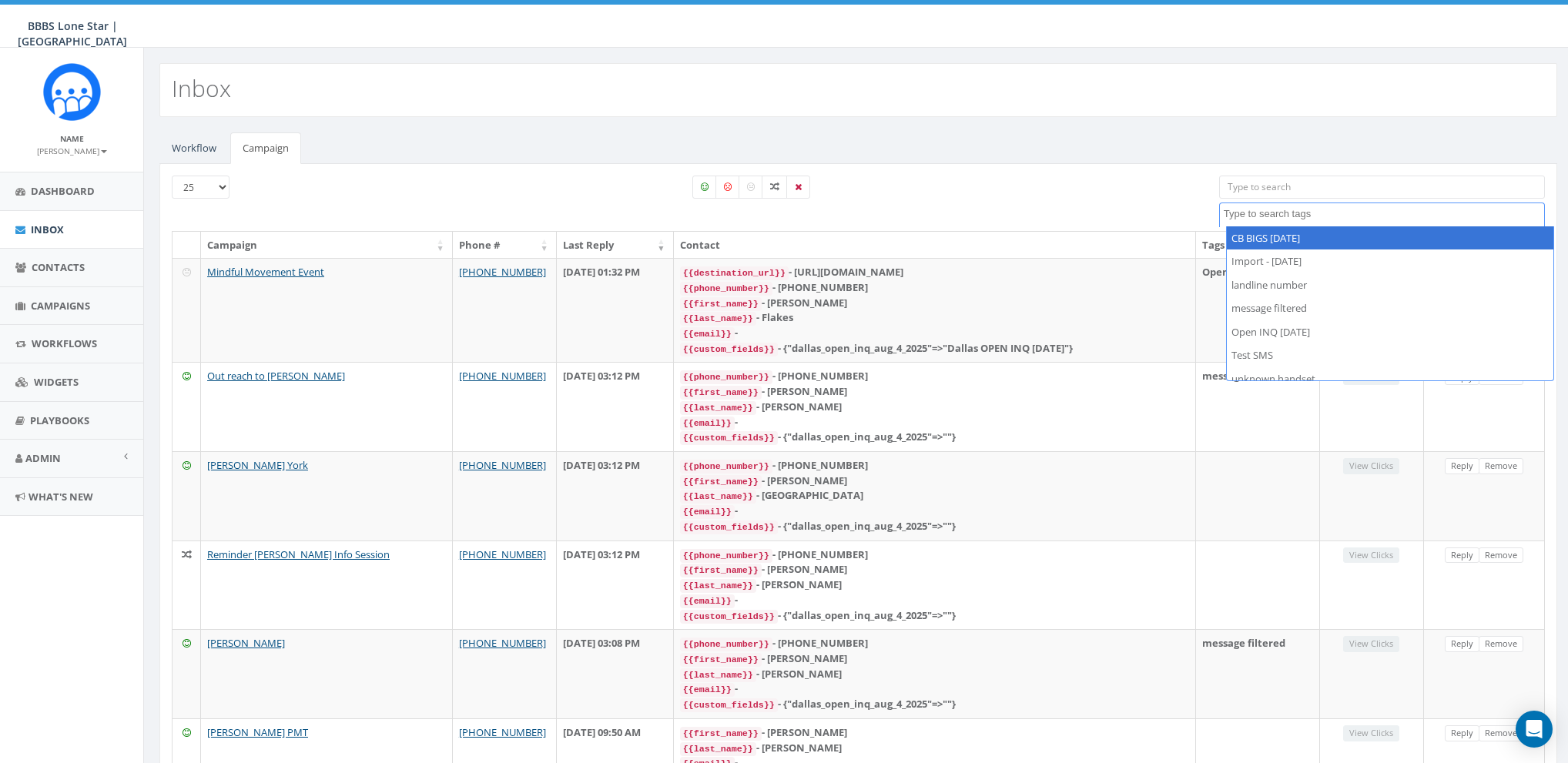
click at [1117, 207] on div "All 0 contact(s) on current page All 6 contact(s) filtered" at bounding box center [741, 203] width 931 height 55
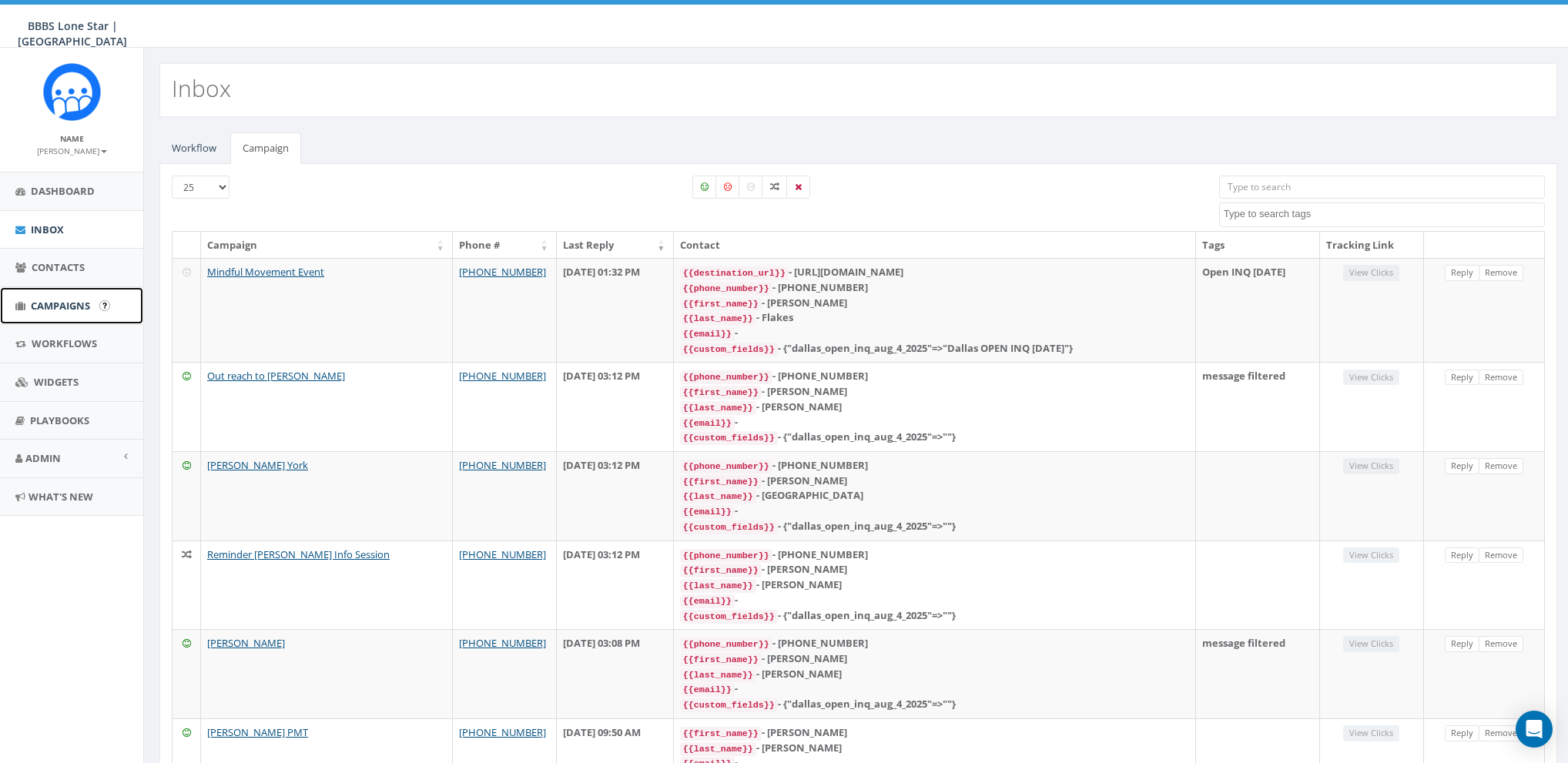
click at [62, 301] on span "Campaigns" at bounding box center [60, 305] width 59 height 14
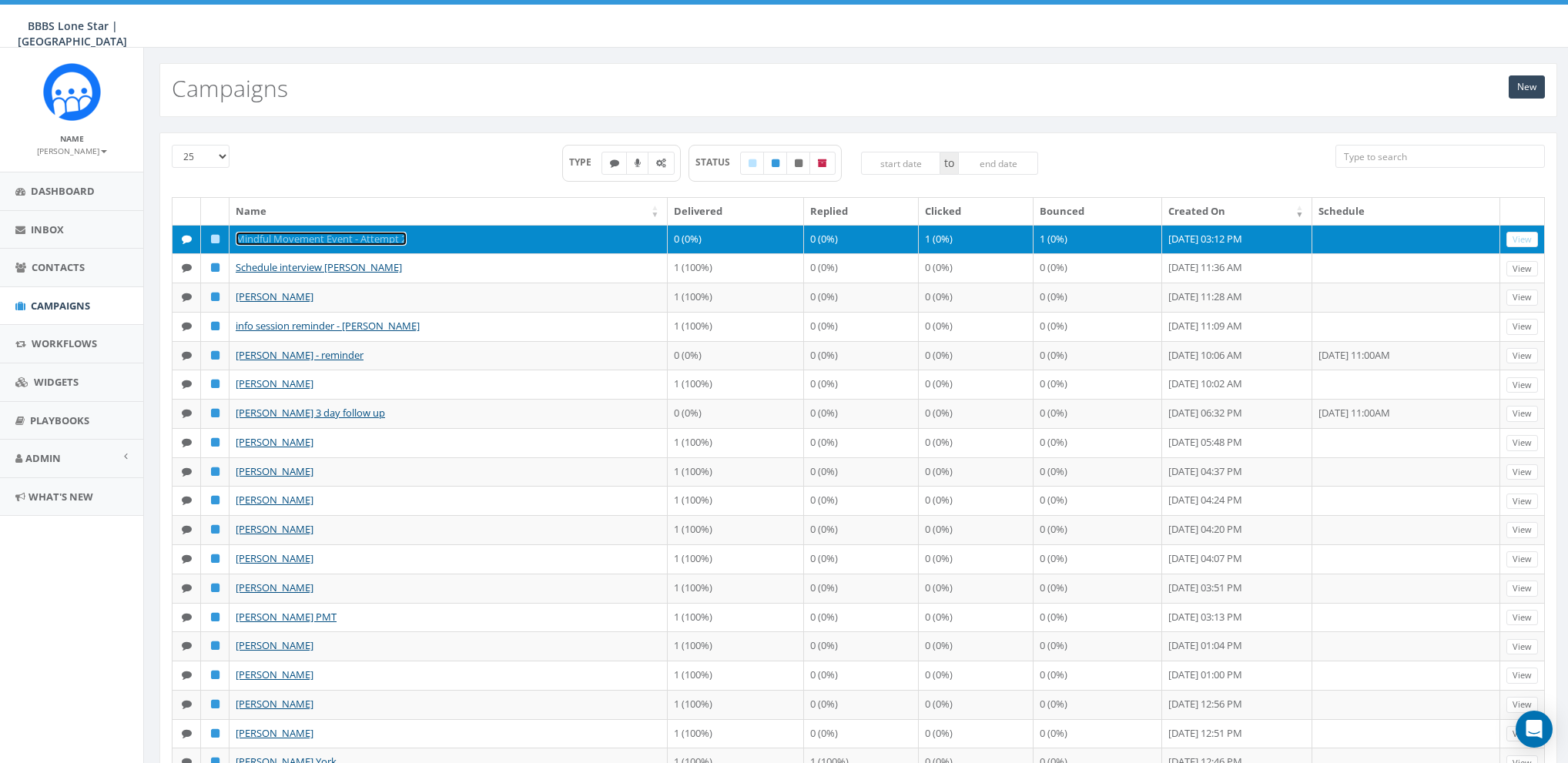
click at [323, 238] on link "Mindful Movement Event - Attempt 2" at bounding box center [321, 238] width 171 height 14
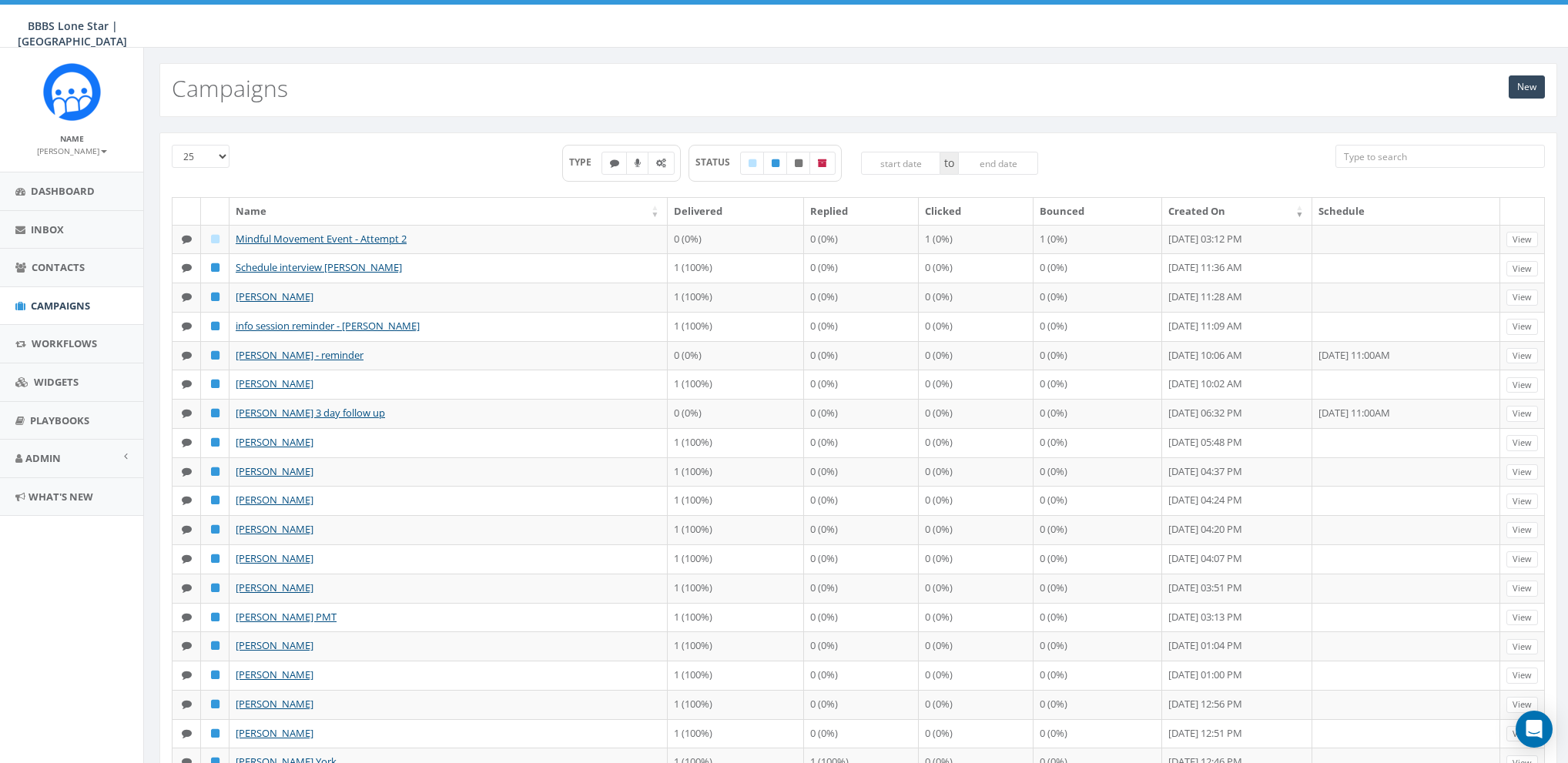
click at [1402, 156] on input "search" at bounding box center [1440, 156] width 209 height 23
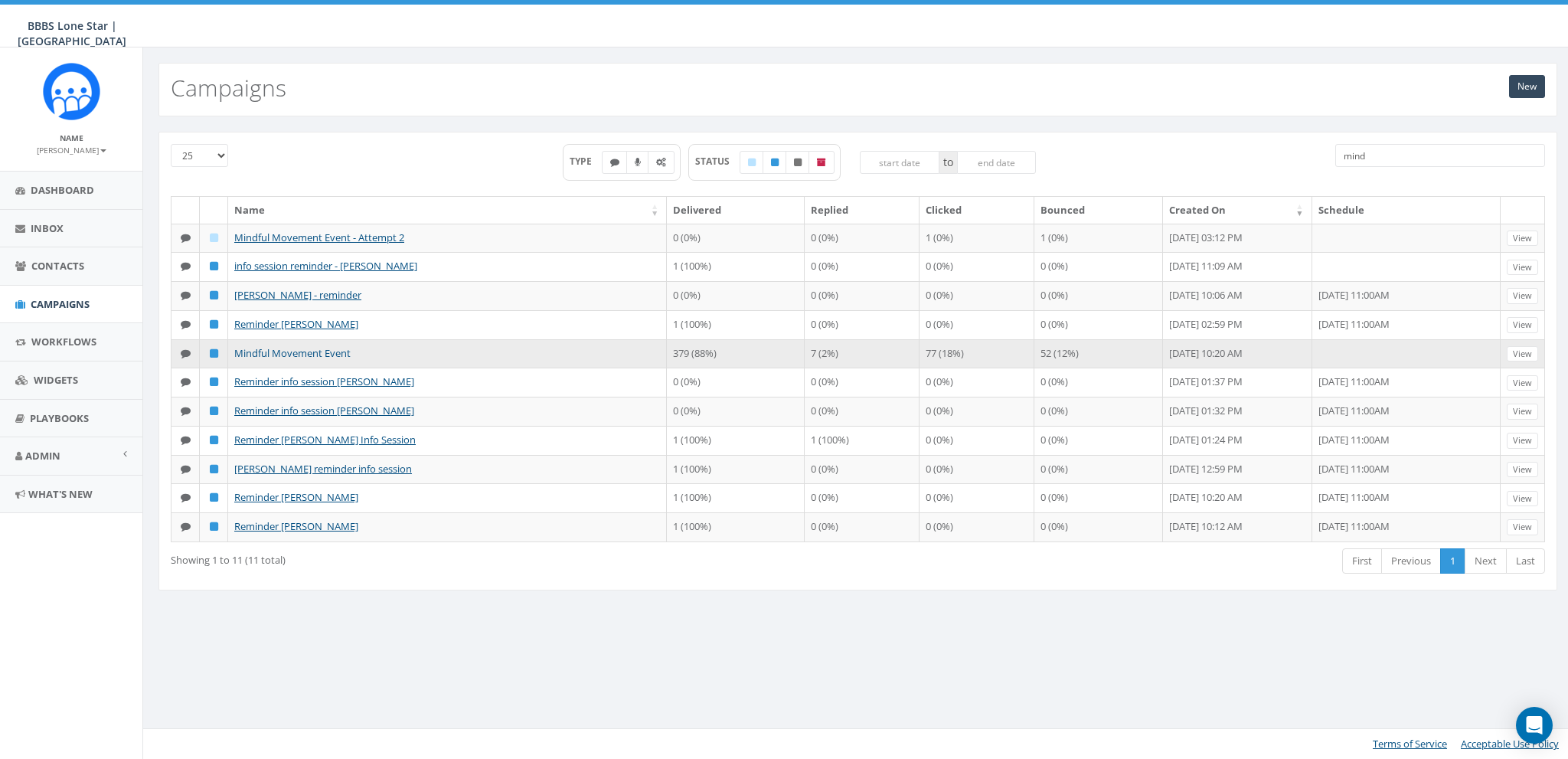
type input "mind"
click at [279, 355] on link "Mindful Movement Event" at bounding box center [292, 353] width 116 height 14
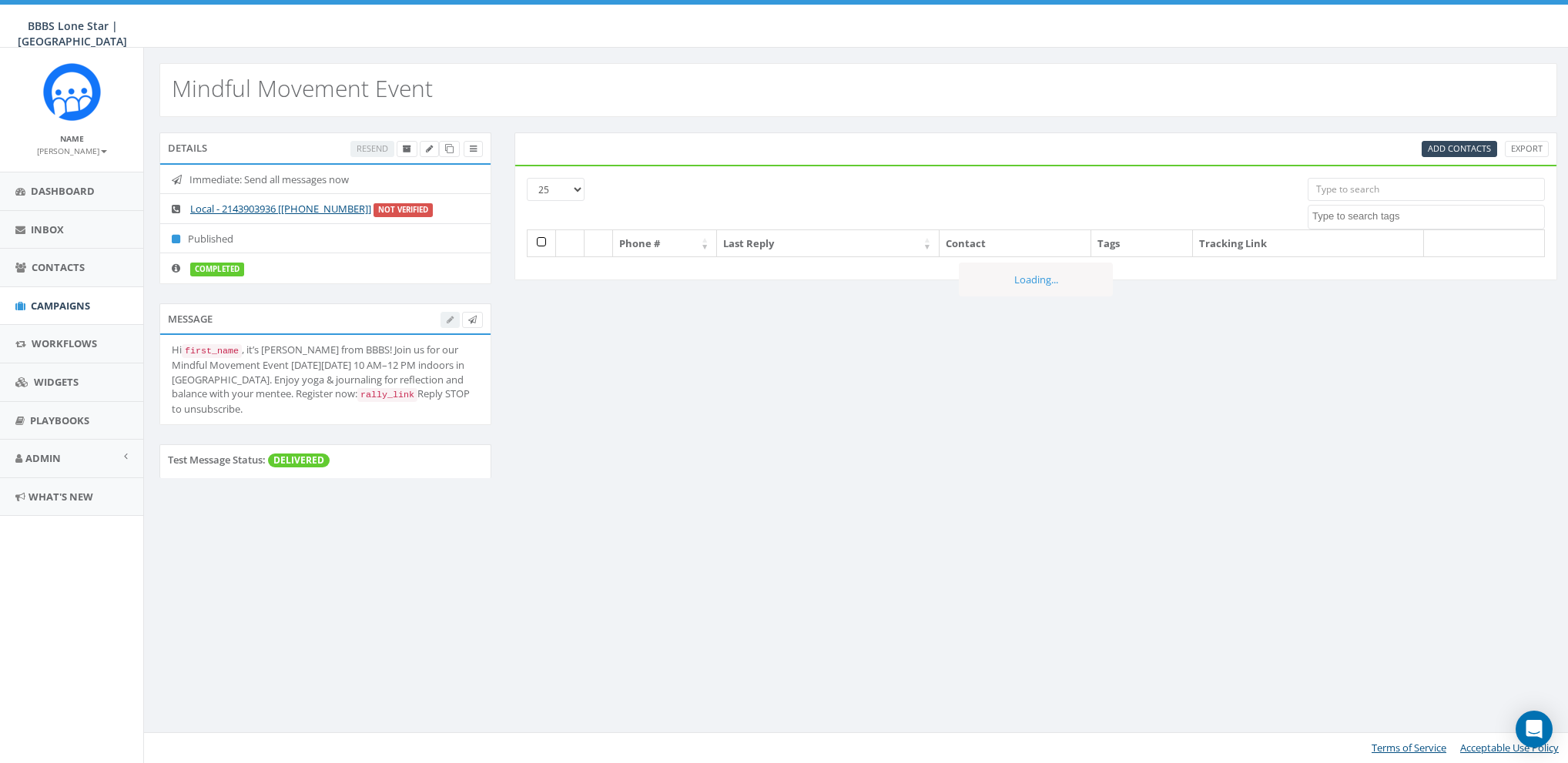
select select
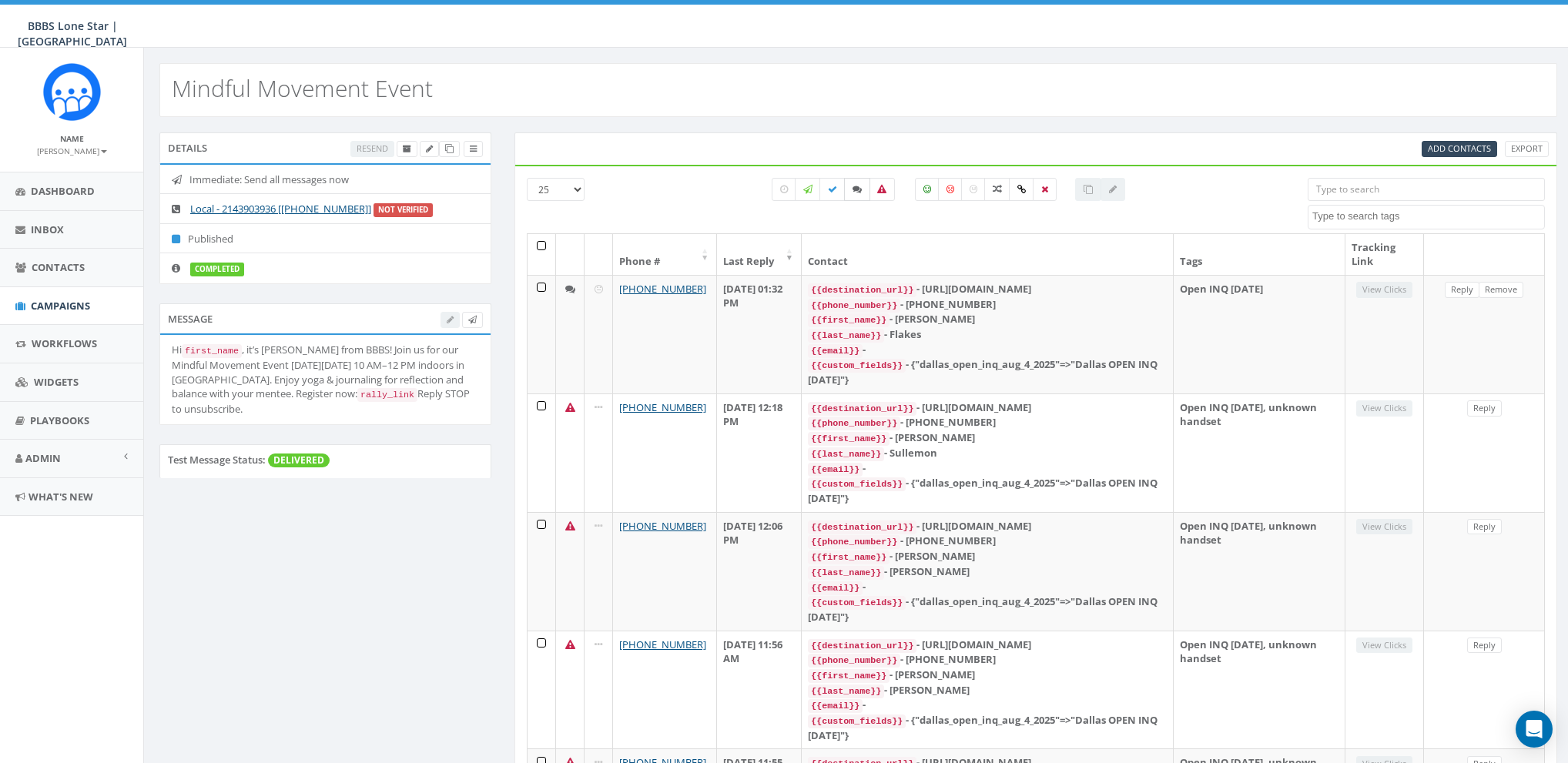
click at [858, 188] on icon at bounding box center [857, 189] width 9 height 9
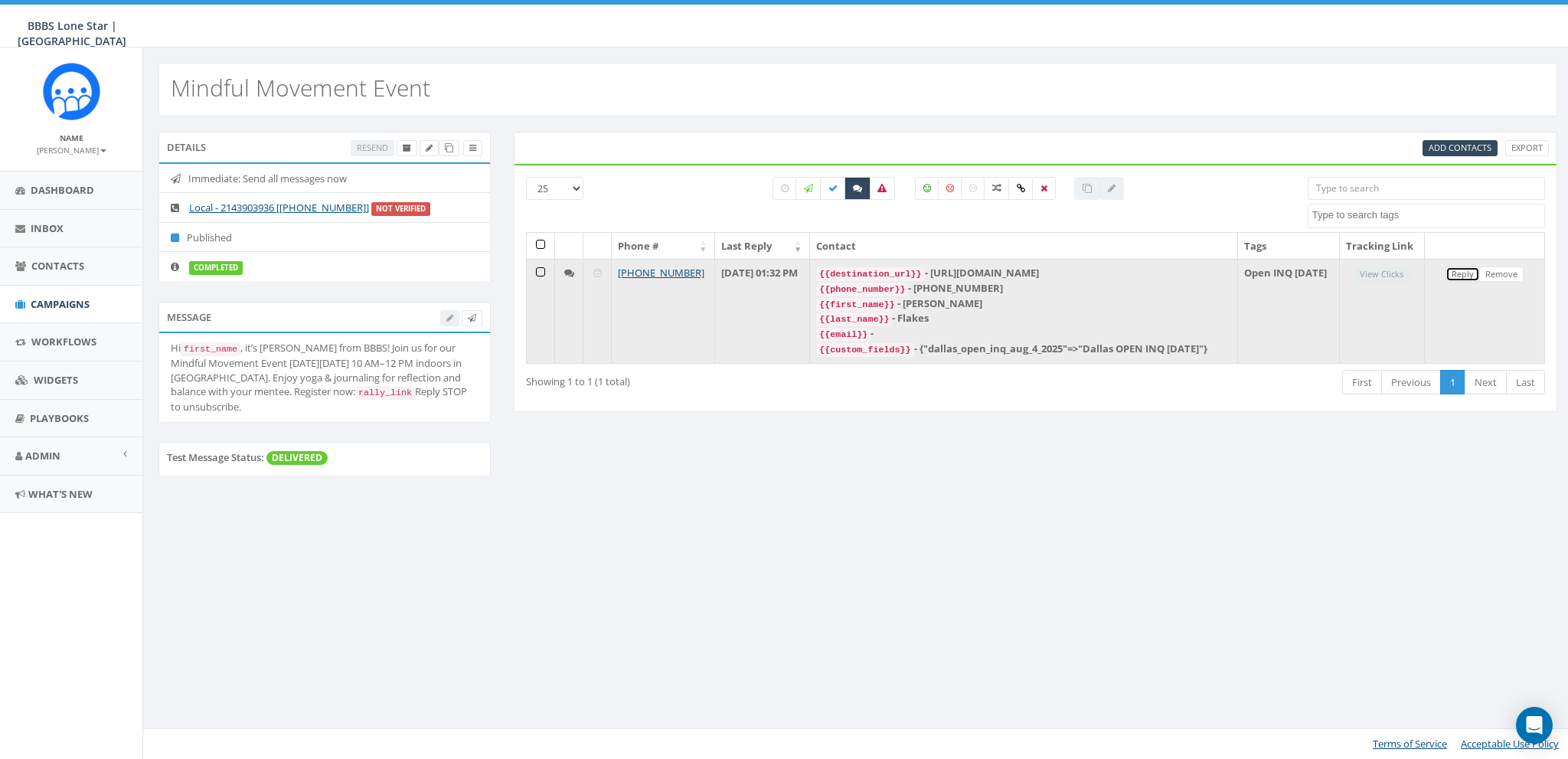
click at [1474, 283] on link "Reply" at bounding box center [1462, 275] width 35 height 16
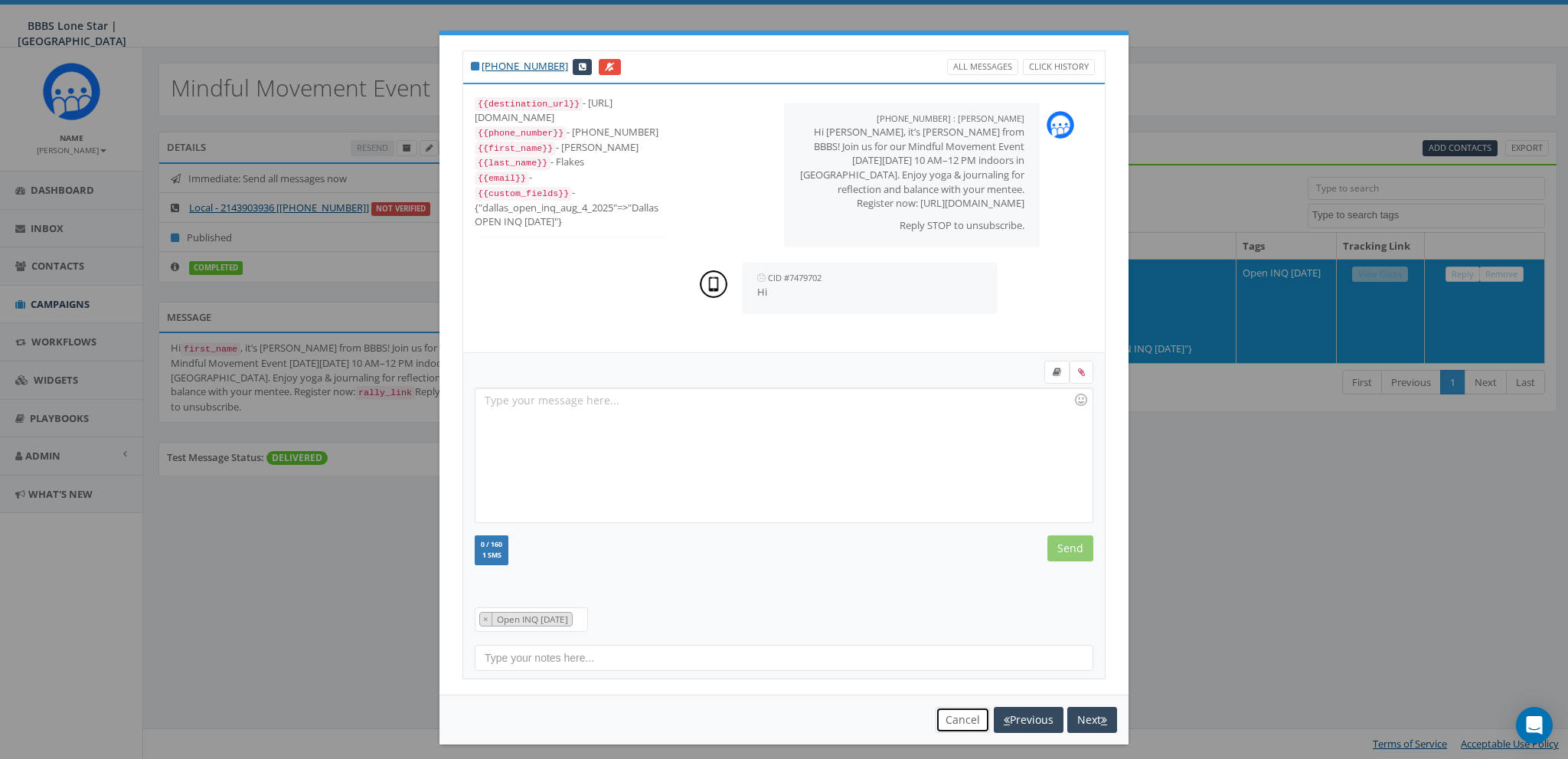
click at [950, 718] on button "Cancel" at bounding box center [962, 720] width 54 height 26
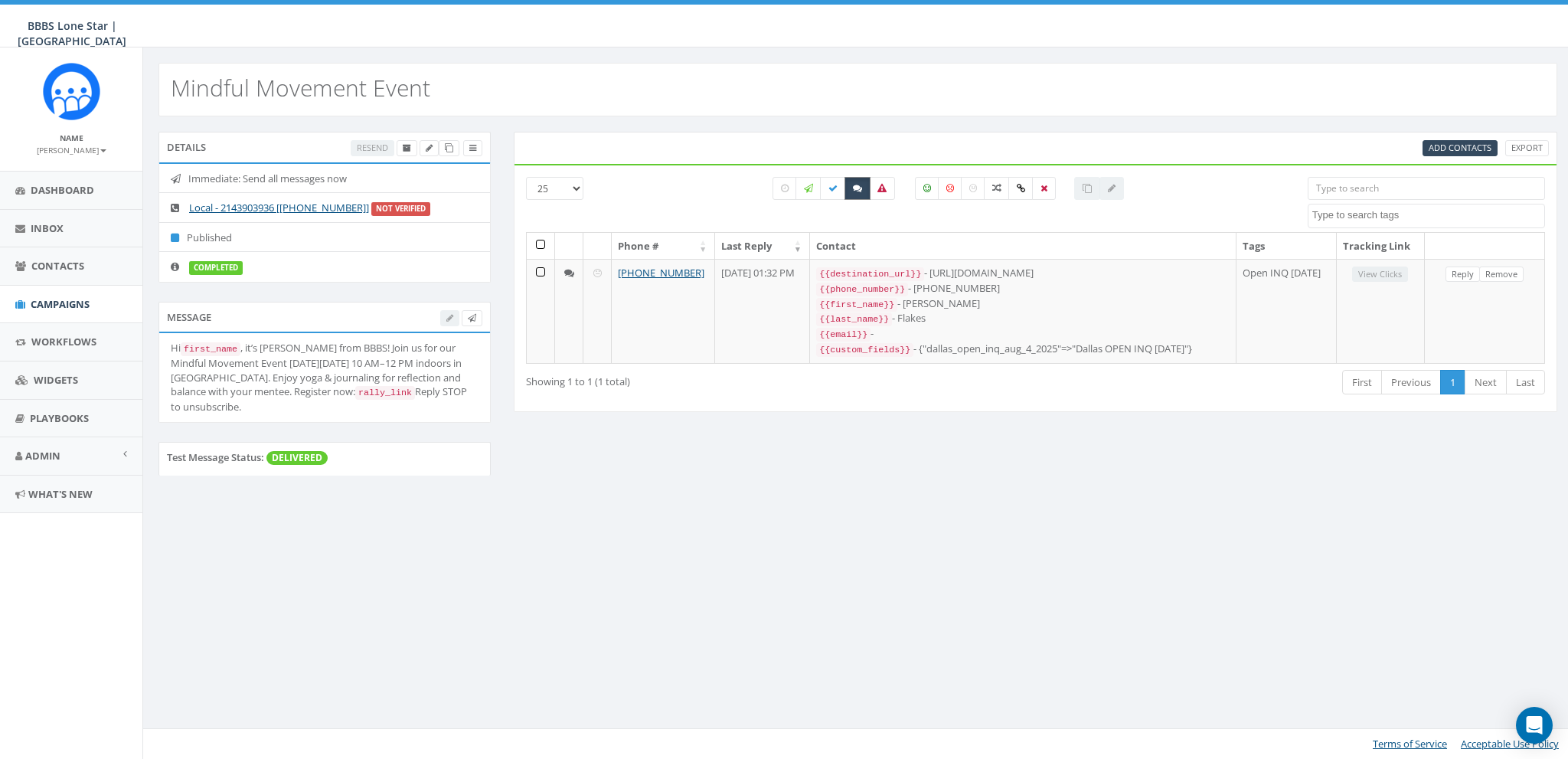
click at [852, 181] on label at bounding box center [857, 189] width 26 height 23
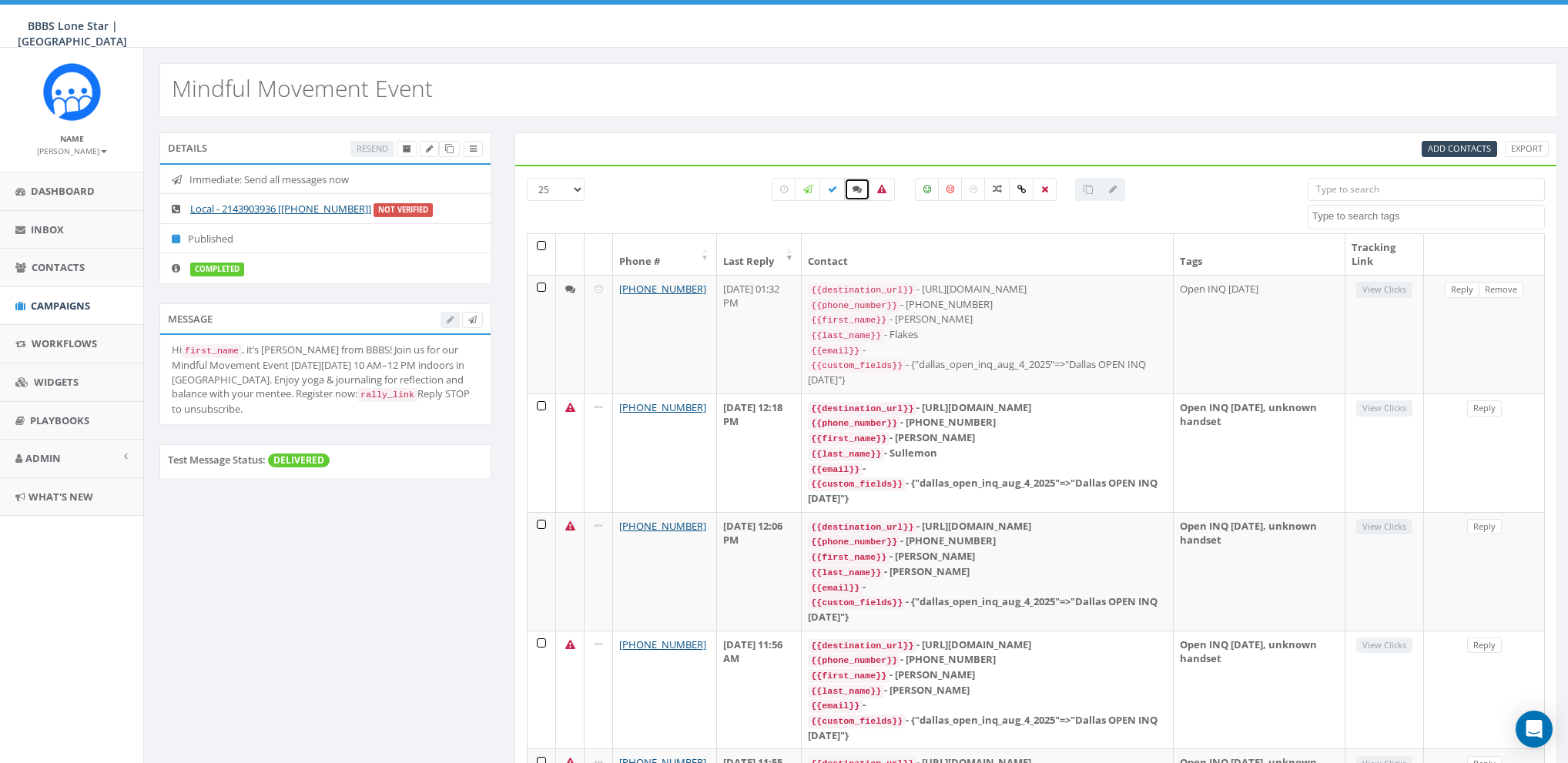
click at [860, 188] on icon at bounding box center [857, 189] width 9 height 9
checkbox input "true"
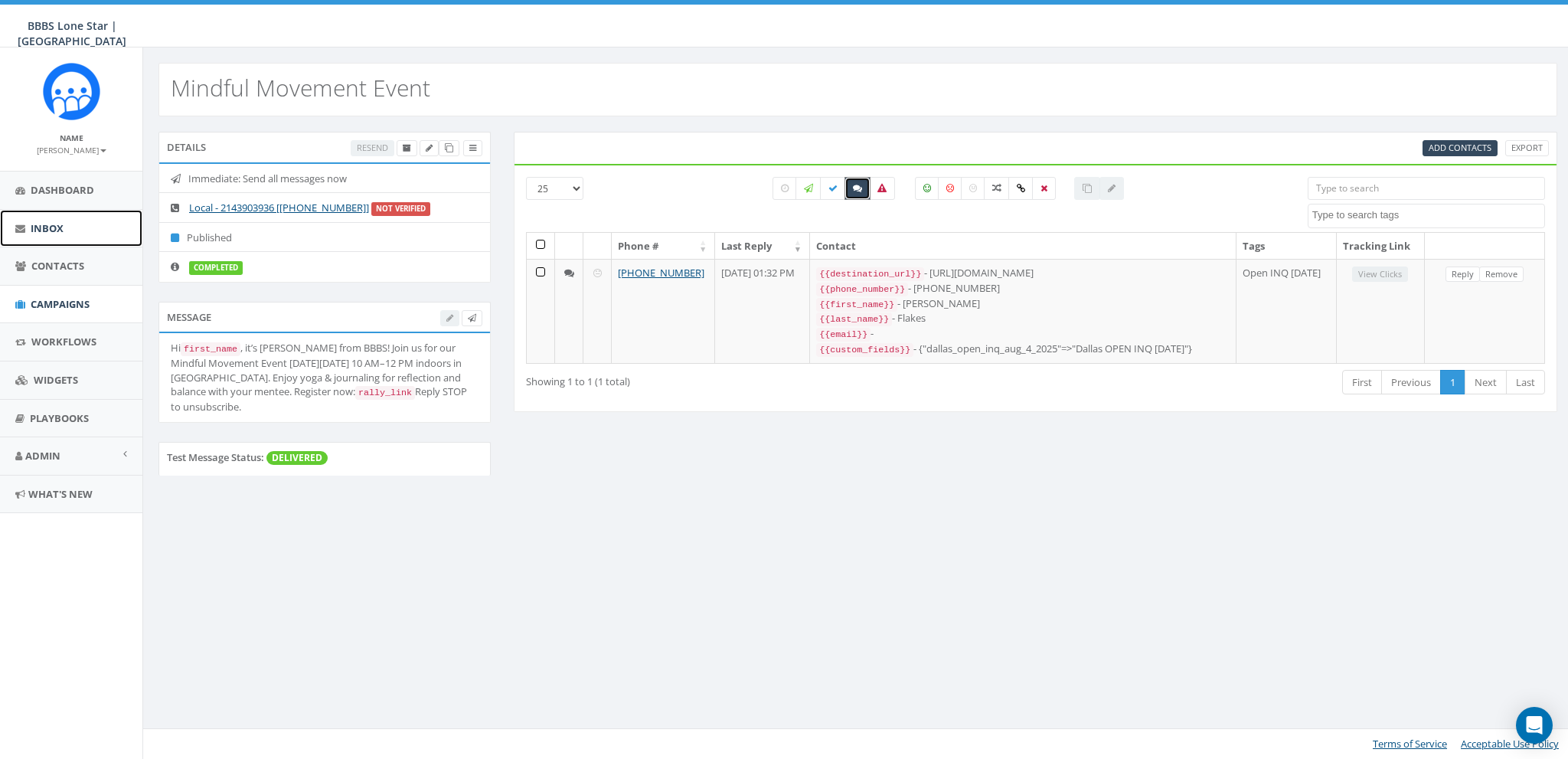
click at [41, 224] on span "Inbox" at bounding box center [47, 228] width 33 height 14
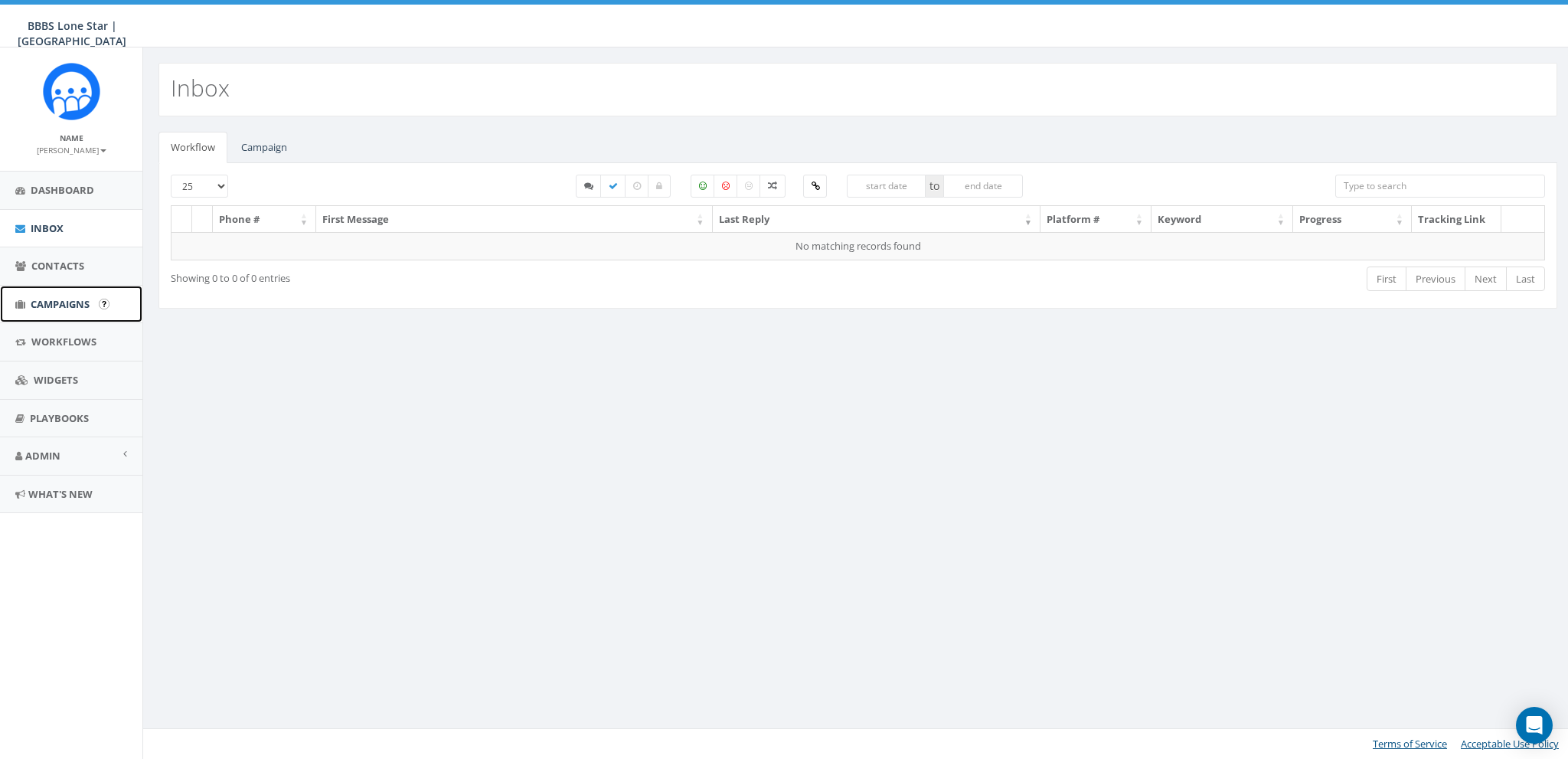
click at [69, 305] on span "Campaigns" at bounding box center [60, 304] width 59 height 14
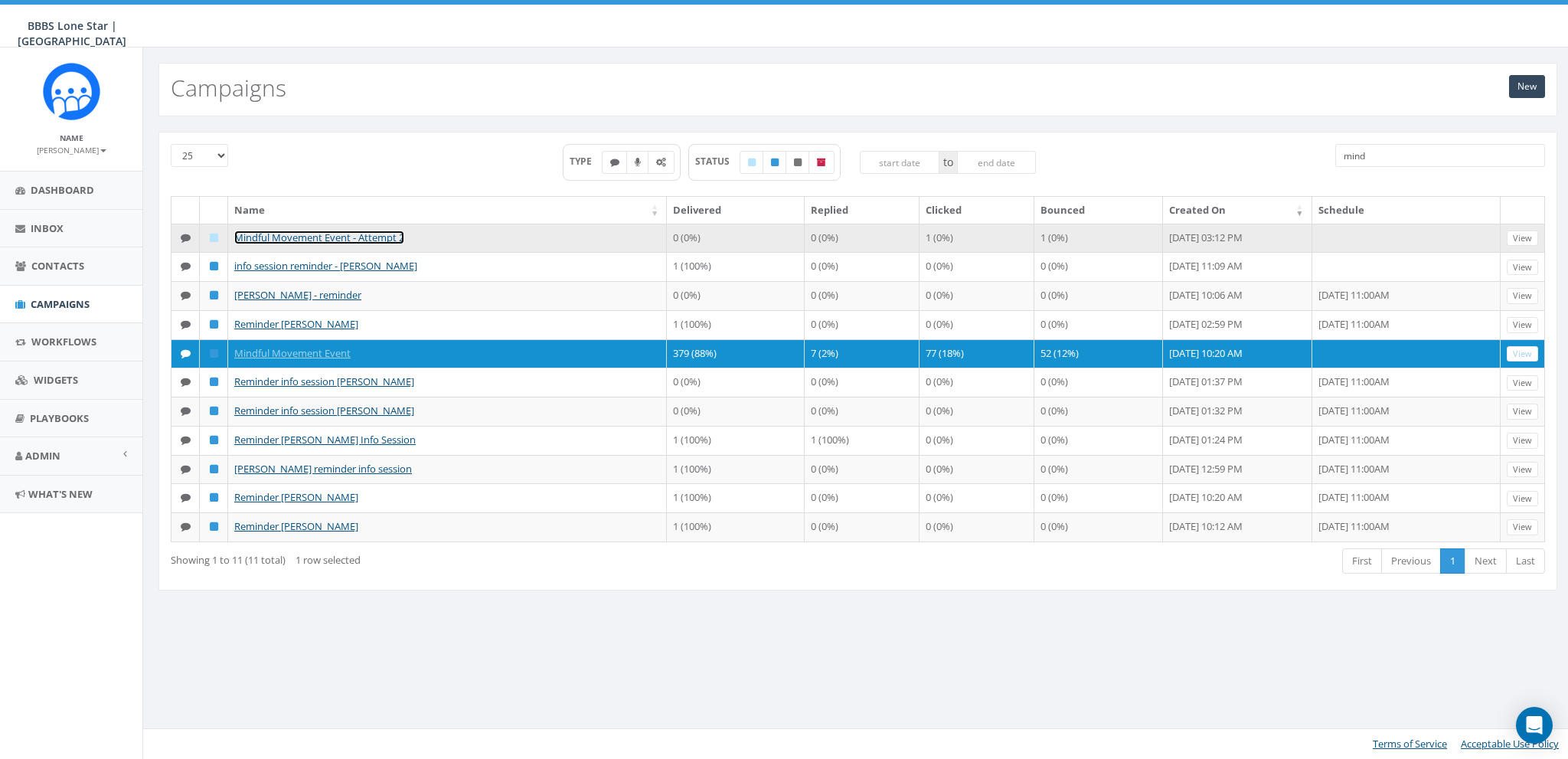
click at [371, 230] on link "Mindful Movement Event - Attempt 2" at bounding box center [319, 237] width 170 height 14
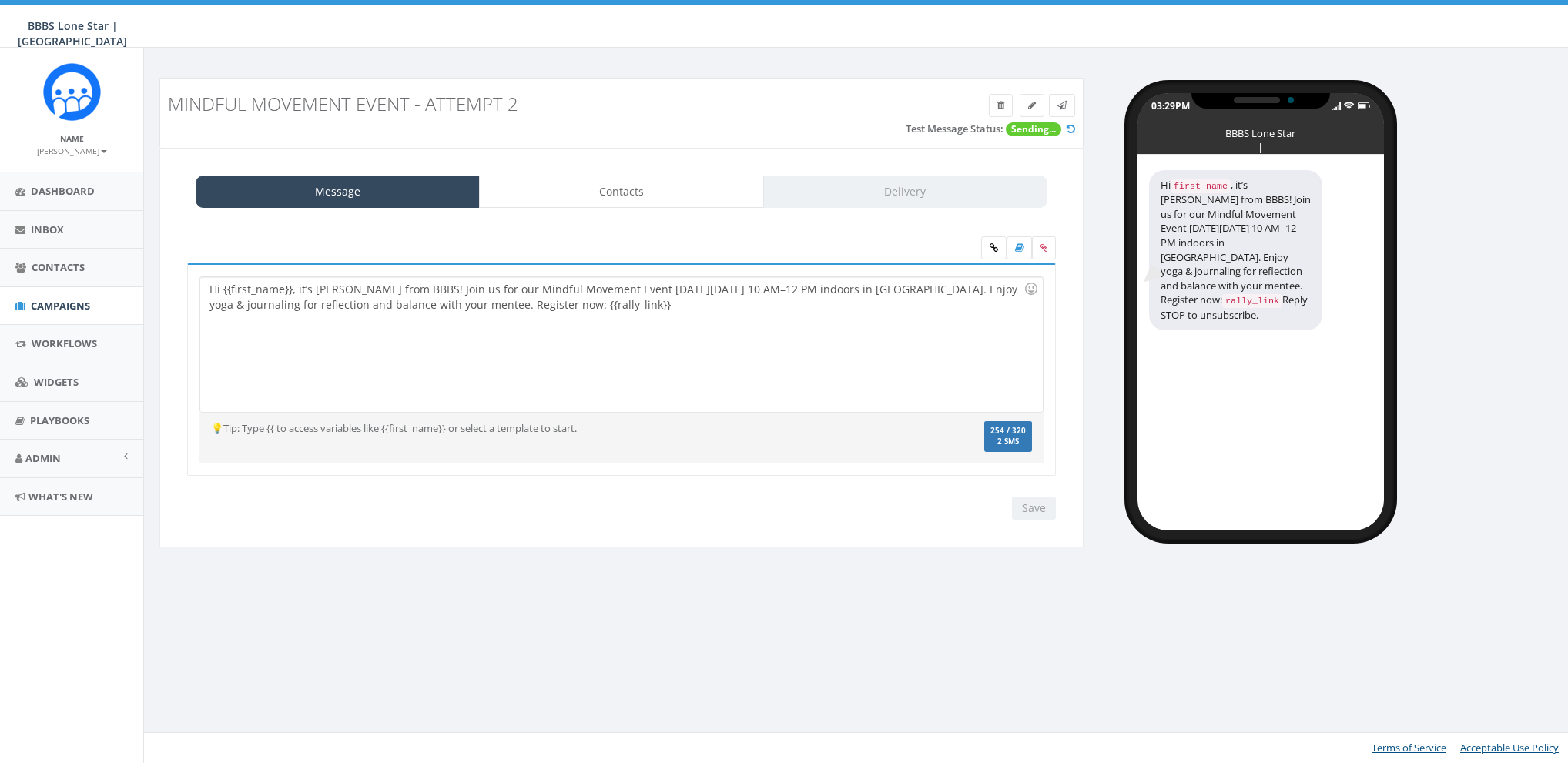
select select "1757"
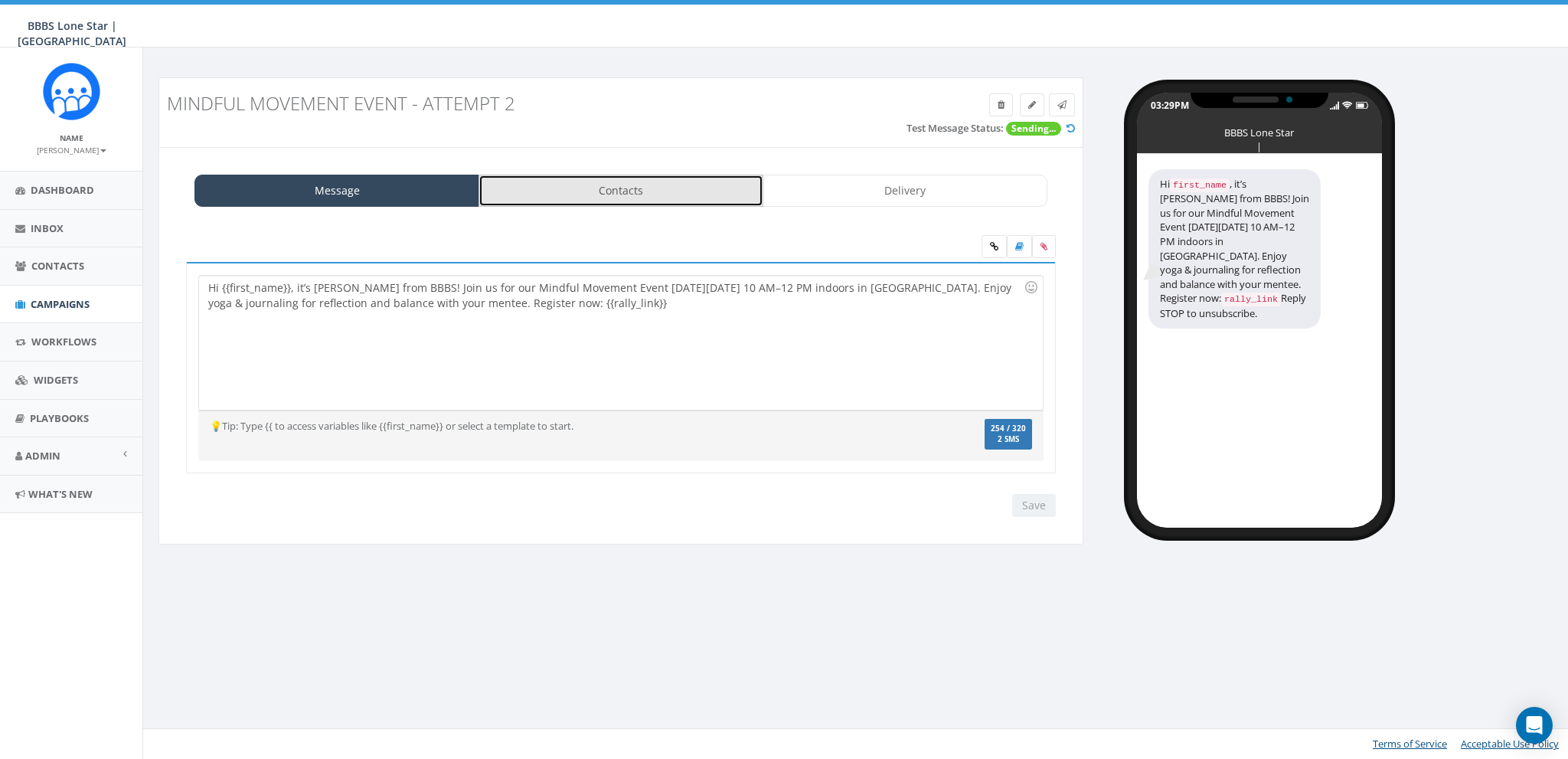
click at [653, 197] on link "Contacts" at bounding box center [621, 191] width 285 height 32
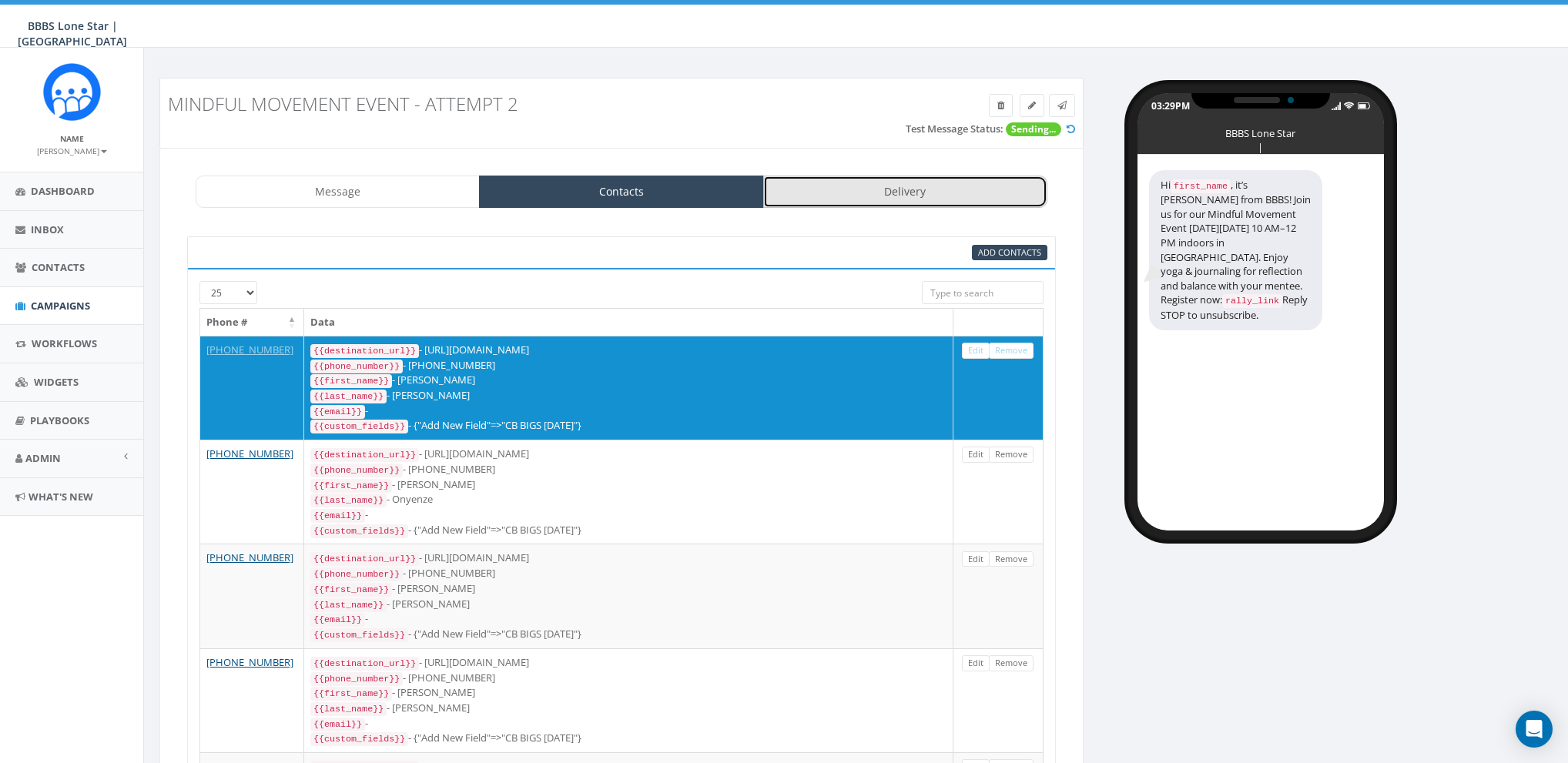
click at [830, 181] on link "Delivery" at bounding box center [905, 192] width 284 height 32
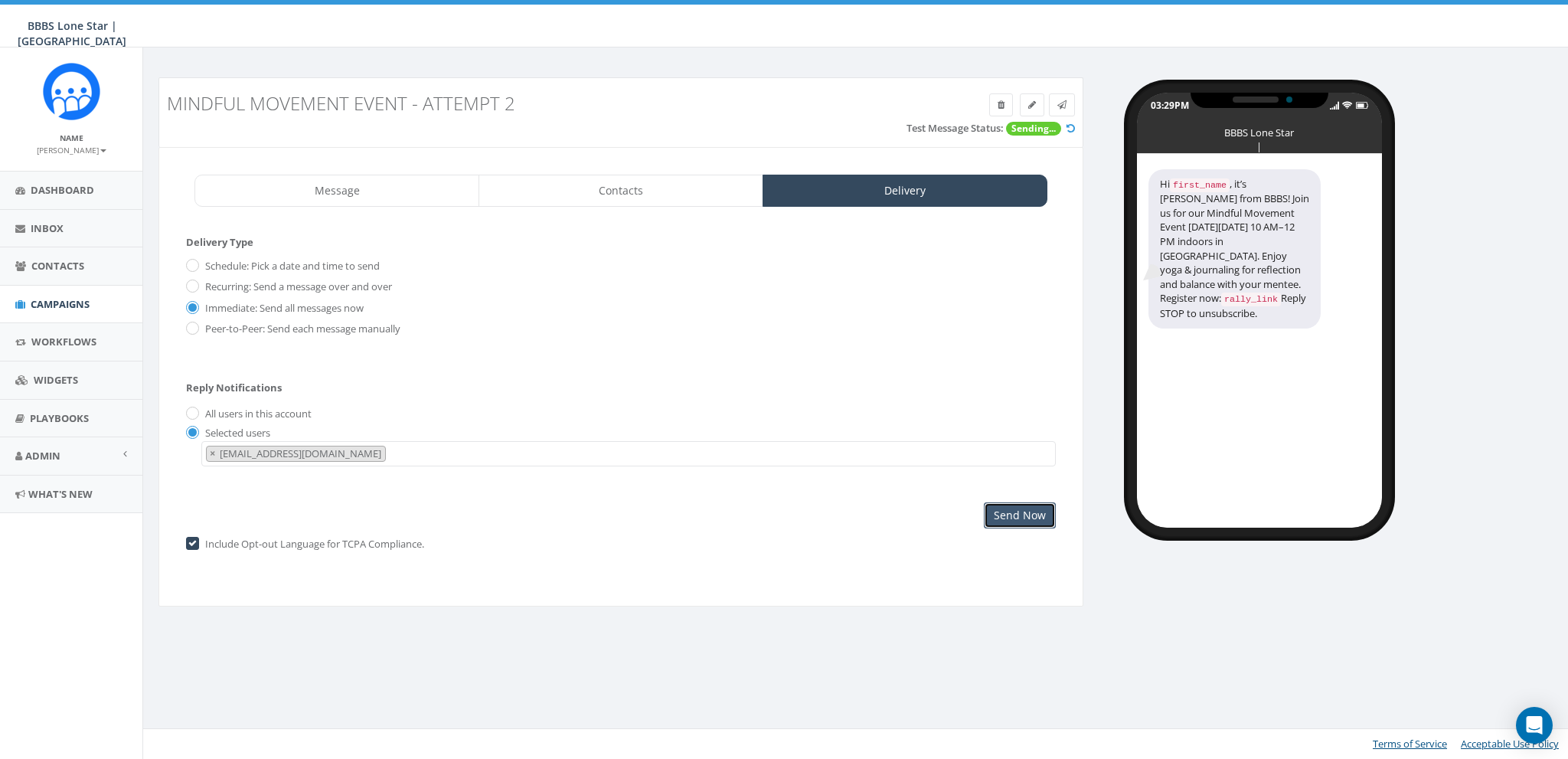
click at [1025, 517] on input "Send Now" at bounding box center [1019, 515] width 72 height 26
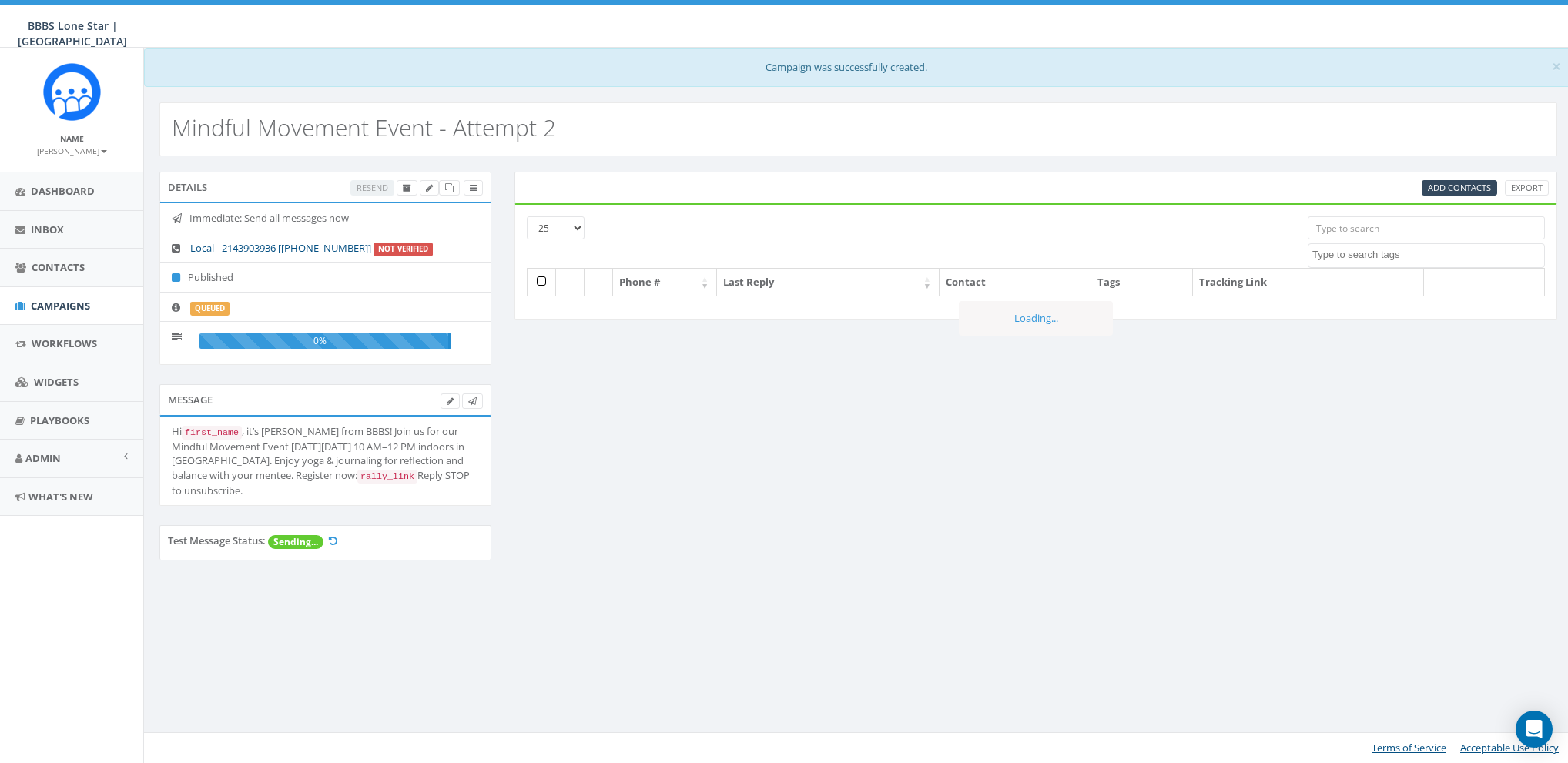
select select
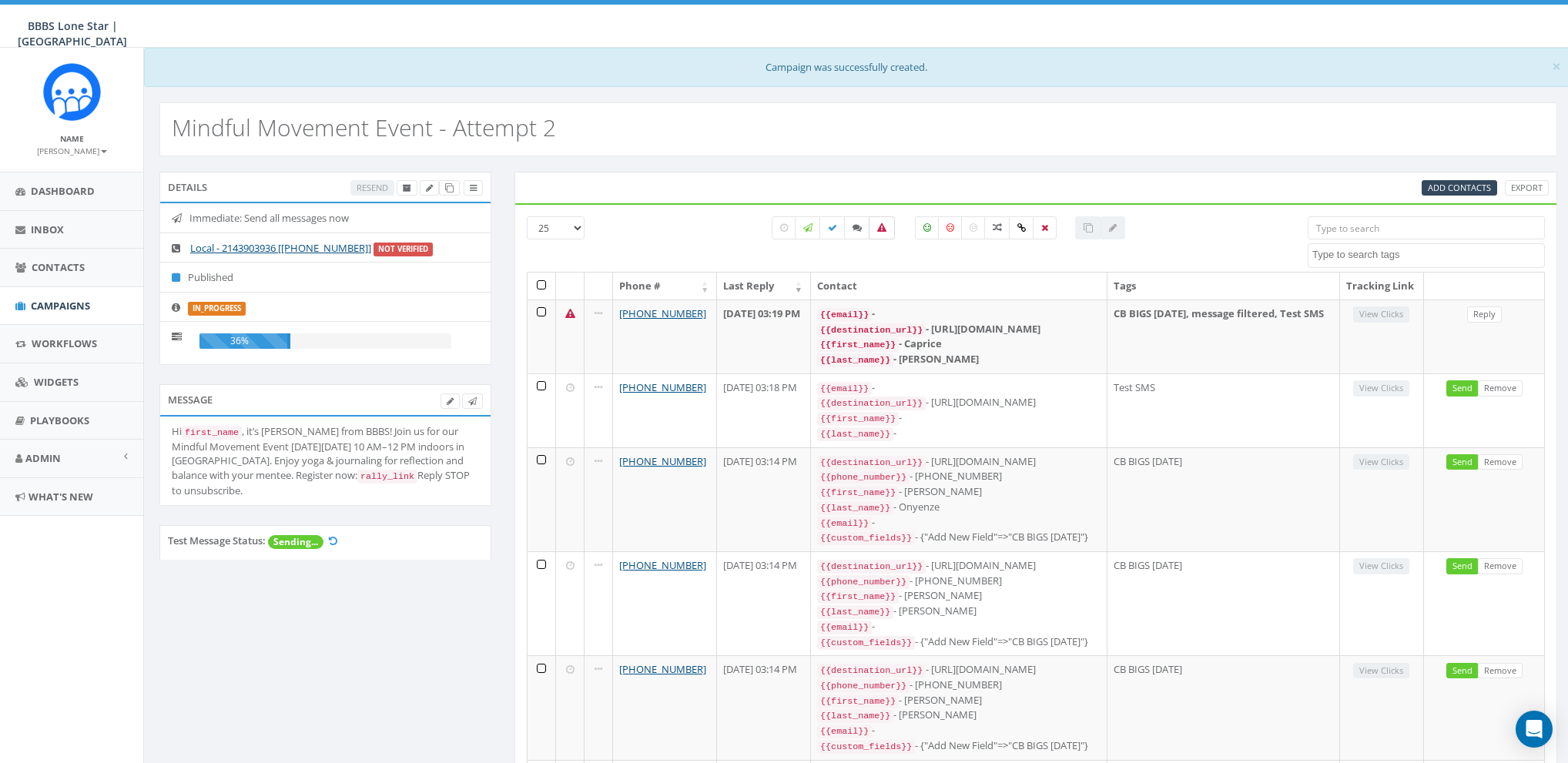
click at [882, 228] on icon at bounding box center [881, 228] width 9 height 9
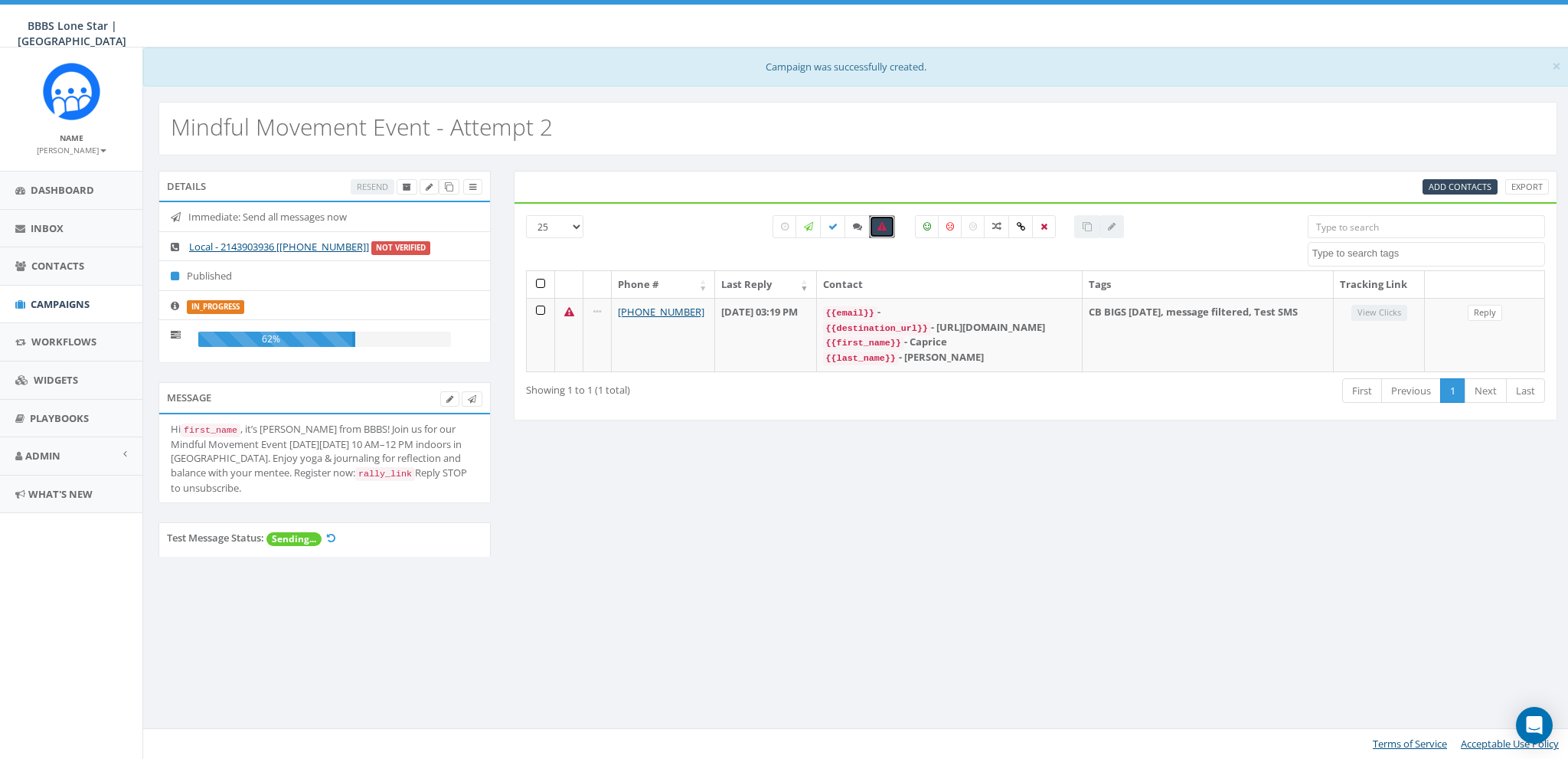
click at [885, 226] on icon at bounding box center [881, 226] width 9 height 9
checkbox input "false"
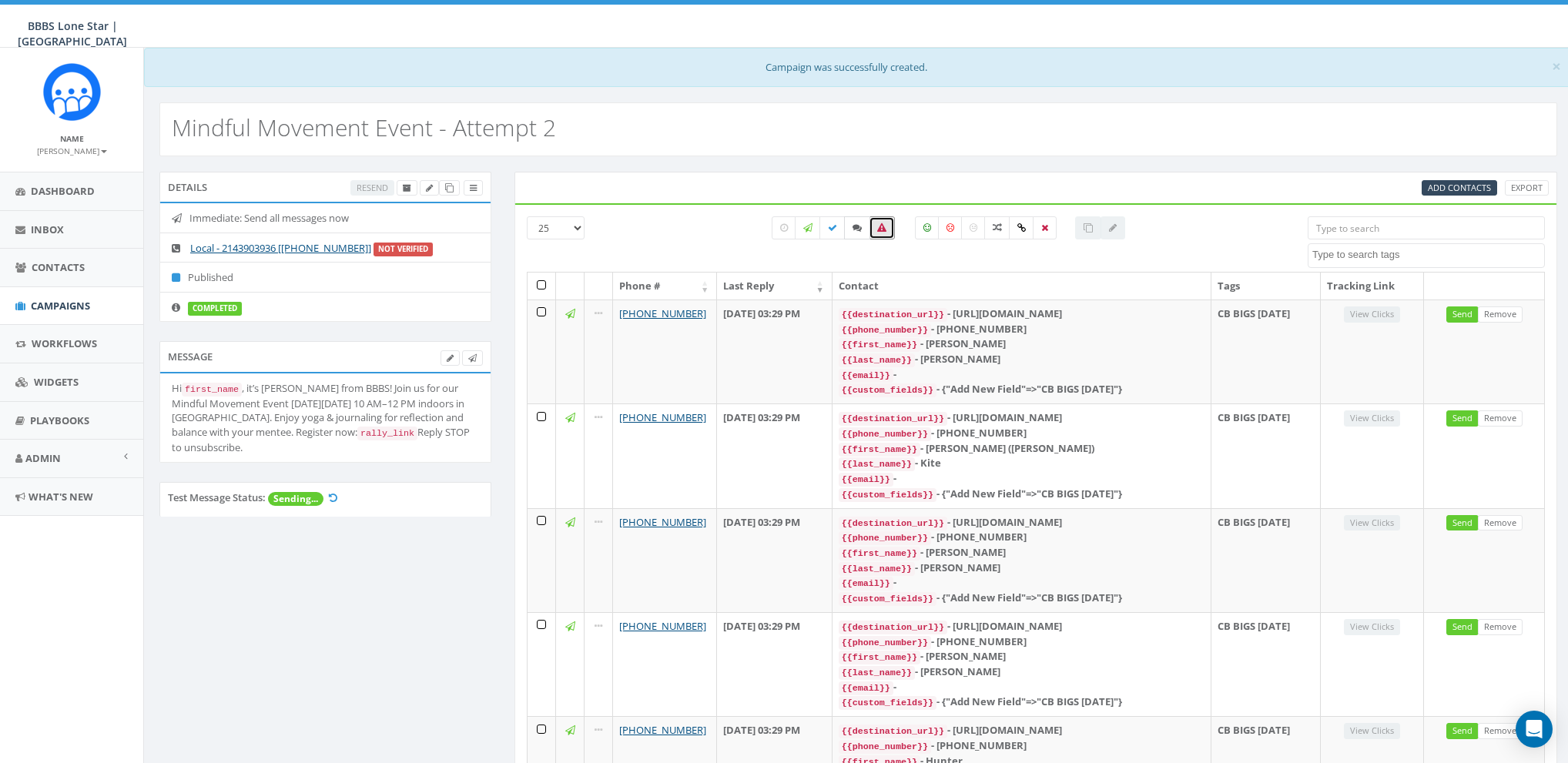
click at [862, 225] on label at bounding box center [857, 228] width 26 height 23
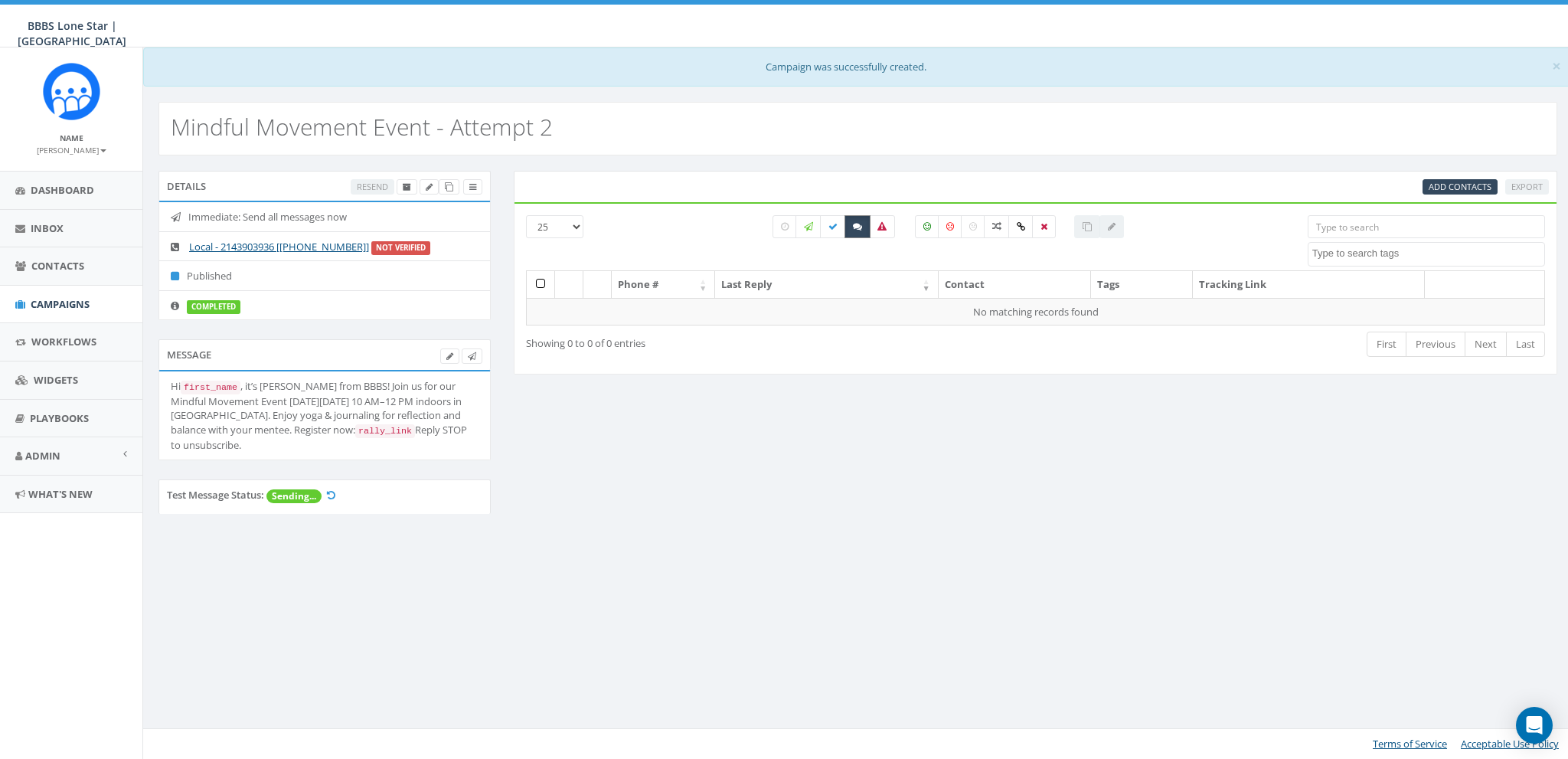
click at [862, 224] on label at bounding box center [857, 226] width 26 height 23
checkbox input "false"
click at [572, 463] on div "Details Resend Immediate: Send all messages now Local - 2143903936 [+1 214-390-…" at bounding box center [857, 351] width 1422 height 362
click at [774, 469] on div "Details Resend Immediate: Send all messages now Local - 2143903936 [+1 214-390-…" at bounding box center [857, 351] width 1422 height 362
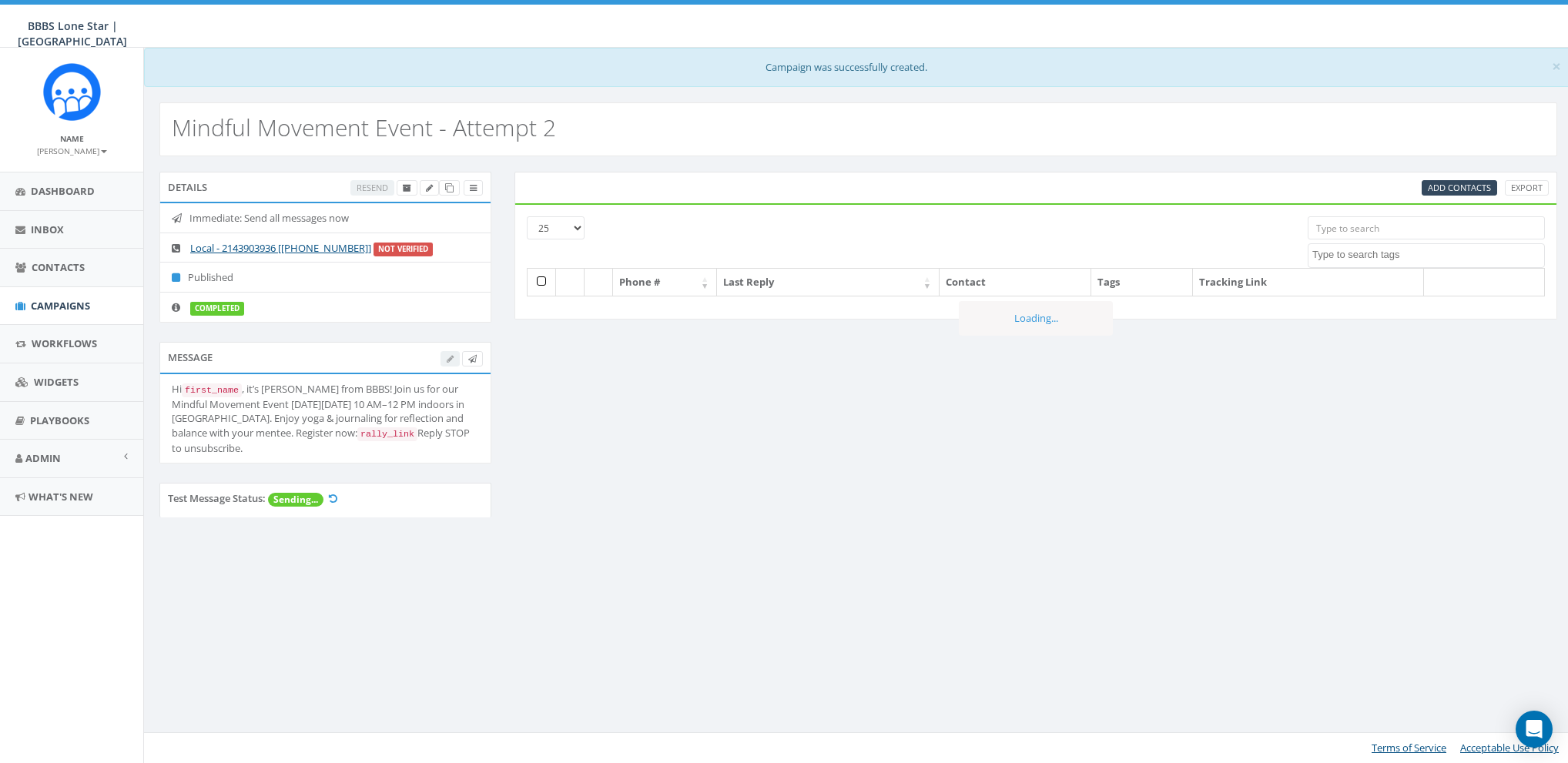
select select
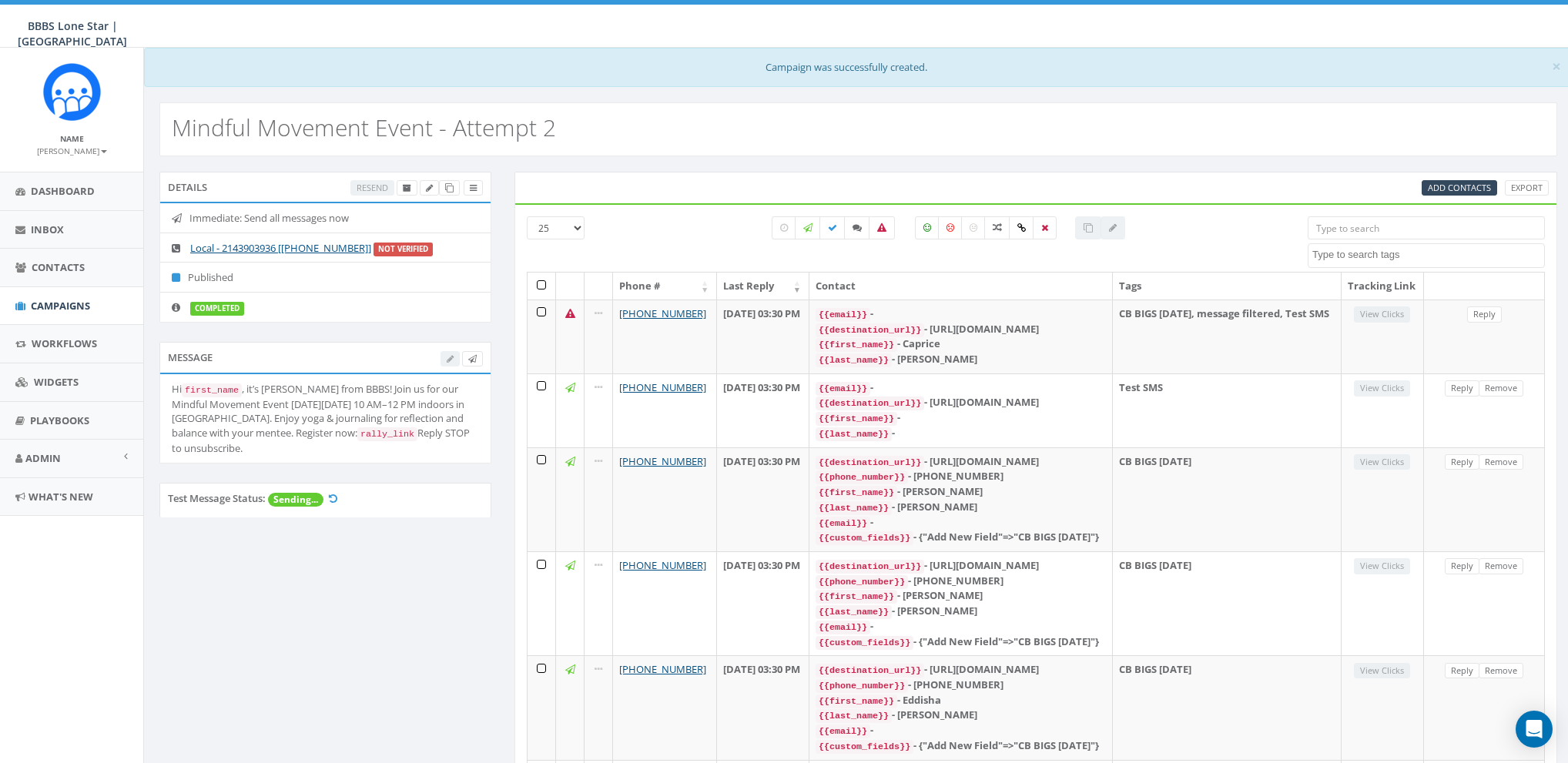
click at [662, 242] on div at bounding box center [949, 244] width 694 height 55
click at [880, 228] on icon at bounding box center [881, 228] width 9 height 9
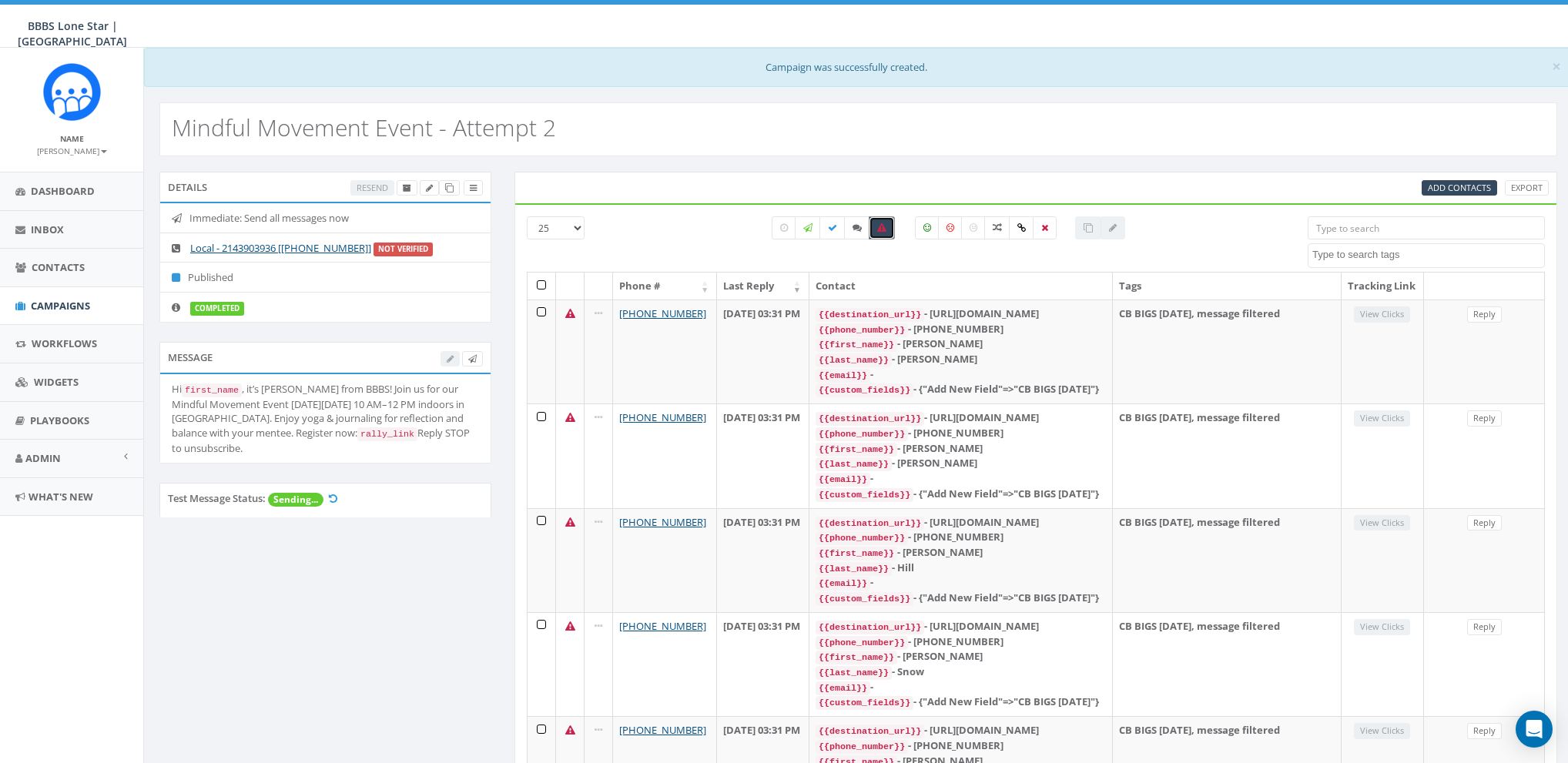
click at [885, 229] on icon at bounding box center [881, 228] width 9 height 9
checkbox input "false"
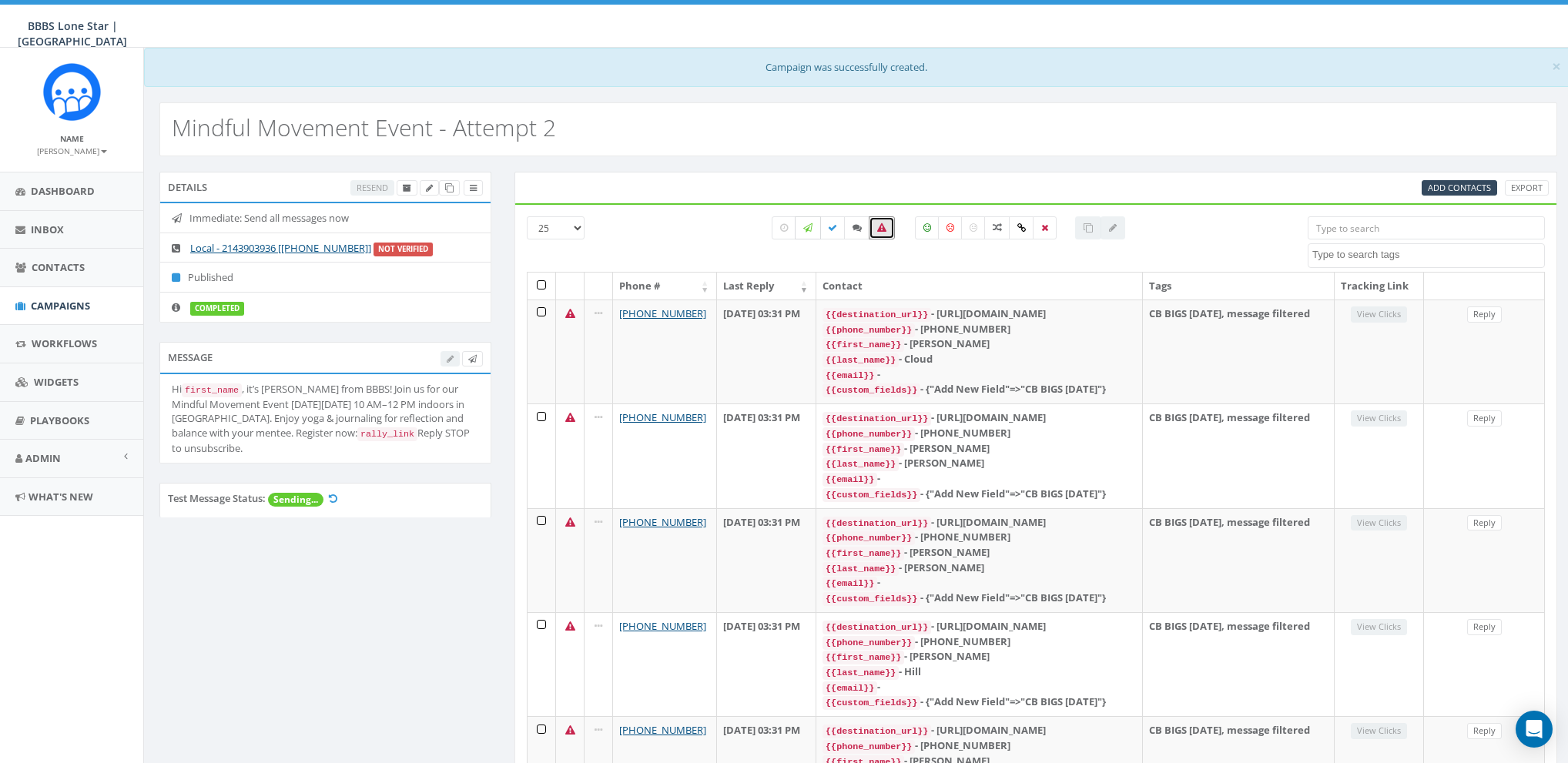
click at [815, 231] on label at bounding box center [808, 228] width 26 height 23
checkbox input "true"
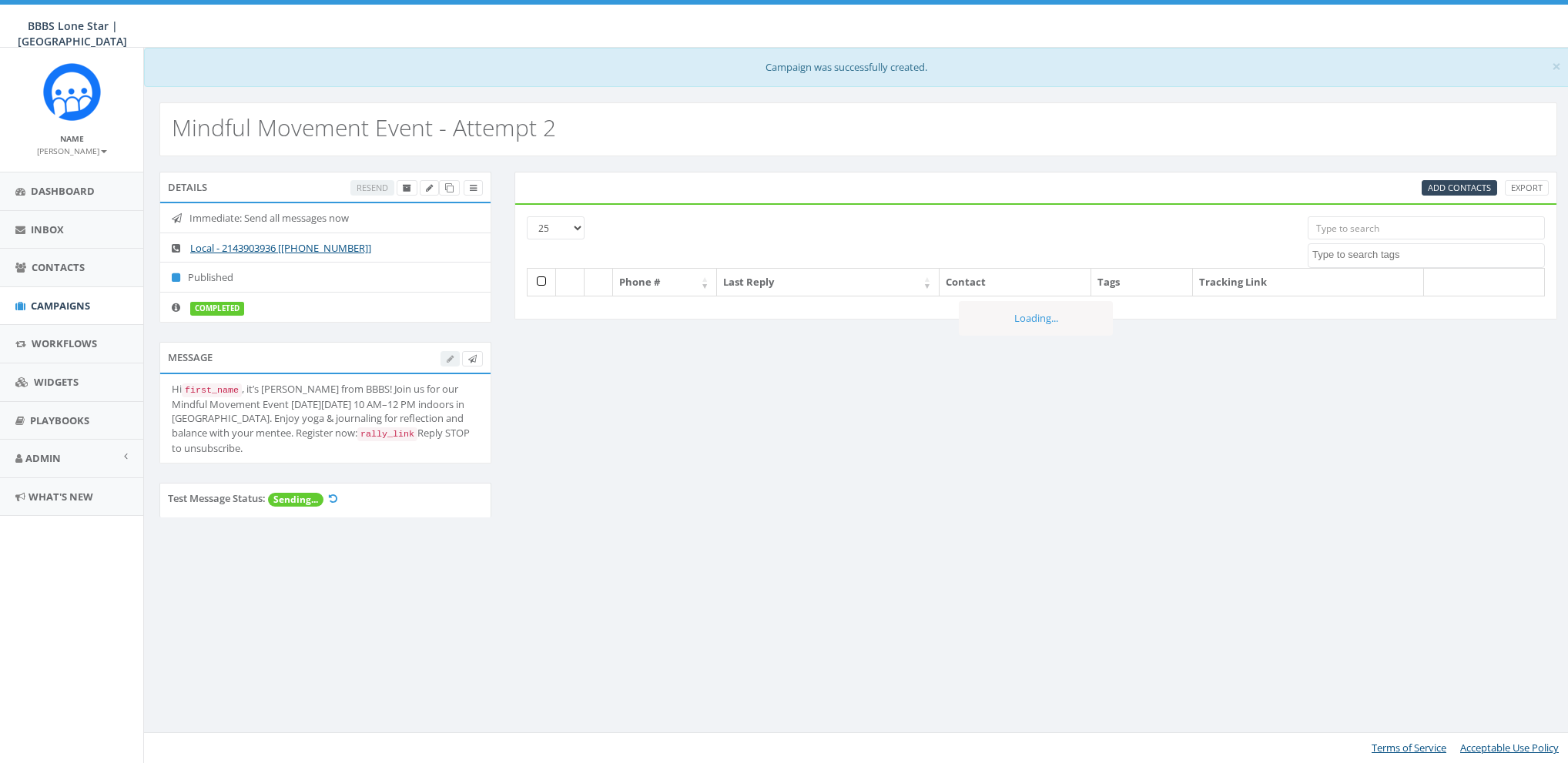
select select
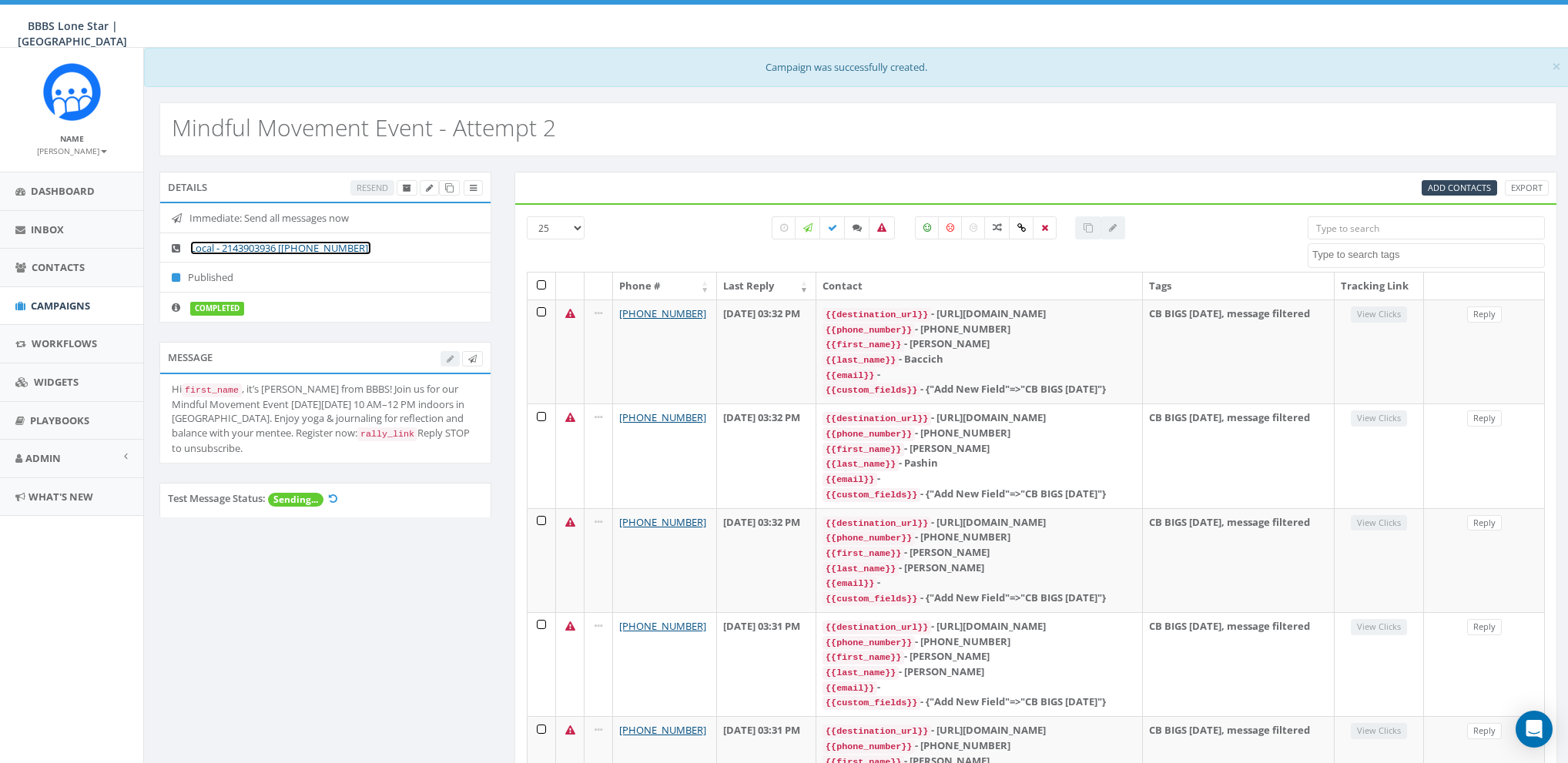
click at [323, 246] on link "Local - 2143903936 [[PHONE_NUMBER]]" at bounding box center [280, 247] width 181 height 14
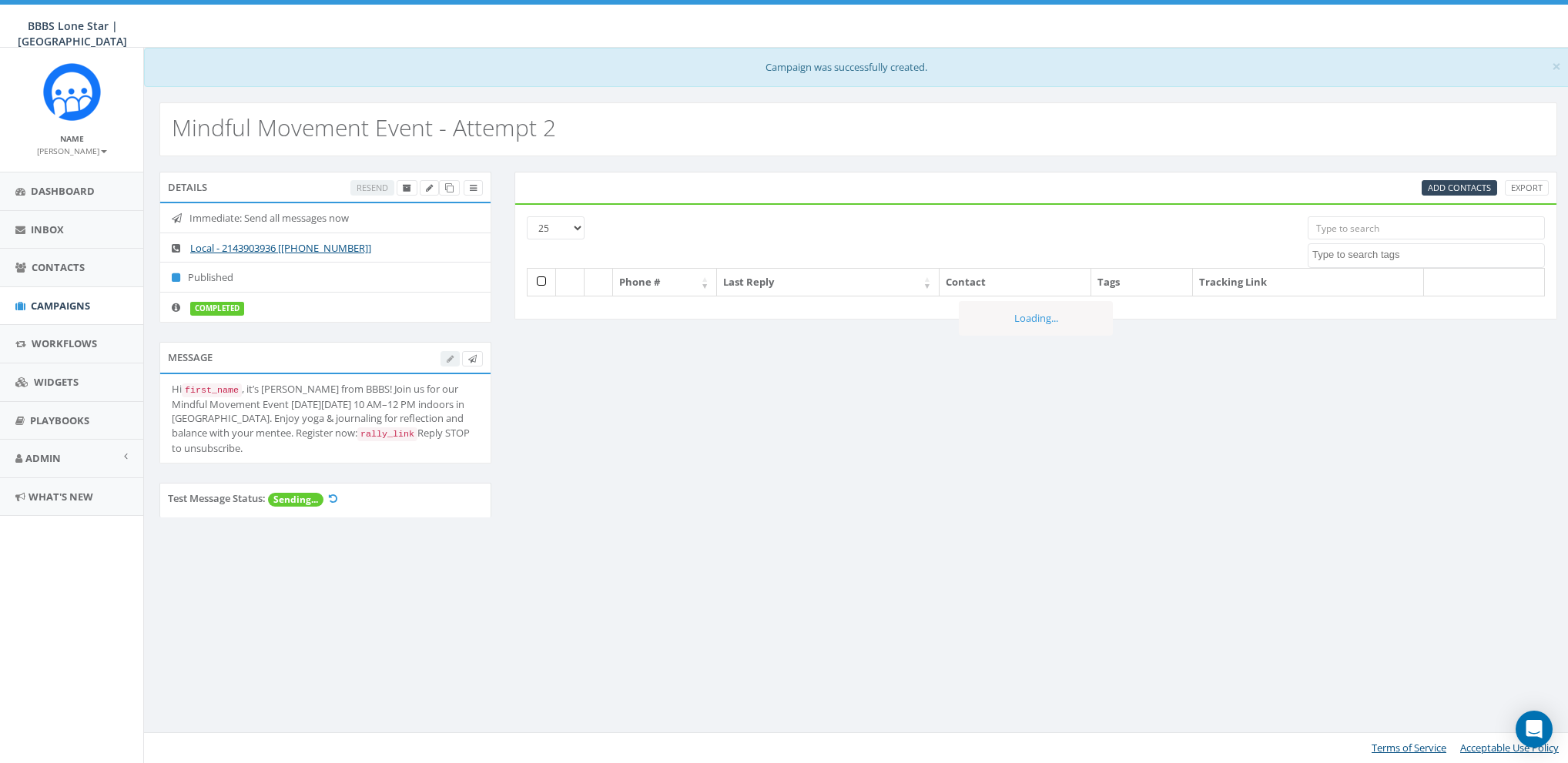
select select
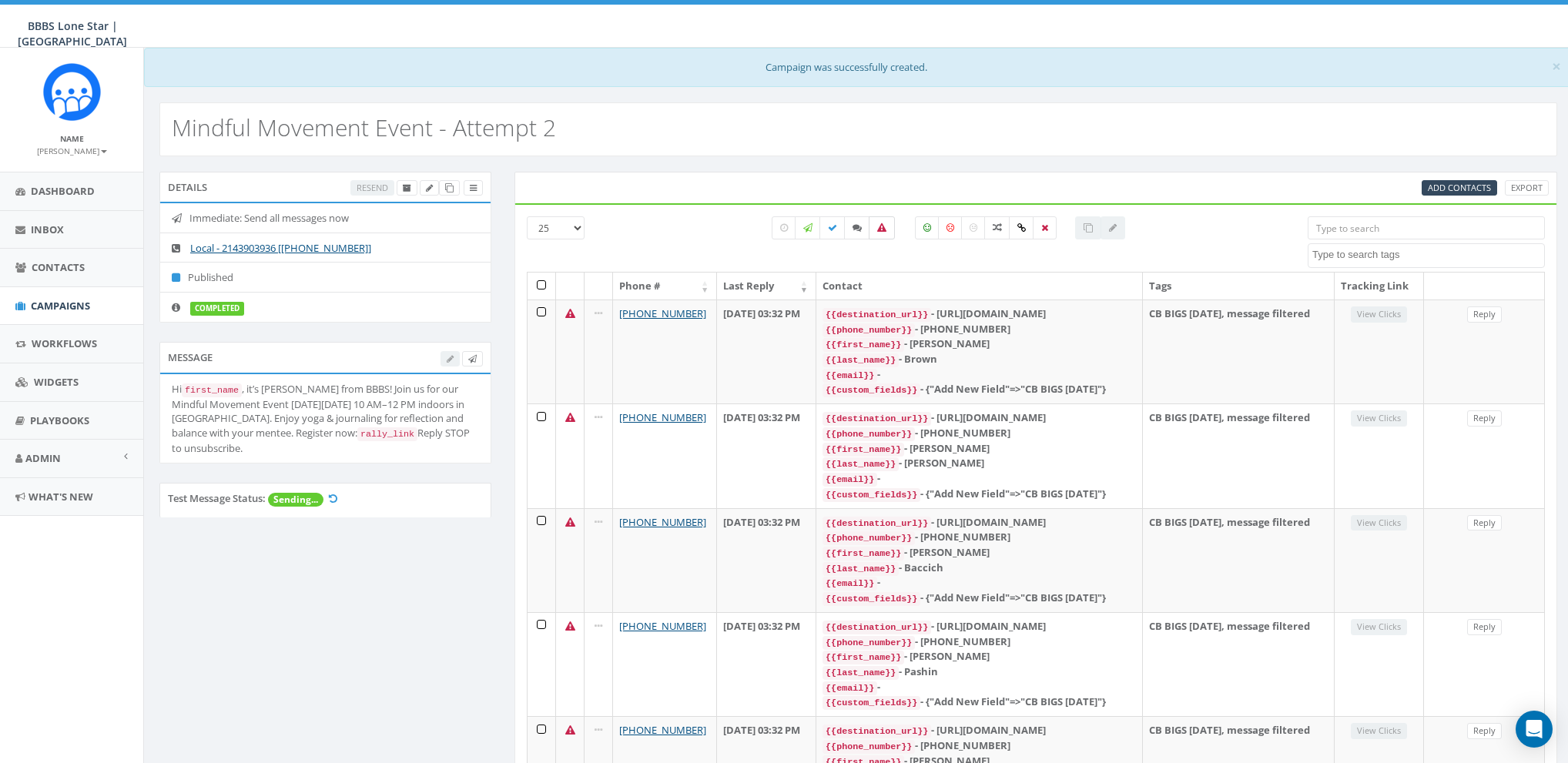
click at [883, 231] on icon at bounding box center [881, 228] width 9 height 9
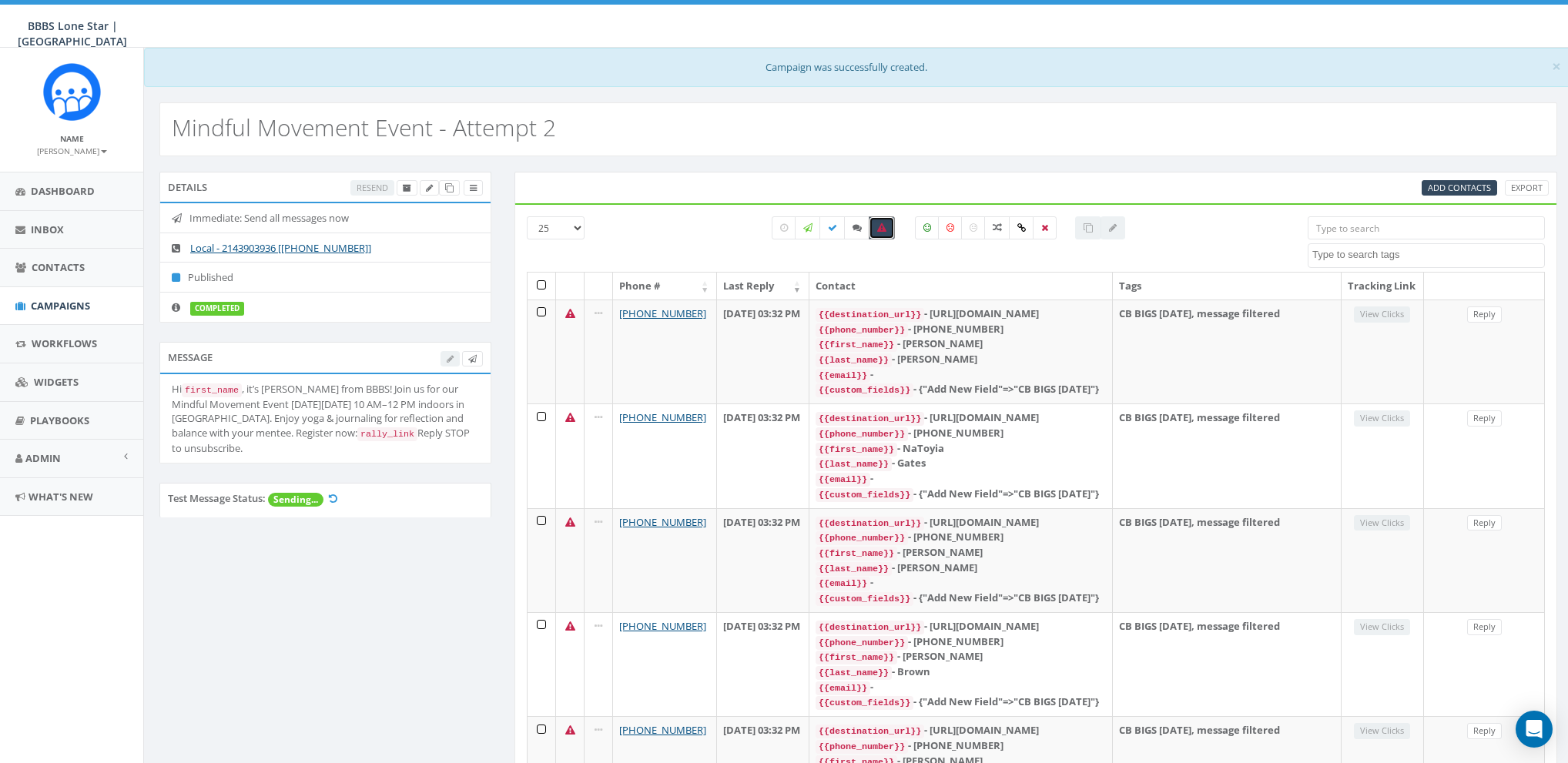
click at [884, 228] on icon at bounding box center [881, 228] width 9 height 9
click at [879, 224] on icon at bounding box center [881, 228] width 9 height 9
click at [880, 228] on icon at bounding box center [881, 228] width 9 height 9
checkbox input "false"
click at [836, 224] on icon at bounding box center [832, 228] width 9 height 9
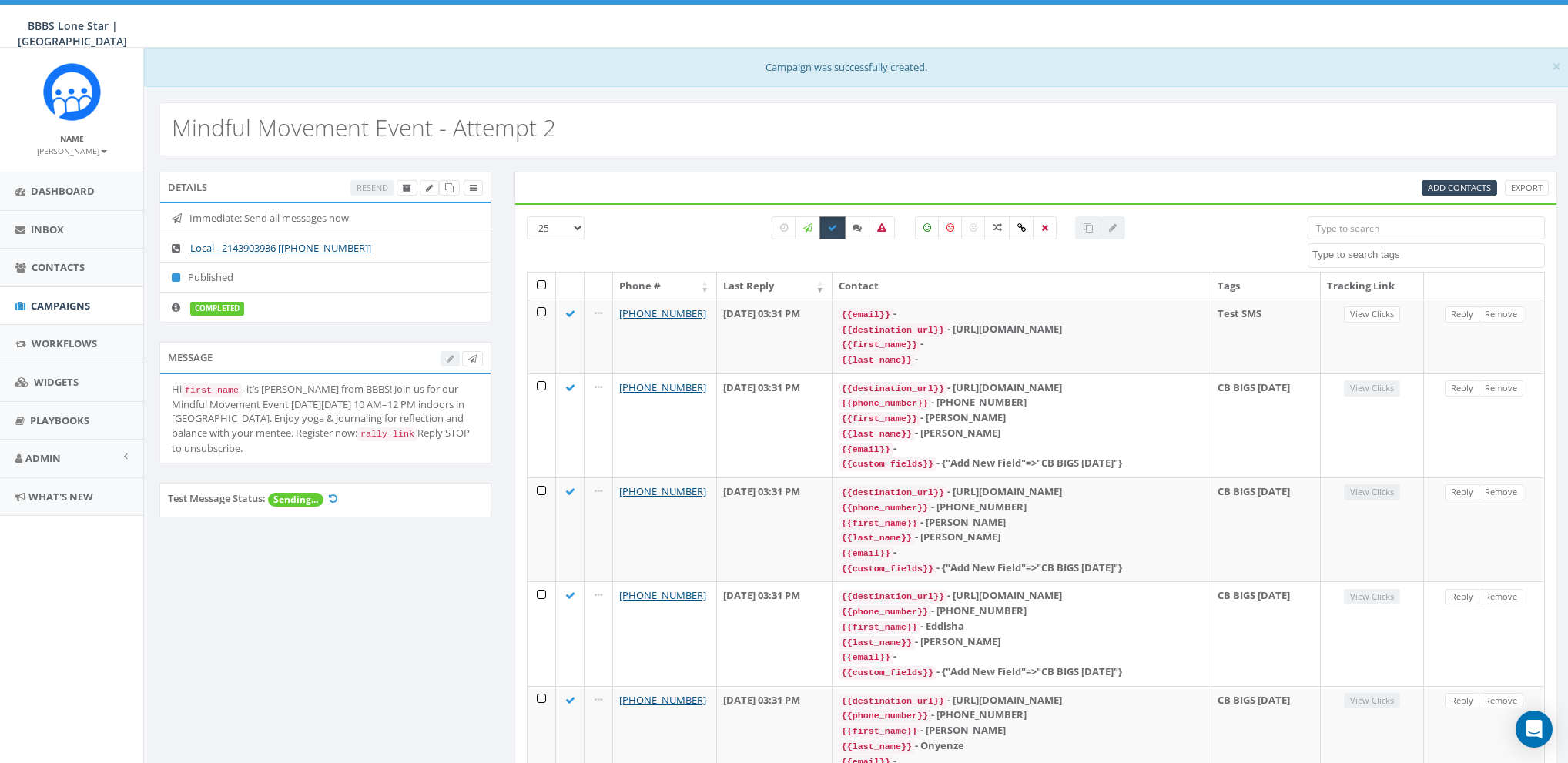
click at [834, 224] on icon at bounding box center [832, 228] width 9 height 9
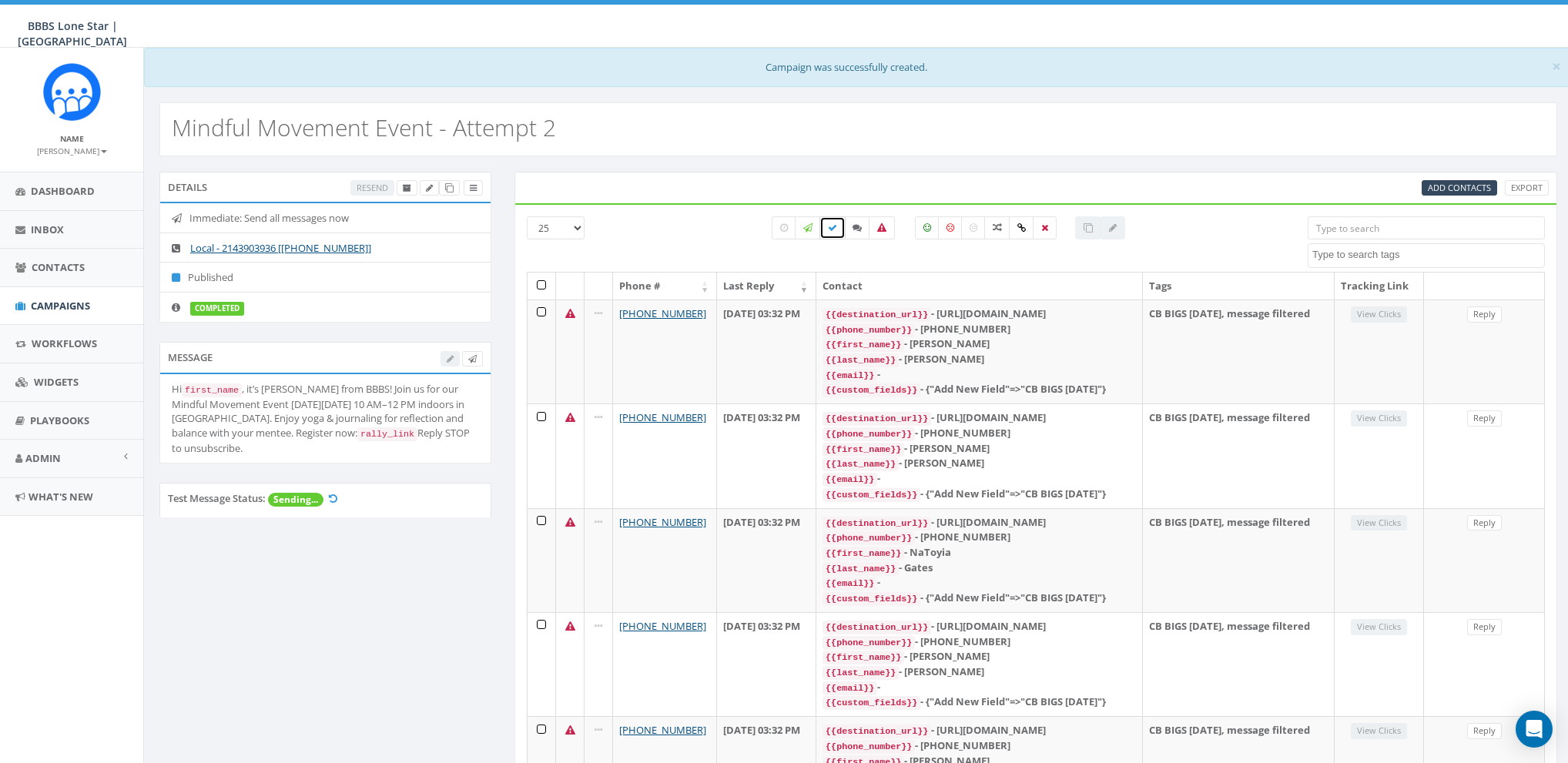
click at [836, 228] on icon at bounding box center [832, 228] width 9 height 9
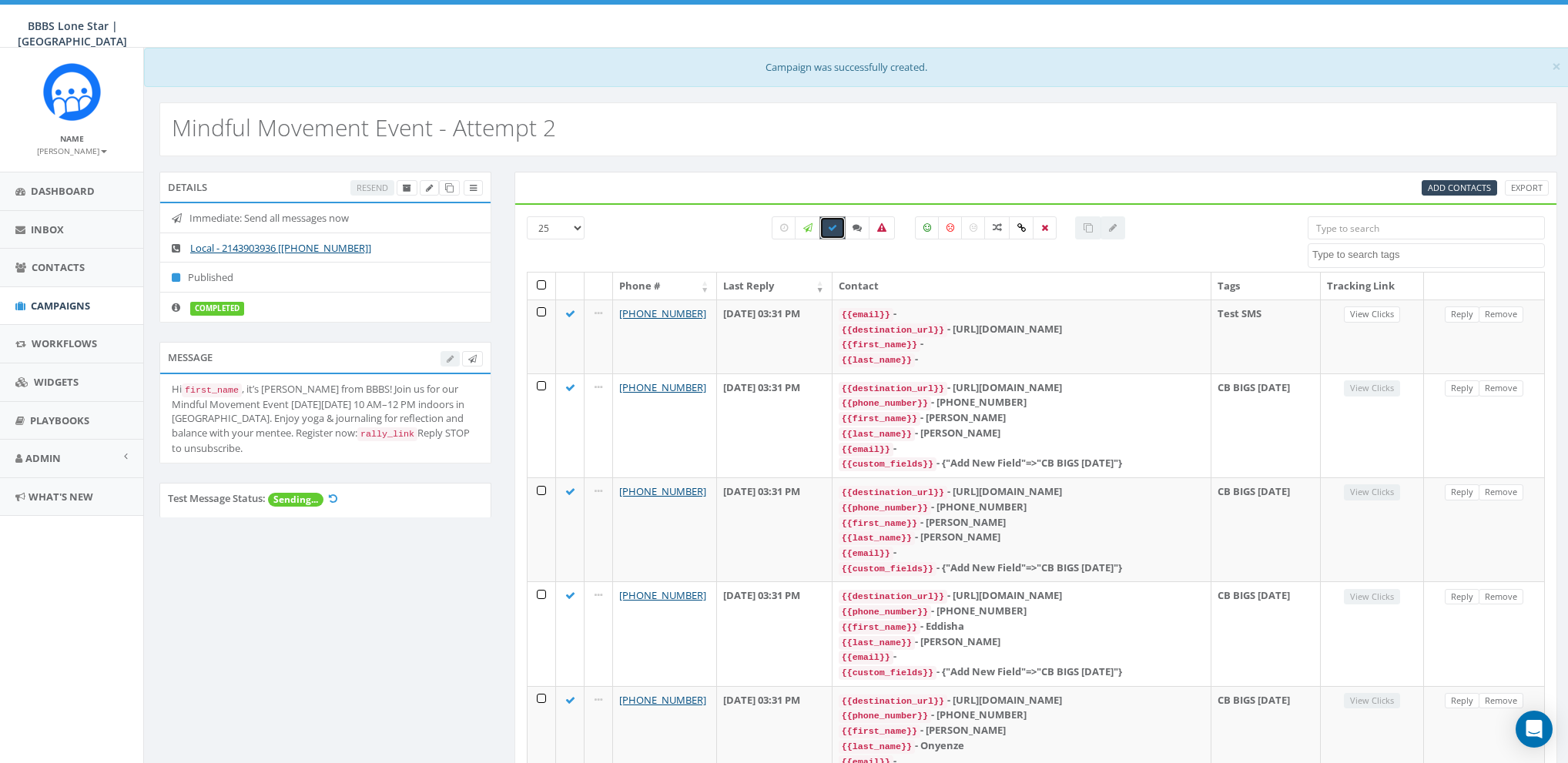
click at [837, 228] on icon at bounding box center [832, 228] width 9 height 9
checkbox input "false"
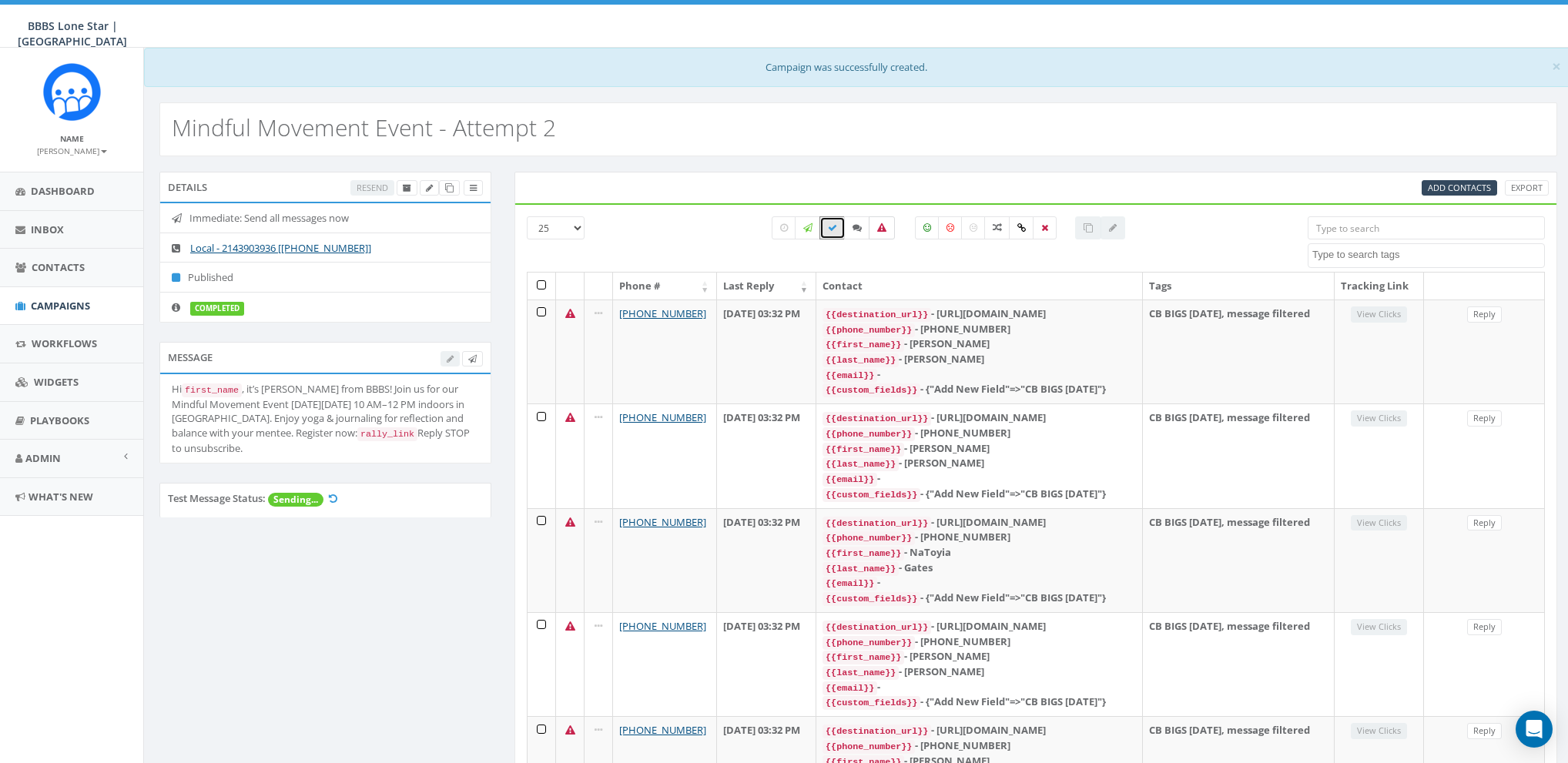
click at [883, 227] on icon at bounding box center [881, 228] width 9 height 9
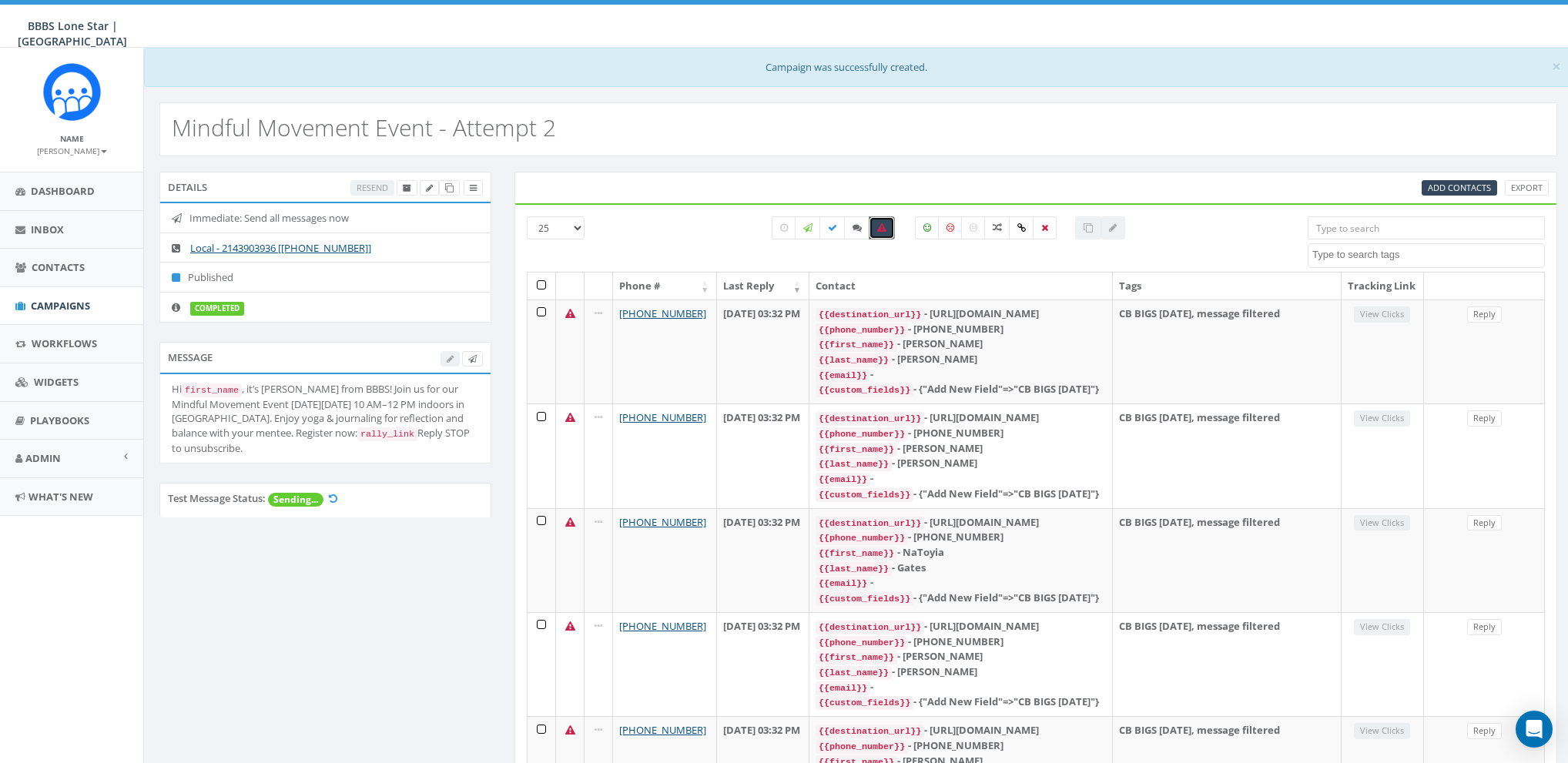
click at [878, 231] on icon at bounding box center [881, 228] width 9 height 9
checkbox input "false"
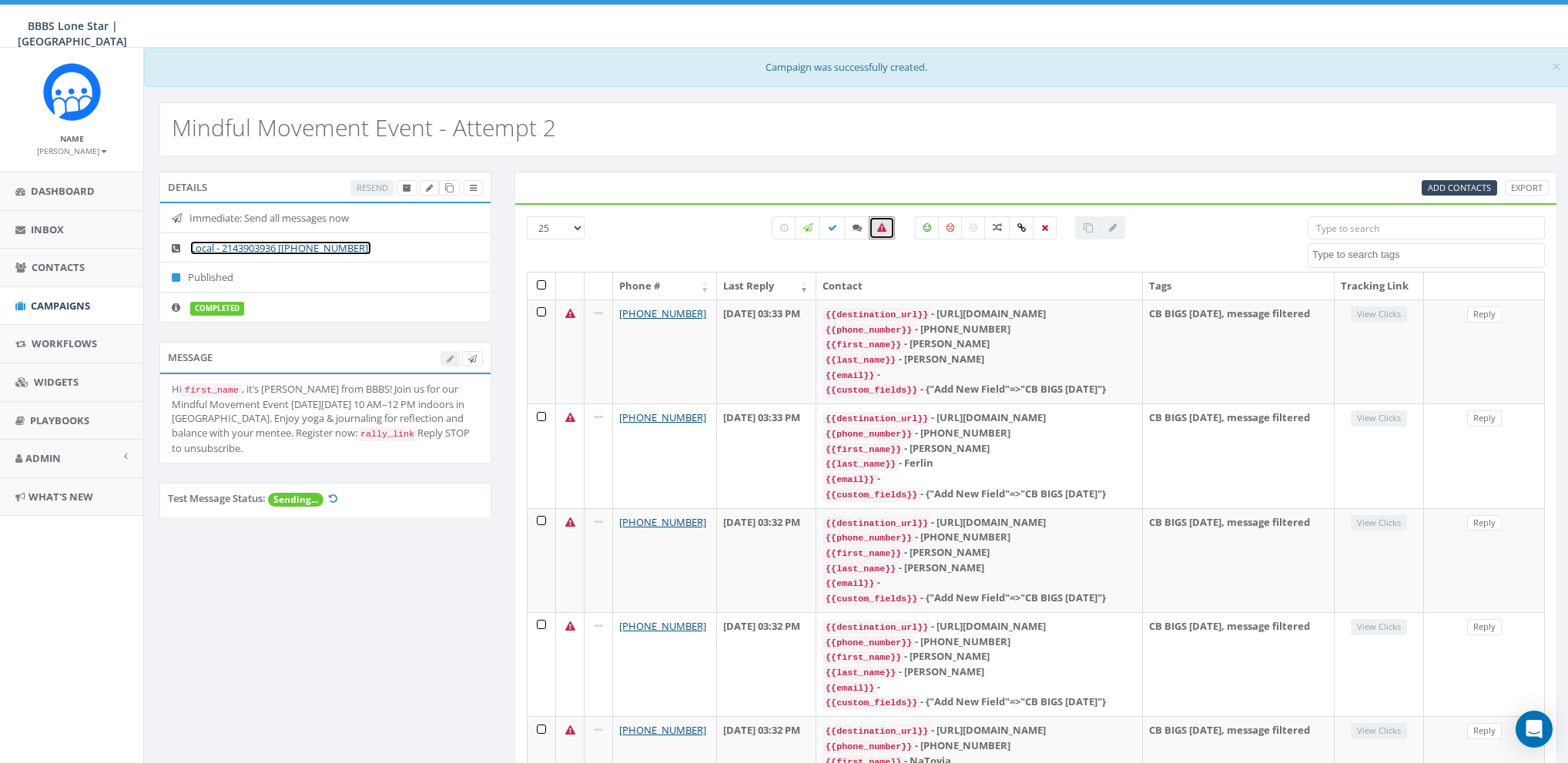
click at [259, 249] on link "Local - 2143903936 [+1 214-390-3936]" at bounding box center [280, 247] width 181 height 14
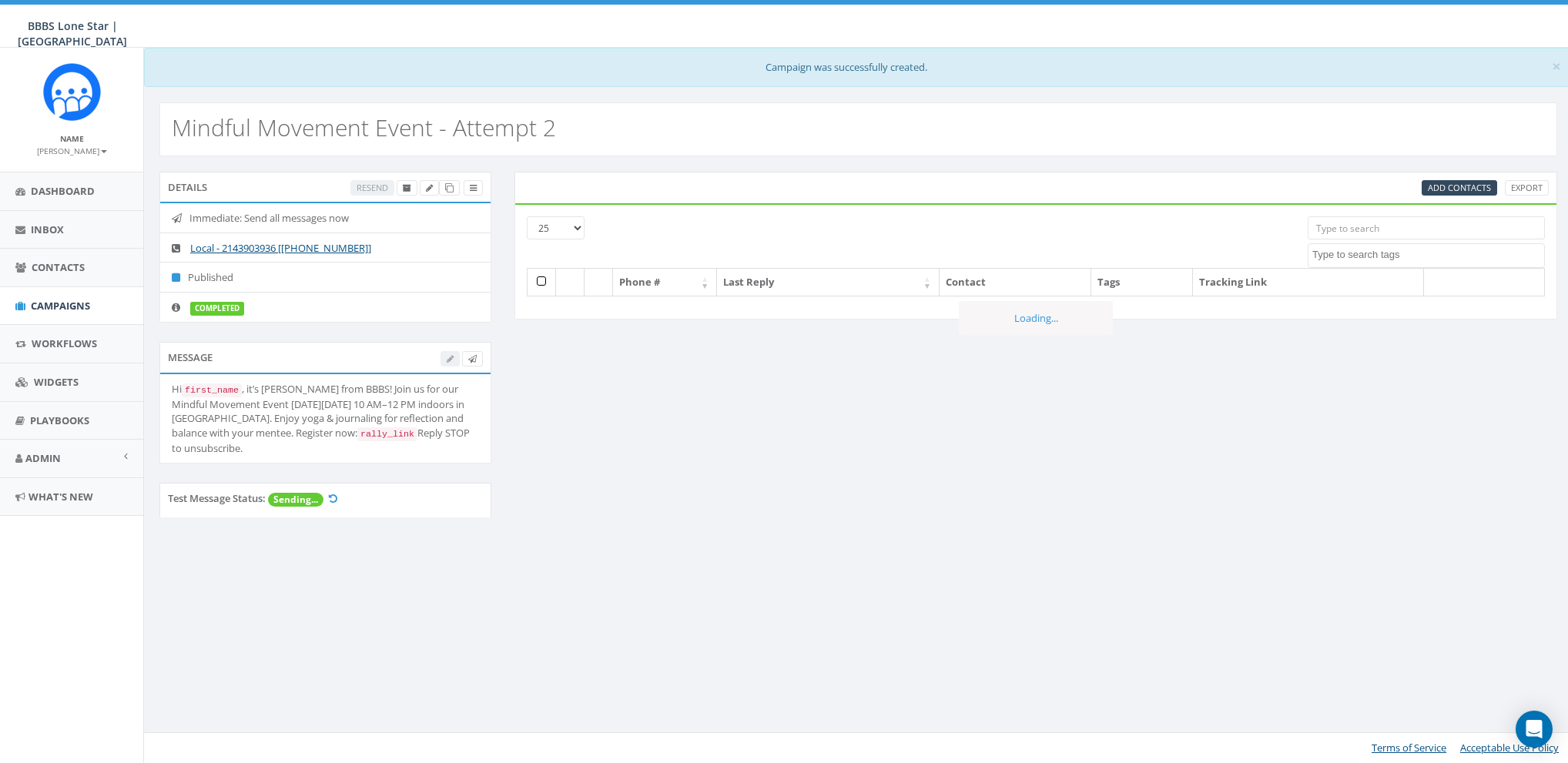
select select
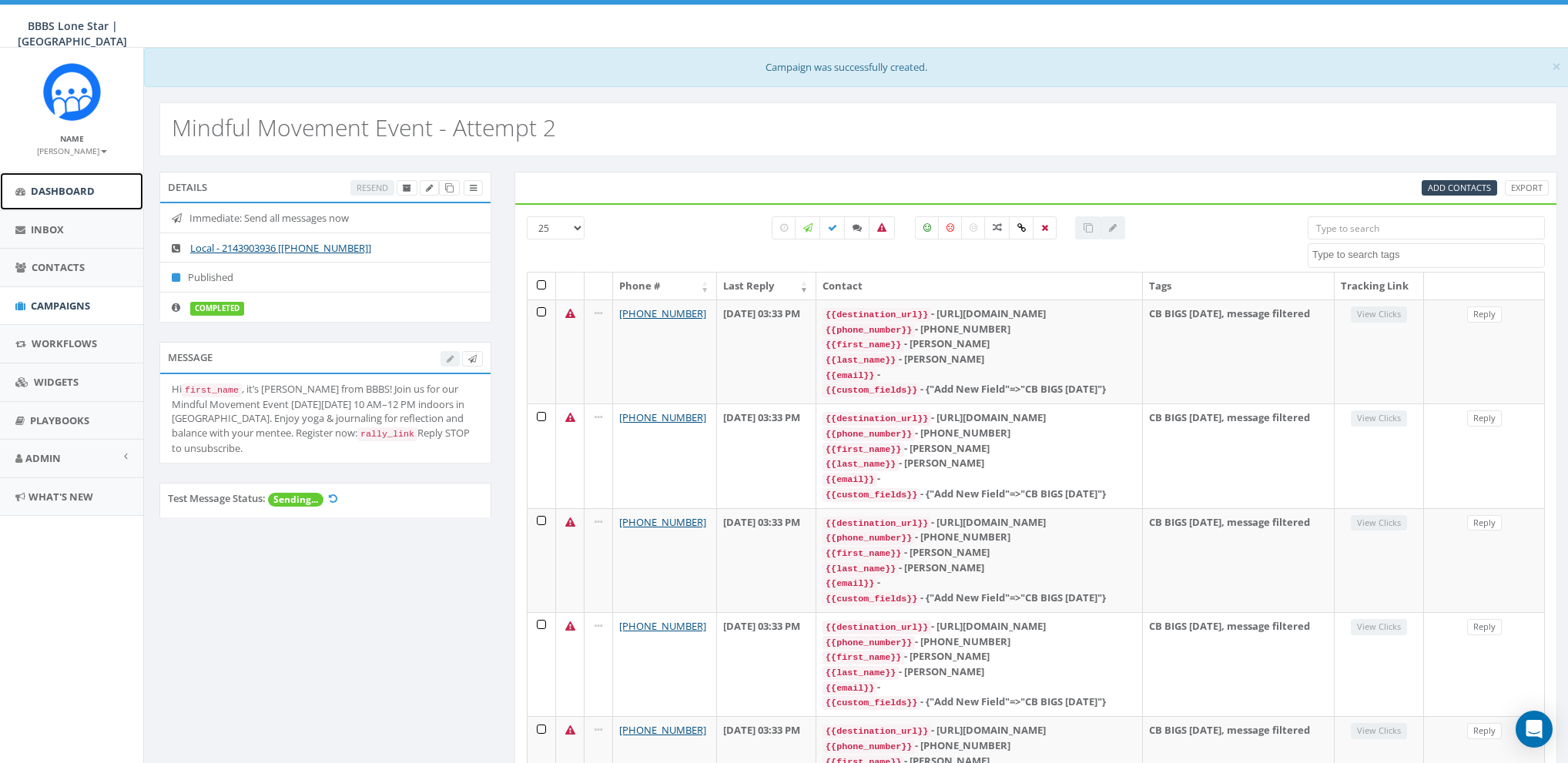
click at [49, 191] on span "Dashboard" at bounding box center [62, 190] width 64 height 14
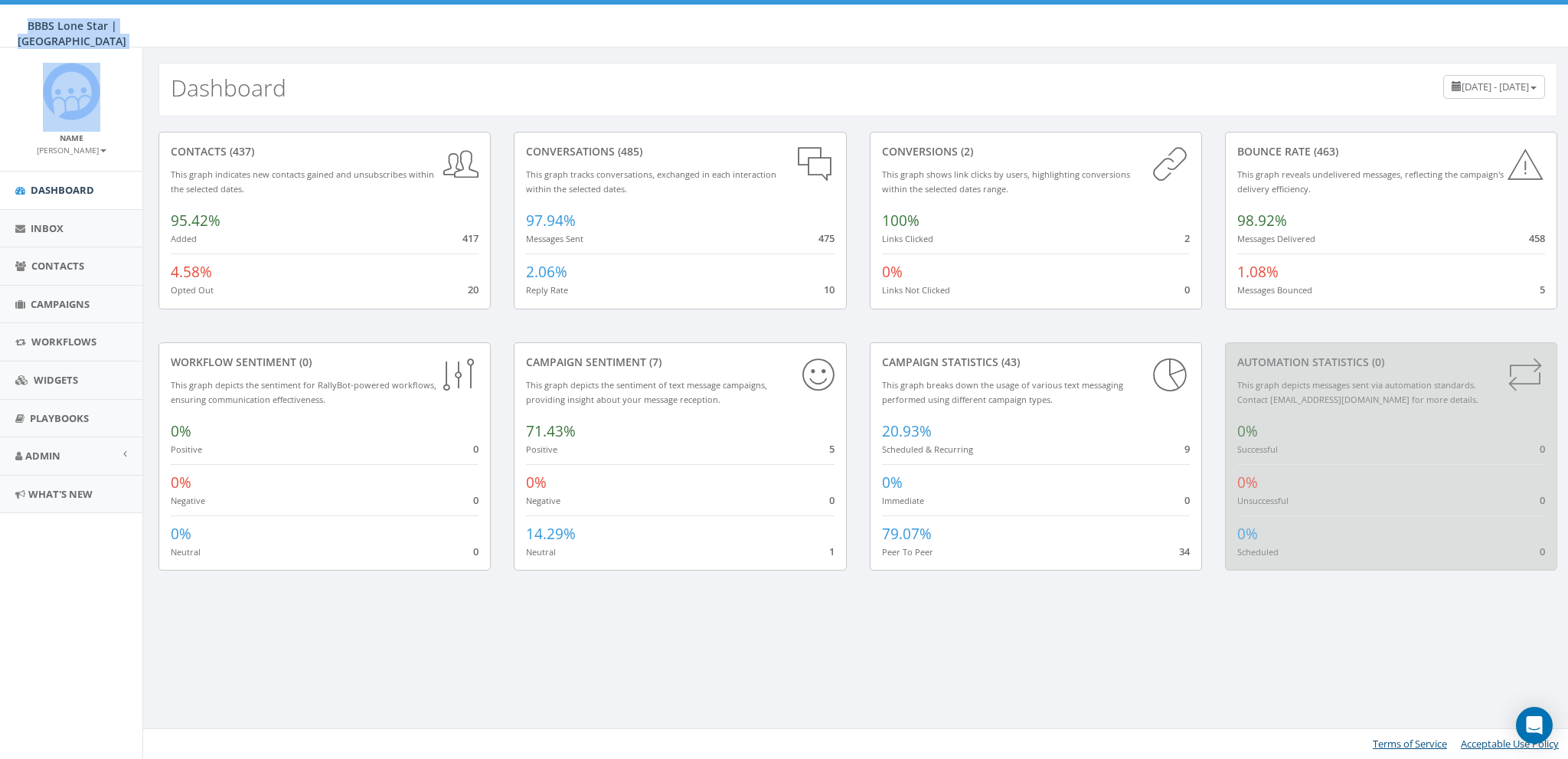
drag, startPoint x: 31, startPoint y: 24, endPoint x: 108, endPoint y: 51, distance: 81.6
click at [108, 51] on body "BBBS Lone Star | Dallas BBBS Lone Star | [GEOGRAPHIC_DATA] Profile Sign Out 0.3…" at bounding box center [784, 380] width 1568 height 759
click at [39, 301] on span "Campaigns" at bounding box center [60, 304] width 59 height 14
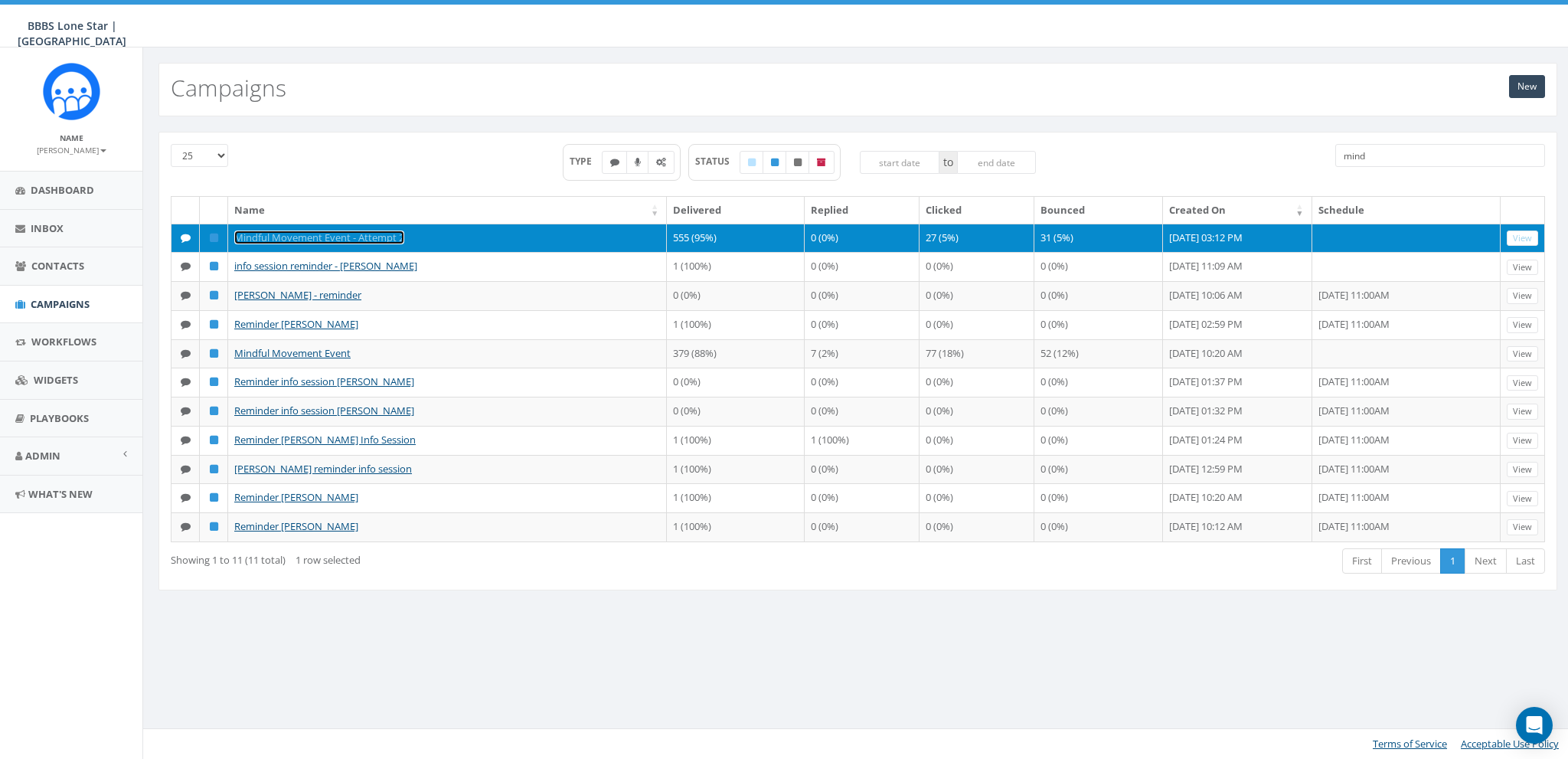
click at [315, 238] on link "Mindful Movement Event - Attempt 2" at bounding box center [319, 237] width 170 height 14
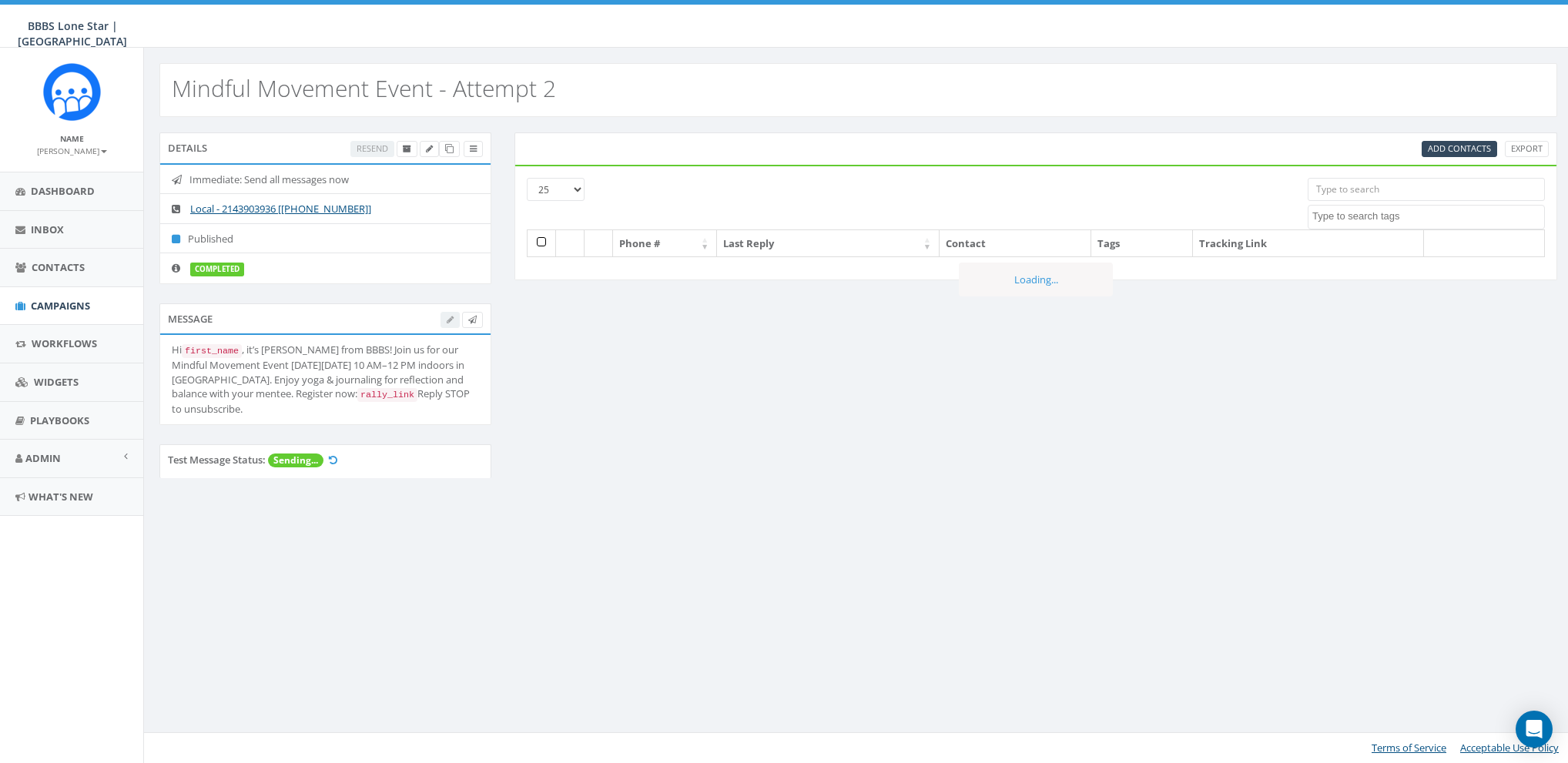
select select
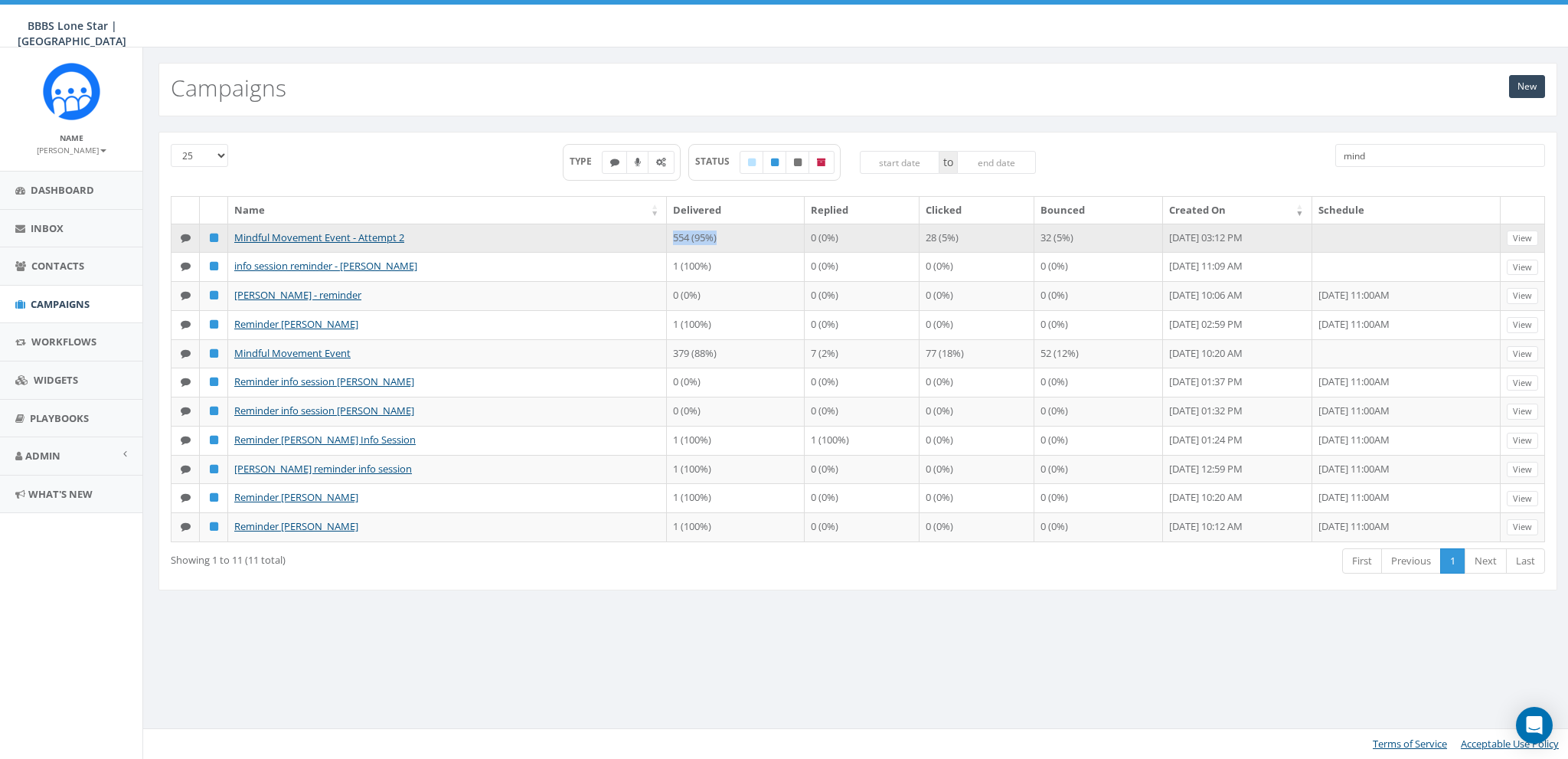
drag, startPoint x: 677, startPoint y: 238, endPoint x: 723, endPoint y: 234, distance: 46.2
click at [723, 234] on td "554 (95%)" at bounding box center [736, 238] width 137 height 29
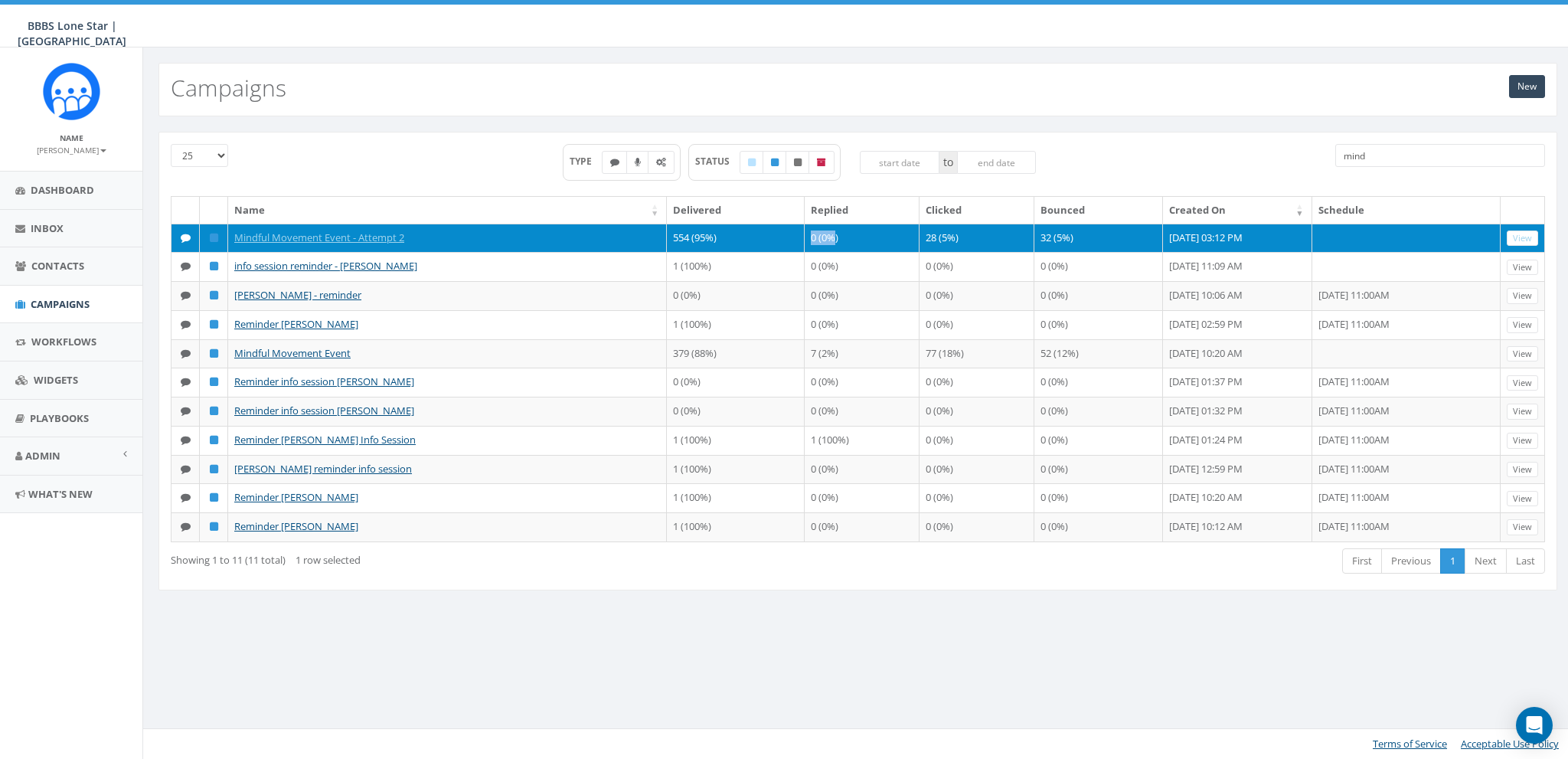
drag, startPoint x: 799, startPoint y: 234, endPoint x: 822, endPoint y: 234, distance: 23.0
click at [822, 234] on td "0 (0%)" at bounding box center [862, 238] width 115 height 29
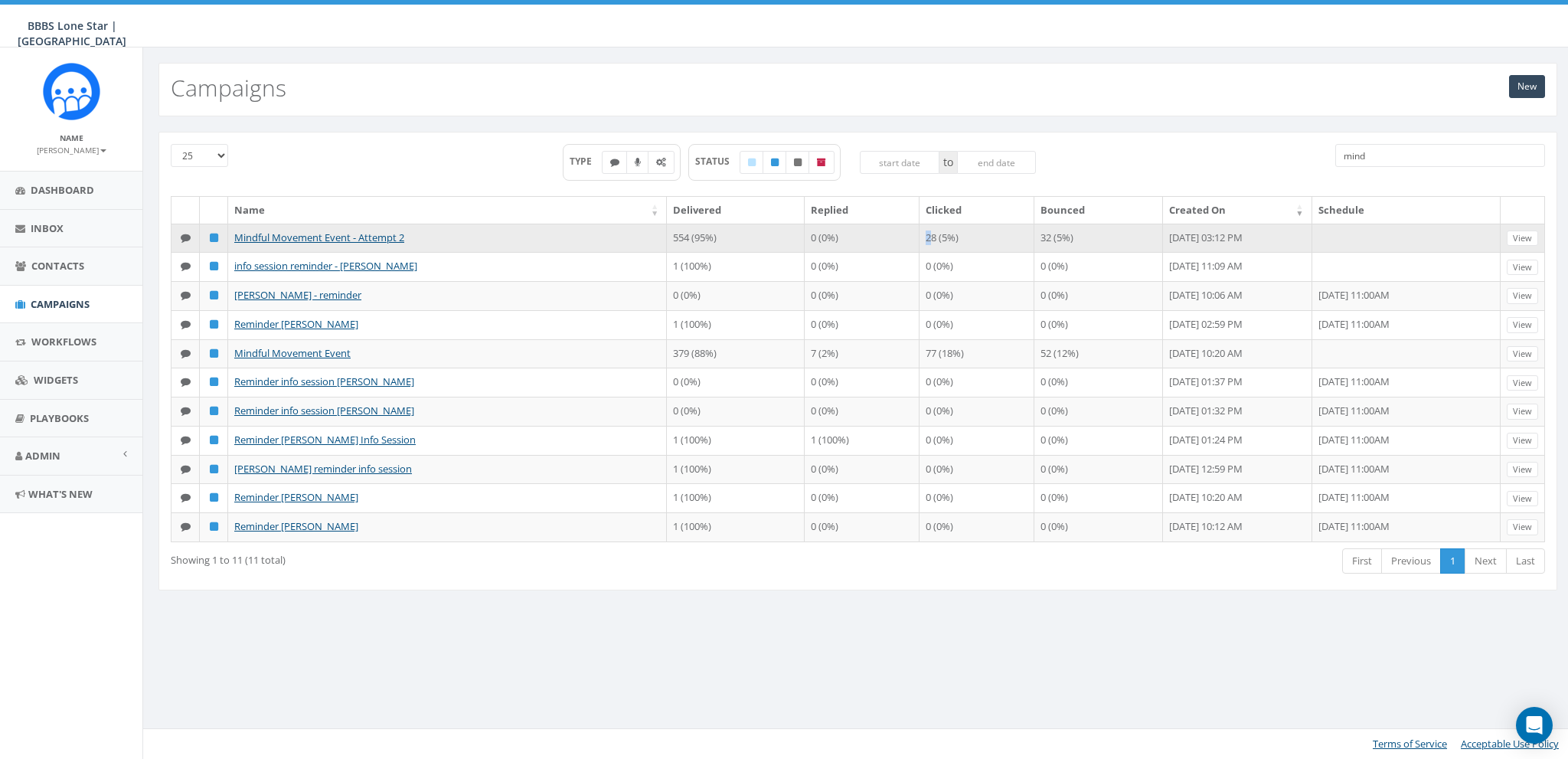
click at [919, 235] on td "28 (5%)" at bounding box center [977, 238] width 115 height 29
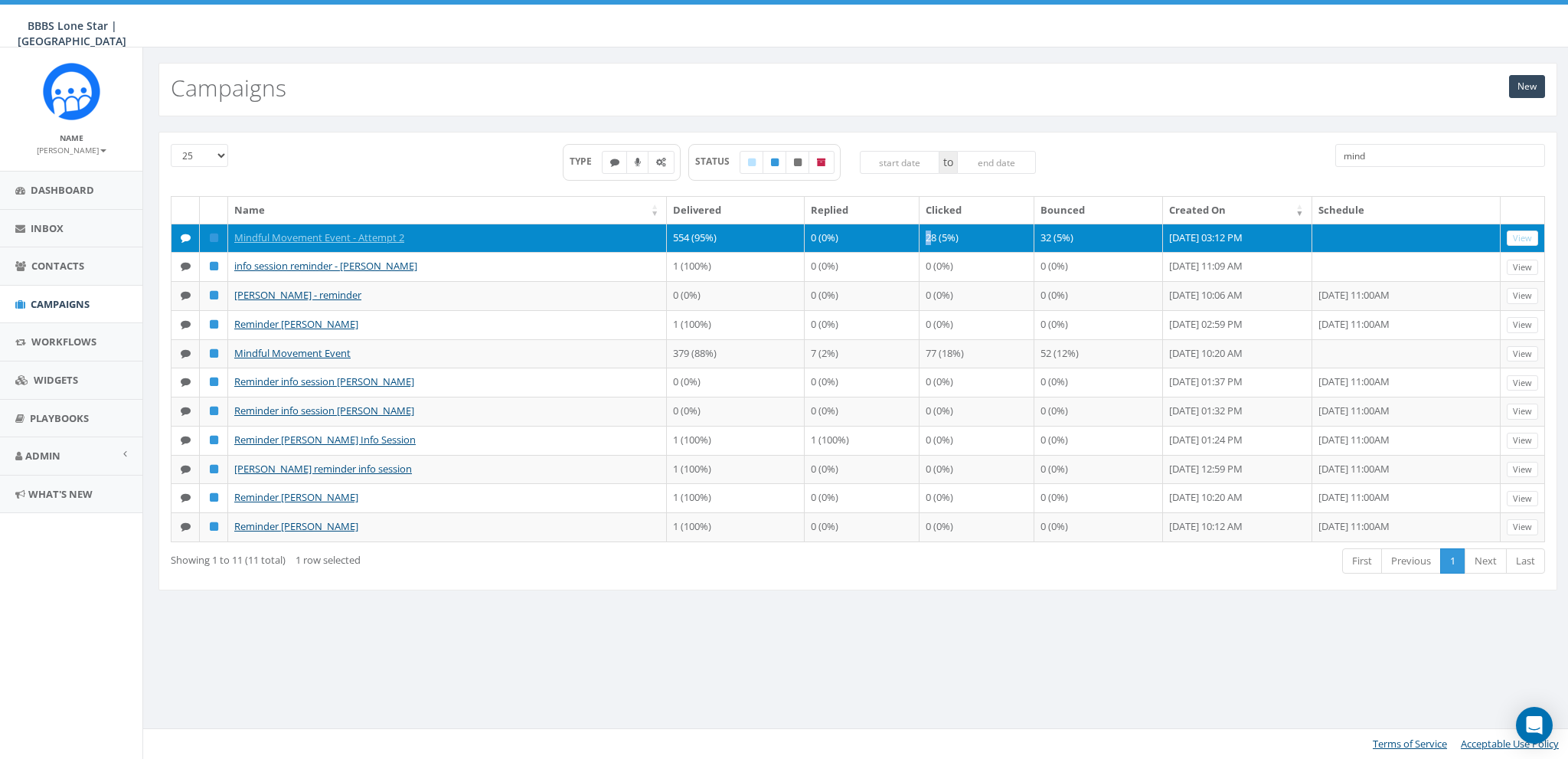
click at [919, 238] on td "28 (5%)" at bounding box center [977, 238] width 115 height 29
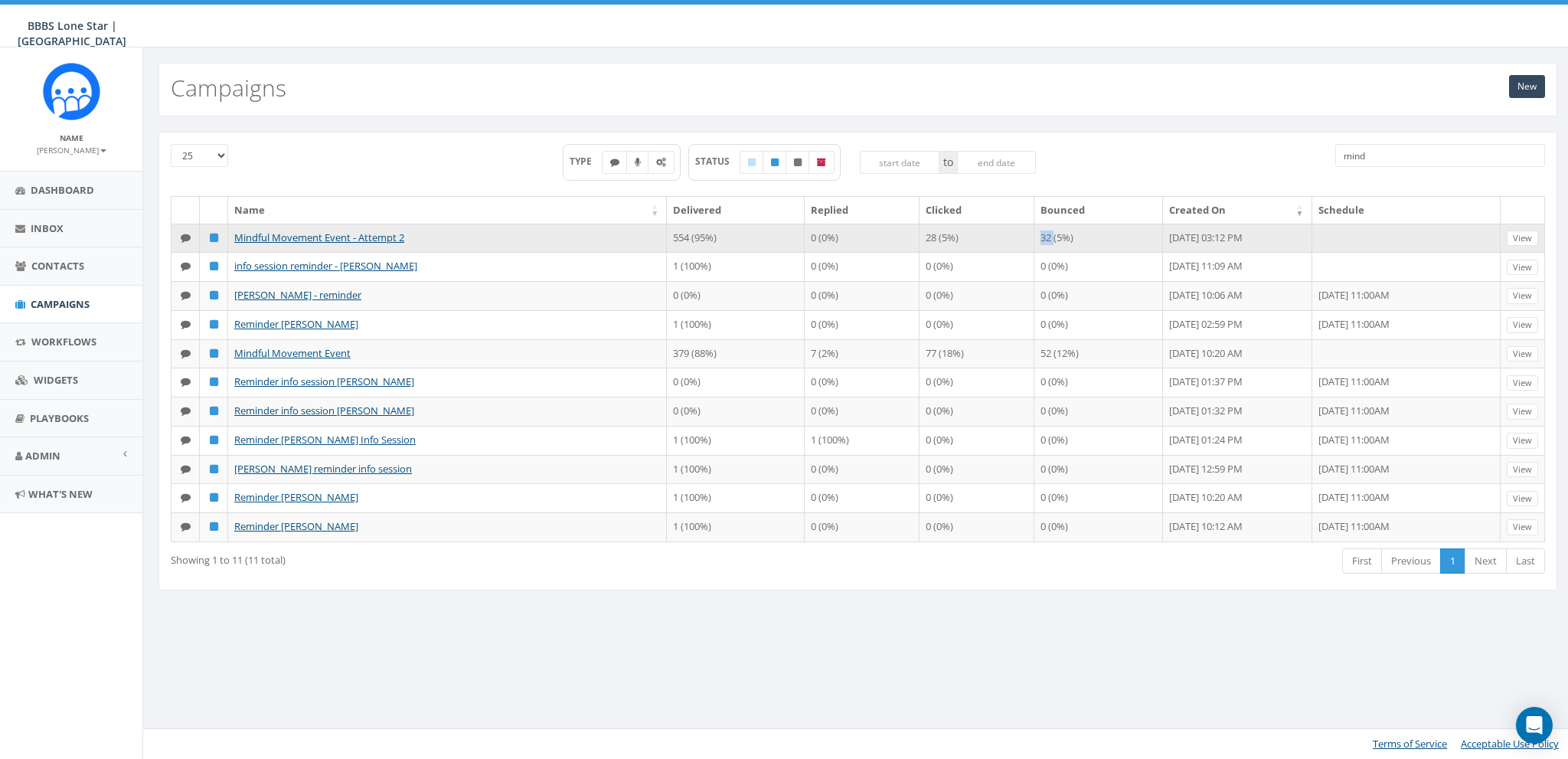
drag, startPoint x: 1014, startPoint y: 233, endPoint x: 1031, endPoint y: 238, distance: 17.7
click at [1035, 238] on td "32 (5%)" at bounding box center [1099, 238] width 129 height 29
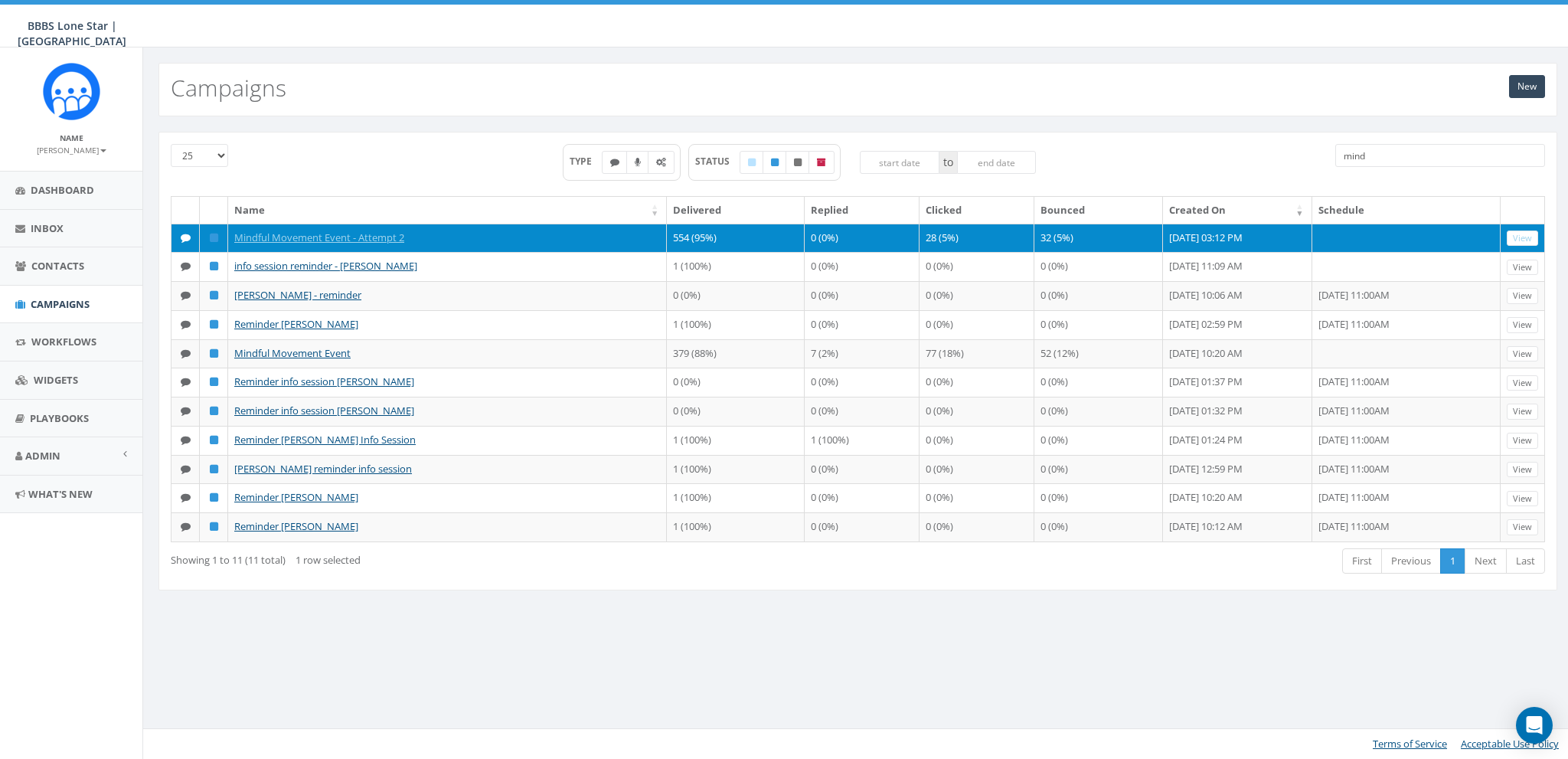
click at [1045, 237] on td "32 (5%)" at bounding box center [1099, 238] width 129 height 29
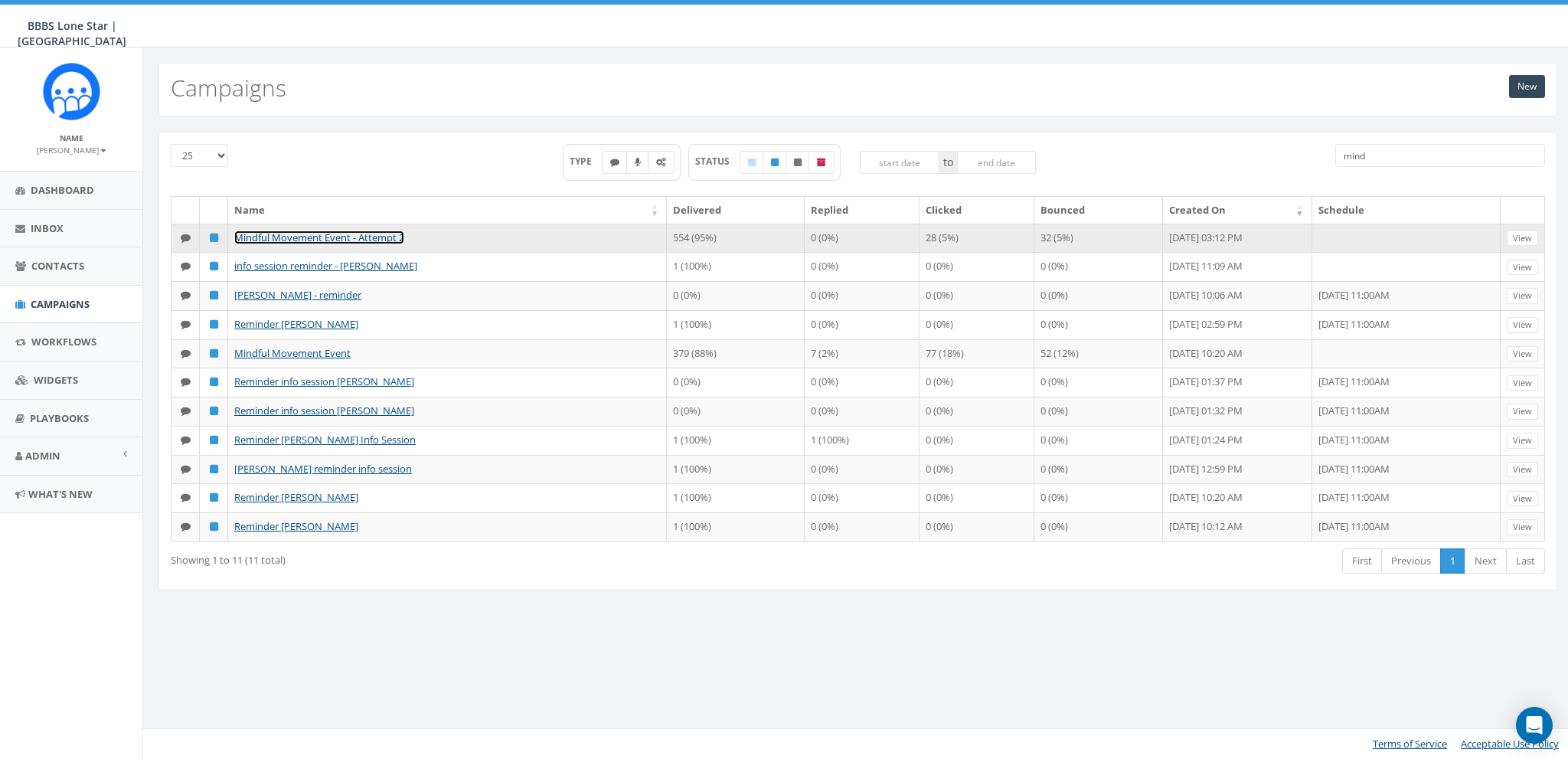
click at [292, 232] on link "Mindful Movement Event - Attempt 2" at bounding box center [319, 237] width 170 height 14
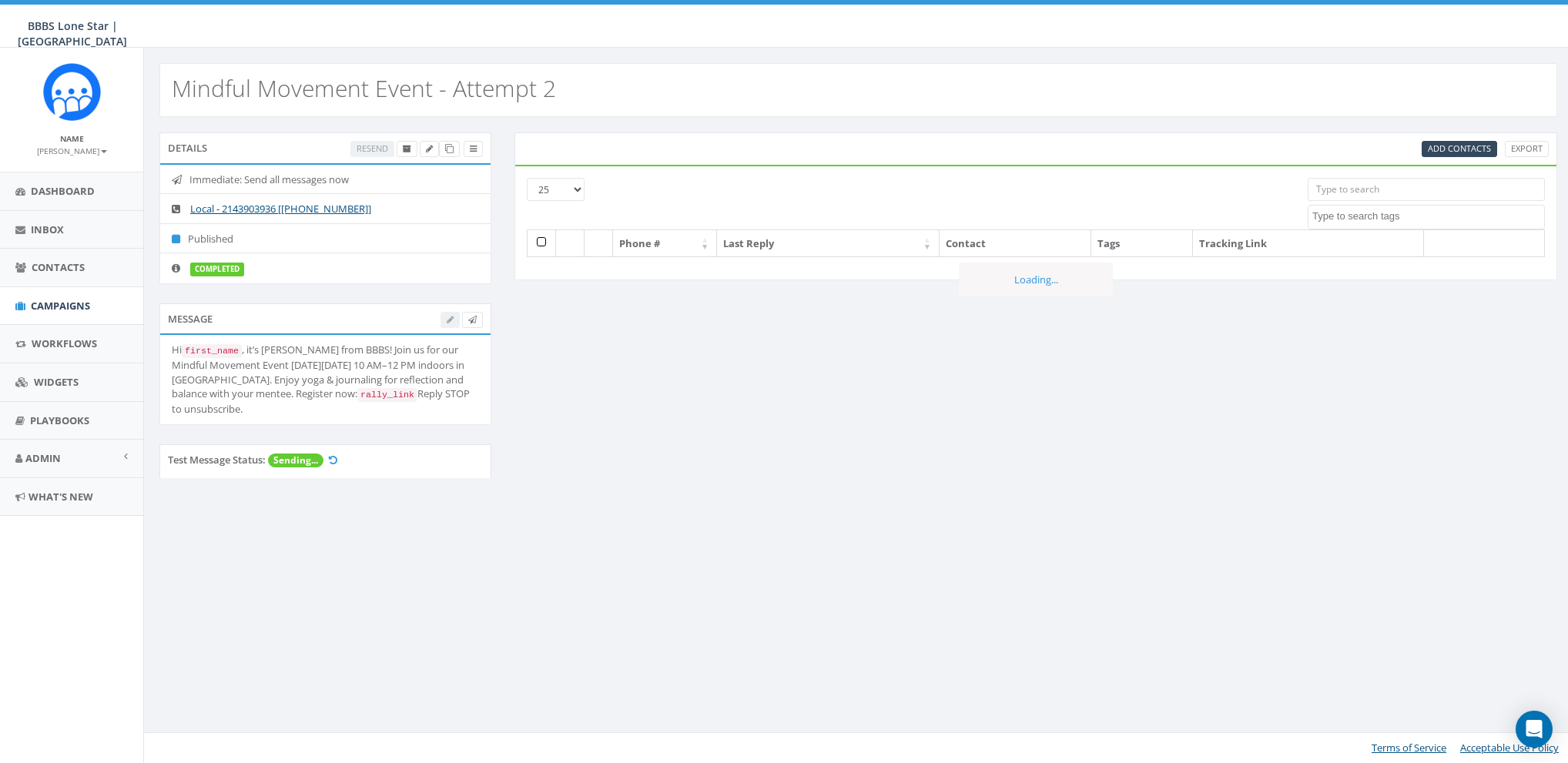
select select
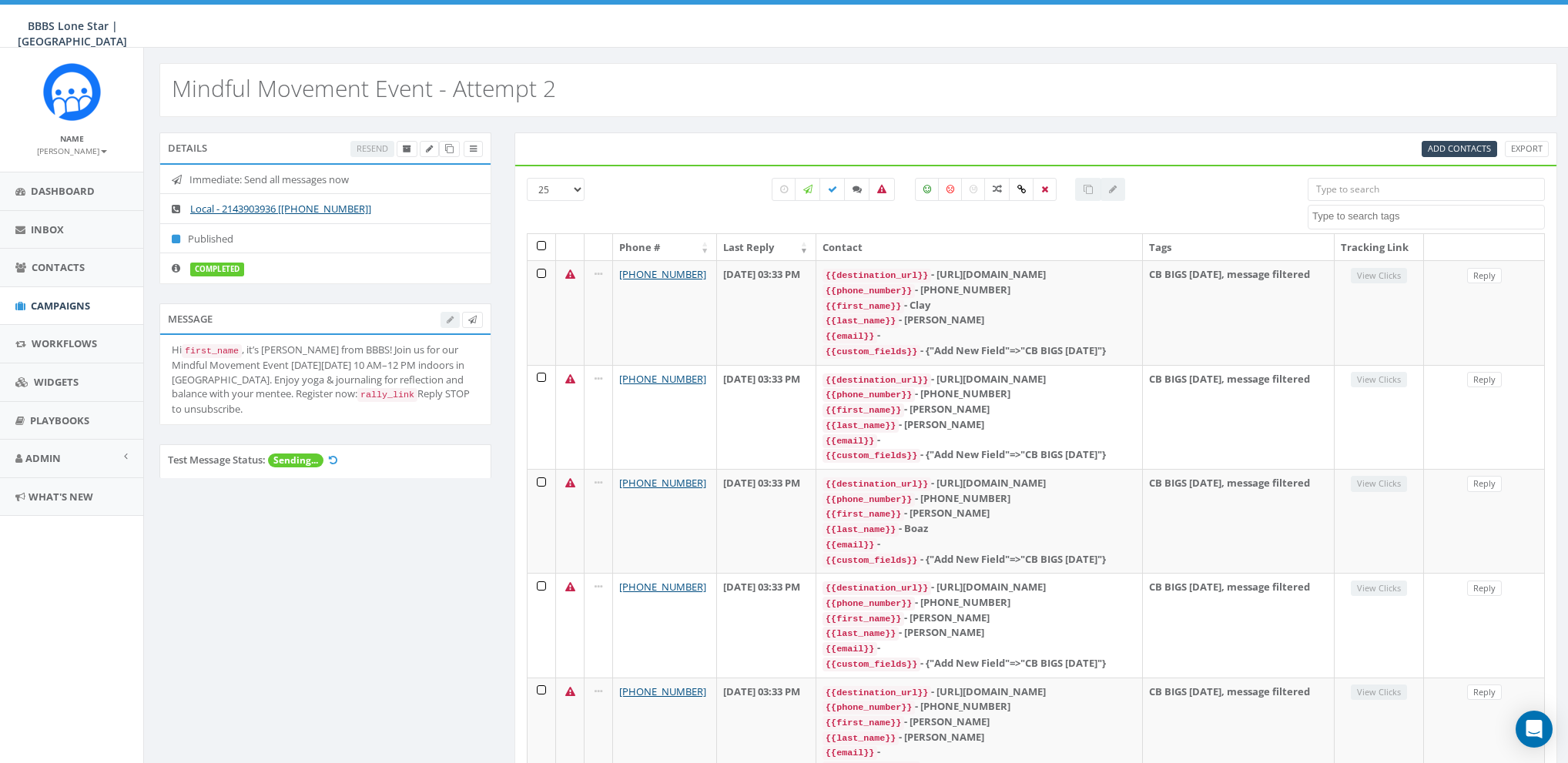
click at [293, 88] on h2 "Mindful Movement Event - Attempt 2" at bounding box center [364, 87] width 384 height 25
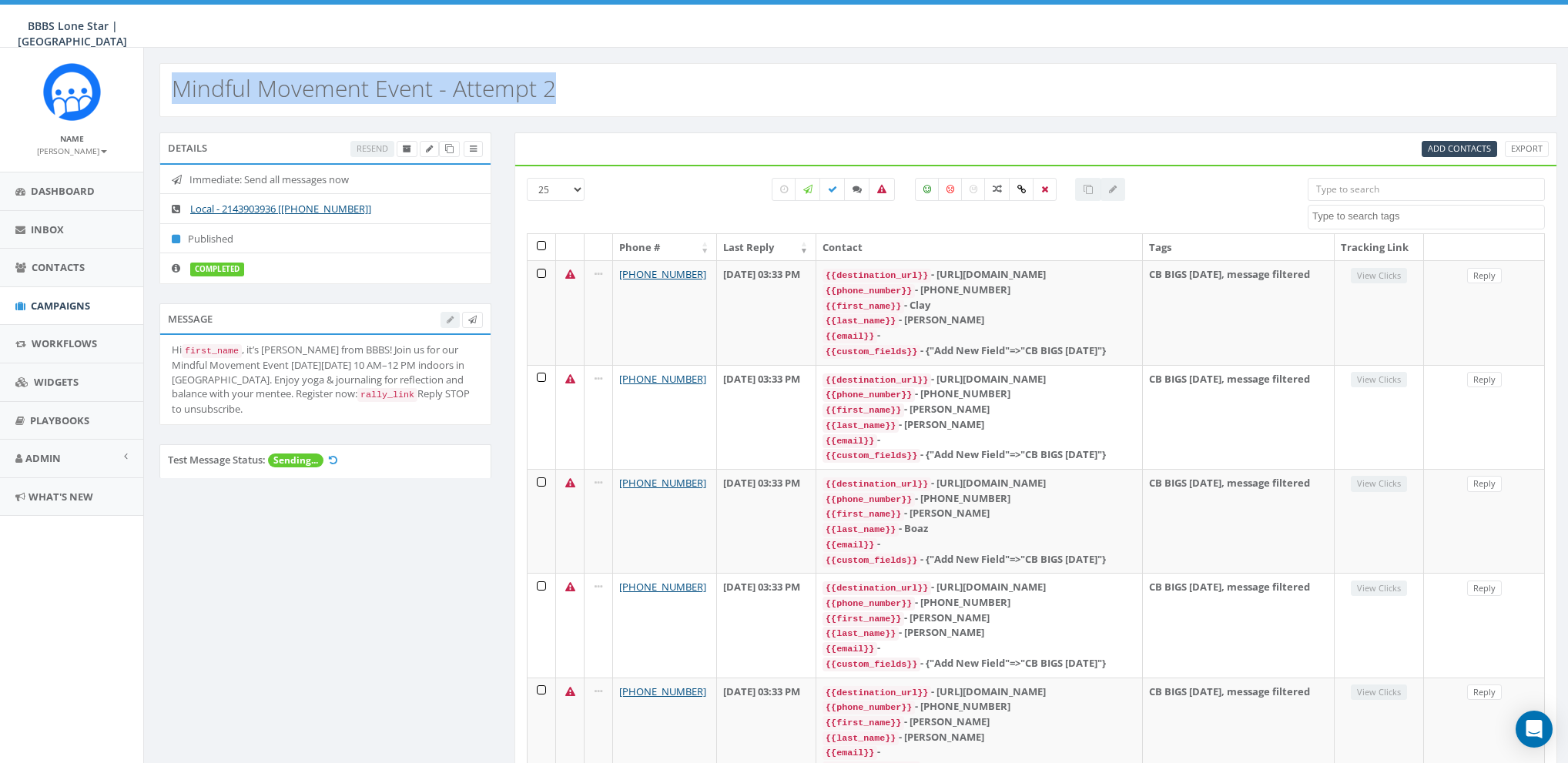
click at [293, 88] on h2 "Mindful Movement Event - Attempt 2" at bounding box center [364, 87] width 384 height 25
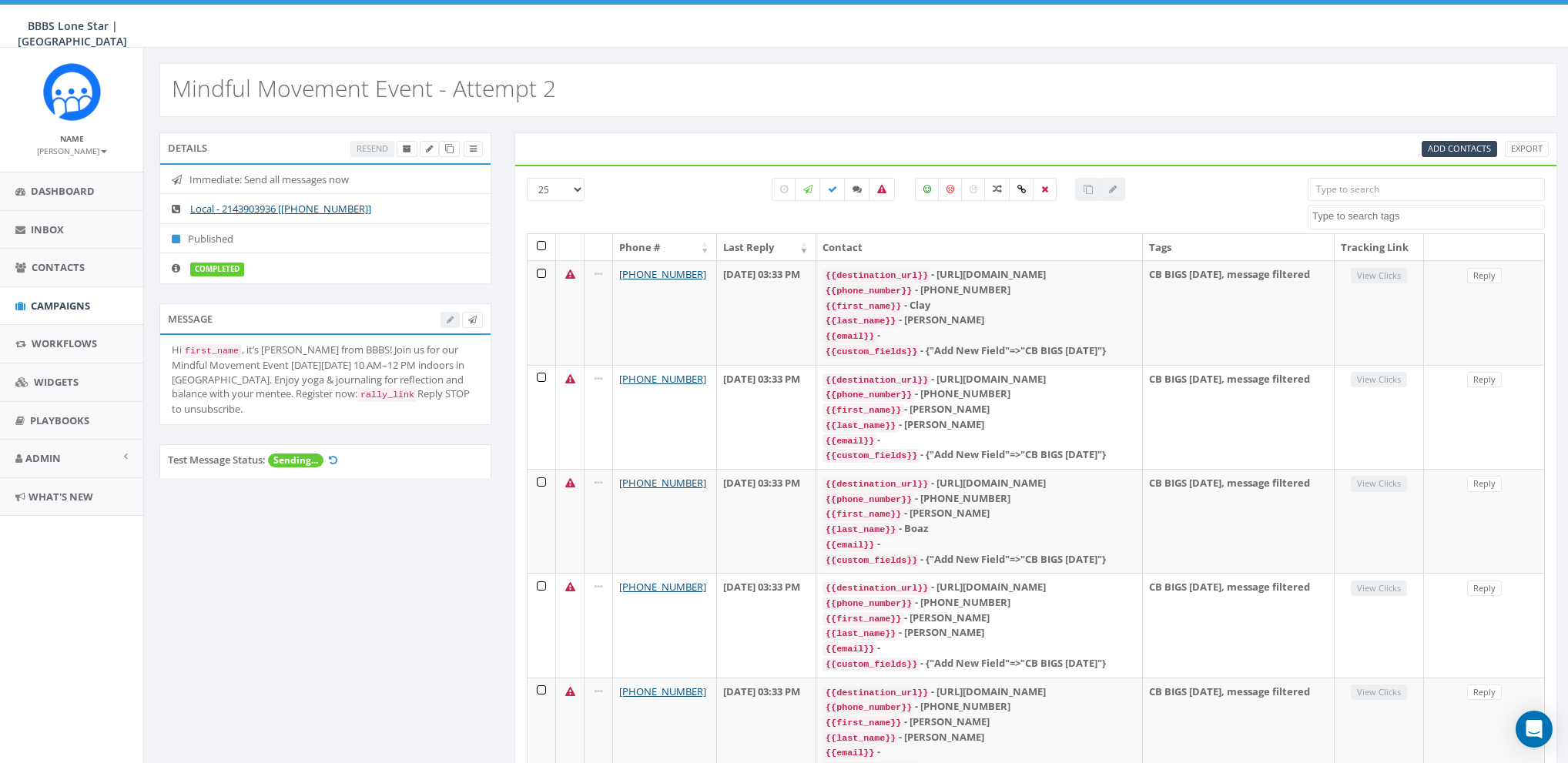
click at [779, 68] on div "Mindful Movement Event - Attempt 2" at bounding box center [858, 90] width 1398 height 54
click at [857, 190] on icon at bounding box center [857, 189] width 9 height 9
checkbox input "true"
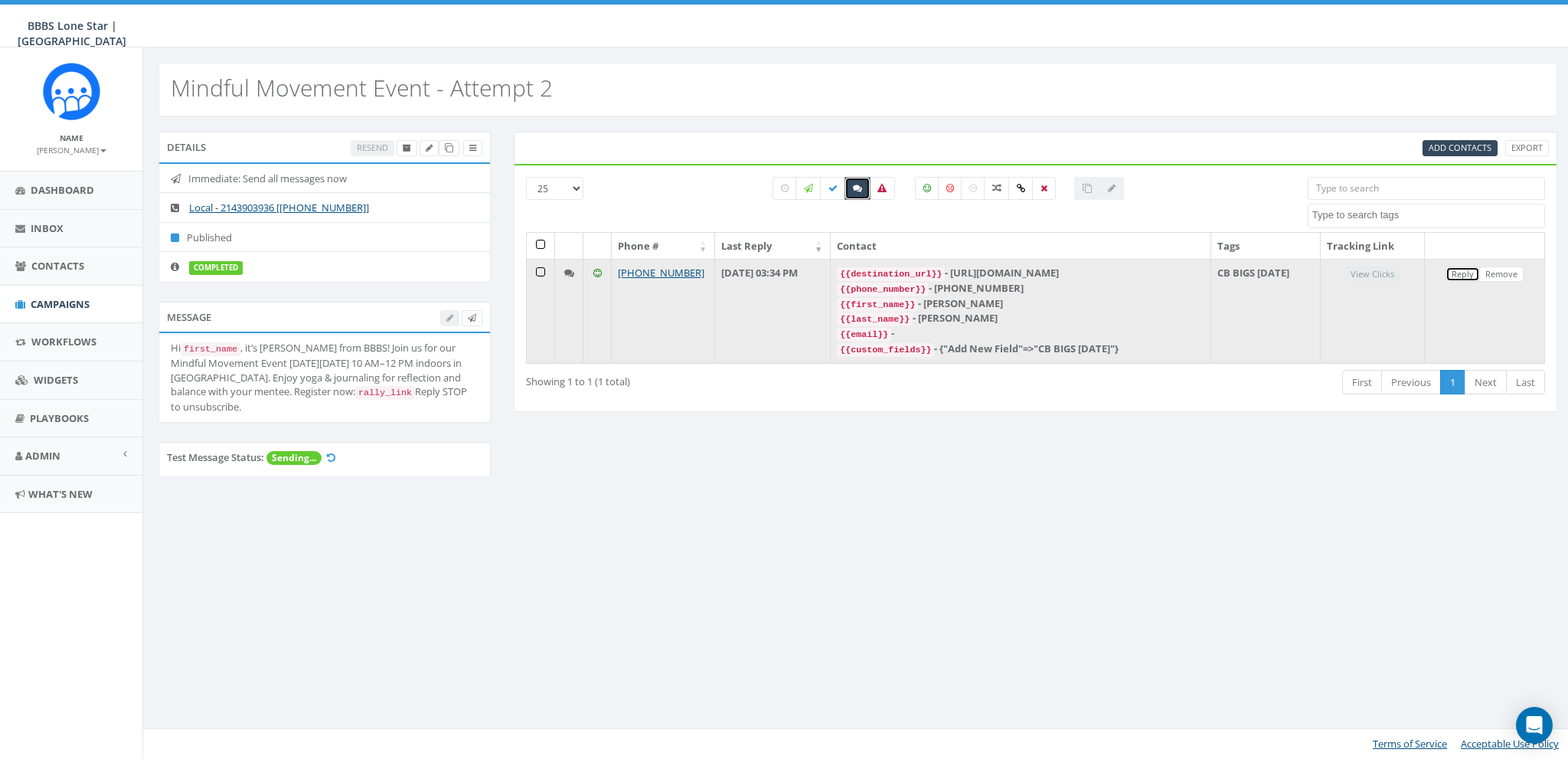
click at [1454, 270] on link "Reply" at bounding box center [1462, 275] width 35 height 16
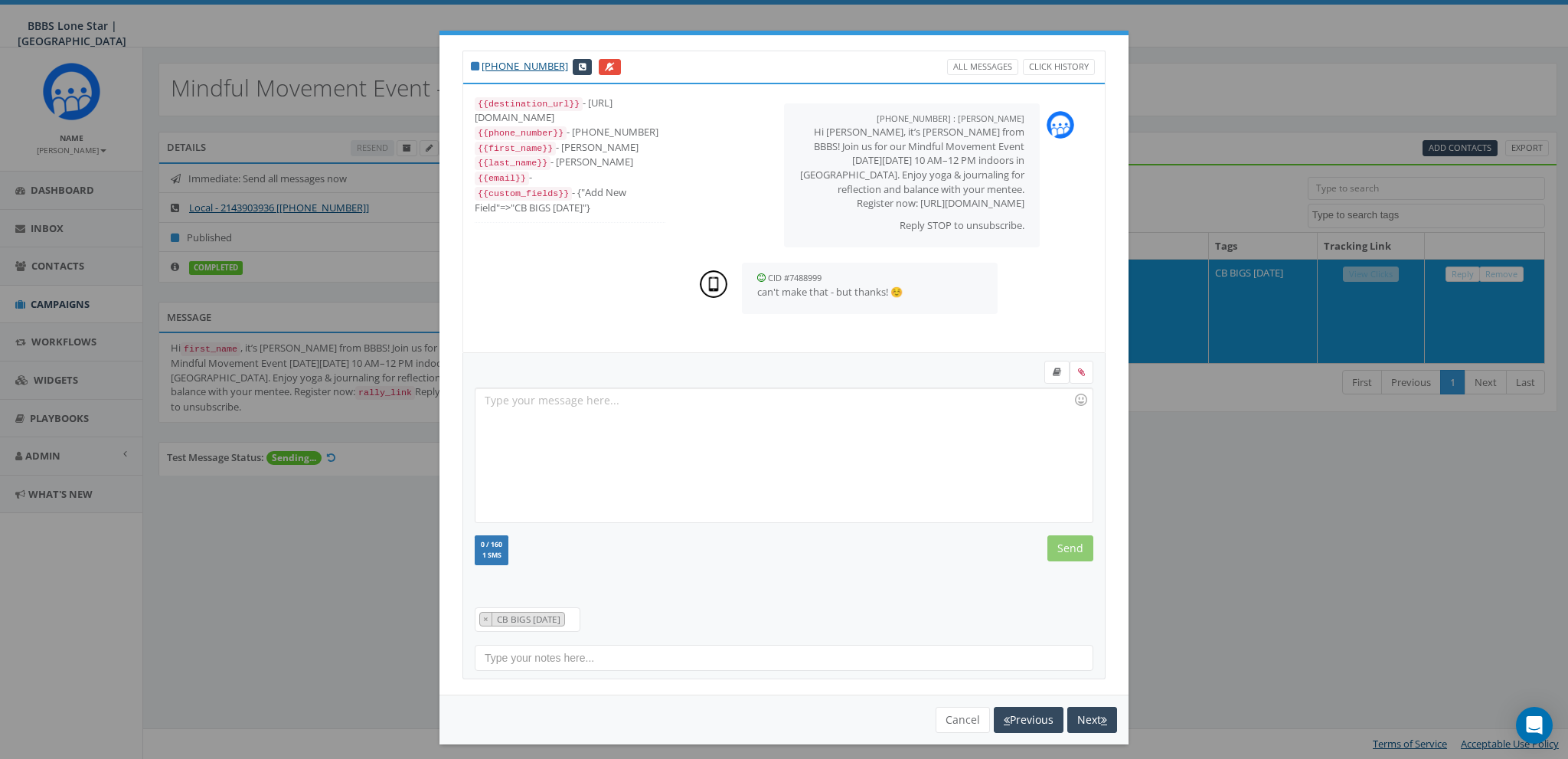
click at [650, 438] on div at bounding box center [783, 455] width 616 height 134
click at [963, 714] on button "Cancel" at bounding box center [962, 720] width 54 height 26
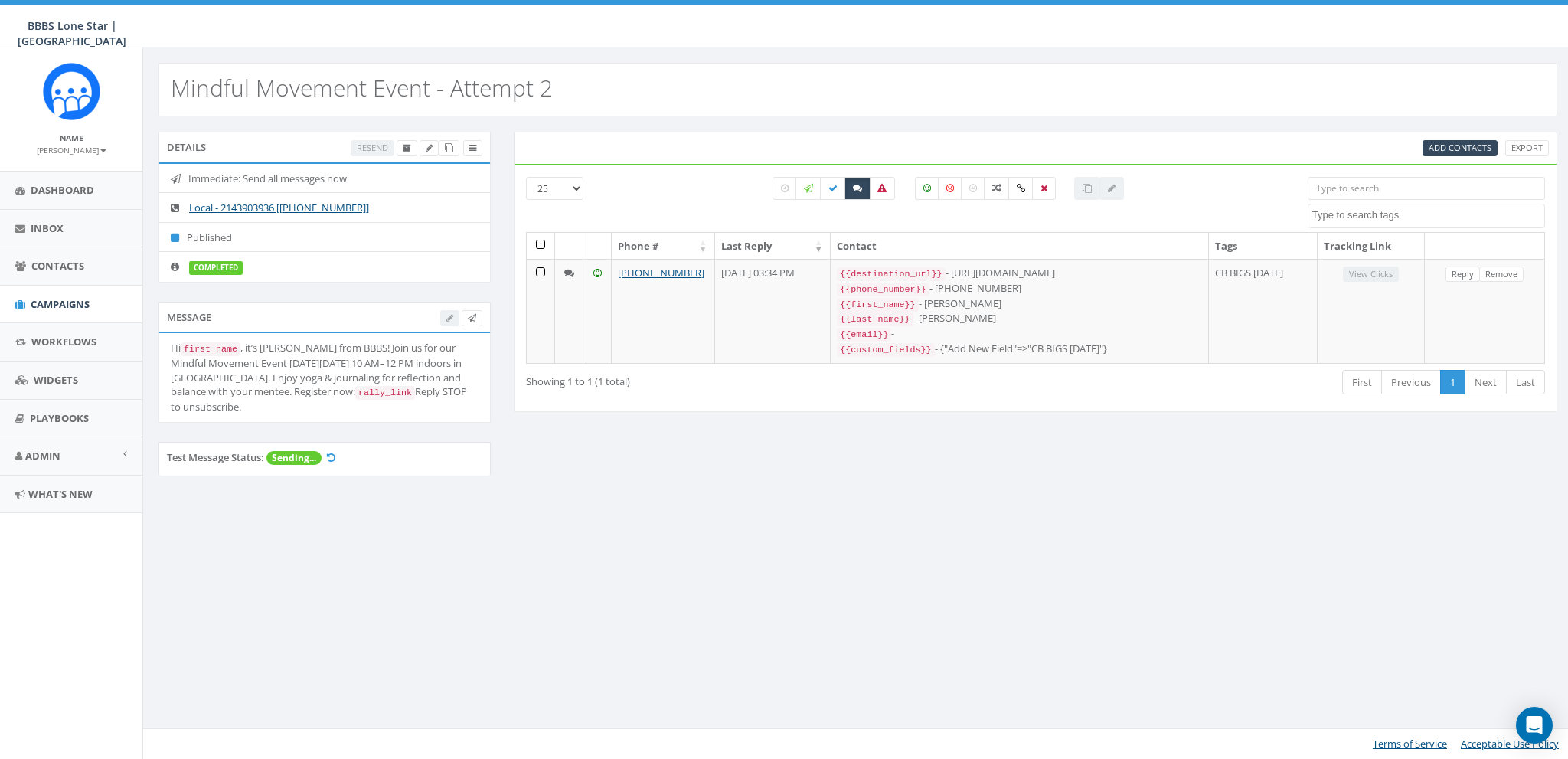
click at [74, 151] on small "James Martin" at bounding box center [72, 150] width 69 height 10
click at [79, 193] on link "Sign Out" at bounding box center [77, 193] width 121 height 19
